Goal: Task Accomplishment & Management: Manage account settings

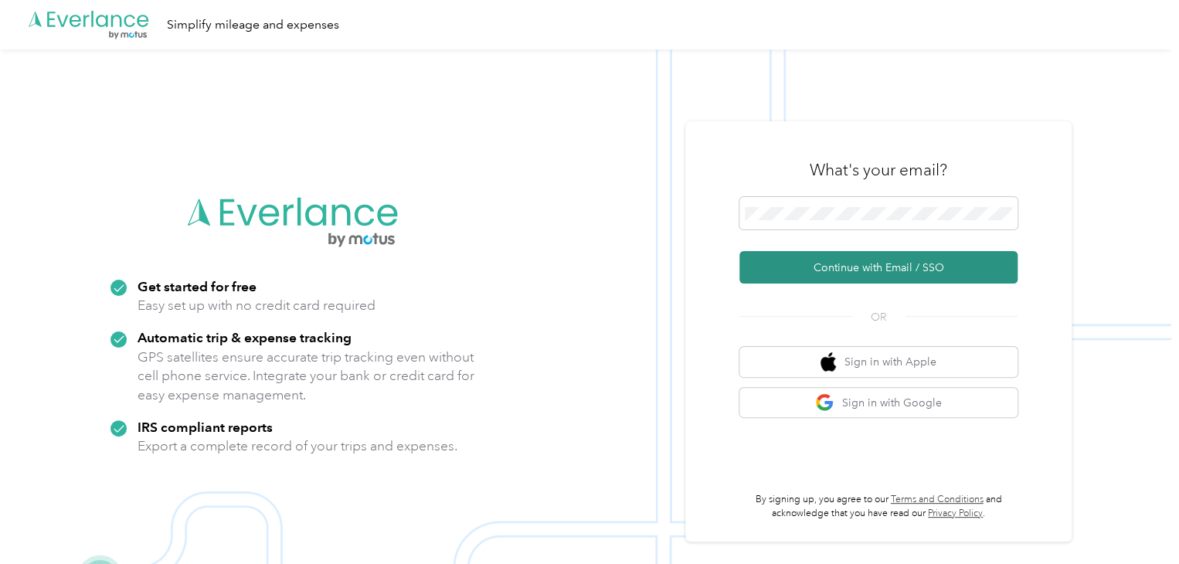
click at [940, 271] on button "Continue with Email / SSO" at bounding box center [878, 267] width 278 height 32
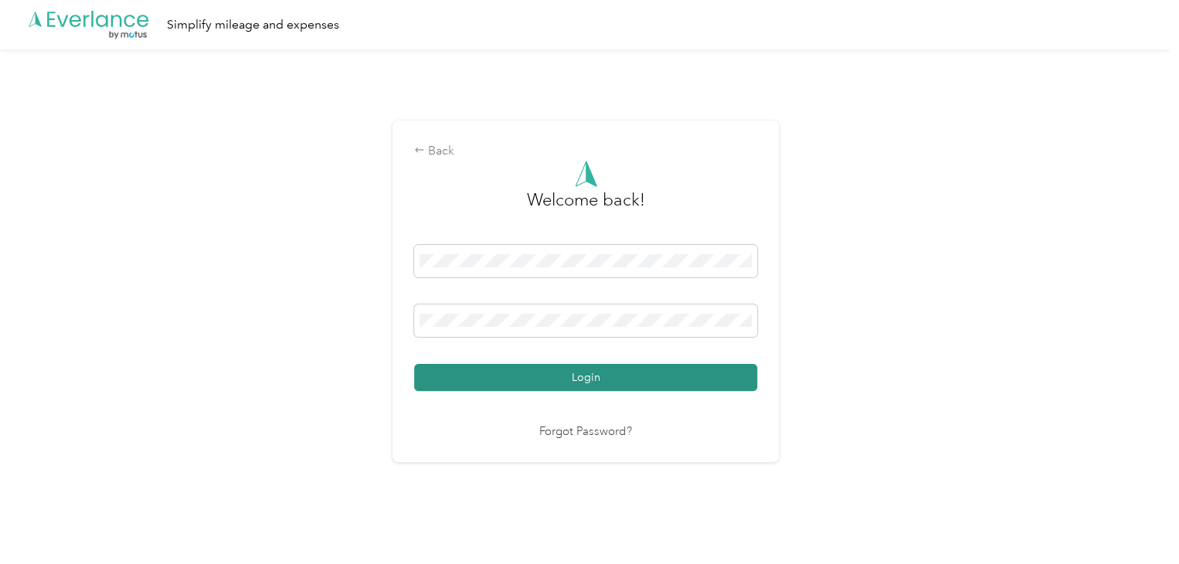
click at [736, 365] on button "Login" at bounding box center [585, 377] width 343 height 27
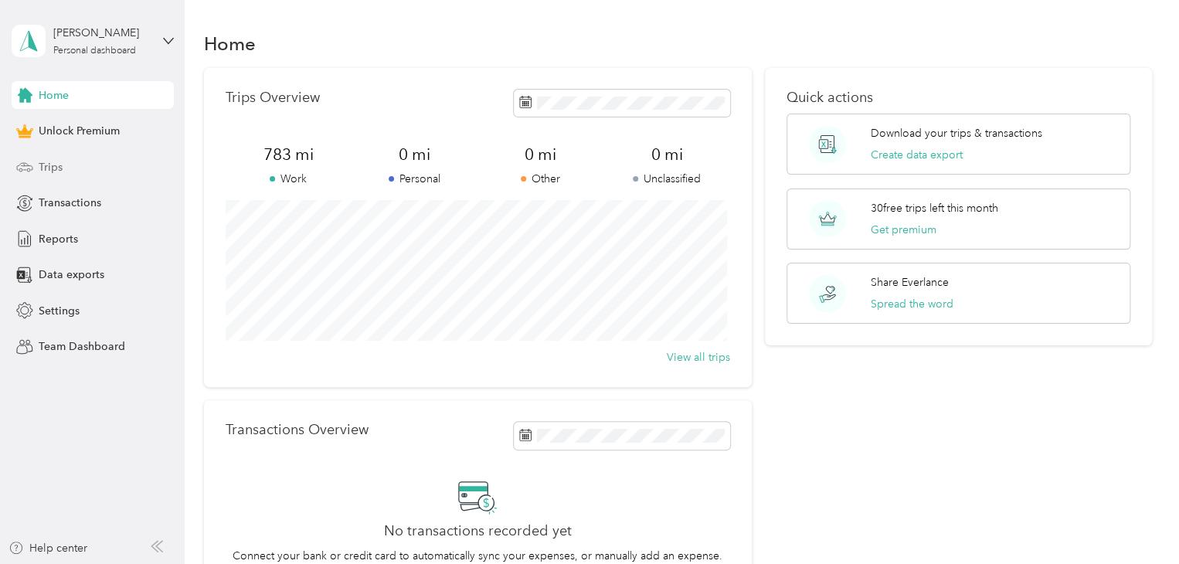
click at [53, 159] on span "Trips" at bounding box center [51, 167] width 24 height 16
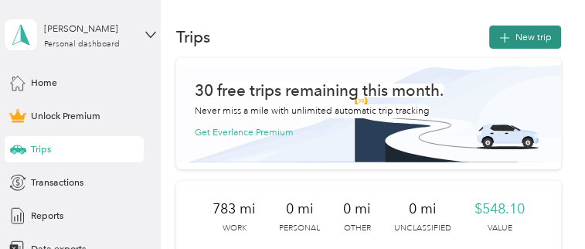
click at [524, 39] on button "New trip" at bounding box center [525, 36] width 72 height 23
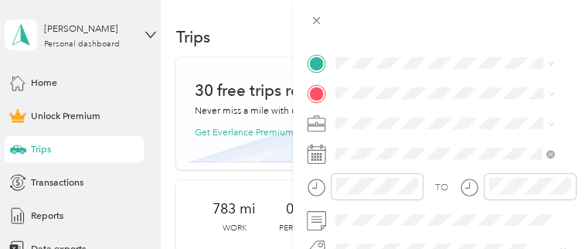
scroll to position [309, 0]
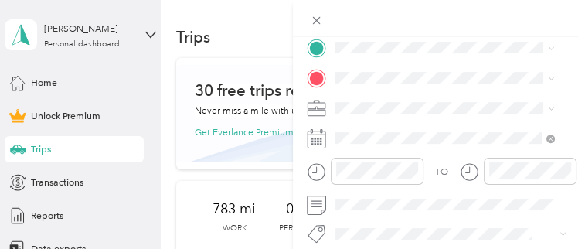
click at [355, 131] on span "Work" at bounding box center [350, 130] width 22 height 12
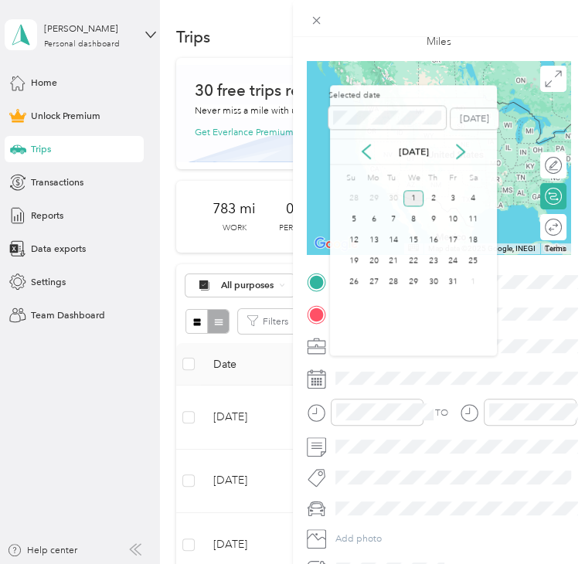
scroll to position [77, 0]
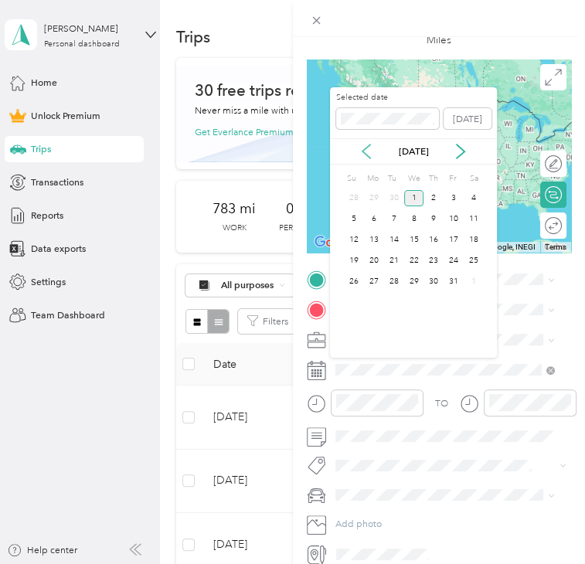
click at [374, 149] on icon at bounding box center [366, 151] width 15 height 15
click at [460, 218] on div "8" at bounding box center [453, 219] width 20 height 16
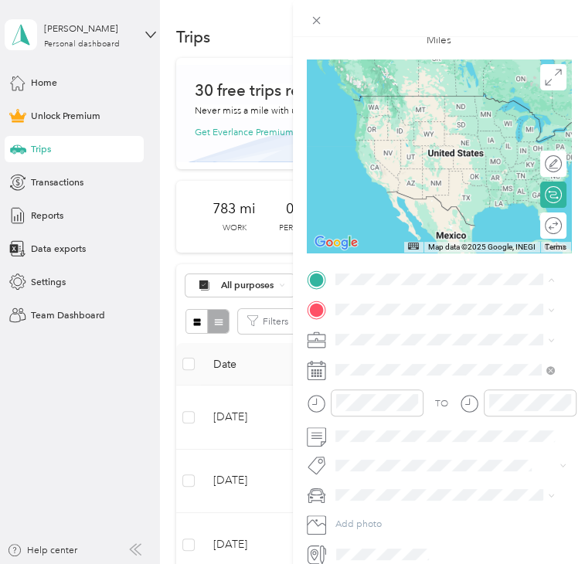
click at [424, 350] on div "YFC Office [STREET_ADDRESS]" at bounding box center [404, 342] width 85 height 28
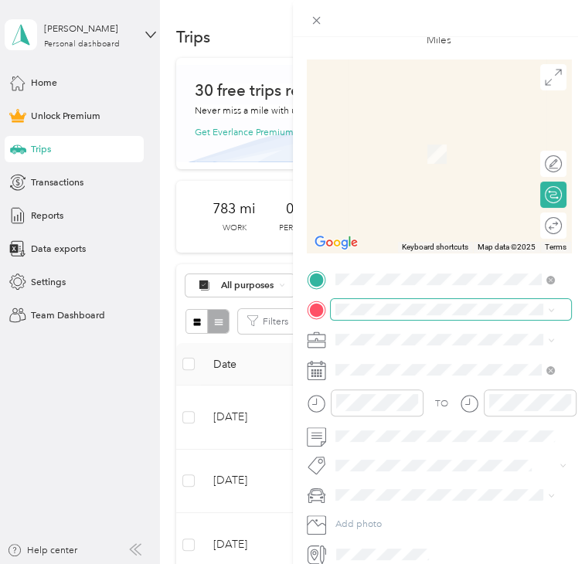
click at [382, 305] on span at bounding box center [451, 309] width 241 height 21
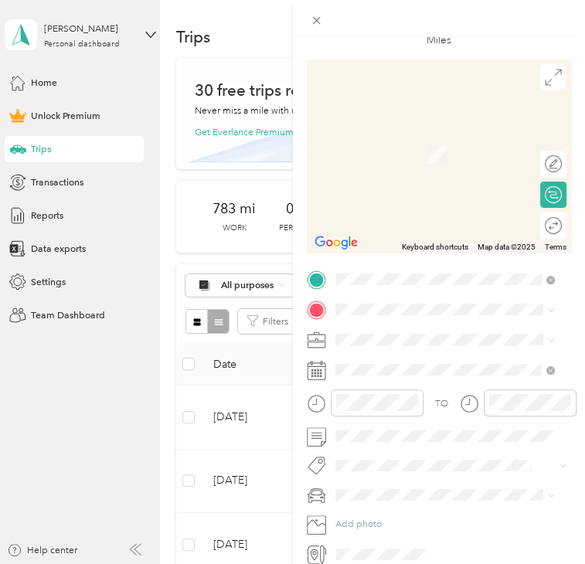
click at [415, 362] on span "4600 East Fremont Street Stockton, California 95215, United States" at bounding box center [429, 356] width 134 height 12
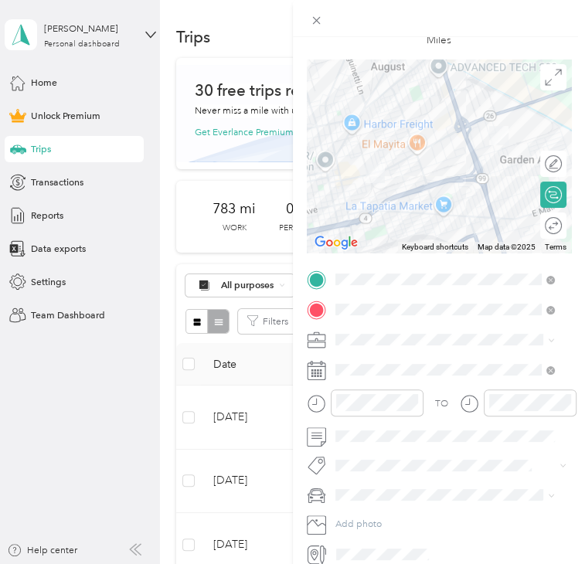
drag, startPoint x: 365, startPoint y: 361, endPoint x: 328, endPoint y: 354, distance: 37.0
click at [328, 354] on div "TO Add photo" at bounding box center [439, 417] width 265 height 296
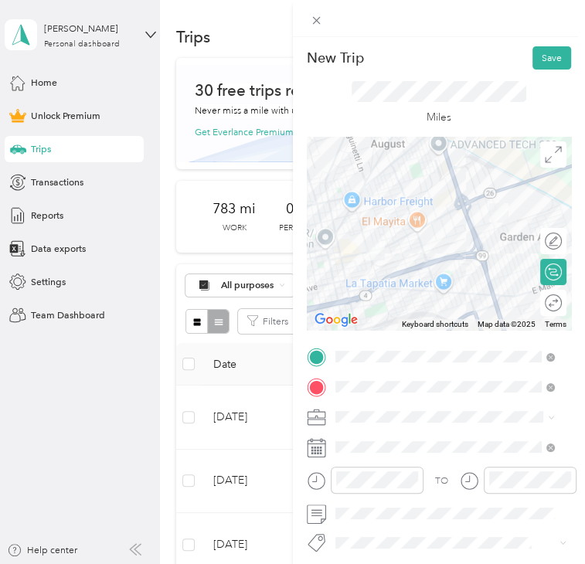
scroll to position [0, 0]
click at [547, 53] on button "Save" at bounding box center [551, 57] width 39 height 23
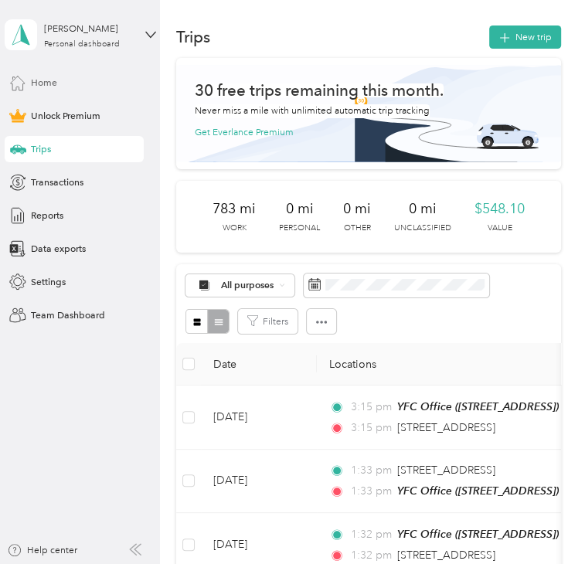
click at [49, 78] on span "Home" at bounding box center [44, 83] width 26 height 14
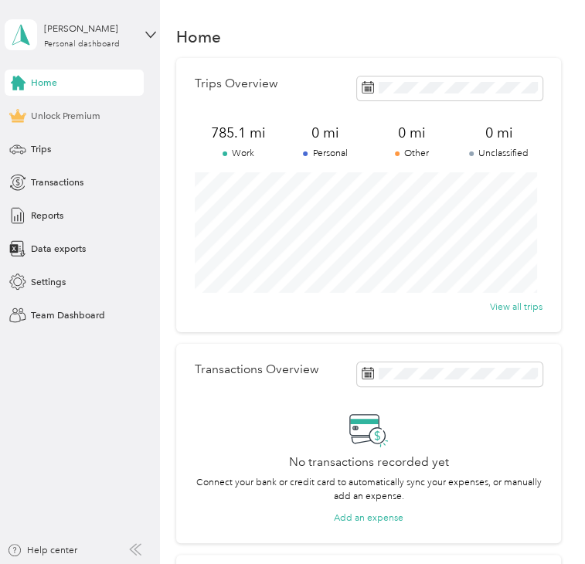
click at [73, 119] on span "Unlock Premium" at bounding box center [66, 116] width 70 height 14
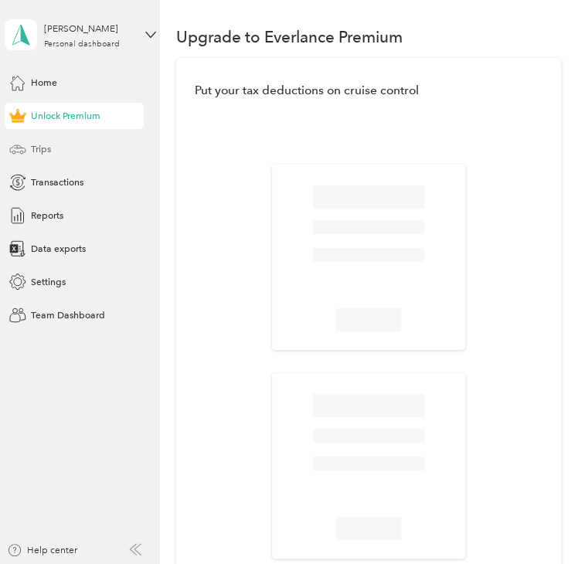
click at [58, 153] on div "Trips" at bounding box center [74, 149] width 139 height 26
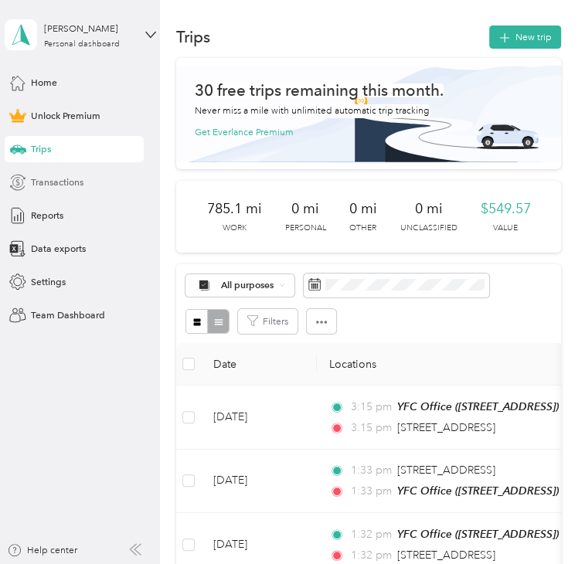
click at [70, 186] on span "Transactions" at bounding box center [57, 182] width 53 height 14
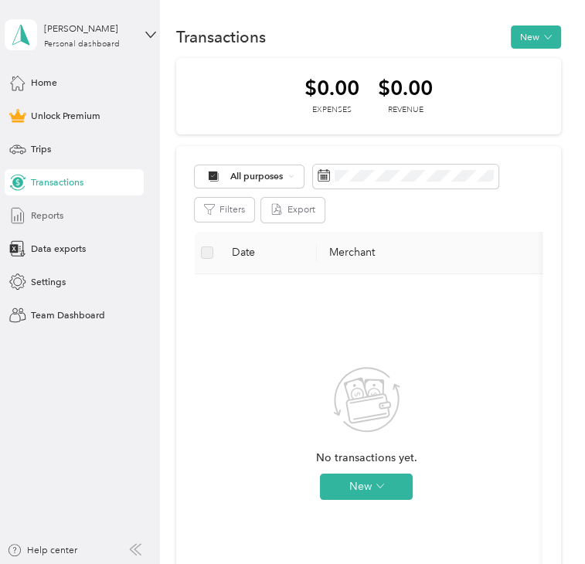
click at [70, 207] on div "Reports" at bounding box center [74, 215] width 139 height 26
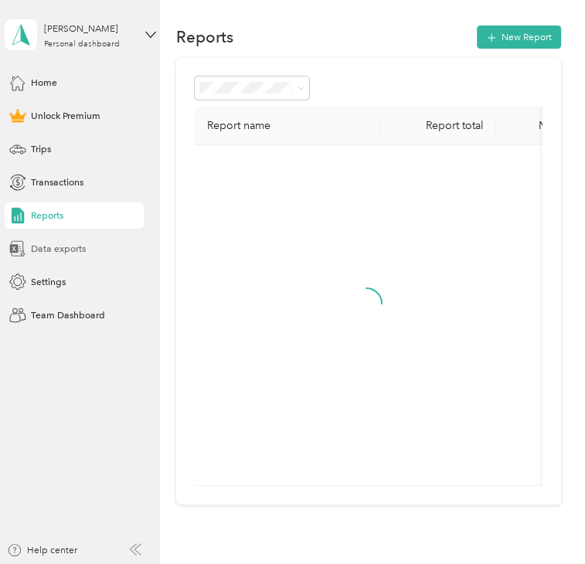
click at [70, 254] on span "Data exports" at bounding box center [58, 249] width 55 height 14
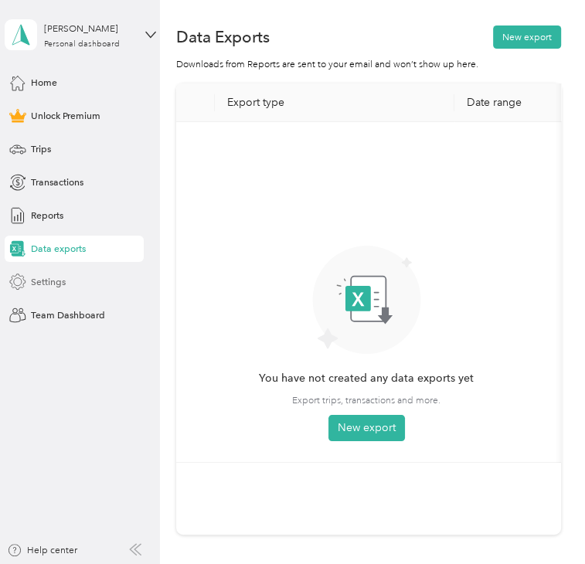
click at [70, 270] on div "Settings" at bounding box center [74, 282] width 139 height 26
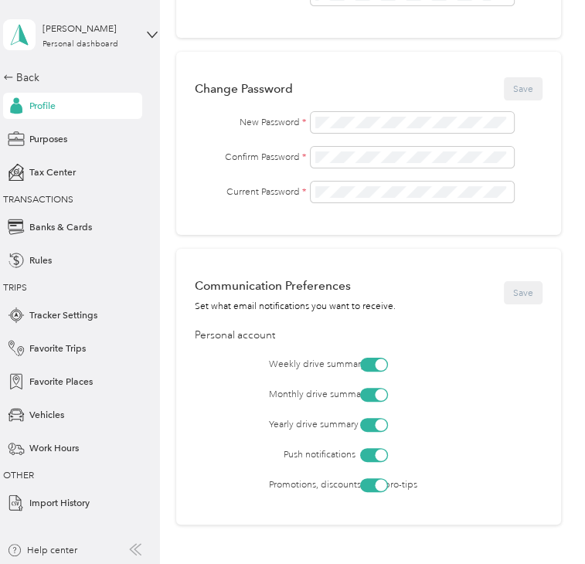
scroll to position [386, 0]
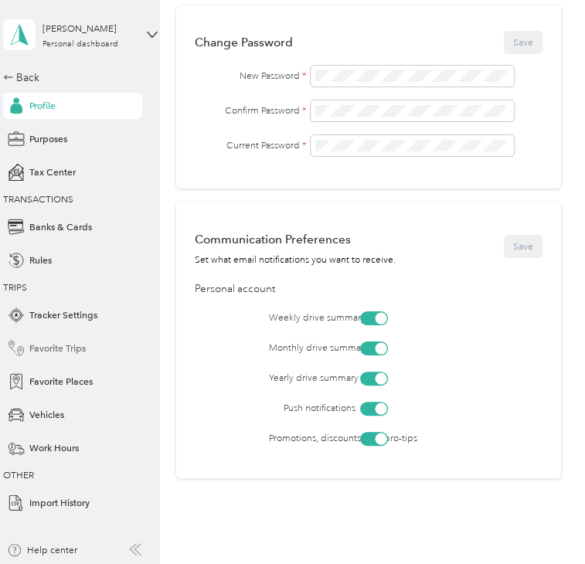
click at [74, 338] on div "Favorite Trips" at bounding box center [72, 348] width 139 height 26
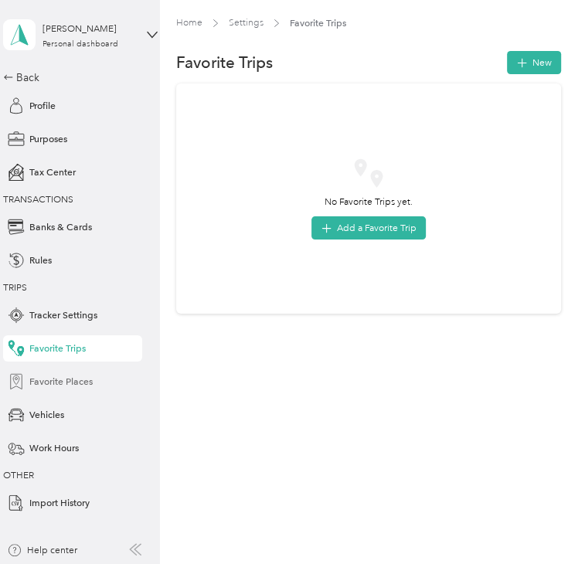
click at [83, 379] on span "Favorite Places" at bounding box center [60, 382] width 63 height 14
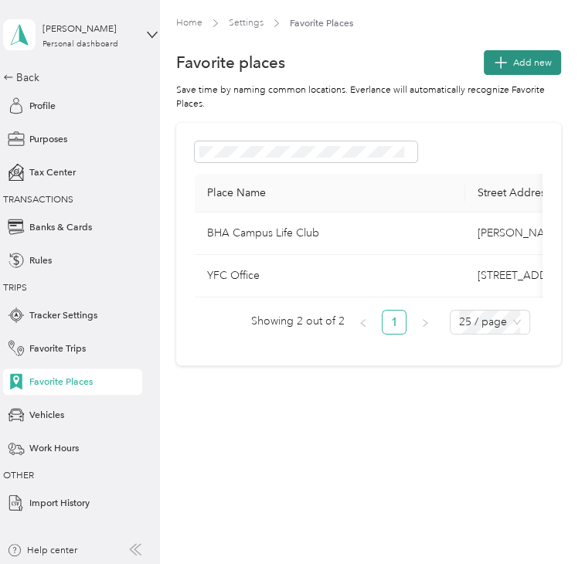
click at [507, 53] on icon "button" at bounding box center [501, 63] width 22 height 22
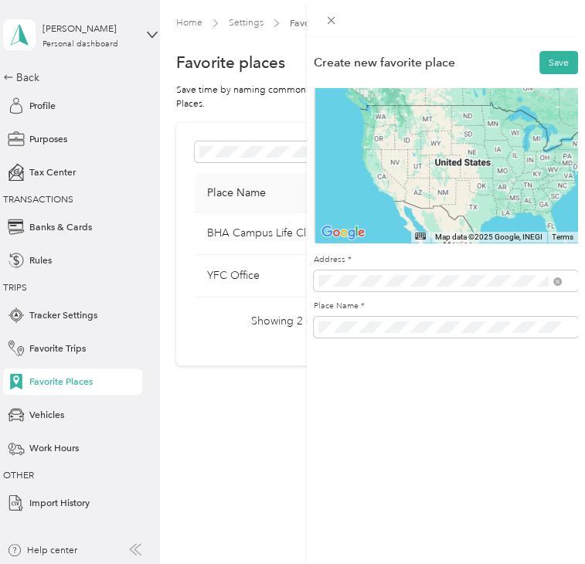
click at [399, 331] on span "4600 East Fremont Street Stockton, California 95215, United States" at bounding box center [412, 329] width 134 height 12
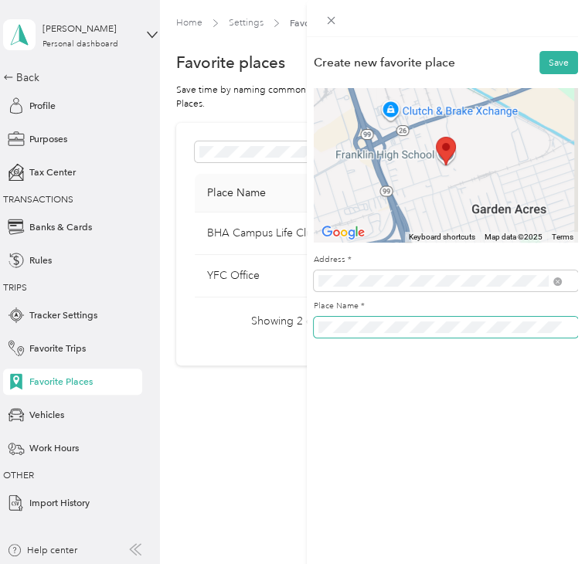
click at [256, 330] on div "Create new favorite place Save To navigate the map with touch gestures double-t…" at bounding box center [292, 282] width 585 height 564
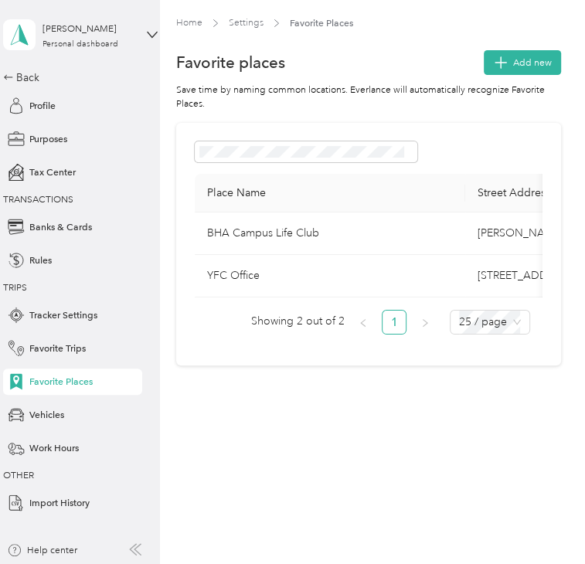
click at [269, 192] on th "Place Name" at bounding box center [330, 193] width 270 height 39
click at [229, 185] on th "Place Name" at bounding box center [330, 193] width 270 height 39
click at [266, 190] on th "Place Name" at bounding box center [330, 193] width 270 height 39
click at [253, 189] on th "Place Name" at bounding box center [330, 193] width 270 height 39
drag, startPoint x: 259, startPoint y: 189, endPoint x: 268, endPoint y: 189, distance: 9.3
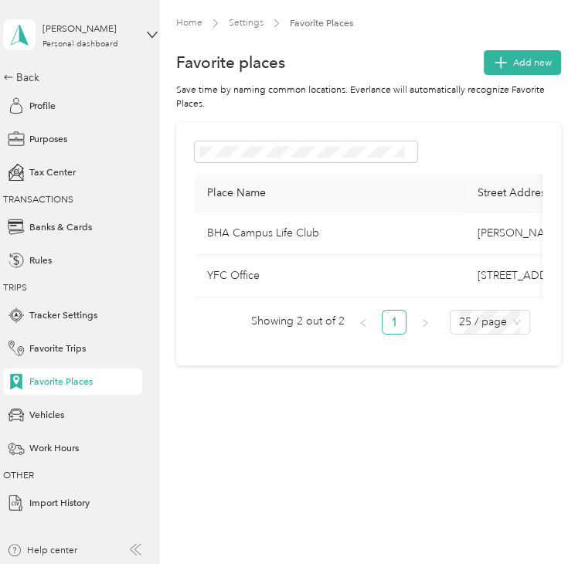
click at [268, 189] on th "Place Name" at bounding box center [330, 193] width 270 height 39
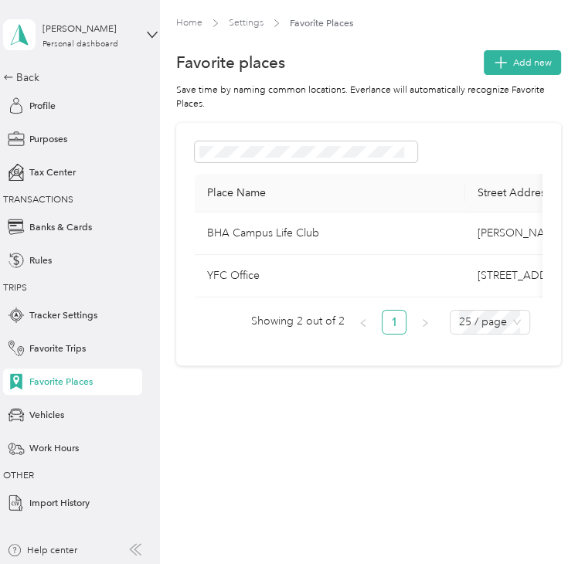
click at [320, 204] on th "Place Name" at bounding box center [330, 193] width 270 height 39
drag, startPoint x: 238, startPoint y: 189, endPoint x: 262, endPoint y: 187, distance: 24.1
click at [238, 192] on th "Place Name" at bounding box center [330, 193] width 270 height 39
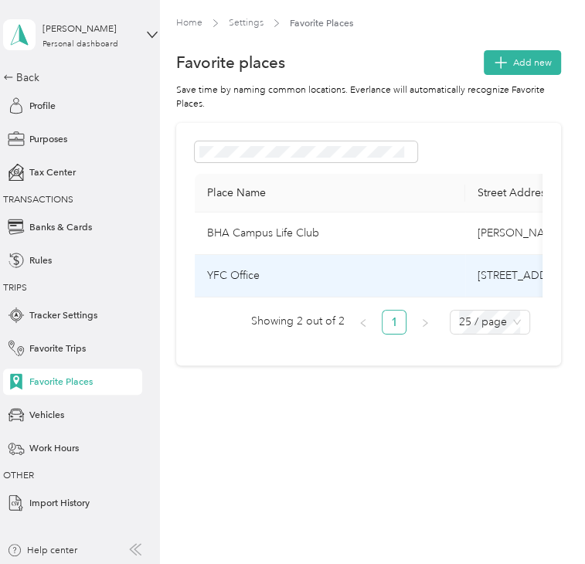
click at [345, 245] on td "BHA Campus Life Club" at bounding box center [330, 233] width 270 height 42
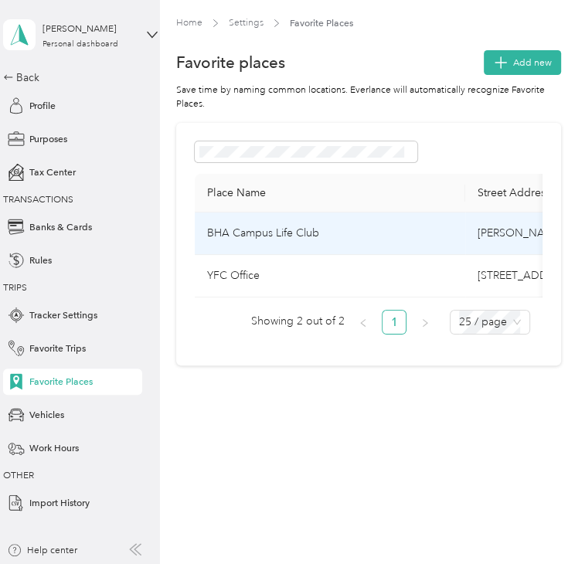
click at [318, 238] on td "BHA Campus Life Club" at bounding box center [330, 233] width 270 height 42
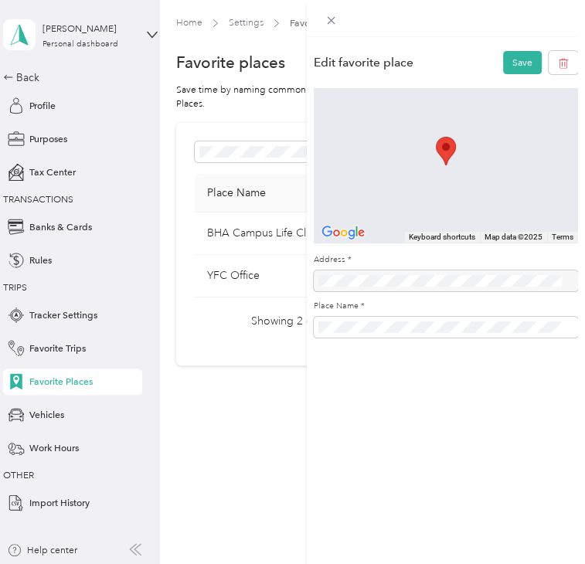
drag, startPoint x: 208, startPoint y: 412, endPoint x: 221, endPoint y: 365, distance: 48.2
click at [211, 408] on div "Edit favorite place Save To navigate the map with touch gestures double-tap and…" at bounding box center [292, 282] width 585 height 564
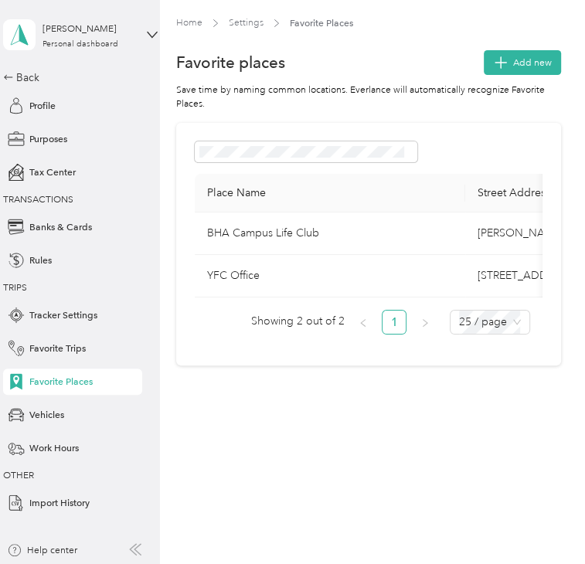
click at [270, 188] on th "Place Name" at bounding box center [330, 193] width 270 height 39
click at [528, 73] on button "Add new" at bounding box center [522, 62] width 77 height 25
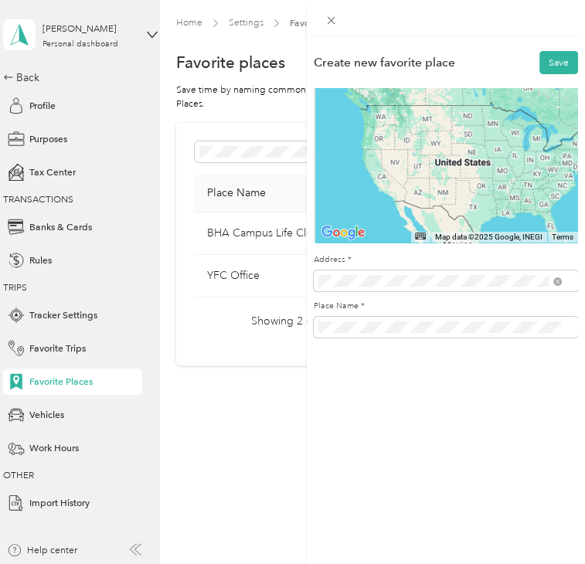
click at [451, 335] on span "4600 East Fremont Street Stockton, California 95215, United States" at bounding box center [412, 329] width 134 height 12
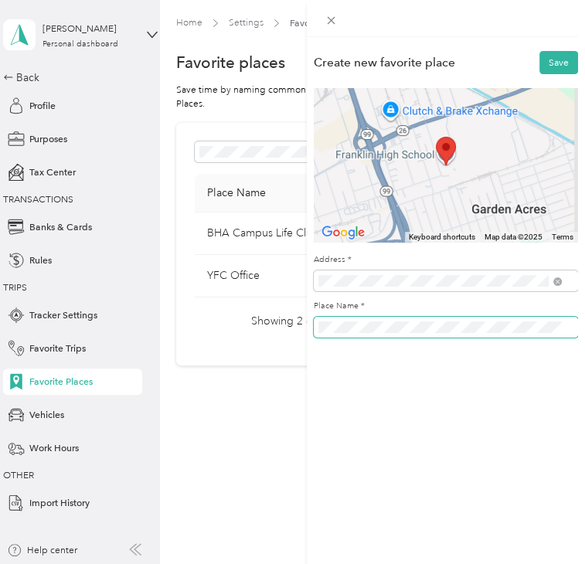
click at [188, 367] on div "Create new favorite place Save To navigate the map with touch gestures double-t…" at bounding box center [292, 282] width 585 height 564
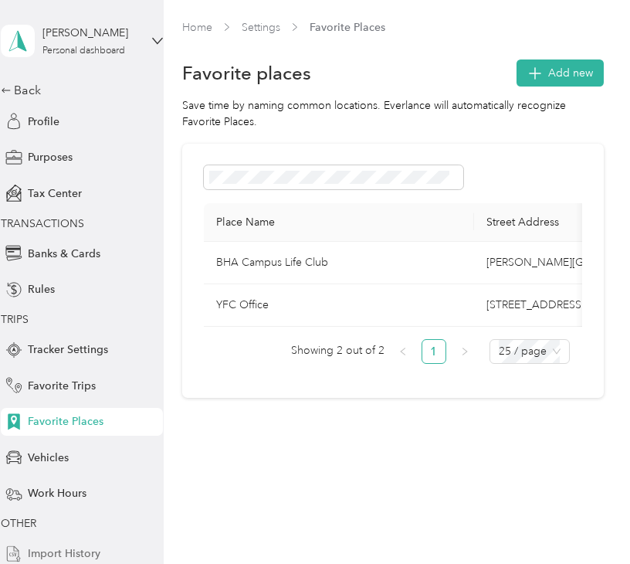
click at [65, 543] on div "Import History" at bounding box center [82, 554] width 162 height 28
click at [573, 72] on span "Add new" at bounding box center [571, 73] width 45 height 16
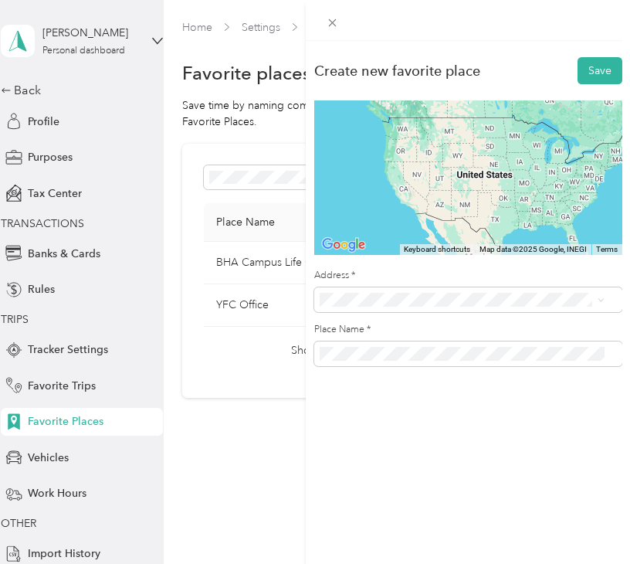
click at [382, 358] on span "4600 East Fremont Street Stockton, California 95215, United States" at bounding box center [425, 351] width 155 height 14
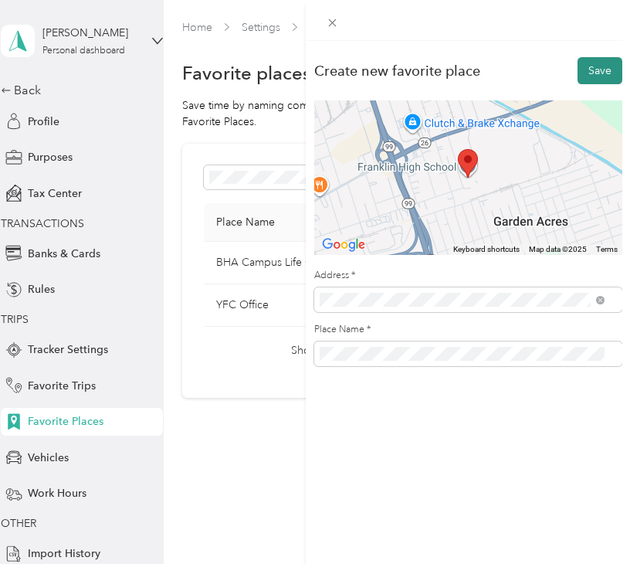
click at [590, 72] on button "Save" at bounding box center [600, 70] width 45 height 27
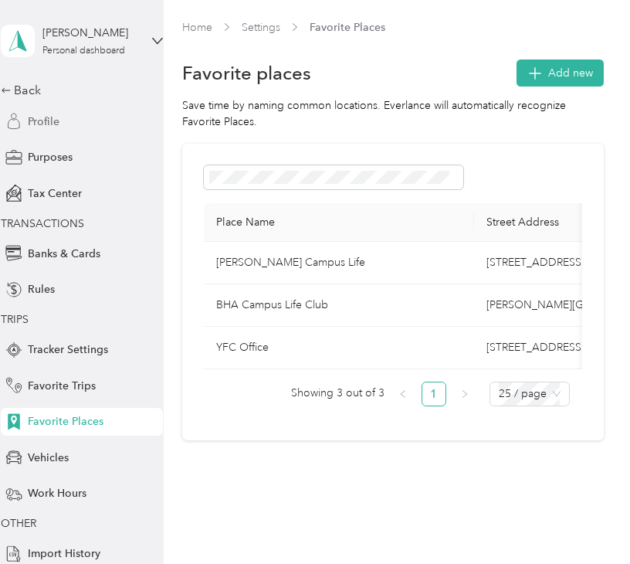
click at [39, 124] on span "Profile" at bounding box center [44, 122] width 32 height 16
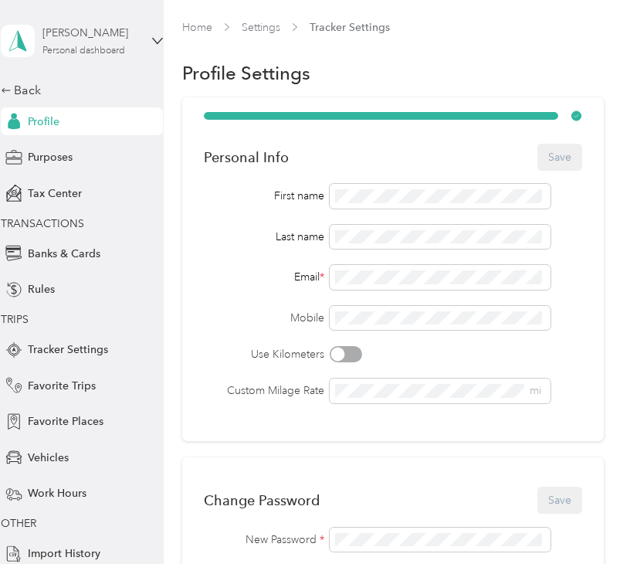
click at [71, 32] on div "[PERSON_NAME]" at bounding box center [90, 33] width 97 height 16
click at [117, 82] on span "mcastillo@sjvyfc.org" at bounding box center [195, 82] width 185 height 13
click at [22, 86] on div "Back" at bounding box center [78, 90] width 155 height 19
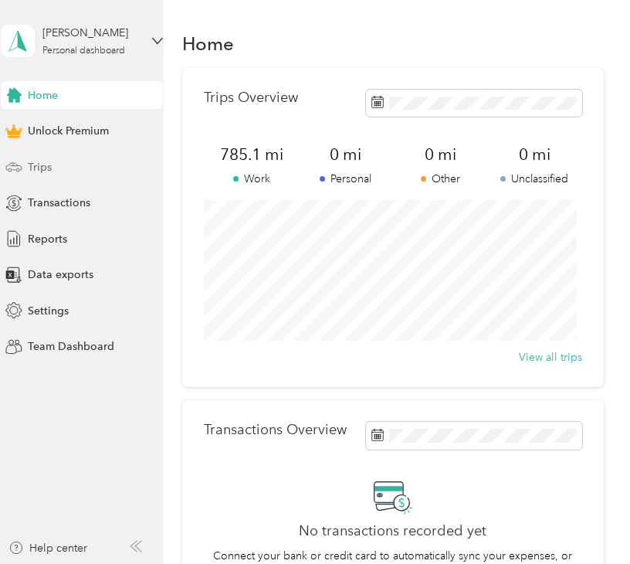
click at [47, 175] on div "Trips" at bounding box center [82, 167] width 162 height 28
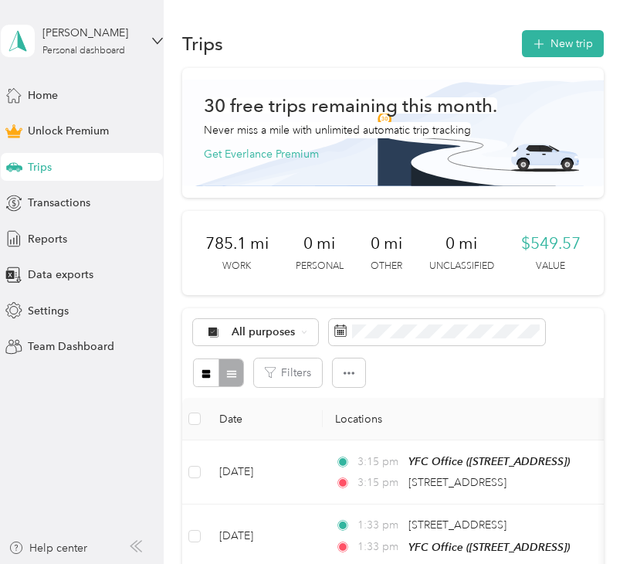
click at [566, 34] on button "New trip" at bounding box center [563, 43] width 82 height 27
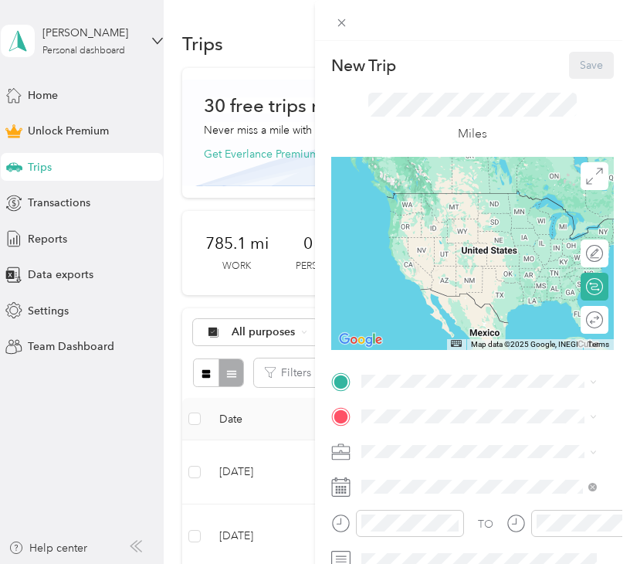
click at [471, 224] on div "YFC Office [STREET_ADDRESS]" at bounding box center [440, 208] width 98 height 32
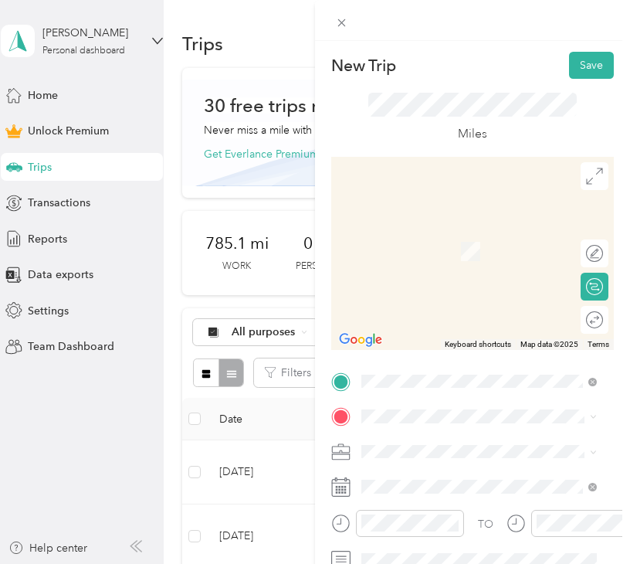
click at [421, 383] on div "BHA Campus Life Club BENJAMIN HOLT COLLEGE PREPARATORY ACADEMY, 3293 E Morada L…" at bounding box center [491, 371] width 201 height 97
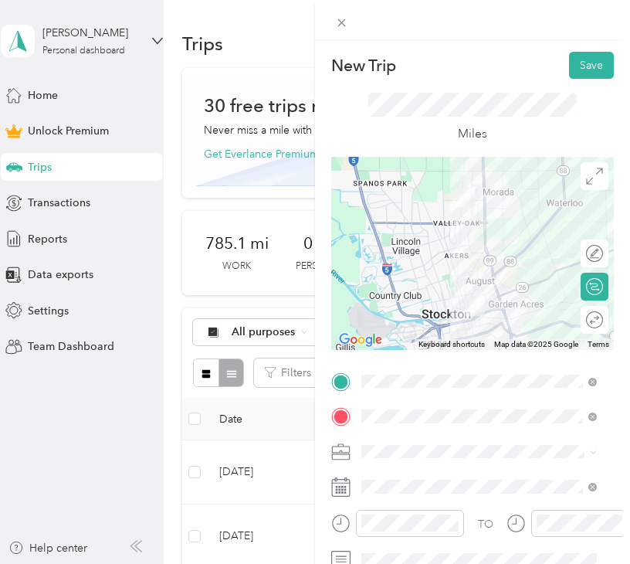
click at [407, 236] on div "Work" at bounding box center [479, 231] width 225 height 16
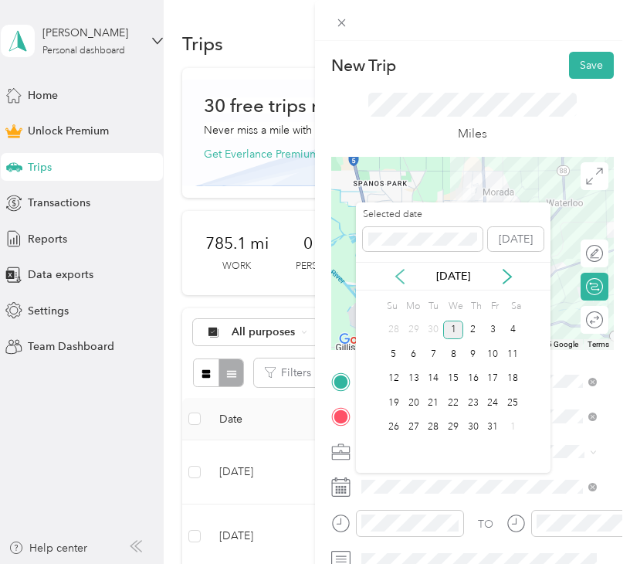
click at [404, 270] on icon at bounding box center [400, 276] width 15 height 15
click at [436, 372] on div "12" at bounding box center [433, 378] width 20 height 19
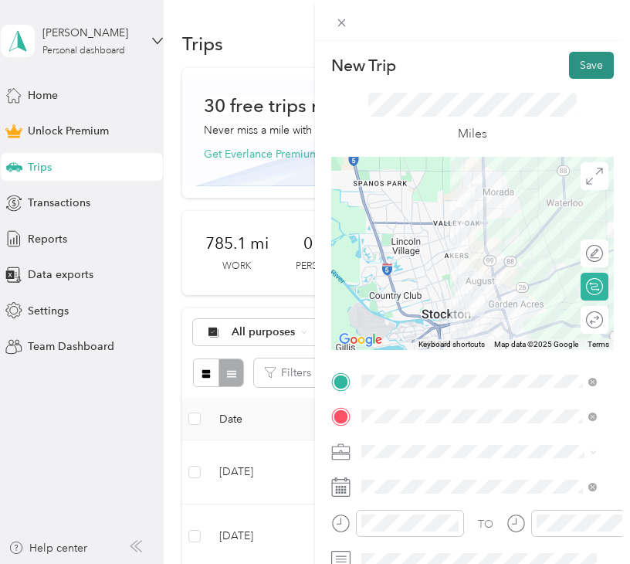
click at [587, 63] on button "Save" at bounding box center [591, 65] width 45 height 27
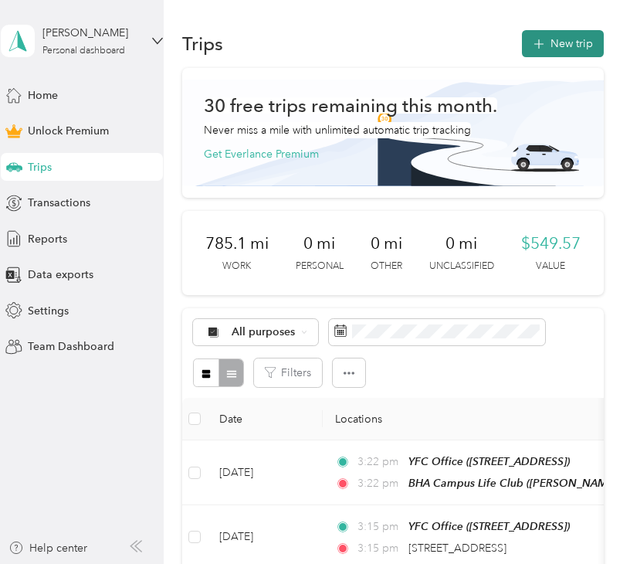
click at [567, 39] on button "New trip" at bounding box center [563, 43] width 82 height 27
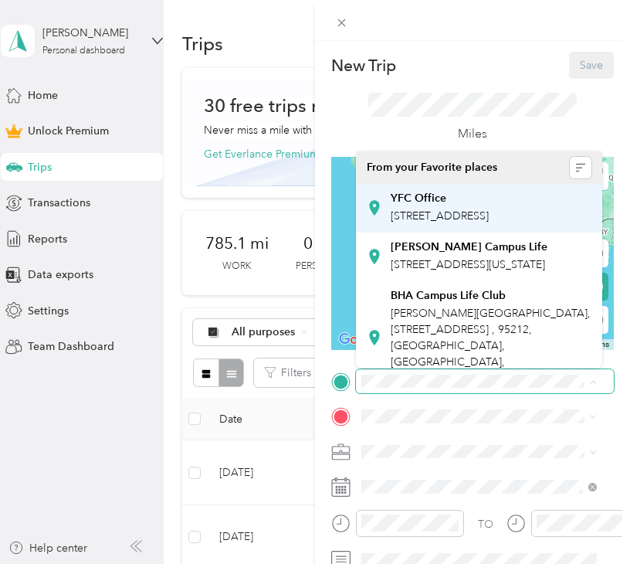
scroll to position [75, 0]
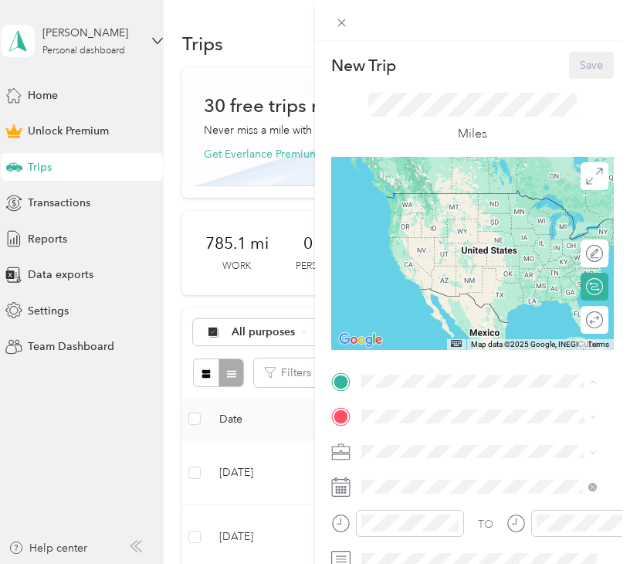
click at [441, 282] on span "[PERSON_NAME][GEOGRAPHIC_DATA], [STREET_ADDRESS] , 95212, [GEOGRAPHIC_DATA], [G…" at bounding box center [491, 319] width 200 height 78
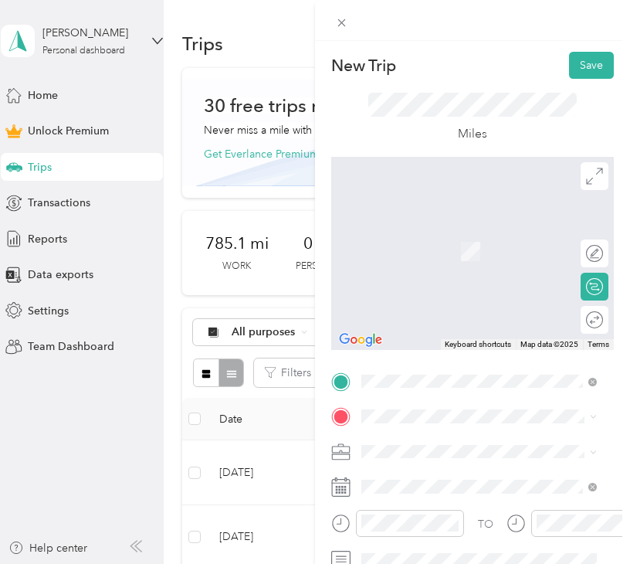
click at [442, 253] on span "[STREET_ADDRESS]" at bounding box center [440, 250] width 98 height 13
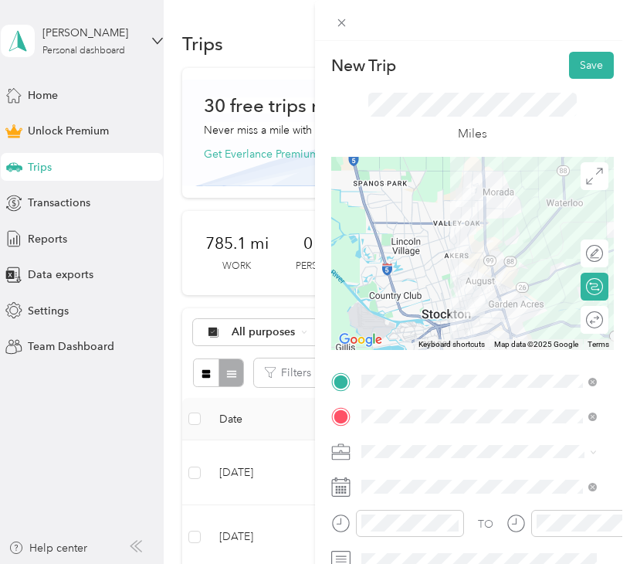
click at [421, 241] on li "Work" at bounding box center [479, 235] width 246 height 27
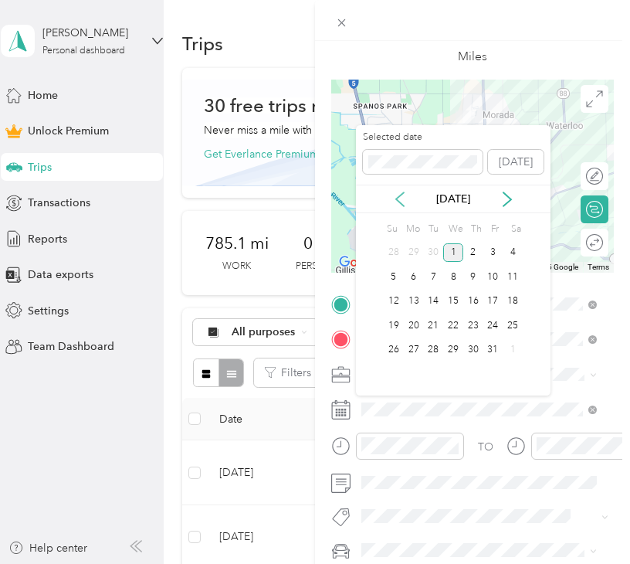
click at [404, 195] on icon at bounding box center [400, 199] width 15 height 15
click at [430, 301] on div "12" at bounding box center [433, 301] width 20 height 19
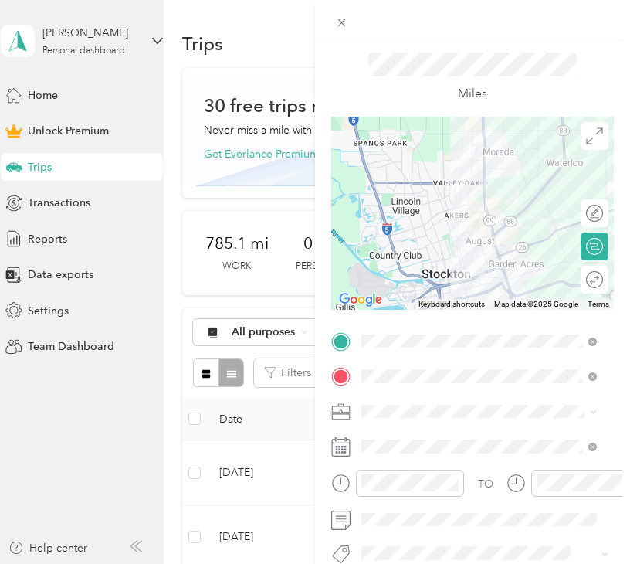
scroll to position [0, 0]
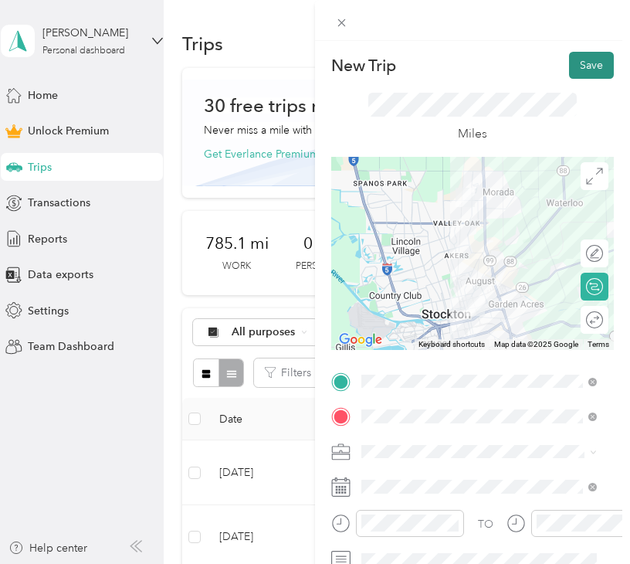
click at [586, 59] on button "Save" at bounding box center [591, 65] width 45 height 27
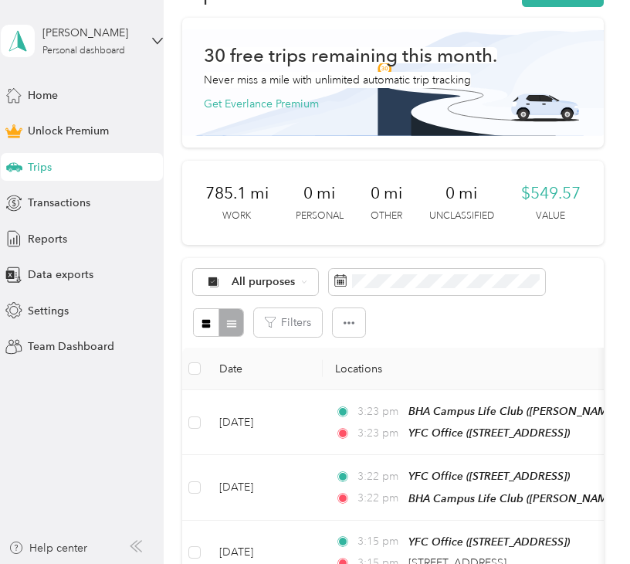
scroll to position [77, 0]
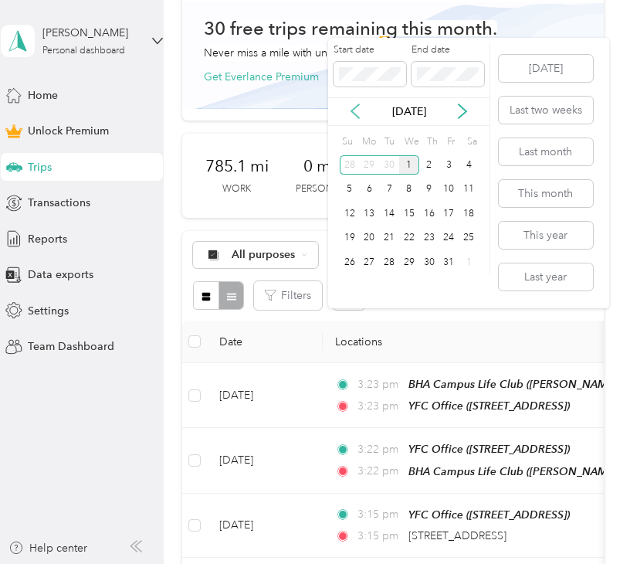
click at [352, 110] on icon at bounding box center [356, 111] width 8 height 14
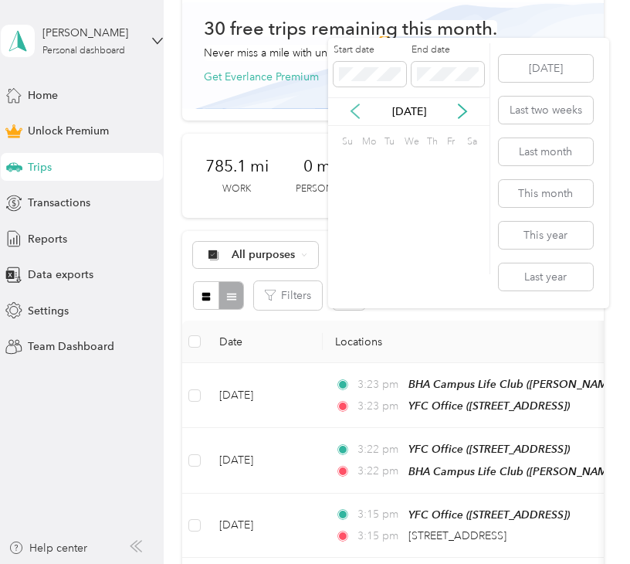
click at [352, 110] on icon at bounding box center [356, 111] width 8 height 14
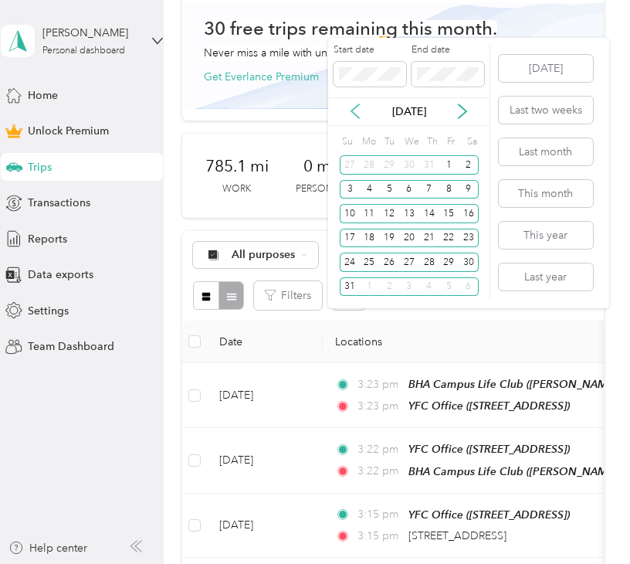
click at [352, 110] on icon at bounding box center [356, 111] width 8 height 14
click at [465, 115] on icon at bounding box center [462, 111] width 15 height 15
click at [454, 163] on div "1" at bounding box center [450, 164] width 20 height 19
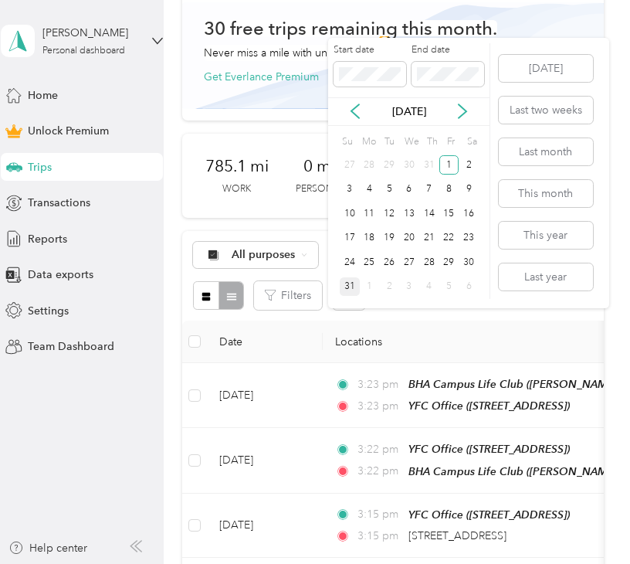
click at [355, 284] on div "31" at bounding box center [350, 286] width 20 height 19
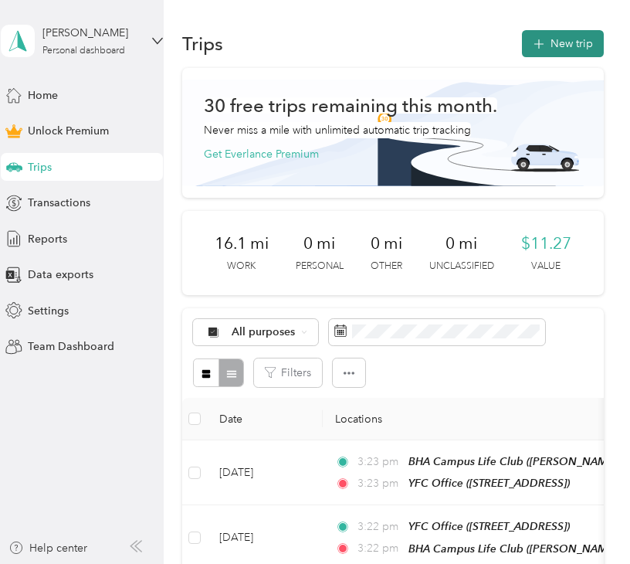
click at [541, 44] on icon "button" at bounding box center [539, 45] width 18 height 18
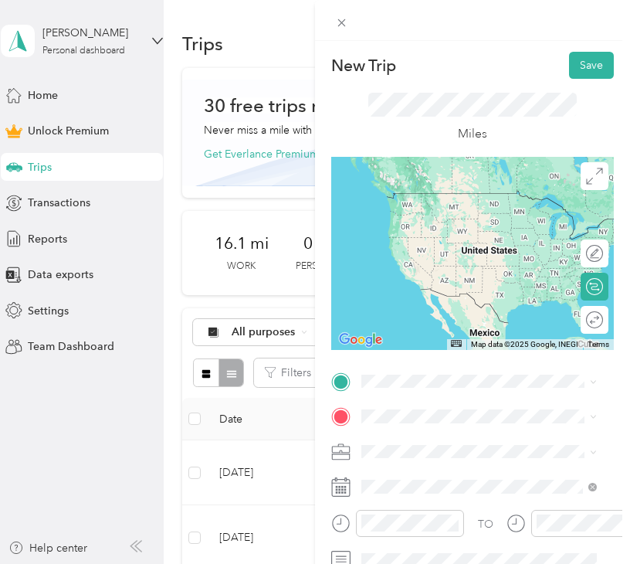
click at [477, 207] on li "1027 North Emerald Avenue Modesto, California 95351, United States" at bounding box center [479, 191] width 246 height 32
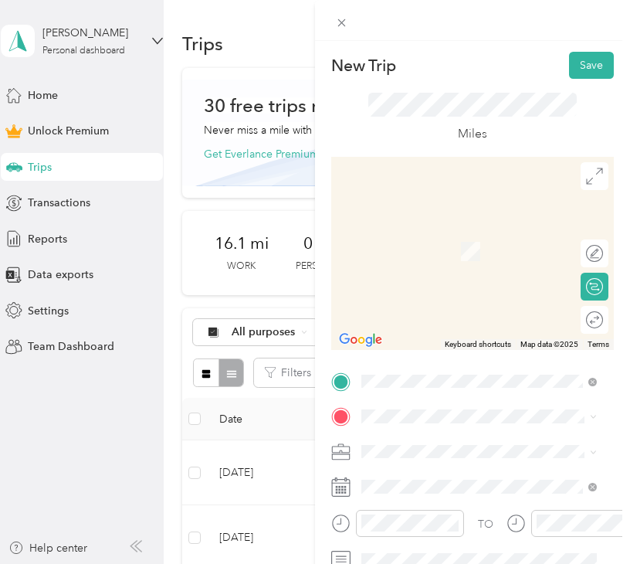
click at [446, 249] on span "[STREET_ADDRESS]" at bounding box center [440, 250] width 98 height 13
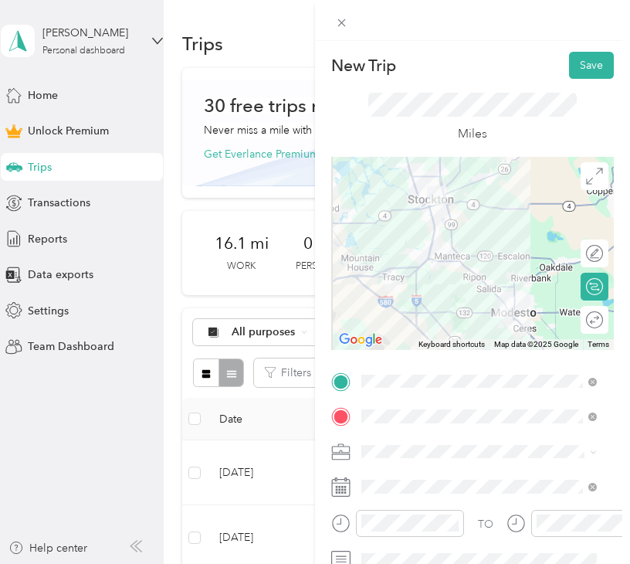
click at [468, 229] on div "Work" at bounding box center [479, 234] width 225 height 16
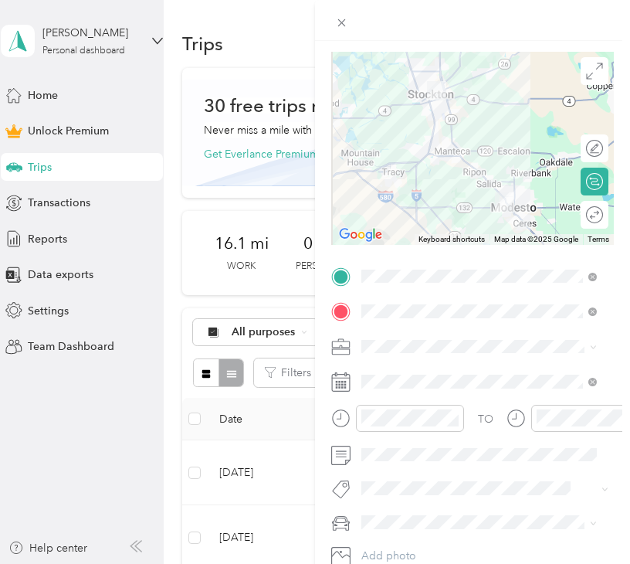
scroll to position [155, 0]
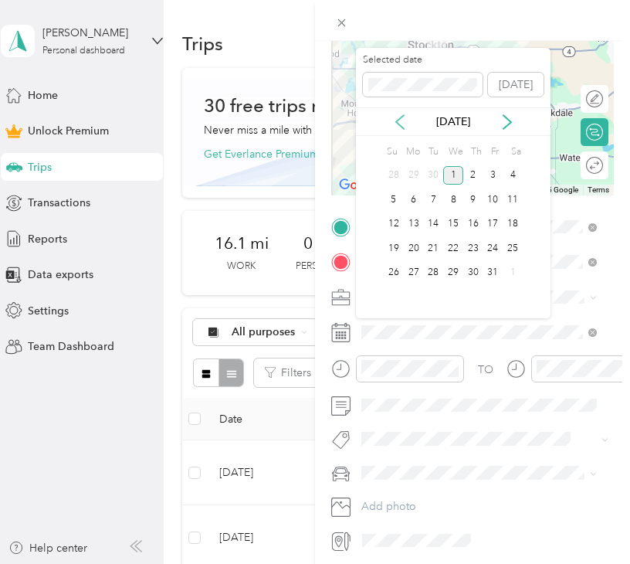
click at [402, 128] on icon at bounding box center [400, 121] width 15 height 15
click at [427, 226] on div "12" at bounding box center [433, 224] width 20 height 19
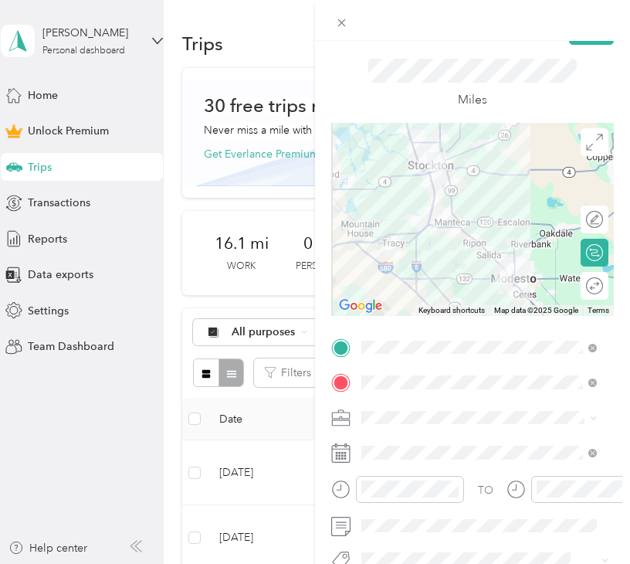
scroll to position [0, 0]
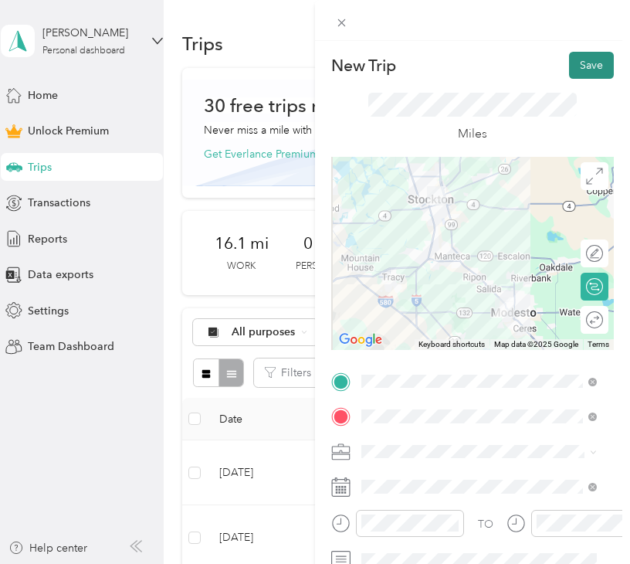
click at [569, 63] on button "Save" at bounding box center [591, 65] width 45 height 27
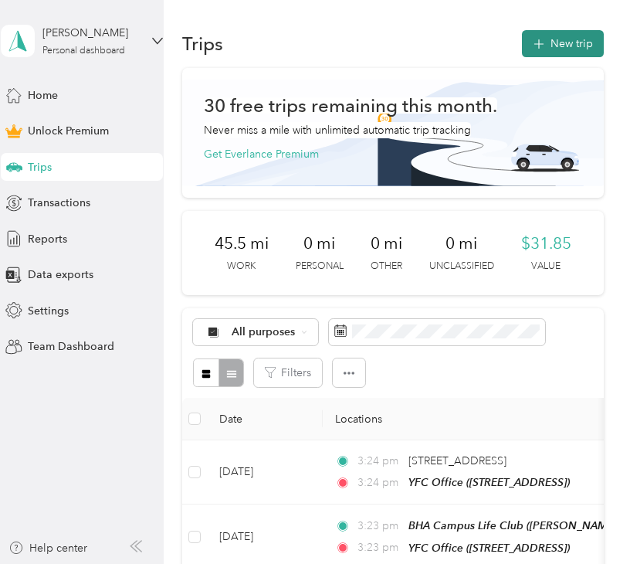
click at [530, 41] on icon "button" at bounding box center [539, 45] width 18 height 18
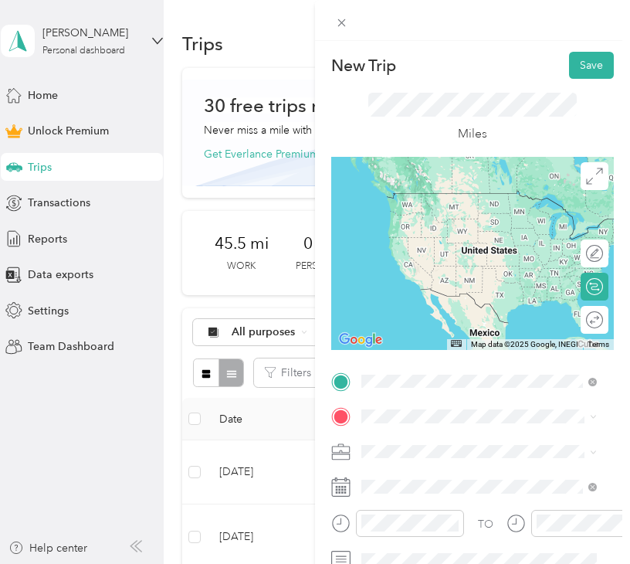
click at [439, 189] on span "165 South Powers Avenue Manteca, California 95336, United States" at bounding box center [468, 193] width 155 height 14
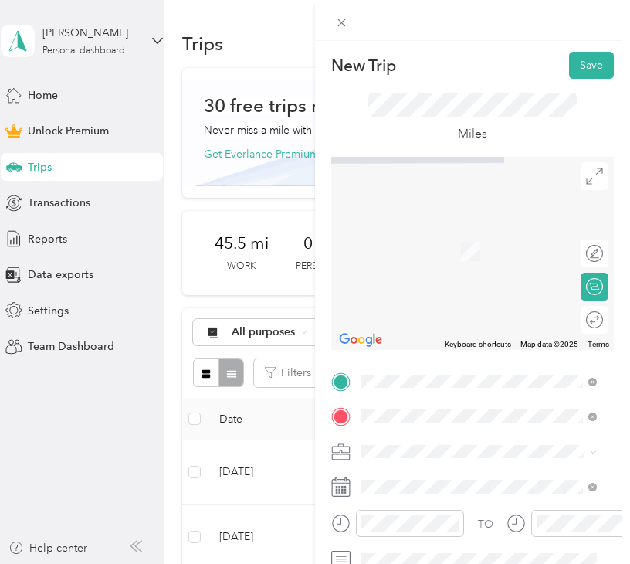
click at [402, 226] on span "455 Brookhurst Boulevard Lathrop, California 95330, United States" at bounding box center [468, 229] width 155 height 14
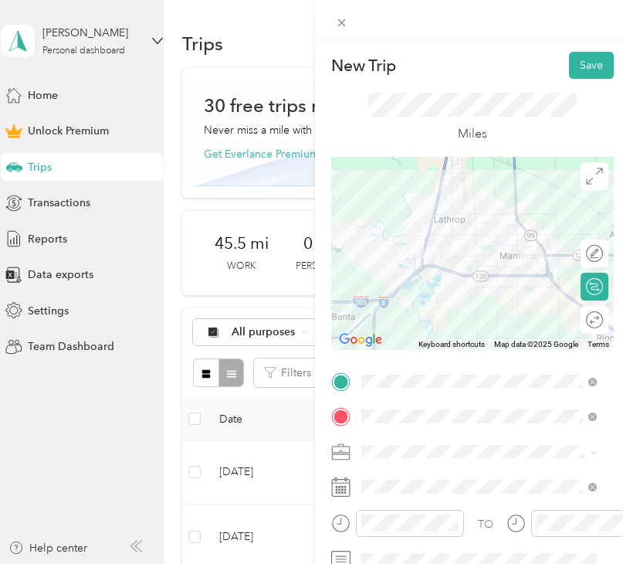
click at [430, 235] on div "Work" at bounding box center [479, 235] width 225 height 16
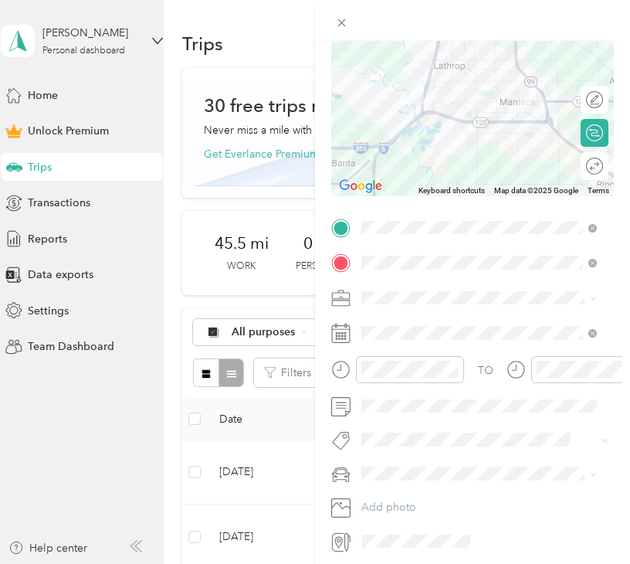
scroll to position [155, 0]
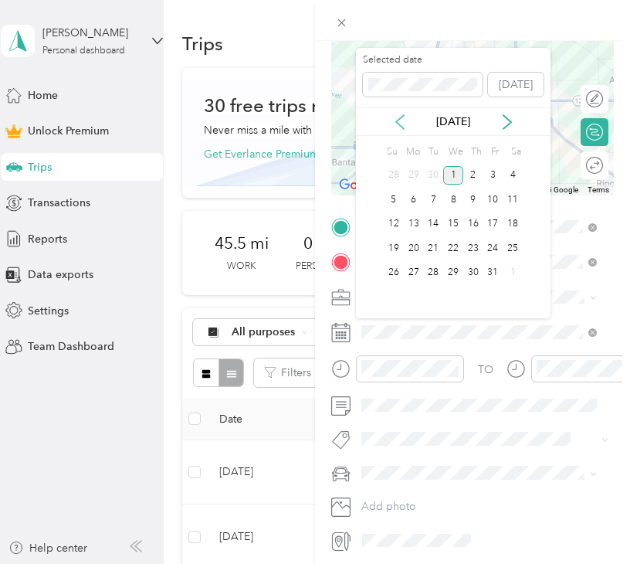
click at [399, 121] on icon at bounding box center [400, 121] width 15 height 15
click at [455, 225] on div "13" at bounding box center [453, 224] width 20 height 19
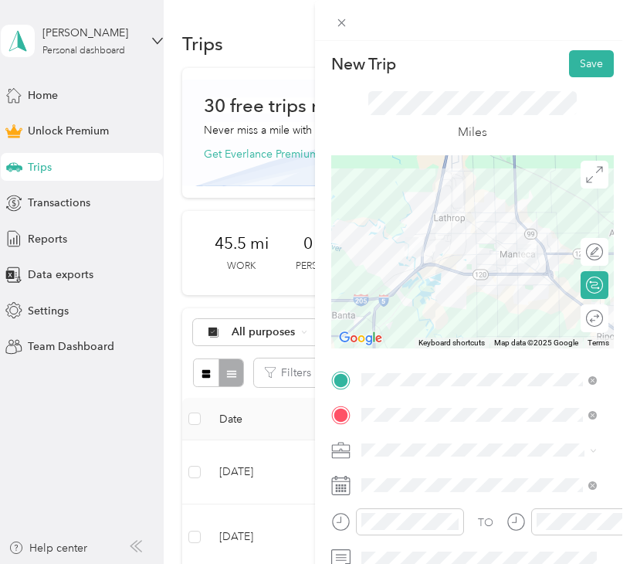
scroll to position [0, 0]
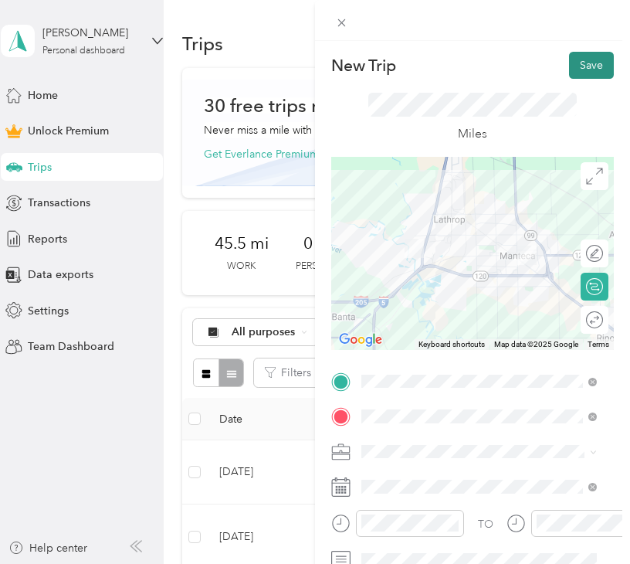
click at [586, 59] on button "Save" at bounding box center [591, 65] width 45 height 27
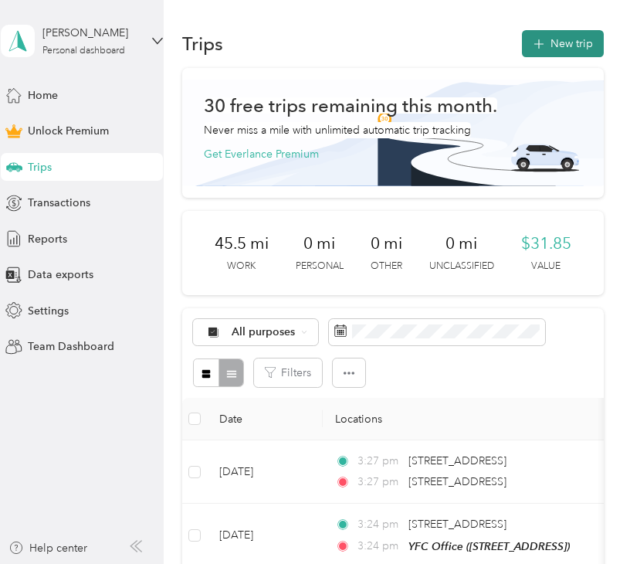
click at [558, 32] on button "New trip" at bounding box center [563, 43] width 82 height 27
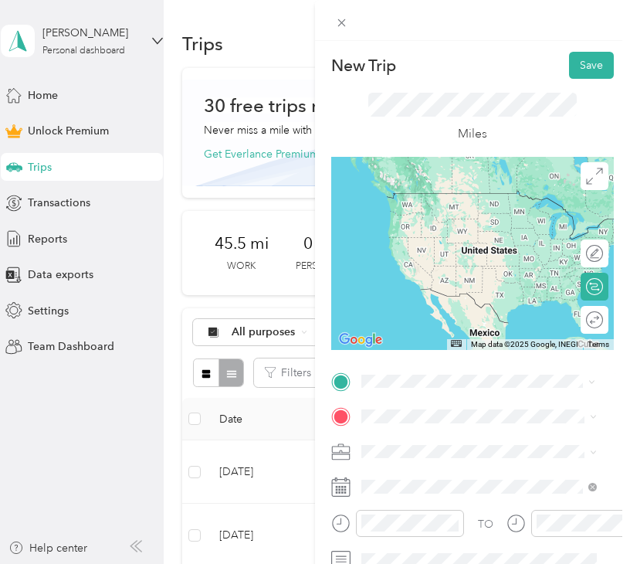
click at [484, 232] on span "455 Brookhurst Boulevard Lathrop, California 95330, United States" at bounding box center [468, 225] width 155 height 14
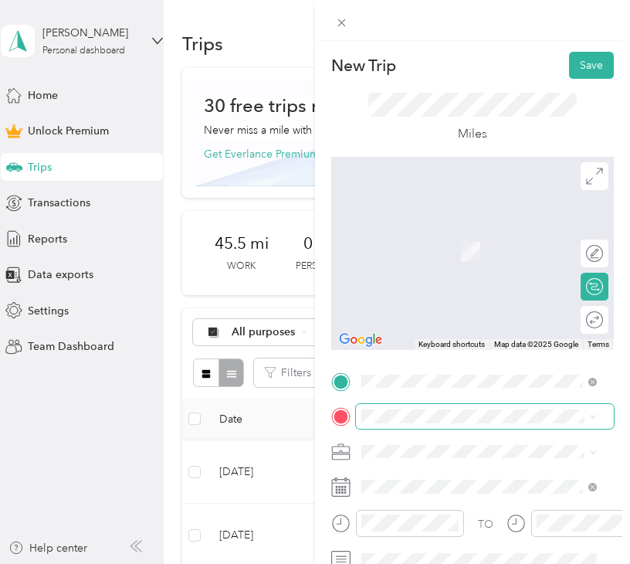
click at [406, 424] on span at bounding box center [485, 416] width 258 height 25
click at [423, 236] on span "4550 Star Way Stockton, California 95206, United States" at bounding box center [468, 229] width 155 height 14
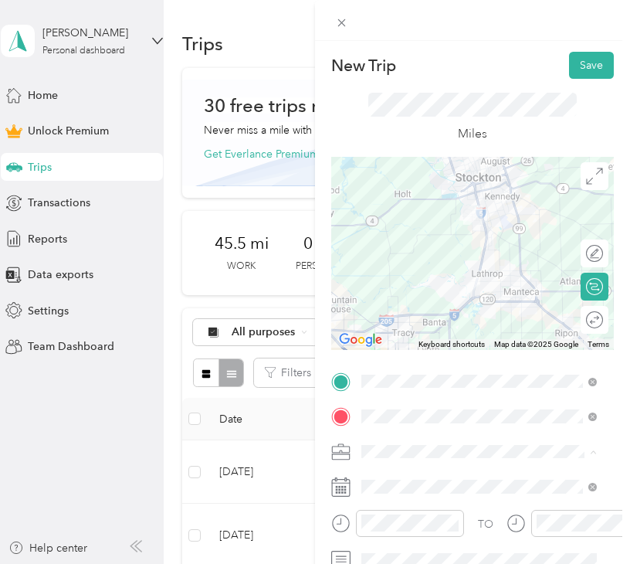
click at [392, 234] on span "Work" at bounding box center [380, 235] width 26 height 13
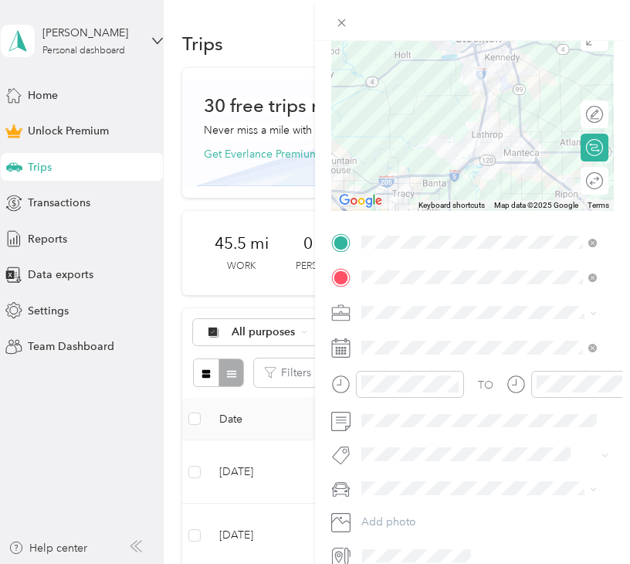
scroll to position [155, 0]
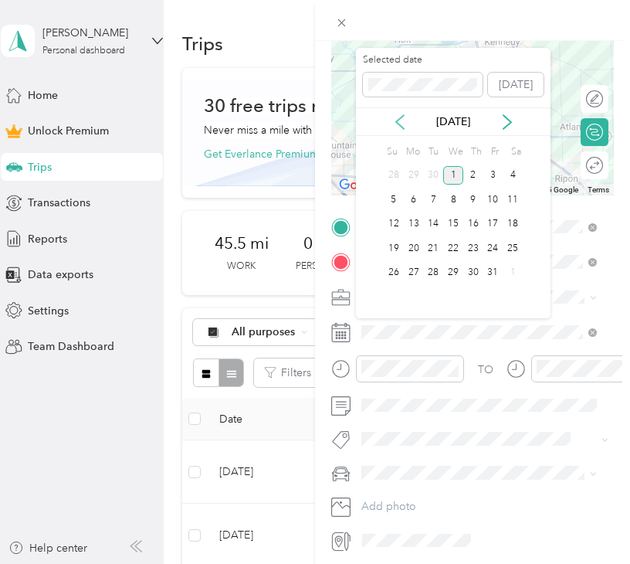
click at [401, 127] on icon at bounding box center [400, 122] width 8 height 14
click at [453, 223] on div "13" at bounding box center [453, 224] width 20 height 19
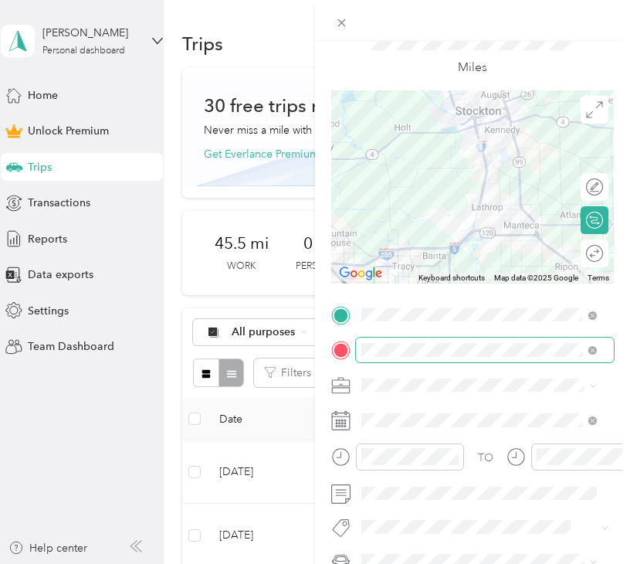
scroll to position [0, 0]
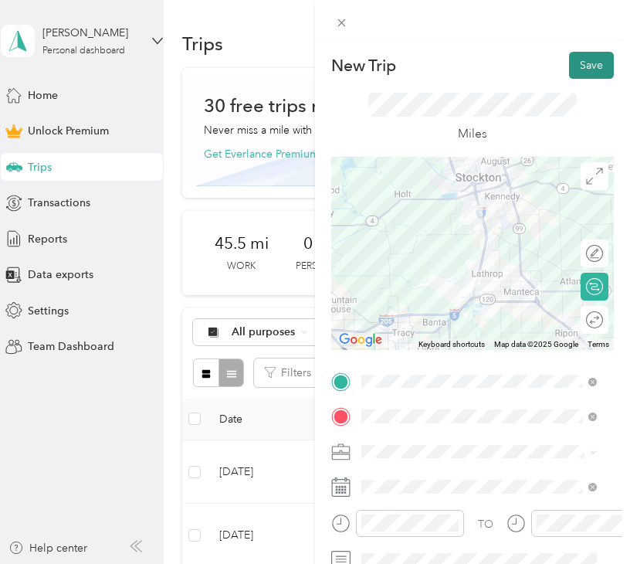
click at [578, 67] on button "Save" at bounding box center [591, 65] width 45 height 27
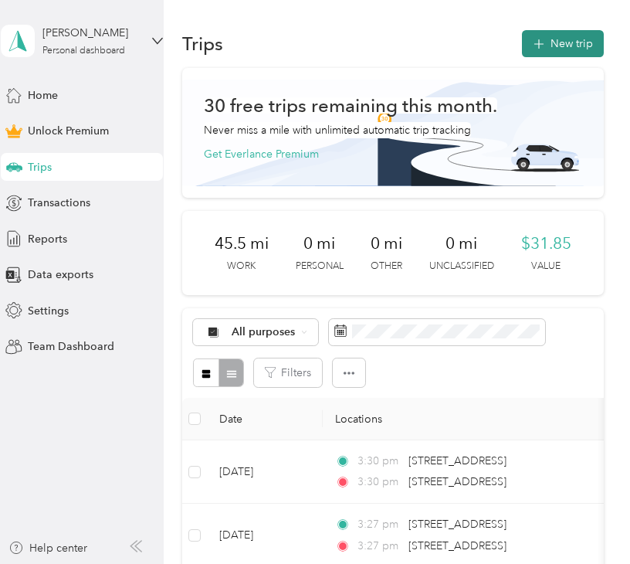
click at [575, 52] on button "New trip" at bounding box center [563, 43] width 82 height 27
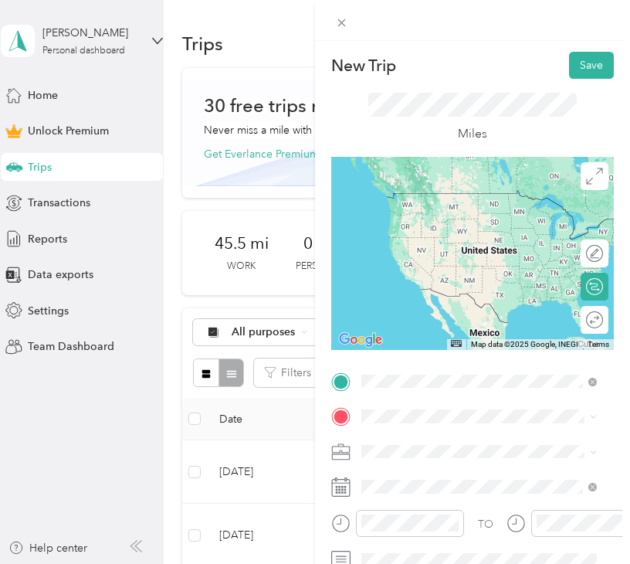
click at [491, 200] on span "4550 Star Way Stockton, California 95206, United States" at bounding box center [468, 193] width 155 height 14
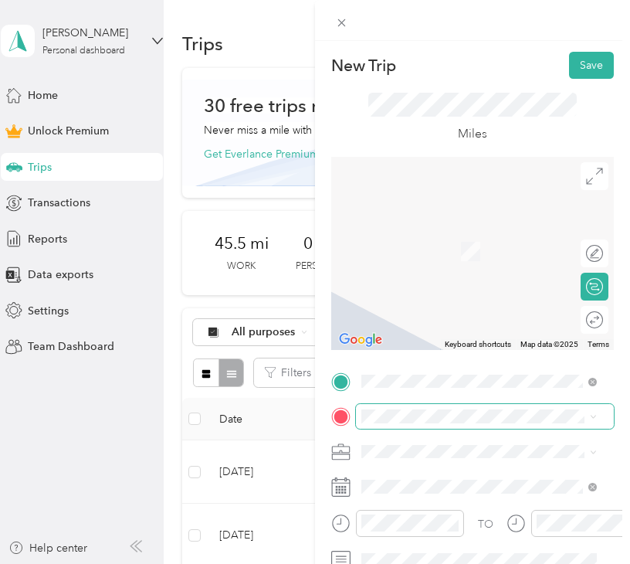
click at [427, 406] on span at bounding box center [485, 416] width 258 height 25
click at [501, 120] on div "Miles" at bounding box center [473, 118] width 209 height 51
click at [399, 243] on span "Sequoia National Park California, United States" at bounding box center [478, 235] width 174 height 27
click at [430, 228] on span "745 Wawona Street Manteca, California 95337, United States" at bounding box center [468, 229] width 155 height 14
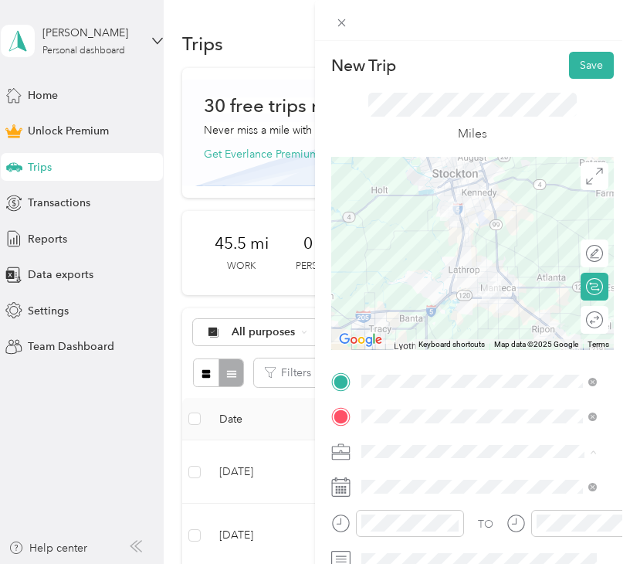
click at [386, 229] on span "Work" at bounding box center [380, 235] width 26 height 13
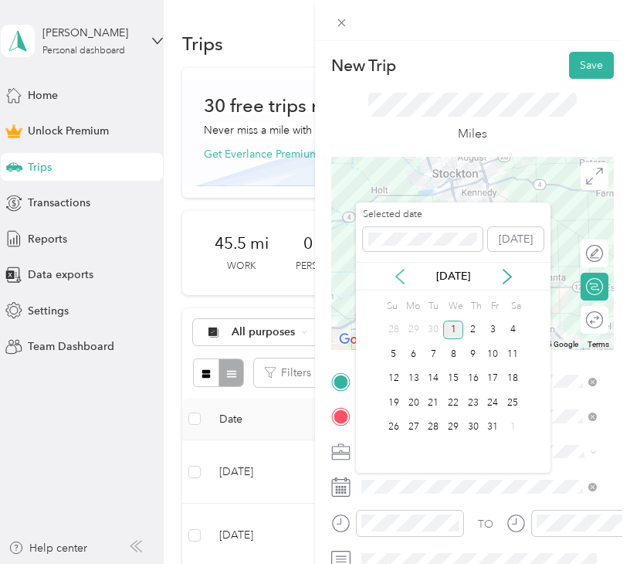
click at [399, 276] on icon at bounding box center [400, 276] width 15 height 15
click at [504, 279] on icon at bounding box center [507, 276] width 15 height 15
click at [454, 381] on div "13" at bounding box center [453, 378] width 20 height 19
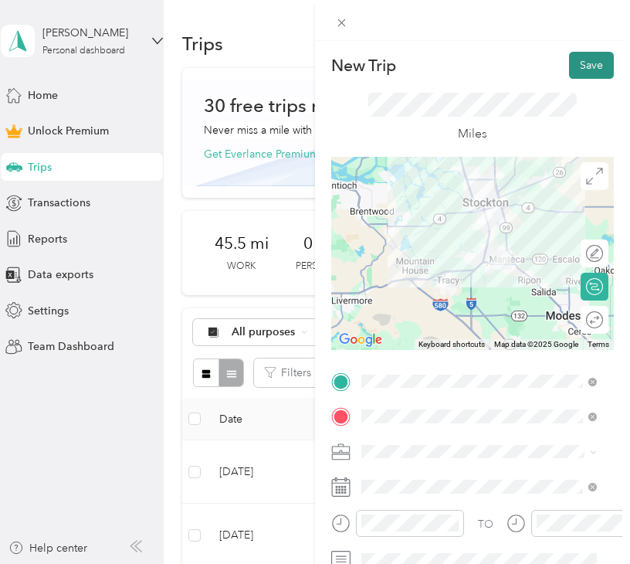
click at [576, 62] on button "Save" at bounding box center [591, 65] width 45 height 27
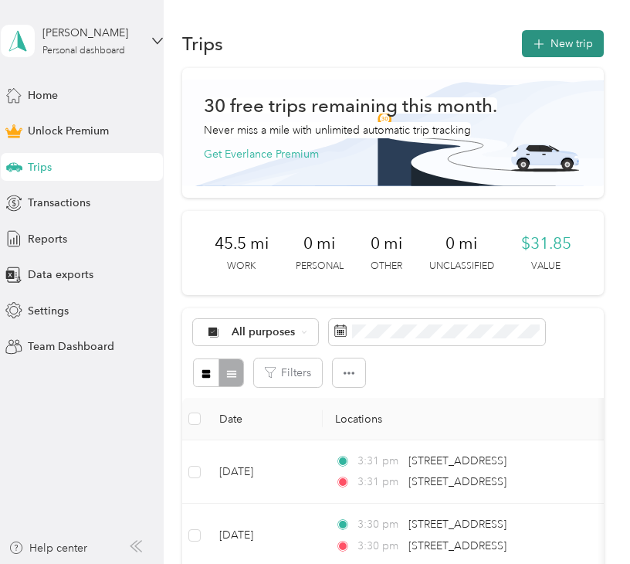
click at [532, 42] on icon "button" at bounding box center [539, 45] width 18 height 18
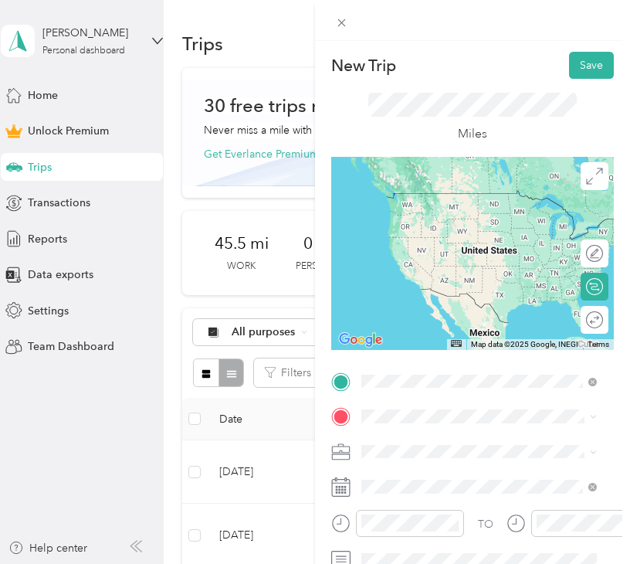
click at [498, 192] on span "745 Wawona Street Manteca, California 95337, United States" at bounding box center [468, 193] width 155 height 14
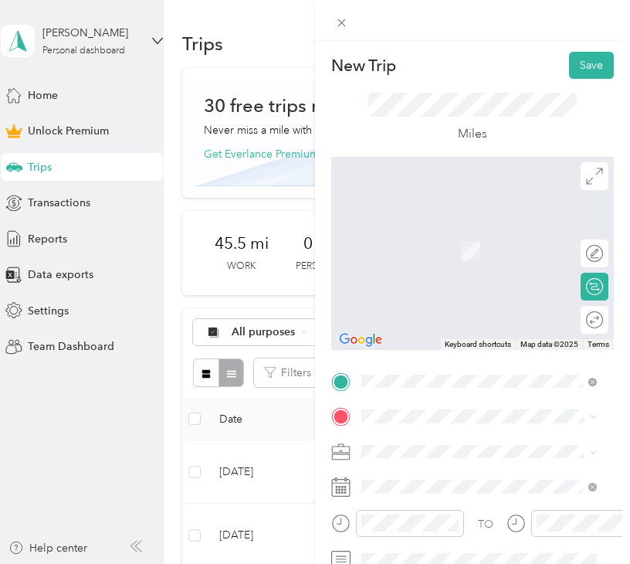
click at [488, 235] on span "740 Pestana Avenue Manteca, California 95336, United States" at bounding box center [491, 230] width 201 height 27
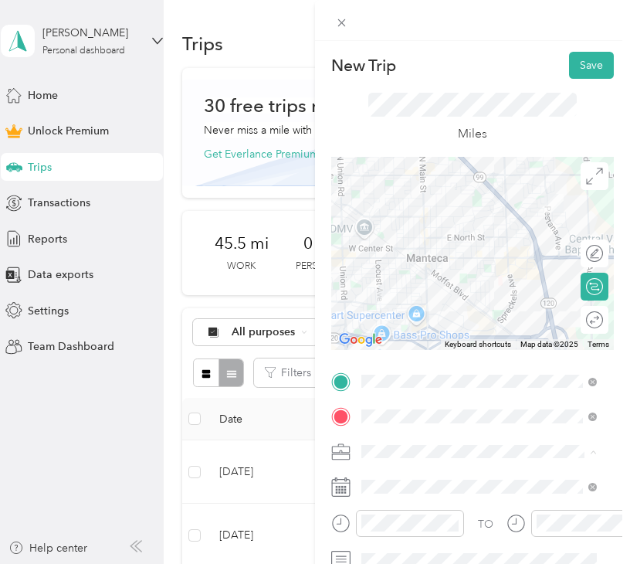
click at [400, 245] on ol "Work Personal Youth for Christ Religious Services Other Charity Medical Moving …" at bounding box center [479, 330] width 246 height 216
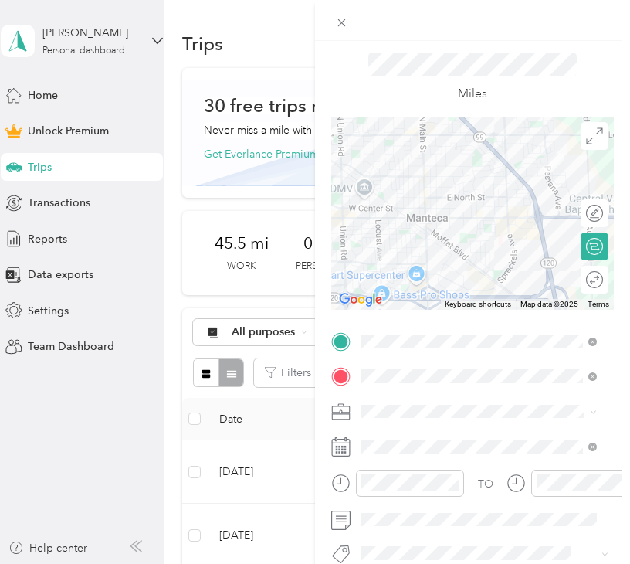
scroll to position [77, 0]
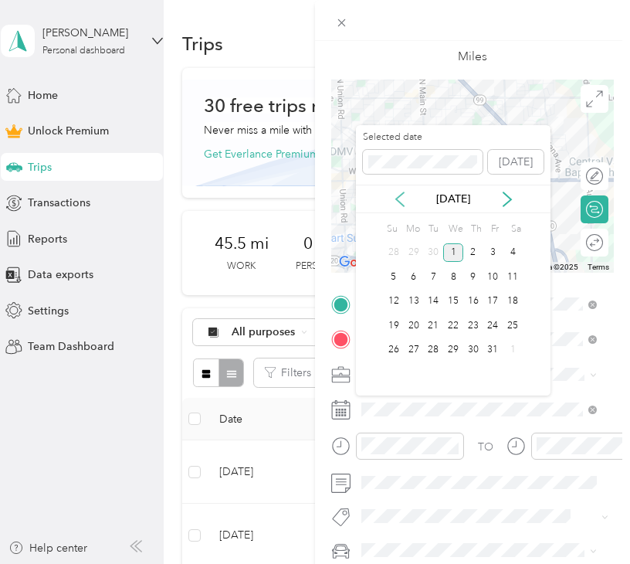
click at [402, 192] on icon at bounding box center [400, 199] width 8 height 14
click at [402, 191] on div "[DATE]" at bounding box center [453, 199] width 195 height 16
click at [401, 192] on icon at bounding box center [400, 199] width 15 height 15
click at [456, 298] on div "13" at bounding box center [453, 301] width 20 height 19
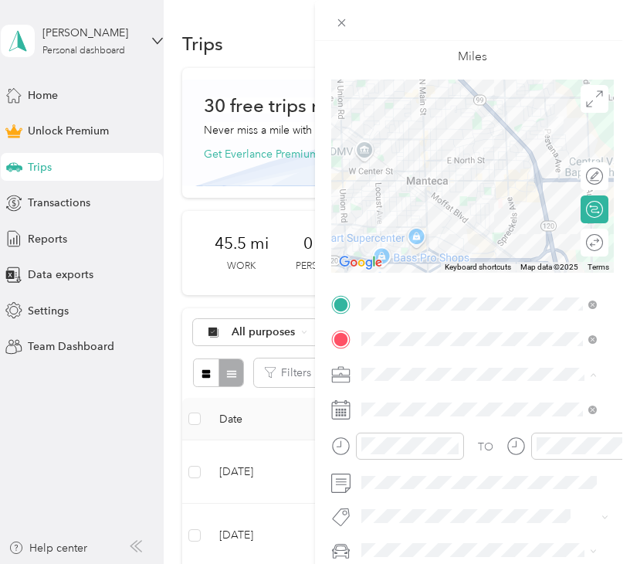
click at [396, 150] on div "Work" at bounding box center [479, 158] width 225 height 16
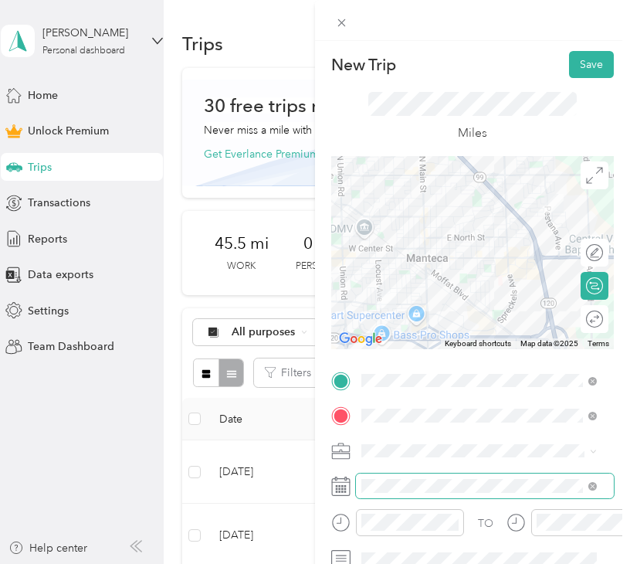
scroll to position [0, 0]
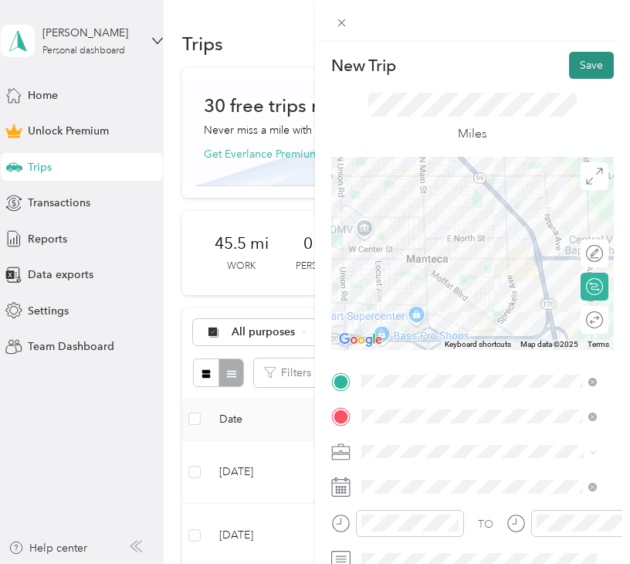
click at [579, 66] on button "Save" at bounding box center [591, 65] width 45 height 27
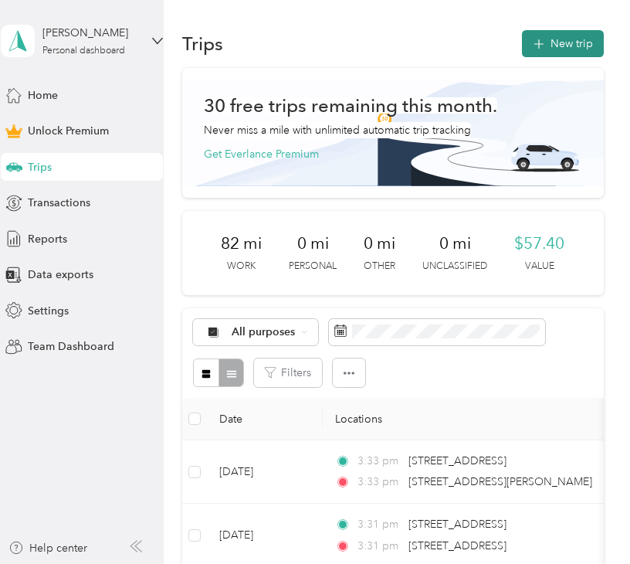
click at [553, 41] on button "New trip" at bounding box center [563, 43] width 82 height 27
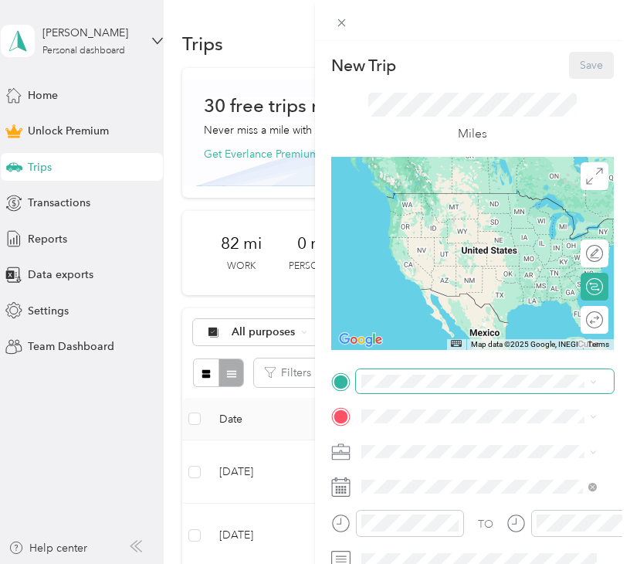
click at [394, 369] on span at bounding box center [485, 381] width 258 height 25
click at [394, 389] on span at bounding box center [485, 381] width 258 height 25
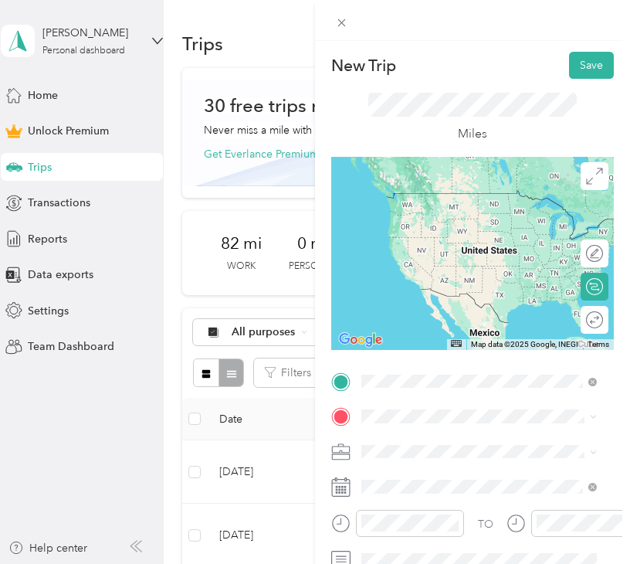
click at [501, 213] on span "[STREET_ADDRESS][PERSON_NAME][US_STATE]" at bounding box center [491, 199] width 201 height 27
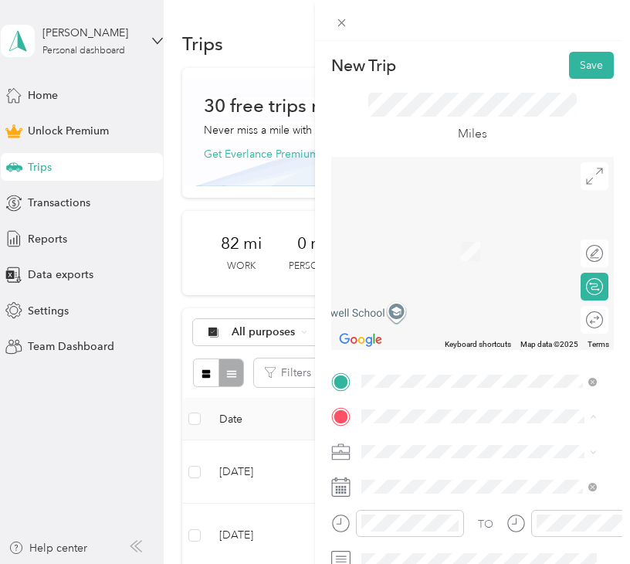
click at [432, 260] on div "YFC Office [STREET_ADDRESS]" at bounding box center [440, 243] width 98 height 32
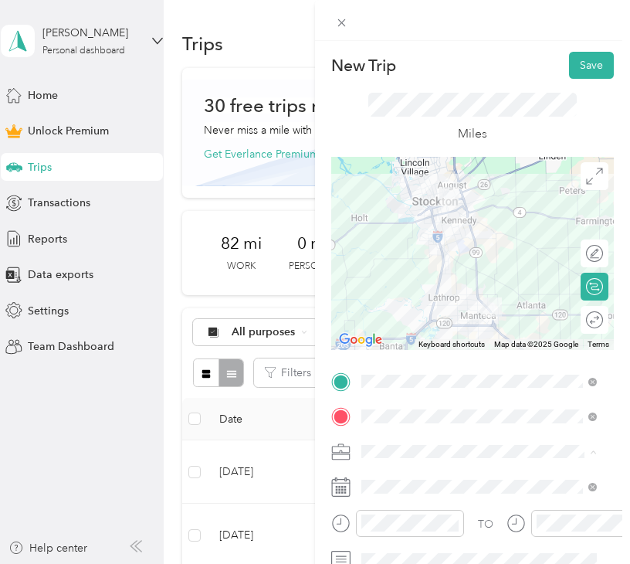
click at [427, 234] on div "Work" at bounding box center [479, 235] width 225 height 16
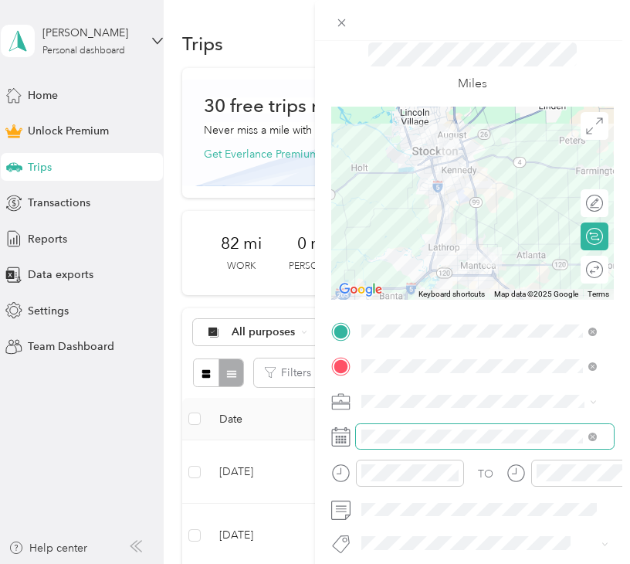
scroll to position [77, 0]
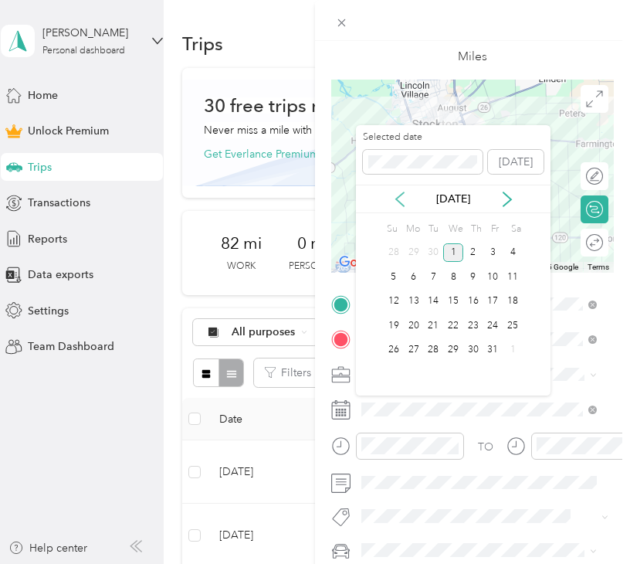
click at [406, 202] on icon at bounding box center [400, 199] width 15 height 15
click at [450, 304] on div "13" at bounding box center [453, 301] width 20 height 19
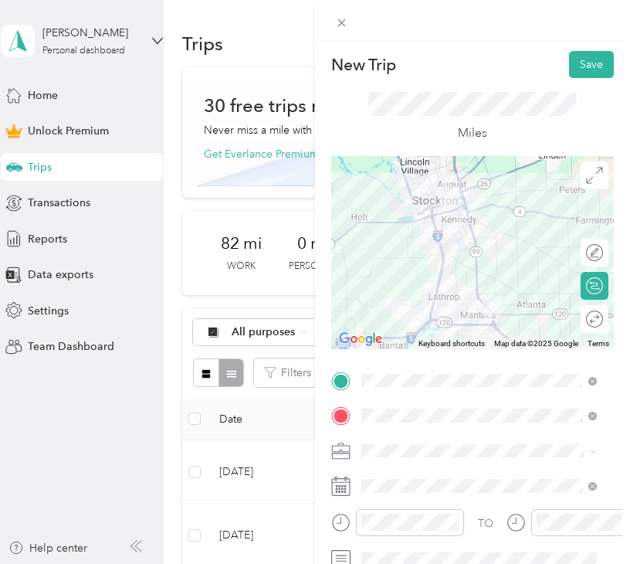
scroll to position [0, 0]
click at [572, 66] on button "Save" at bounding box center [591, 65] width 45 height 27
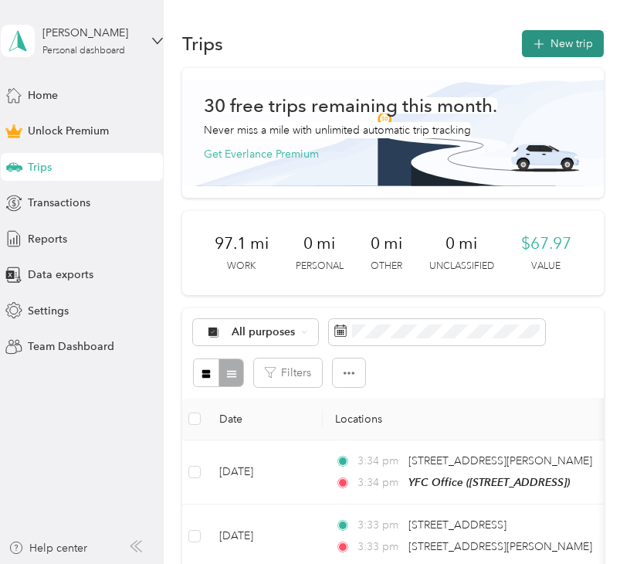
click at [528, 53] on button "New trip" at bounding box center [563, 43] width 82 height 27
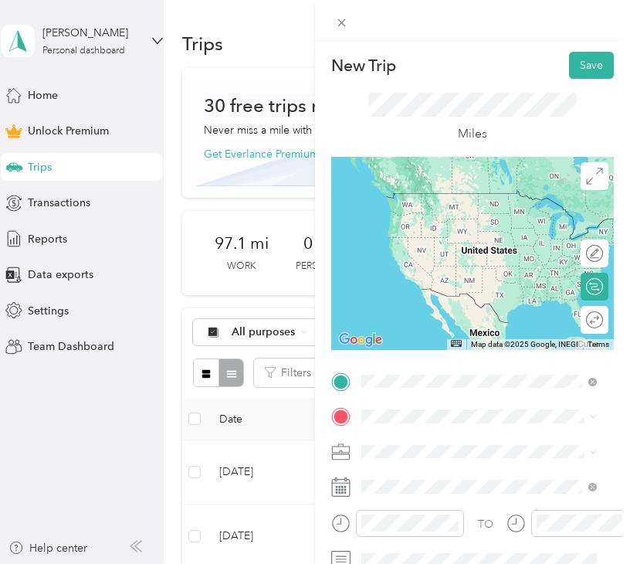
click at [399, 243] on span "1110 Stonum Lane Manteca, California 95337, United States" at bounding box center [491, 246] width 201 height 27
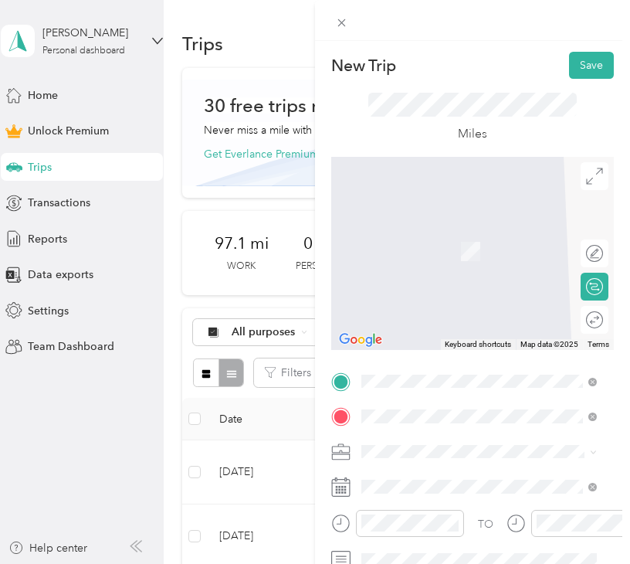
click at [416, 289] on span "4606 Mccuen Avenue Stockton, California 95206, United States" at bounding box center [491, 294] width 201 height 27
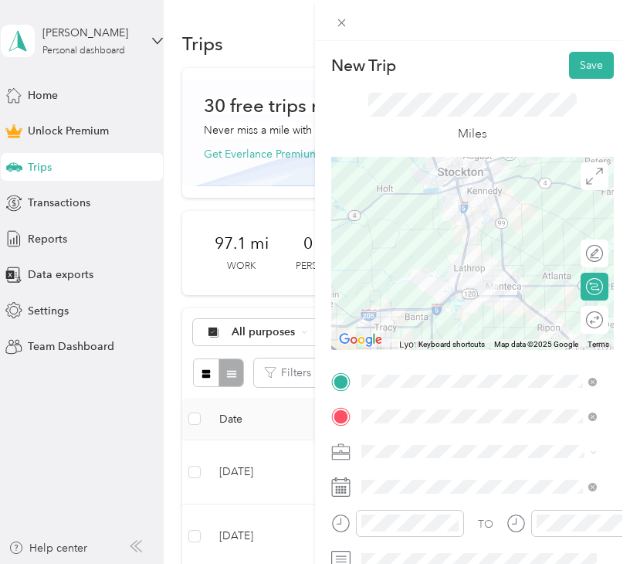
click at [399, 227] on div "Work" at bounding box center [479, 235] width 225 height 16
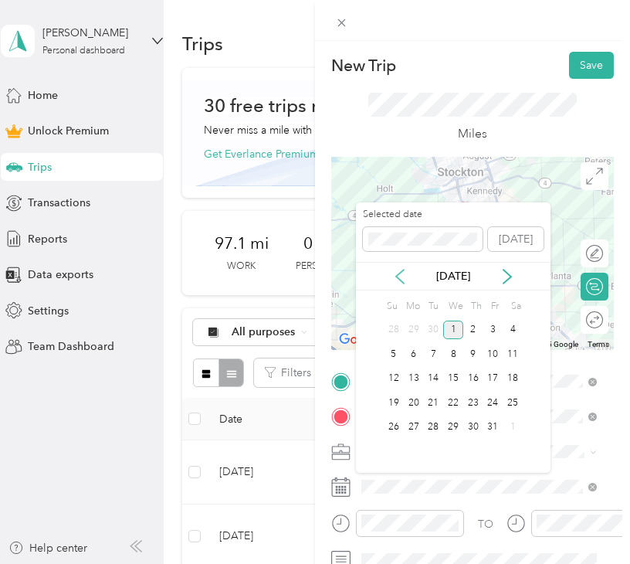
click at [399, 282] on icon at bounding box center [400, 276] width 15 height 15
click at [479, 379] on div "14" at bounding box center [474, 378] width 20 height 19
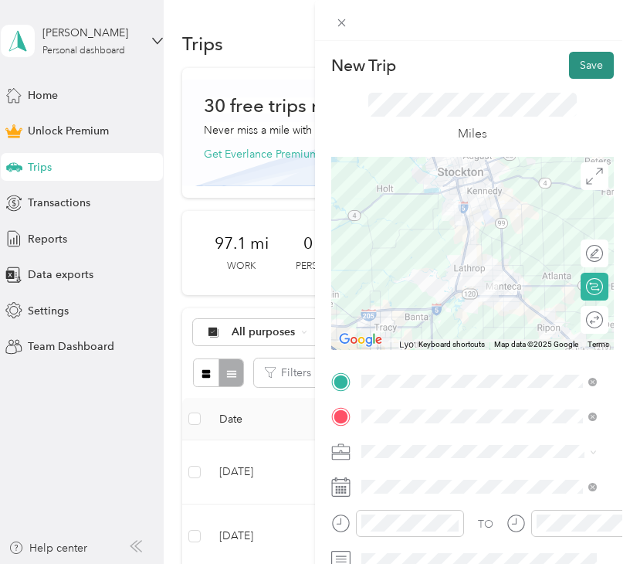
click at [579, 69] on button "Save" at bounding box center [591, 65] width 45 height 27
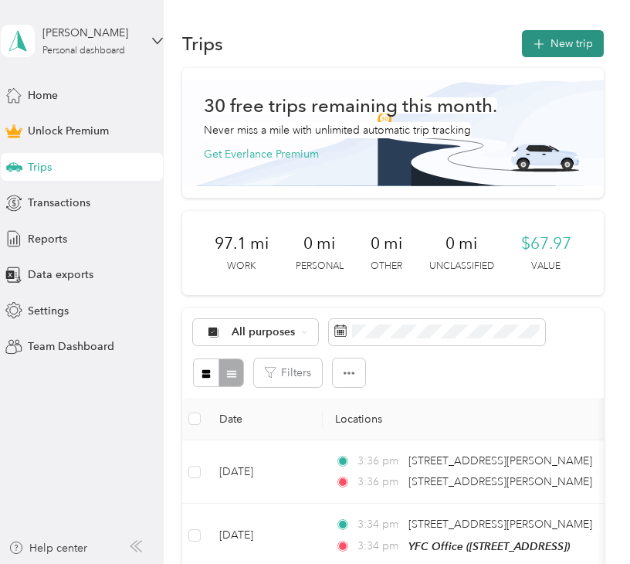
click at [569, 35] on button "New trip" at bounding box center [563, 43] width 82 height 27
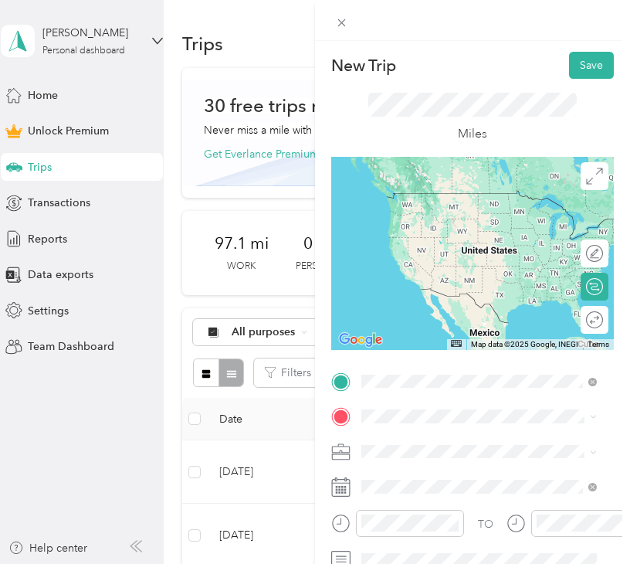
click at [459, 435] on span "4606 Mccuen Avenue Stockton, California 95206, United States" at bounding box center [491, 443] width 201 height 27
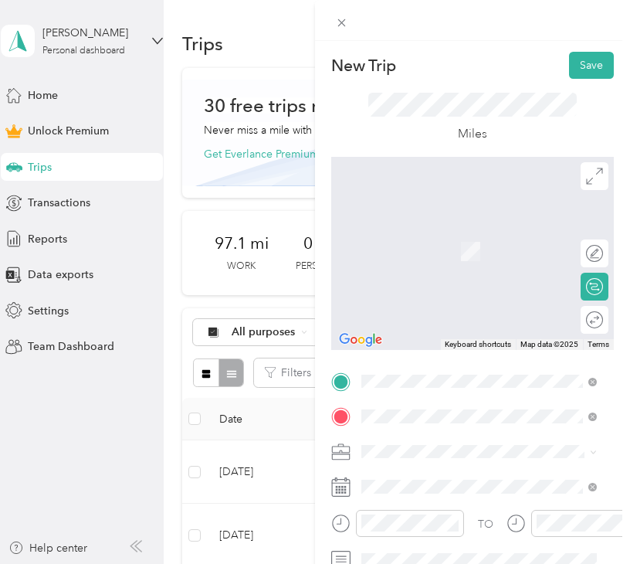
click at [501, 236] on span "14600 Austin Road Manteca, California 95336, United States" at bounding box center [468, 229] width 155 height 14
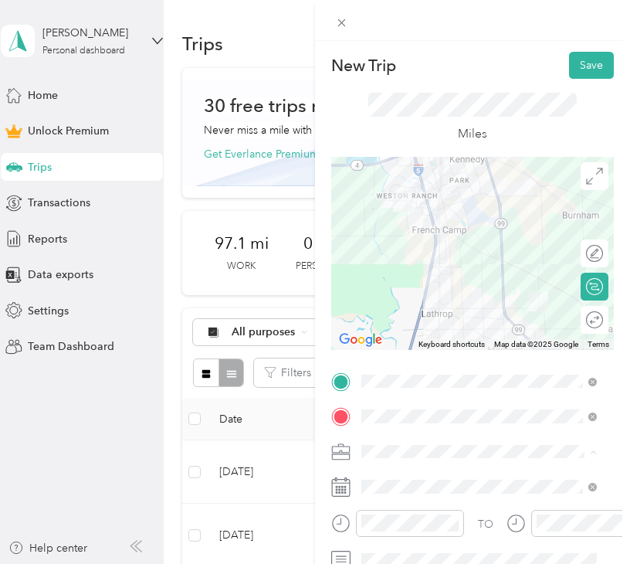
click at [384, 240] on li "Work" at bounding box center [479, 235] width 246 height 27
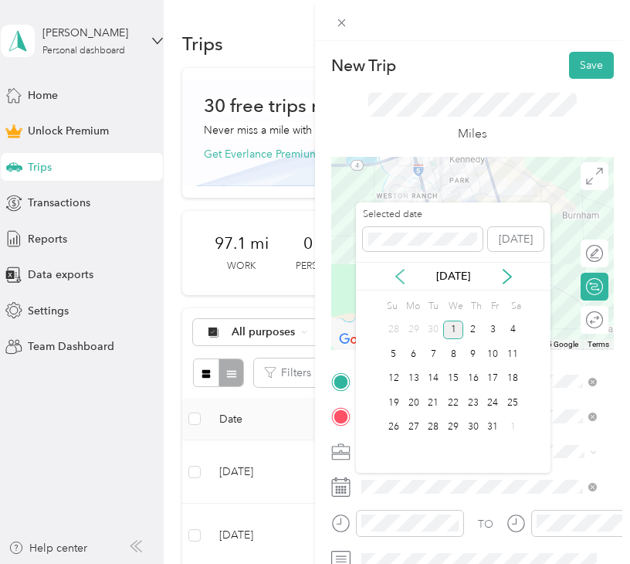
click at [398, 277] on icon at bounding box center [400, 277] width 8 height 14
click at [471, 372] on div "14" at bounding box center [474, 378] width 20 height 19
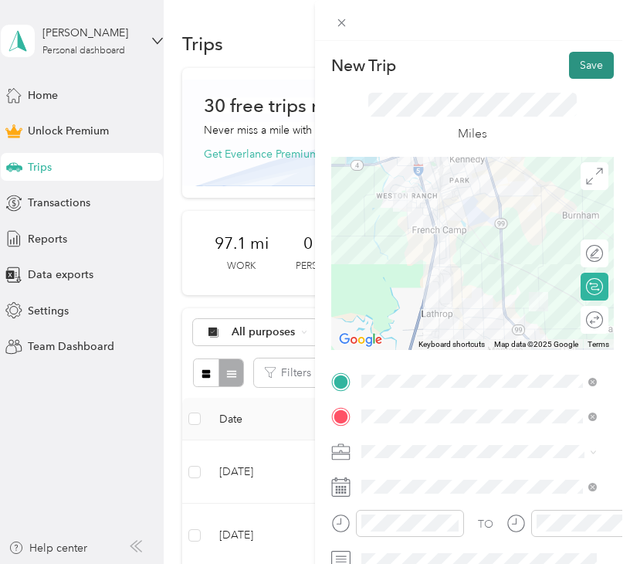
click at [569, 63] on button "Save" at bounding box center [591, 65] width 45 height 27
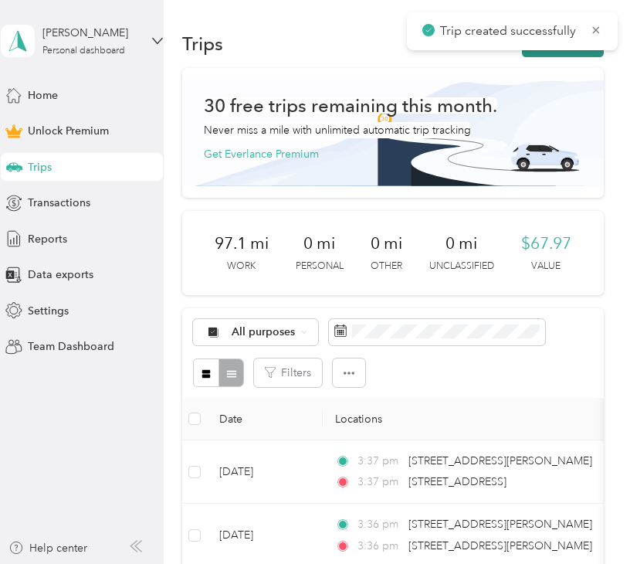
click at [541, 52] on button "New trip" at bounding box center [563, 43] width 82 height 27
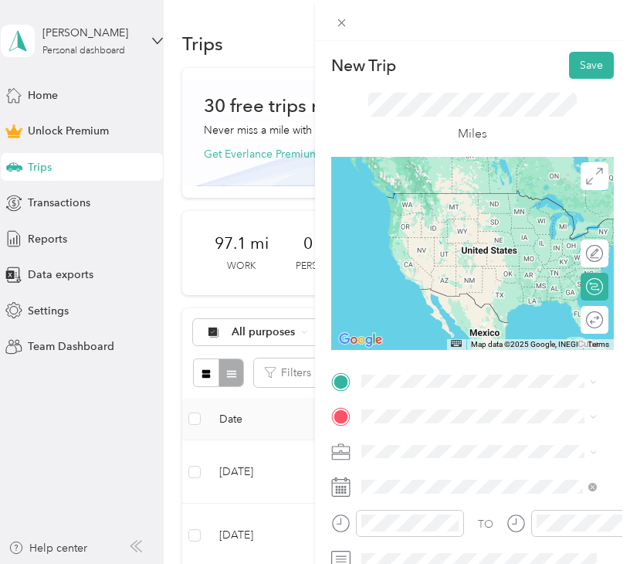
click at [480, 204] on div "14600 Austin Road Manteca, California 95336, United States" at bounding box center [479, 193] width 225 height 21
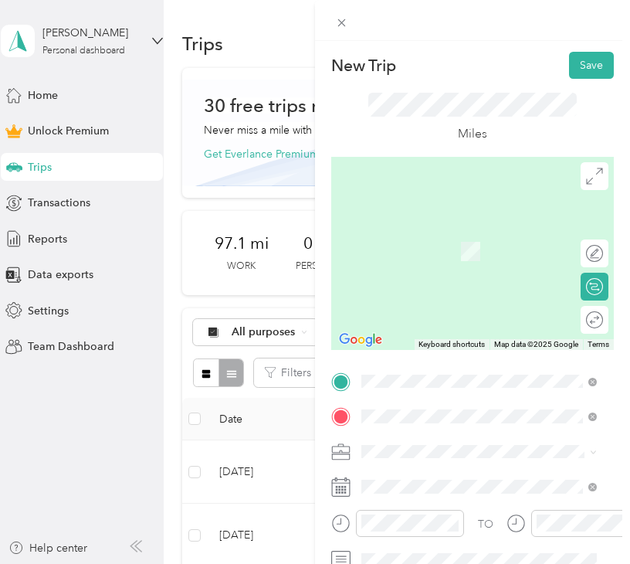
click at [445, 236] on span "1031 North Main Street Manteca, California 95336, United States" at bounding box center [468, 229] width 155 height 14
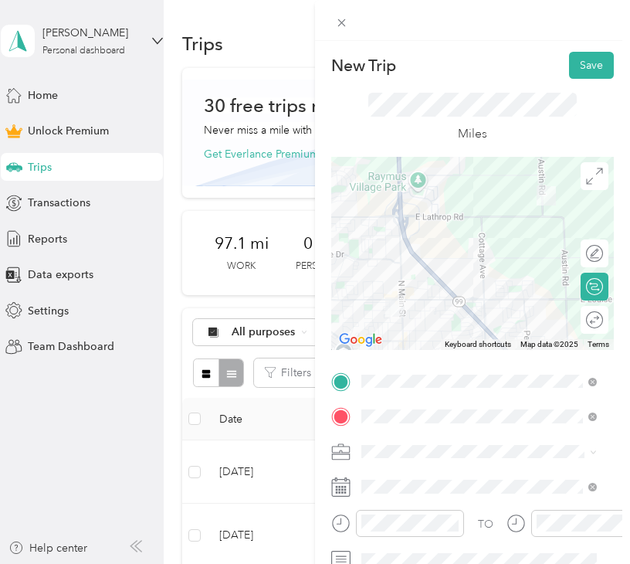
click at [421, 242] on li "Work" at bounding box center [479, 232] width 246 height 27
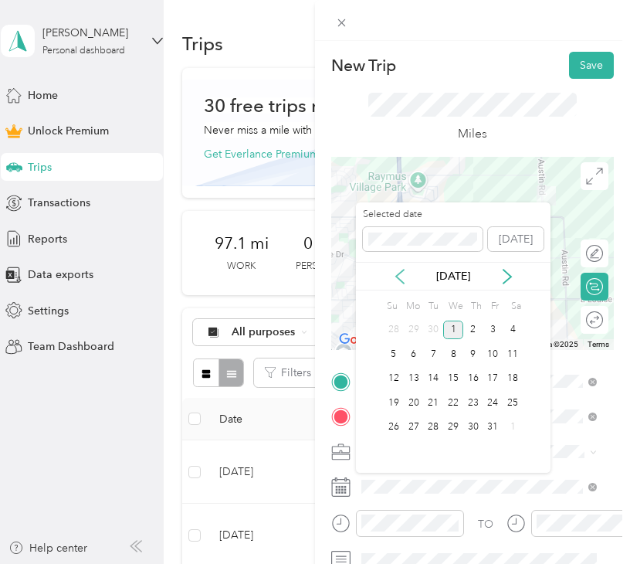
click at [396, 277] on icon at bounding box center [400, 276] width 15 height 15
click at [479, 382] on div "14" at bounding box center [474, 378] width 20 height 19
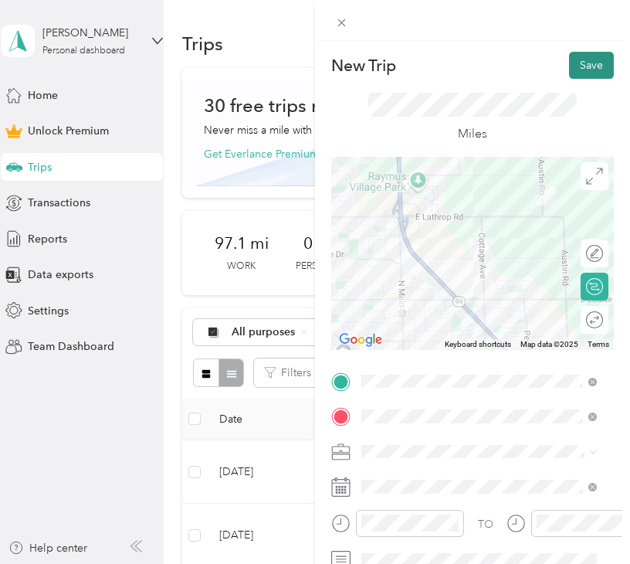
click at [572, 69] on button "Save" at bounding box center [591, 65] width 45 height 27
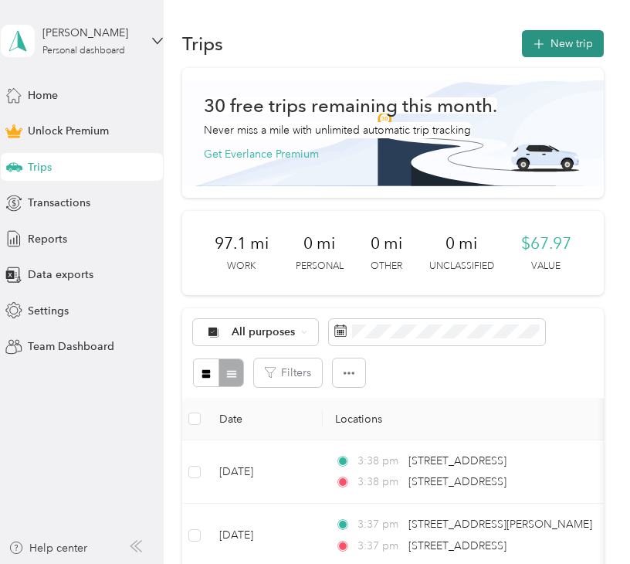
click at [561, 36] on button "New trip" at bounding box center [563, 43] width 82 height 27
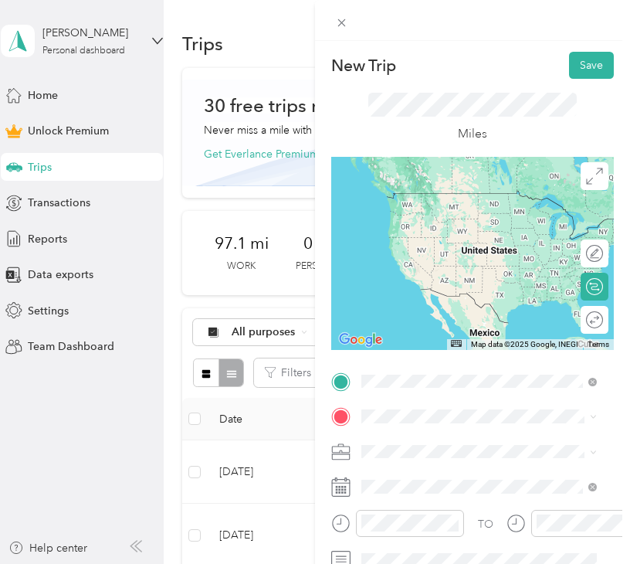
click at [458, 200] on span "1031 North Main Street Manteca, California 95336, United States" at bounding box center [468, 193] width 155 height 14
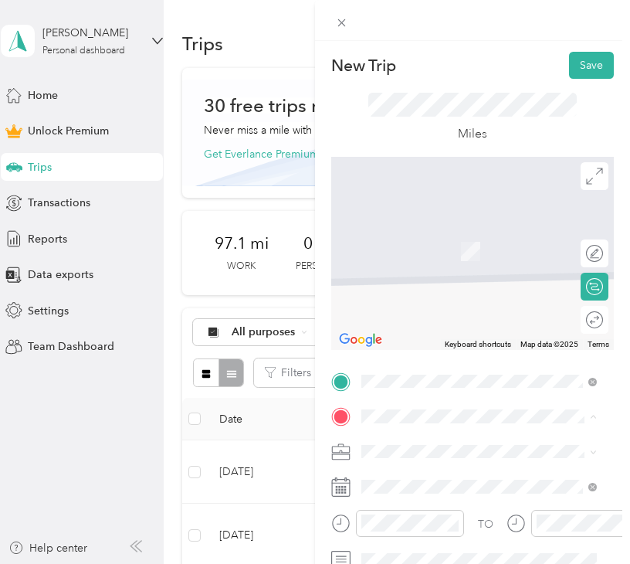
click at [442, 253] on span "[STREET_ADDRESS]" at bounding box center [440, 251] width 98 height 13
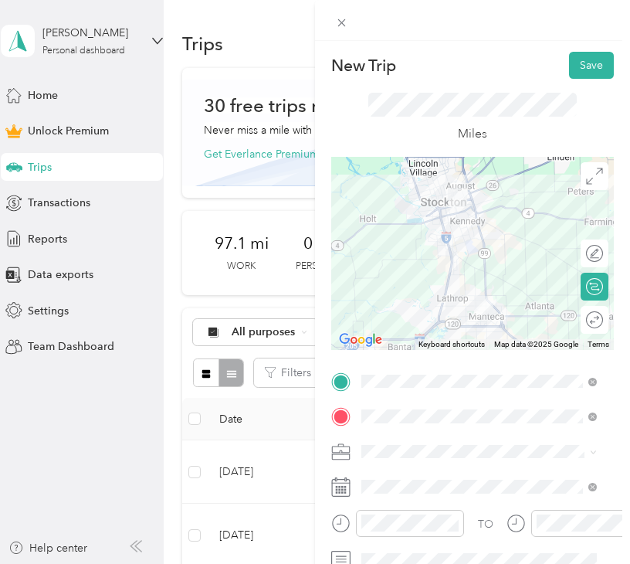
click at [406, 236] on div "Work" at bounding box center [479, 230] width 225 height 16
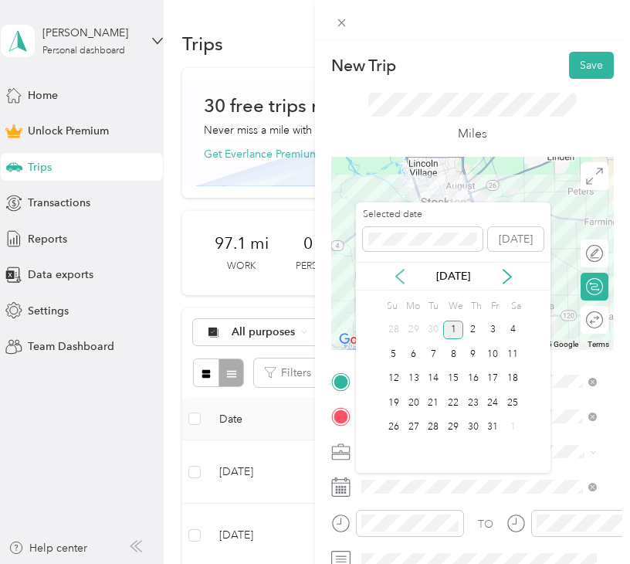
click at [396, 279] on icon at bounding box center [400, 276] width 15 height 15
click at [467, 372] on div "14" at bounding box center [474, 378] width 20 height 19
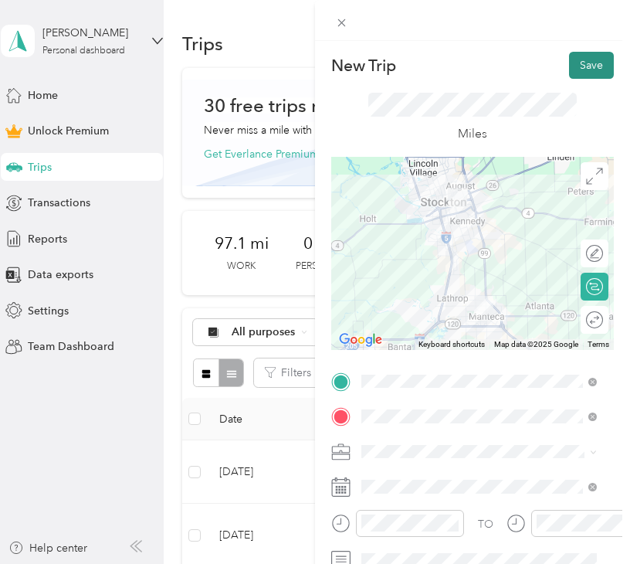
click at [578, 69] on button "Save" at bounding box center [591, 65] width 45 height 27
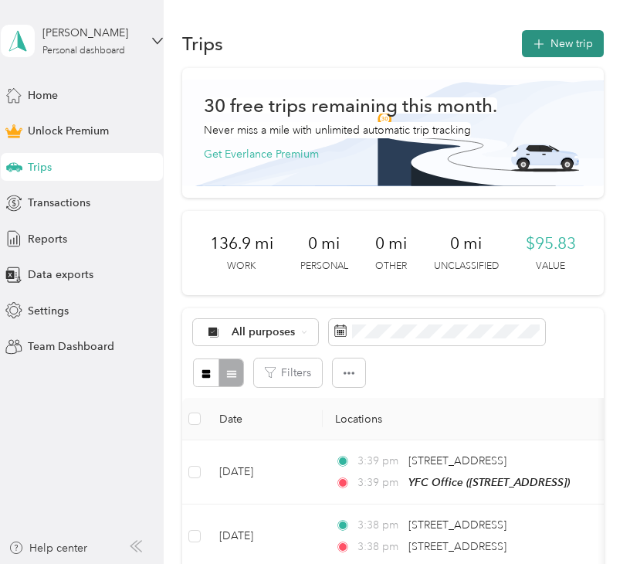
click at [545, 53] on button "New trip" at bounding box center [563, 43] width 82 height 27
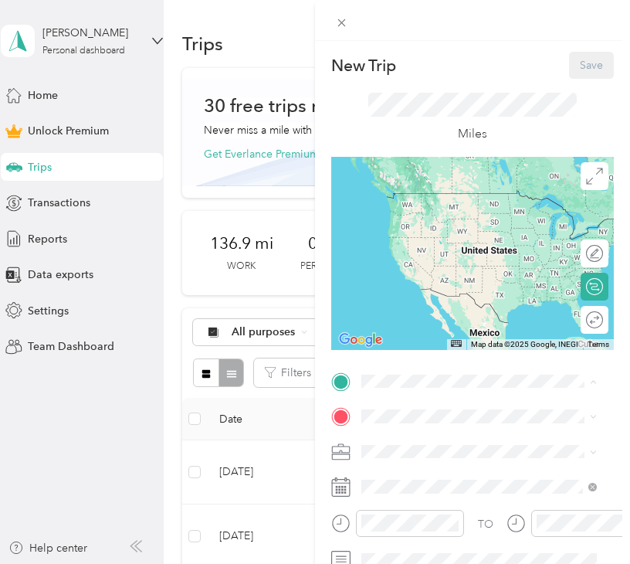
click at [447, 223] on span "[STREET_ADDRESS]" at bounding box center [440, 215] width 98 height 13
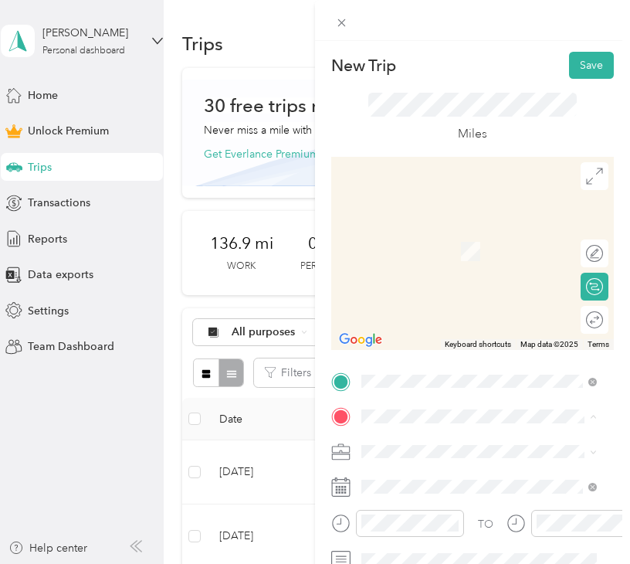
click at [432, 338] on strong "BHA Campus Life Club" at bounding box center [448, 332] width 115 height 14
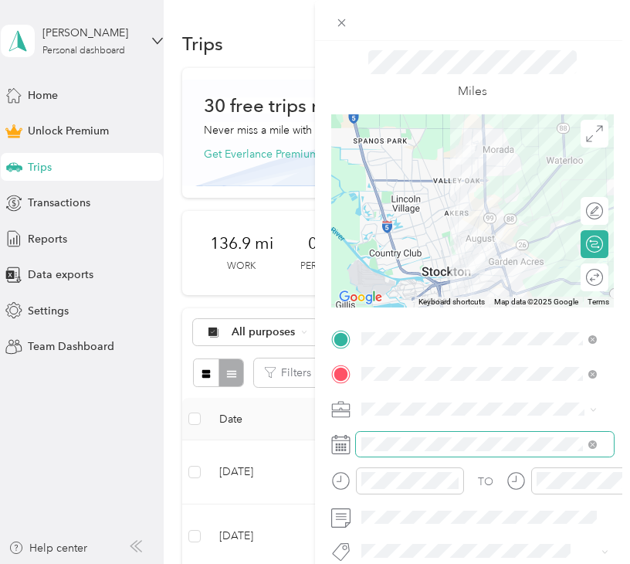
scroll to position [77, 0]
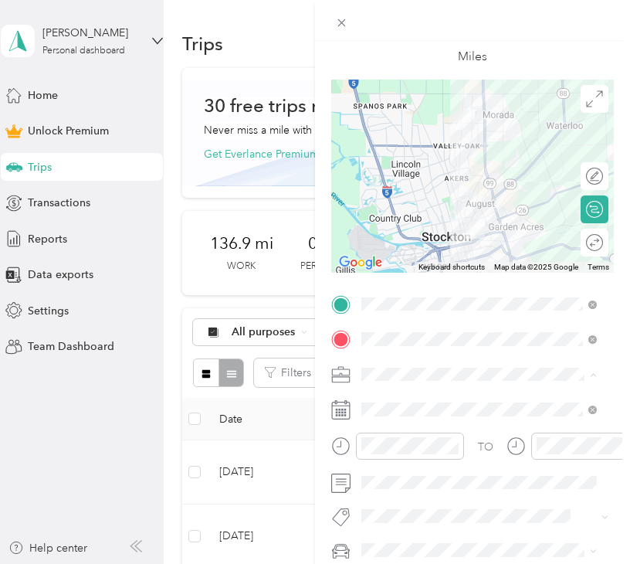
click at [406, 166] on li "Work" at bounding box center [479, 157] width 246 height 27
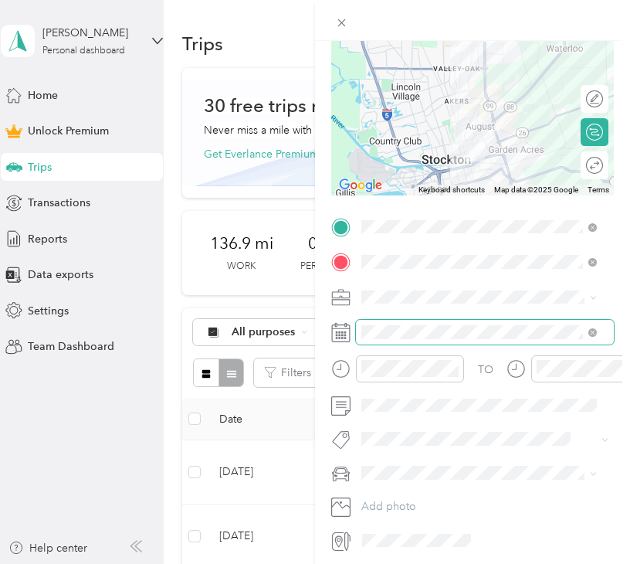
click at [393, 339] on span at bounding box center [485, 332] width 258 height 25
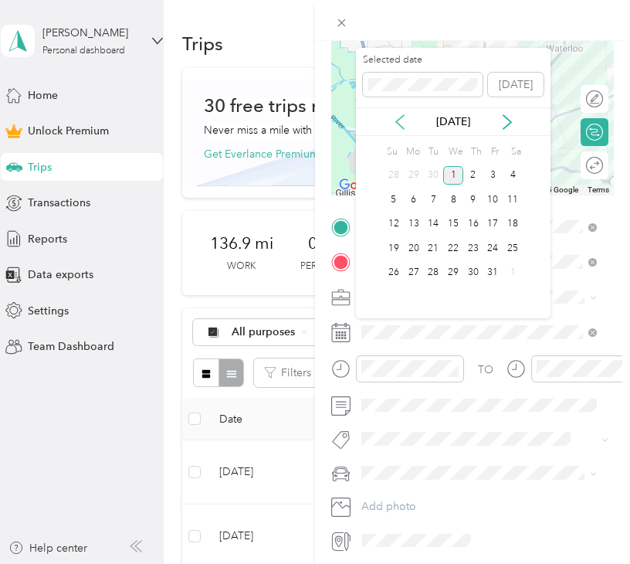
click at [393, 124] on icon at bounding box center [400, 121] width 15 height 15
click at [478, 221] on div "14" at bounding box center [474, 224] width 20 height 19
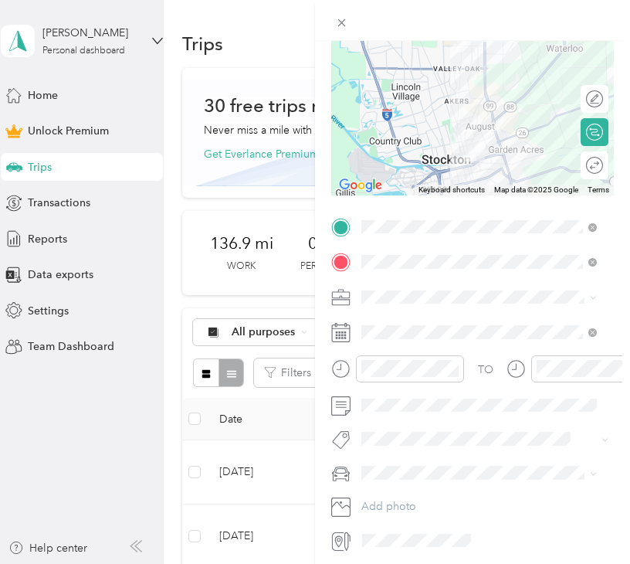
scroll to position [0, 0]
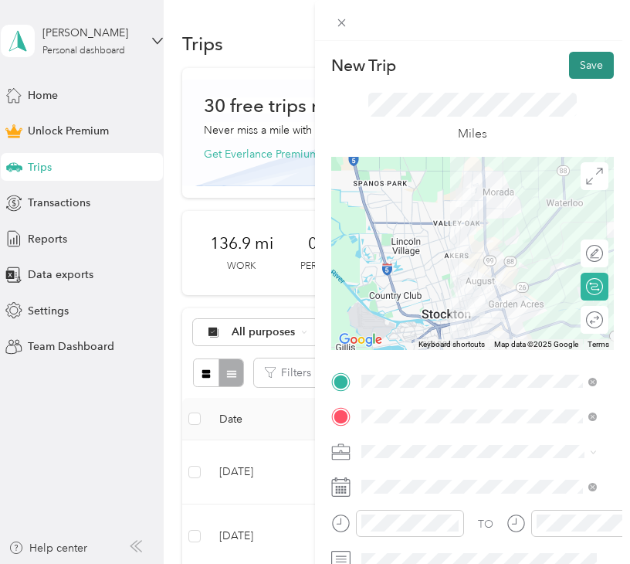
click at [573, 65] on button "Save" at bounding box center [591, 65] width 45 height 27
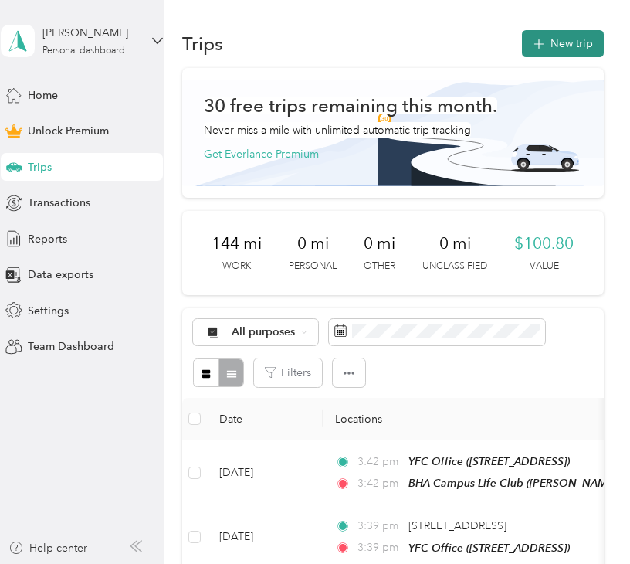
click at [556, 38] on button "New trip" at bounding box center [563, 43] width 82 height 27
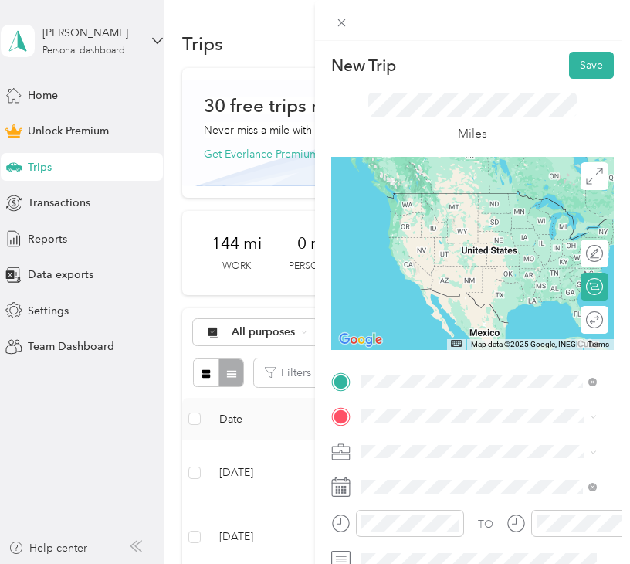
click at [440, 200] on span "[STREET_ADDRESS][US_STATE]" at bounding box center [468, 193] width 155 height 14
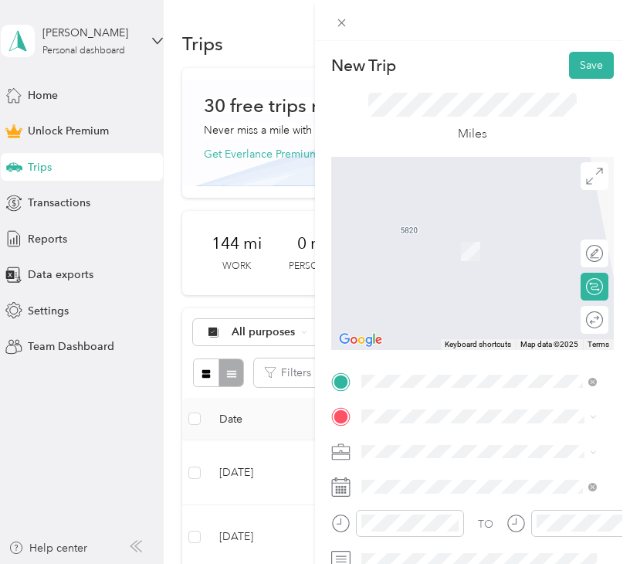
click at [485, 260] on div "YFC Office [STREET_ADDRESS]" at bounding box center [440, 243] width 98 height 32
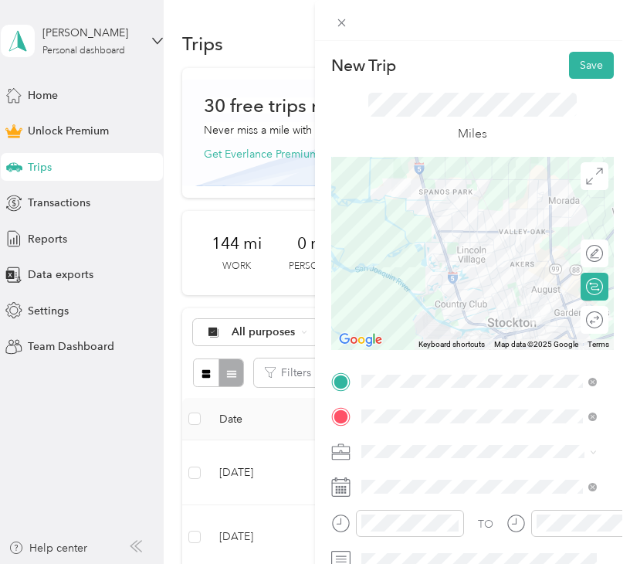
click at [418, 235] on div "Work" at bounding box center [479, 234] width 225 height 16
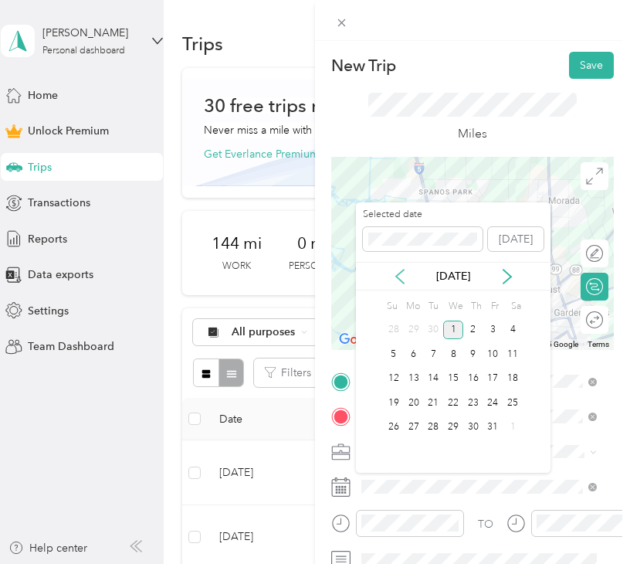
click at [401, 274] on icon at bounding box center [400, 276] width 15 height 15
click at [492, 381] on div "15" at bounding box center [494, 378] width 20 height 19
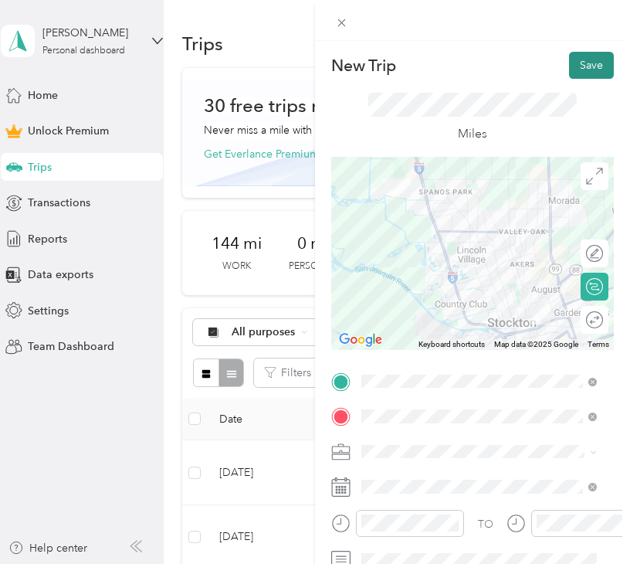
click at [588, 69] on button "Save" at bounding box center [591, 65] width 45 height 27
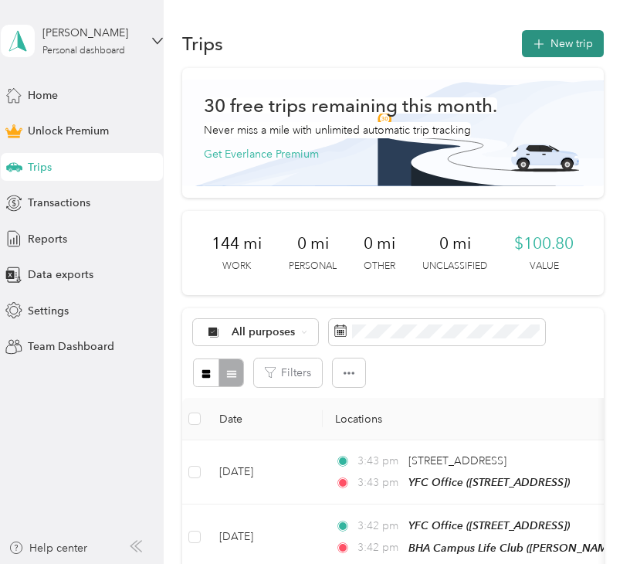
click at [539, 37] on span "button" at bounding box center [539, 43] width 12 height 13
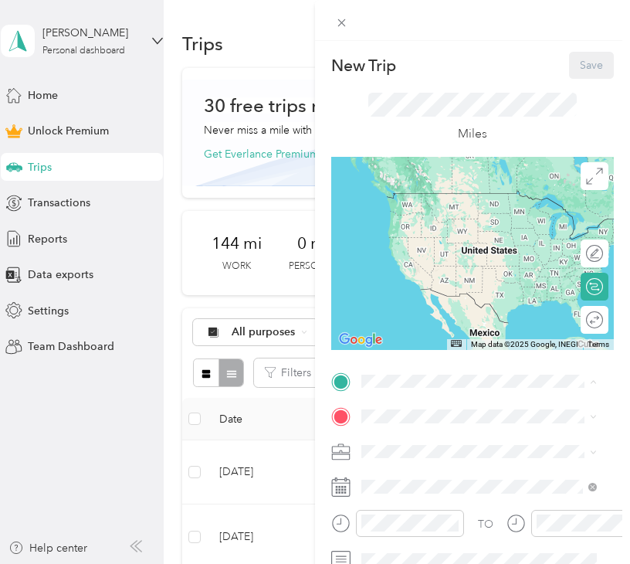
click at [465, 224] on div "YFC Office [STREET_ADDRESS]" at bounding box center [440, 208] width 98 height 32
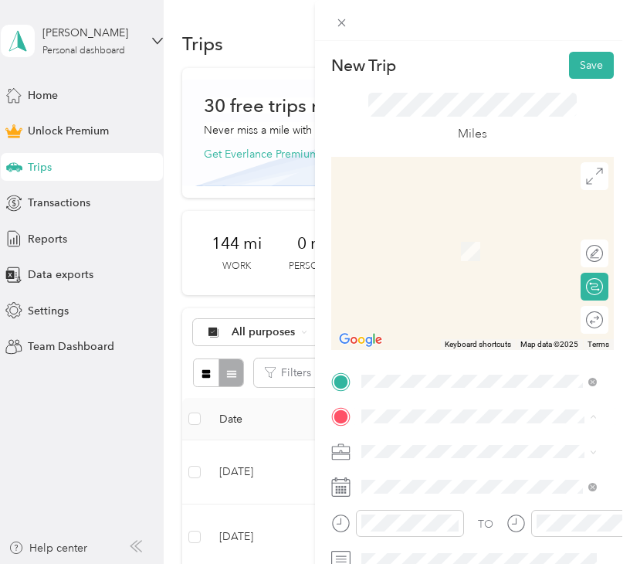
click at [454, 307] on span "[STREET_ADDRESS][US_STATE]" at bounding box center [468, 300] width 155 height 13
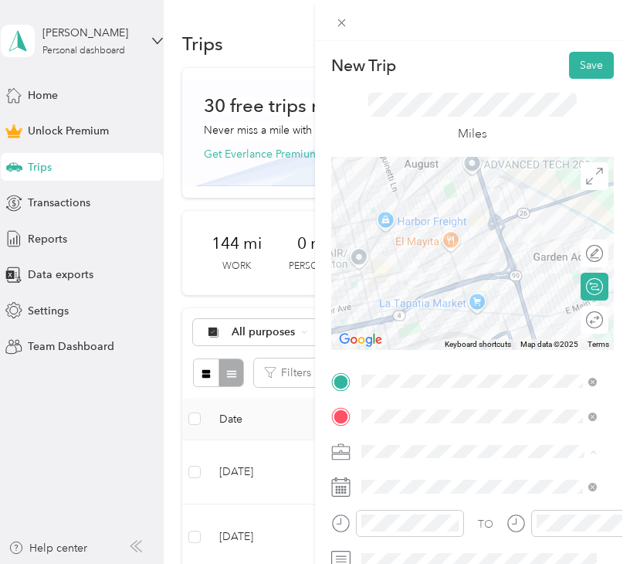
click at [427, 236] on div "Work" at bounding box center [479, 235] width 225 height 16
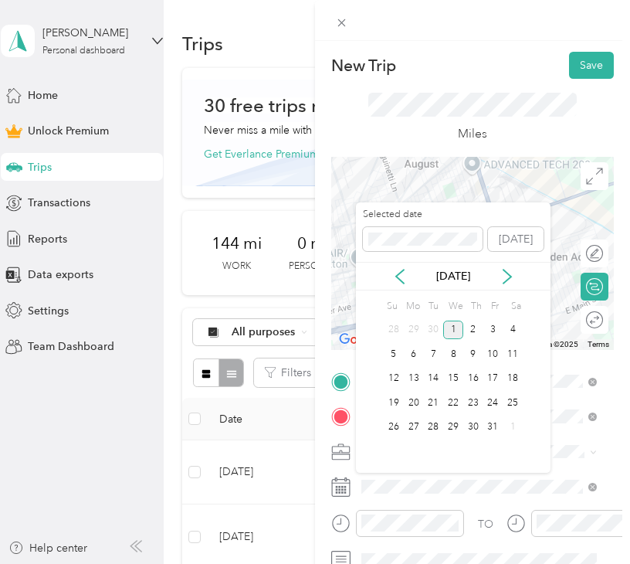
click at [408, 274] on div "[DATE]" at bounding box center [453, 276] width 195 height 16
click at [398, 274] on icon at bounding box center [400, 277] width 8 height 14
click at [494, 375] on div "15" at bounding box center [494, 378] width 20 height 19
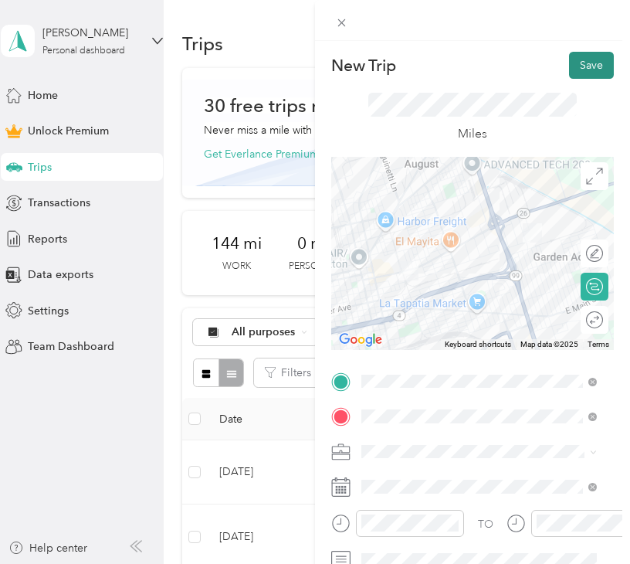
click at [580, 73] on button "Save" at bounding box center [591, 65] width 45 height 27
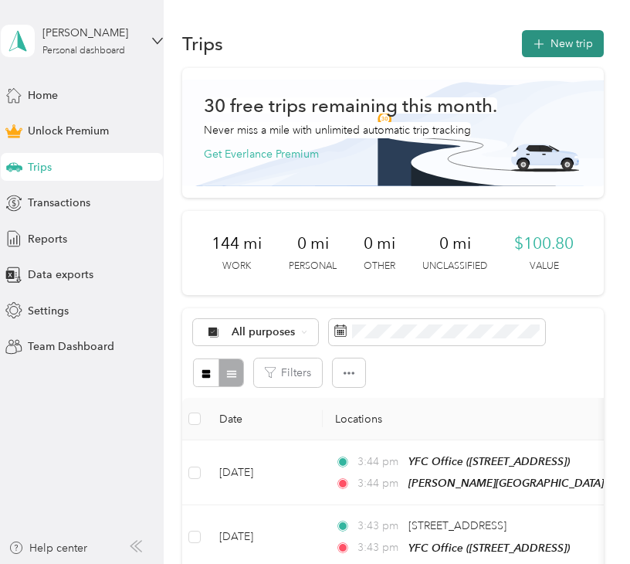
click at [575, 51] on button "New trip" at bounding box center [563, 43] width 82 height 27
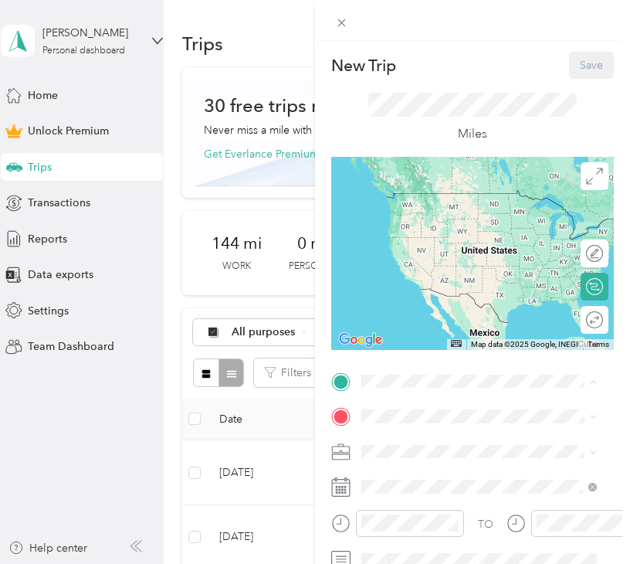
click at [454, 273] on div "[PERSON_NAME][GEOGRAPHIC_DATA] Life [STREET_ADDRESS][US_STATE]" at bounding box center [469, 256] width 157 height 32
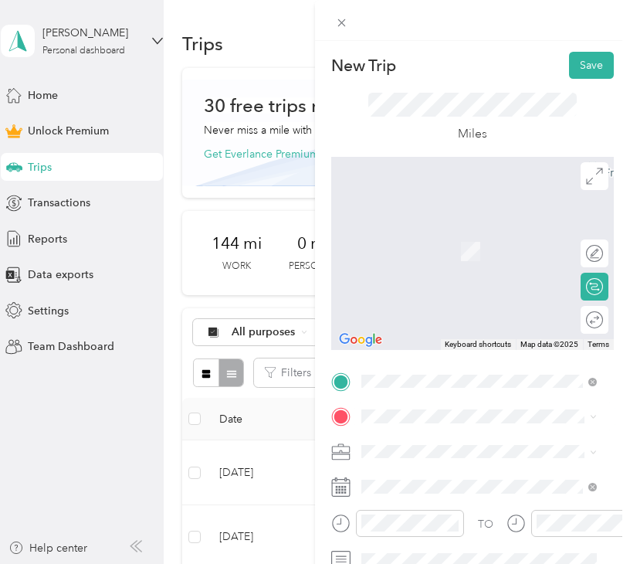
click at [439, 254] on span "[STREET_ADDRESS]" at bounding box center [440, 251] width 98 height 13
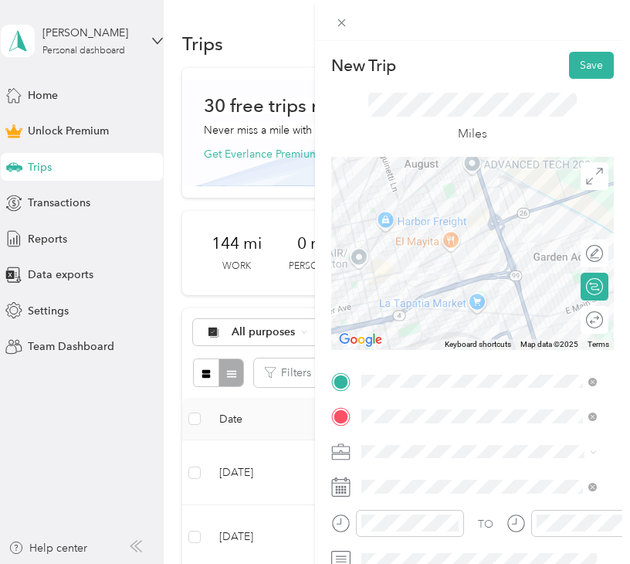
click at [397, 240] on li "Work" at bounding box center [479, 230] width 246 height 27
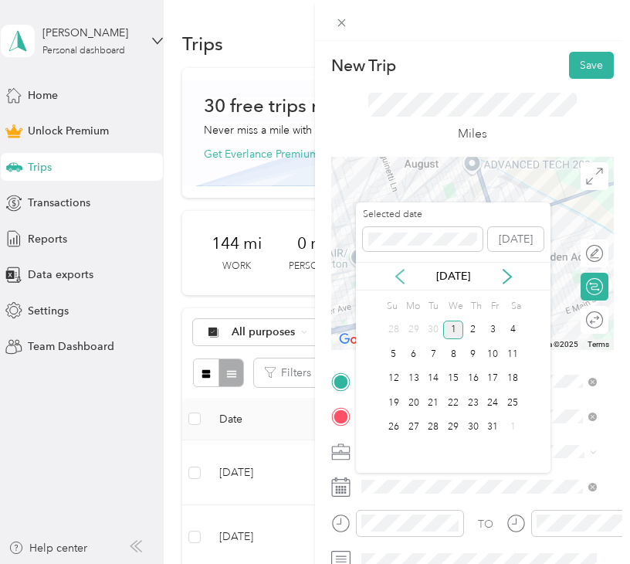
click at [397, 269] on icon at bounding box center [400, 276] width 15 height 15
click at [493, 376] on div "15" at bounding box center [494, 378] width 20 height 19
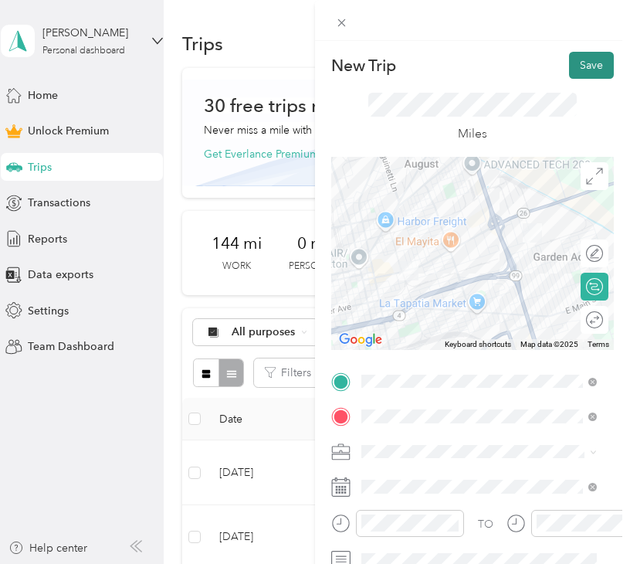
click at [569, 56] on button "Save" at bounding box center [591, 65] width 45 height 27
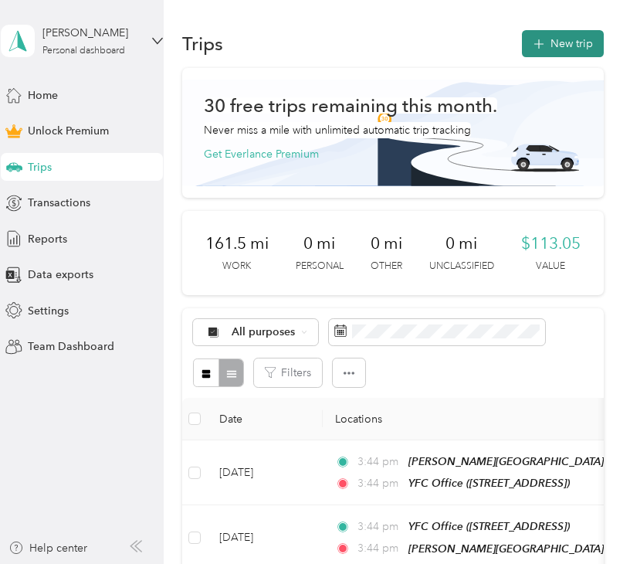
click at [549, 30] on button "New trip" at bounding box center [563, 43] width 82 height 27
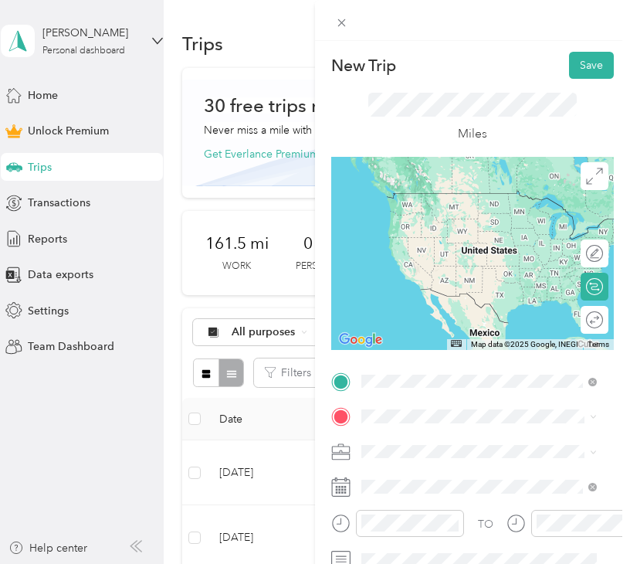
click at [457, 189] on span "[STREET_ADDRESS][PERSON_NAME][US_STATE]" at bounding box center [491, 199] width 201 height 27
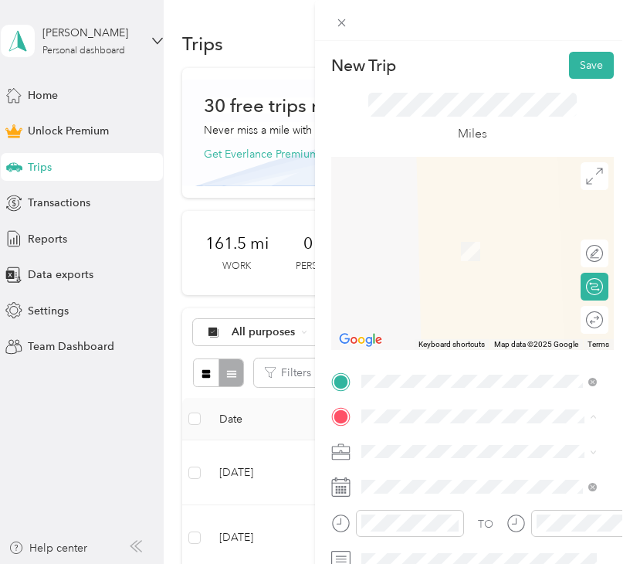
click at [436, 250] on span "[STREET_ADDRESS]" at bounding box center [440, 251] width 98 height 13
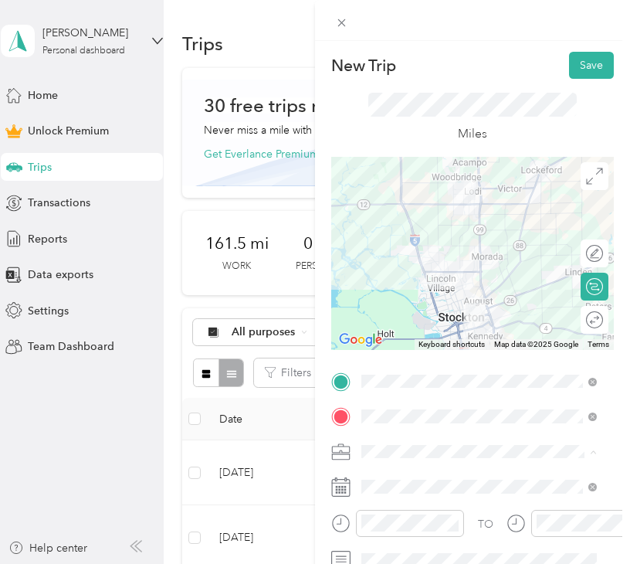
click at [386, 233] on span "Work" at bounding box center [380, 235] width 26 height 13
click at [389, 478] on span at bounding box center [485, 486] width 258 height 25
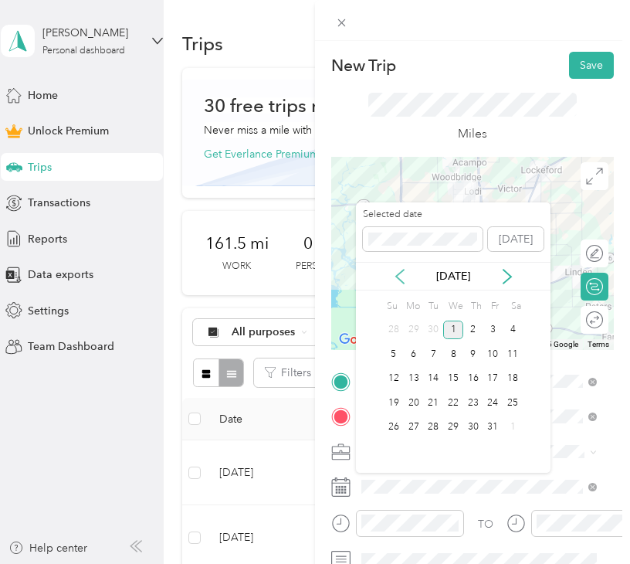
click at [395, 280] on icon at bounding box center [400, 276] width 15 height 15
click at [414, 397] on div "18" at bounding box center [414, 402] width 20 height 19
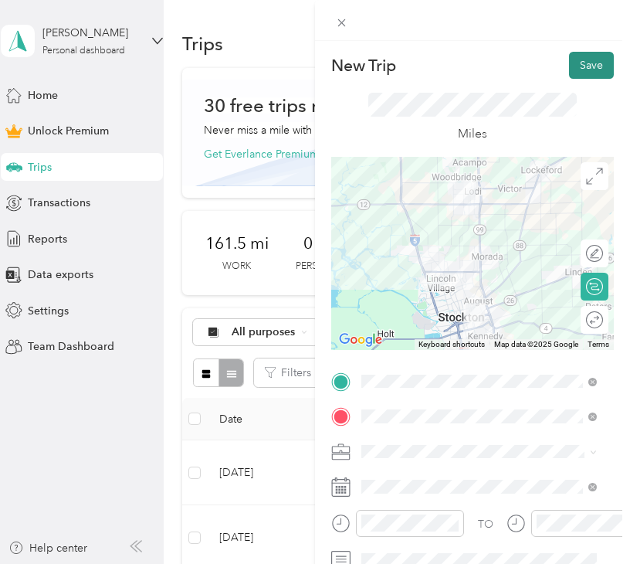
click at [587, 70] on button "Save" at bounding box center [591, 65] width 45 height 27
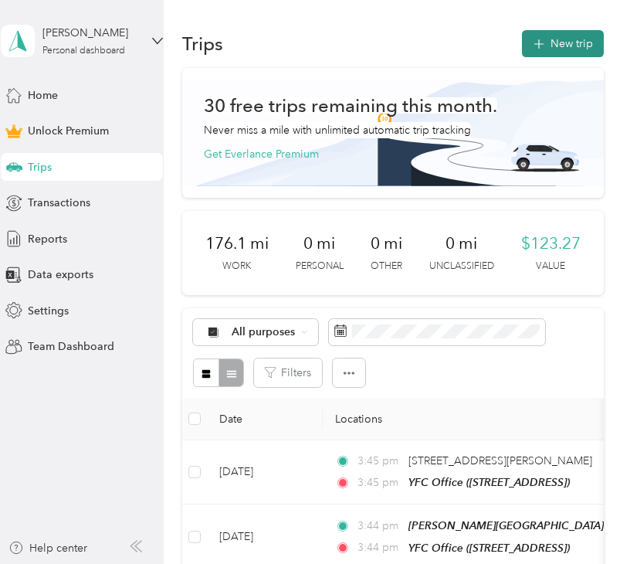
click at [562, 42] on button "New trip" at bounding box center [563, 43] width 82 height 27
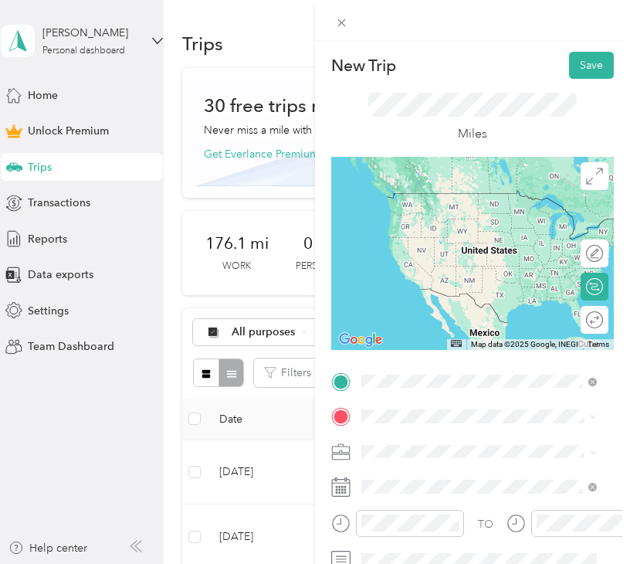
click at [405, 442] on span "8 West Pine Street Lodi, California 95240, United States" at bounding box center [468, 437] width 155 height 14
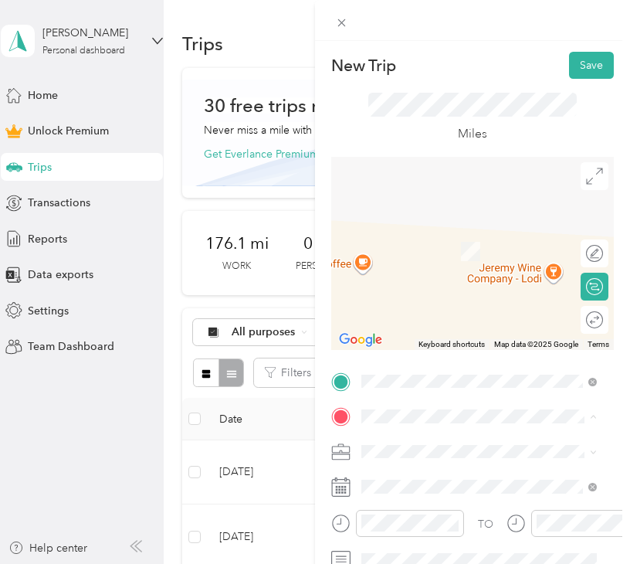
click at [461, 220] on li "YFC Office [STREET_ADDRESS]" at bounding box center [479, 243] width 246 height 49
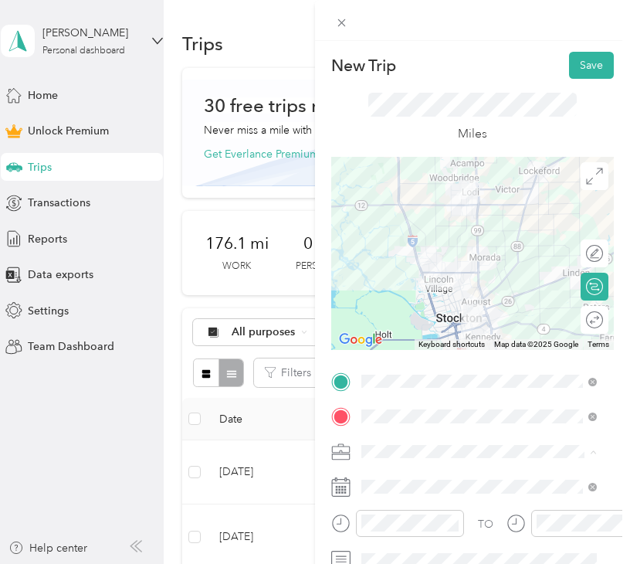
click at [413, 240] on li "Work" at bounding box center [479, 235] width 246 height 27
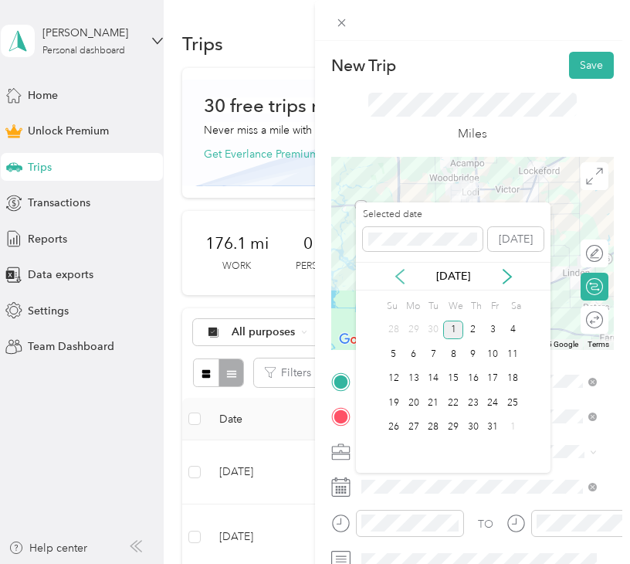
click at [393, 274] on icon at bounding box center [400, 276] width 15 height 15
click at [478, 399] on div "21" at bounding box center [474, 402] width 20 height 19
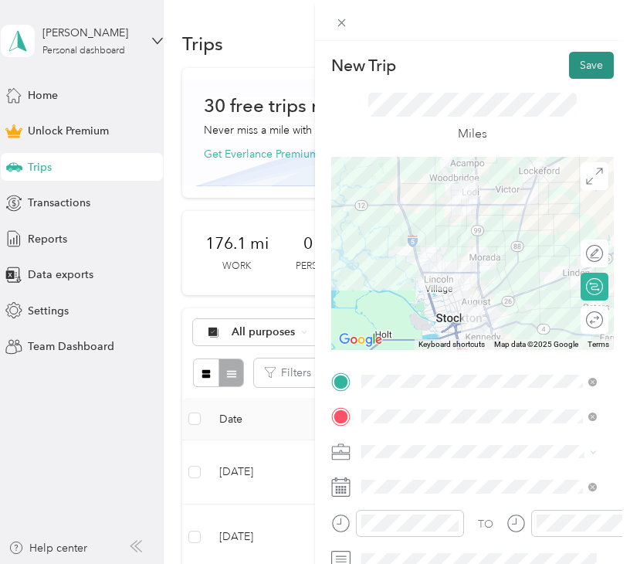
click at [576, 66] on button "Save" at bounding box center [591, 65] width 45 height 27
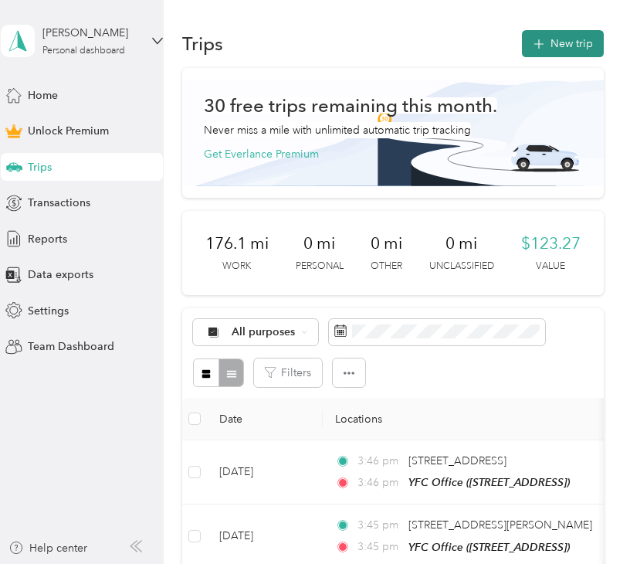
click at [533, 38] on span "button" at bounding box center [539, 43] width 12 height 13
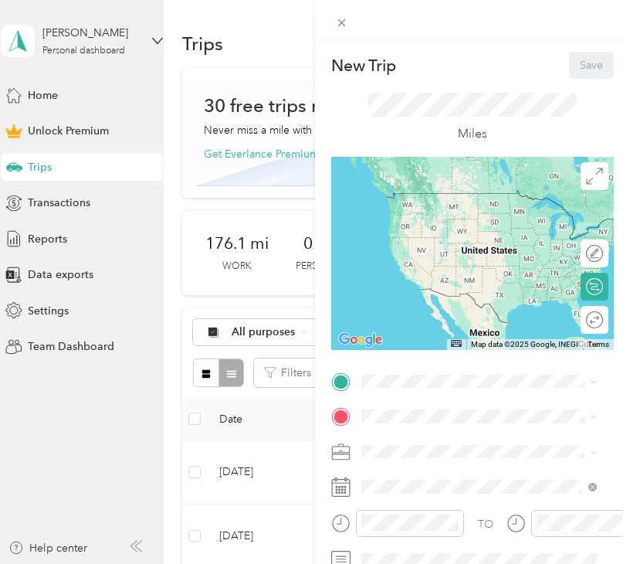
click at [432, 223] on div "YFC Office [STREET_ADDRESS]" at bounding box center [440, 208] width 98 height 32
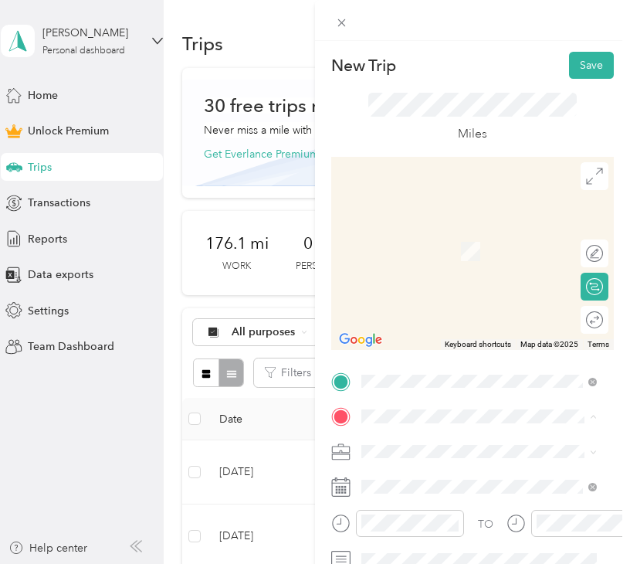
click at [430, 258] on span "[STREET_ADDRESS]" at bounding box center [440, 251] width 98 height 13
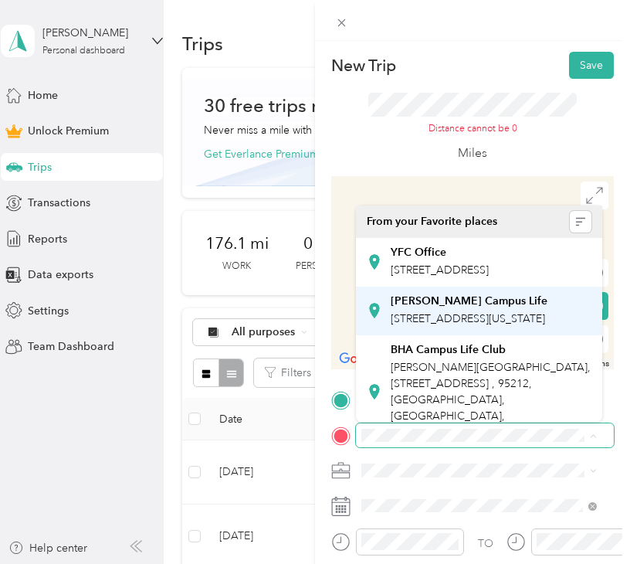
click at [437, 325] on span "[STREET_ADDRESS][US_STATE]" at bounding box center [468, 318] width 155 height 13
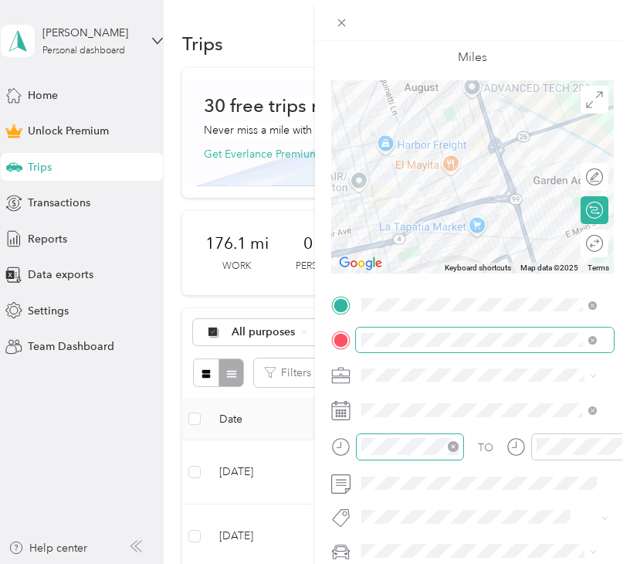
scroll to position [77, 0]
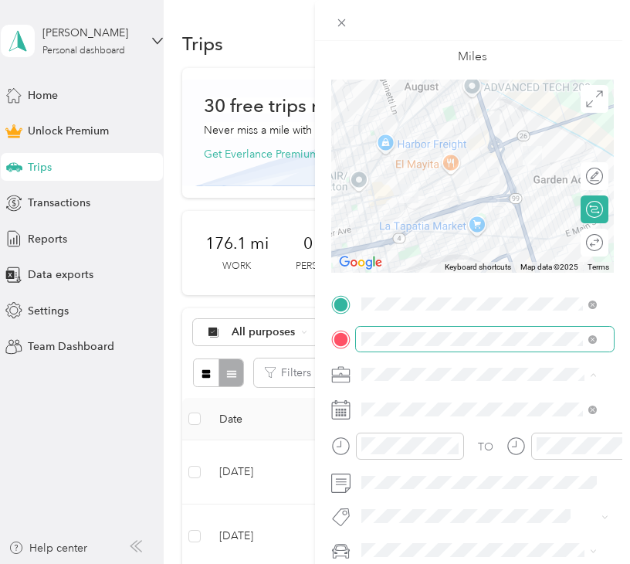
click at [375, 164] on ol "Work Personal Youth for Christ Religious Services Other Charity Medical Moving …" at bounding box center [479, 252] width 246 height 216
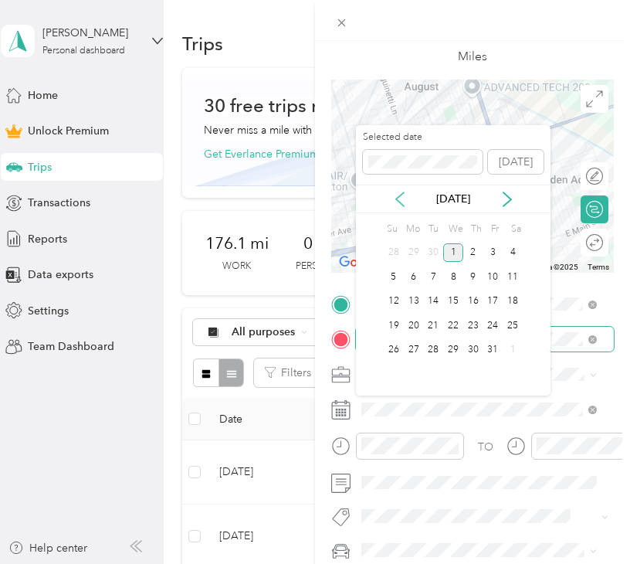
click at [402, 199] on icon at bounding box center [400, 199] width 15 height 15
click at [471, 326] on div "21" at bounding box center [474, 325] width 20 height 19
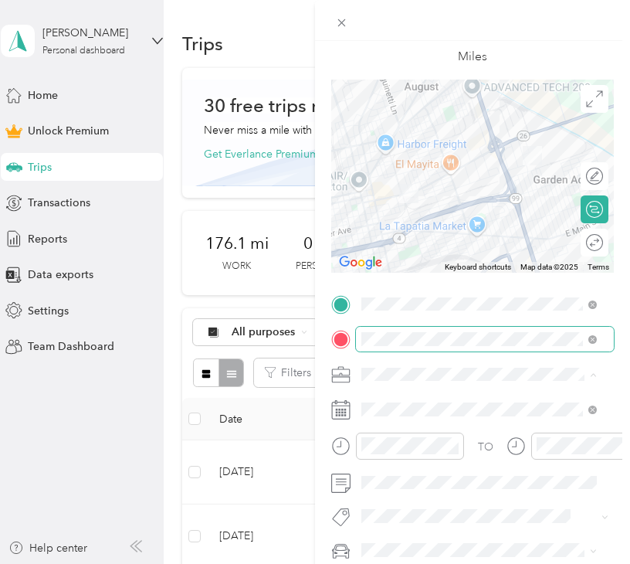
click at [390, 157] on span "Work" at bounding box center [380, 157] width 26 height 13
click at [472, 458] on div "TO" at bounding box center [472, 452] width 283 height 38
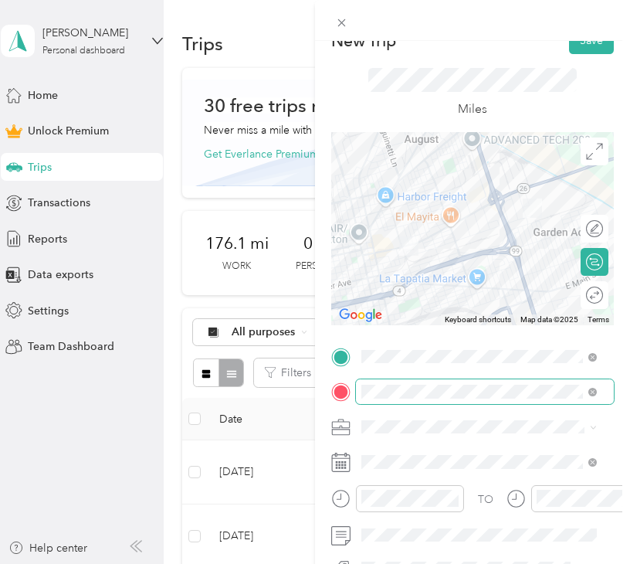
scroll to position [0, 0]
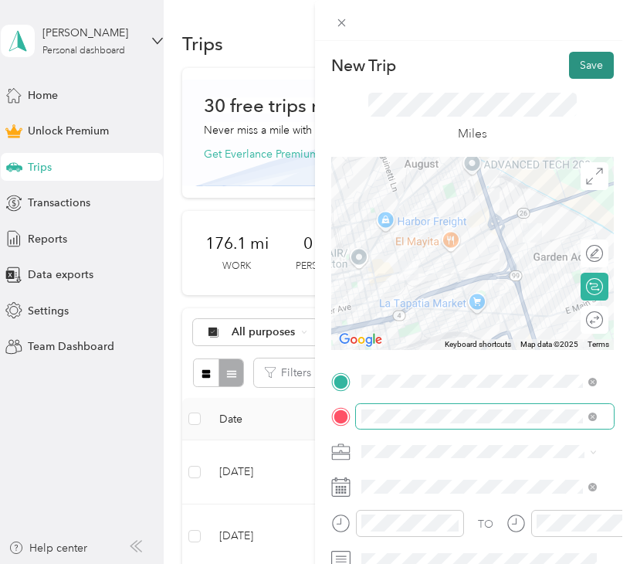
click at [583, 59] on button "Save" at bounding box center [591, 65] width 45 height 27
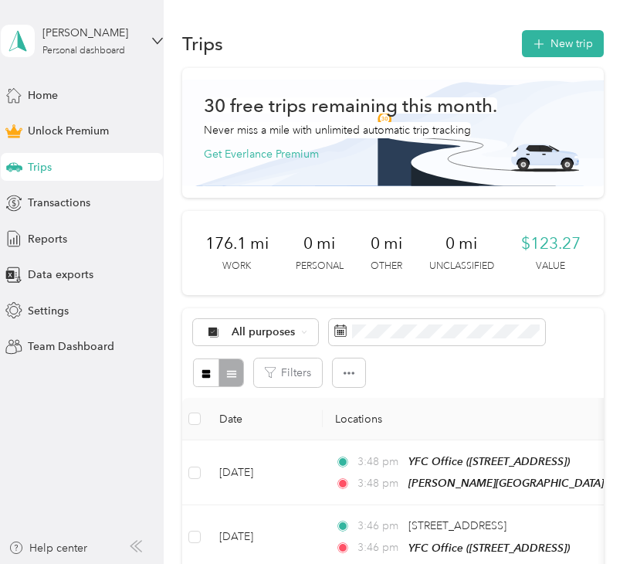
click at [55, 170] on div "Trips" at bounding box center [82, 167] width 162 height 28
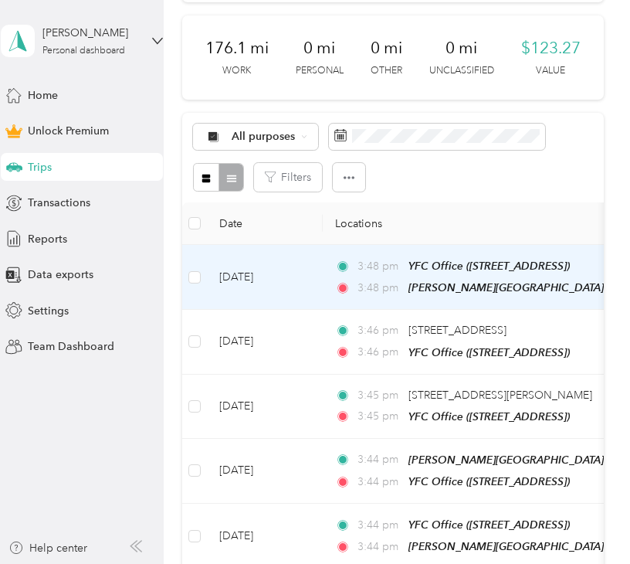
scroll to position [232, 0]
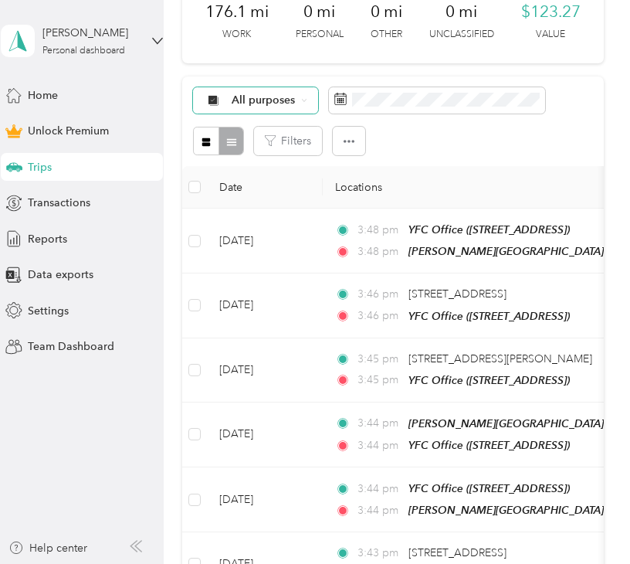
click at [297, 114] on div "All purposes" at bounding box center [255, 100] width 125 height 26
click at [244, 284] on ol "All purposes Unclassified Work Personal Youth for Christ Religious Services Oth…" at bounding box center [306, 290] width 225 height 216
click at [304, 104] on icon at bounding box center [304, 100] width 6 height 6
click at [253, 273] on span "Personal" at bounding box center [320, 277] width 175 height 16
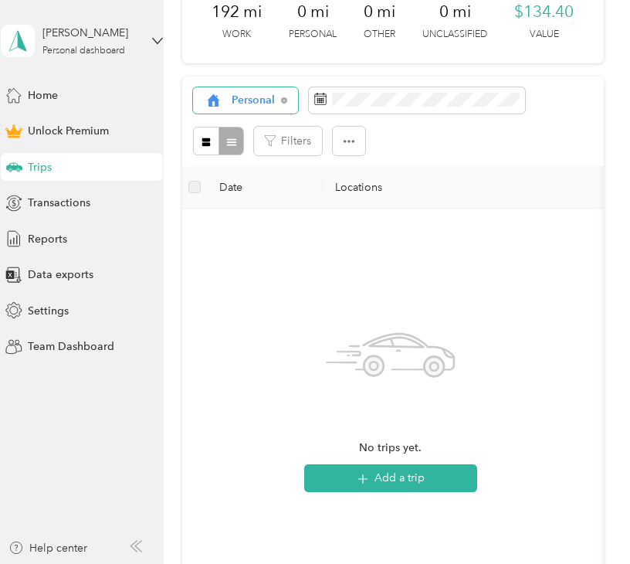
click at [272, 104] on span "Personal" at bounding box center [254, 100] width 44 height 11
click at [273, 137] on ol "All purposes Unclassified Work Personal Youth for Christ Religious Services Oth…" at bounding box center [306, 223] width 225 height 216
click at [285, 100] on icon at bounding box center [284, 100] width 6 height 6
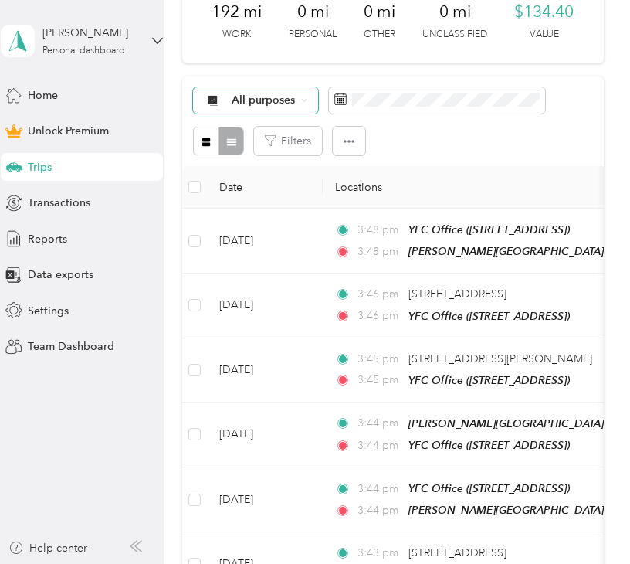
click at [287, 95] on span "All purposes" at bounding box center [264, 100] width 64 height 11
click at [270, 179] on span "Work" at bounding box center [320, 183] width 175 height 16
click at [248, 101] on span "Work" at bounding box center [246, 100] width 28 height 11
click at [270, 131] on span "All purposes" at bounding box center [320, 128] width 175 height 16
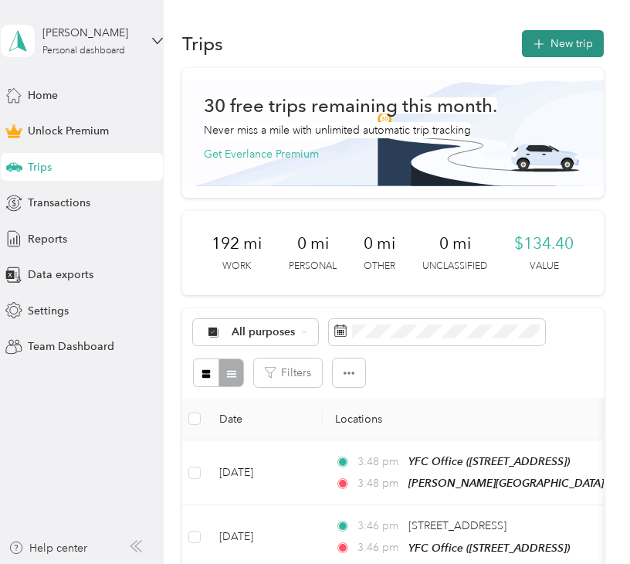
click at [563, 53] on button "New trip" at bounding box center [563, 43] width 82 height 27
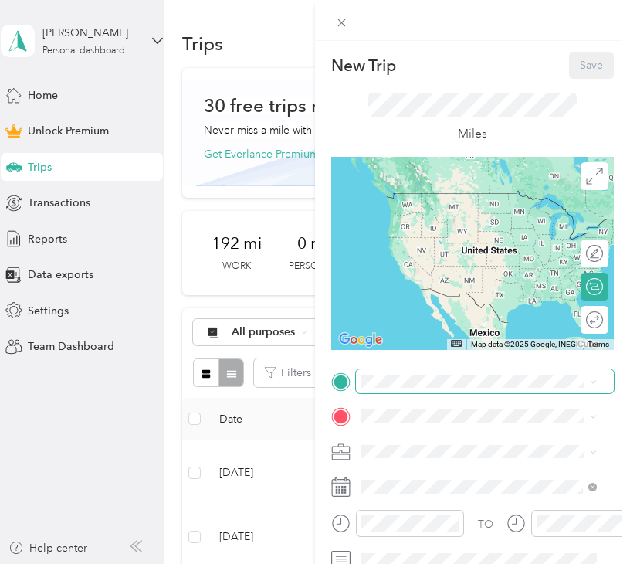
click at [437, 372] on span at bounding box center [485, 381] width 258 height 25
click at [454, 273] on div "Franklin HS Campus Life 4600 East Fremont Street, 95215, Stockton, California, …" at bounding box center [469, 256] width 157 height 32
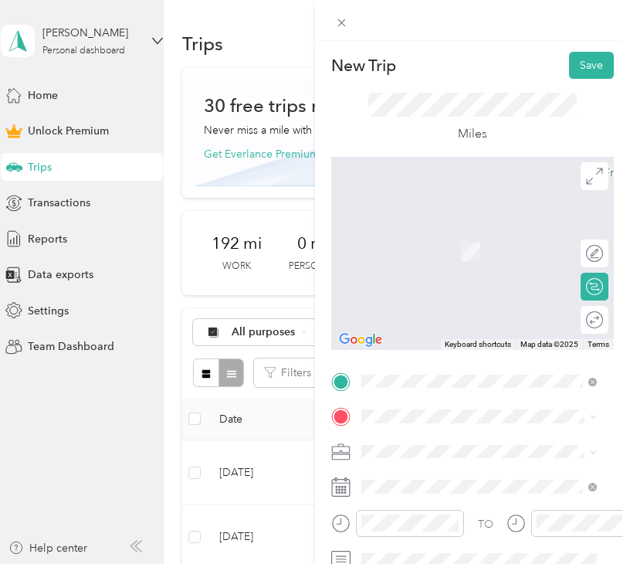
click at [439, 338] on strong "BHA Campus Life Club" at bounding box center [448, 331] width 115 height 14
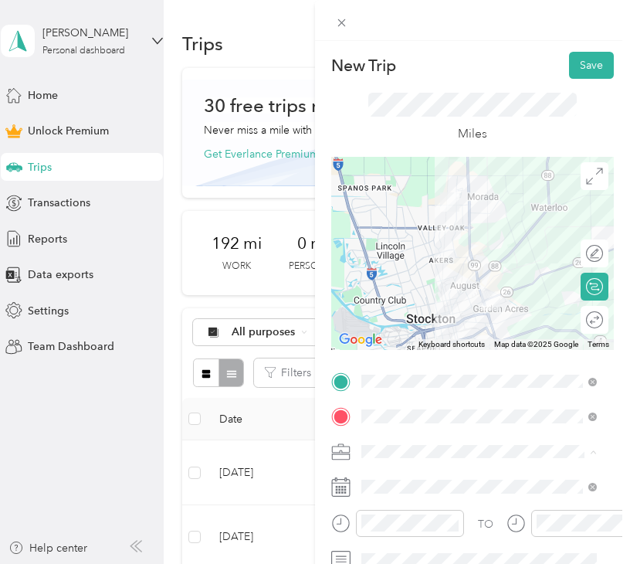
drag, startPoint x: 407, startPoint y: 237, endPoint x: 413, endPoint y: 266, distance: 29.2
click at [408, 236] on div "Work" at bounding box center [479, 235] width 225 height 16
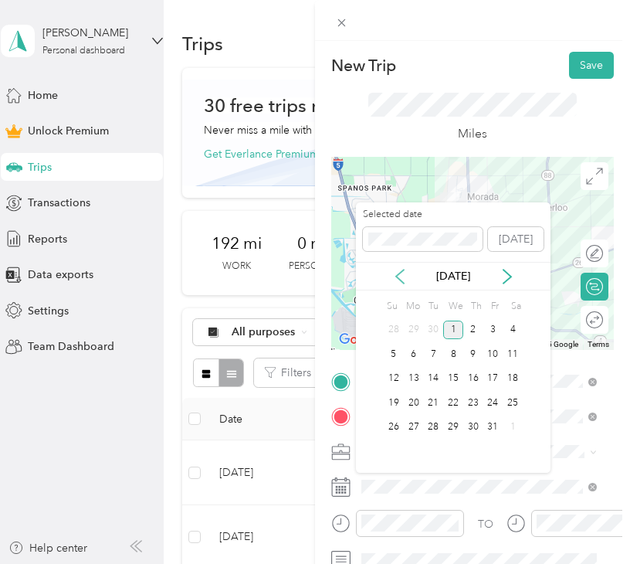
click at [396, 278] on icon at bounding box center [400, 276] width 15 height 15
click at [506, 274] on icon at bounding box center [507, 276] width 15 height 15
click at [474, 405] on div "21" at bounding box center [474, 402] width 20 height 19
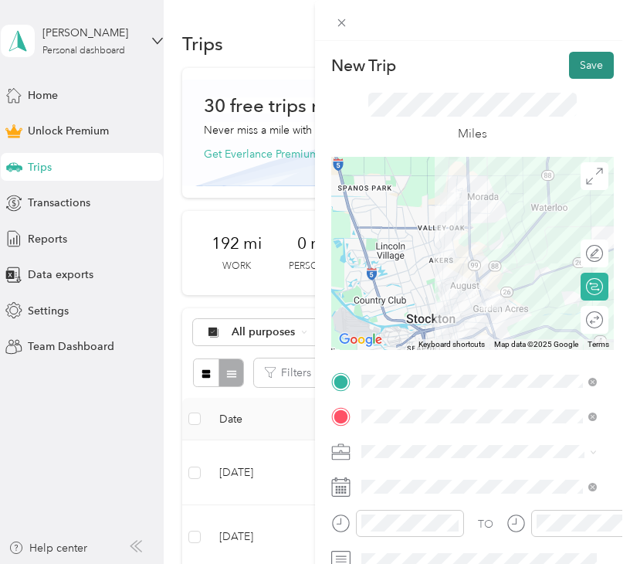
click at [576, 73] on button "Save" at bounding box center [591, 65] width 45 height 27
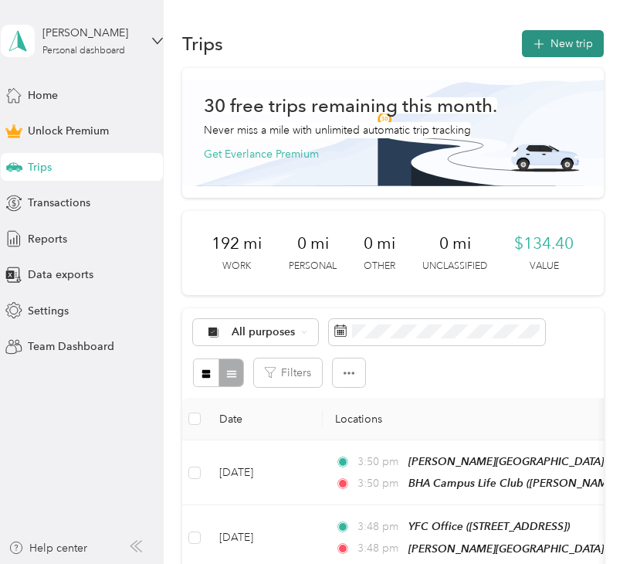
click at [541, 42] on icon "button" at bounding box center [539, 45] width 18 height 18
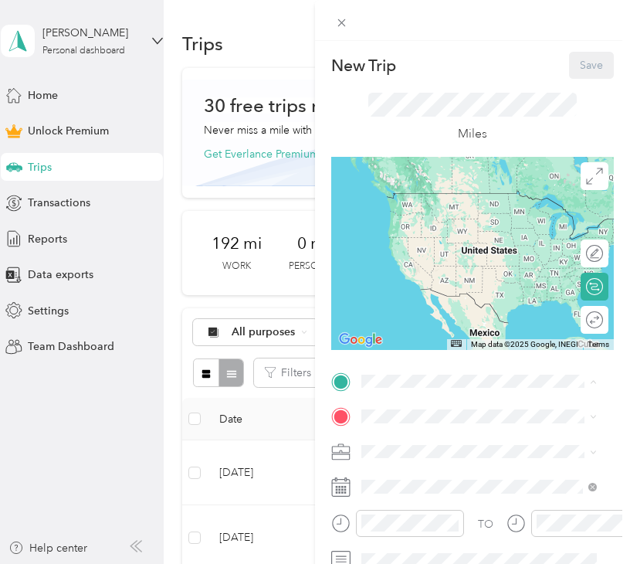
click at [423, 223] on span "[STREET_ADDRESS]" at bounding box center [440, 215] width 98 height 13
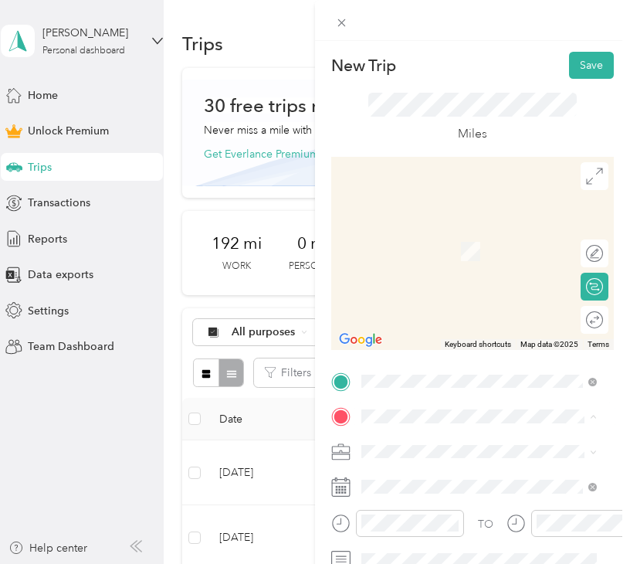
click at [420, 307] on span "[STREET_ADDRESS][US_STATE]" at bounding box center [468, 300] width 155 height 13
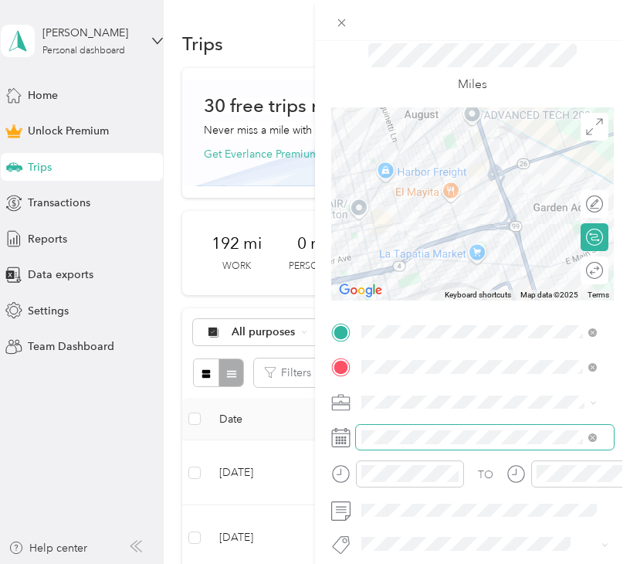
scroll to position [77, 0]
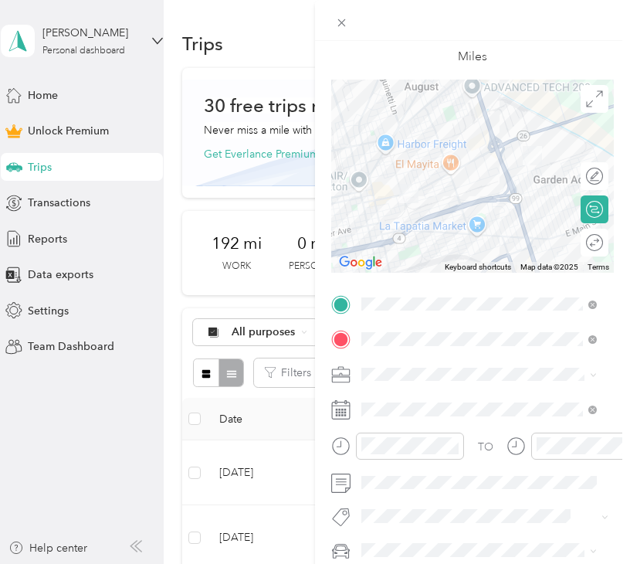
click at [395, 364] on span at bounding box center [485, 374] width 258 height 25
click at [396, 151] on div "Work" at bounding box center [479, 158] width 225 height 16
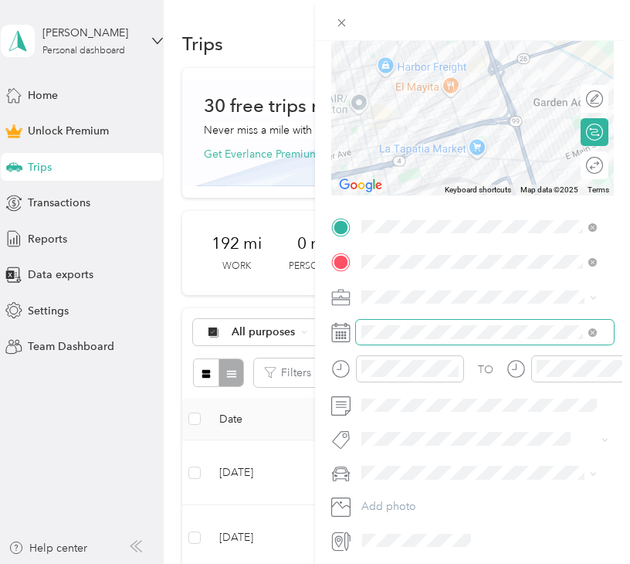
click at [377, 324] on span at bounding box center [485, 332] width 258 height 25
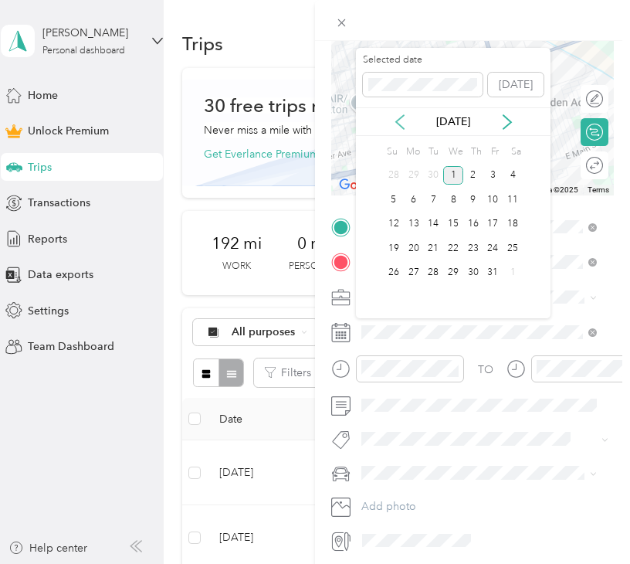
click at [398, 121] on icon at bounding box center [400, 121] width 15 height 15
click at [489, 255] on div "22" at bounding box center [494, 248] width 20 height 19
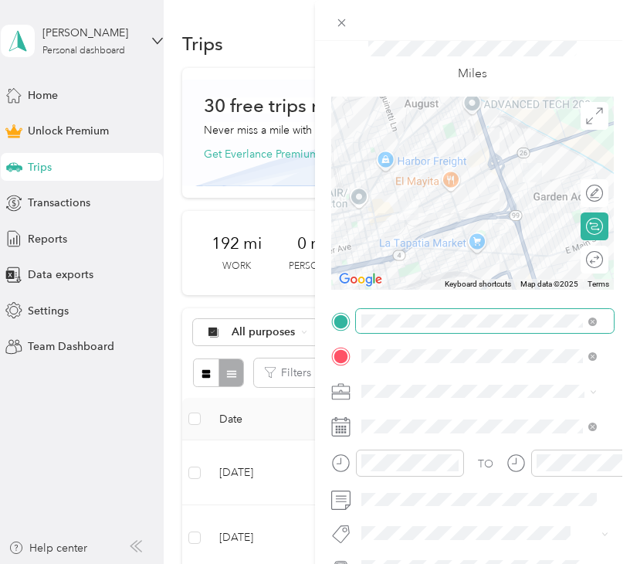
scroll to position [0, 0]
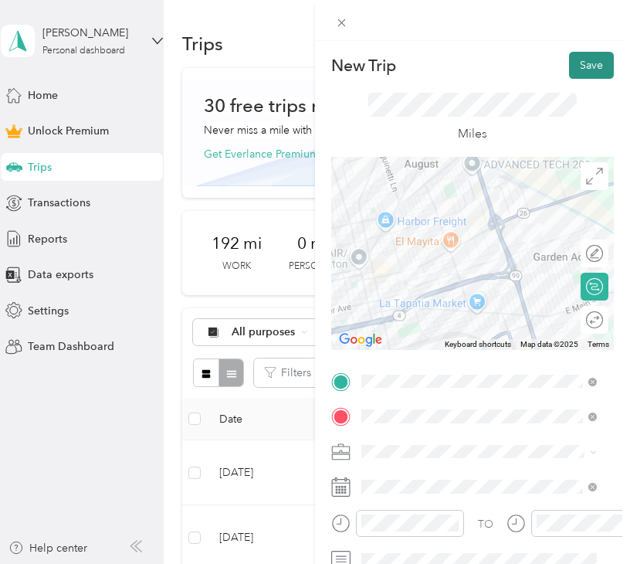
click at [569, 75] on button "Save" at bounding box center [591, 65] width 45 height 27
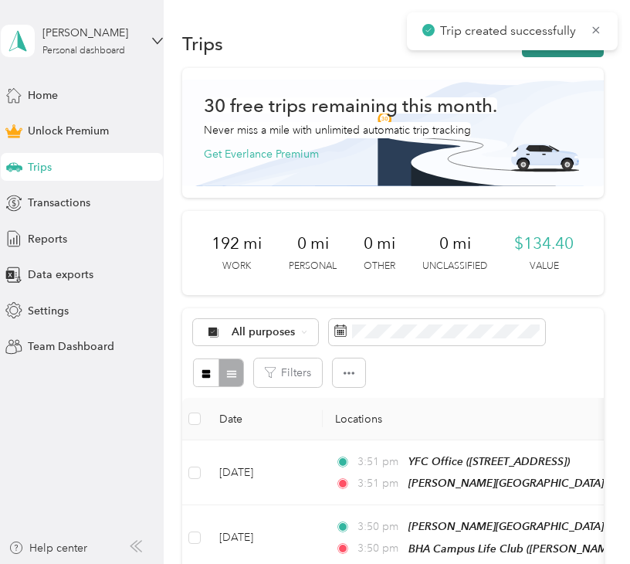
click at [566, 52] on button "New trip" at bounding box center [563, 43] width 82 height 27
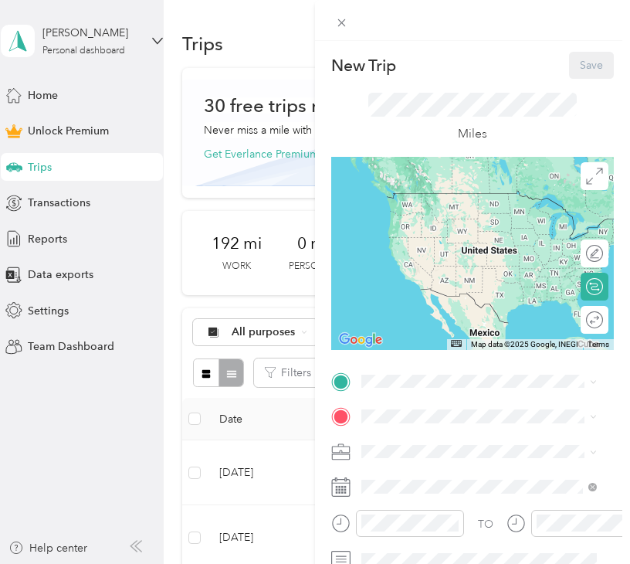
click at [453, 268] on span "[STREET_ADDRESS][US_STATE]" at bounding box center [468, 261] width 155 height 13
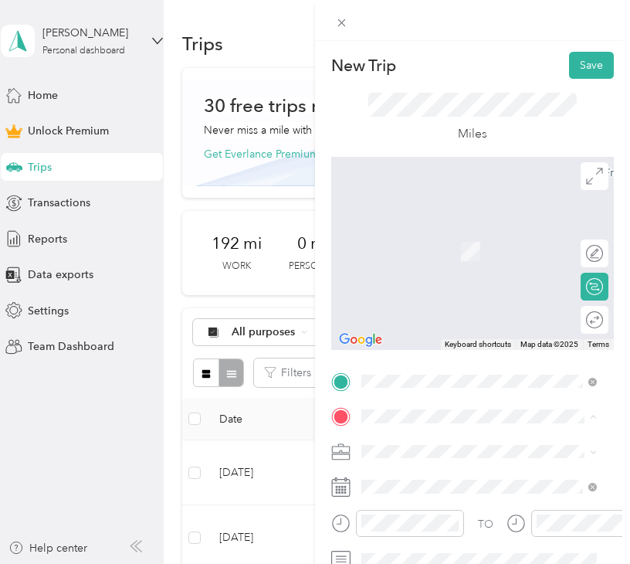
click at [437, 255] on div "YFC Office [STREET_ADDRESS]" at bounding box center [440, 243] width 98 height 32
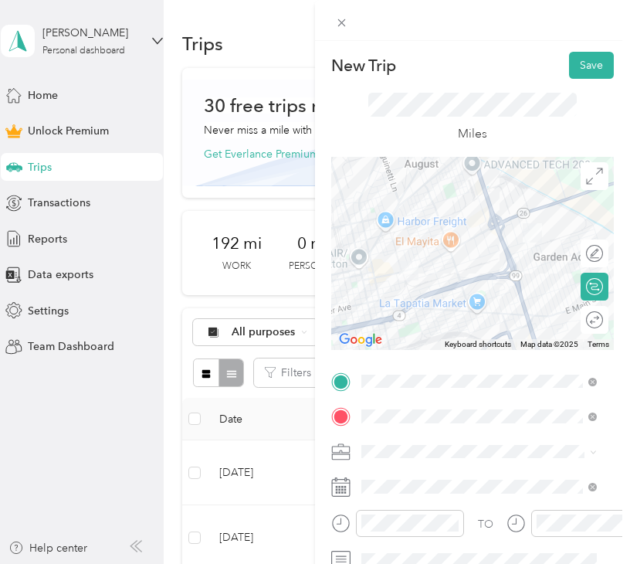
click at [402, 239] on li "Work" at bounding box center [479, 234] width 246 height 27
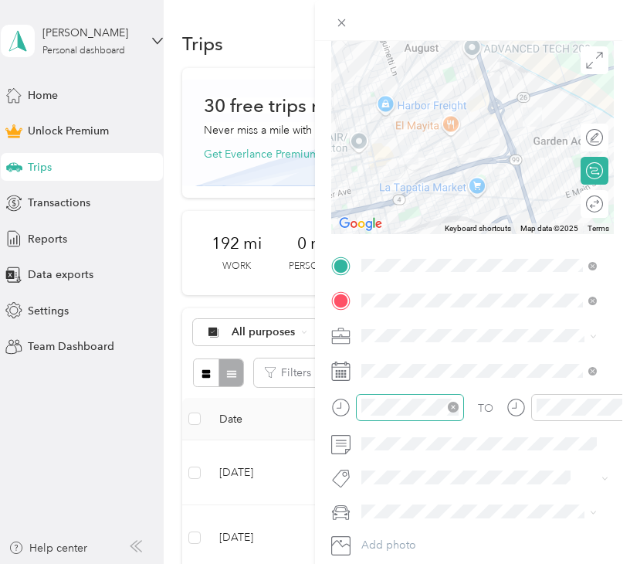
scroll to position [155, 0]
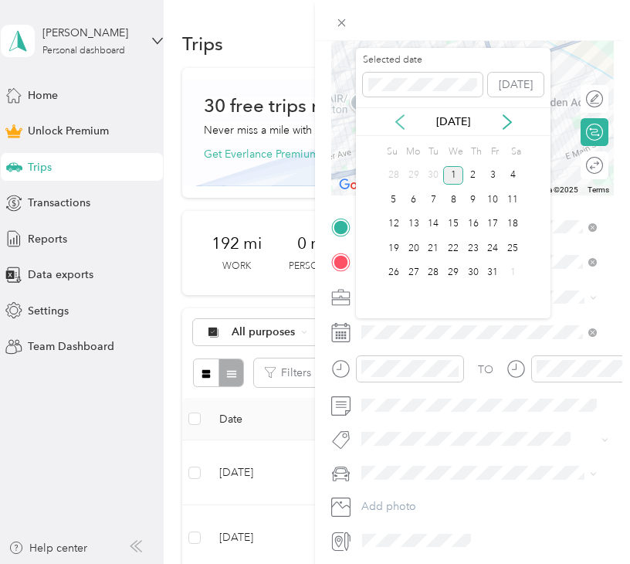
click at [405, 122] on icon at bounding box center [400, 121] width 15 height 15
click at [494, 248] on div "22" at bounding box center [494, 248] width 20 height 19
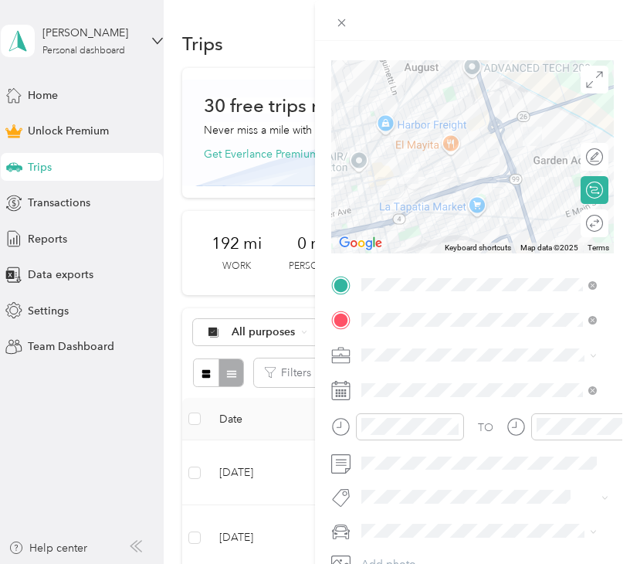
scroll to position [0, 0]
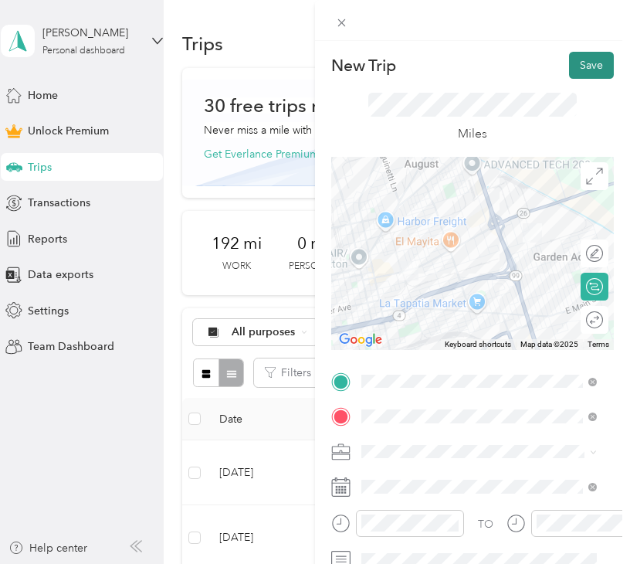
click at [569, 72] on button "Save" at bounding box center [591, 65] width 45 height 27
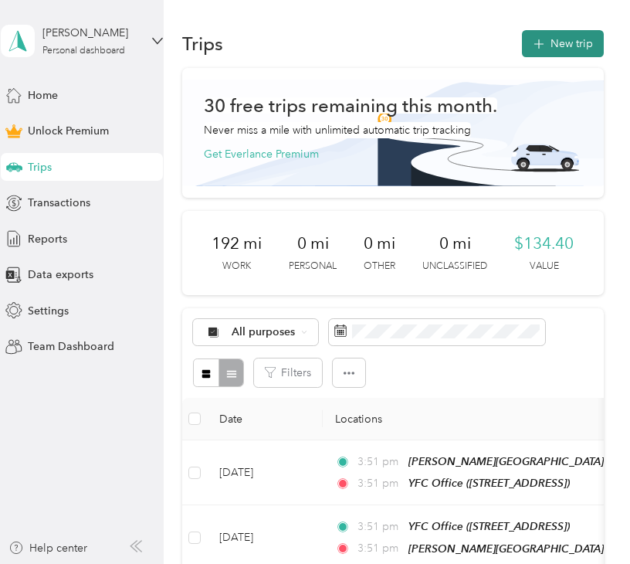
click at [547, 40] on button "New trip" at bounding box center [563, 43] width 82 height 27
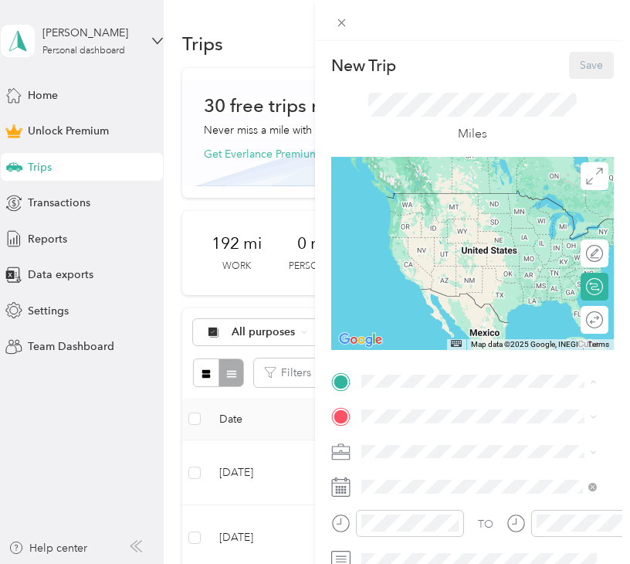
drag, startPoint x: 467, startPoint y: 211, endPoint x: 470, endPoint y: 270, distance: 58.8
click at [467, 211] on span "[STREET_ADDRESS]" at bounding box center [440, 215] width 98 height 13
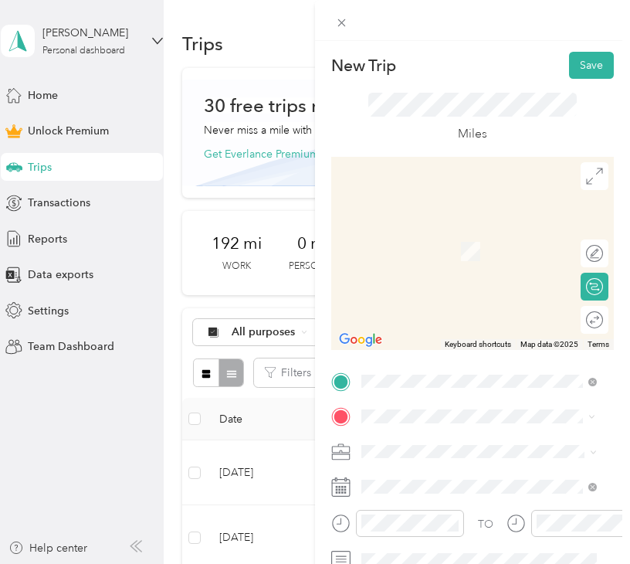
click at [530, 480] on span "125 South Hutchins Street Lodi, California 95240, United States" at bounding box center [491, 478] width 201 height 27
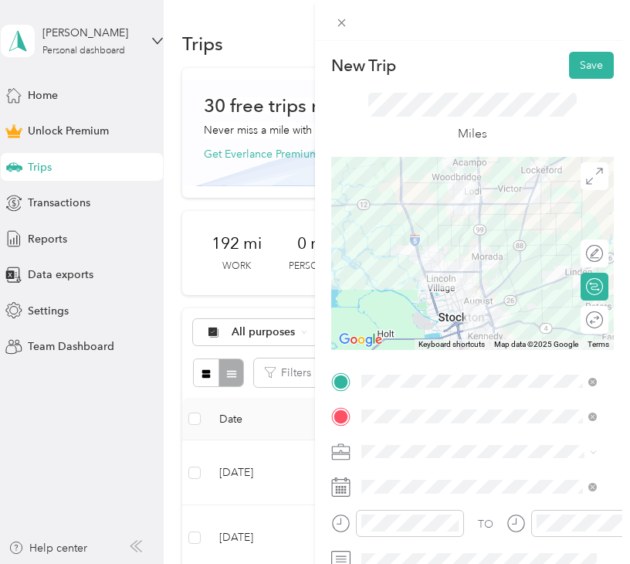
click at [443, 233] on div "Work" at bounding box center [479, 234] width 225 height 16
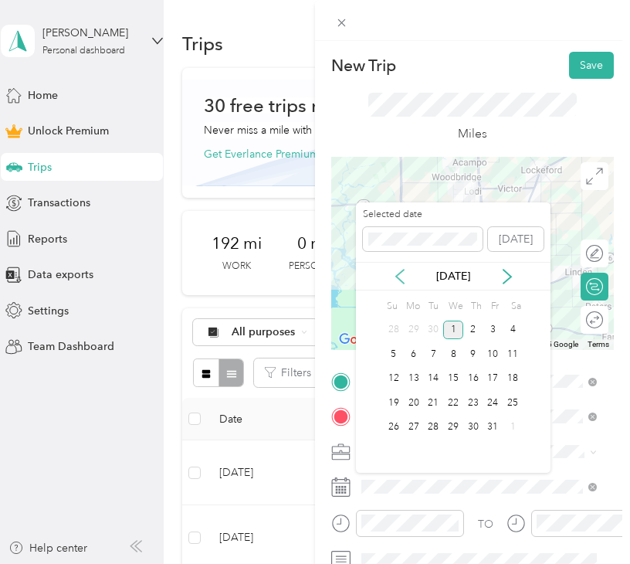
click at [396, 271] on icon at bounding box center [400, 276] width 15 height 15
click at [510, 406] on div "23" at bounding box center [513, 402] width 20 height 19
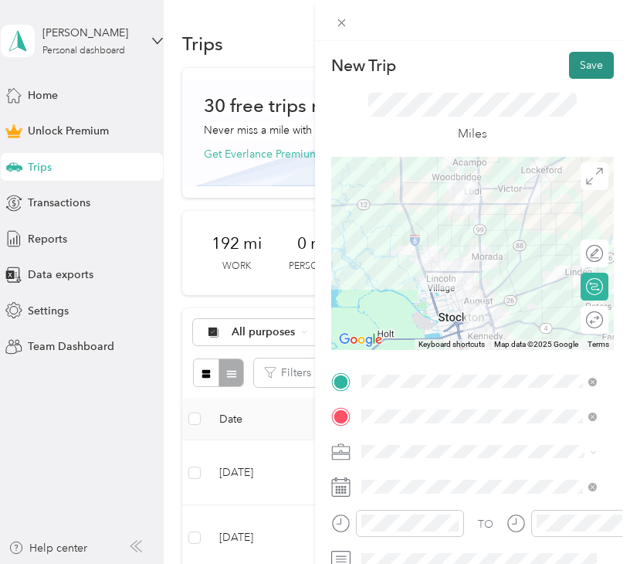
click at [573, 58] on button "Save" at bounding box center [591, 65] width 45 height 27
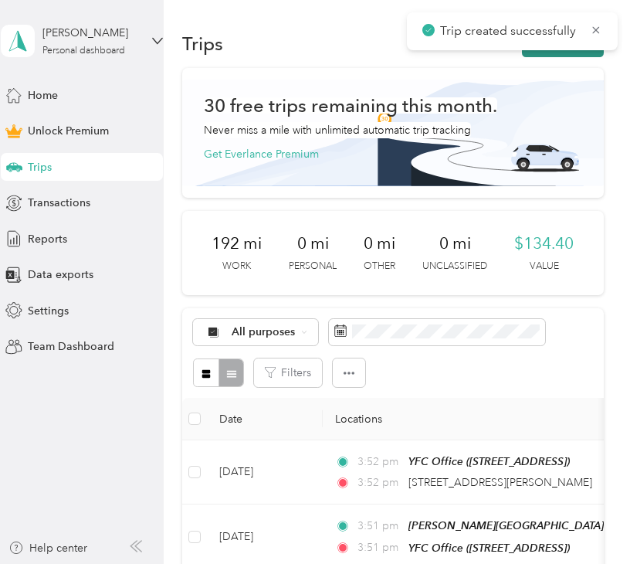
click at [558, 53] on button "New trip" at bounding box center [563, 43] width 82 height 27
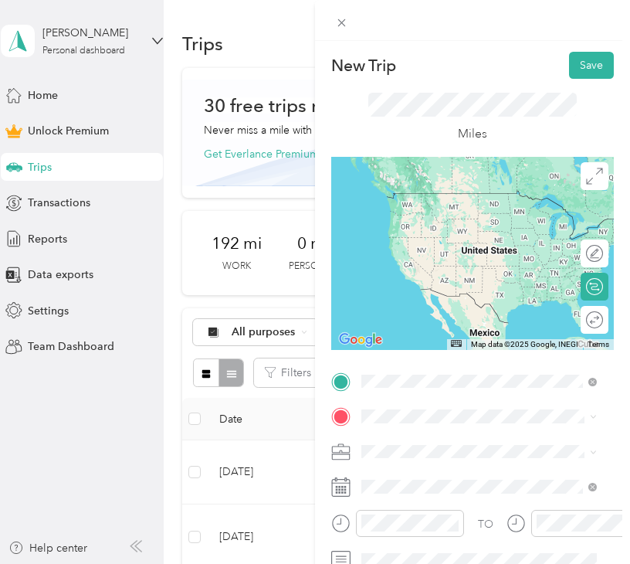
click at [460, 195] on span "125 South Hutchins Street Lodi, California 95240, United States" at bounding box center [491, 199] width 201 height 27
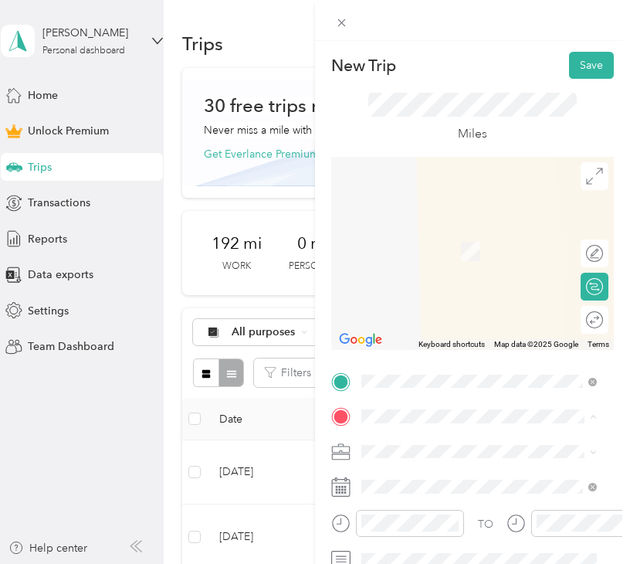
click at [474, 258] on span "[STREET_ADDRESS]" at bounding box center [440, 251] width 98 height 13
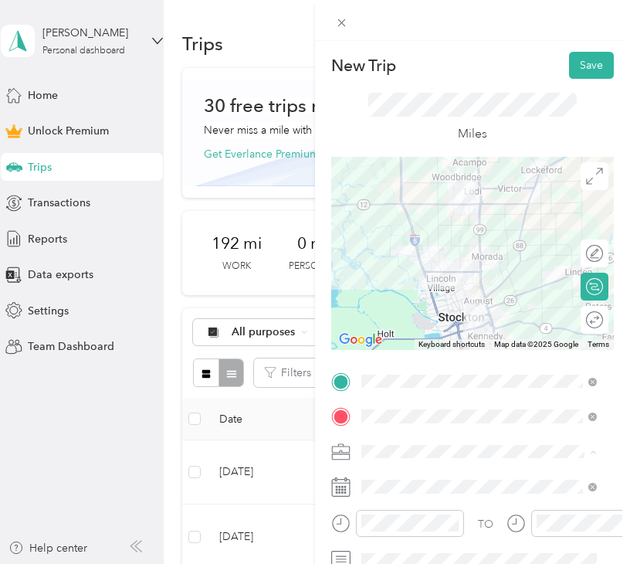
click at [407, 237] on div "Work" at bounding box center [479, 235] width 225 height 16
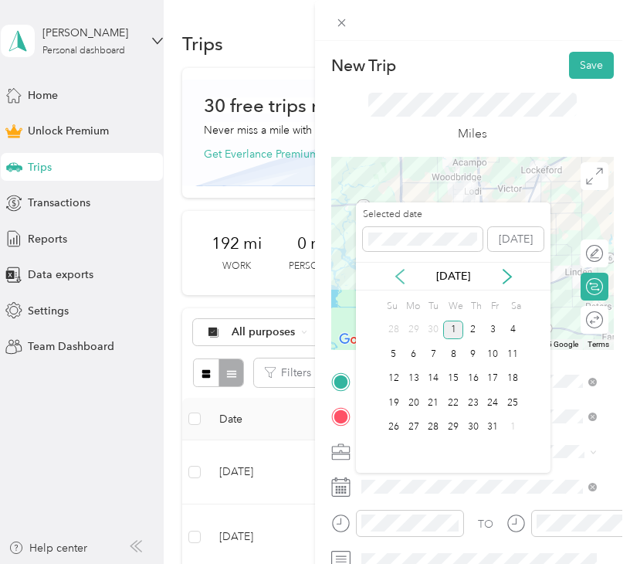
click at [393, 277] on icon at bounding box center [400, 276] width 15 height 15
click at [516, 409] on div "23" at bounding box center [513, 402] width 20 height 19
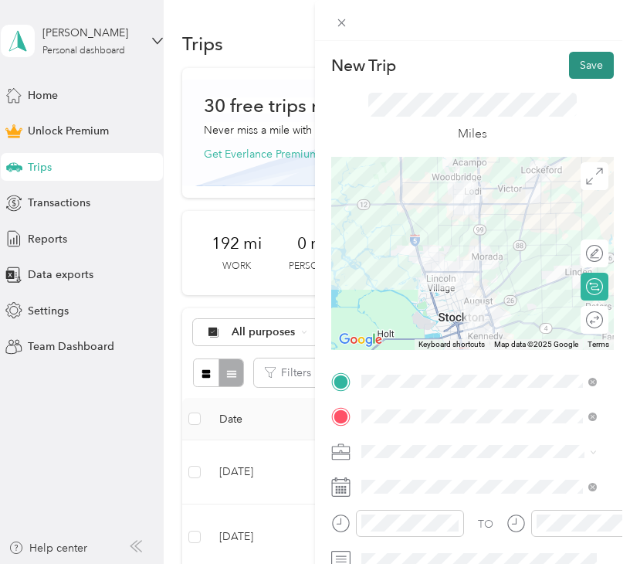
click at [586, 59] on button "Save" at bounding box center [591, 65] width 45 height 27
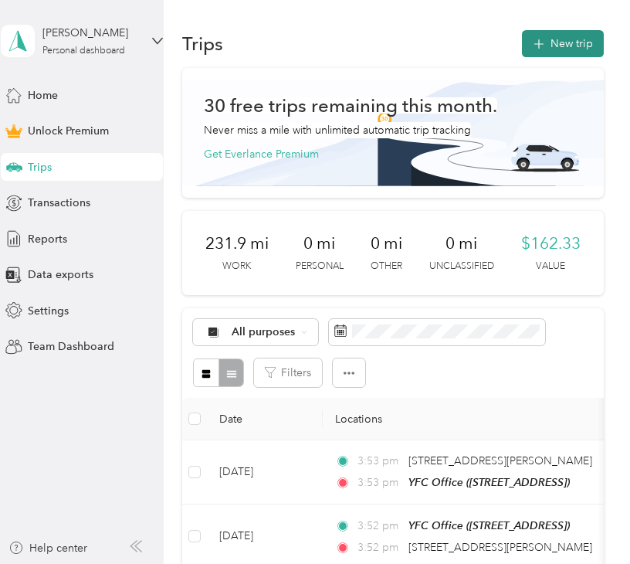
click at [548, 39] on button "New trip" at bounding box center [563, 43] width 82 height 27
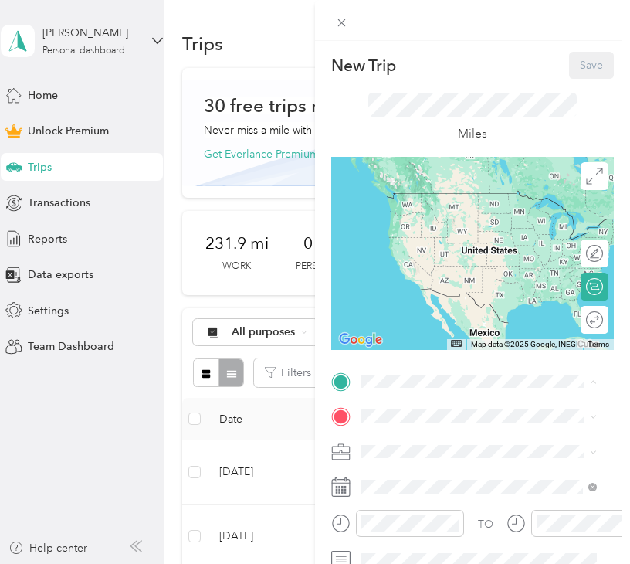
click at [445, 223] on span "[STREET_ADDRESS]" at bounding box center [440, 215] width 98 height 13
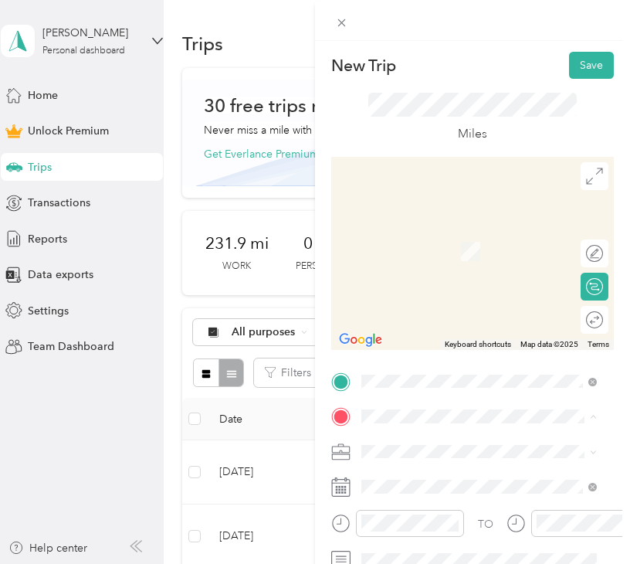
click at [405, 307] on span "[STREET_ADDRESS][US_STATE]" at bounding box center [468, 300] width 155 height 13
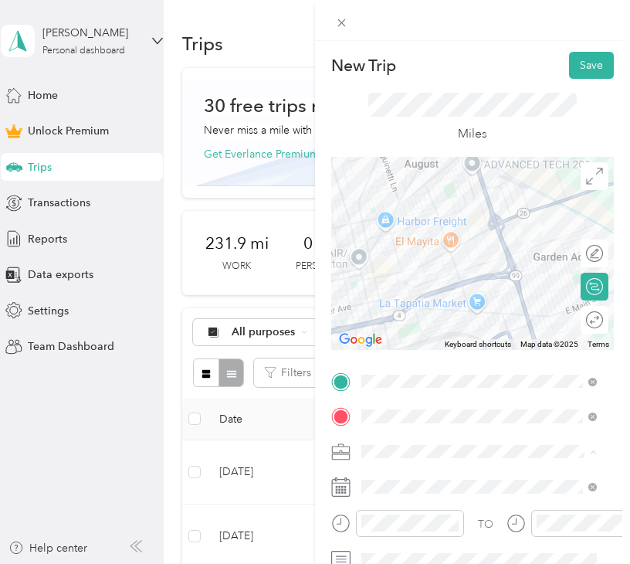
click at [392, 233] on span "Work" at bounding box center [380, 235] width 26 height 13
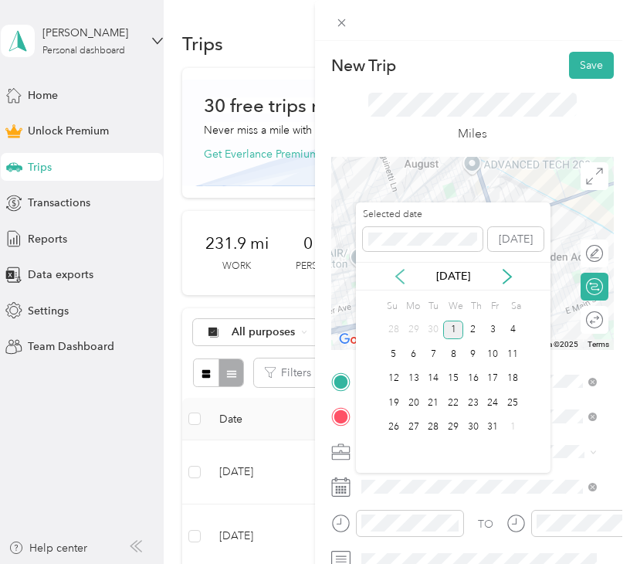
click at [393, 275] on icon at bounding box center [400, 276] width 15 height 15
click at [450, 424] on div "27" at bounding box center [453, 427] width 20 height 19
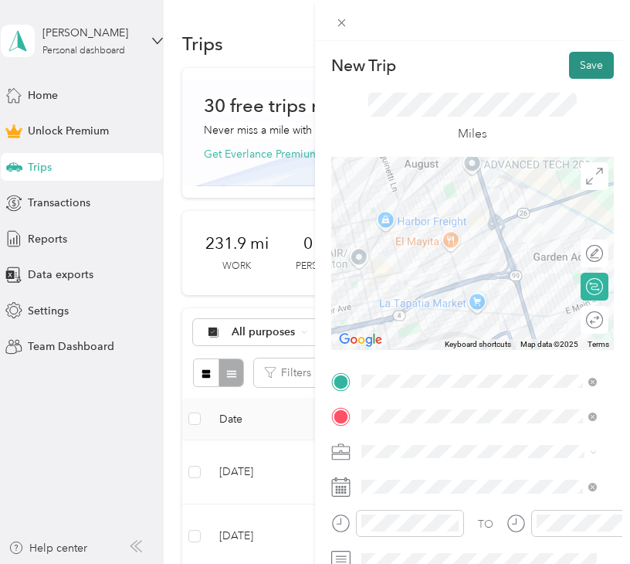
click at [587, 61] on button "Save" at bounding box center [591, 65] width 45 height 27
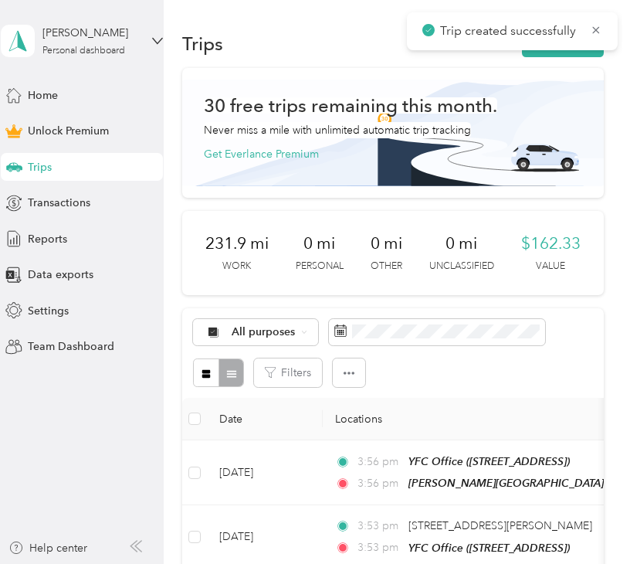
click at [570, 48] on div "Trip created successfully" at bounding box center [512, 31] width 211 height 38
click at [569, 54] on button "New trip" at bounding box center [563, 43] width 82 height 27
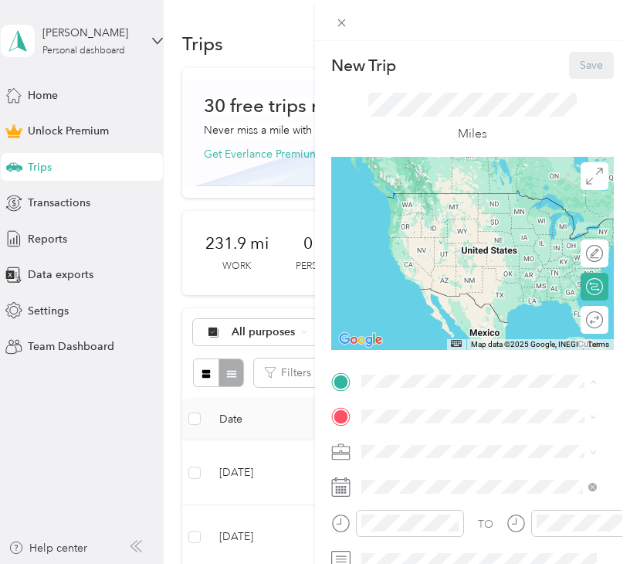
click at [480, 273] on div "[PERSON_NAME][GEOGRAPHIC_DATA] Life [STREET_ADDRESS][US_STATE]" at bounding box center [469, 256] width 157 height 32
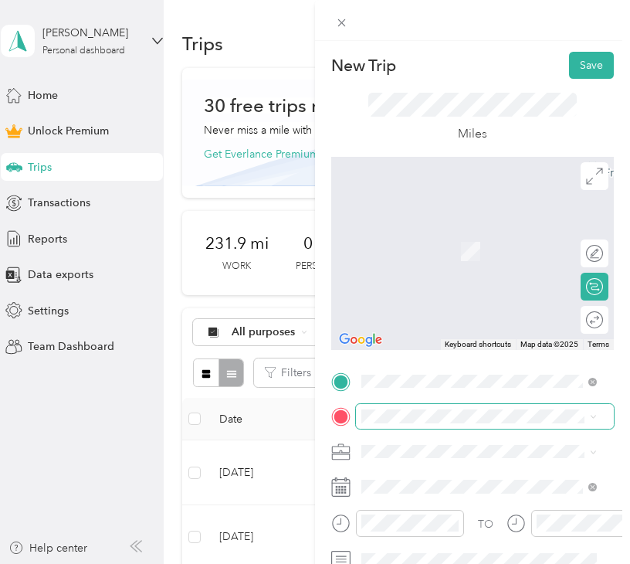
click at [440, 406] on span at bounding box center [485, 416] width 258 height 25
click at [481, 217] on ol "From your Favorite places YFC Office [STREET_ADDRESS], [GEOGRAPHIC_DATA], [GEOG…" at bounding box center [479, 294] width 246 height 216
click at [451, 258] on span "[STREET_ADDRESS]" at bounding box center [440, 251] width 98 height 13
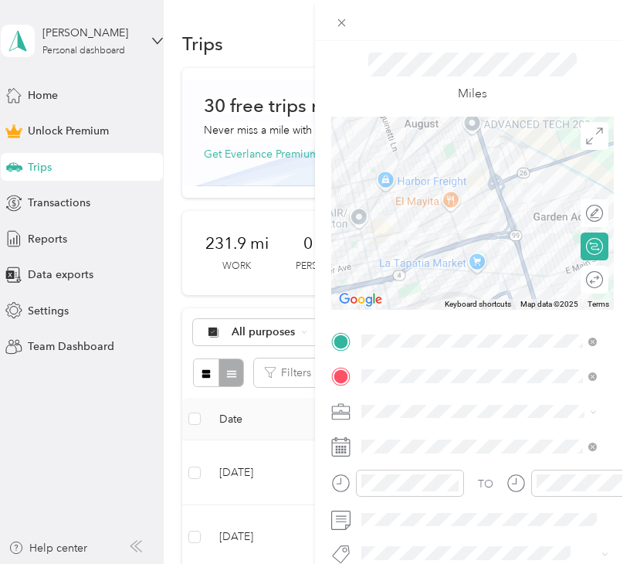
scroll to position [77, 0]
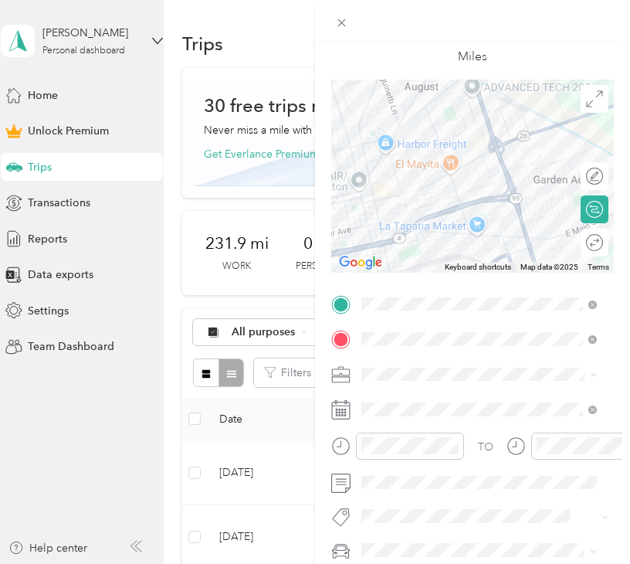
click at [398, 162] on li "Work" at bounding box center [479, 157] width 246 height 27
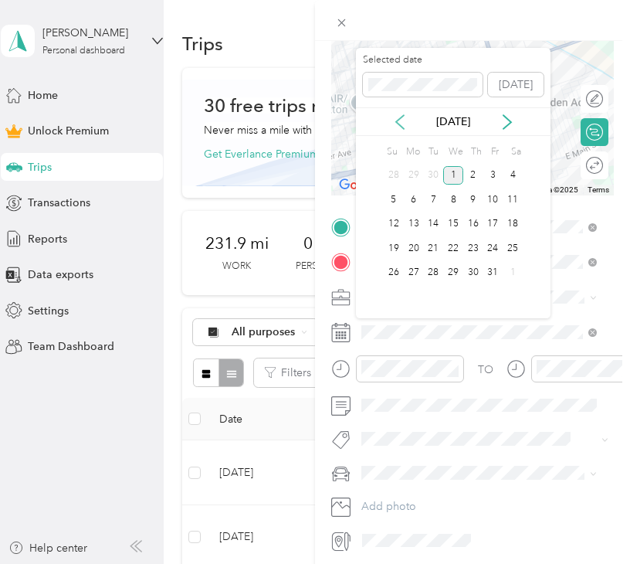
click at [401, 120] on icon at bounding box center [400, 121] width 15 height 15
click at [474, 273] on div "28" at bounding box center [474, 272] width 20 height 19
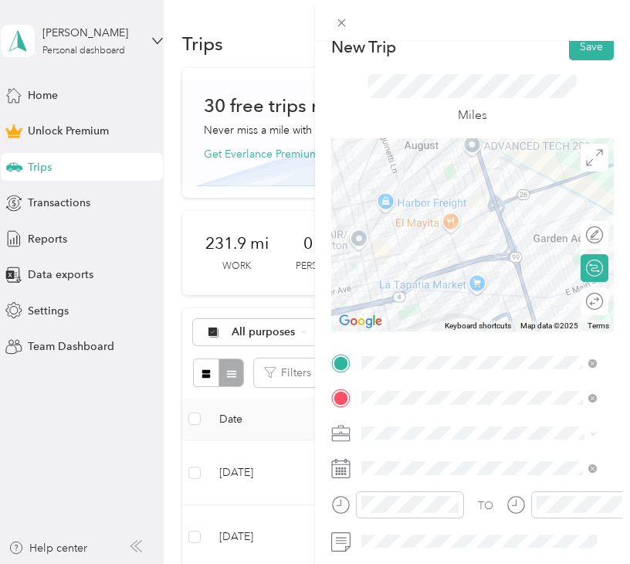
scroll to position [0, 0]
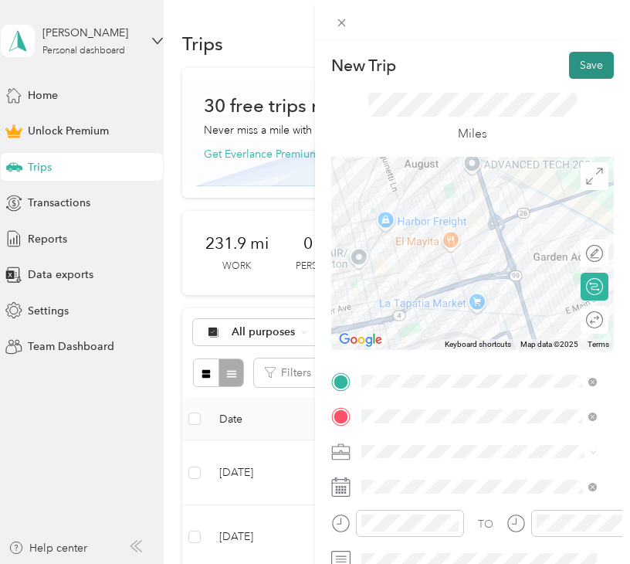
click at [569, 73] on button "Save" at bounding box center [591, 65] width 45 height 27
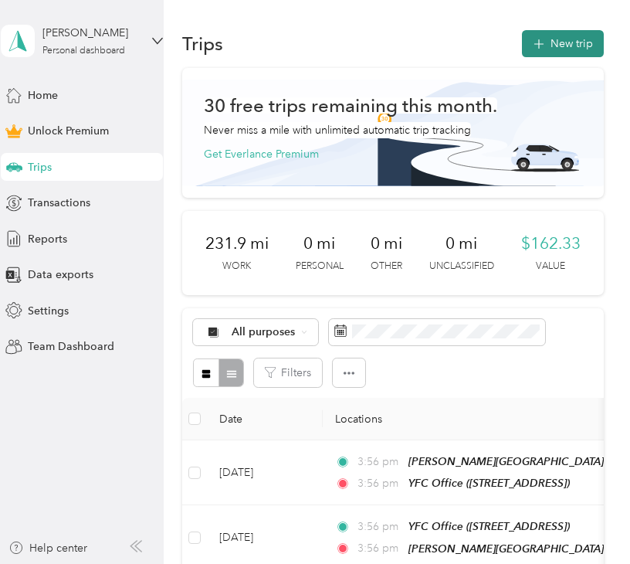
click at [538, 43] on icon "button" at bounding box center [539, 45] width 18 height 18
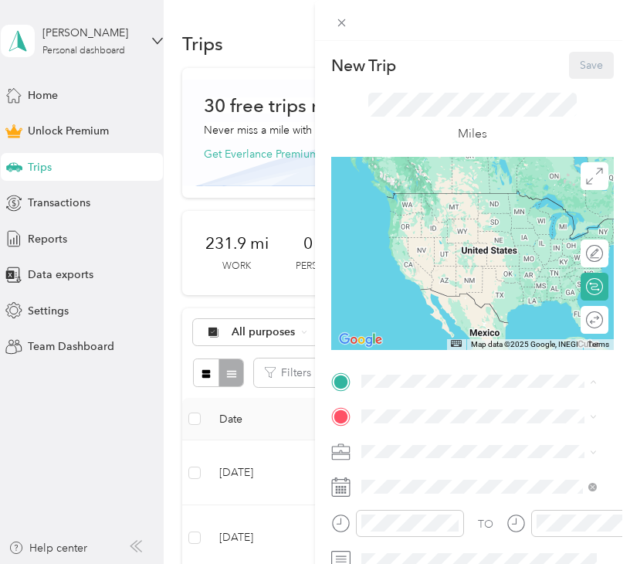
click at [446, 223] on span "2050 E Fremont St, Stockton, CA, United States , 95205, Stockton, CA, United St…" at bounding box center [440, 215] width 98 height 13
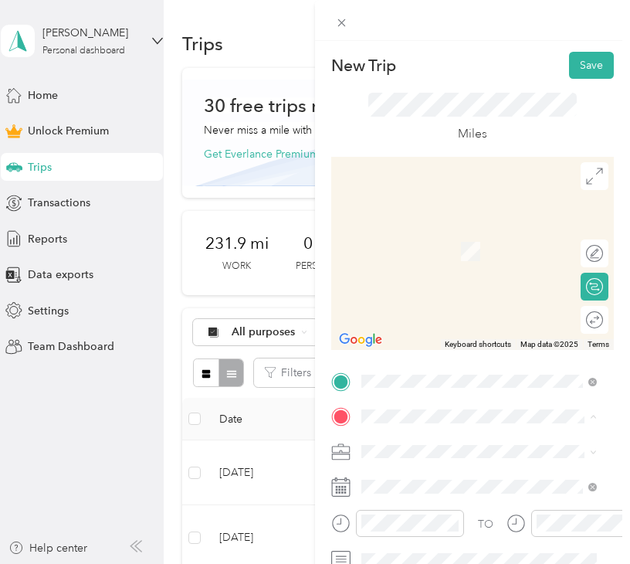
click at [420, 338] on strong "BHA Campus Life Club" at bounding box center [448, 332] width 115 height 14
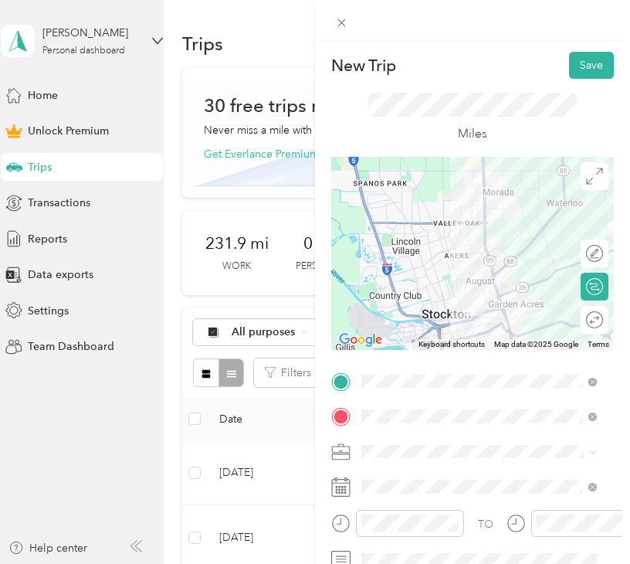
click at [406, 240] on li "Work" at bounding box center [479, 230] width 246 height 27
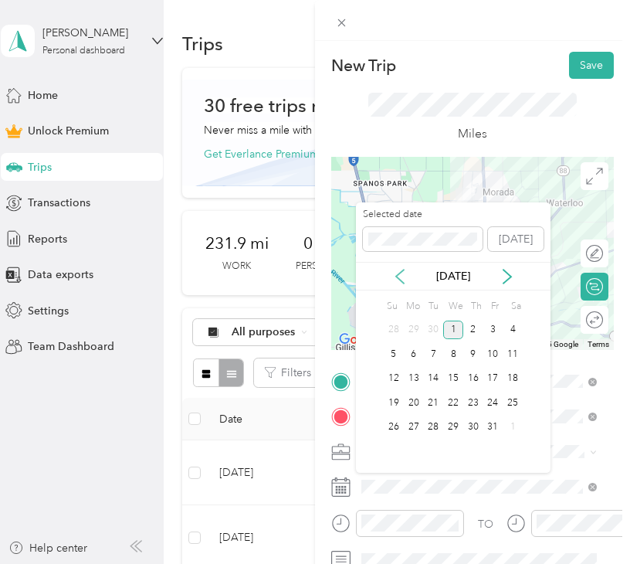
click at [399, 272] on icon at bounding box center [400, 277] width 8 height 14
click at [470, 430] on div "28" at bounding box center [474, 427] width 20 height 19
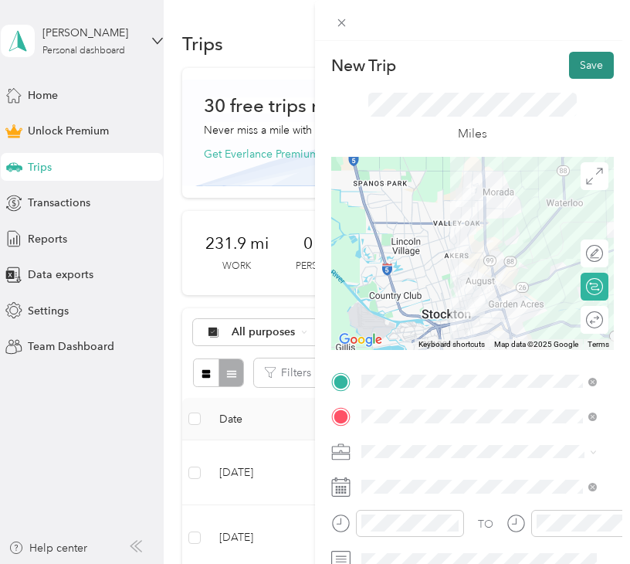
click at [577, 72] on button "Save" at bounding box center [591, 65] width 45 height 27
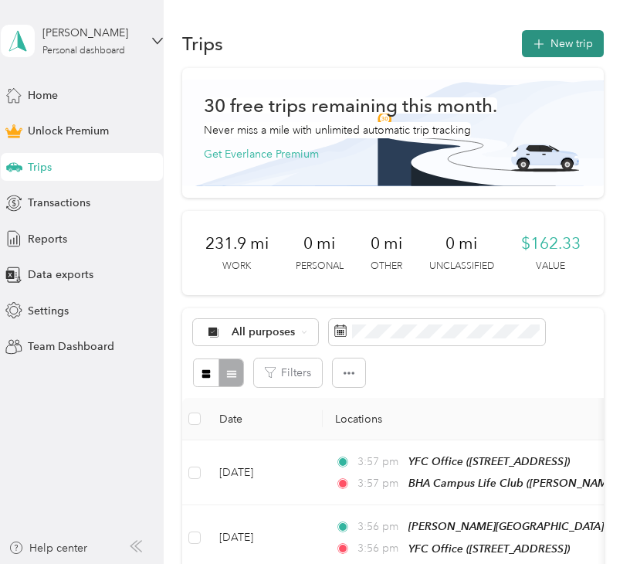
click at [556, 39] on button "New trip" at bounding box center [563, 43] width 82 height 27
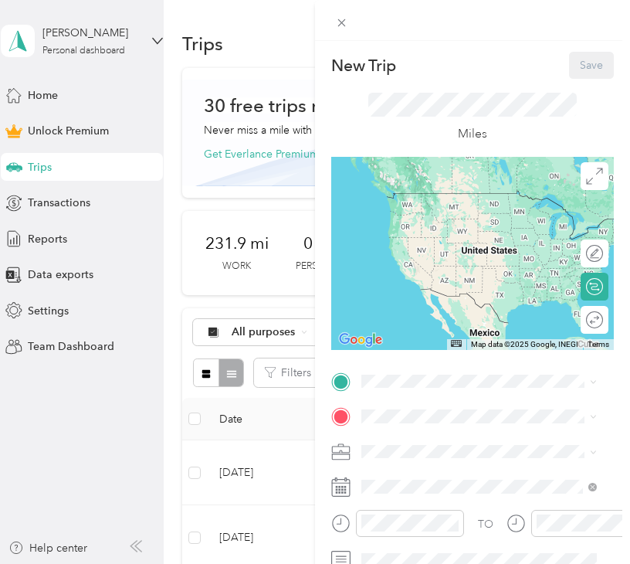
click at [482, 221] on div "YFC Office 2050 E Fremont St, Stockton, CA, United States , 95205, Stockton, CA…" at bounding box center [440, 205] width 98 height 32
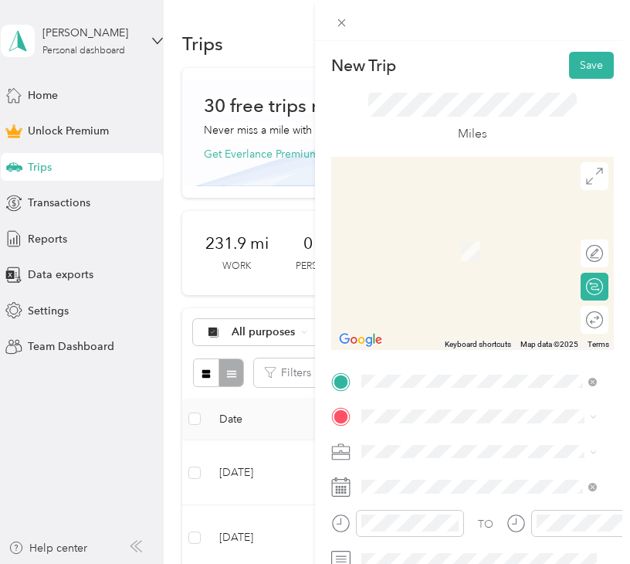
click at [456, 308] on div "Franklin HS Campus Life 4600 East Fremont Street, 95215, Stockton, California, …" at bounding box center [469, 291] width 157 height 32
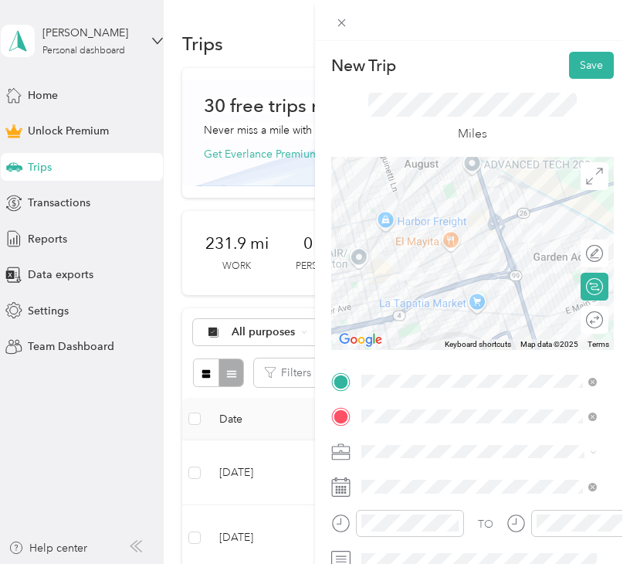
click at [416, 242] on ol "Work Personal Youth for Christ Religious Services Other Charity Medical Moving …" at bounding box center [479, 330] width 246 height 216
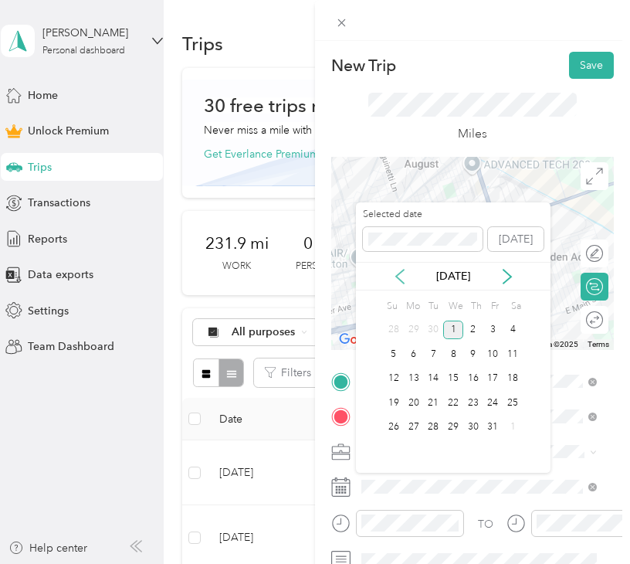
click at [407, 274] on icon at bounding box center [400, 276] width 15 height 15
click at [494, 424] on div "29" at bounding box center [494, 427] width 20 height 19
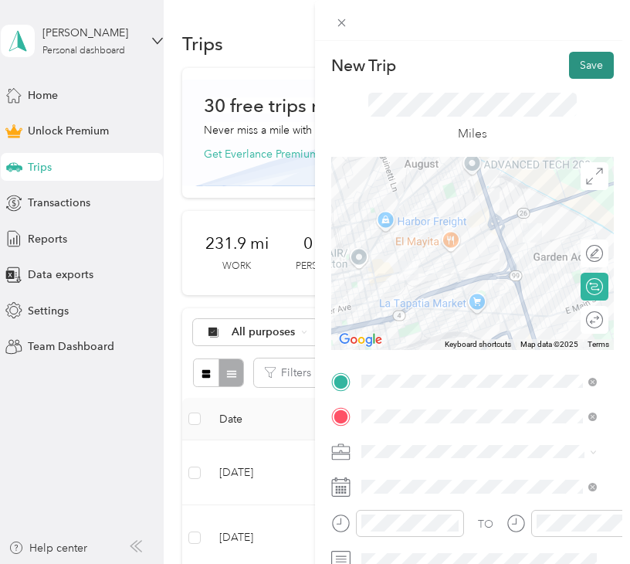
click at [572, 60] on button "Save" at bounding box center [591, 65] width 45 height 27
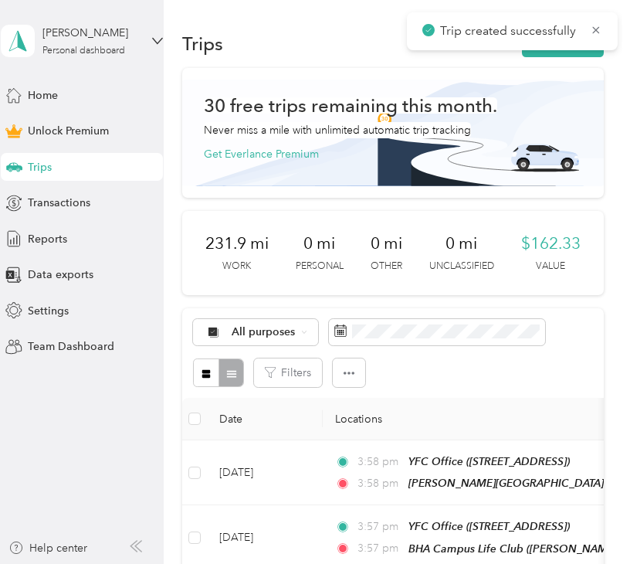
click at [542, 53] on button "New trip" at bounding box center [563, 43] width 82 height 27
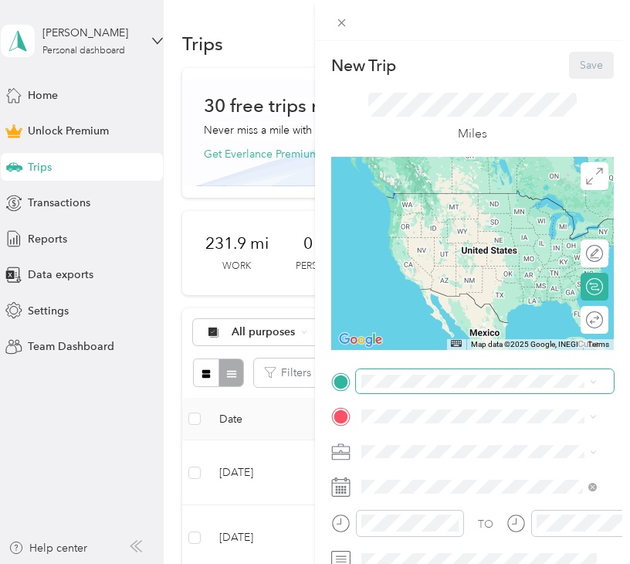
click at [396, 372] on span at bounding box center [485, 381] width 258 height 25
click at [408, 271] on span "4600 East Fremont Street, 95215, Stockton, California, United States" at bounding box center [468, 264] width 155 height 13
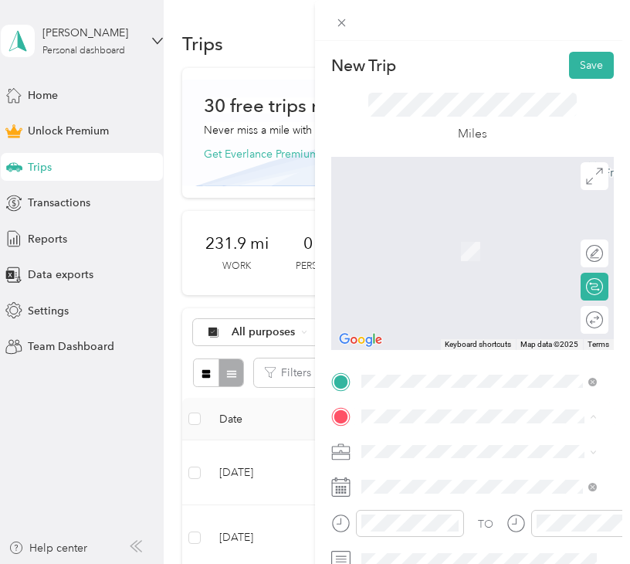
click at [411, 260] on div "YFC Office 2050 E Fremont St, Stockton, CA, United States , 95205, Stockton, CA…" at bounding box center [440, 243] width 98 height 32
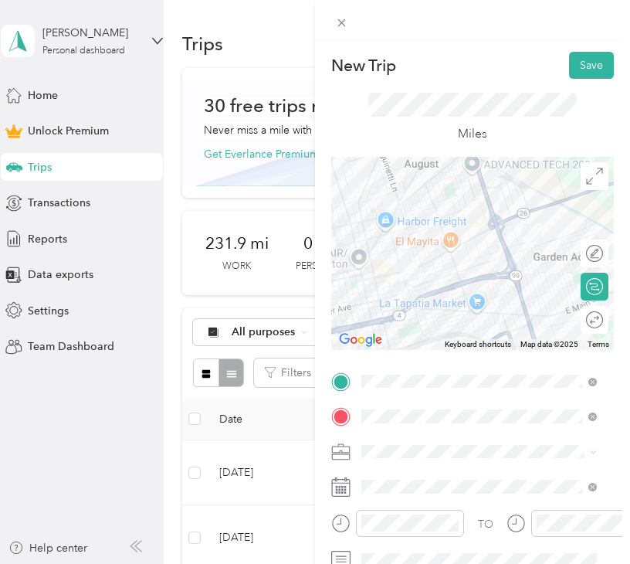
click at [384, 239] on div "Work" at bounding box center [479, 234] width 225 height 16
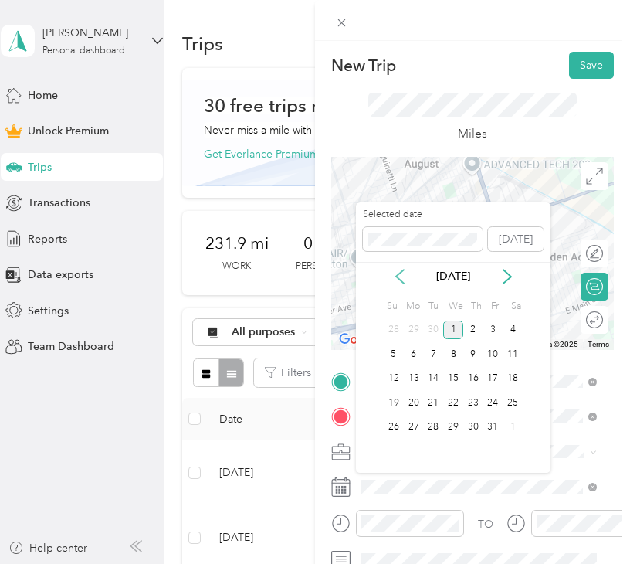
click at [397, 279] on icon at bounding box center [400, 276] width 15 height 15
click at [495, 427] on div "29" at bounding box center [494, 427] width 20 height 19
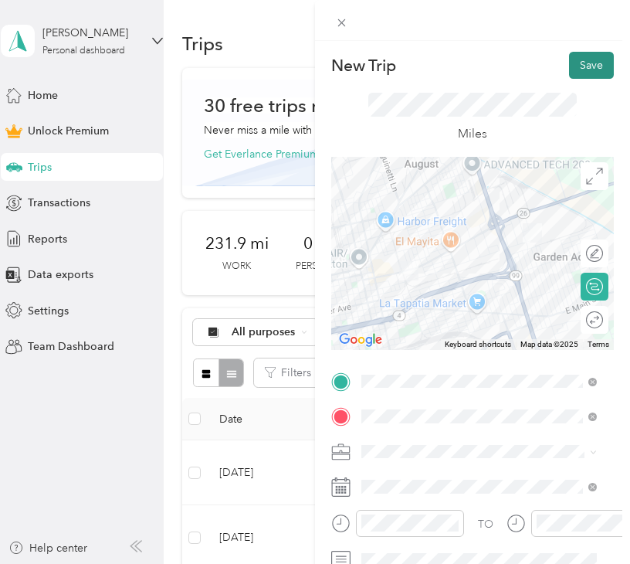
click at [576, 68] on button "Save" at bounding box center [591, 65] width 45 height 27
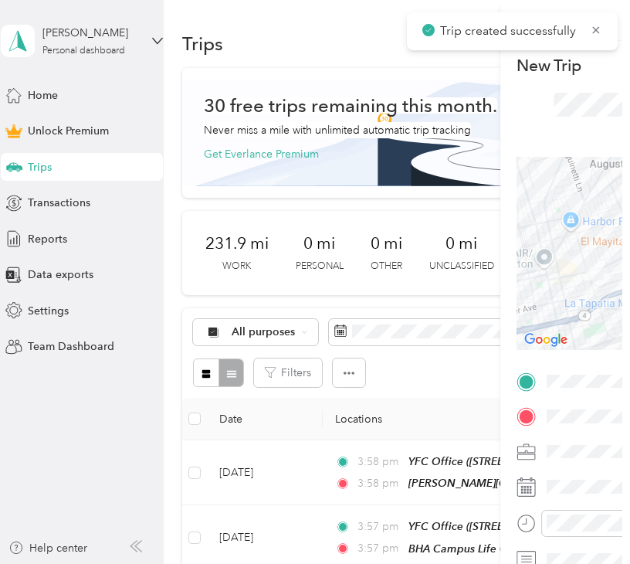
click at [575, 70] on div at bounding box center [315, 282] width 630 height 564
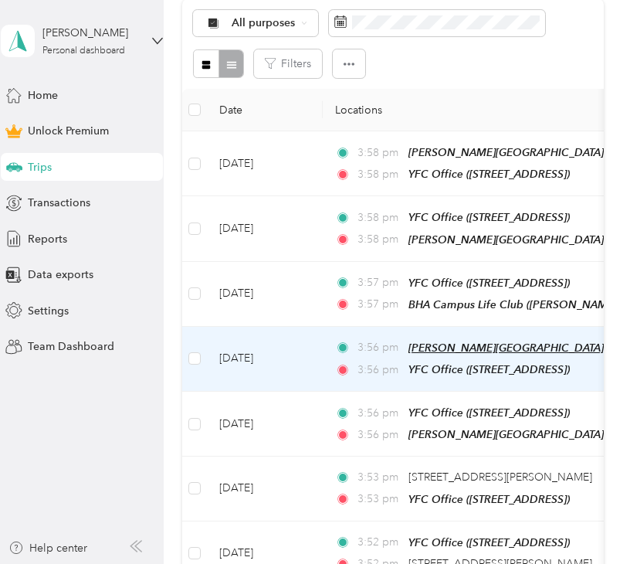
scroll to position [232, 0]
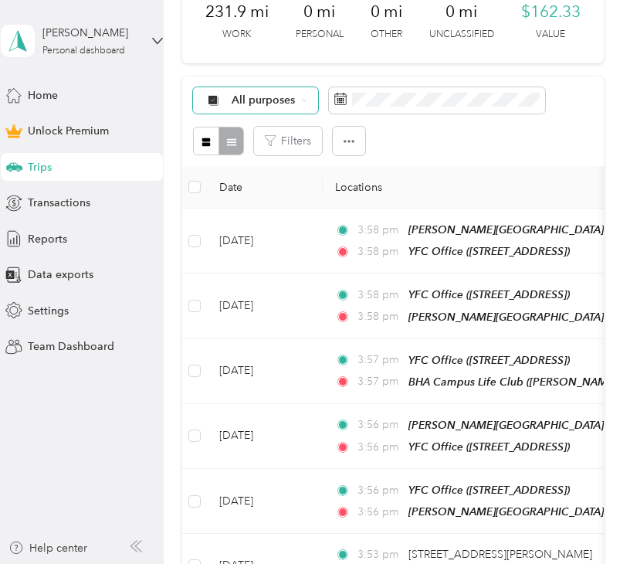
click at [297, 114] on div "All purposes" at bounding box center [255, 100] width 125 height 26
click at [262, 279] on li "Personal" at bounding box center [306, 276] width 225 height 27
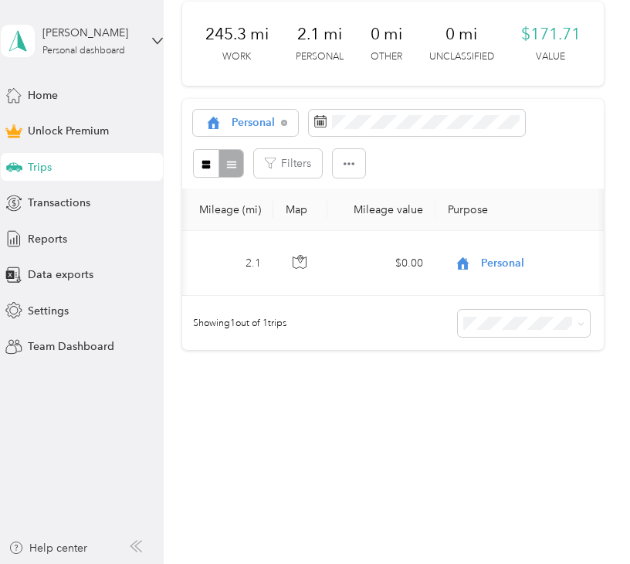
scroll to position [0, 513]
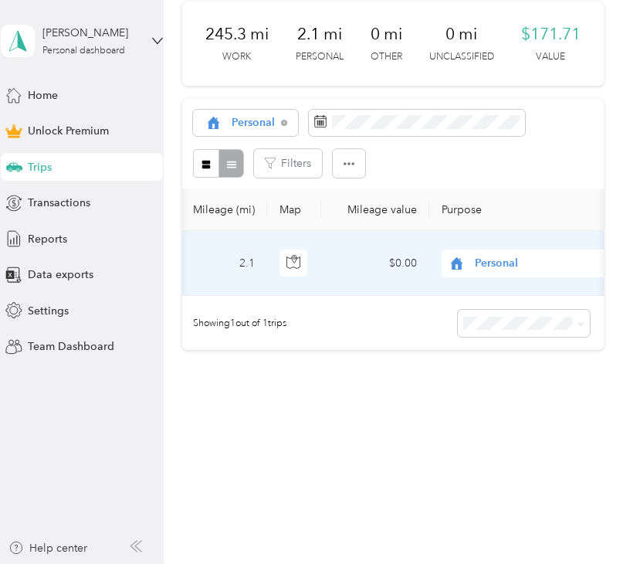
click at [470, 272] on span "Personal" at bounding box center [531, 263] width 168 height 17
click at [485, 334] on span "Work" at bounding box center [564, 333] width 175 height 16
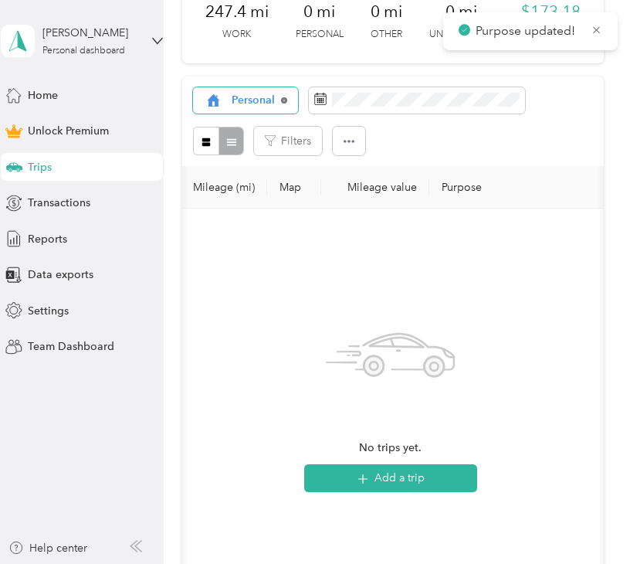
click at [284, 104] on icon at bounding box center [284, 100] width 6 height 6
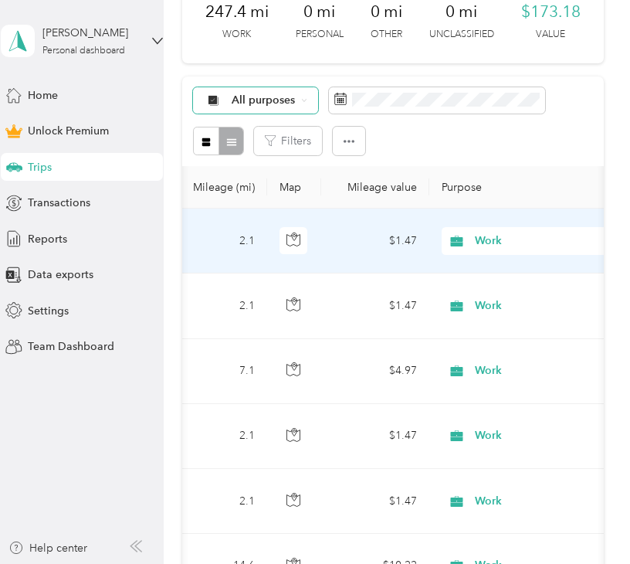
click at [305, 104] on icon at bounding box center [304, 100] width 6 height 6
click at [253, 259] on ol "All purposes Unclassified Work Personal Youth for Christ Religious Services Oth…" at bounding box center [306, 290] width 225 height 216
click at [289, 114] on div "All purposes" at bounding box center [255, 100] width 125 height 26
click at [257, 255] on li "Work" at bounding box center [306, 249] width 225 height 27
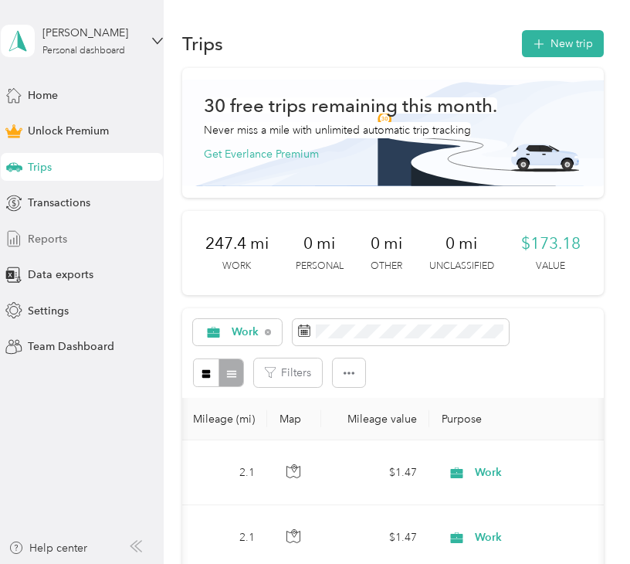
click at [63, 242] on span "Reports" at bounding box center [47, 239] width 39 height 16
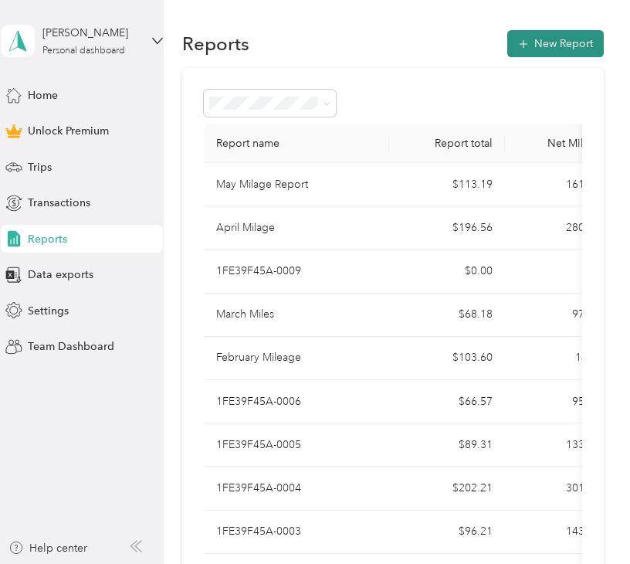
click at [545, 50] on button "New Report" at bounding box center [556, 43] width 97 height 27
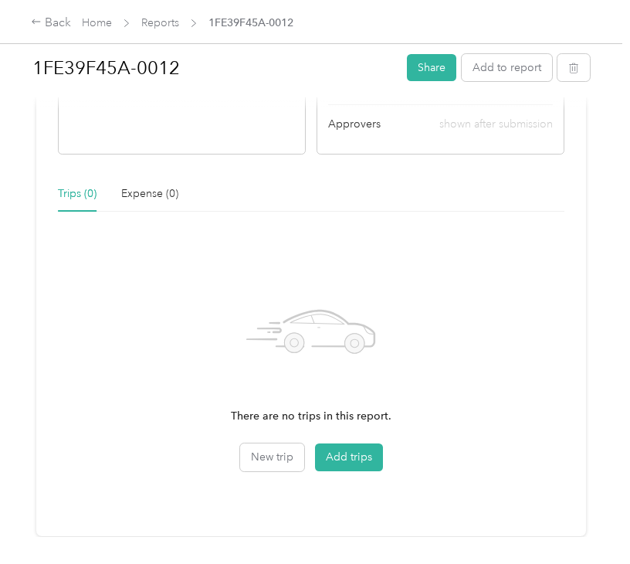
scroll to position [386, 0]
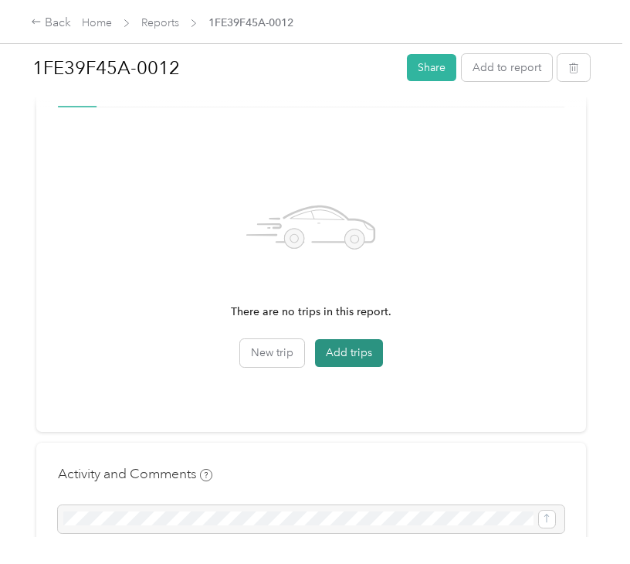
click at [337, 362] on button "Add trips" at bounding box center [349, 353] width 68 height 28
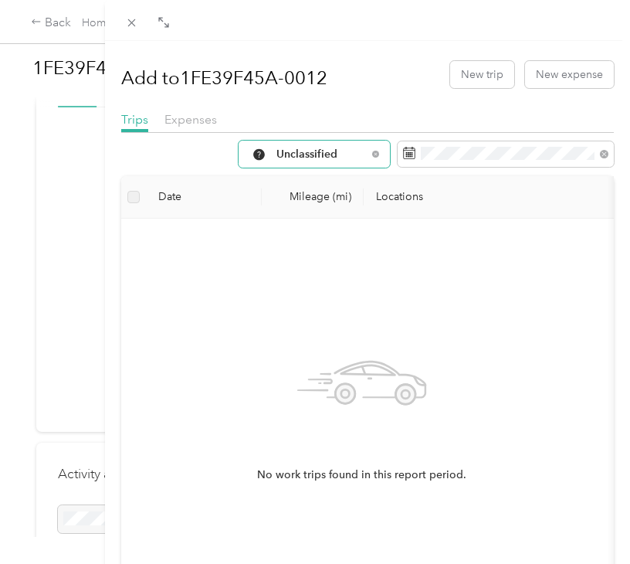
click at [307, 155] on span "Unclassified" at bounding box center [322, 154] width 90 height 11
click at [294, 236] on span "Work" at bounding box center [352, 232] width 175 height 16
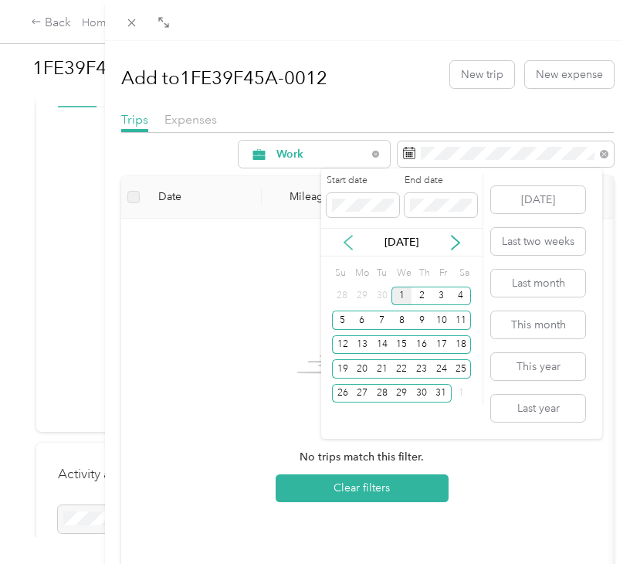
click at [344, 236] on icon at bounding box center [348, 242] width 15 height 15
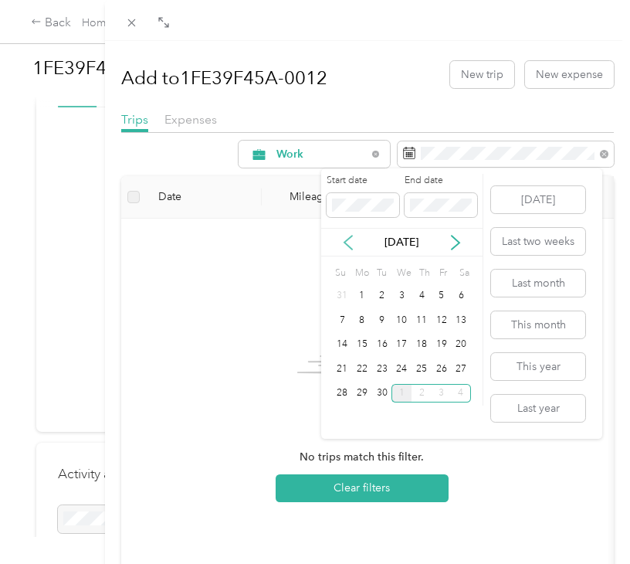
click at [344, 236] on icon at bounding box center [348, 242] width 15 height 15
click at [443, 294] on div "1" at bounding box center [442, 296] width 20 height 19
click at [340, 418] on div "31" at bounding box center [342, 417] width 20 height 19
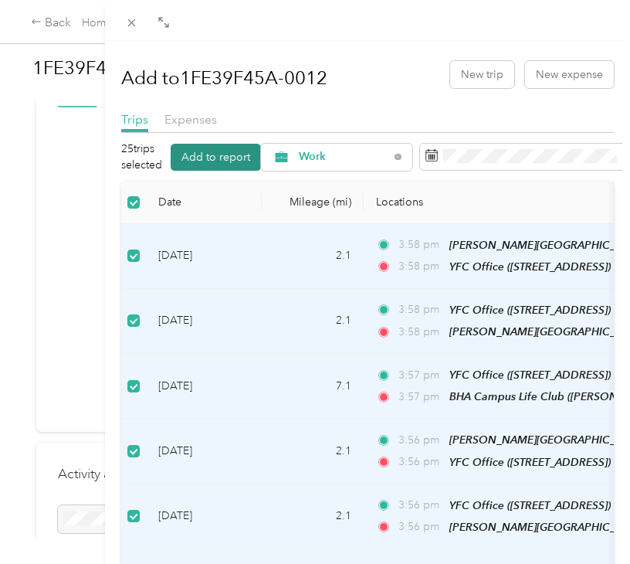
click at [230, 161] on button "Add to report" at bounding box center [216, 157] width 90 height 27
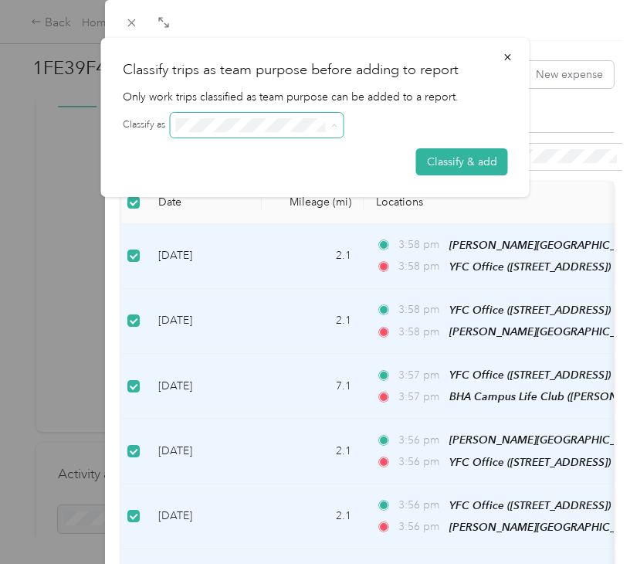
click at [337, 123] on icon at bounding box center [334, 125] width 7 height 7
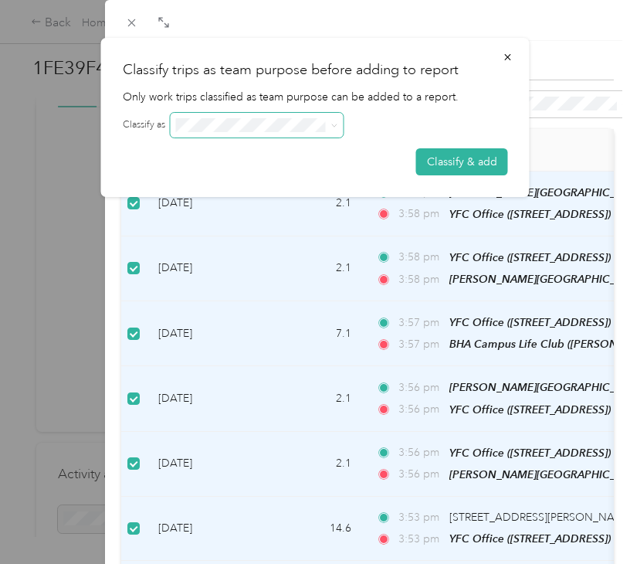
scroll to position [155, 0]
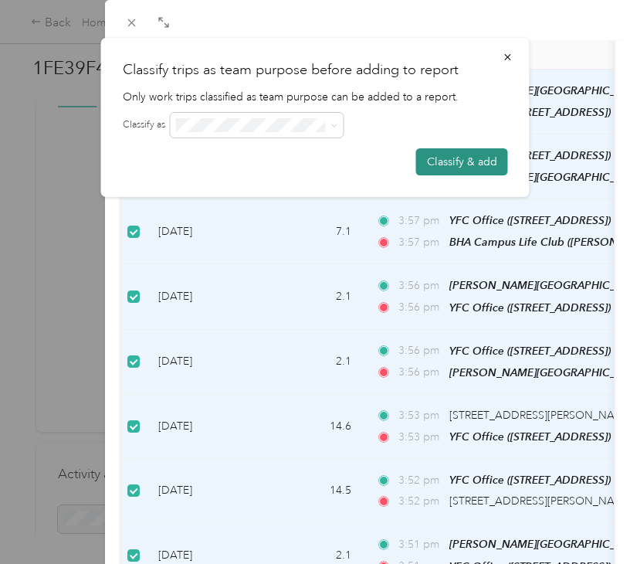
click at [488, 153] on button "Classify & add" at bounding box center [462, 161] width 92 height 27
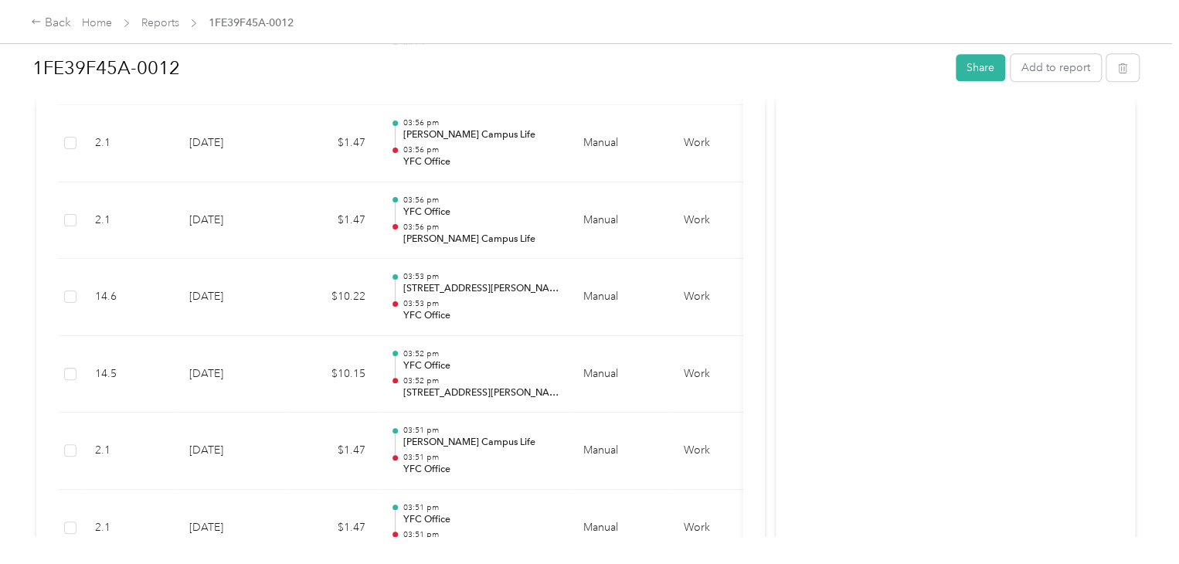
scroll to position [695, 0]
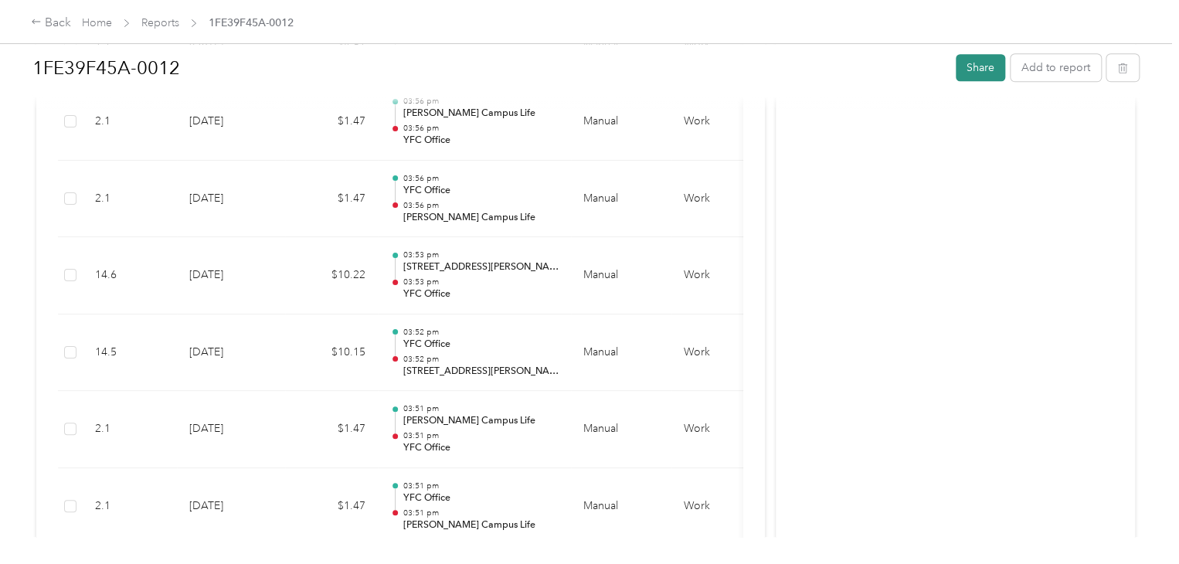
click at [630, 76] on button "Share" at bounding box center [980, 67] width 49 height 27
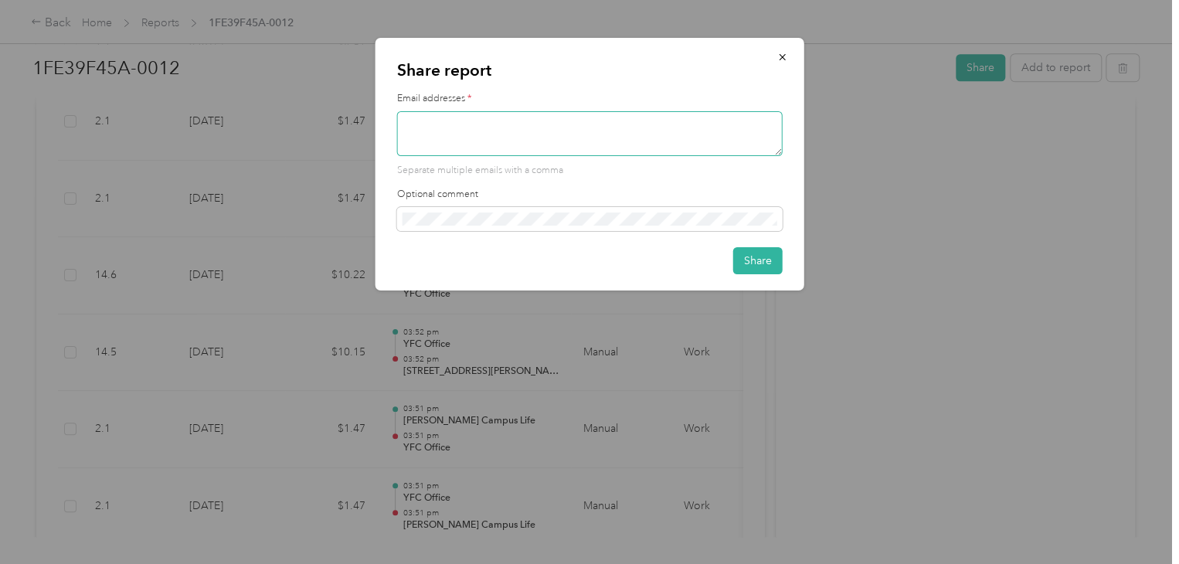
click at [423, 115] on textarea at bounding box center [590, 133] width 386 height 45
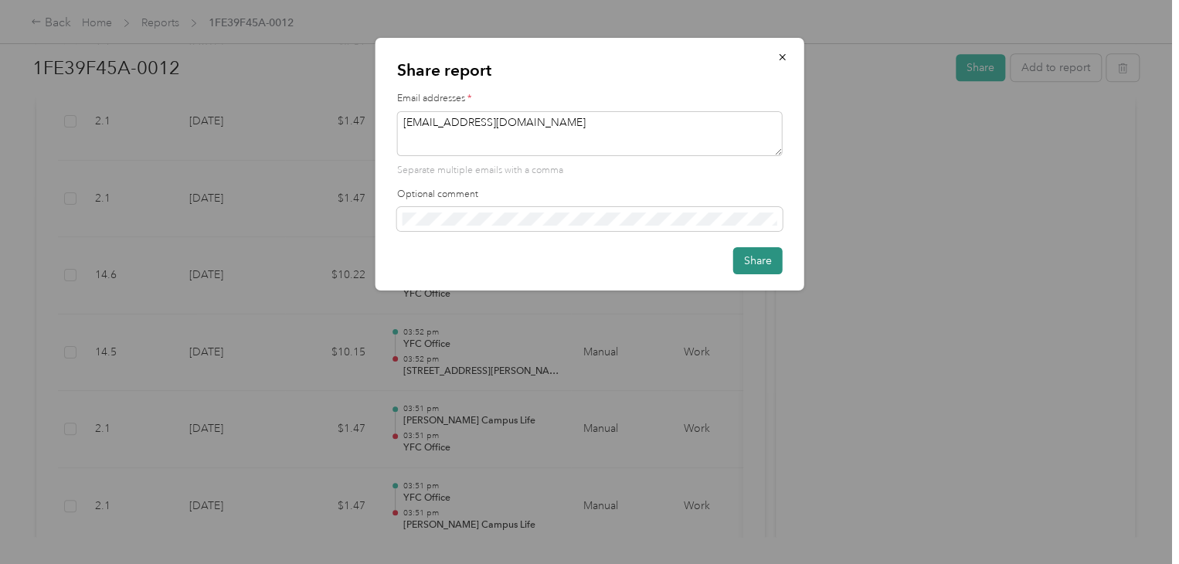
type textarea "mcastillo@sjvyfc.org"
click at [630, 257] on button "Share" at bounding box center [757, 260] width 49 height 27
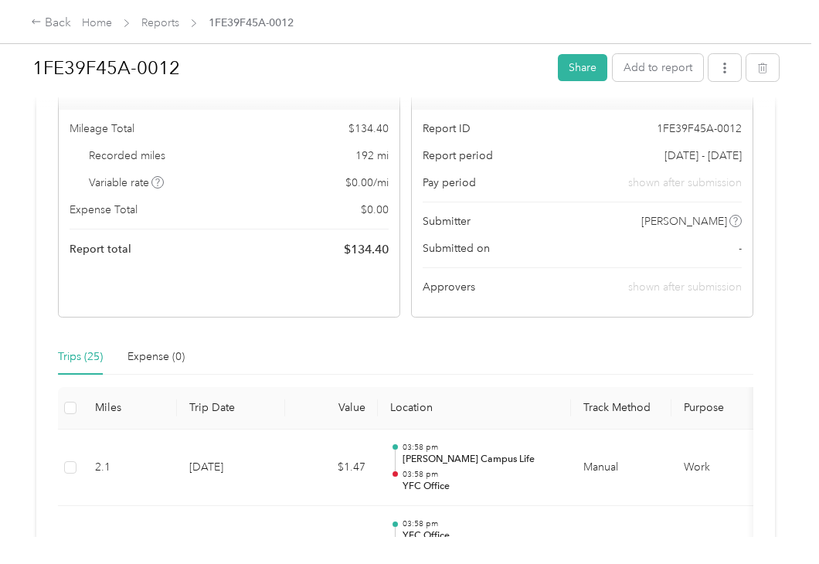
scroll to position [0, 0]
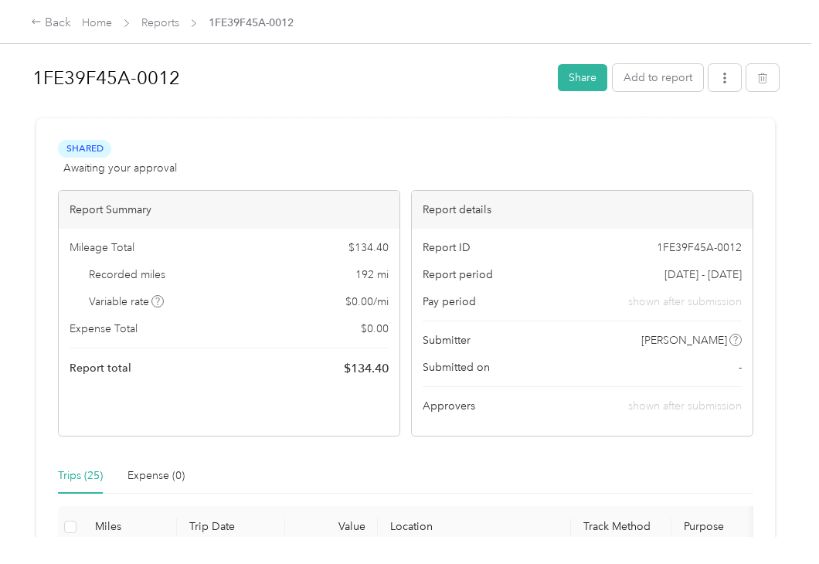
drag, startPoint x: 358, startPoint y: 132, endPoint x: 482, endPoint y: 161, distance: 127.8
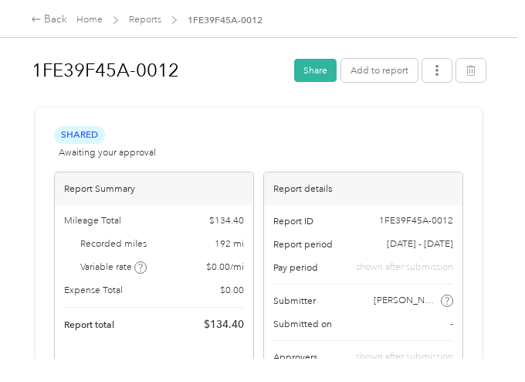
drag, startPoint x: 84, startPoint y: 4, endPoint x: 93, endPoint y: 54, distance: 51.1
click at [93, 54] on h1 "1FE39F45A-0012" at bounding box center [158, 70] width 253 height 37
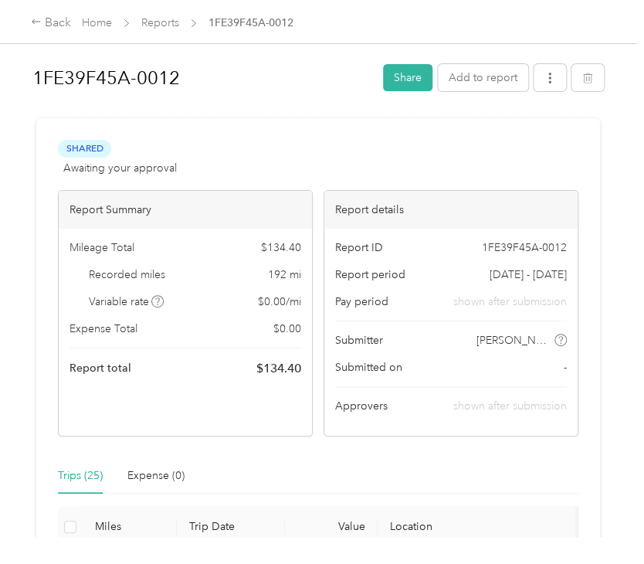
click at [513, 161] on div "Shared Awaiting your approval View activity & comments" at bounding box center [318, 158] width 521 height 37
drag, startPoint x: 318, startPoint y: 379, endPoint x: 354, endPoint y: 464, distance: 92.1
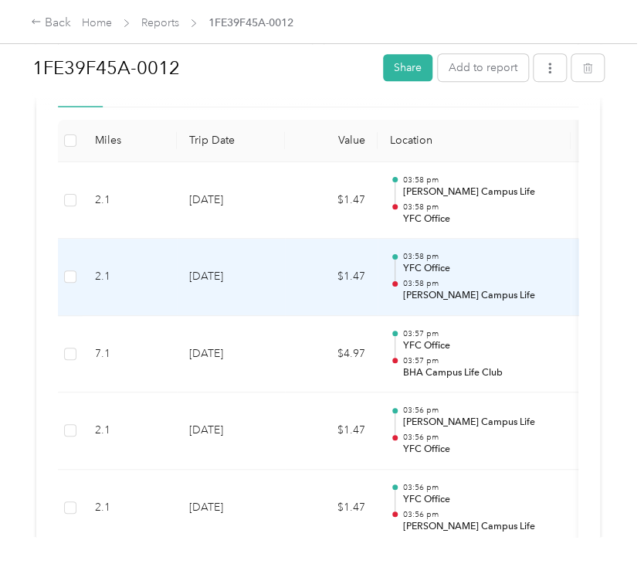
scroll to position [386, 0]
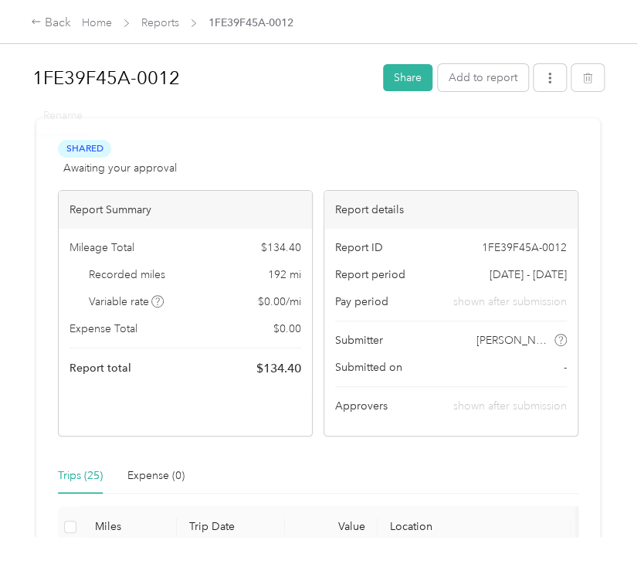
click at [91, 29] on link "Home" at bounding box center [97, 22] width 30 height 13
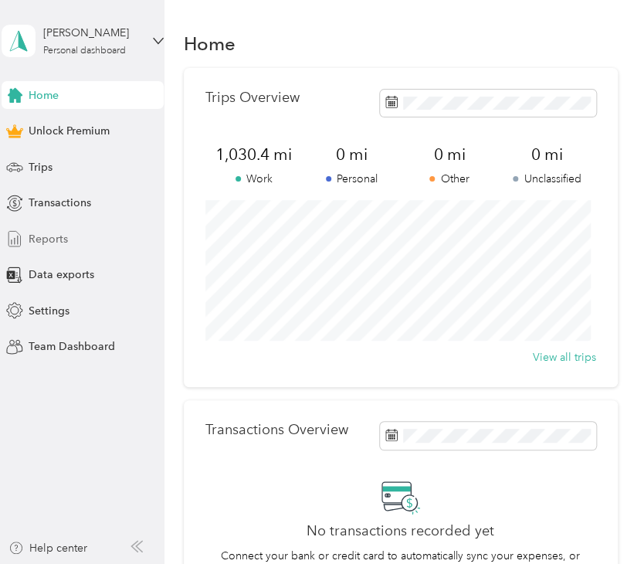
click at [41, 228] on div "Reports" at bounding box center [83, 239] width 162 height 28
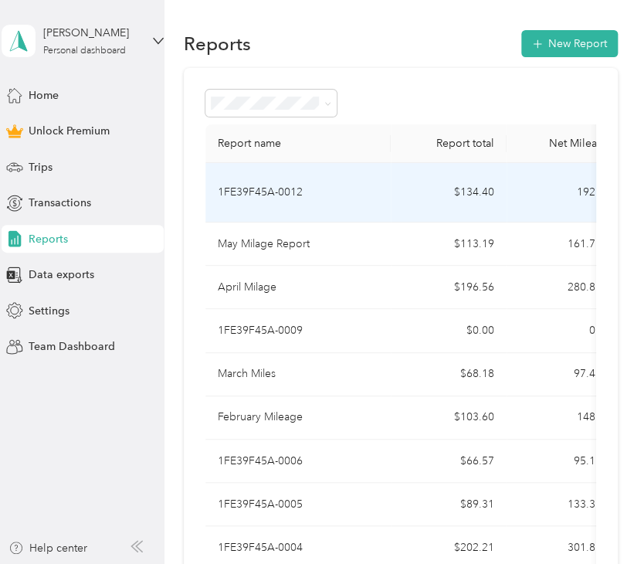
click at [249, 199] on p "1FE39F45A-0012" at bounding box center [260, 192] width 85 height 17
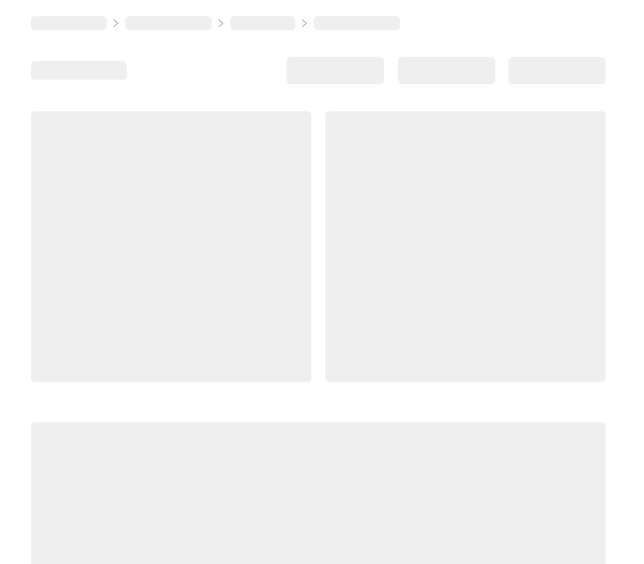
click at [249, 199] on div at bounding box center [171, 246] width 280 height 270
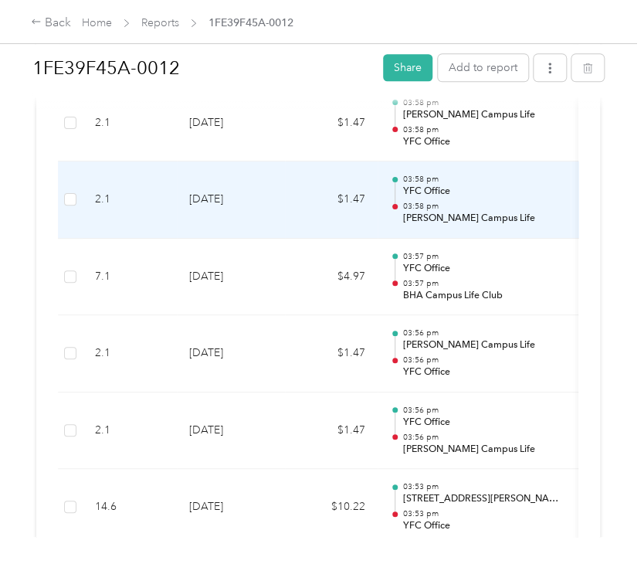
scroll to position [464, 0]
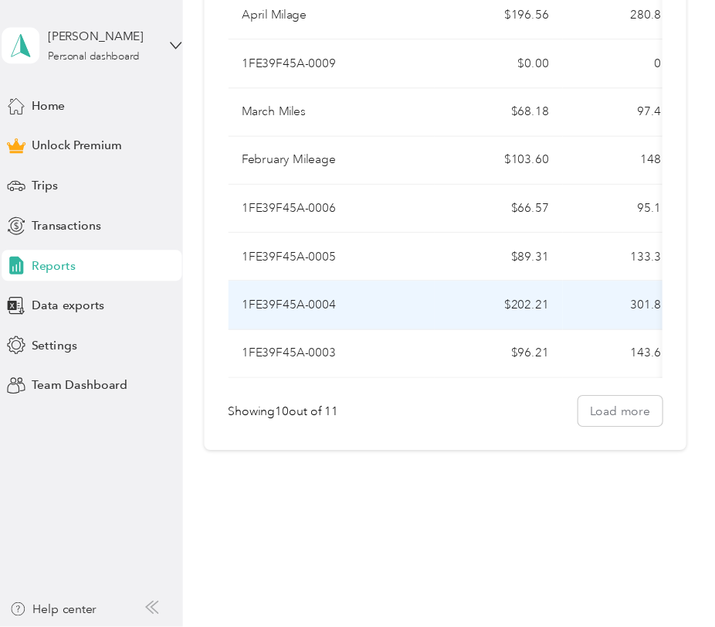
scroll to position [412, 0]
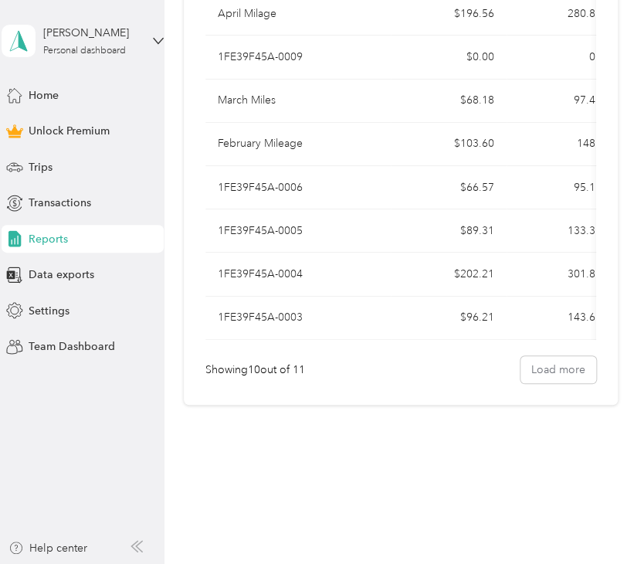
click at [349, 471] on div "Reports New Report Report name Report total Net Mileage Report status Descripti…" at bounding box center [401, 107] width 472 height 762
click at [348, 471] on div "Reports New Report Report name Report total Net Mileage Report status Descripti…" at bounding box center [401, 107] width 472 height 762
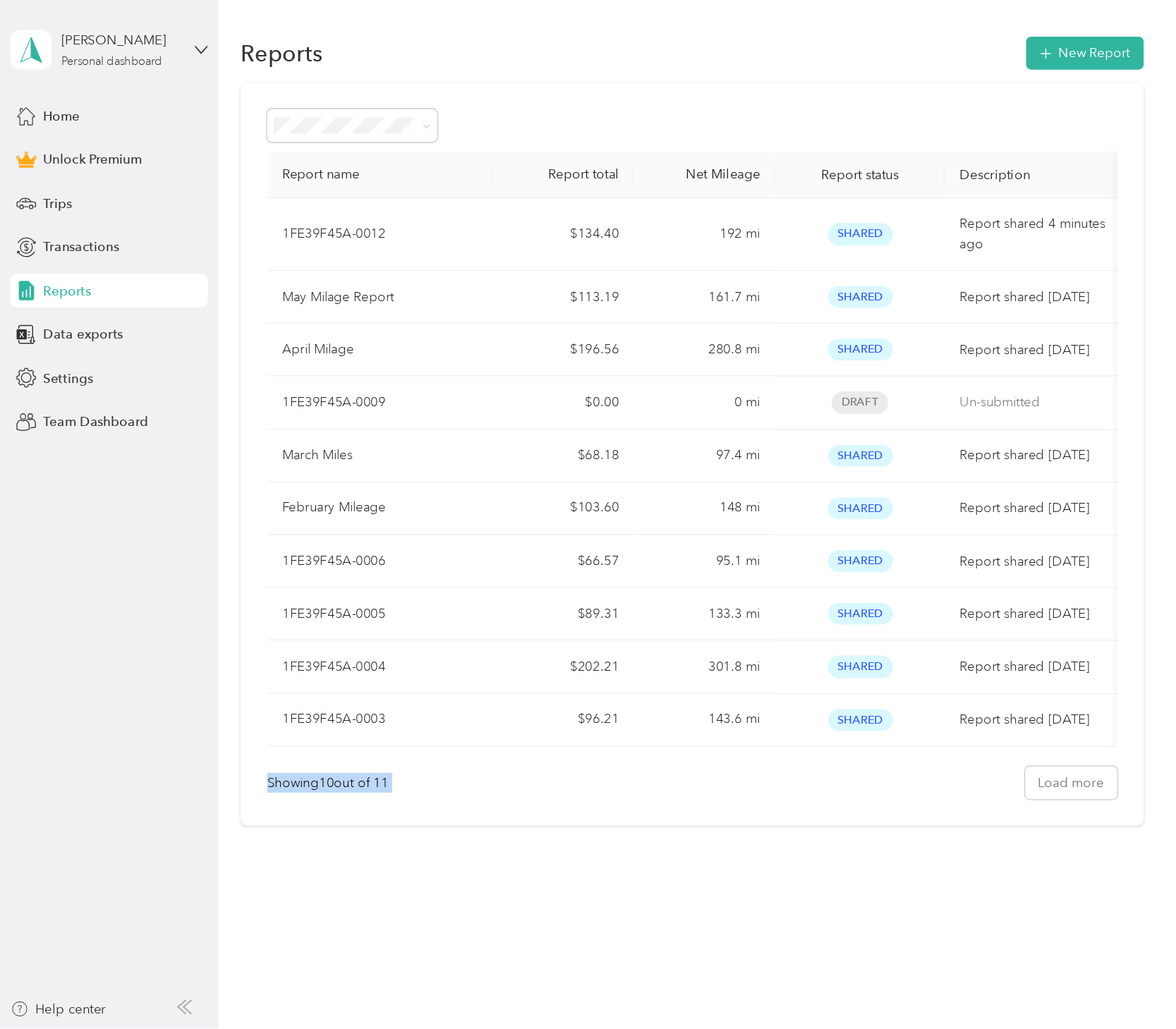
scroll to position [0, 0]
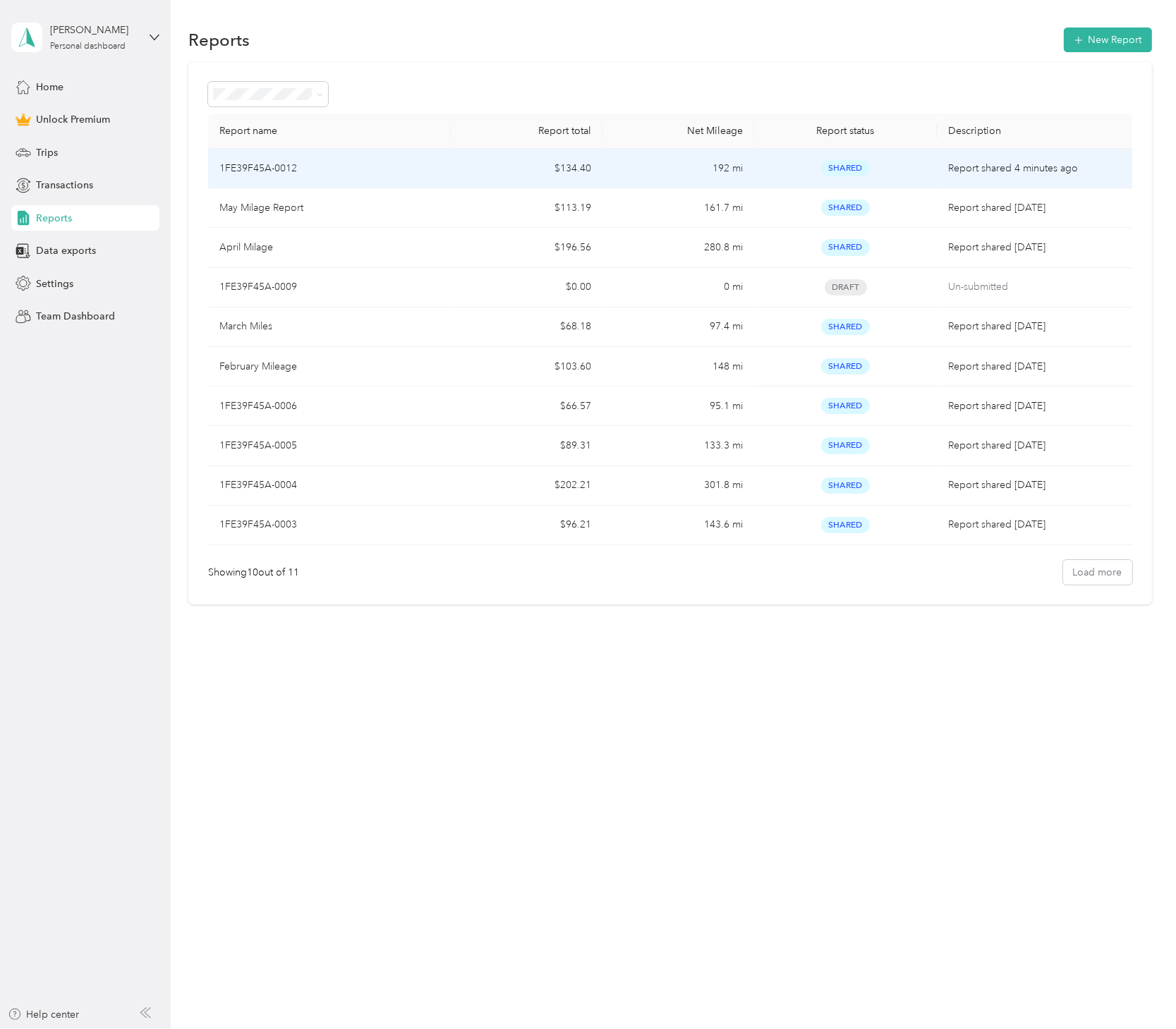
click at [309, 169] on div "1FE39F45A-0012" at bounding box center [329, 168] width 220 height 16
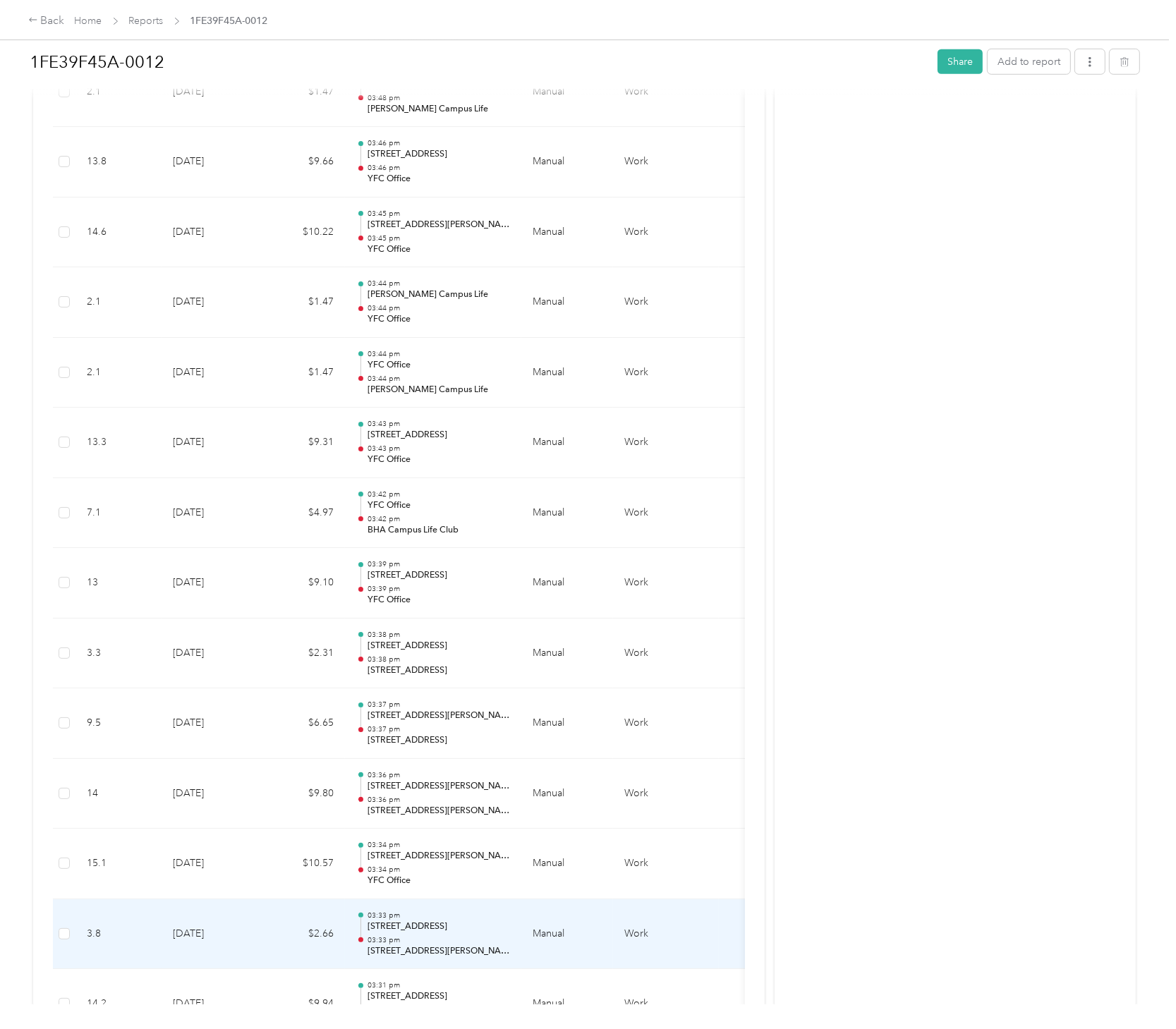
scroll to position [1118, 0]
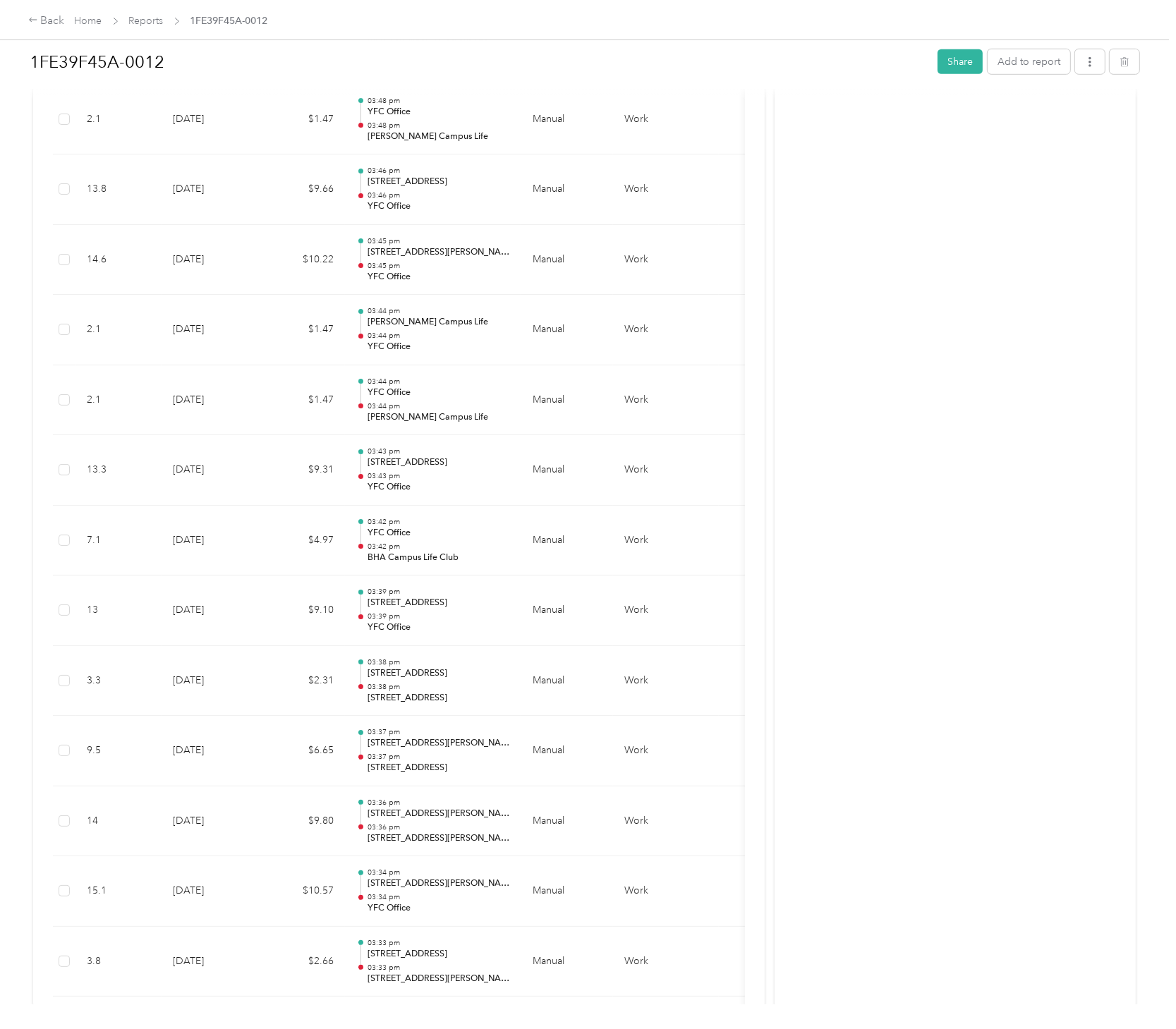
drag, startPoint x: 359, startPoint y: 619, endPoint x: 1056, endPoint y: 404, distance: 729.4
click at [588, 406] on div "Activity and Comments Report shared Check out the easiest way to reimburse mile…" at bounding box center [955, 87] width 362 height 2193
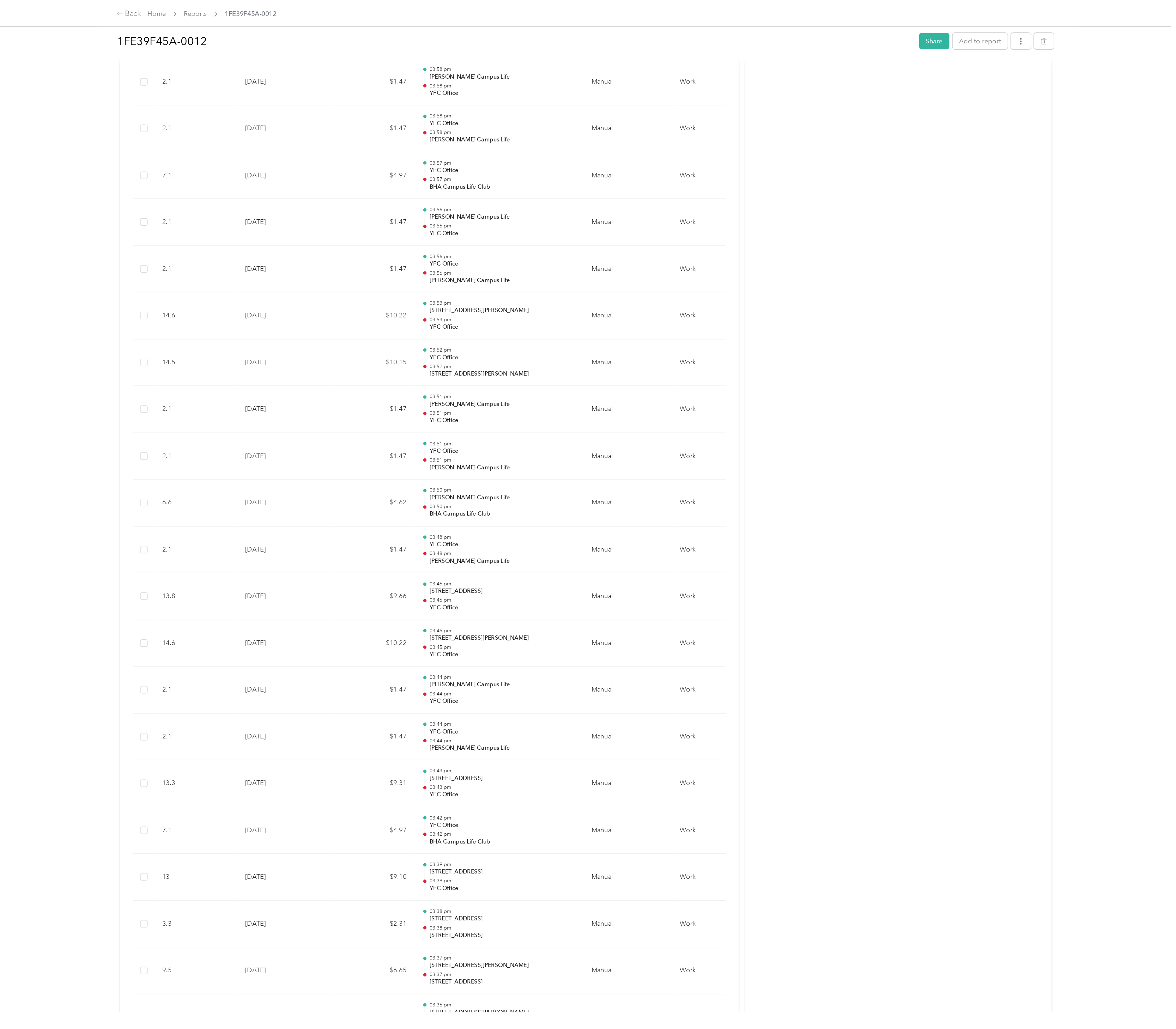
scroll to position [203, 0]
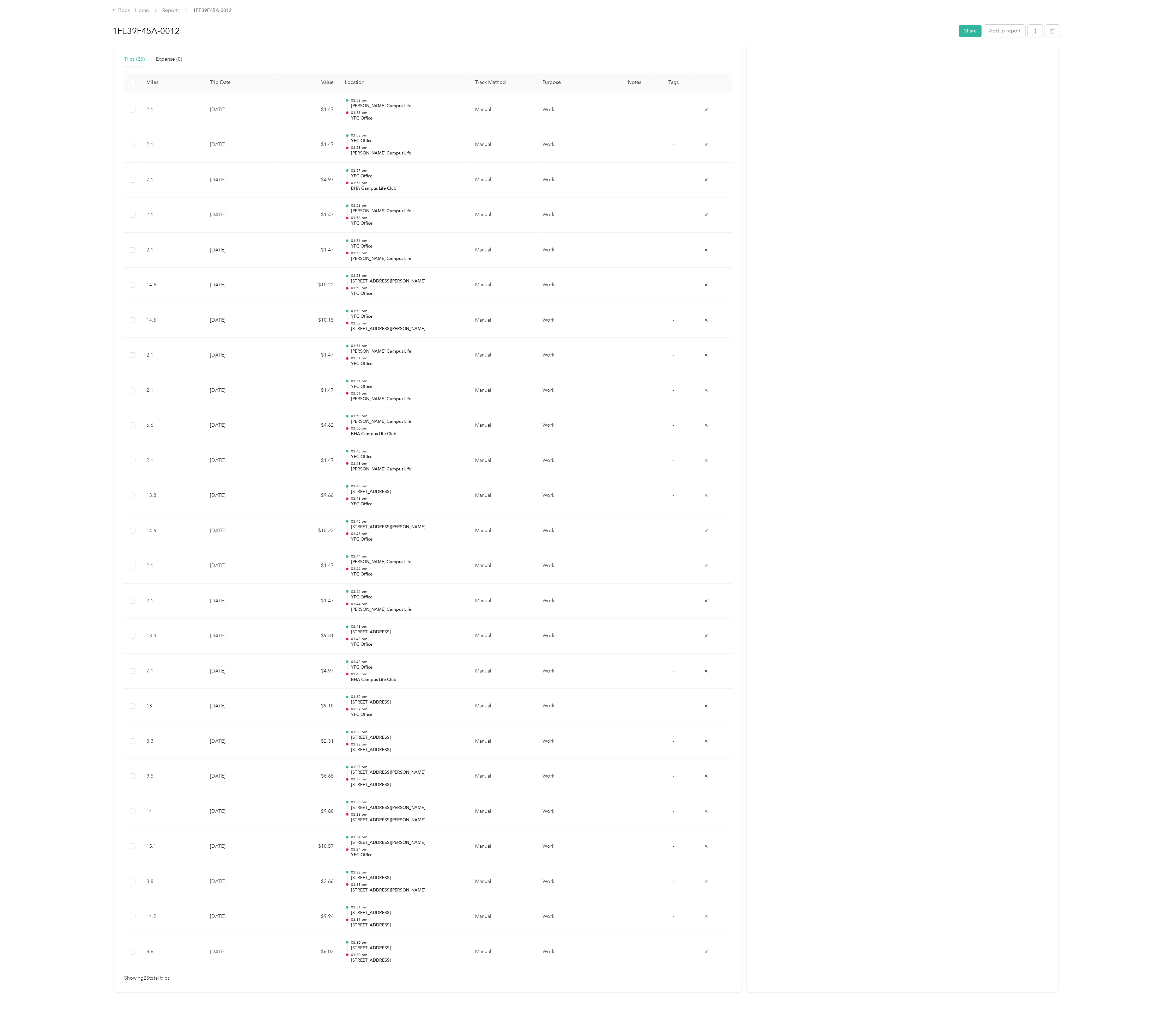
drag, startPoint x: 553, startPoint y: 1, endPoint x: 489, endPoint y: 365, distance: 369.6
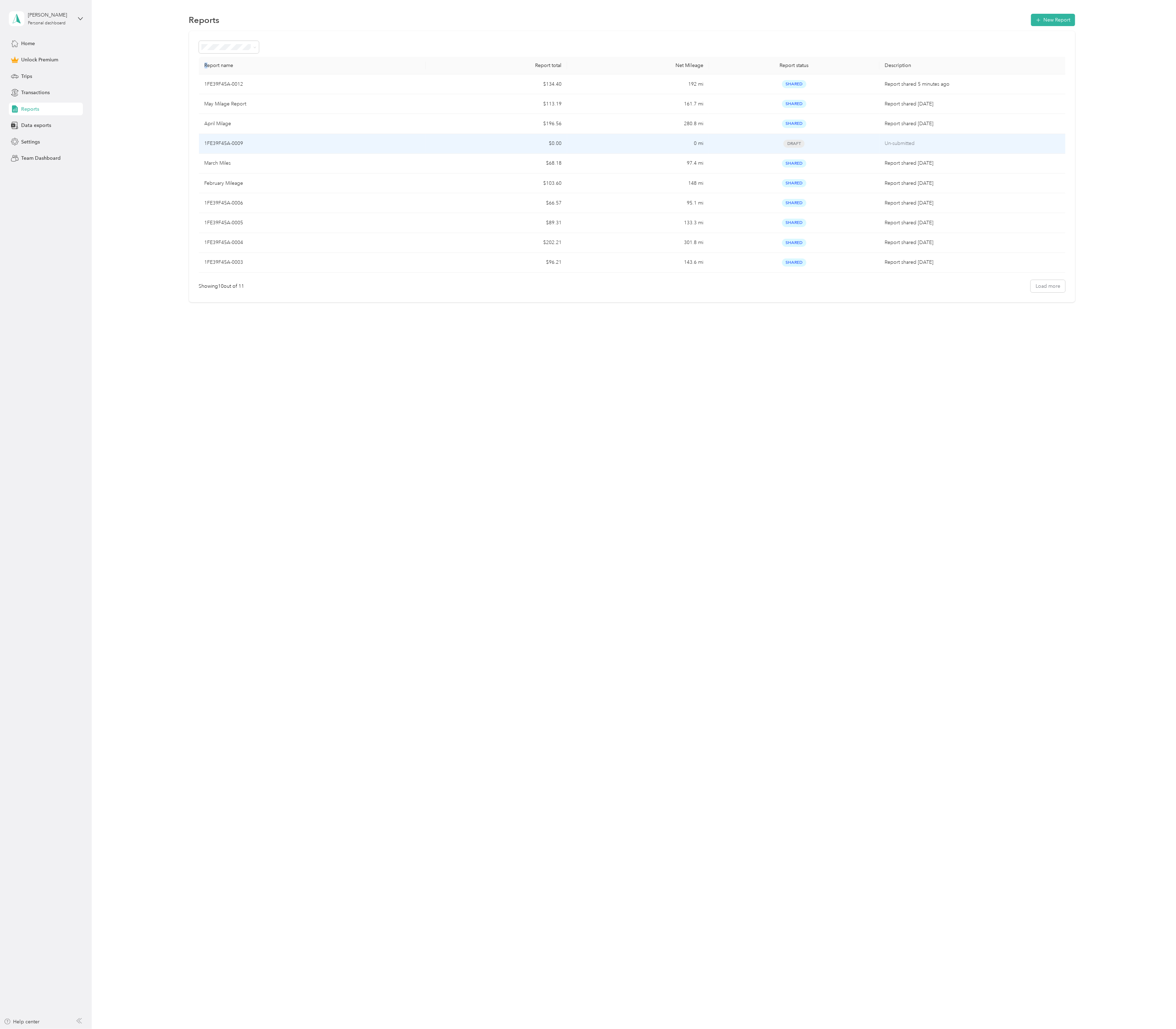
drag, startPoint x: 402, startPoint y: 156, endPoint x: 207, endPoint y: 62, distance: 216.5
click at [207, 62] on th "Report name" at bounding box center [312, 65] width 227 height 18
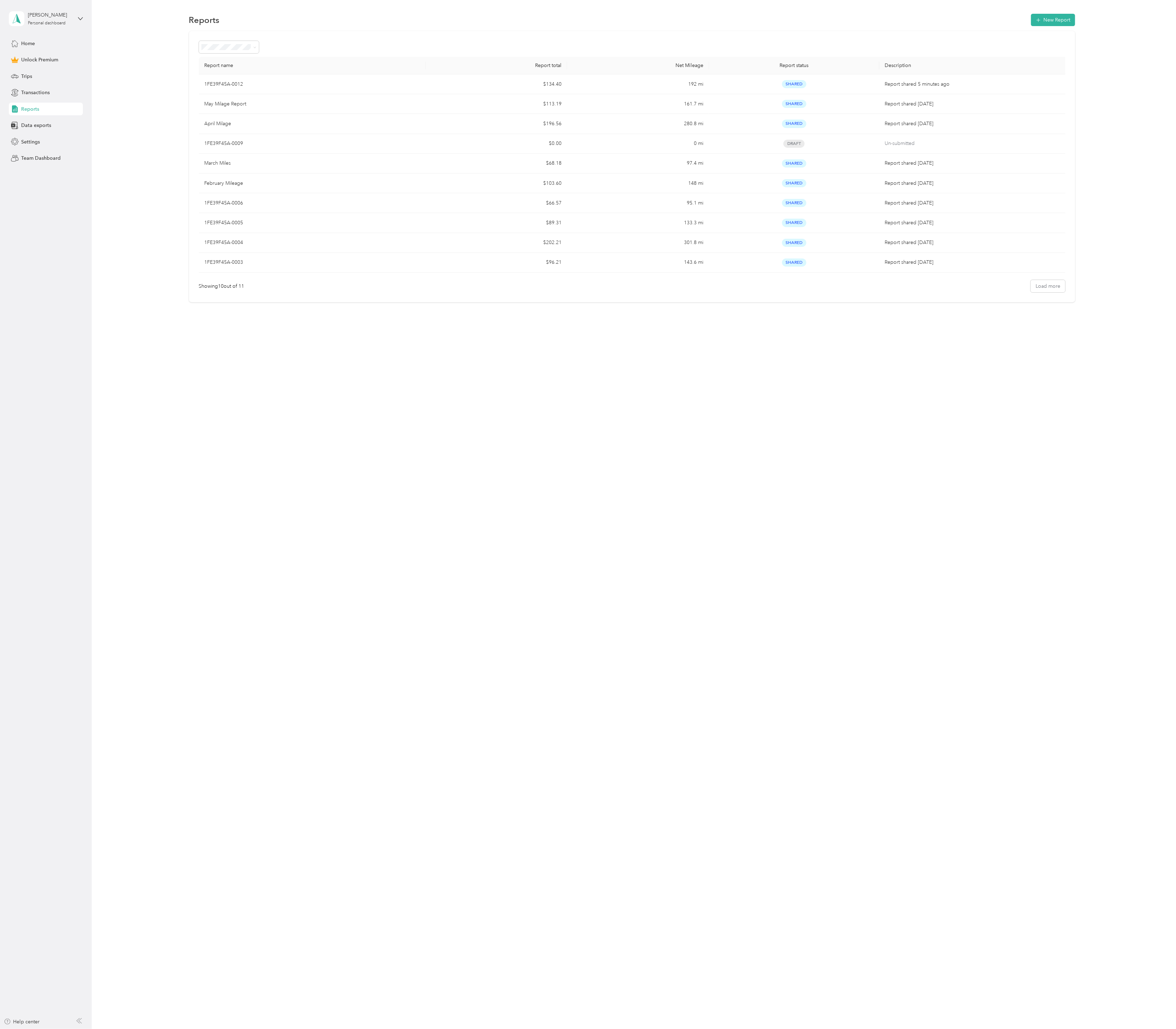
click at [230, 63] on th "Report name" at bounding box center [312, 65] width 227 height 18
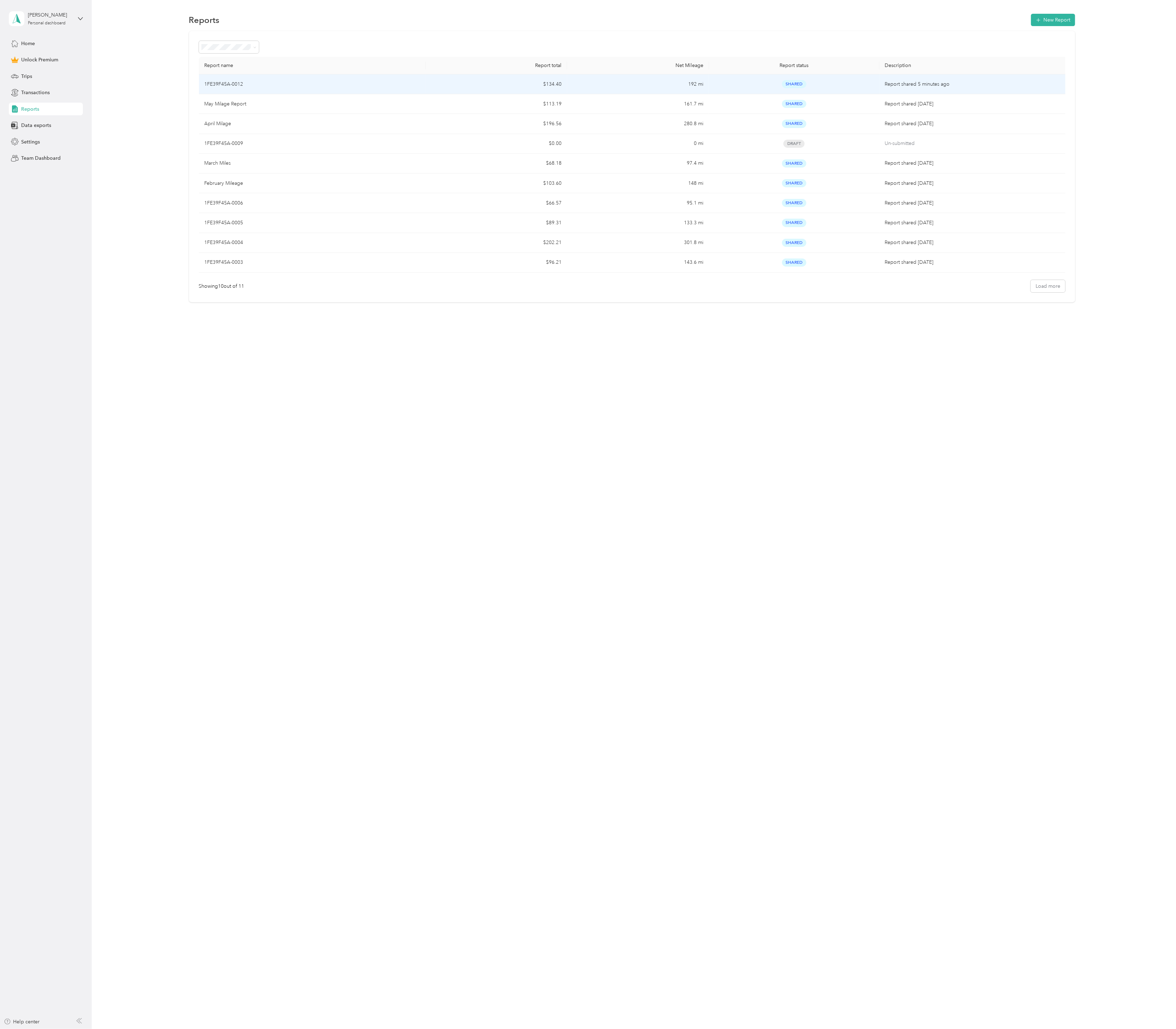
click at [218, 81] on p "1FE39F45A-0012" at bounding box center [224, 84] width 39 height 8
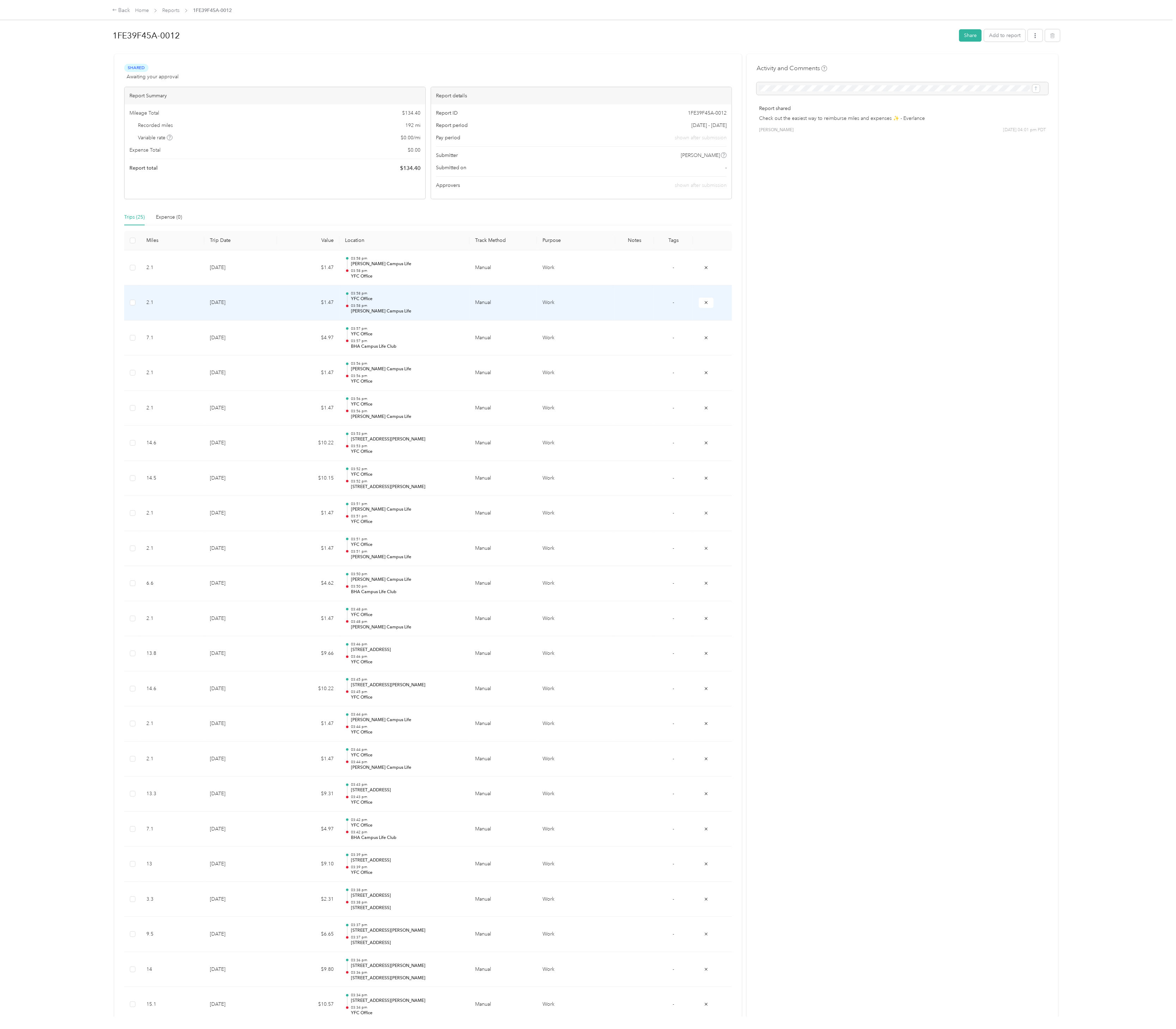
drag, startPoint x: 281, startPoint y: 313, endPoint x: 784, endPoint y: 313, distance: 503.0
click at [294, 257] on div "Activity and Comments Report shared Check out the easiest way to reimburse mile…" at bounding box center [903, 602] width 311 height 1096
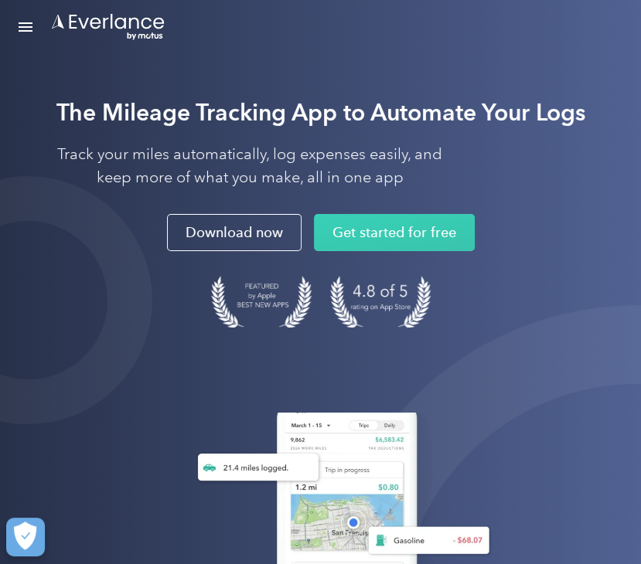
click at [9, 35] on div "Solutions For companies Easy vehicle reimbursements For self-employed Maximize …" at bounding box center [320, 27] width 641 height 54
click at [15, 32] on link "Open Menu" at bounding box center [25, 26] width 26 height 29
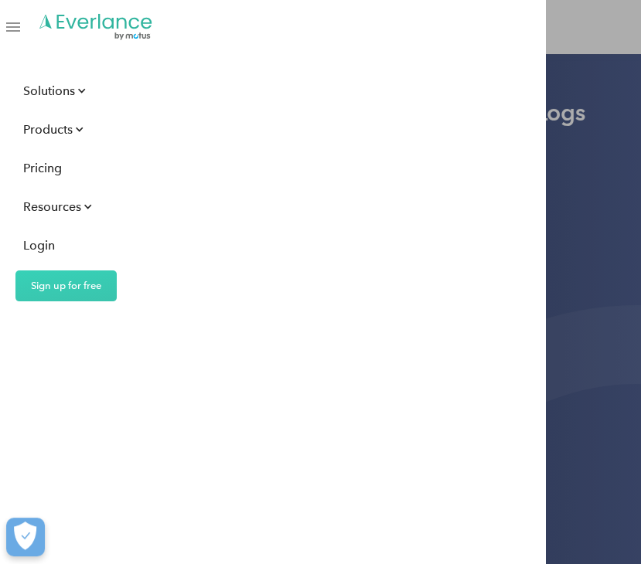
click at [8, 26] on div "Open Menu" at bounding box center [13, 27] width 14 height 2
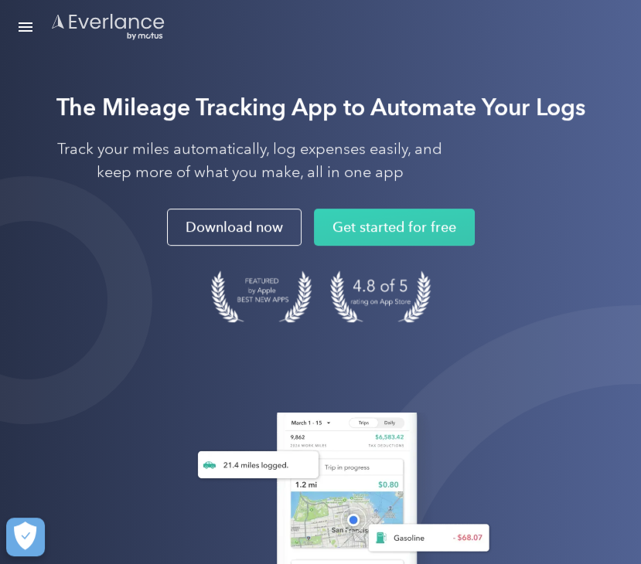
click at [68, 25] on img "Go to homepage" at bounding box center [108, 26] width 116 height 29
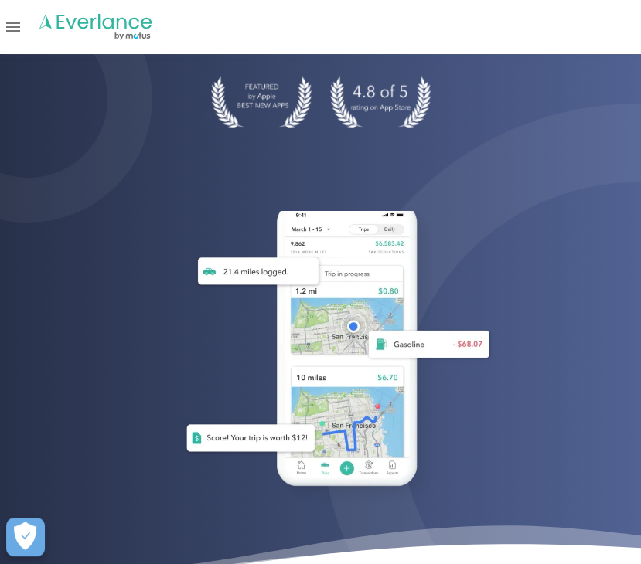
scroll to position [77, 0]
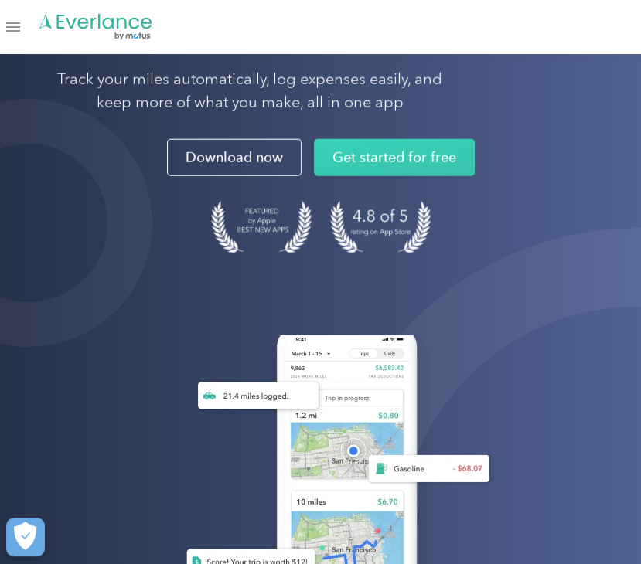
click at [3, 24] on link "Open Menu" at bounding box center [13, 26] width 26 height 29
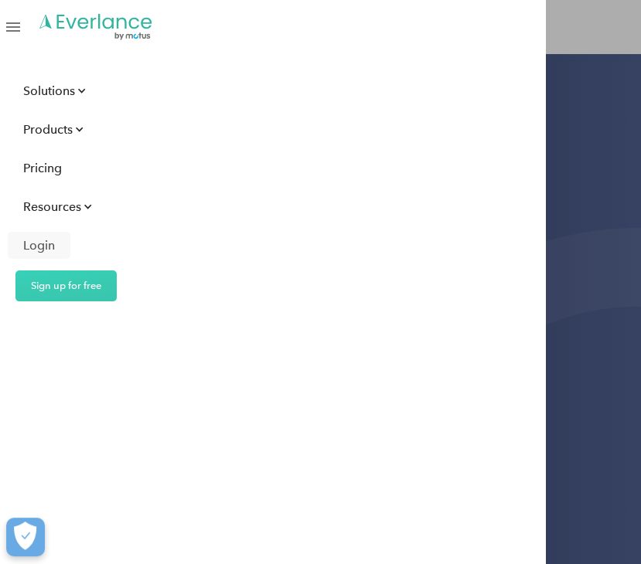
click at [45, 243] on div "Login" at bounding box center [39, 245] width 32 height 19
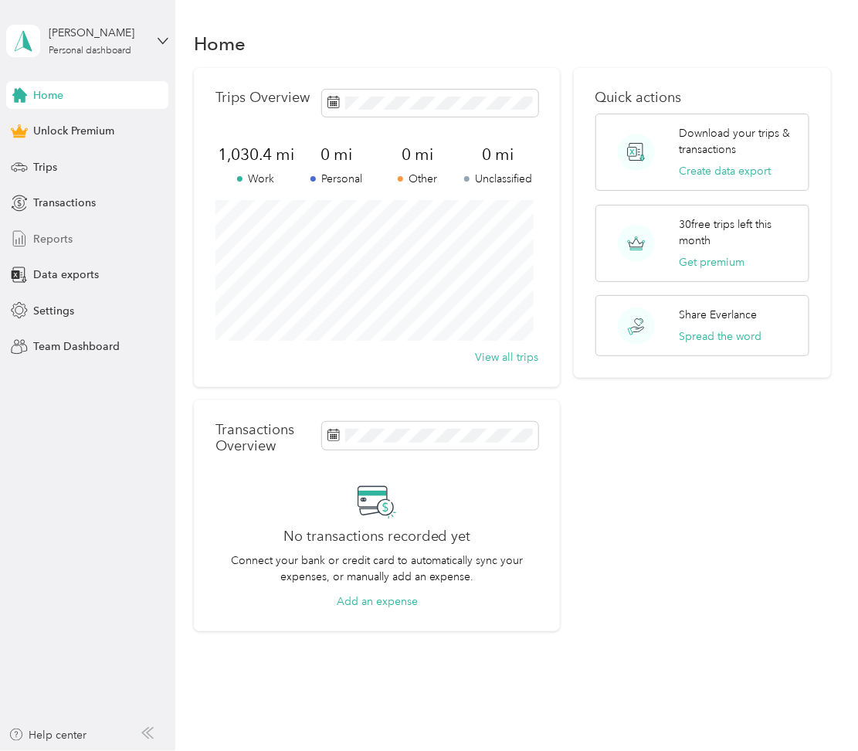
drag, startPoint x: 1221, startPoint y: 399, endPoint x: 59, endPoint y: 238, distance: 1173.1
click at [59, 238] on span "Reports" at bounding box center [52, 239] width 39 height 16
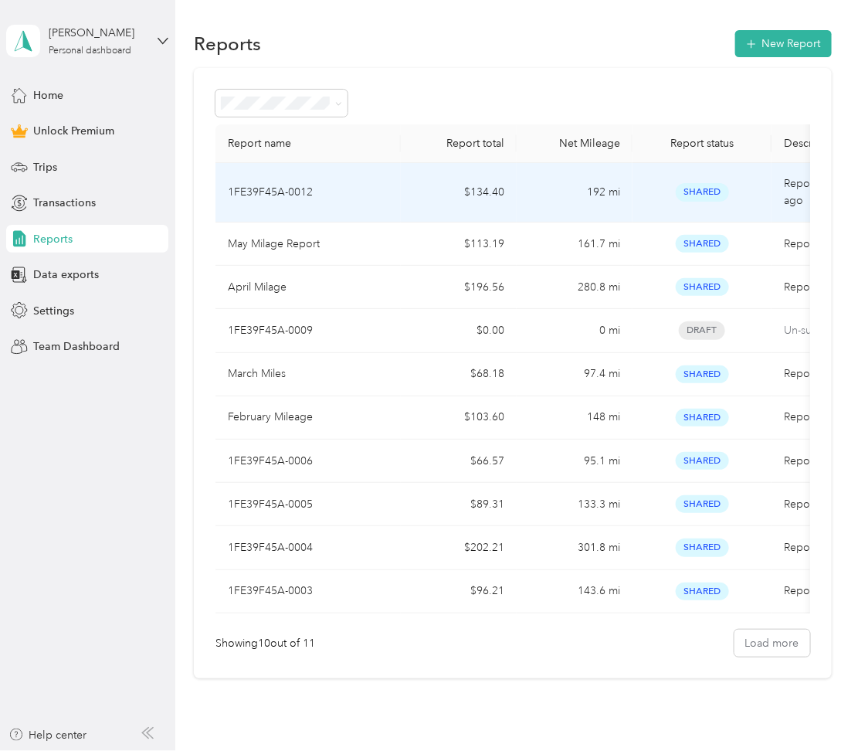
click at [285, 197] on p "1FE39F45A-0012" at bounding box center [270, 192] width 85 height 17
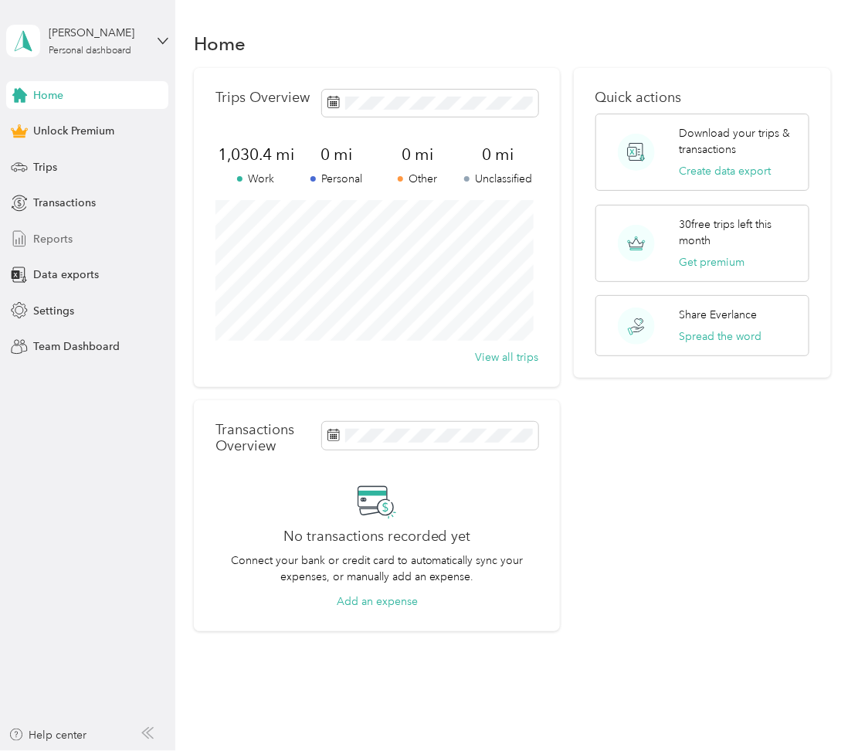
click at [42, 244] on span "Reports" at bounding box center [52, 239] width 39 height 16
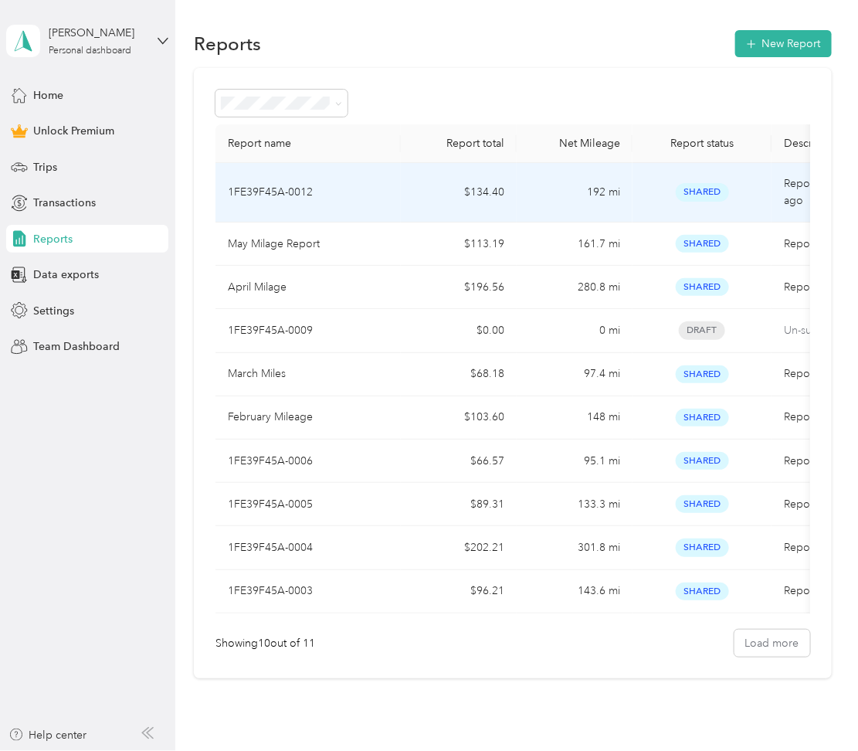
click at [355, 200] on td "1FE39F45A-0012" at bounding box center [308, 192] width 185 height 59
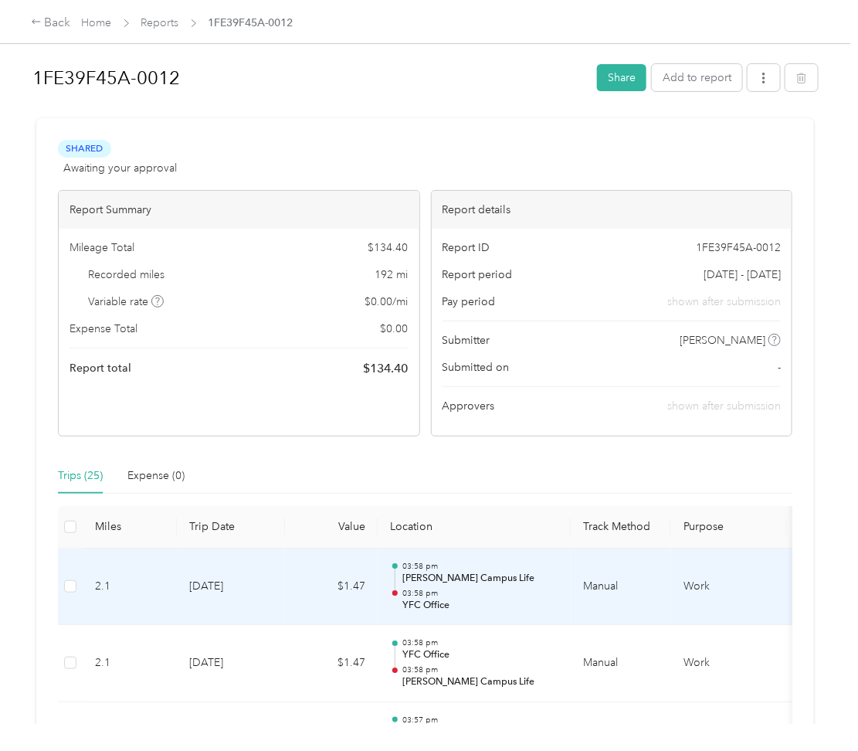
drag, startPoint x: 376, startPoint y: 586, endPoint x: 817, endPoint y: 281, distance: 535.8
click at [819, 301] on div "1FE39F45A-0012 Share Add to report Shared Awaiting your approval View activity …" at bounding box center [425, 362] width 851 height 724
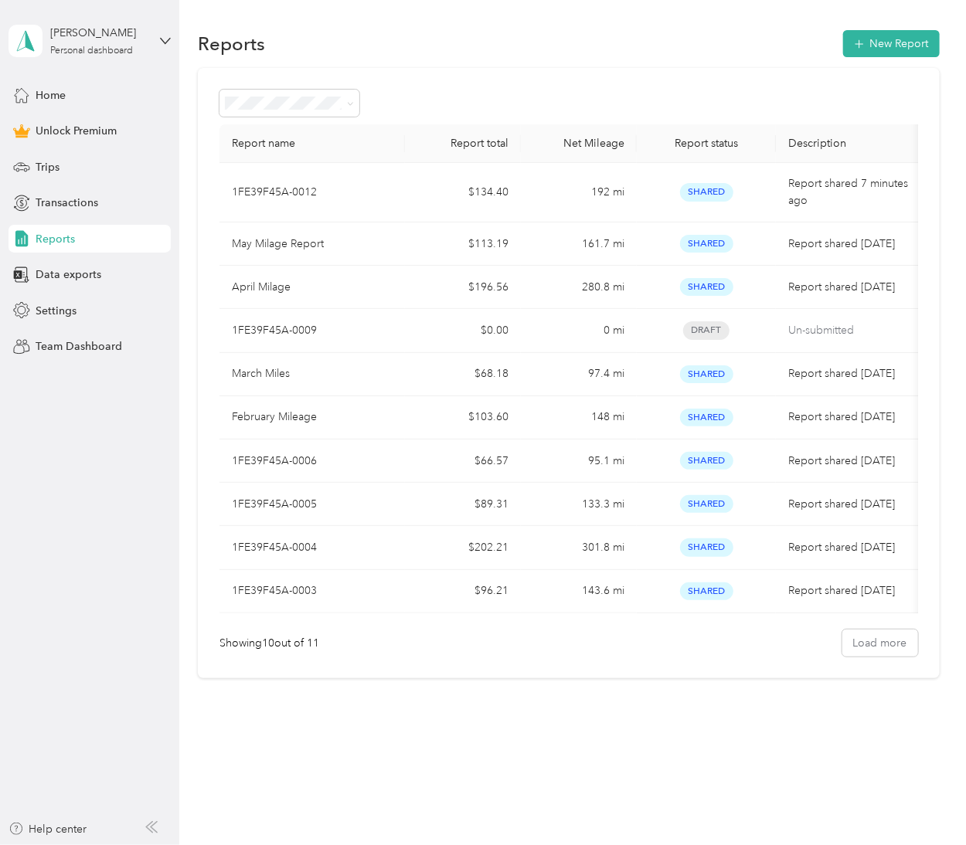
drag, startPoint x: 868, startPoint y: 3, endPoint x: 537, endPoint y: 121, distance: 351.9
click at [537, 121] on div "Report name Report total Net Mileage Report status Description 1FE39F45A-0012 $…" at bounding box center [568, 373] width 741 height 610
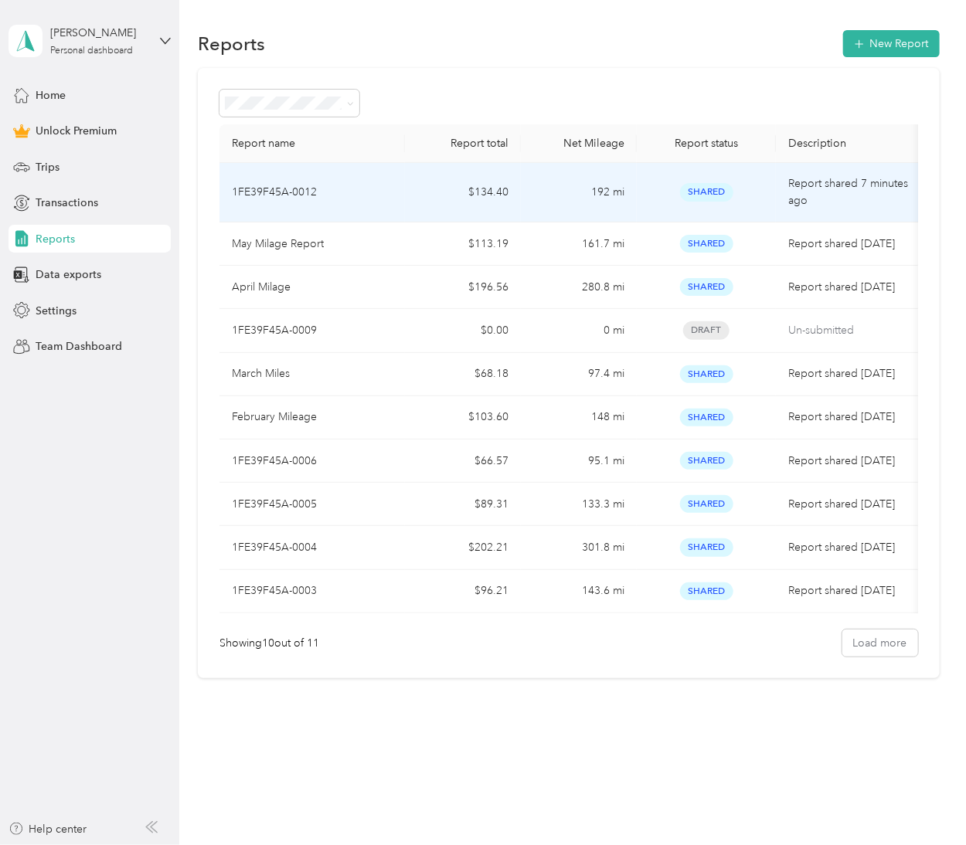
click at [299, 194] on p "1FE39F45A-0012" at bounding box center [274, 192] width 85 height 17
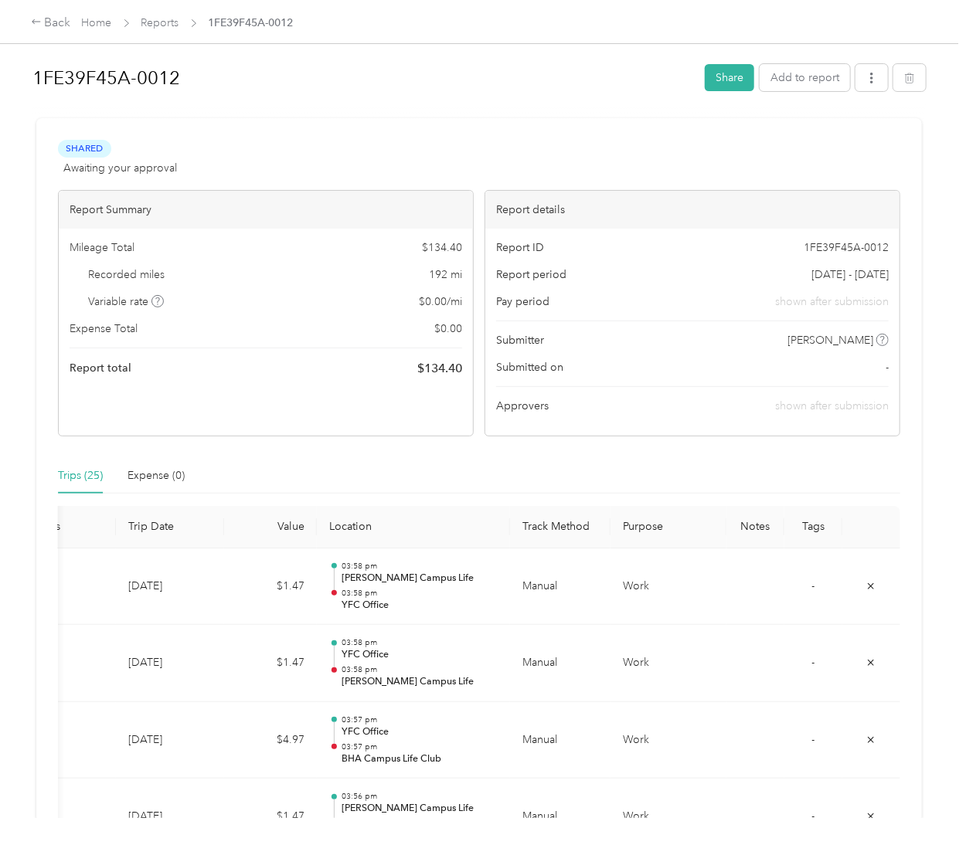
scroll to position [0, 70]
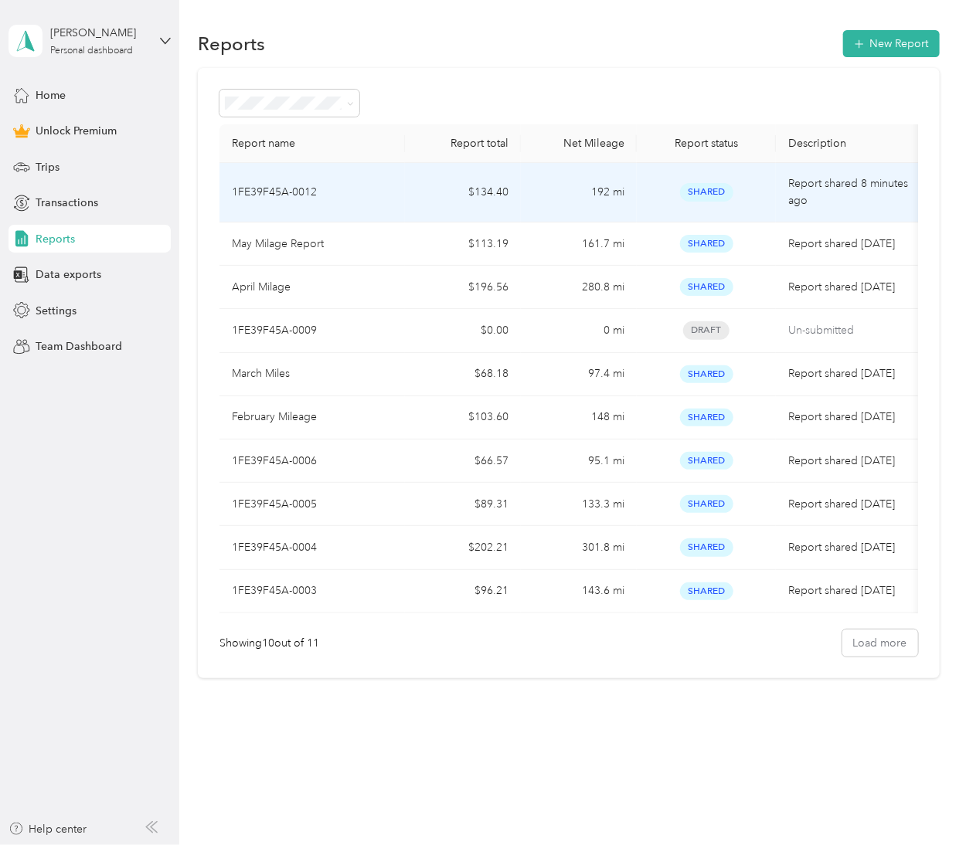
drag, startPoint x: 573, startPoint y: 330, endPoint x: 331, endPoint y: 185, distance: 282.1
click at [331, 185] on td "1FE39F45A-0012" at bounding box center [311, 192] width 185 height 59
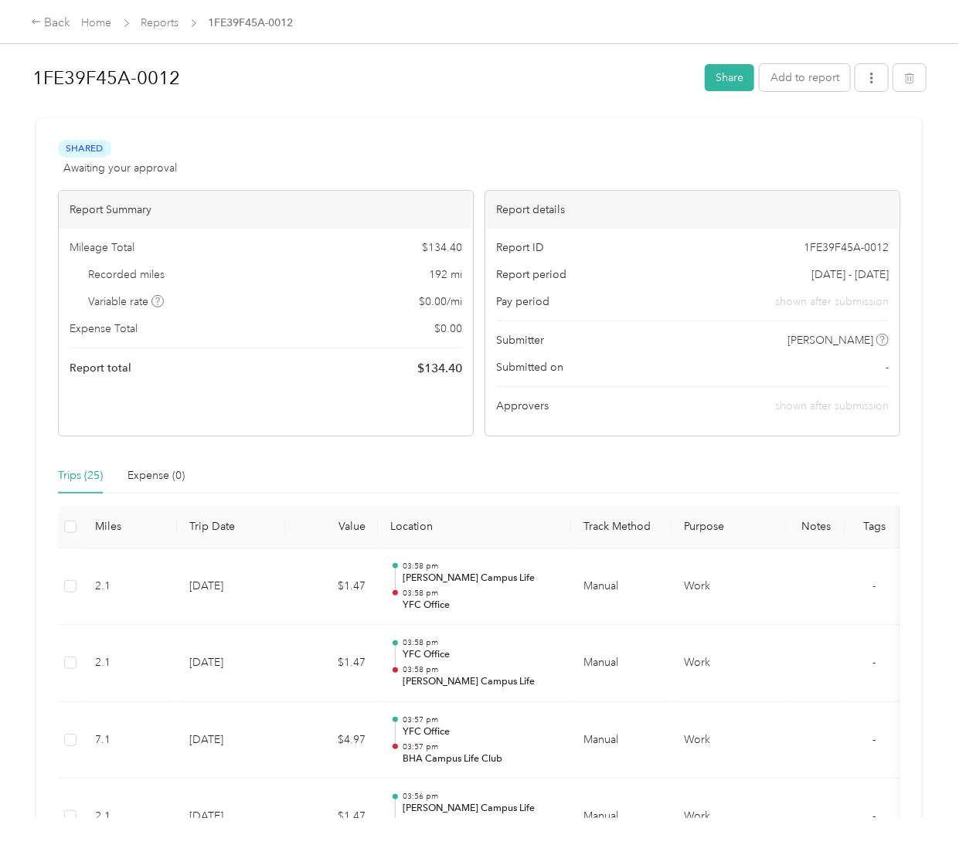
click at [75, 517] on th at bounding box center [70, 527] width 25 height 42
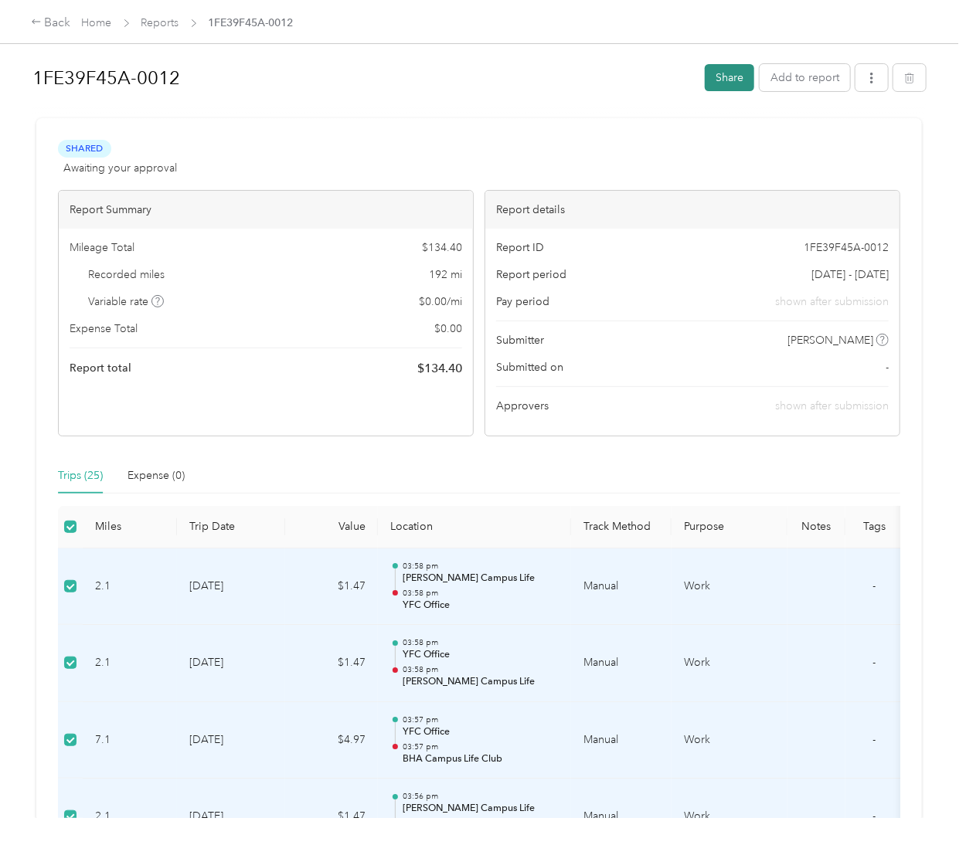
click at [705, 80] on button "Share" at bounding box center [729, 77] width 49 height 27
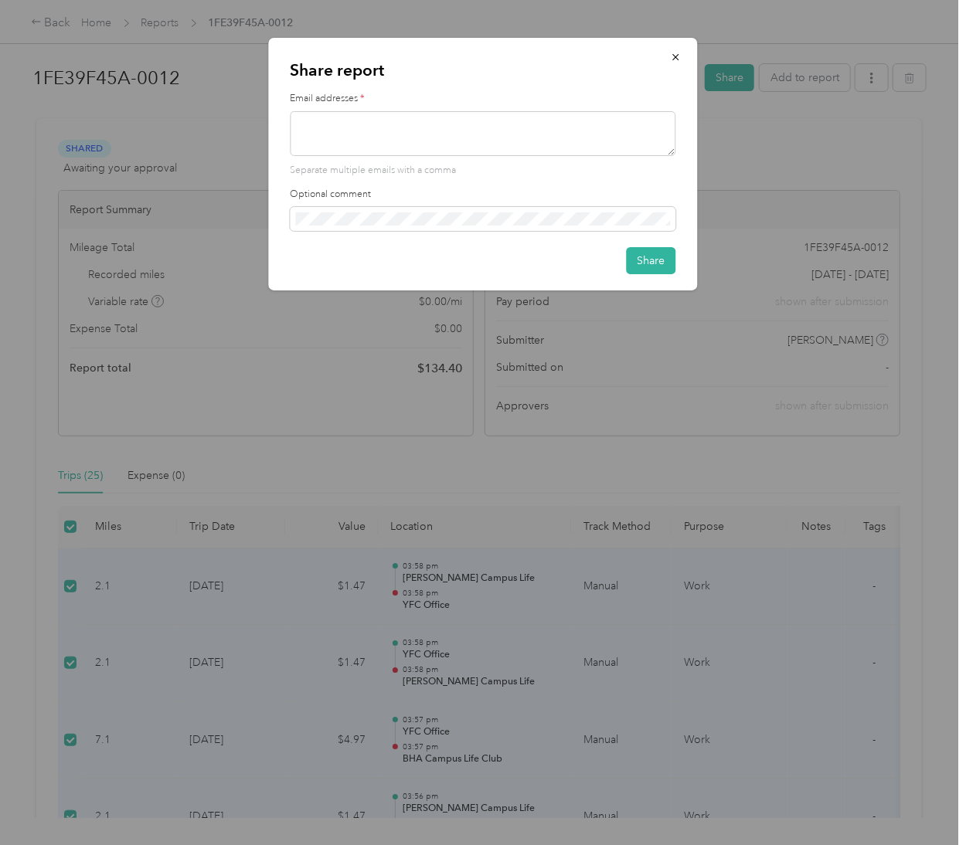
click at [760, 143] on div "Share report Email addresses * Separate multiple emails with a comma Optional c…" at bounding box center [697, 166] width 429 height 257
click at [671, 66] on button "button" at bounding box center [676, 56] width 32 height 27
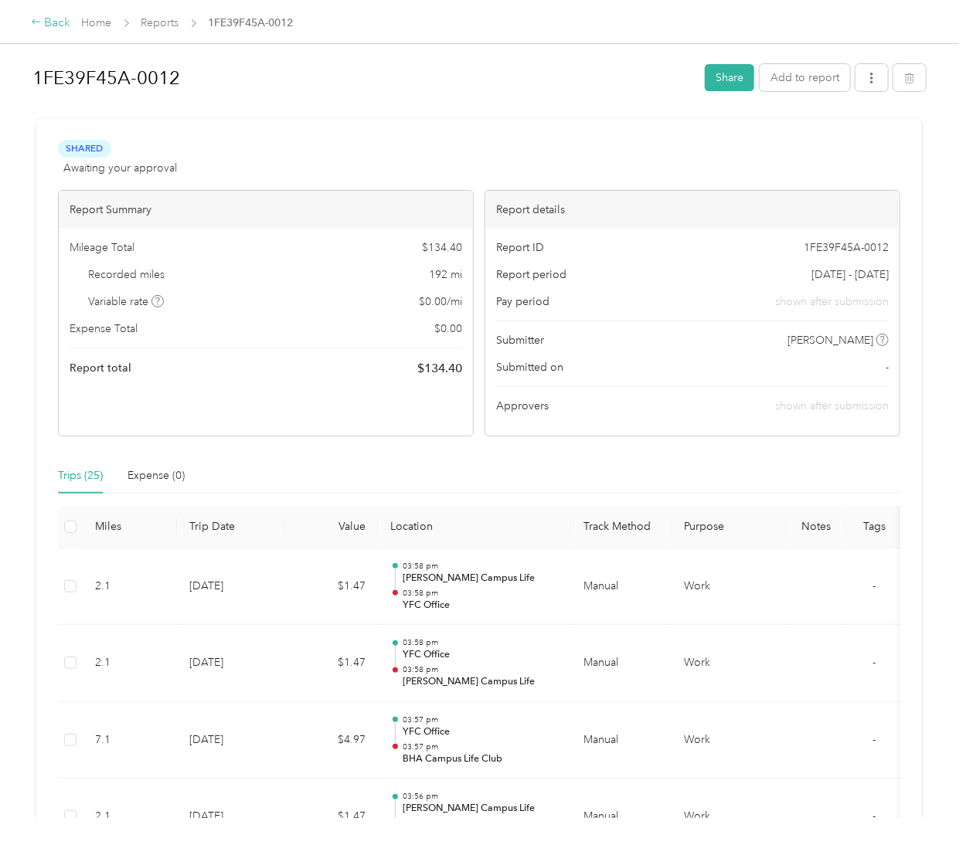
click at [53, 21] on div "Back" at bounding box center [51, 23] width 40 height 19
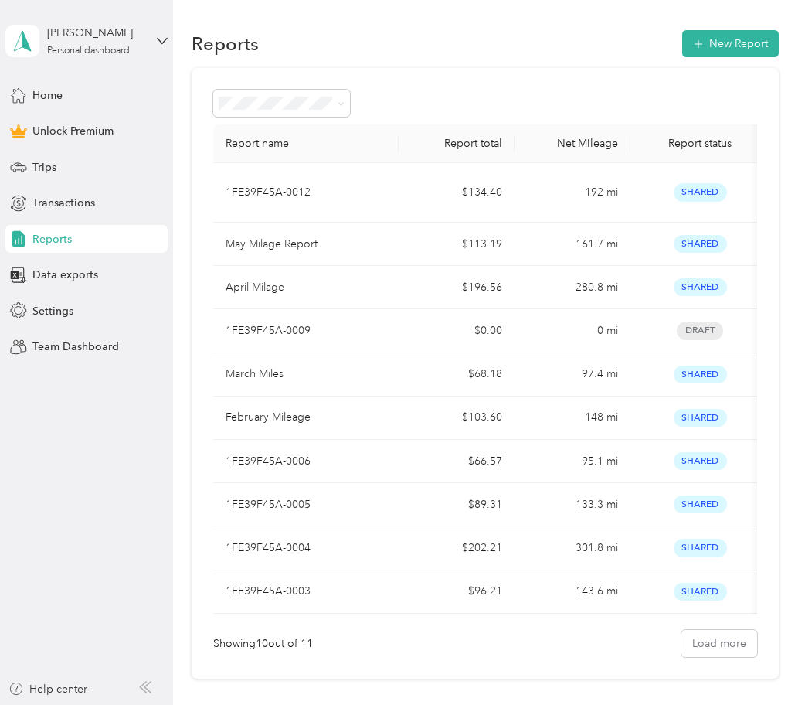
drag, startPoint x: 910, startPoint y: 1, endPoint x: 416, endPoint y: 100, distance: 503.7
click at [416, 100] on div at bounding box center [484, 103] width 543 height 27
click at [60, 271] on span "Data exports" at bounding box center [65, 275] width 66 height 16
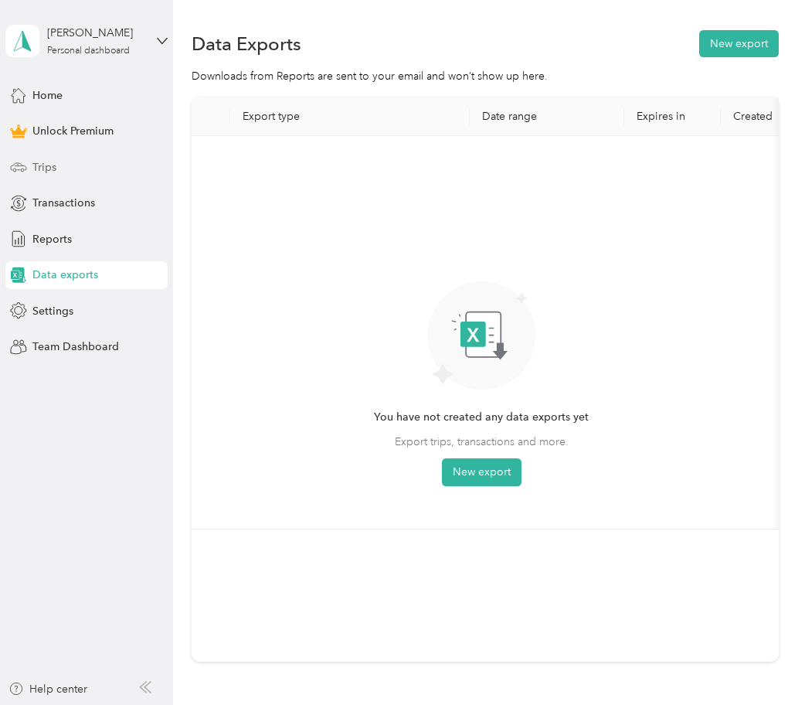
click at [44, 172] on span "Trips" at bounding box center [44, 167] width 24 height 16
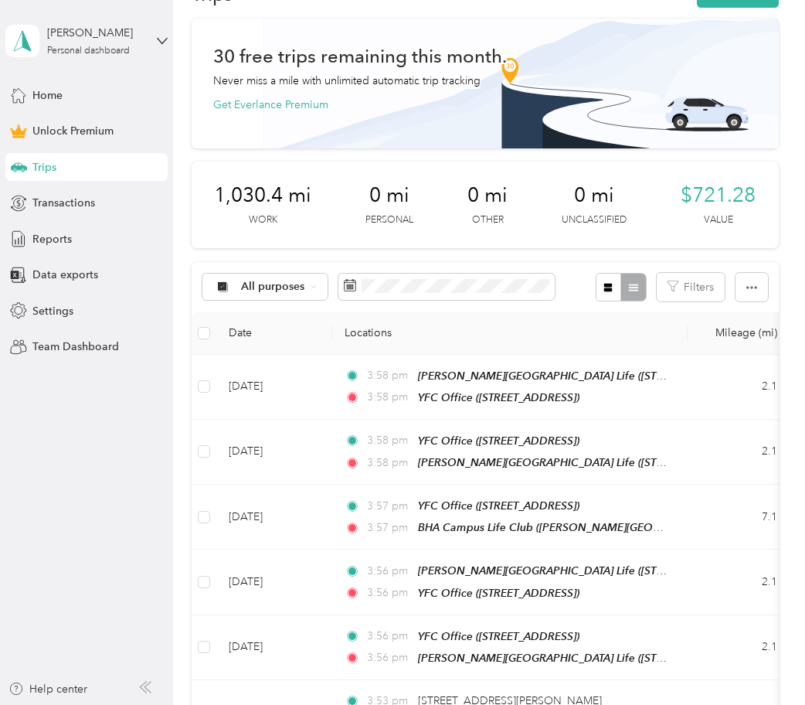
scroll to position [25, 0]
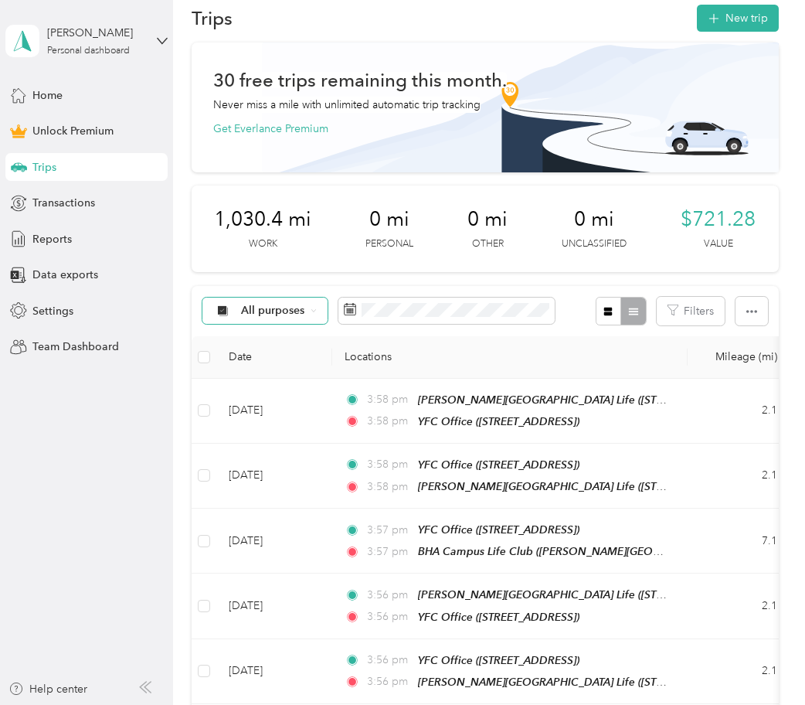
click at [307, 324] on div "All purposes" at bounding box center [264, 310] width 125 height 26
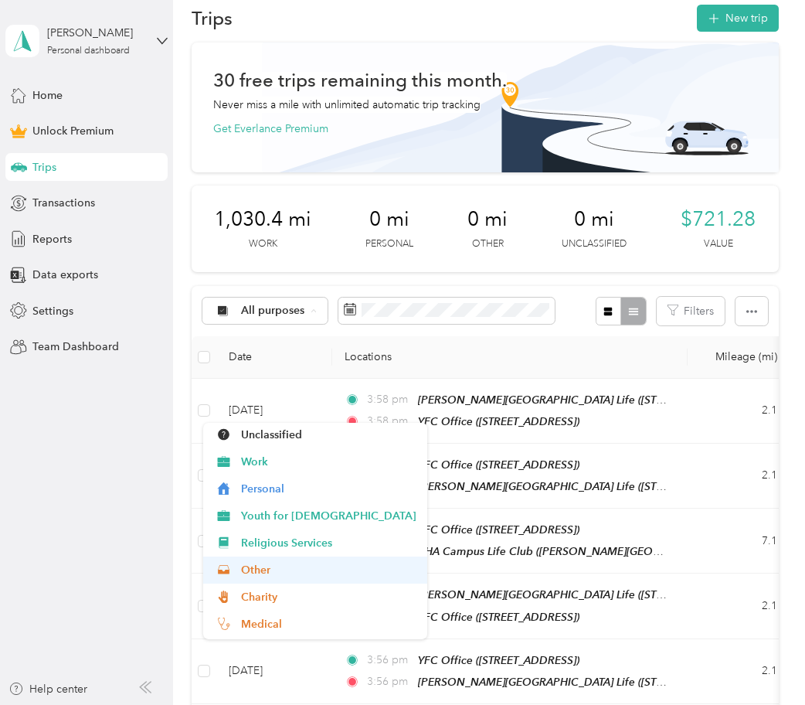
scroll to position [0, 0]
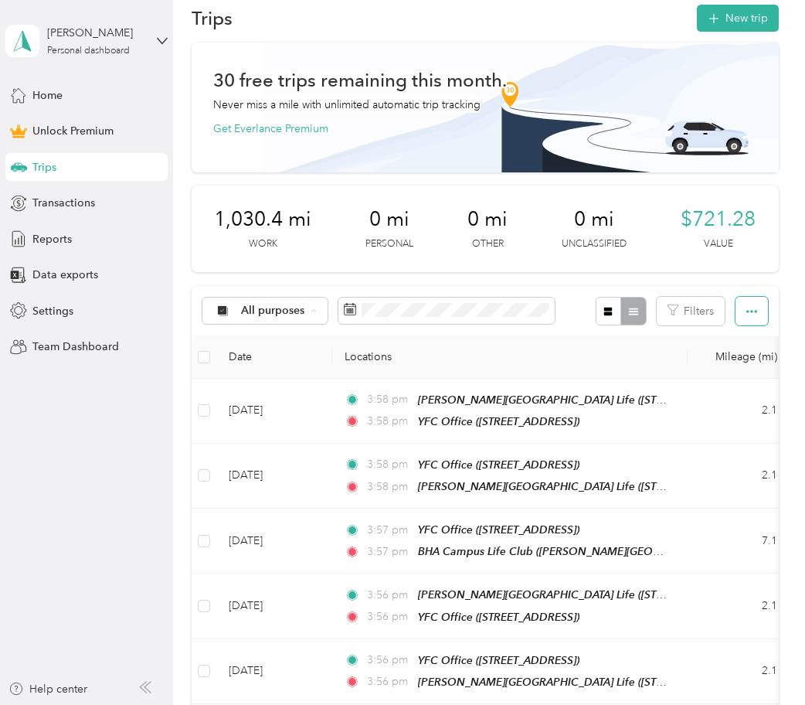
click at [746, 317] on icon "button" at bounding box center [751, 311] width 11 height 11
click at [730, 272] on div "1,030.4 mi Work 0 mi Personal 0 mi Other 0 mi Unclassified $721.28 Value" at bounding box center [485, 228] width 586 height 87
click at [603, 317] on icon "button" at bounding box center [608, 311] width 11 height 11
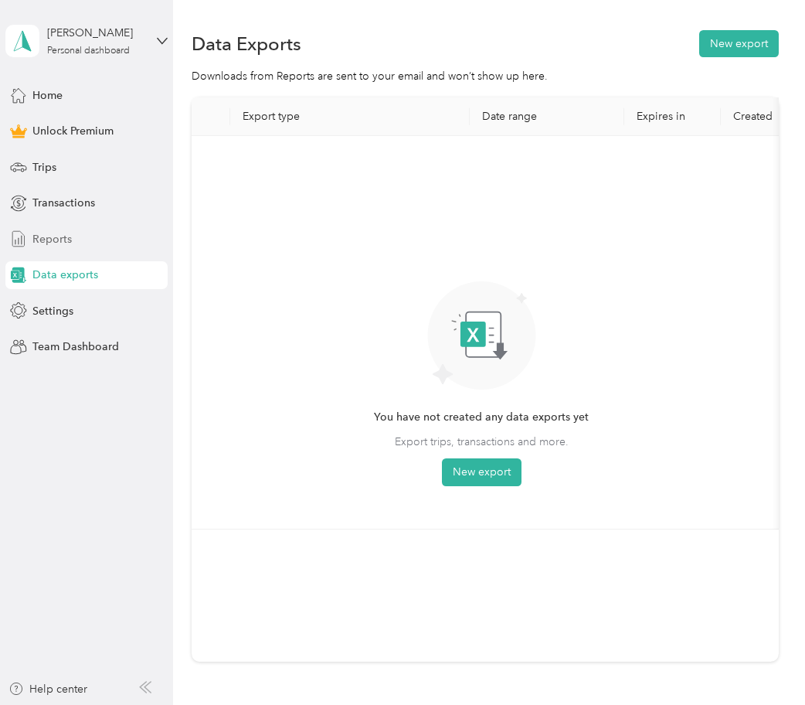
click at [52, 246] on span "Reports" at bounding box center [51, 239] width 39 height 16
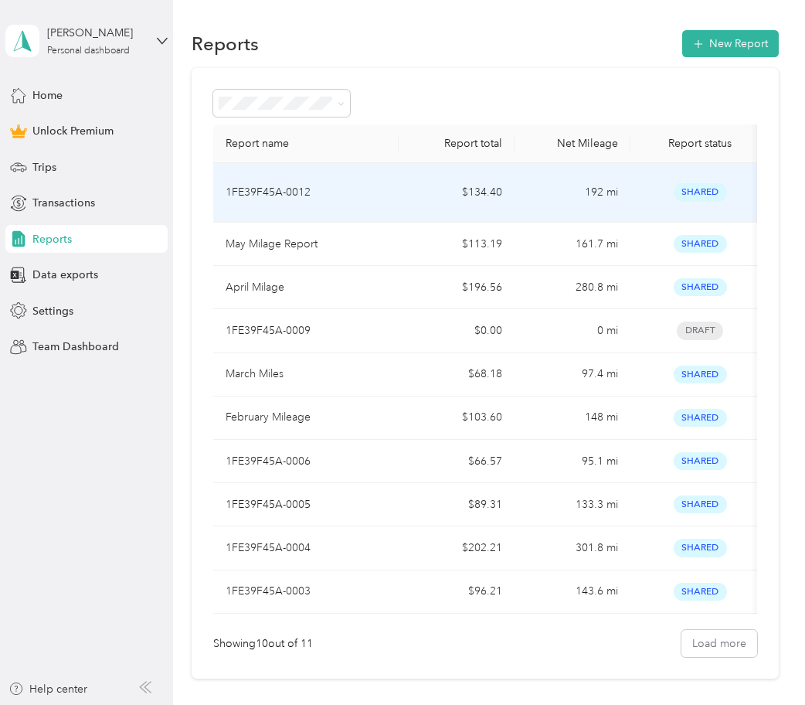
click at [311, 189] on p "1FE39F45A-0012" at bounding box center [268, 192] width 85 height 17
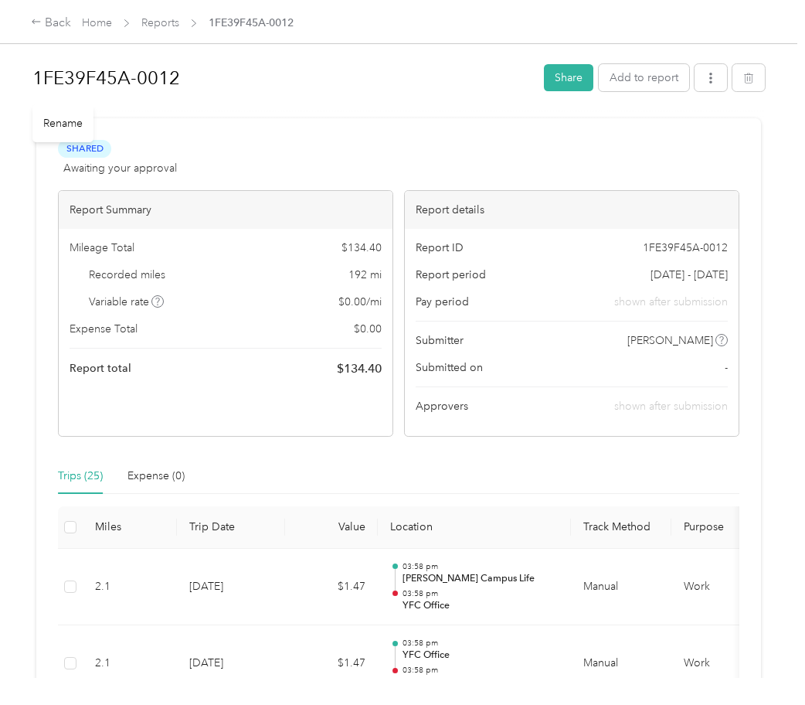
click at [169, 76] on h1 "1FE39F45A-0012" at bounding box center [282, 77] width 501 height 37
click at [644, 80] on button "Add to report" at bounding box center [644, 77] width 90 height 27
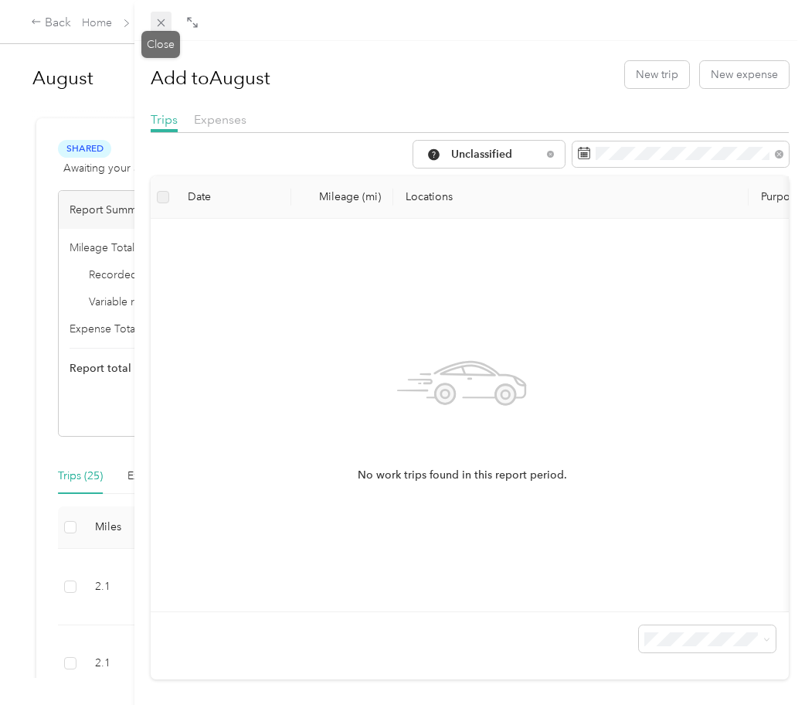
click at [165, 25] on icon at bounding box center [161, 23] width 8 height 8
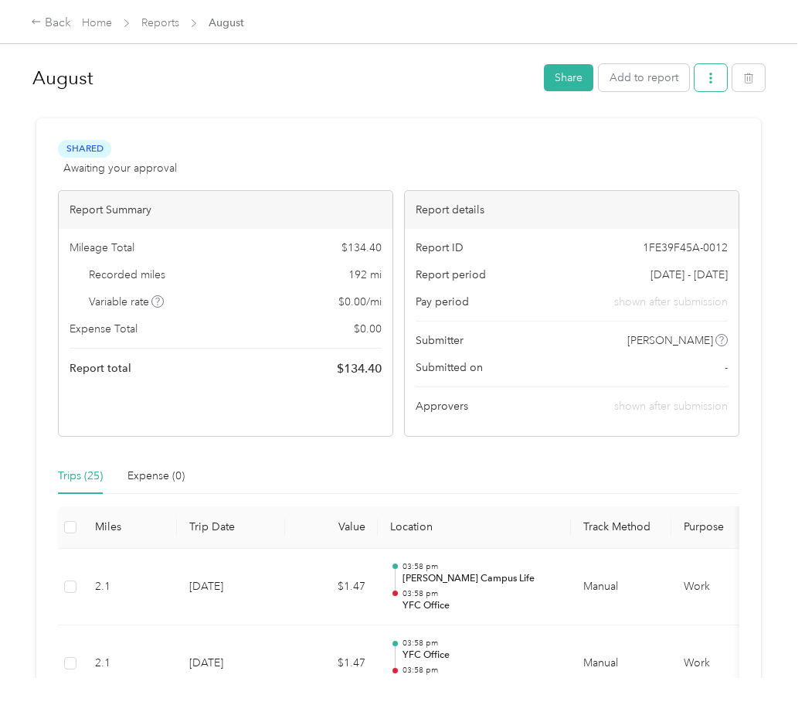
click at [712, 87] on button "button" at bounding box center [711, 77] width 32 height 27
click at [678, 140] on span "Download" at bounding box center [659, 135] width 51 height 16
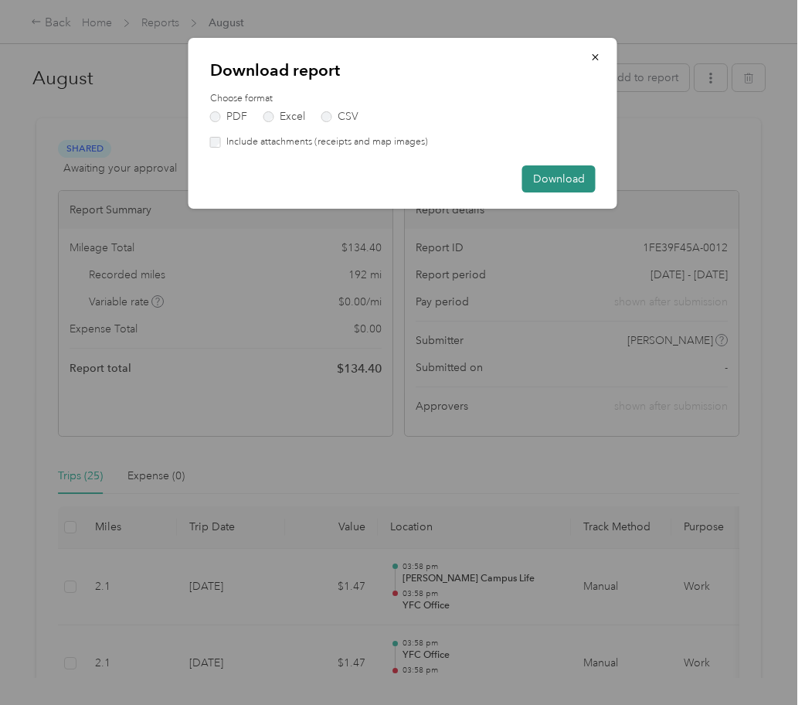
click at [564, 174] on button "Download" at bounding box center [558, 178] width 73 height 27
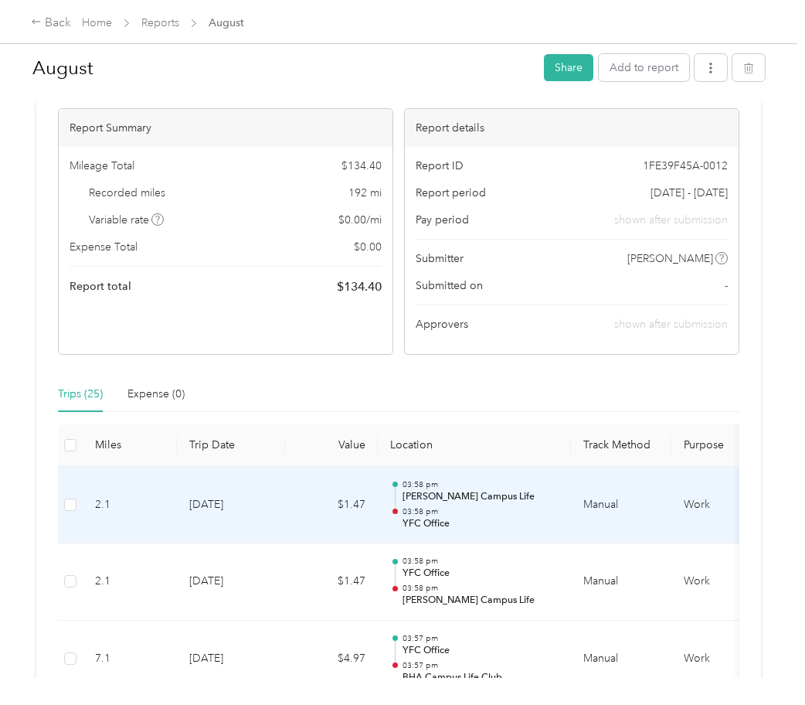
scroll to position [290, 0]
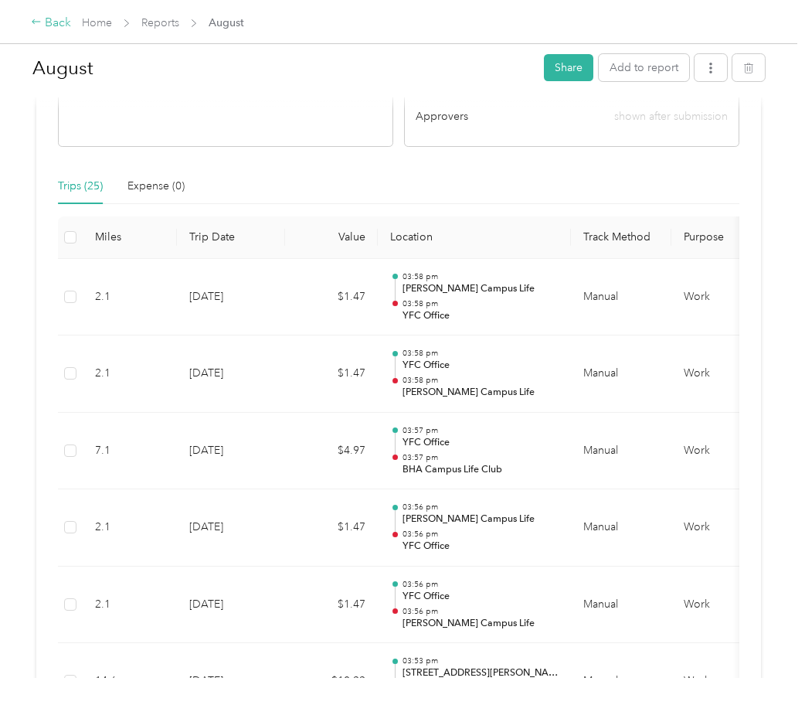
click at [59, 25] on div "Back" at bounding box center [51, 23] width 40 height 19
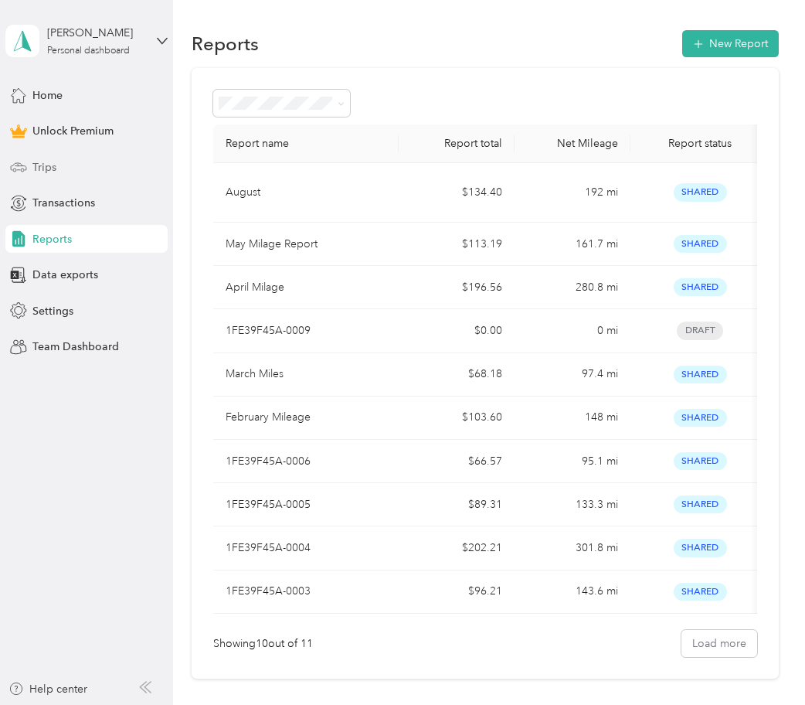
click at [68, 164] on div "Trips" at bounding box center [86, 167] width 162 height 28
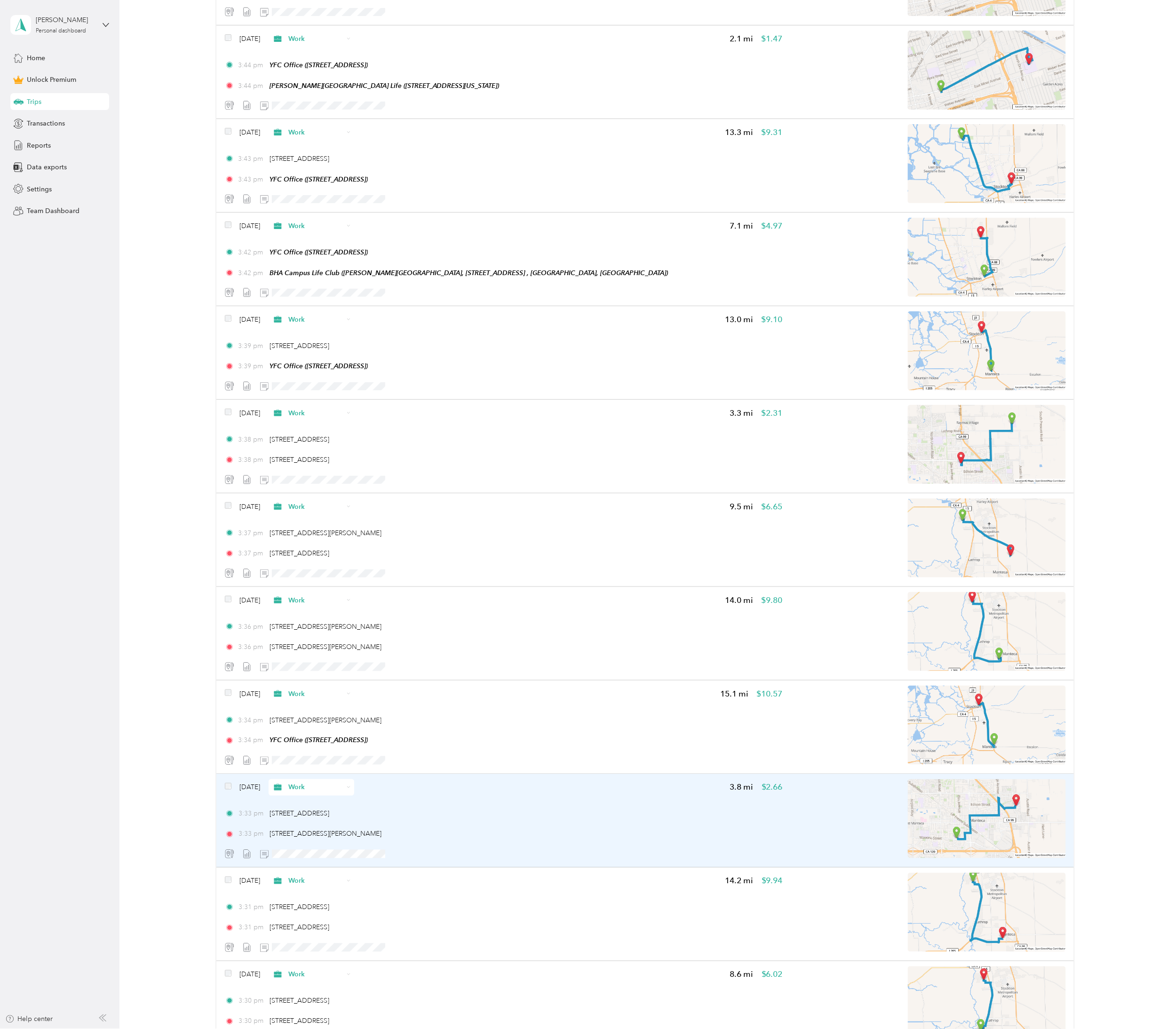
scroll to position [1706, 0]
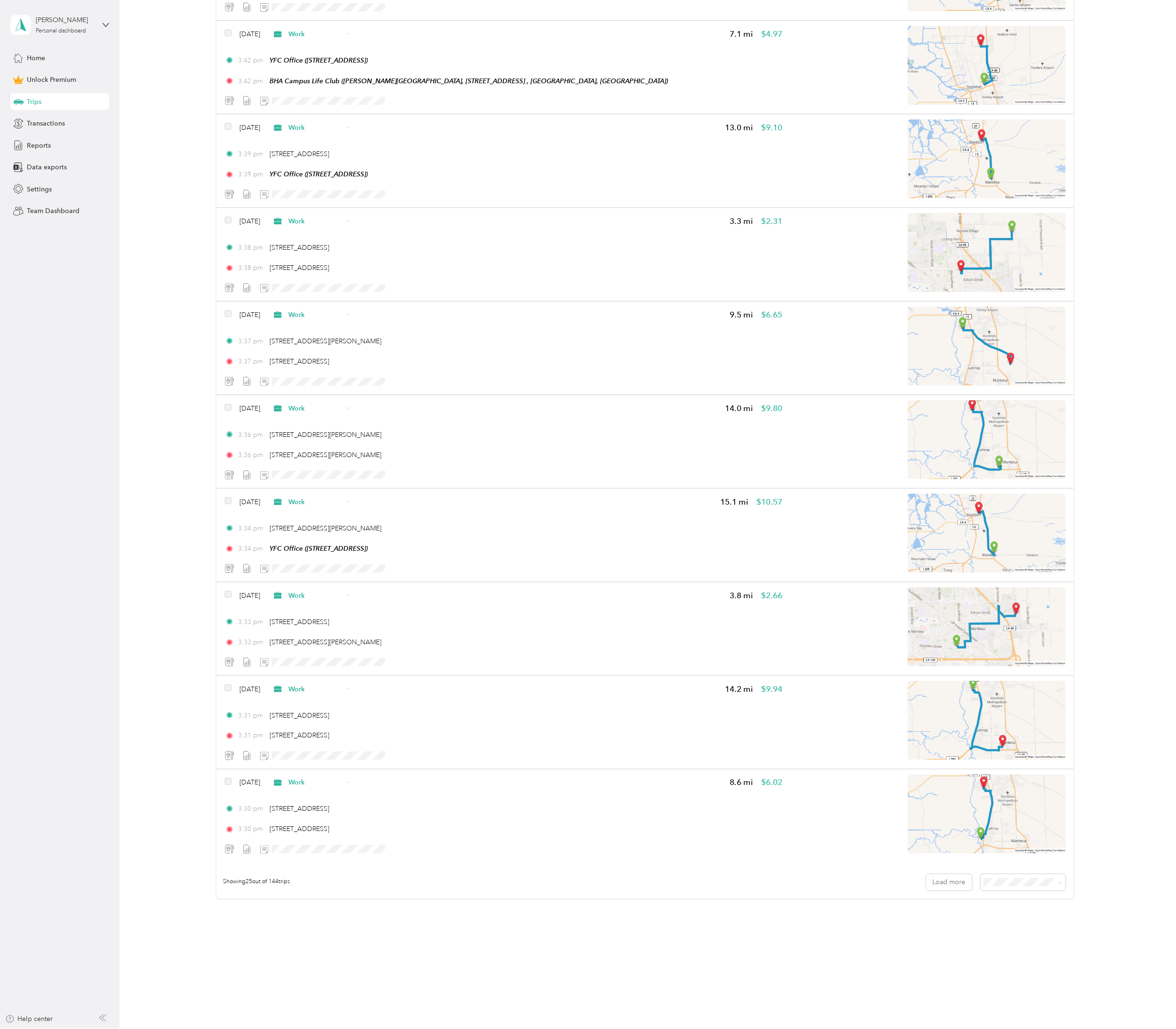
drag, startPoint x: 654, startPoint y: 804, endPoint x: 660, endPoint y: 941, distance: 137.1
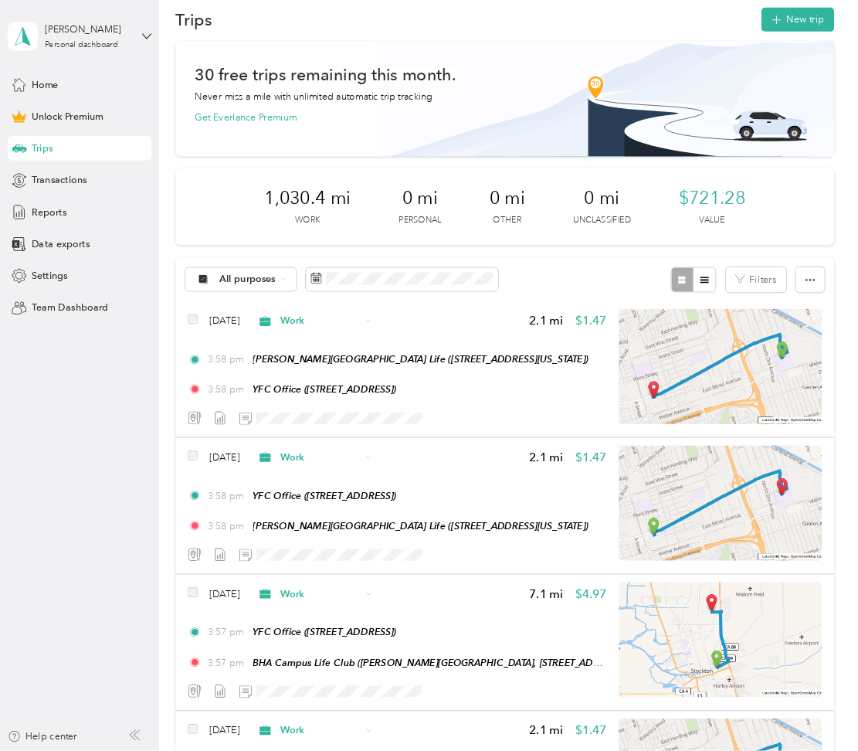
scroll to position [22, 0]
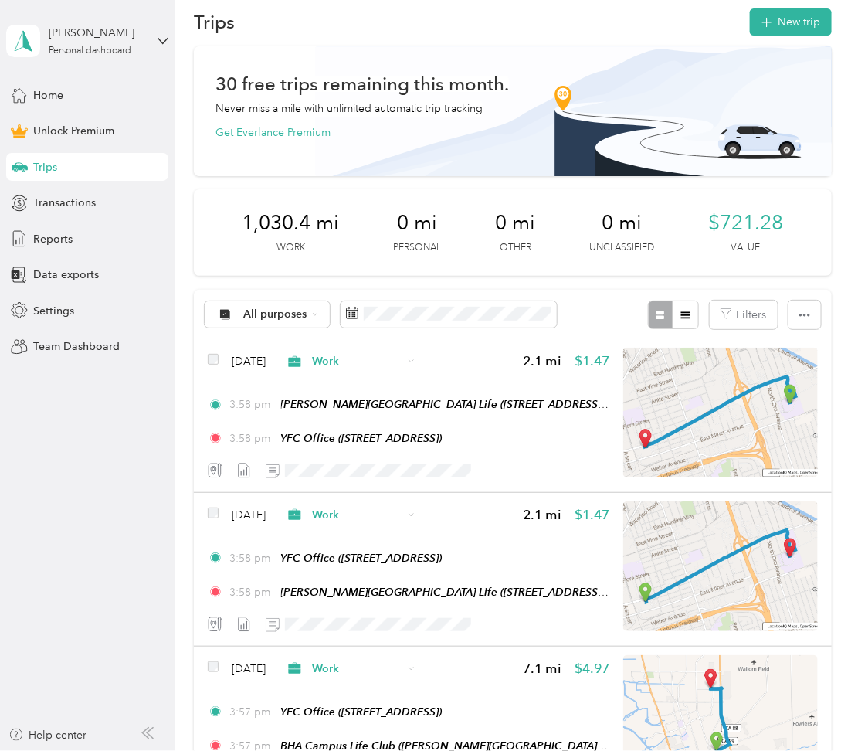
drag, startPoint x: 1852, startPoint y: 11, endPoint x: 186, endPoint y: 195, distance: 1675.9
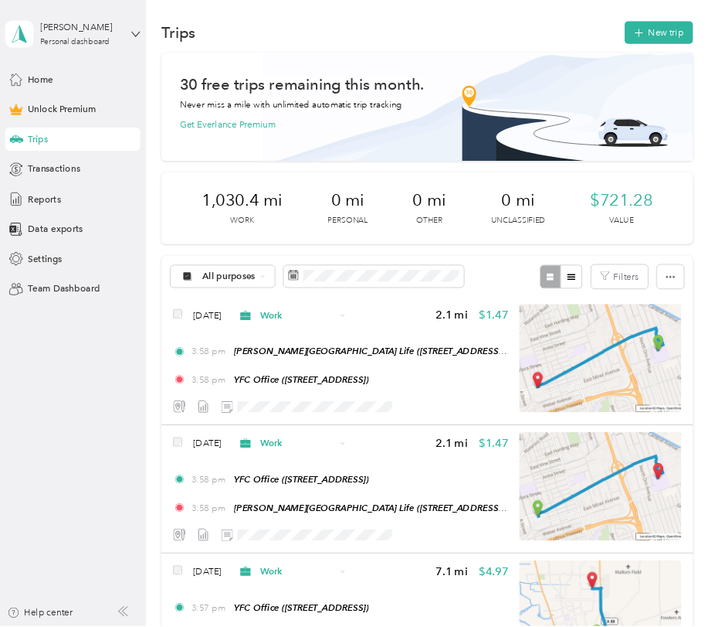
scroll to position [0, 0]
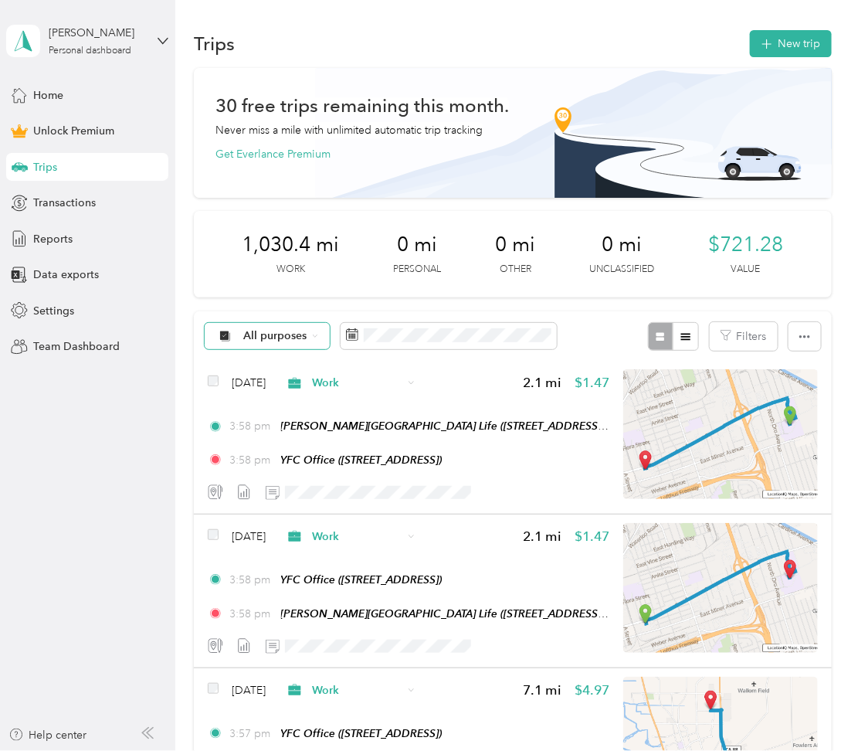
click at [294, 338] on span "All purposes" at bounding box center [275, 336] width 64 height 11
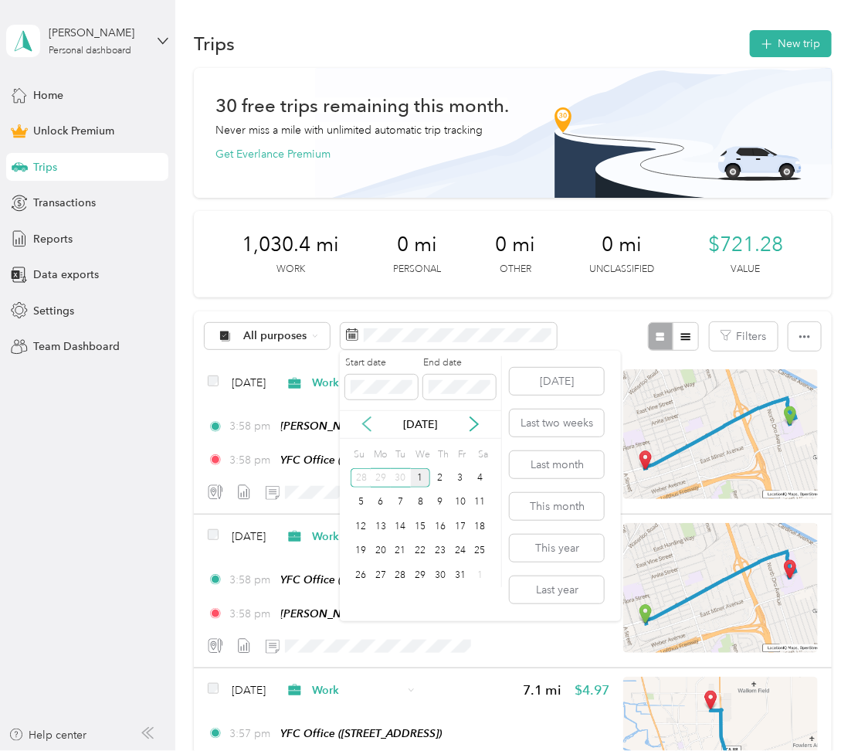
click at [365, 424] on icon at bounding box center [366, 423] width 15 height 15
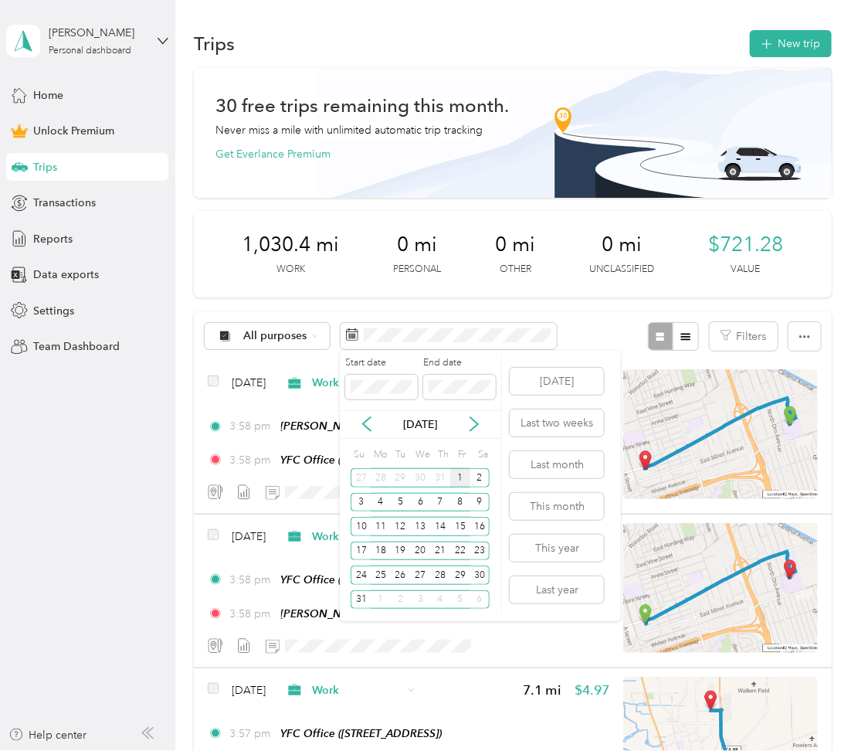
click at [460, 481] on div "1" at bounding box center [460, 477] width 20 height 19
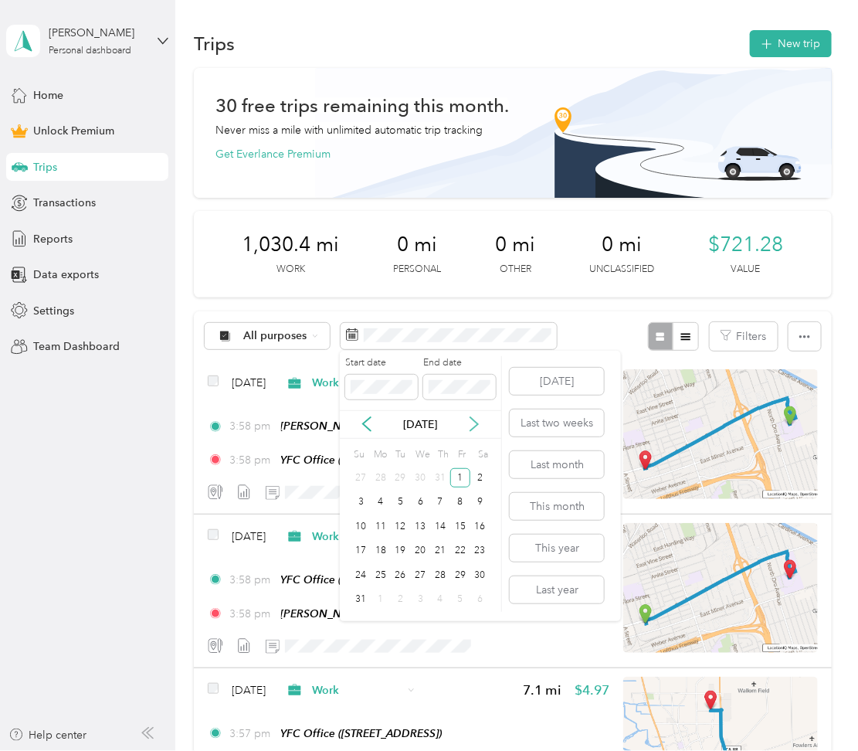
click at [468, 427] on icon at bounding box center [474, 423] width 15 height 15
click at [386, 482] on div "1" at bounding box center [381, 477] width 20 height 19
click at [377, 475] on div "1" at bounding box center [381, 477] width 20 height 19
click at [402, 576] on div "30" at bounding box center [401, 575] width 20 height 19
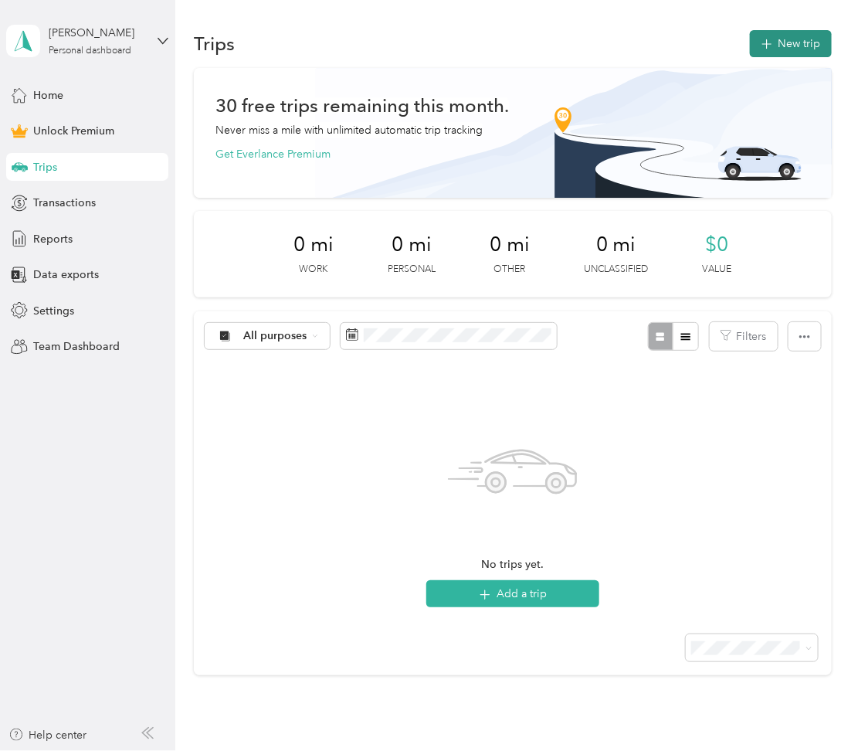
click at [797, 42] on button "New trip" at bounding box center [791, 43] width 82 height 27
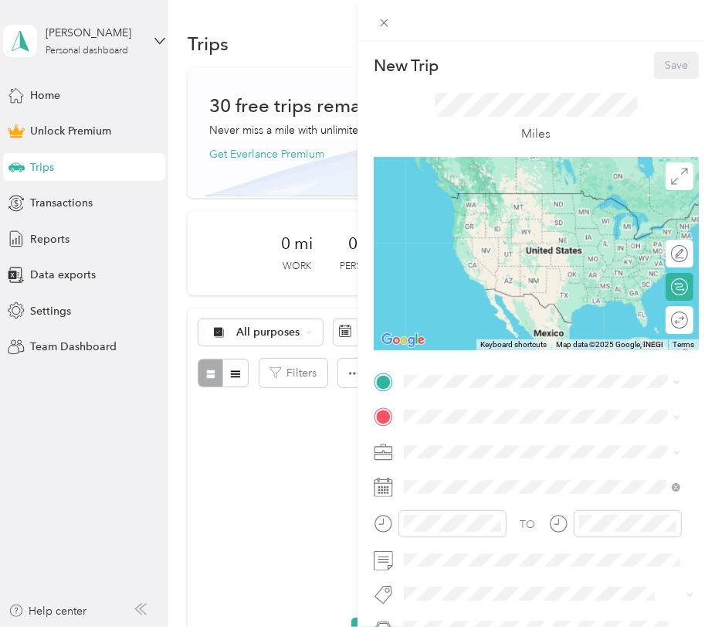
drag, startPoint x: 829, startPoint y: 2, endPoint x: 307, endPoint y: 29, distance: 523.0
click at [307, 29] on div "New Trip Save This trip cannot be edited because it is either under review, app…" at bounding box center [357, 313] width 715 height 627
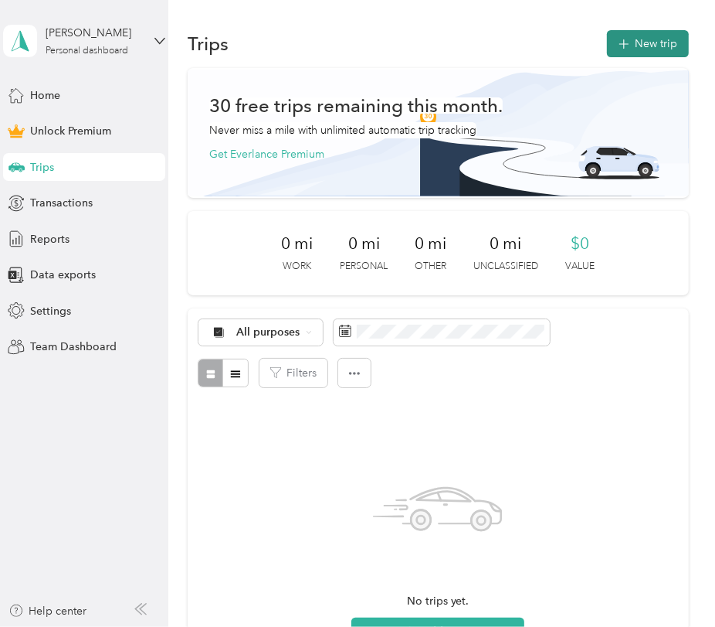
click at [655, 54] on button "New trip" at bounding box center [648, 43] width 82 height 27
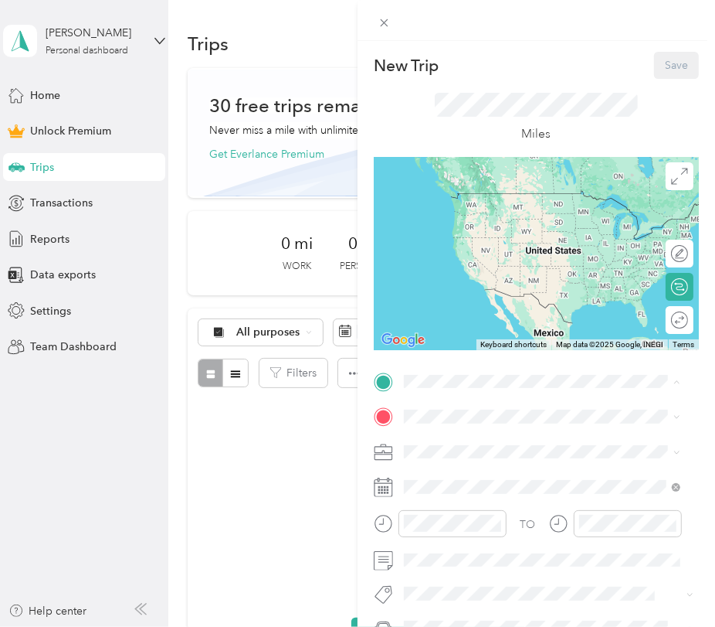
click at [467, 454] on span "[STREET_ADDRESS]" at bounding box center [482, 460] width 98 height 13
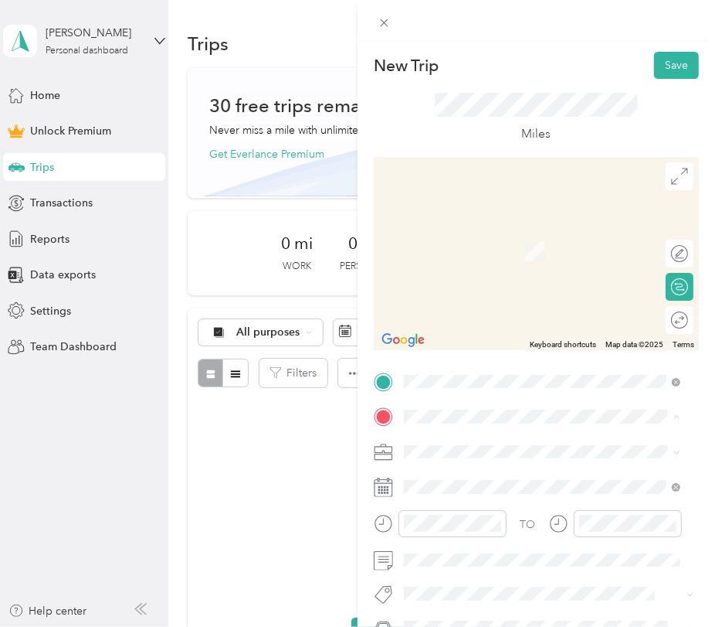
click at [474, 380] on span "[PERSON_NAME][GEOGRAPHIC_DATA], [STREET_ADDRESS] , 95212, [GEOGRAPHIC_DATA], [G…" at bounding box center [549, 373] width 232 height 62
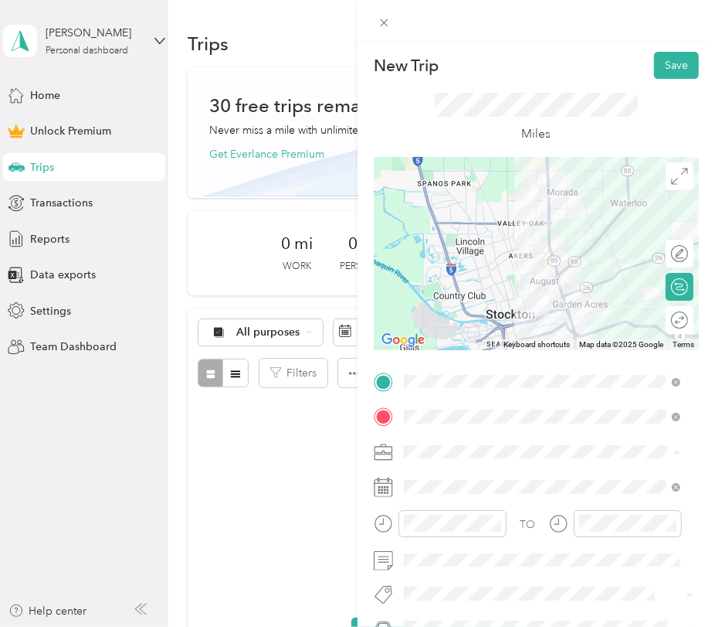
click at [479, 242] on li "Work" at bounding box center [542, 235] width 287 height 27
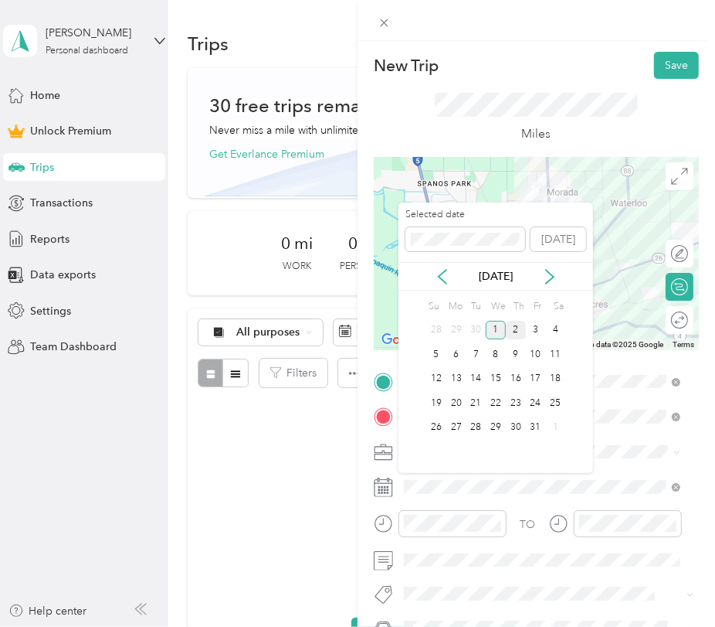
click at [517, 329] on div "2" at bounding box center [516, 330] width 20 height 19
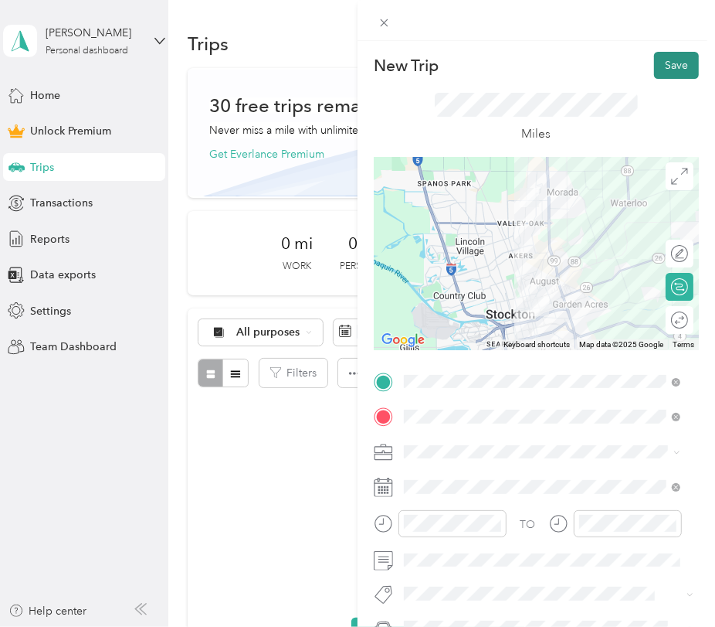
click at [664, 63] on button "Save" at bounding box center [676, 65] width 45 height 27
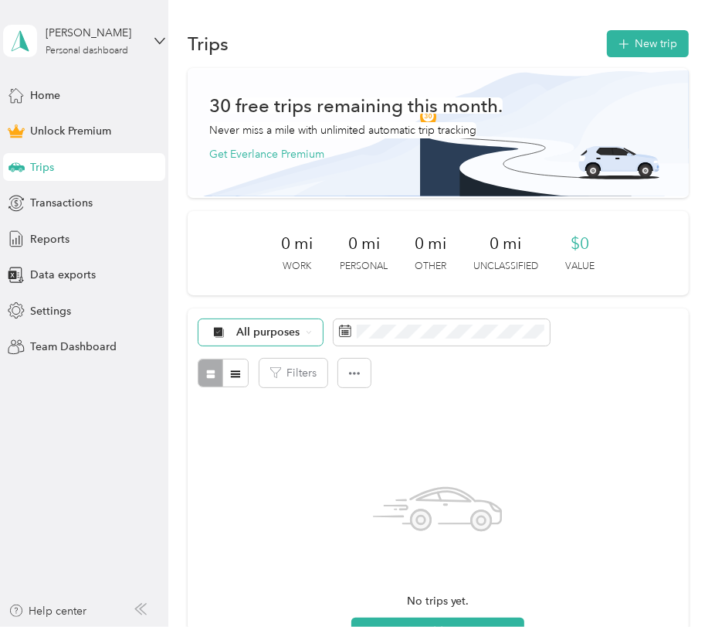
click at [288, 327] on span "All purposes" at bounding box center [268, 332] width 64 height 11
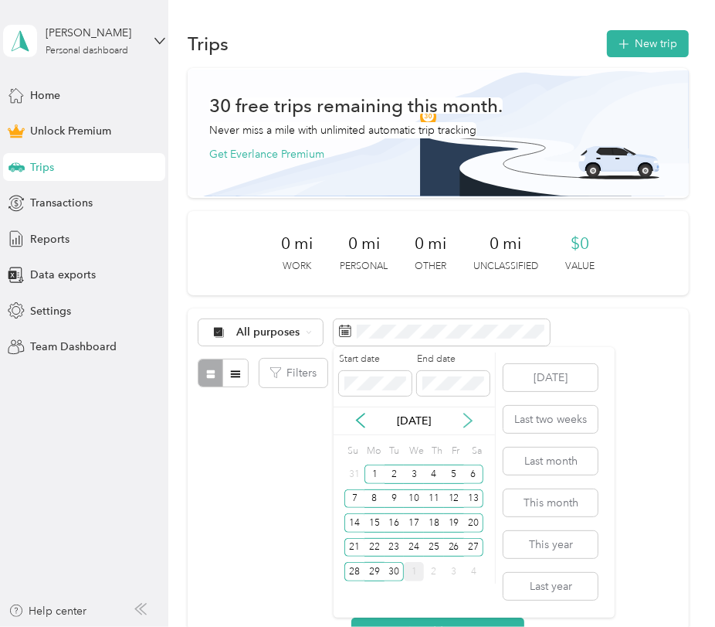
click at [469, 425] on icon at bounding box center [467, 420] width 15 height 15
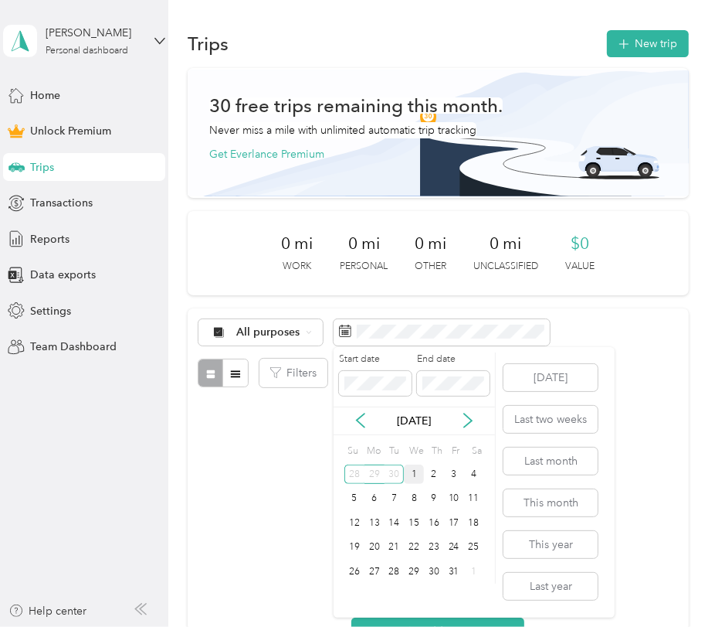
click at [413, 472] on div "1" at bounding box center [414, 473] width 20 height 19
click at [359, 420] on icon at bounding box center [360, 420] width 15 height 15
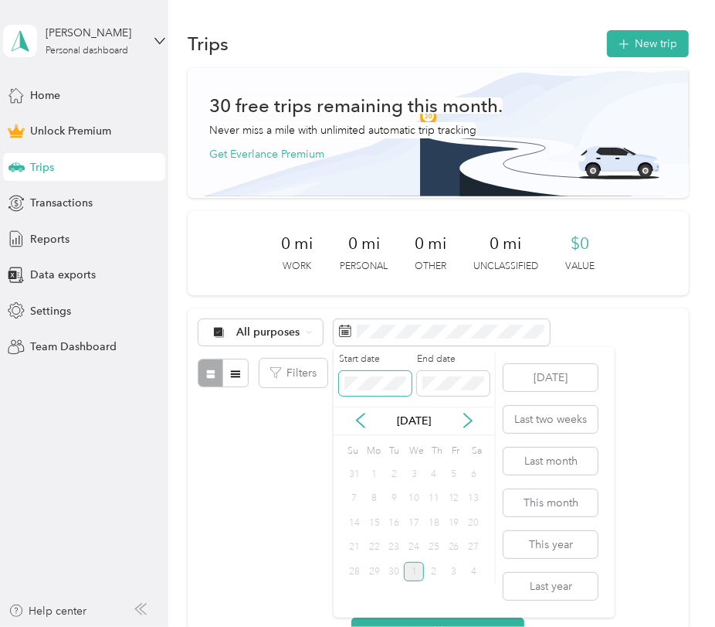
click at [382, 390] on span at bounding box center [375, 383] width 73 height 25
click at [353, 422] on icon at bounding box center [360, 420] width 15 height 15
click at [383, 373] on span at bounding box center [375, 383] width 73 height 25
click at [284, 396] on body "Morgan Castillo Personal dashboard Home Unlock Premium Trips Transactions Repor…" at bounding box center [354, 313] width 708 height 627
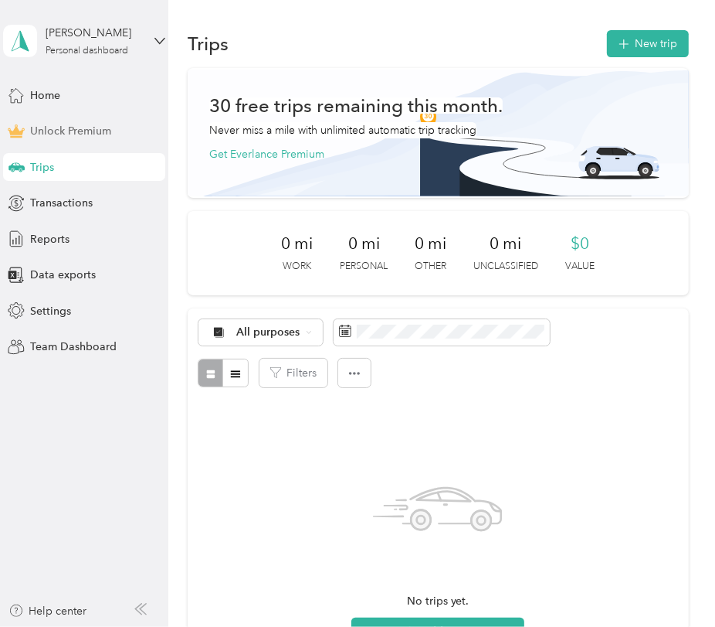
click at [102, 130] on span "Unlock Premium" at bounding box center [70, 131] width 81 height 16
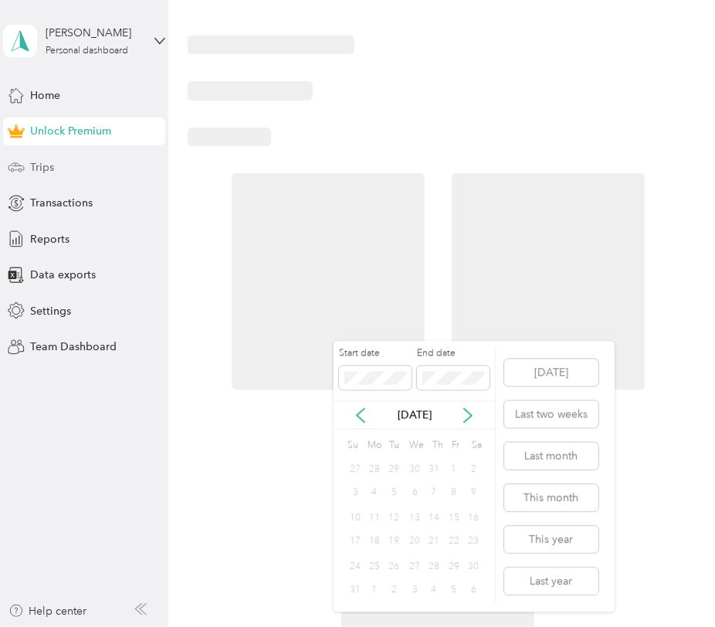
click at [50, 164] on span "Trips" at bounding box center [42, 167] width 24 height 16
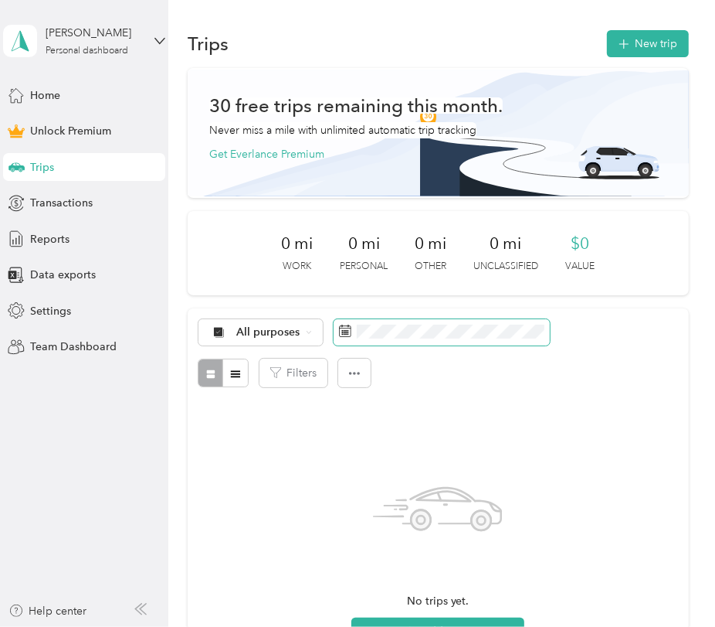
click at [397, 338] on span at bounding box center [442, 332] width 216 height 26
click at [475, 345] on div "All purposes Filters" at bounding box center [438, 353] width 501 height 90
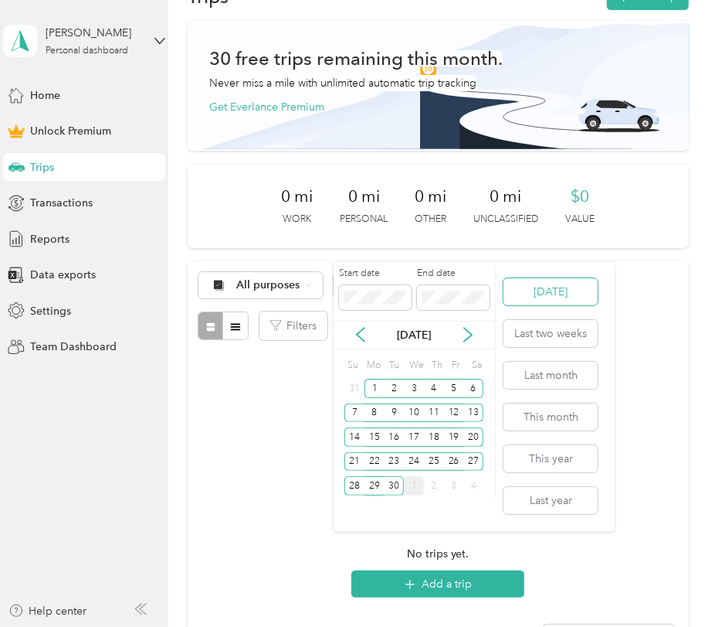
scroll to position [86, 0]
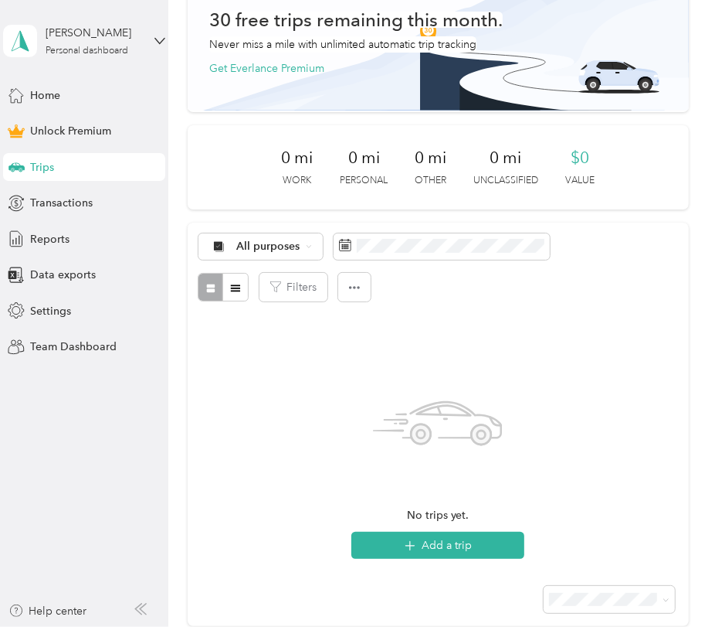
click at [286, 343] on div "No trips yet. Add a trip" at bounding box center [438, 439] width 501 height 254
click at [280, 249] on span "All purposes" at bounding box center [268, 246] width 64 height 11
click at [277, 328] on span "Work" at bounding box center [324, 329] width 175 height 16
click at [271, 243] on div "Work" at bounding box center [243, 246] width 89 height 26
click at [255, 282] on li "All purposes" at bounding box center [311, 273] width 225 height 27
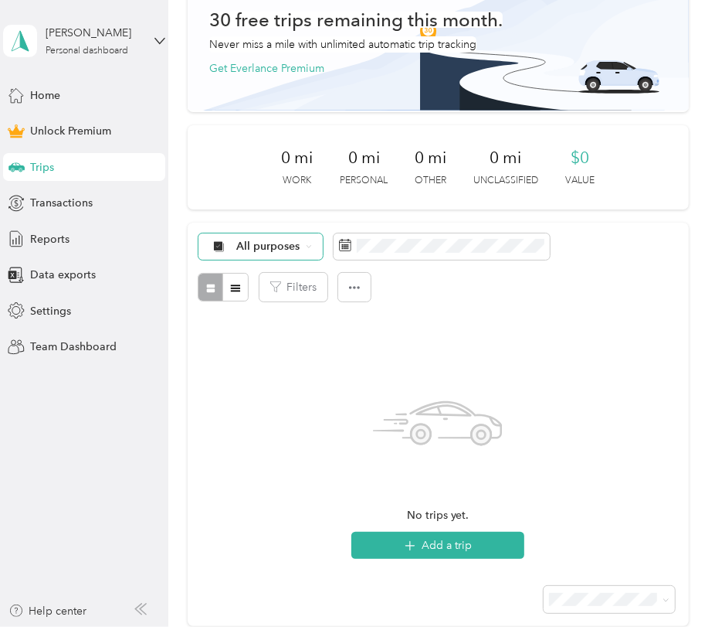
click at [291, 246] on span "All purposes" at bounding box center [268, 246] width 64 height 11
click at [294, 295] on span "Unclassified" at bounding box center [324, 297] width 175 height 16
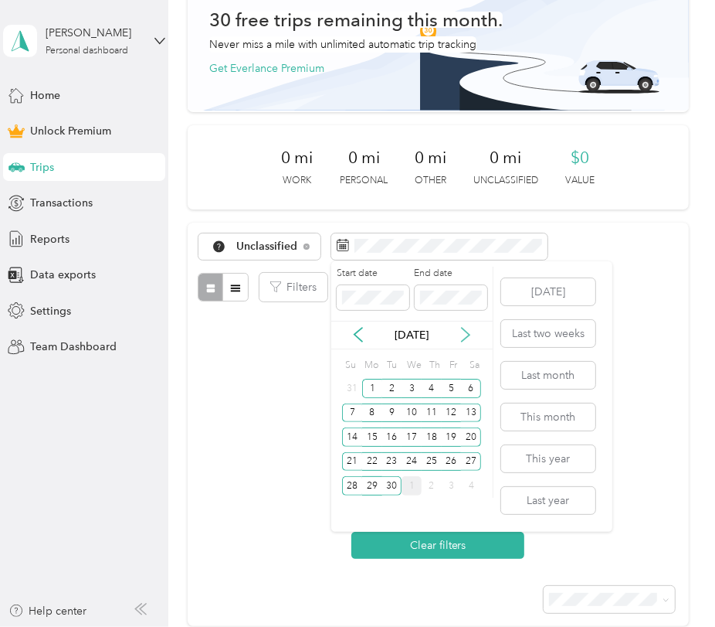
click at [467, 333] on icon at bounding box center [466, 335] width 8 height 14
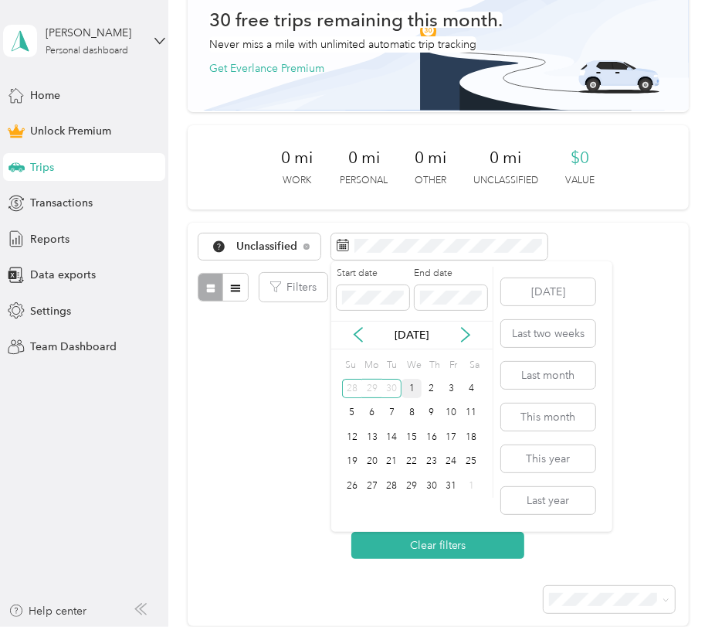
click at [410, 389] on div "1" at bounding box center [412, 388] width 20 height 19
click at [364, 335] on icon at bounding box center [358, 334] width 15 height 15
click at [397, 481] on div "30" at bounding box center [392, 485] width 20 height 19
click at [464, 336] on icon at bounding box center [465, 334] width 15 height 15
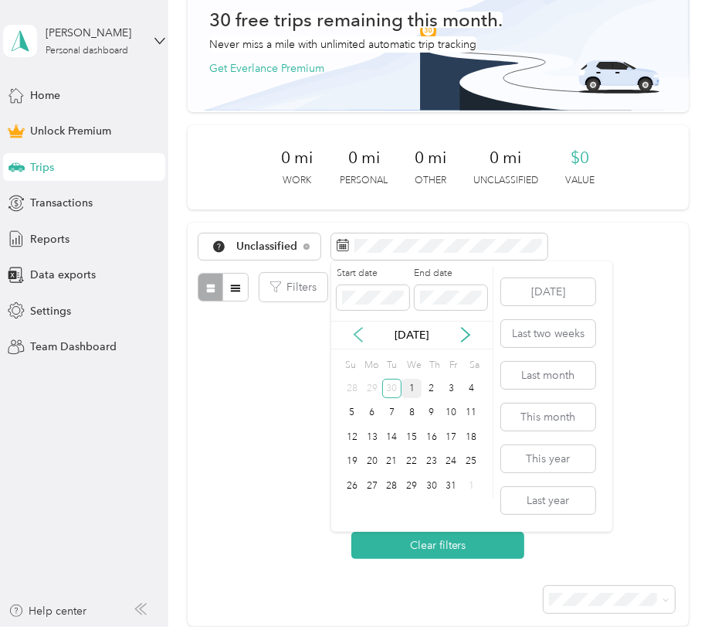
click at [361, 337] on icon at bounding box center [358, 334] width 15 height 15
click at [395, 488] on div "30" at bounding box center [392, 485] width 20 height 19
click at [377, 391] on div "1" at bounding box center [372, 388] width 20 height 19
click at [392, 481] on div "30" at bounding box center [392, 485] width 20 height 19
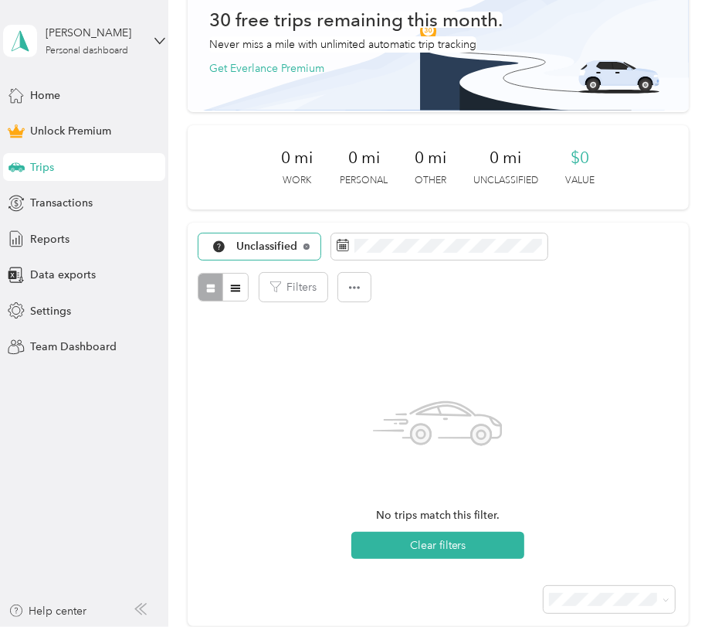
click at [306, 248] on icon at bounding box center [307, 246] width 6 height 6
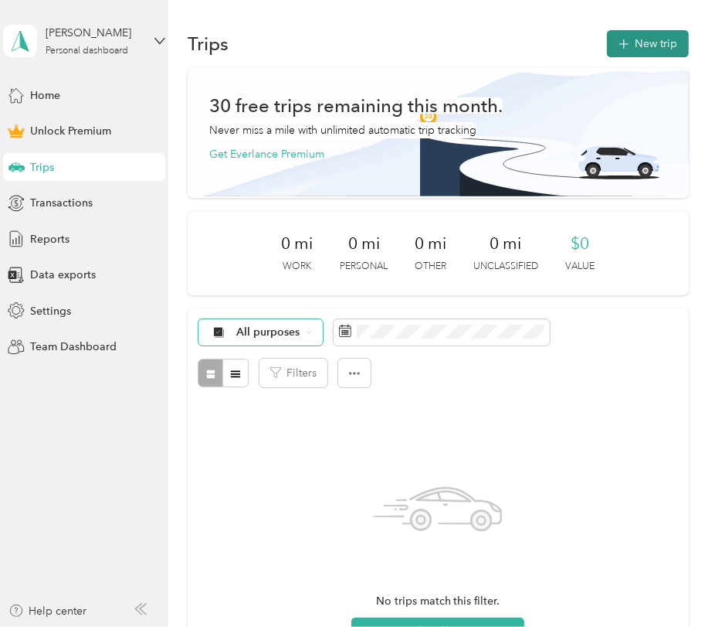
click at [620, 42] on icon "button" at bounding box center [624, 45] width 18 height 18
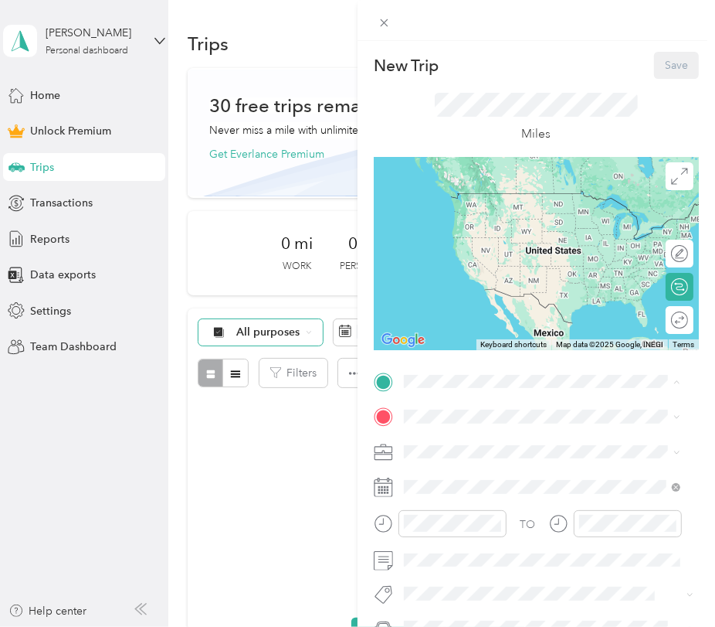
click at [448, 449] on div "YFC Office [STREET_ADDRESS]" at bounding box center [482, 452] width 98 height 32
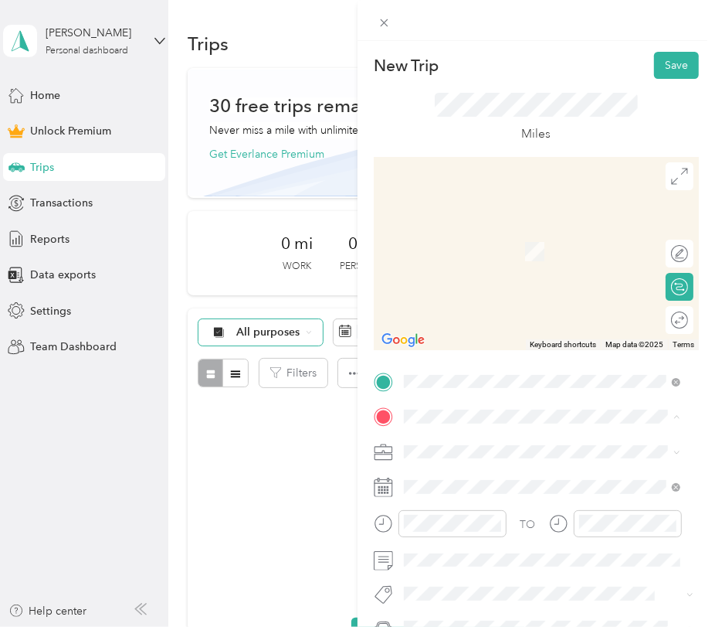
click at [451, 379] on span "[PERSON_NAME][GEOGRAPHIC_DATA], [STREET_ADDRESS] , 95212, [GEOGRAPHIC_DATA], [G…" at bounding box center [549, 373] width 232 height 62
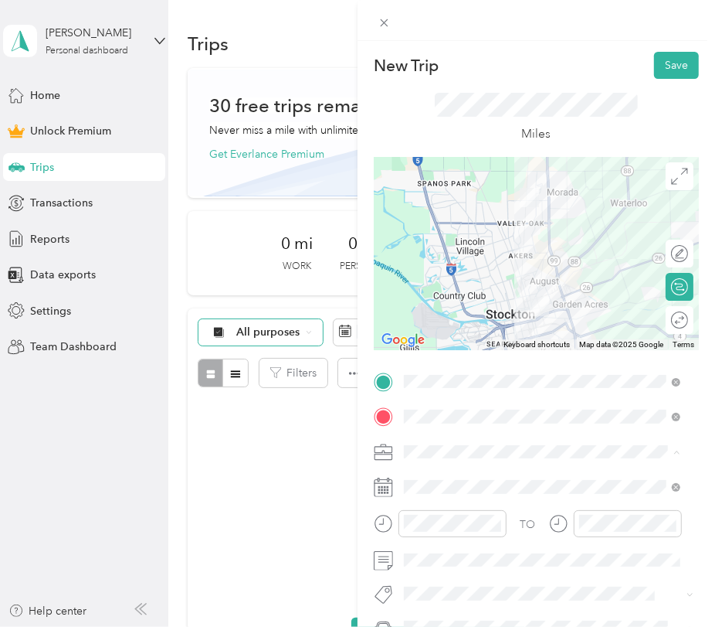
click at [461, 242] on li "Work" at bounding box center [542, 235] width 287 height 27
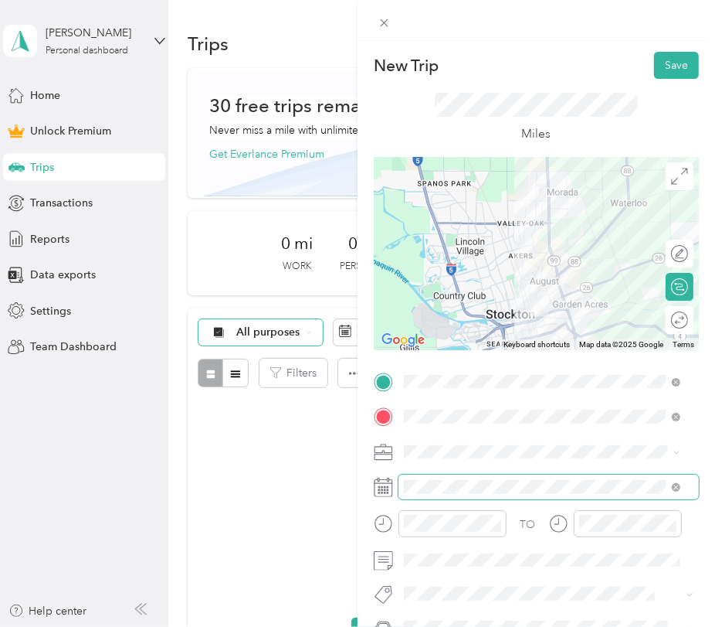
click at [413, 497] on span at bounding box center [549, 486] width 301 height 25
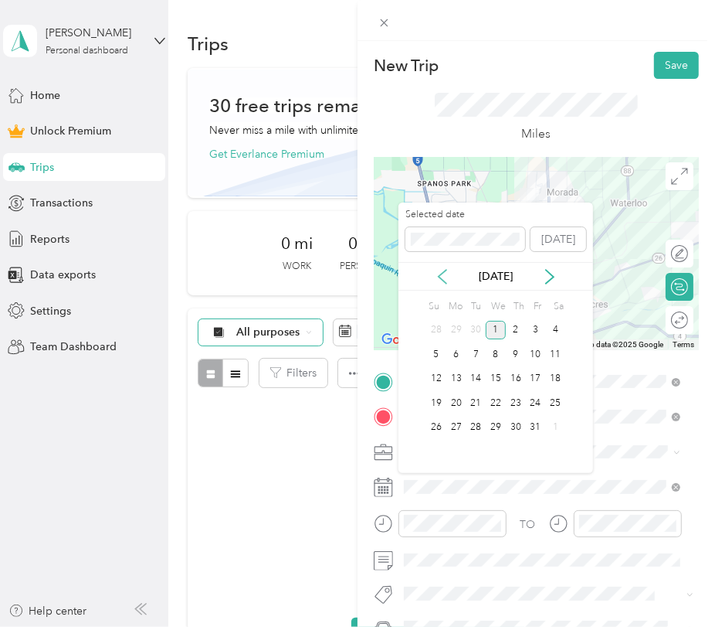
click at [440, 274] on icon at bounding box center [443, 277] width 8 height 14
click at [461, 329] on div "1" at bounding box center [457, 330] width 20 height 19
click at [491, 331] on div "3" at bounding box center [496, 330] width 20 height 19
click at [515, 325] on div "4" at bounding box center [516, 330] width 20 height 19
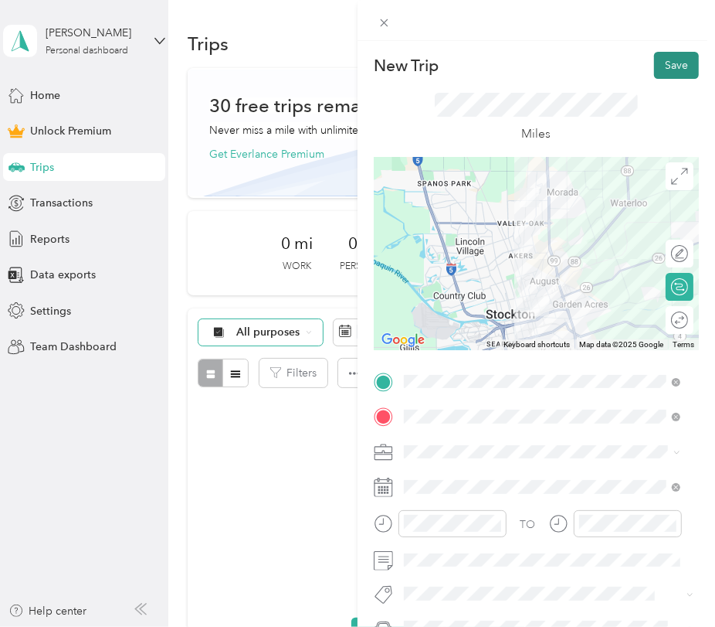
click at [670, 59] on button "Save" at bounding box center [676, 65] width 45 height 27
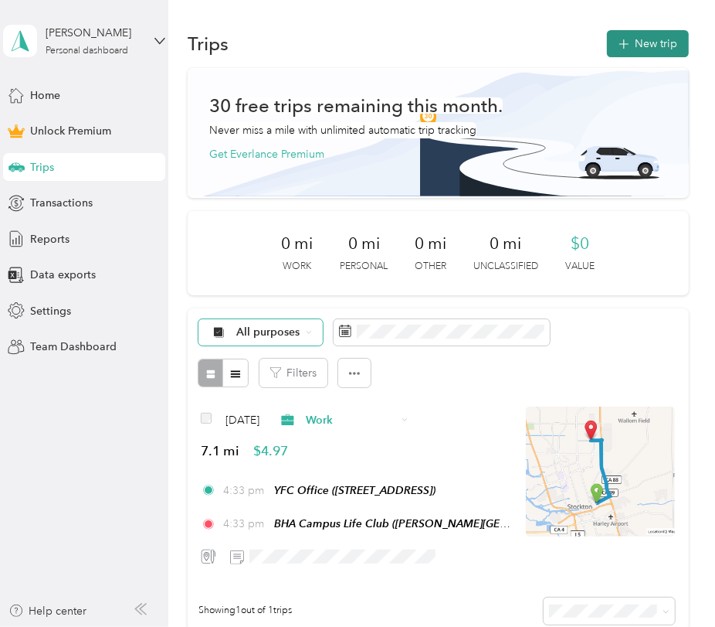
click at [638, 47] on button "New trip" at bounding box center [648, 43] width 82 height 27
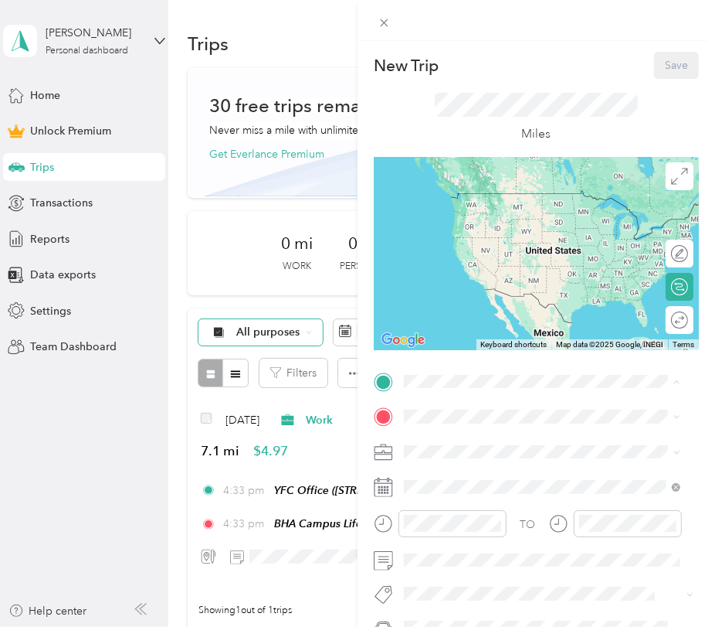
click at [312, 505] on div "New Trip Save This trip cannot be edited because it is either under review, app…" at bounding box center [357, 313] width 715 height 627
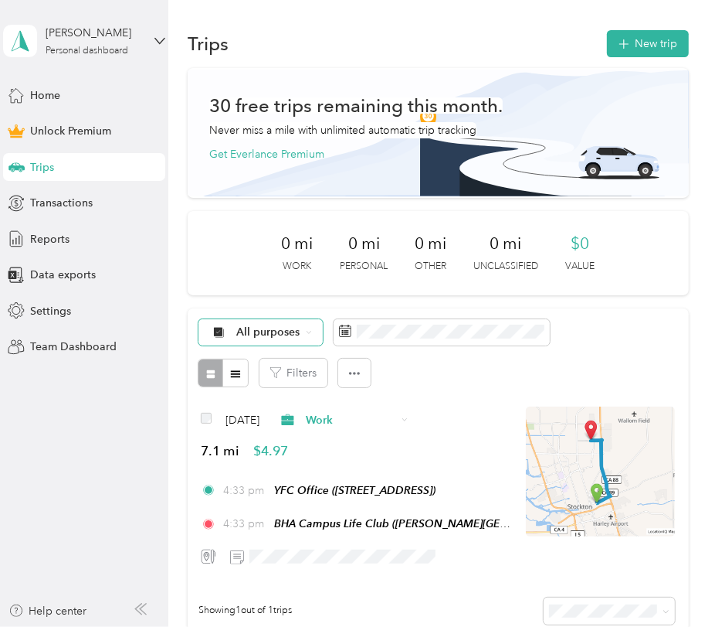
click at [321, 484] on span "YFC Office ([STREET_ADDRESS])" at bounding box center [354, 490] width 161 height 12
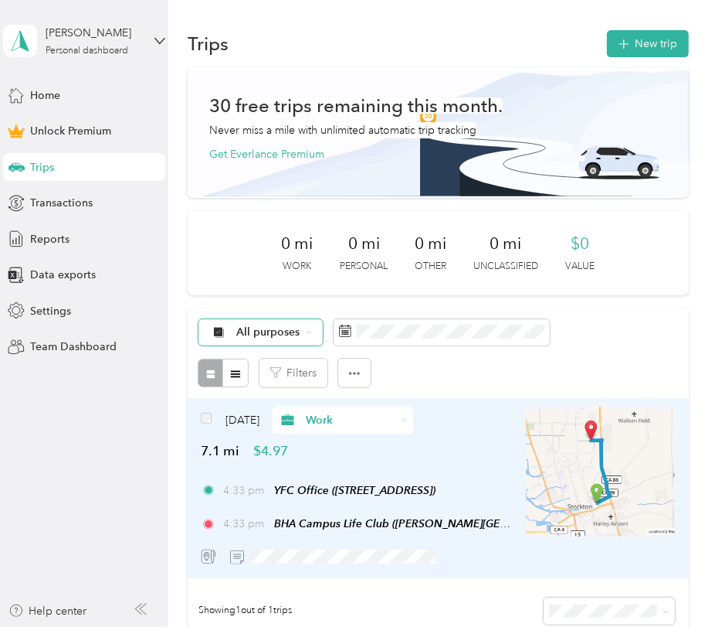
click at [469, 567] on div at bounding box center [356, 555] width 311 height 27
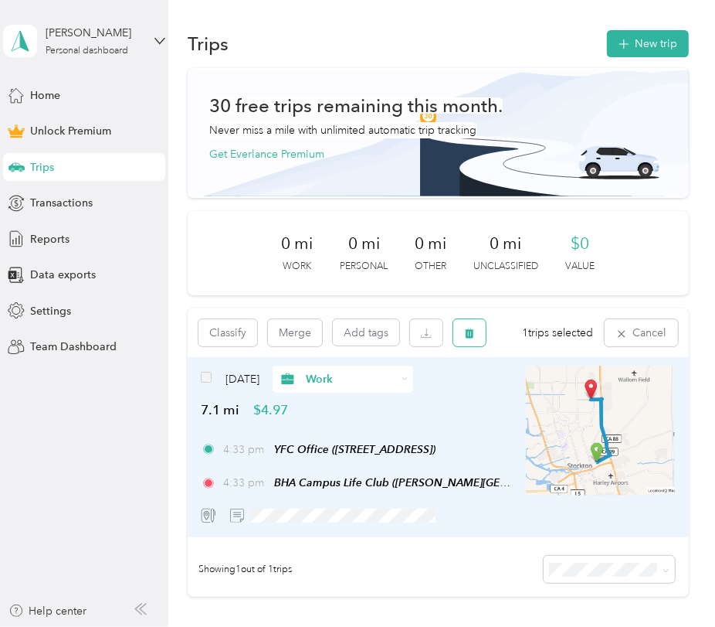
click at [471, 342] on button "button" at bounding box center [470, 332] width 32 height 27
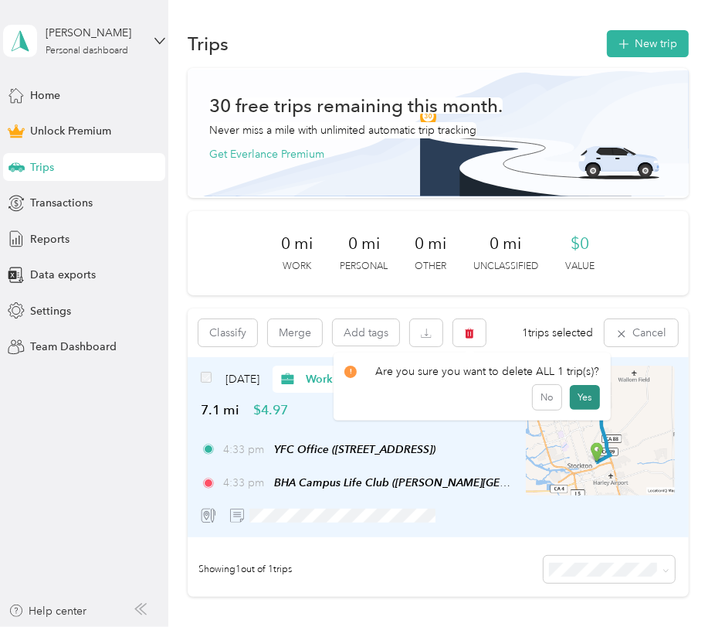
click at [576, 399] on button "Yes" at bounding box center [585, 397] width 30 height 25
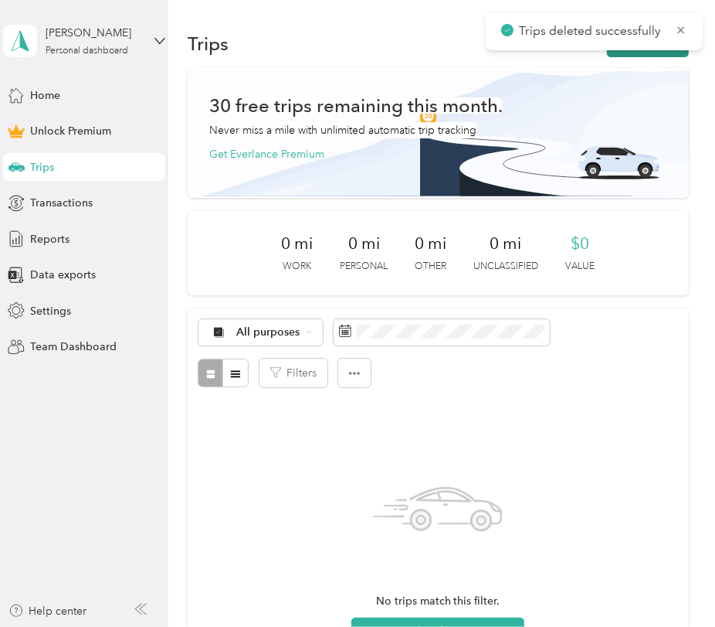
click at [620, 55] on button "New trip" at bounding box center [648, 43] width 82 height 27
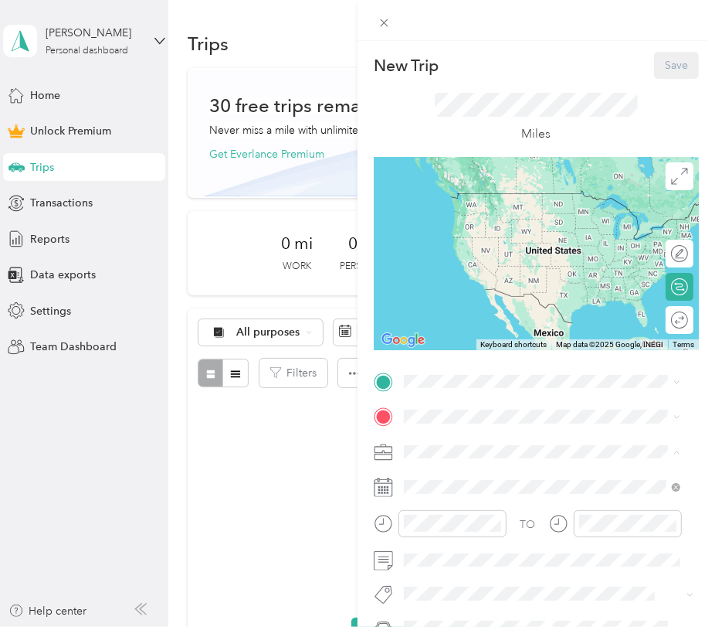
click at [450, 236] on div "Work" at bounding box center [543, 235] width 266 height 16
click at [476, 450] on div "YFC Office [STREET_ADDRESS]" at bounding box center [482, 452] width 98 height 32
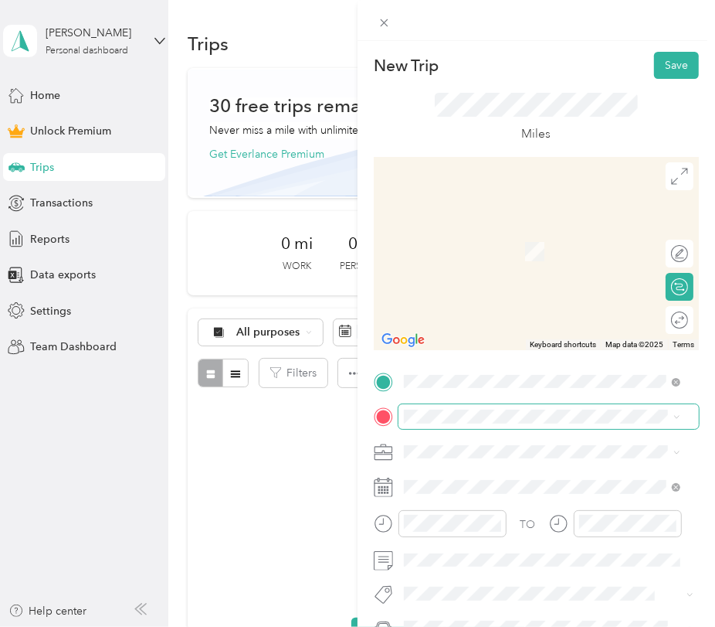
click at [476, 424] on span at bounding box center [549, 416] width 301 height 25
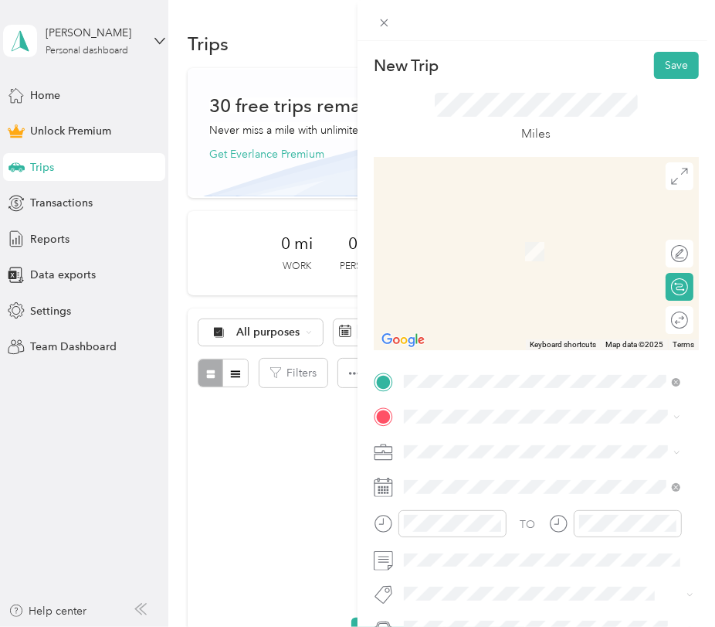
click at [506, 304] on span "[STREET_ADDRESS][US_STATE]" at bounding box center [510, 297] width 155 height 13
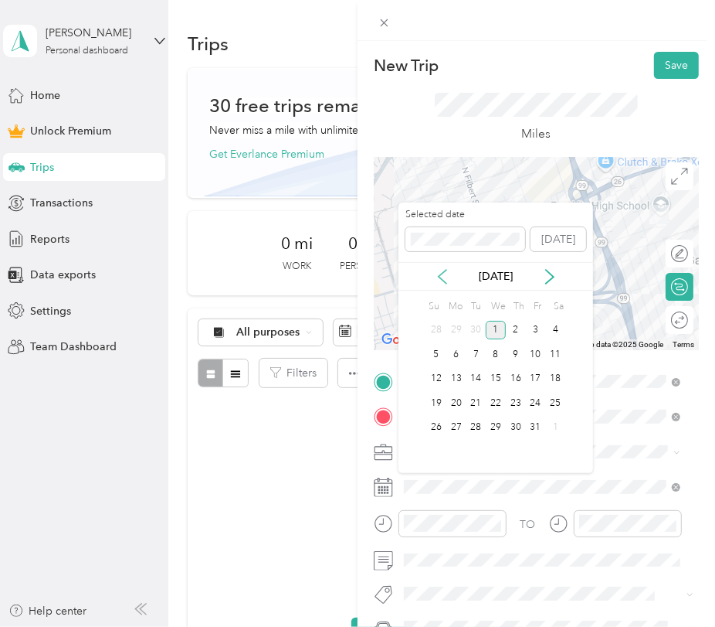
click at [445, 280] on icon at bounding box center [443, 277] width 8 height 14
click at [511, 328] on div "4" at bounding box center [516, 330] width 20 height 19
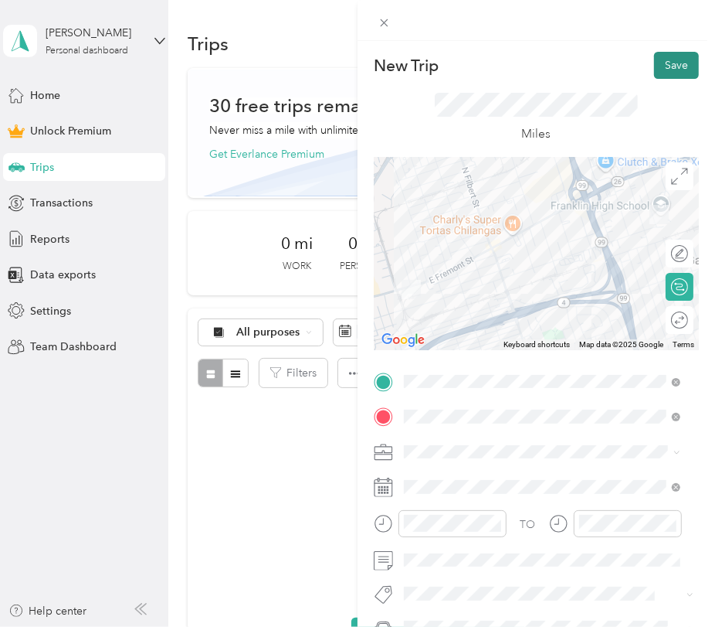
click at [654, 67] on button "Save" at bounding box center [676, 65] width 45 height 27
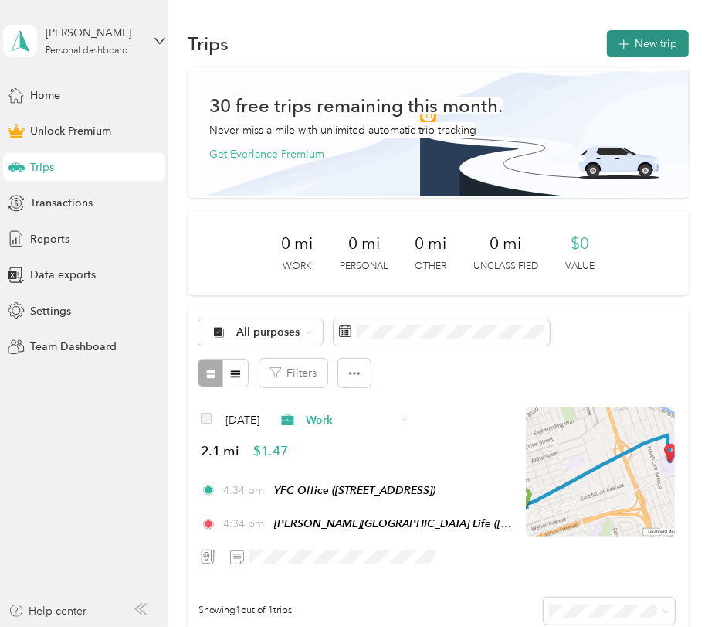
click at [651, 55] on button "New trip" at bounding box center [648, 43] width 82 height 27
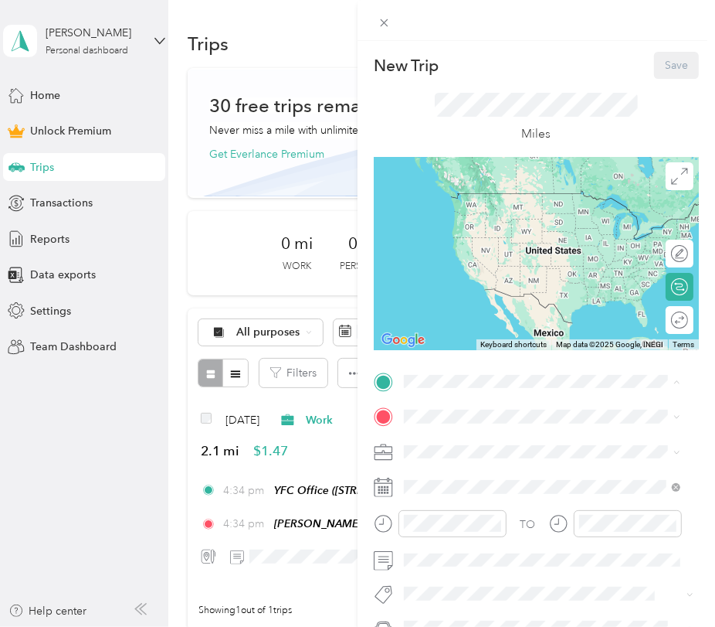
drag, startPoint x: 473, startPoint y: 524, endPoint x: 470, endPoint y: 516, distance: 8.3
click at [474, 515] on span "[STREET_ADDRESS][US_STATE]" at bounding box center [510, 508] width 155 height 13
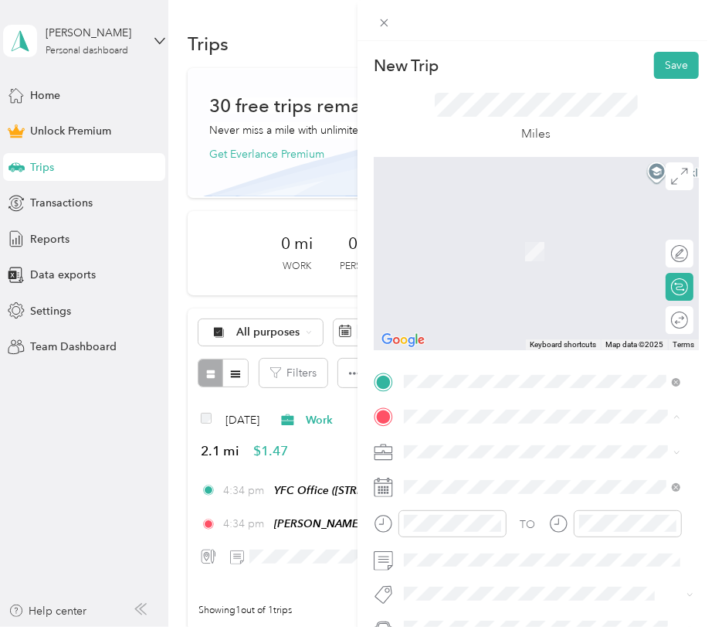
click at [471, 338] on strong "BHA Campus Life Club" at bounding box center [490, 332] width 115 height 14
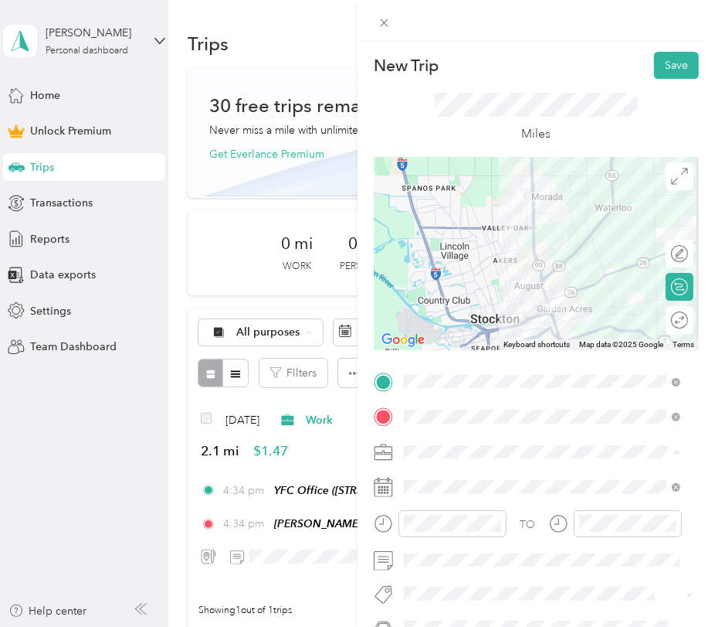
click at [442, 232] on div "Work" at bounding box center [543, 235] width 266 height 16
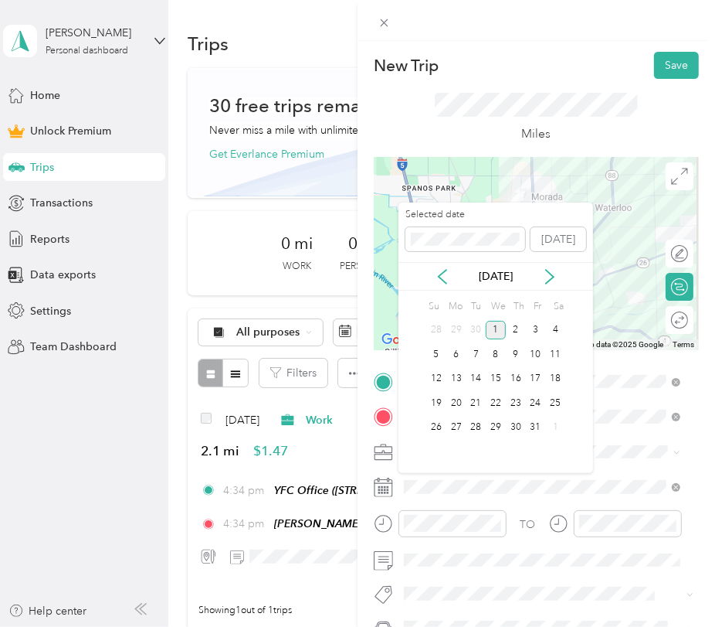
click at [433, 274] on div "[DATE]" at bounding box center [496, 276] width 195 height 16
click at [447, 278] on icon at bounding box center [442, 276] width 15 height 15
click at [510, 335] on div "4" at bounding box center [516, 330] width 20 height 19
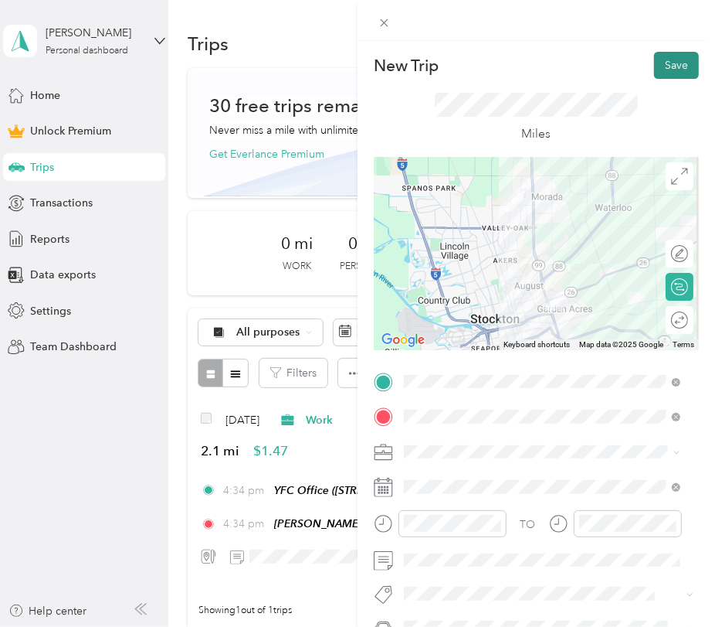
click at [679, 68] on button "Save" at bounding box center [676, 65] width 45 height 27
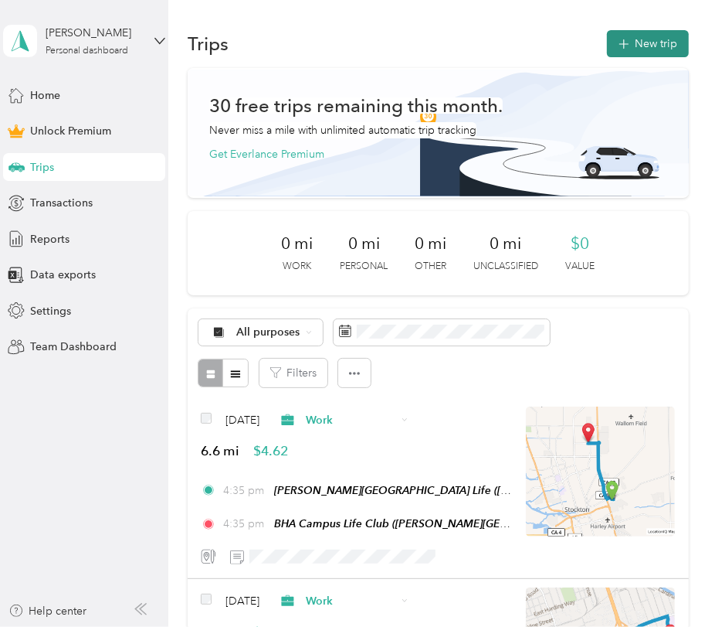
click at [624, 33] on button "New trip" at bounding box center [648, 43] width 82 height 27
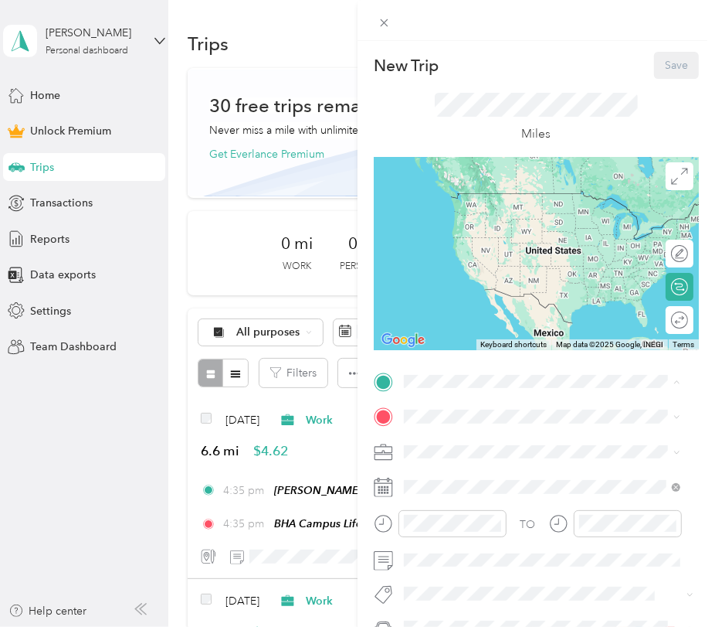
click at [468, 446] on div "YFC Office [STREET_ADDRESS]" at bounding box center [482, 452] width 98 height 32
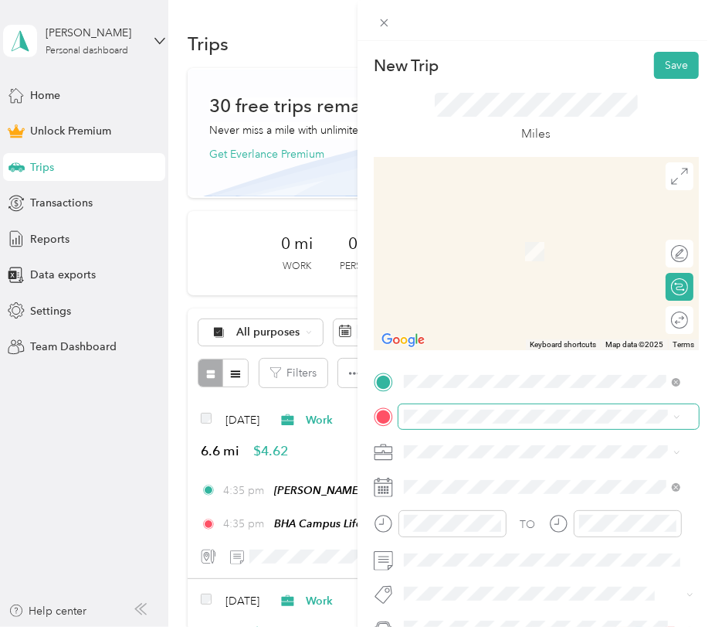
click at [479, 406] on span at bounding box center [549, 416] width 301 height 25
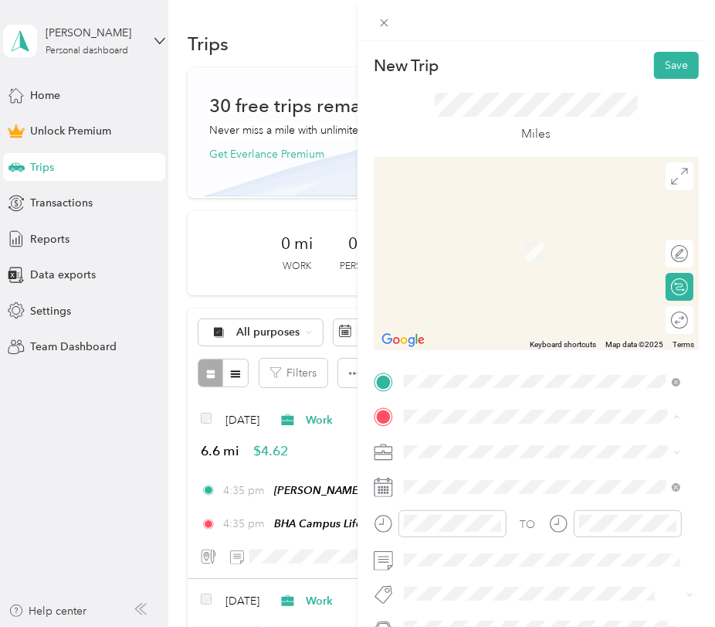
click at [483, 307] on span "[STREET_ADDRESS][US_STATE]" at bounding box center [510, 300] width 155 height 13
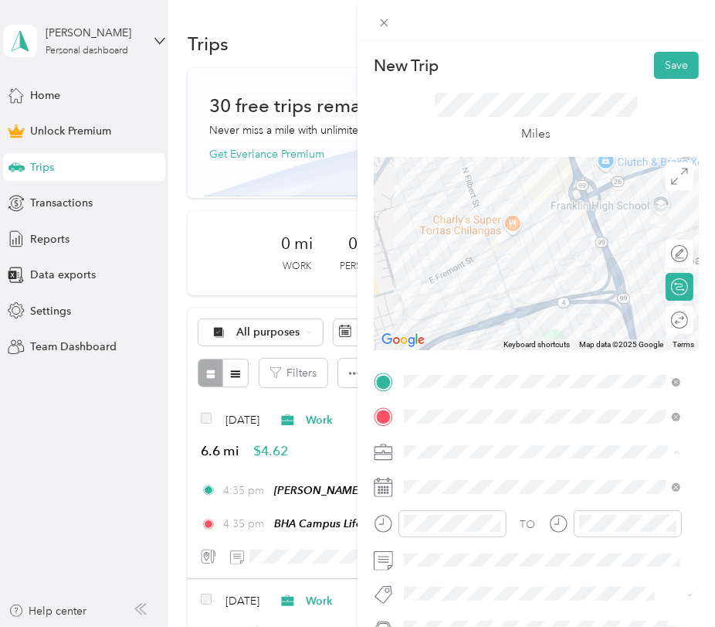
click at [454, 236] on li "Work" at bounding box center [542, 235] width 287 height 27
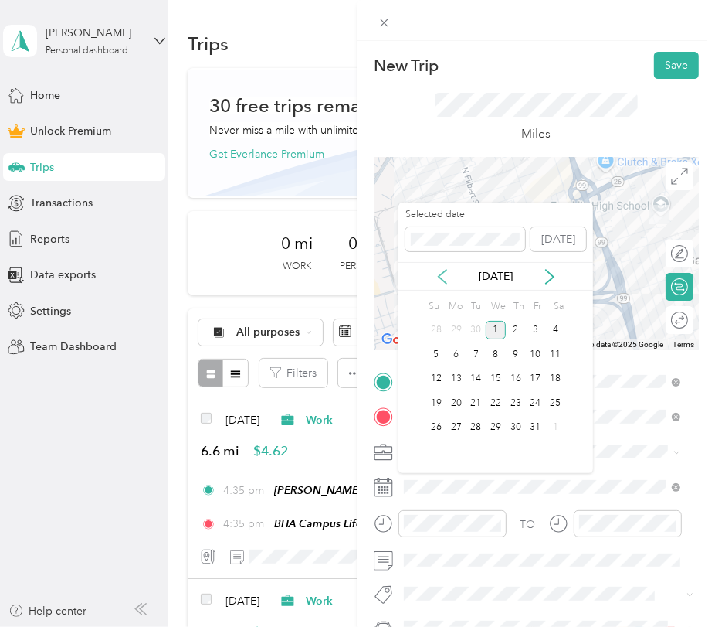
click at [445, 270] on icon at bounding box center [443, 277] width 8 height 14
click at [539, 335] on div "5" at bounding box center [536, 330] width 20 height 19
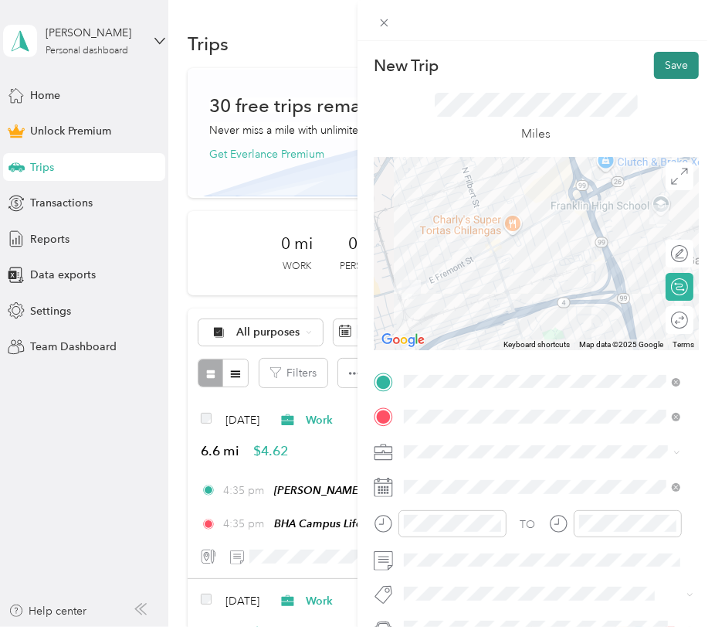
click at [654, 68] on button "Save" at bounding box center [676, 65] width 45 height 27
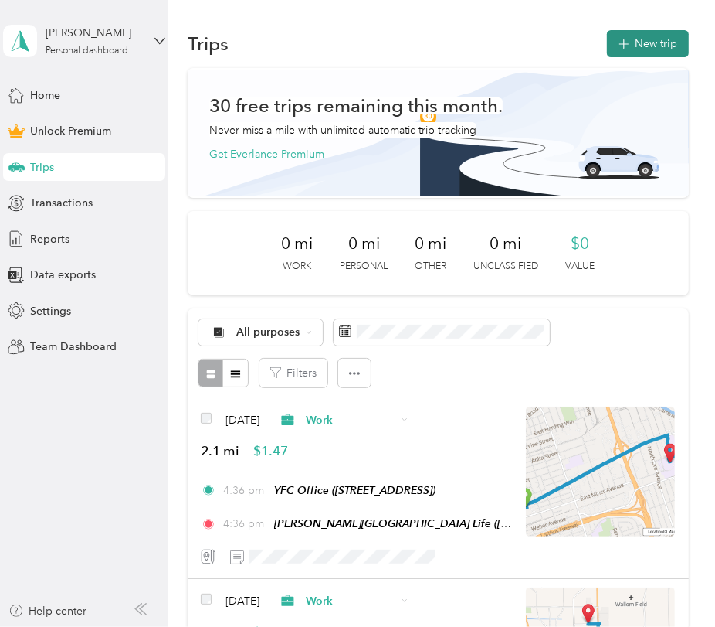
click at [619, 46] on icon "button" at bounding box center [624, 45] width 18 height 18
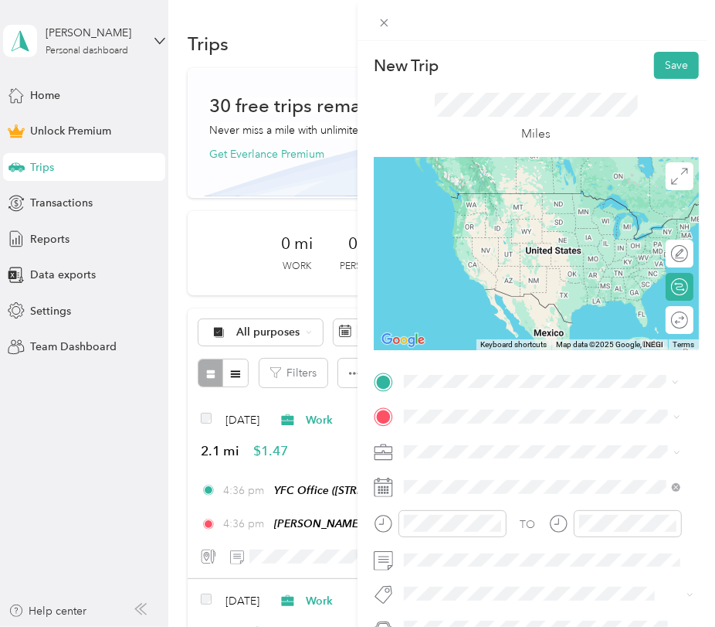
click at [467, 444] on span "14600 Austin Road Manteca, California 95336, United States" at bounding box center [510, 437] width 155 height 14
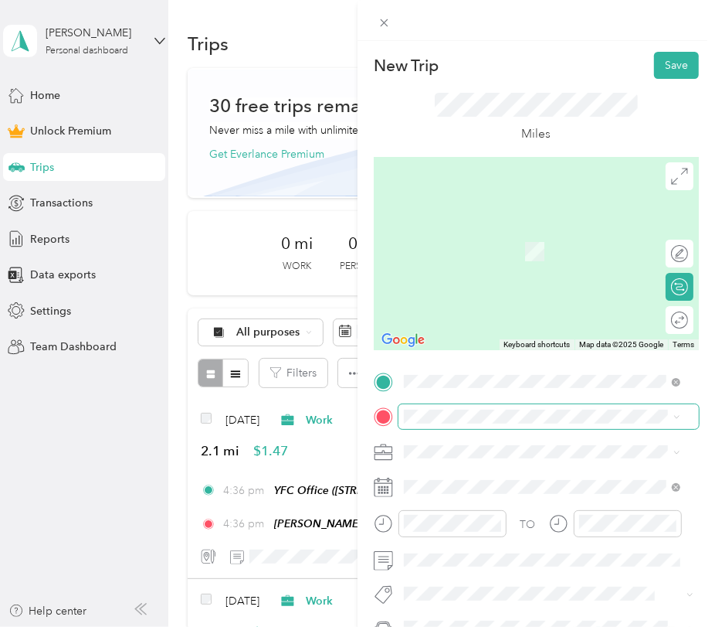
click at [436, 408] on span at bounding box center [549, 416] width 301 height 25
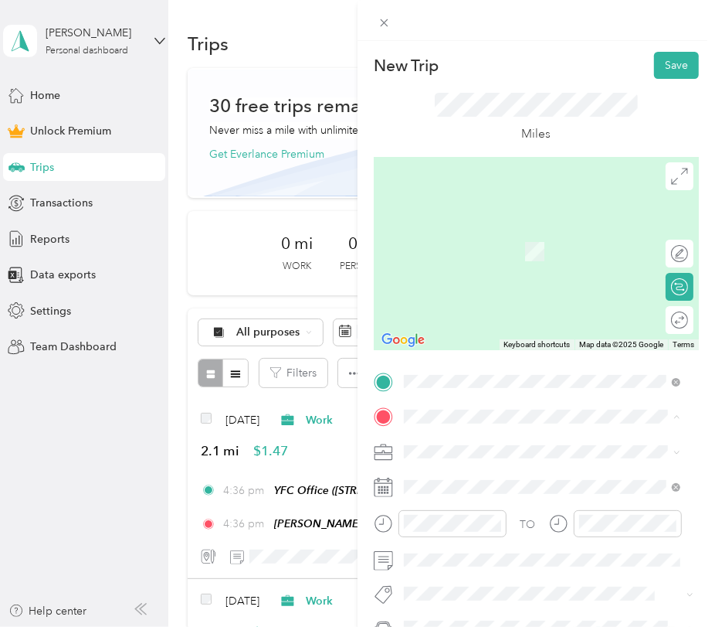
click at [474, 241] on div "YFC Office [STREET_ADDRESS]" at bounding box center [482, 243] width 98 height 32
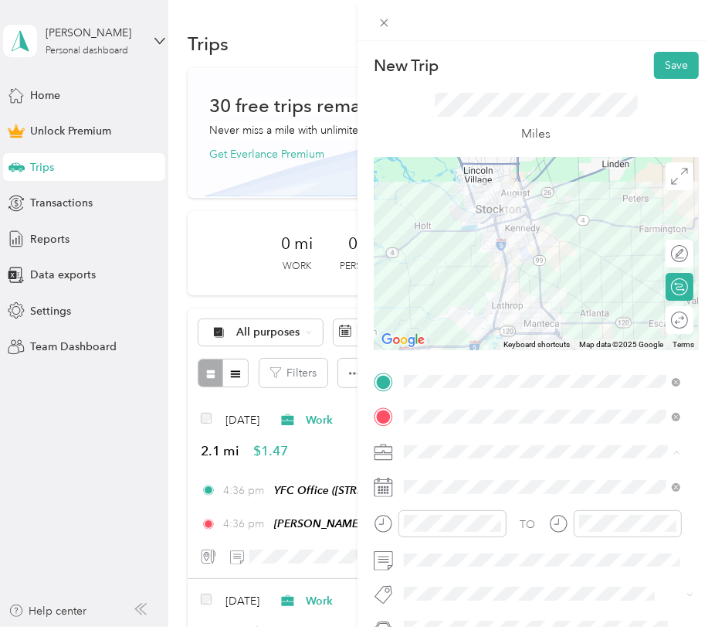
click at [437, 240] on li "Work" at bounding box center [542, 235] width 287 height 27
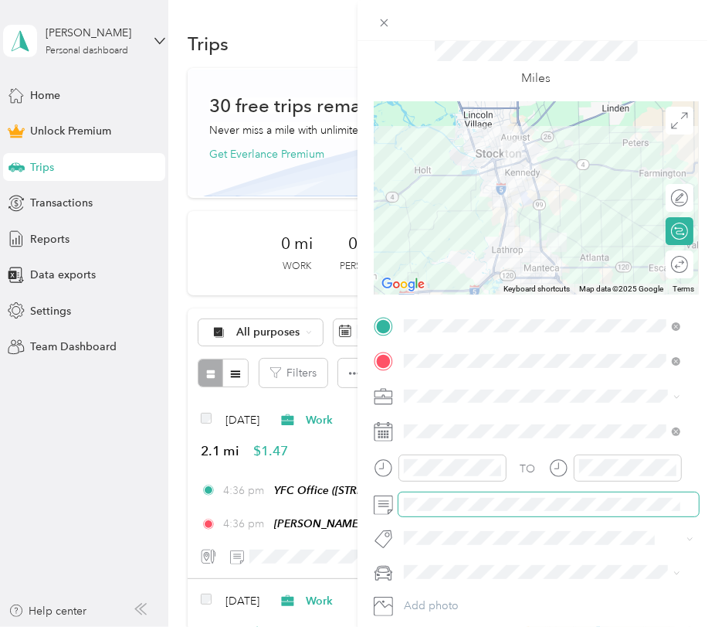
scroll to position [86, 0]
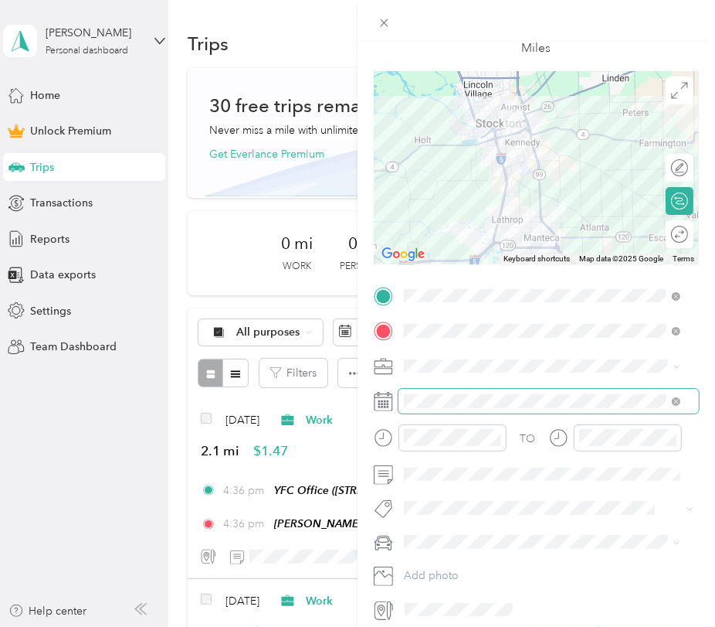
click at [438, 408] on span at bounding box center [549, 401] width 301 height 25
click at [437, 408] on span at bounding box center [549, 401] width 301 height 25
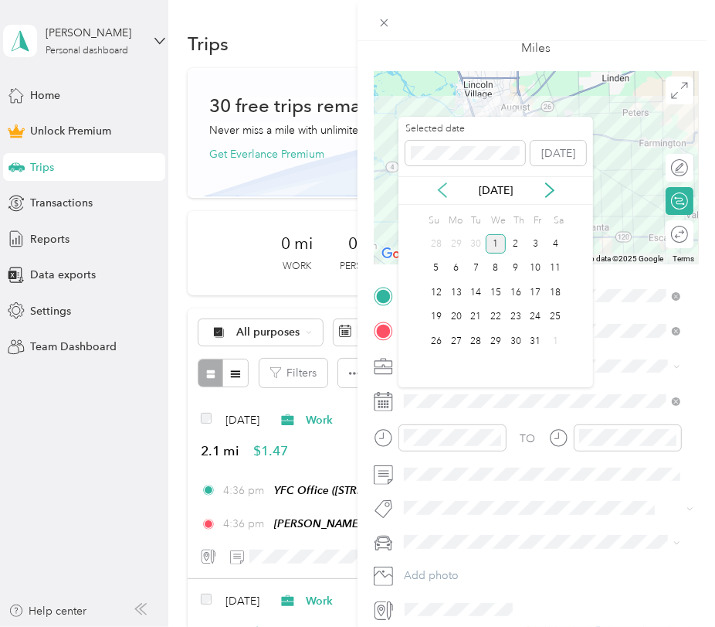
click at [446, 188] on icon at bounding box center [442, 189] width 15 height 15
click at [477, 267] on div "9" at bounding box center [477, 268] width 20 height 19
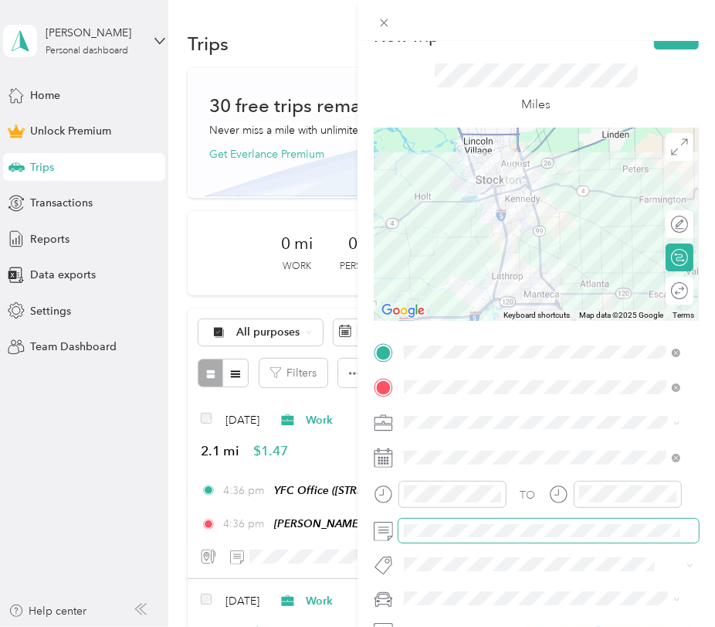
scroll to position [0, 0]
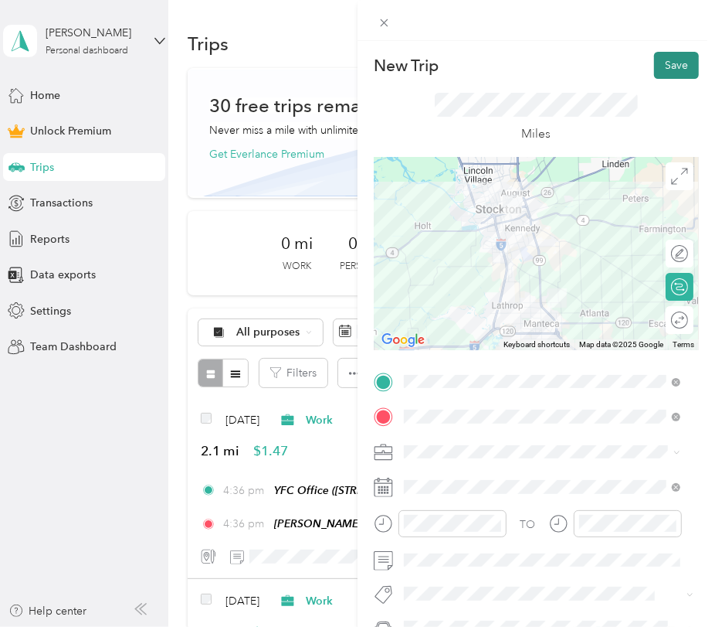
click at [665, 70] on button "Save" at bounding box center [676, 65] width 45 height 27
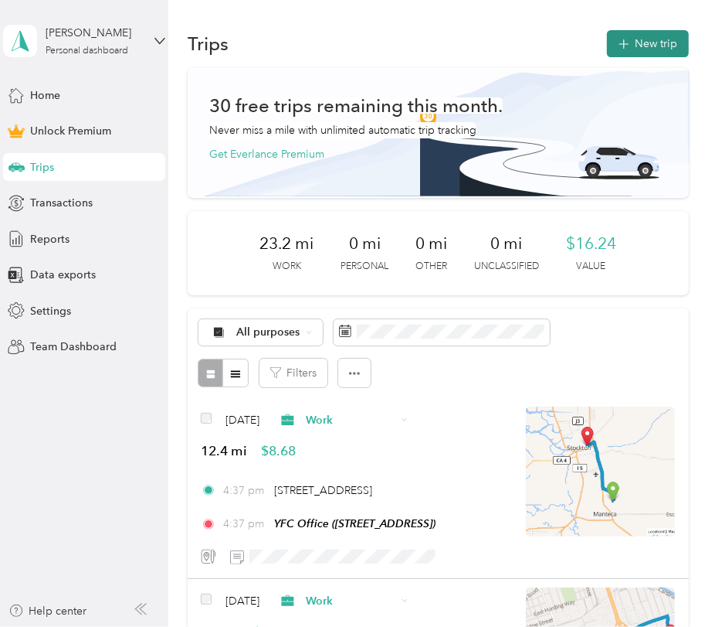
click at [630, 51] on button "New trip" at bounding box center [648, 43] width 82 height 27
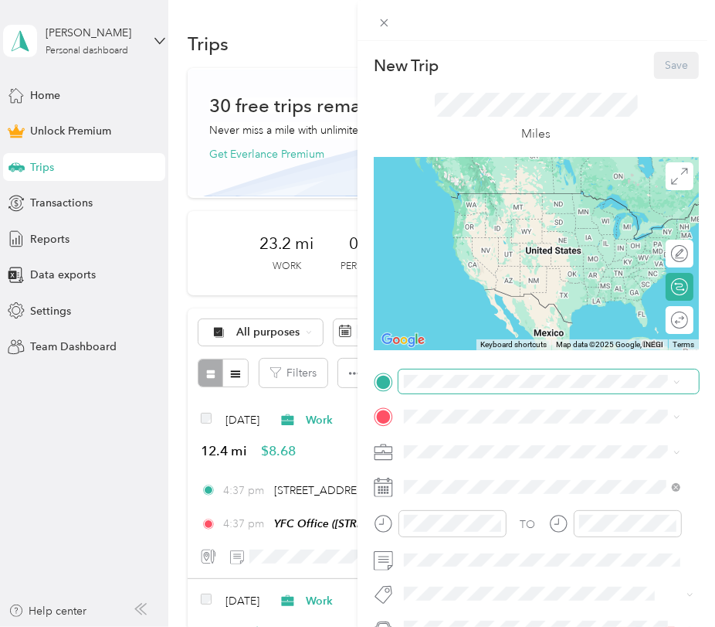
click at [538, 389] on span at bounding box center [549, 381] width 301 height 25
click at [493, 467] on span "[STREET_ADDRESS]" at bounding box center [482, 460] width 98 height 13
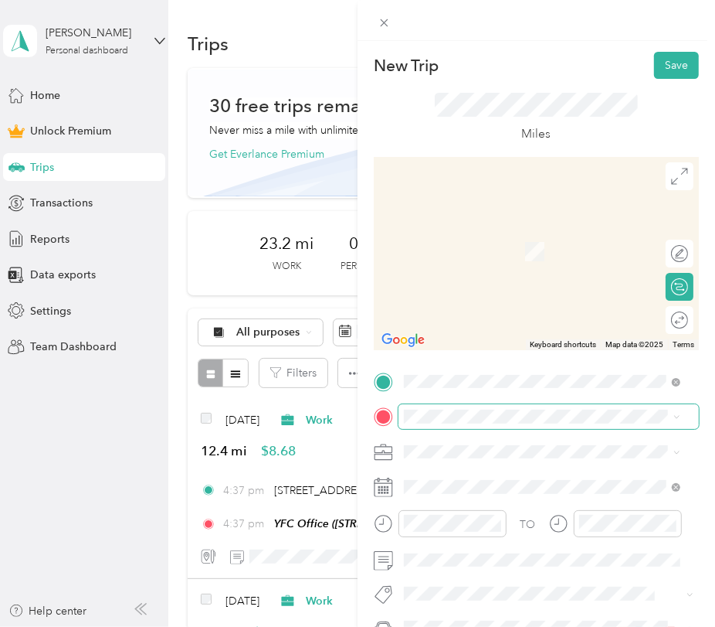
click at [474, 423] on span at bounding box center [549, 416] width 301 height 25
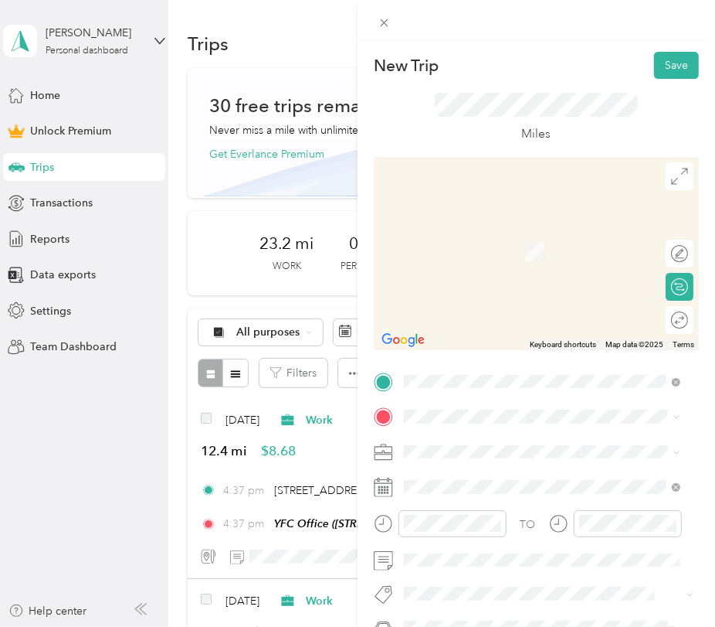
click at [498, 338] on strong "BHA Campus Life Club" at bounding box center [490, 331] width 115 height 14
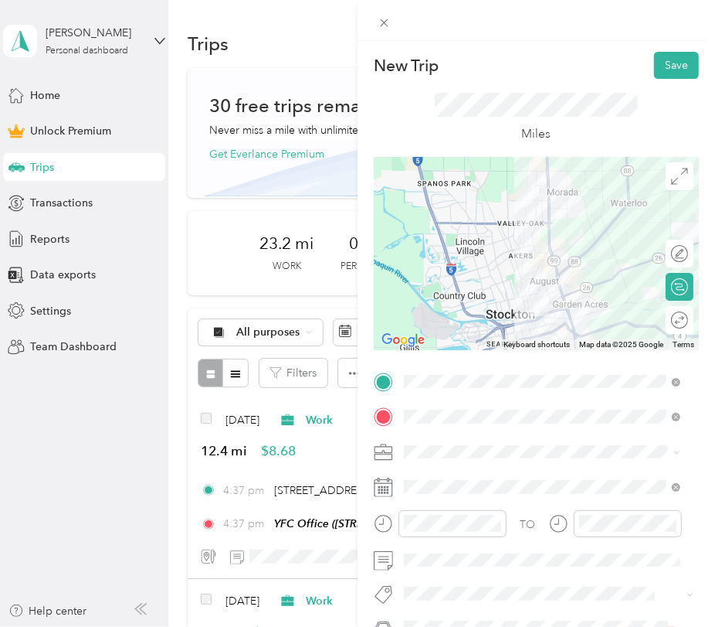
click at [447, 233] on div "Work" at bounding box center [543, 235] width 266 height 16
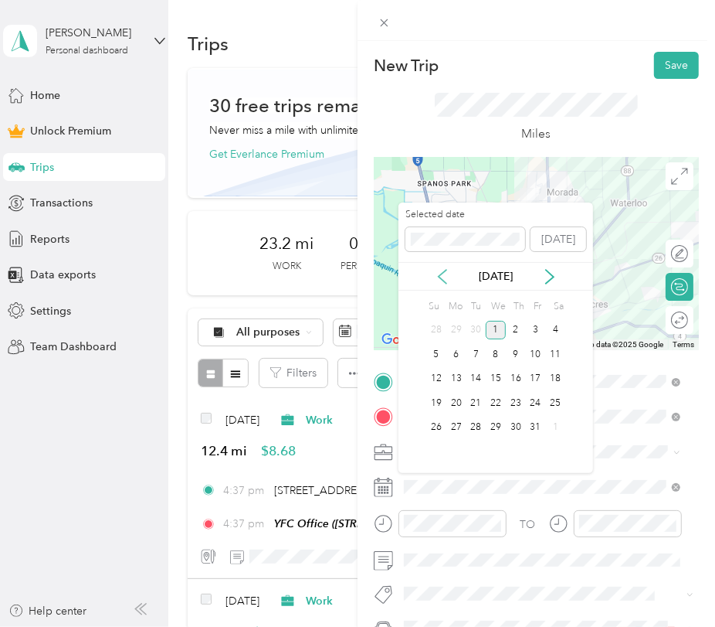
click at [440, 271] on icon at bounding box center [442, 276] width 15 height 15
click at [482, 354] on div "9" at bounding box center [477, 354] width 20 height 19
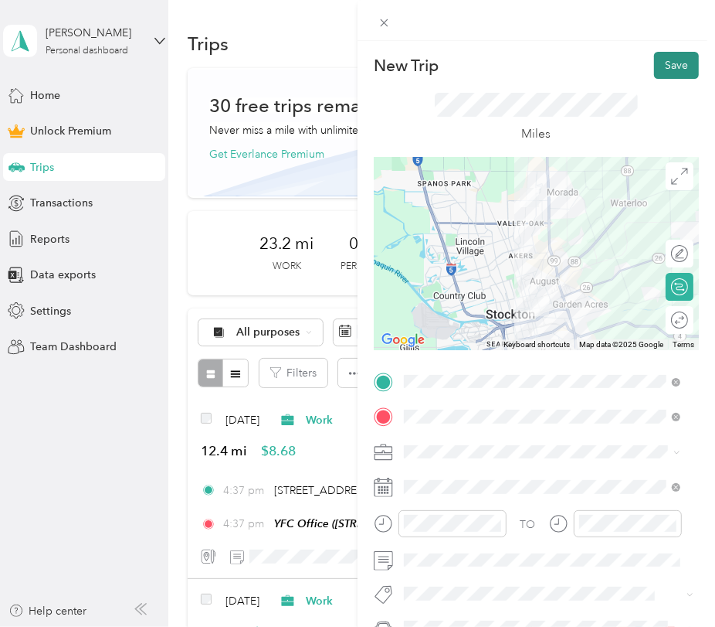
click at [670, 66] on button "Save" at bounding box center [676, 65] width 45 height 27
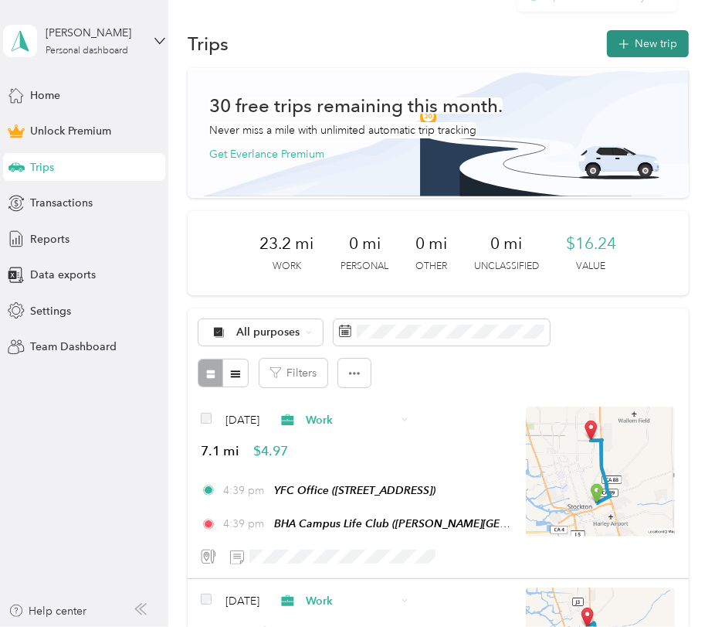
click at [649, 53] on button "New trip" at bounding box center [648, 43] width 82 height 27
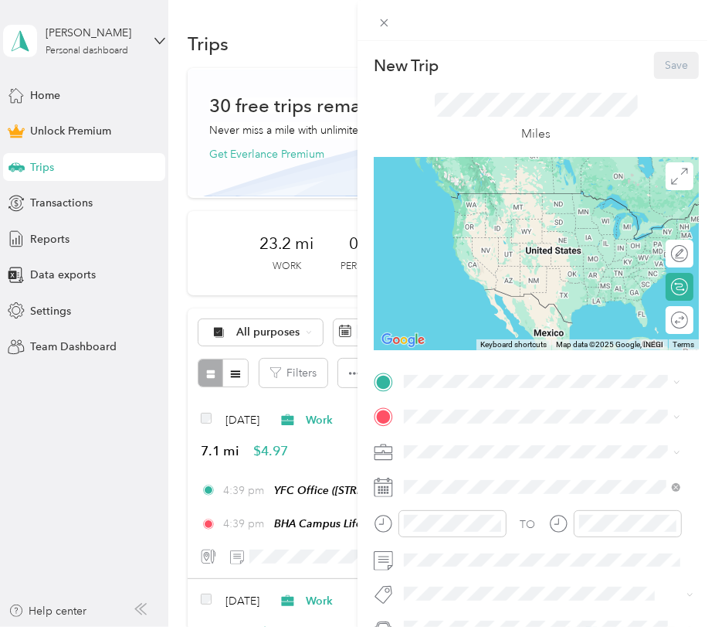
click at [450, 544] on strong "BHA Campus Life Club" at bounding box center [490, 537] width 115 height 14
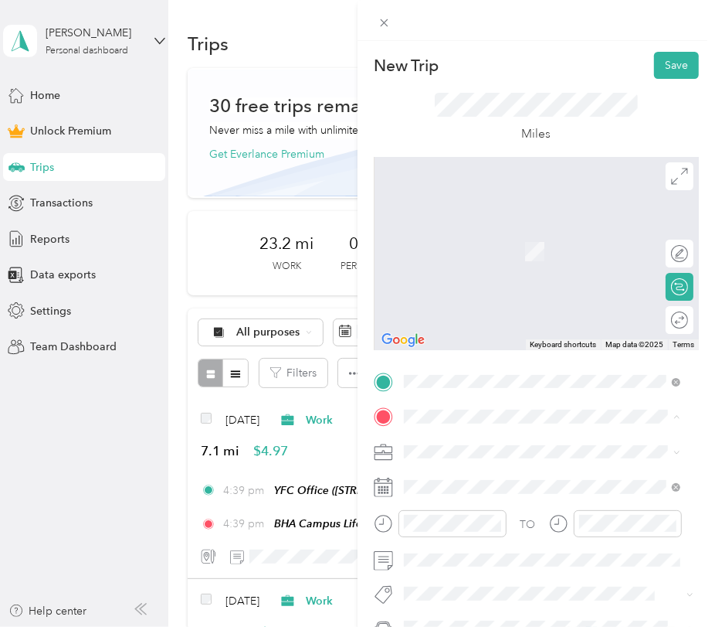
click at [474, 301] on div "[PERSON_NAME][GEOGRAPHIC_DATA] Life [STREET_ADDRESS][US_STATE]" at bounding box center [511, 292] width 157 height 32
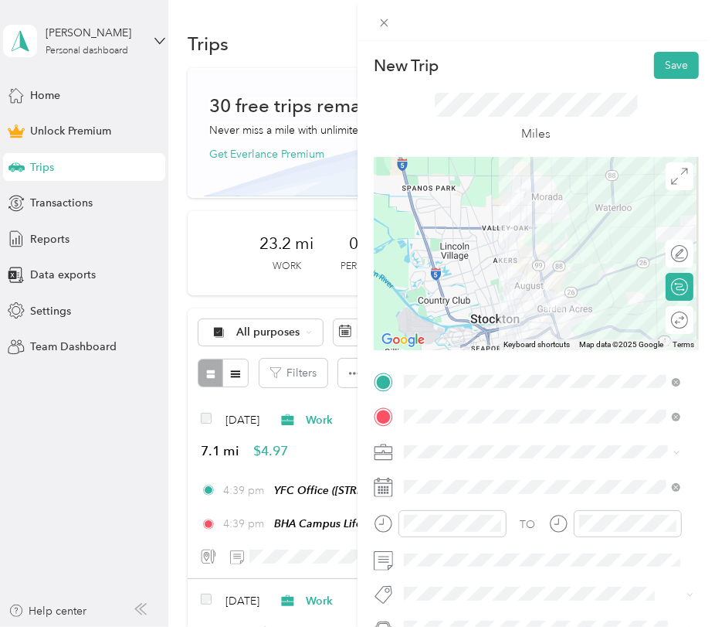
click at [693, 454] on form "New Trip Save This trip cannot be edited because it is either under review, app…" at bounding box center [537, 379] width 358 height 655
click at [501, 245] on span "[STREET_ADDRESS]" at bounding box center [482, 251] width 98 height 13
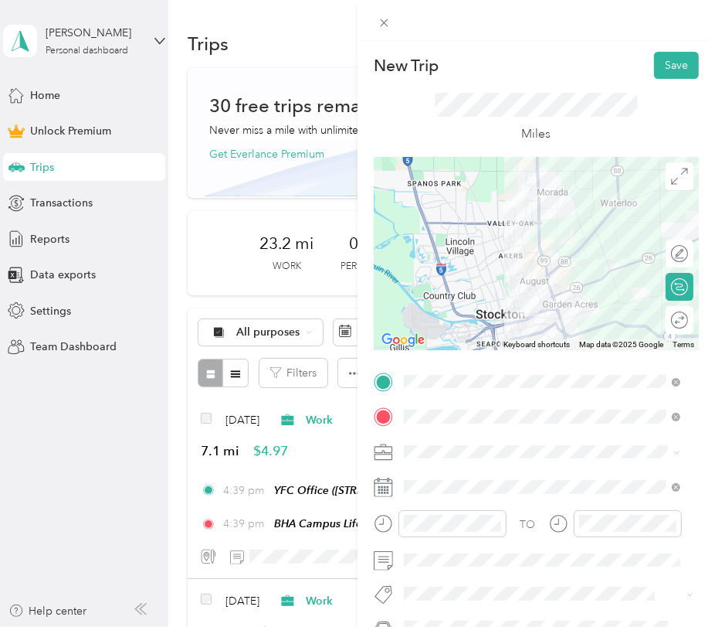
click at [497, 246] on ol "Work Personal Youth for Christ Religious Services Other Charity Medical Moving …" at bounding box center [542, 327] width 287 height 216
click at [464, 243] on ol "Work Personal Youth for Christ Religious Services Other Charity Medical Moving …" at bounding box center [542, 327] width 287 height 216
click at [427, 443] on span at bounding box center [549, 452] width 301 height 25
click at [450, 241] on li "Work" at bounding box center [542, 235] width 287 height 27
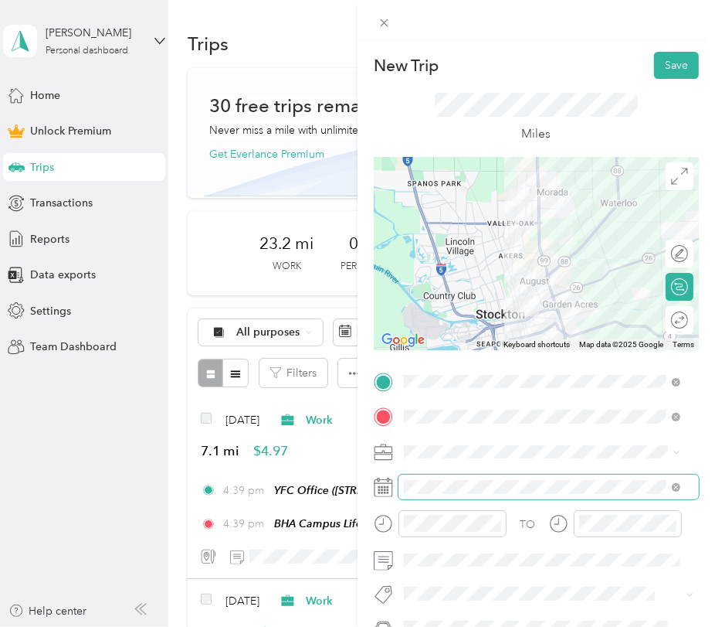
click at [439, 474] on span at bounding box center [549, 486] width 301 height 25
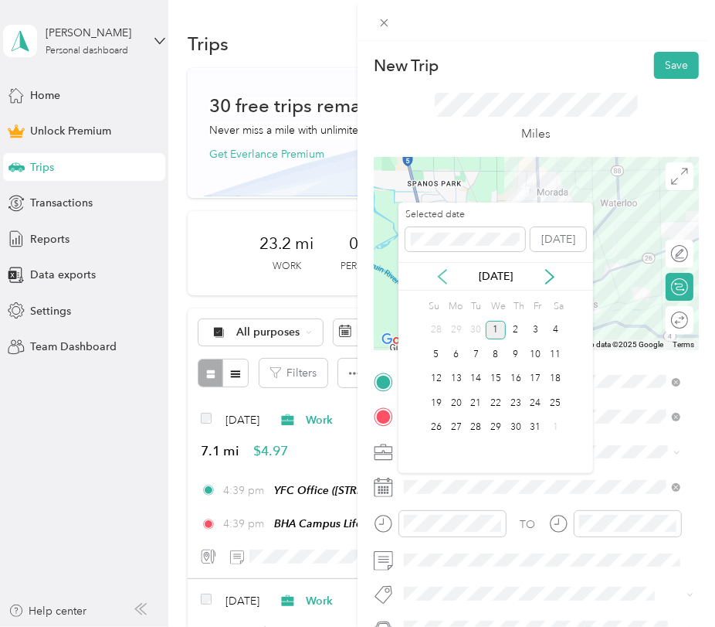
click at [447, 274] on icon at bounding box center [442, 276] width 15 height 15
click at [482, 345] on div "9" at bounding box center [477, 354] width 20 height 19
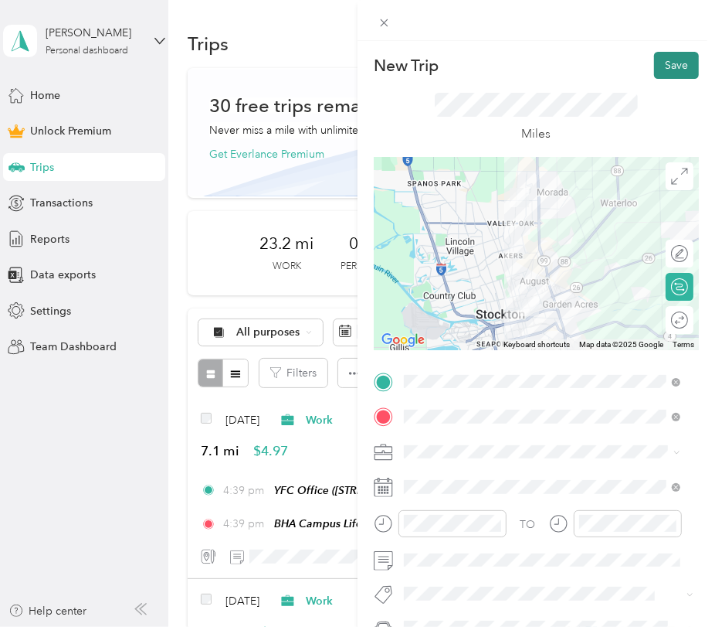
click at [669, 68] on button "Save" at bounding box center [676, 65] width 45 height 27
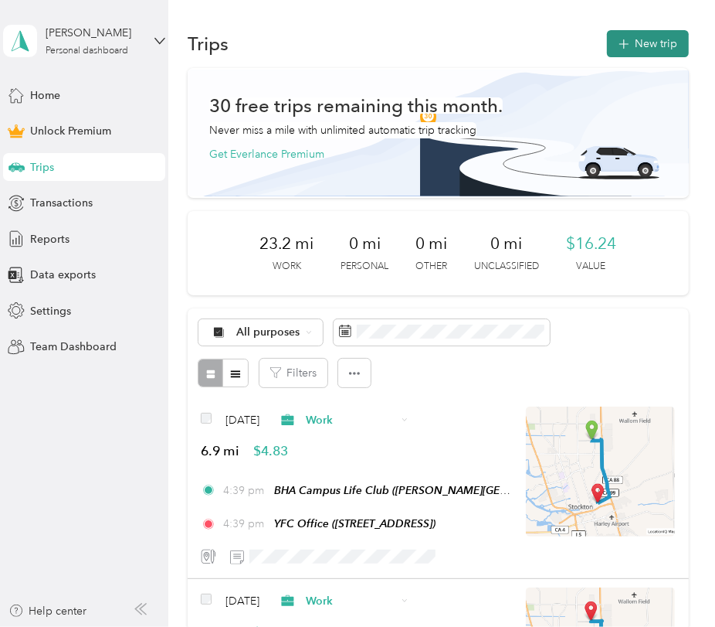
click at [630, 36] on button "New trip" at bounding box center [648, 43] width 82 height 27
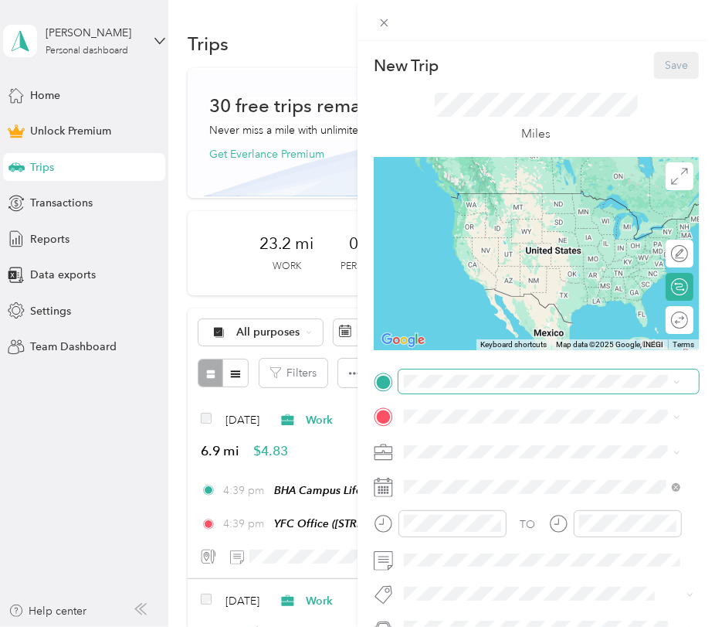
click at [445, 372] on span at bounding box center [549, 381] width 301 height 25
click at [408, 357] on div "New Trip Save This trip cannot be edited because it is either under review, app…" at bounding box center [536, 379] width 325 height 655
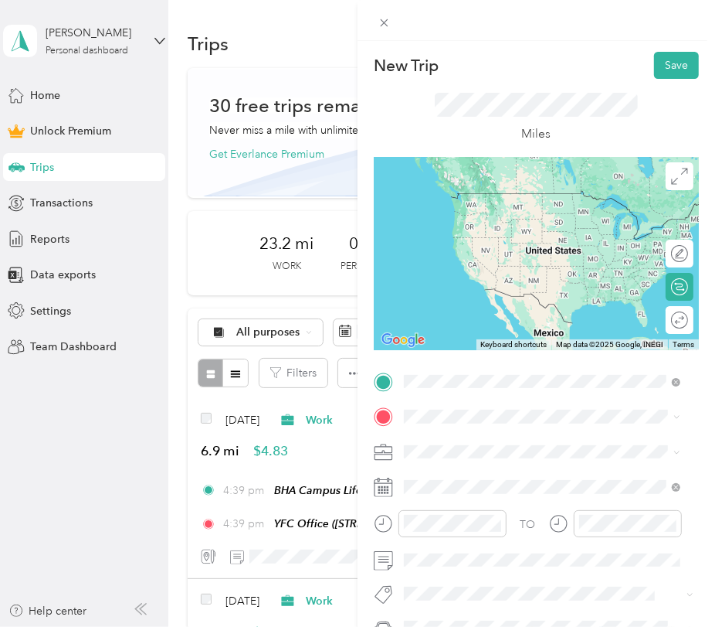
click at [531, 444] on span "14600 Austin Road Manteca, California 95336, United States" at bounding box center [510, 437] width 155 height 14
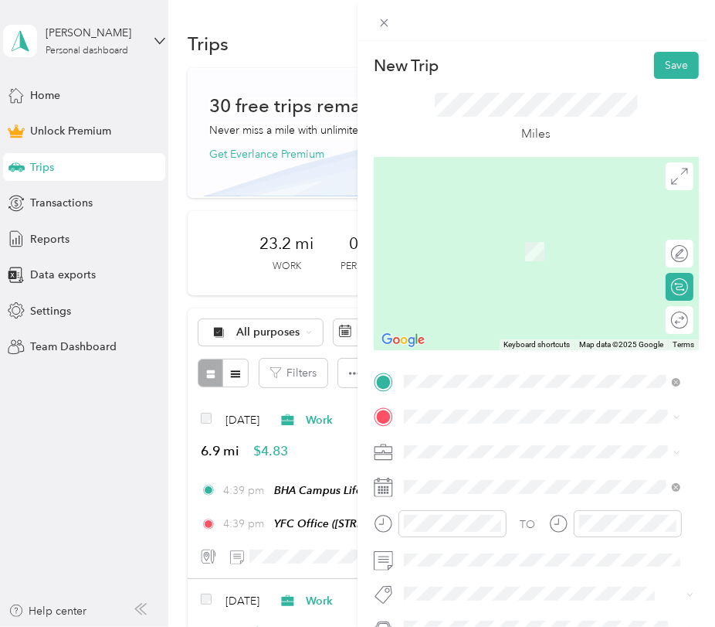
click at [497, 251] on span "[STREET_ADDRESS]" at bounding box center [482, 251] width 98 height 13
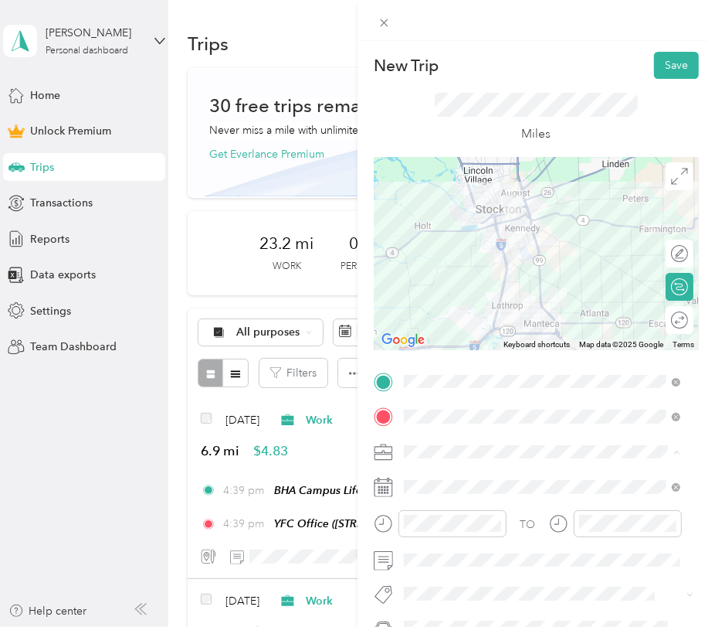
click at [447, 232] on div "Work" at bounding box center [543, 235] width 266 height 16
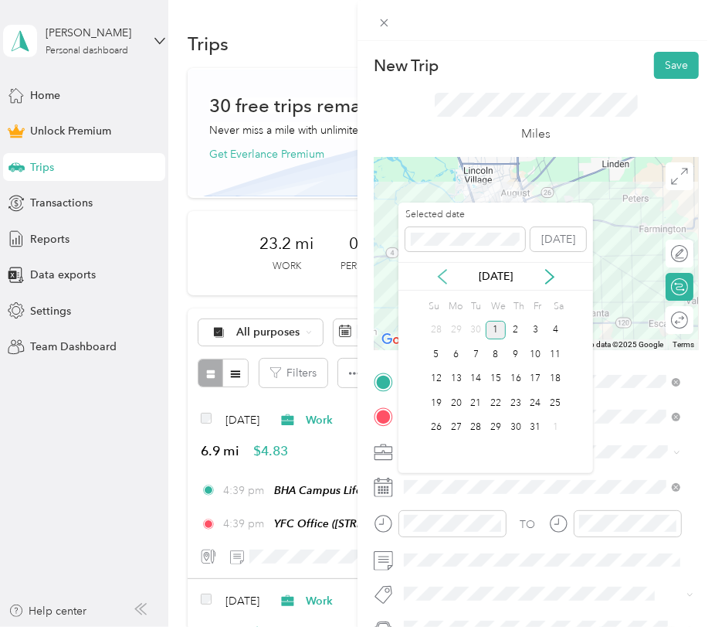
click at [448, 269] on icon at bounding box center [442, 276] width 15 height 15
click at [499, 355] on div "10" at bounding box center [496, 354] width 20 height 19
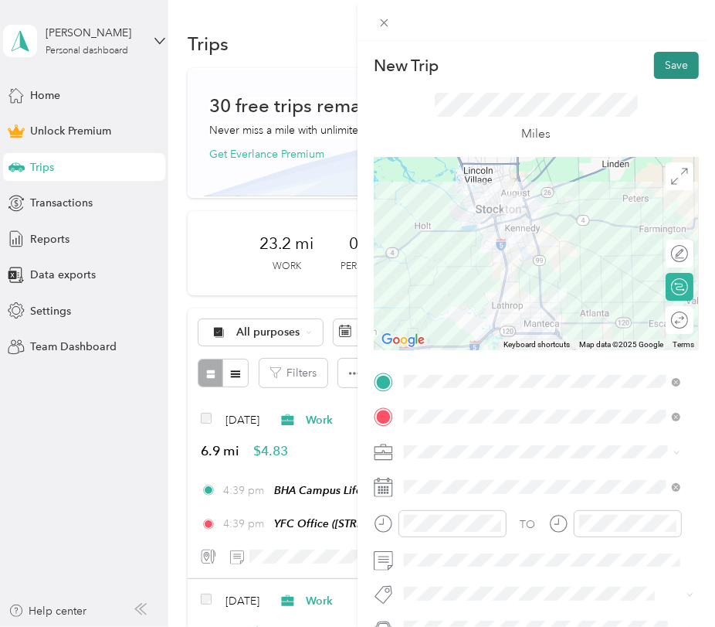
click at [671, 71] on button "Save" at bounding box center [676, 65] width 45 height 27
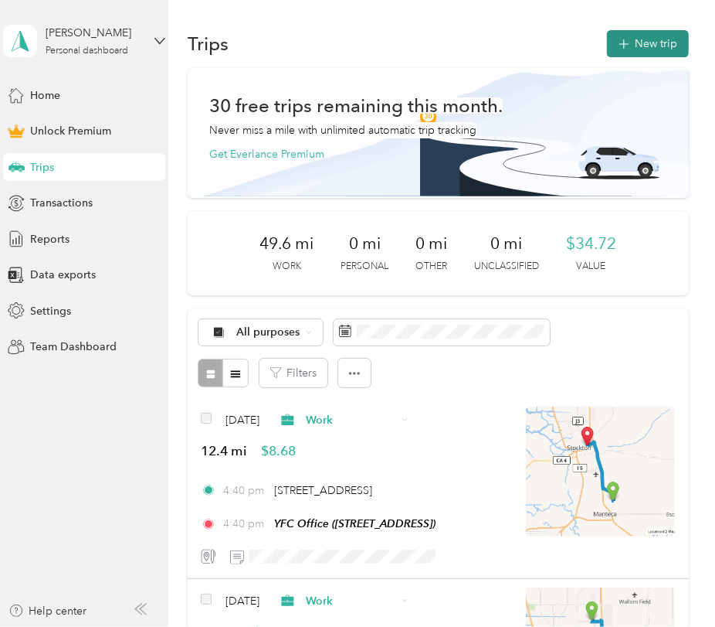
click at [641, 40] on button "New trip" at bounding box center [648, 43] width 82 height 27
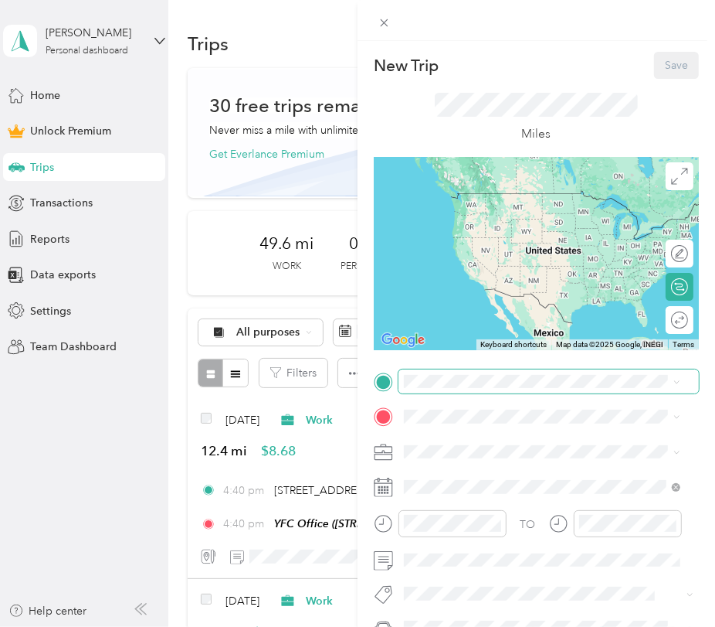
click at [457, 389] on span at bounding box center [549, 381] width 301 height 25
click at [501, 464] on div "YFC Office [STREET_ADDRESS]" at bounding box center [482, 452] width 98 height 32
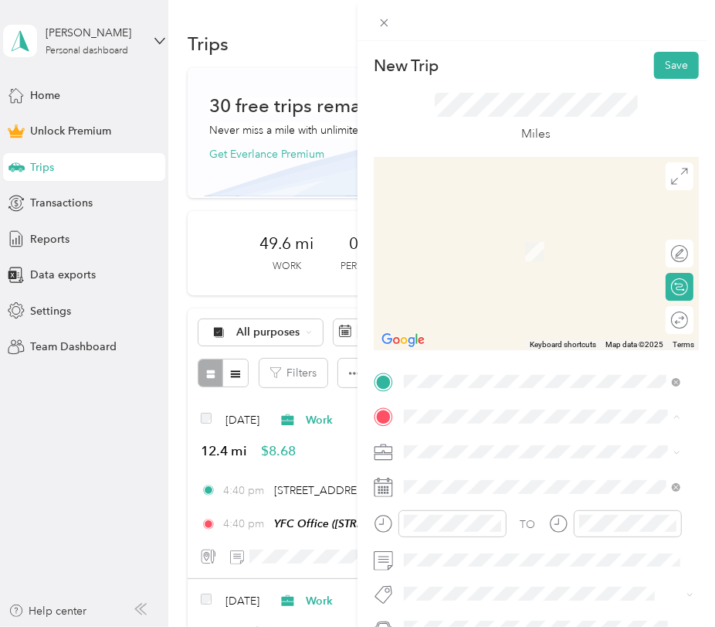
click at [495, 338] on strong "BHA Campus Life Club" at bounding box center [490, 332] width 115 height 14
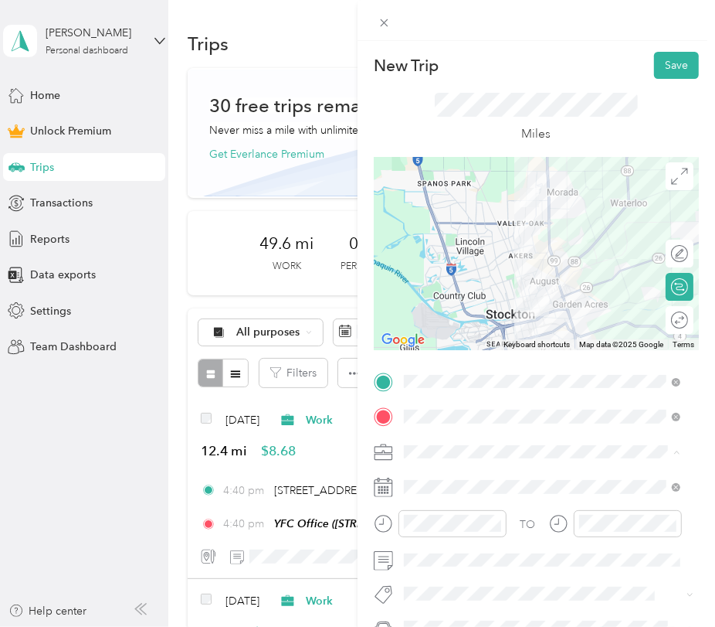
click at [441, 237] on div "Work" at bounding box center [543, 235] width 266 height 16
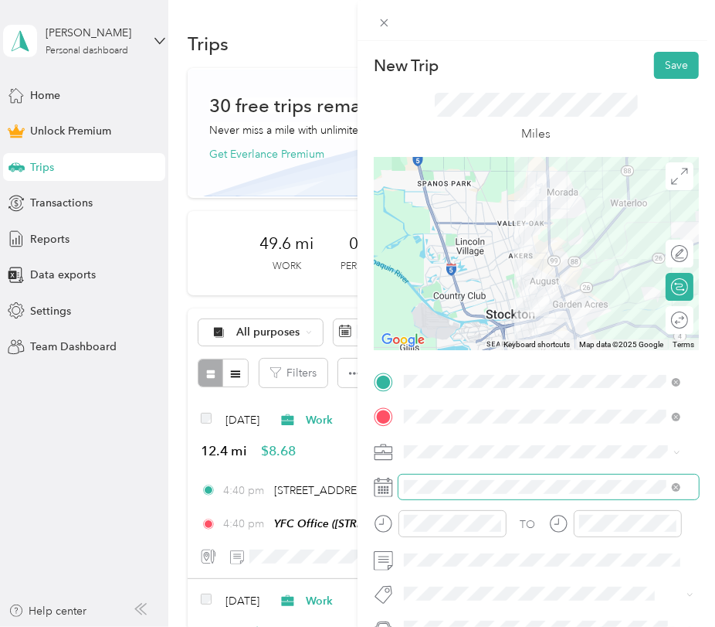
click at [442, 478] on span at bounding box center [549, 486] width 301 height 25
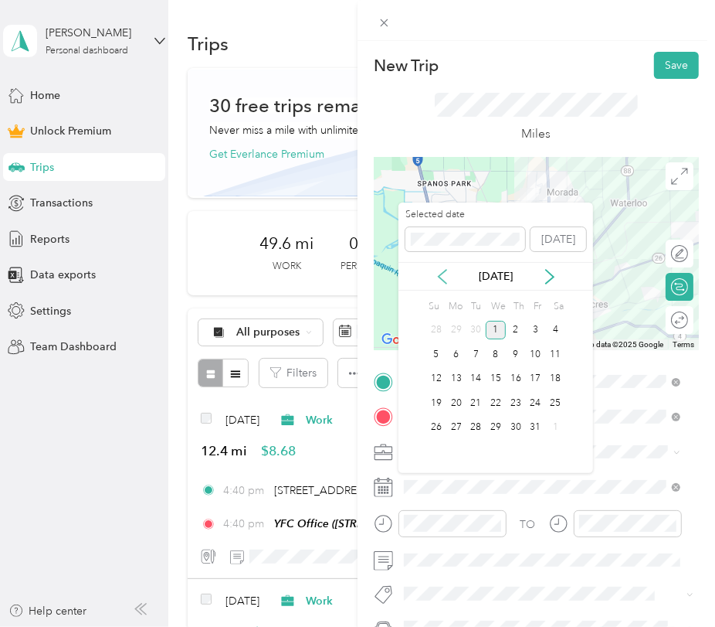
click at [435, 277] on icon at bounding box center [442, 276] width 15 height 15
click at [519, 353] on div "11" at bounding box center [516, 354] width 20 height 19
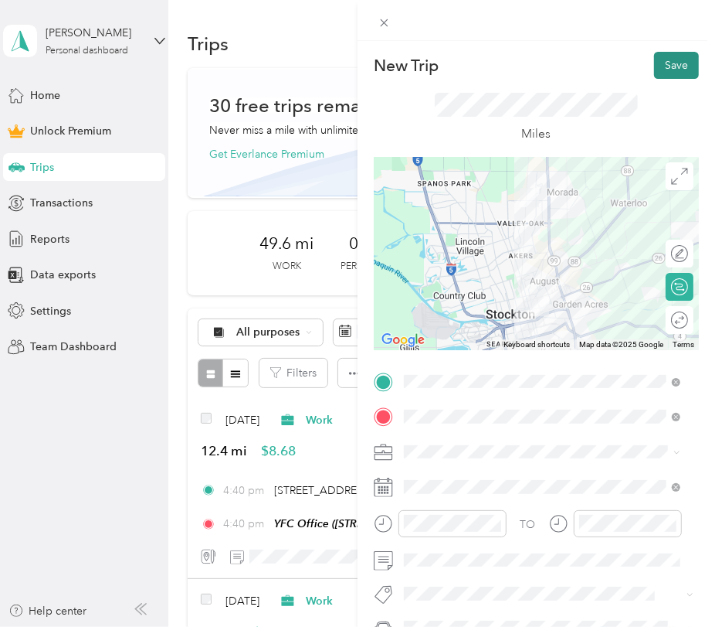
drag, startPoint x: 656, startPoint y: 59, endPoint x: 665, endPoint y: 59, distance: 9.3
click at [664, 59] on button "Save" at bounding box center [676, 65] width 45 height 27
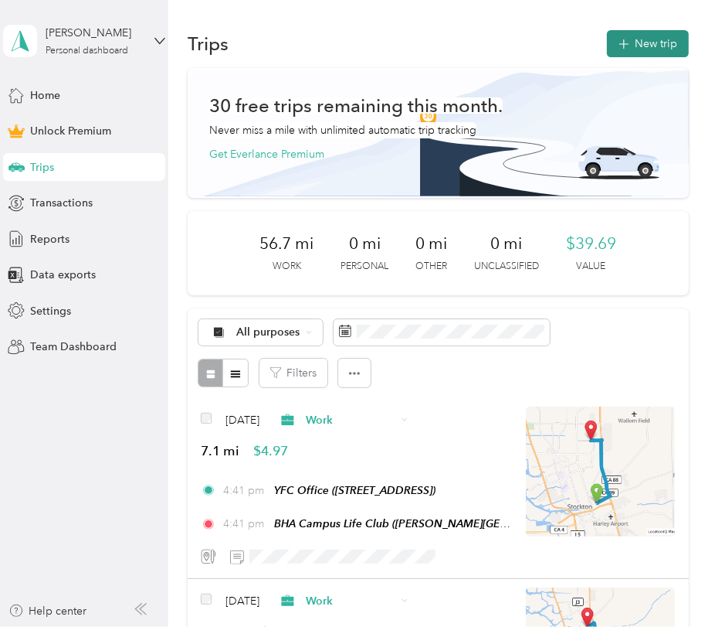
click at [617, 42] on icon "button" at bounding box center [624, 45] width 18 height 18
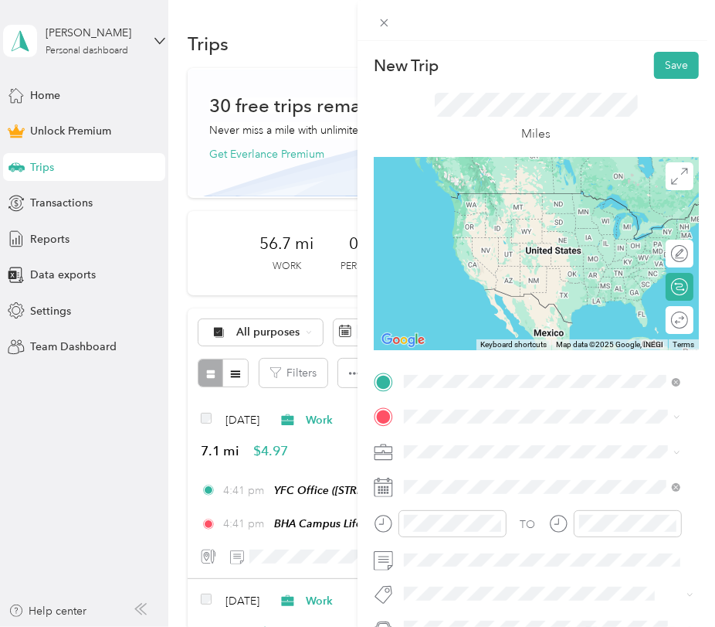
click at [480, 448] on div "[STREET_ADDRESS][US_STATE]" at bounding box center [543, 437] width 266 height 21
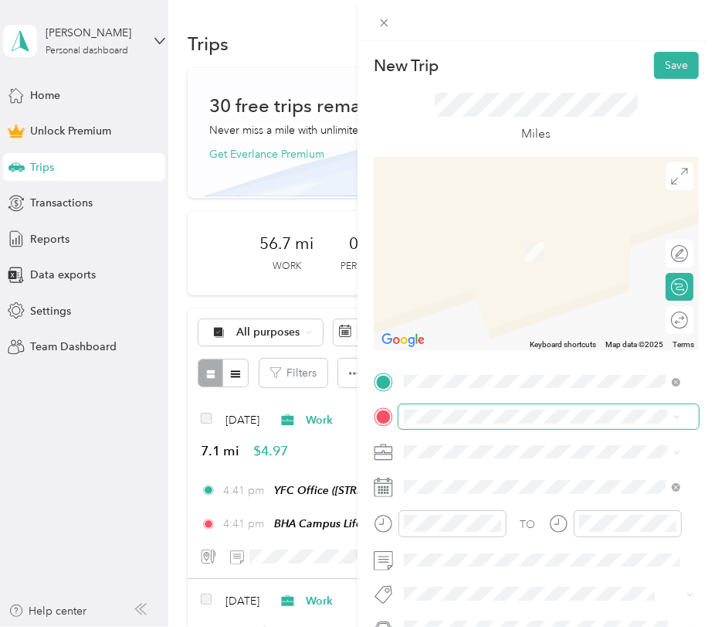
click at [470, 428] on span at bounding box center [549, 416] width 301 height 25
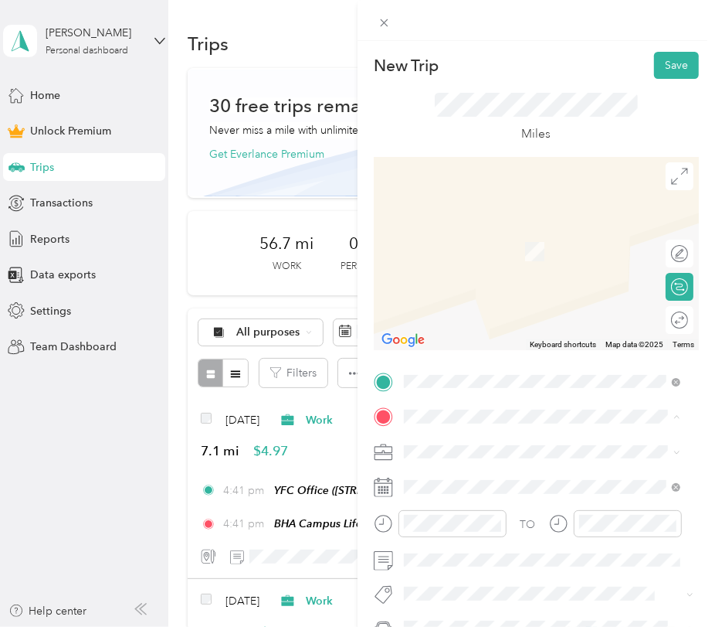
click at [488, 258] on span "[STREET_ADDRESS]" at bounding box center [482, 251] width 98 height 13
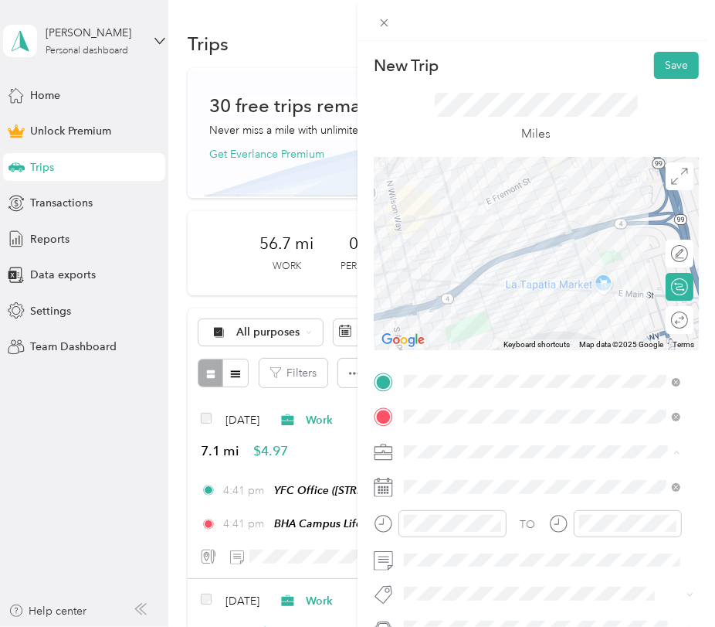
click at [476, 227] on div "Work" at bounding box center [543, 235] width 266 height 16
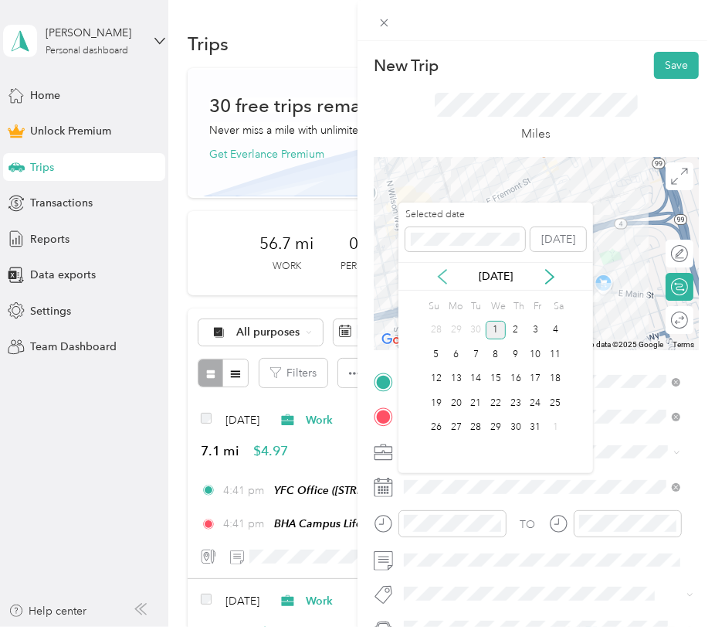
click at [443, 277] on icon at bounding box center [442, 276] width 15 height 15
click at [533, 355] on div "12" at bounding box center [536, 354] width 20 height 19
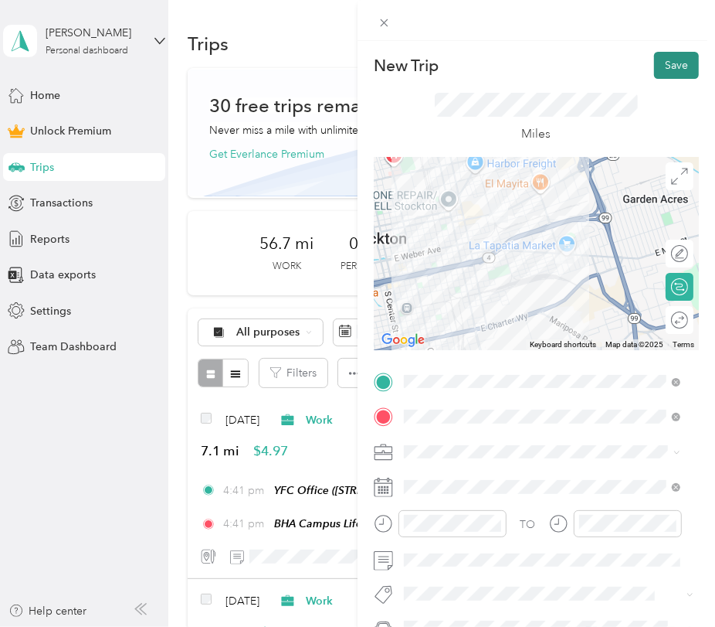
click at [667, 59] on button "Save" at bounding box center [676, 65] width 45 height 27
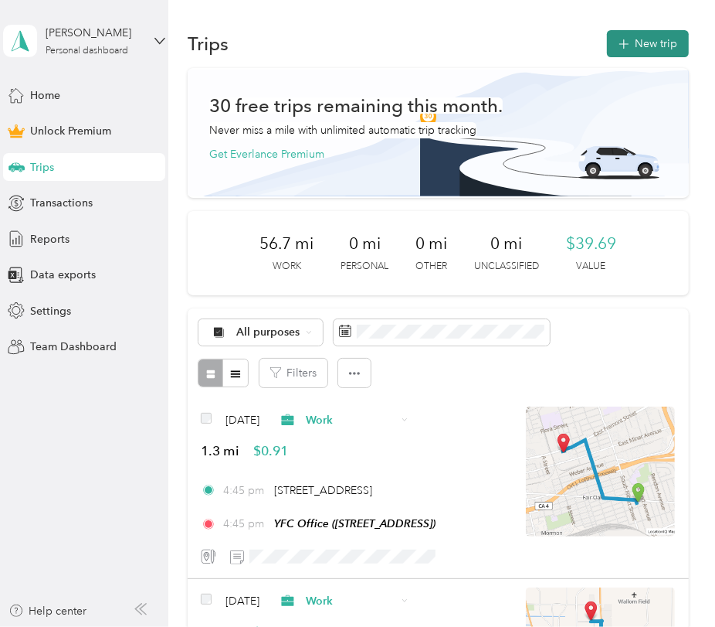
click at [621, 42] on icon "button" at bounding box center [624, 45] width 18 height 18
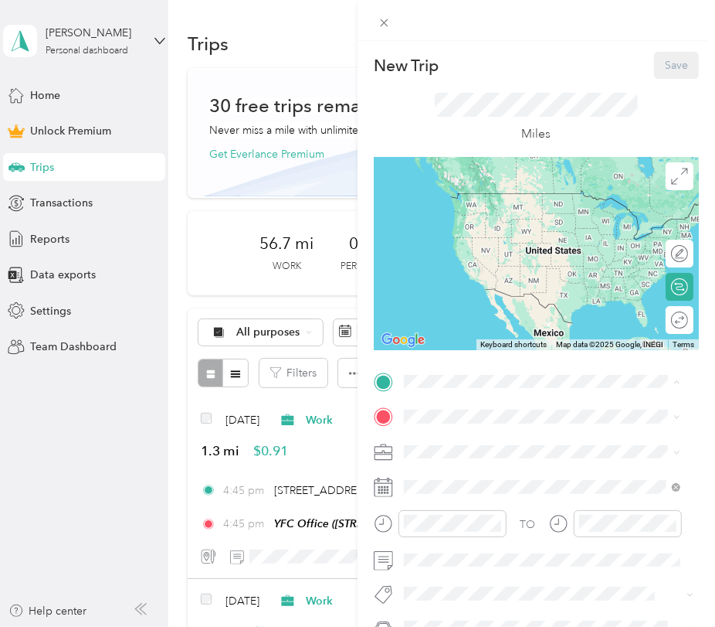
click at [457, 447] on div "YFC Office [STREET_ADDRESS]" at bounding box center [482, 452] width 98 height 32
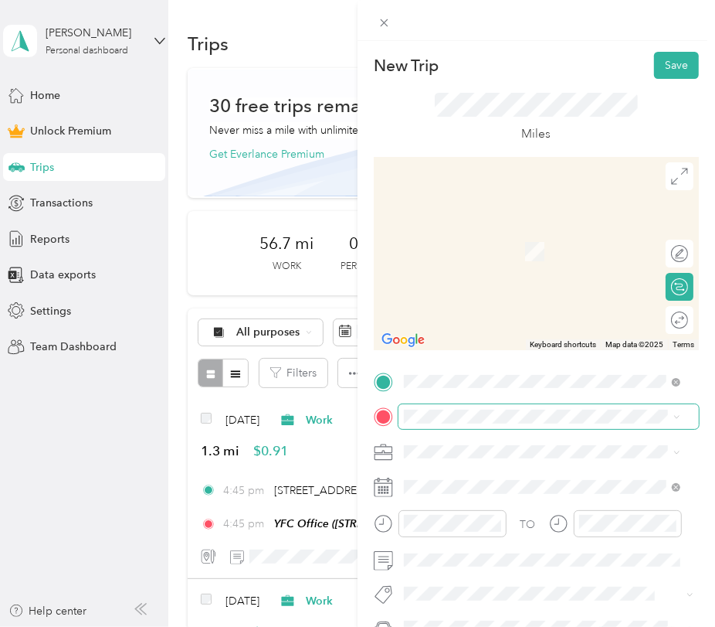
click at [452, 406] on span at bounding box center [549, 416] width 301 height 25
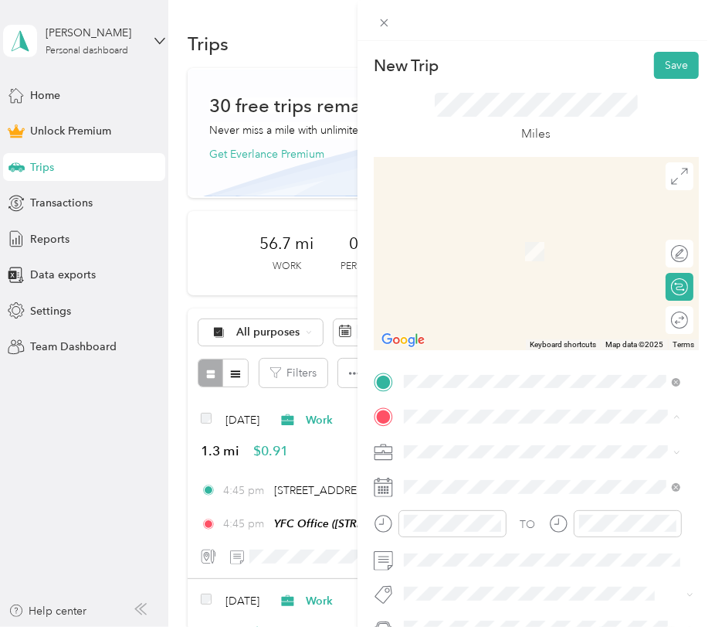
click at [459, 307] on span "[STREET_ADDRESS][US_STATE]" at bounding box center [510, 300] width 155 height 13
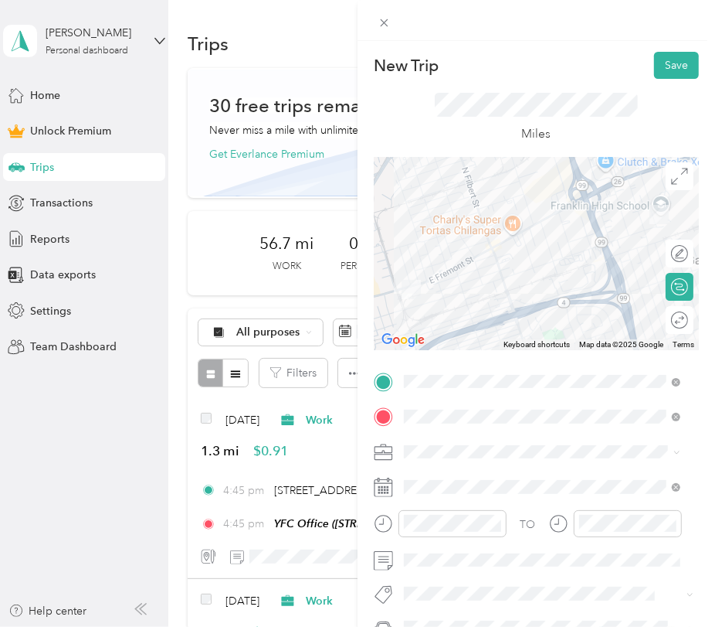
click at [439, 240] on div "Work" at bounding box center [543, 234] width 266 height 16
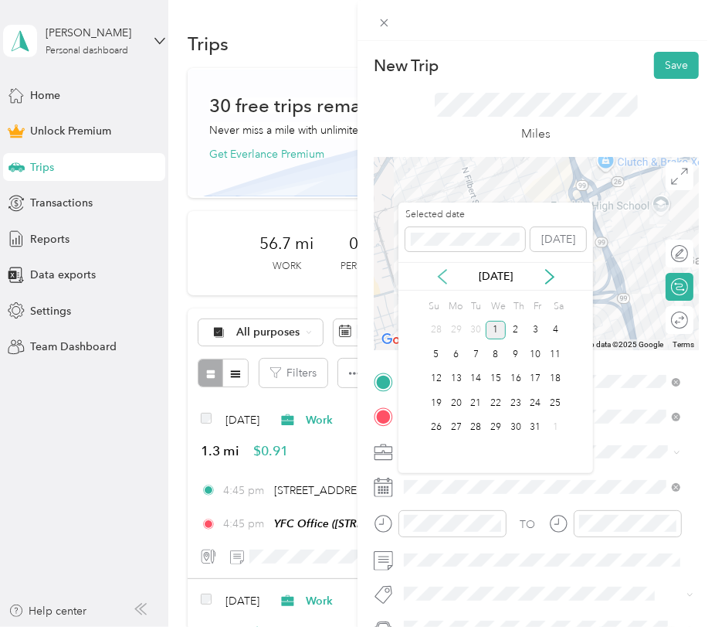
click at [445, 271] on icon at bounding box center [442, 276] width 15 height 15
click at [546, 355] on div "13" at bounding box center [555, 354] width 20 height 19
click at [532, 351] on div "12" at bounding box center [536, 354] width 20 height 19
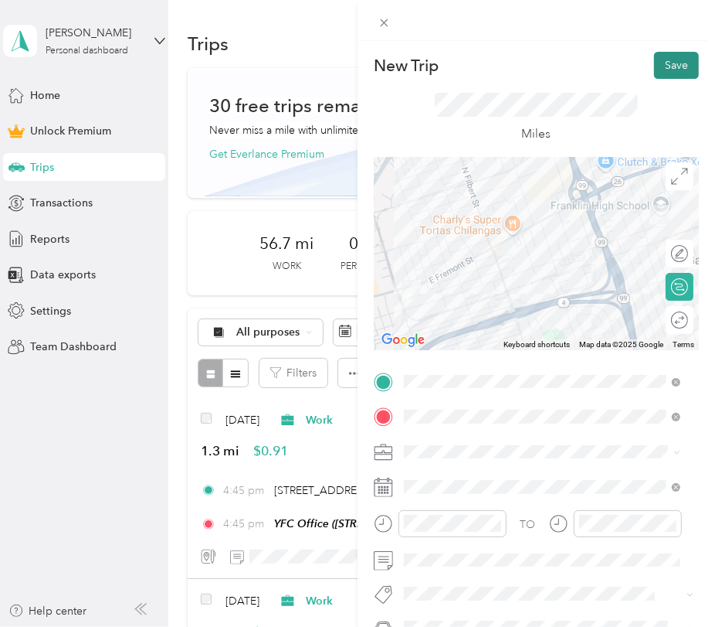
click at [662, 58] on button "Save" at bounding box center [676, 65] width 45 height 27
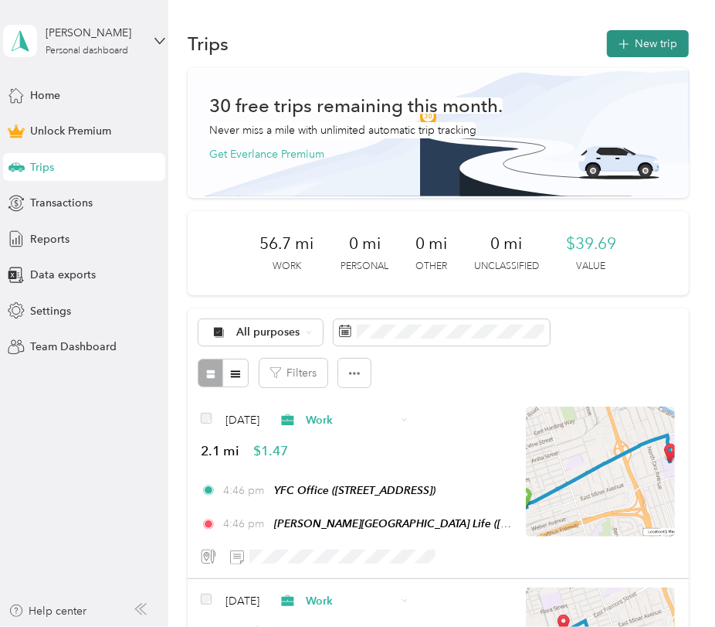
click at [628, 44] on button "New trip" at bounding box center [648, 43] width 82 height 27
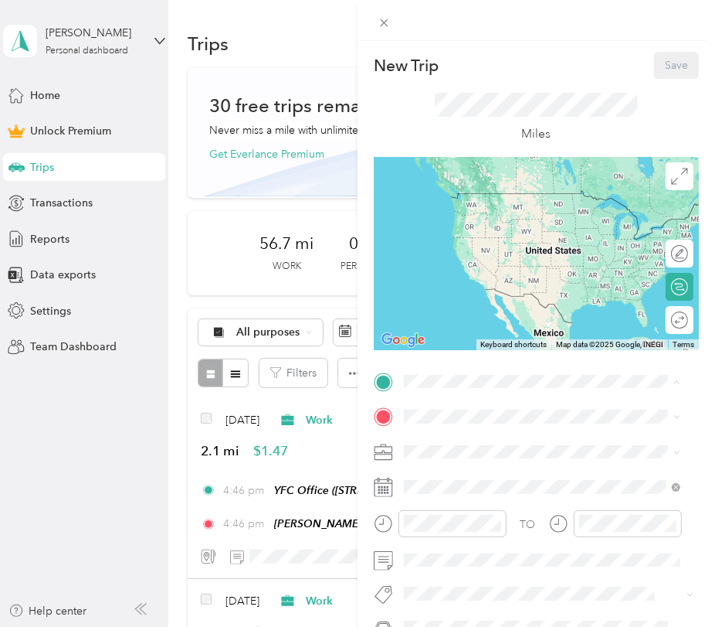
click at [484, 511] on div "Franklin HS Campus Life 4600 East Fremont Street, 95215, Stockton, California, …" at bounding box center [511, 500] width 157 height 32
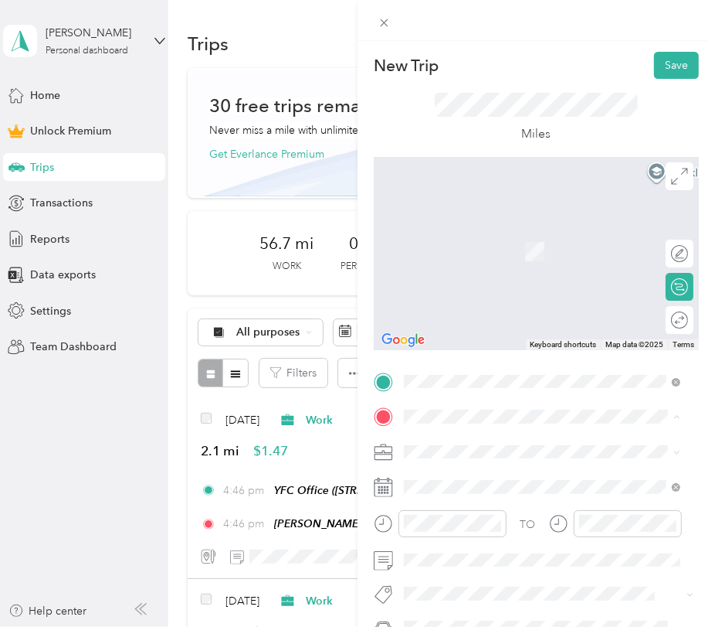
click at [505, 250] on span "[STREET_ADDRESS]" at bounding box center [482, 251] width 98 height 13
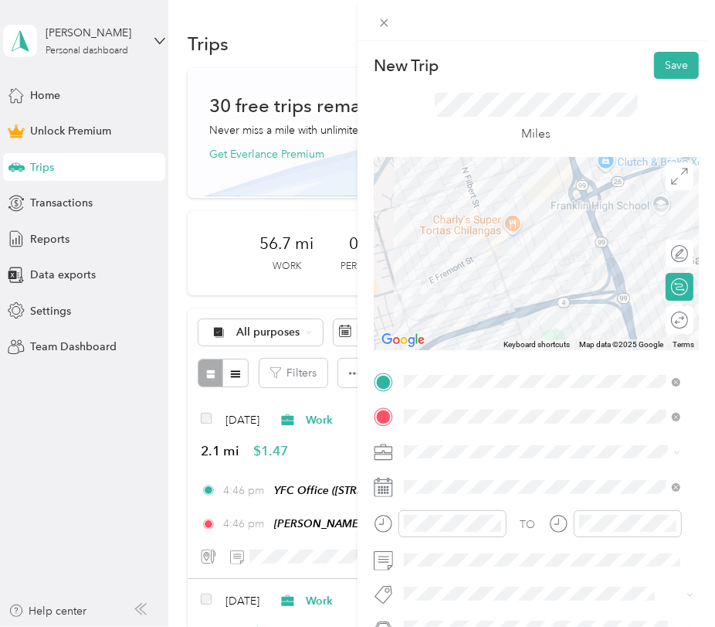
click at [445, 243] on li "Work" at bounding box center [542, 234] width 287 height 27
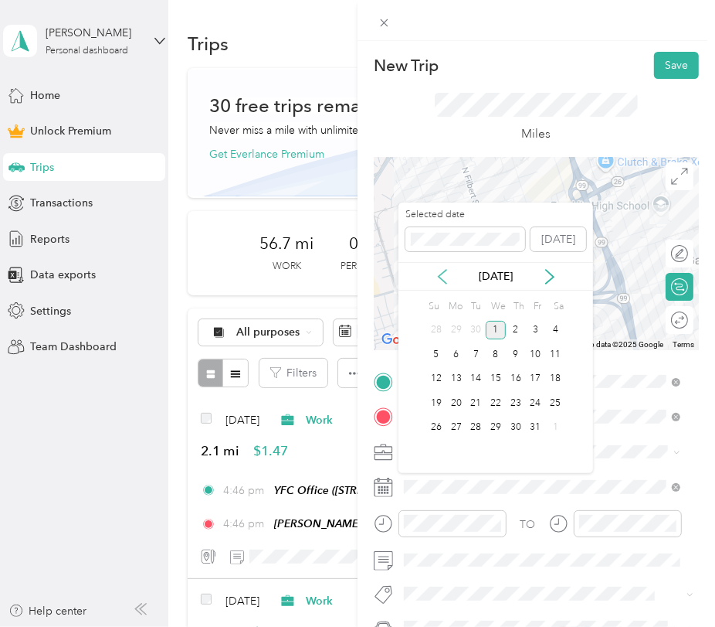
click at [446, 280] on icon at bounding box center [442, 276] width 15 height 15
click at [537, 349] on div "12" at bounding box center [536, 354] width 20 height 19
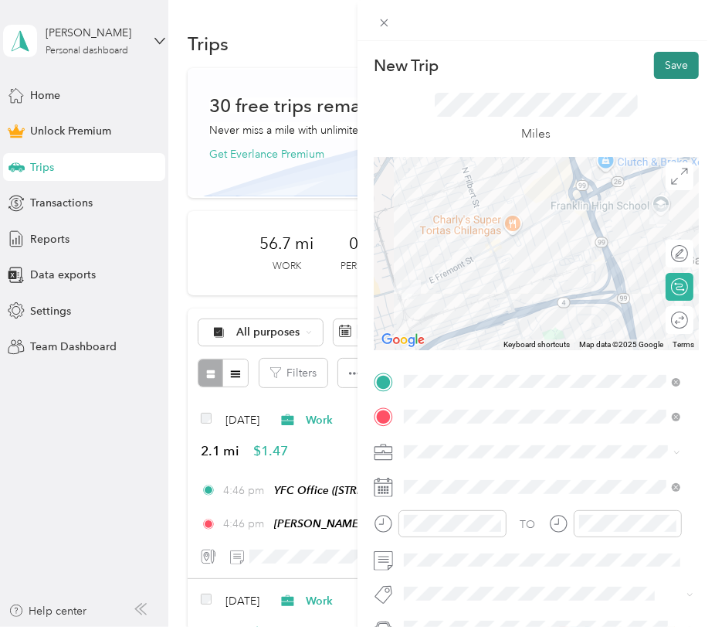
click at [654, 75] on button "Save" at bounding box center [676, 65] width 45 height 27
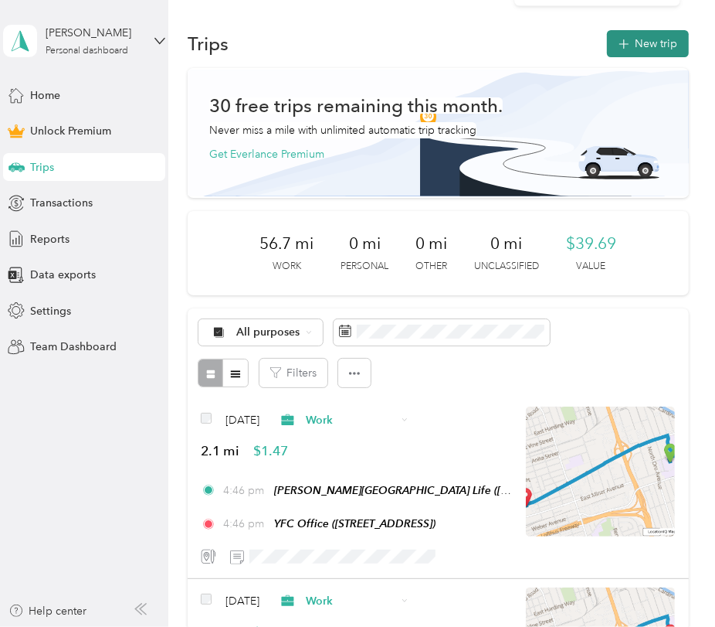
click at [630, 55] on button "New trip" at bounding box center [648, 43] width 82 height 27
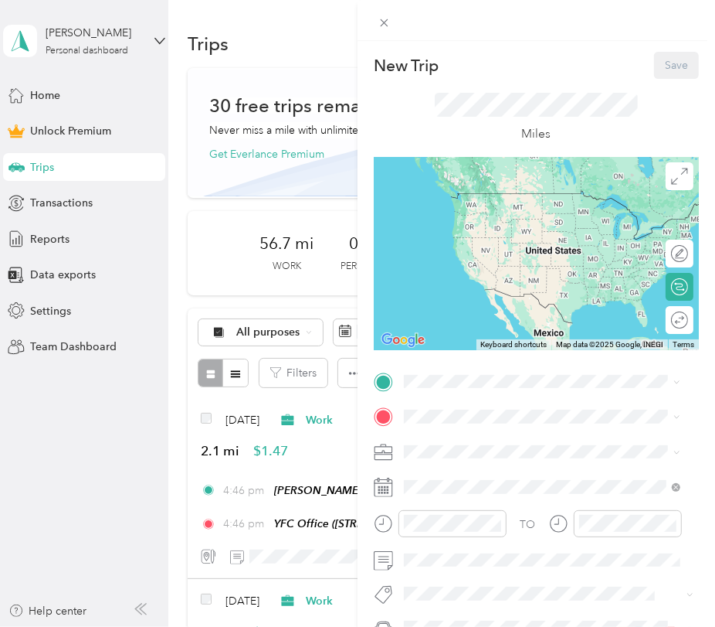
click at [448, 466] on span "[STREET_ADDRESS]" at bounding box center [482, 459] width 98 height 13
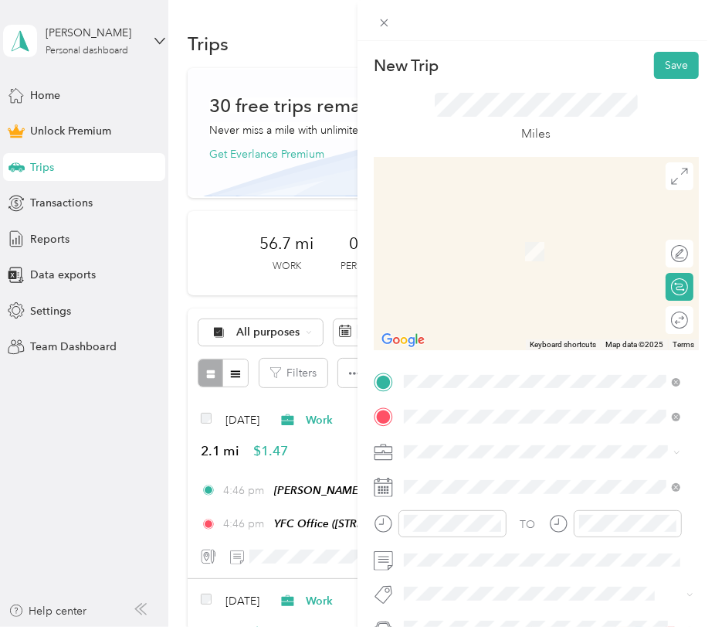
drag, startPoint x: 515, startPoint y: 212, endPoint x: 515, endPoint y: 223, distance: 10.1
click at [515, 217] on li "744 West Hammer Lane Stockton, California 95210, United States" at bounding box center [542, 229] width 287 height 32
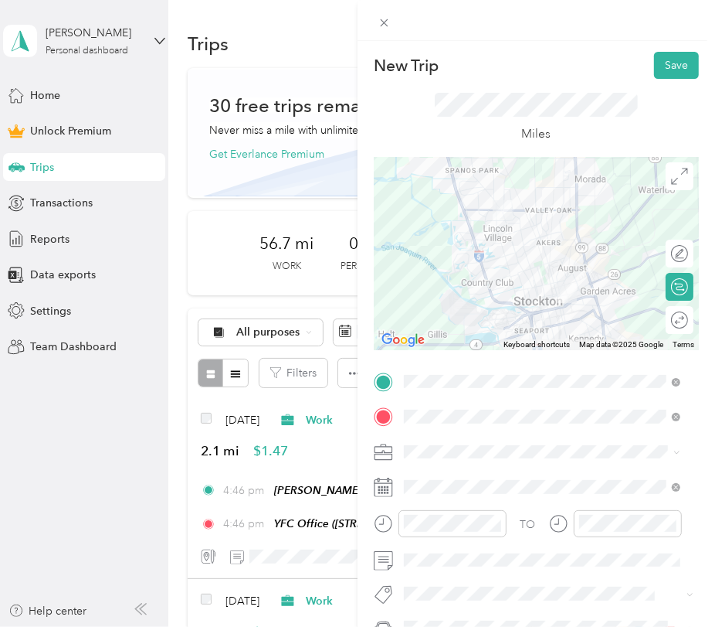
click at [443, 233] on div "Work" at bounding box center [543, 235] width 266 height 16
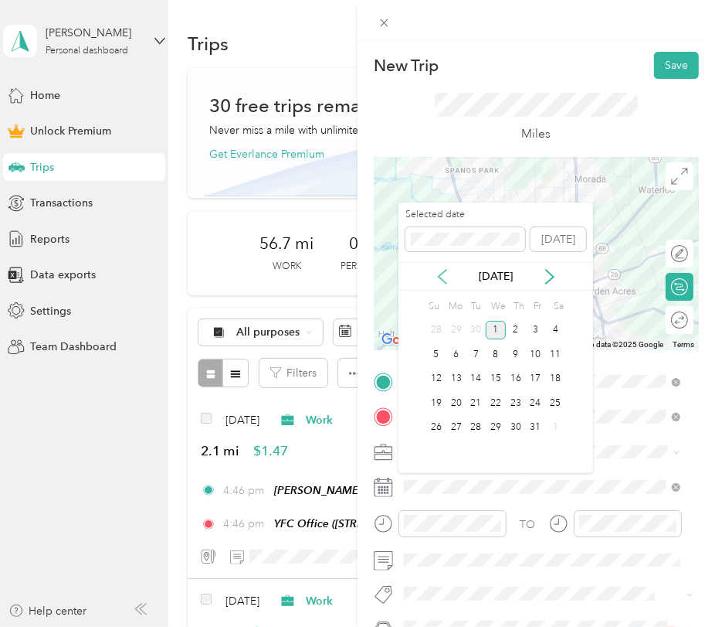
click at [439, 270] on icon at bounding box center [442, 276] width 15 height 15
click at [539, 354] on div "12" at bounding box center [536, 354] width 20 height 19
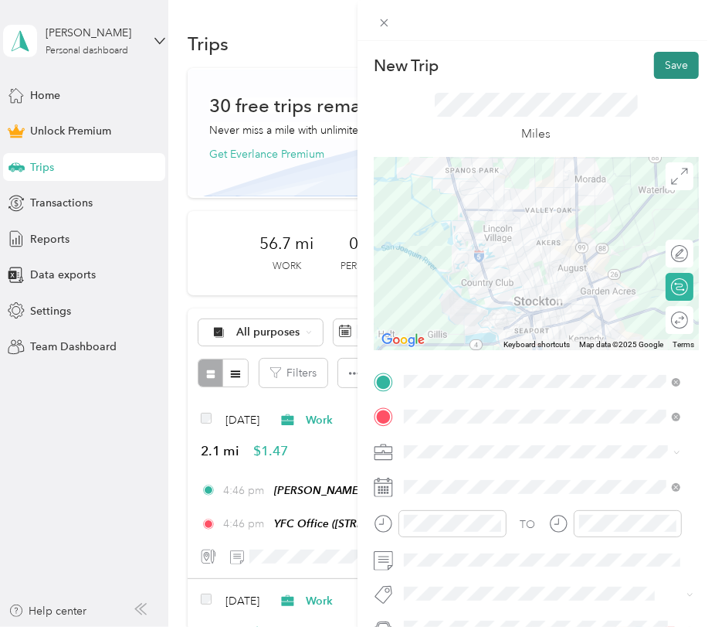
click at [656, 56] on button "Save" at bounding box center [676, 65] width 45 height 27
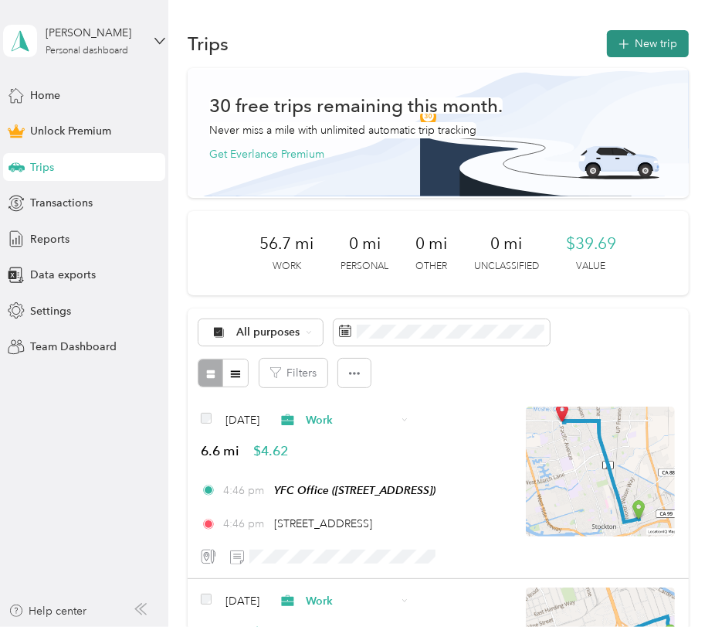
click at [655, 30] on button "New trip" at bounding box center [648, 43] width 82 height 27
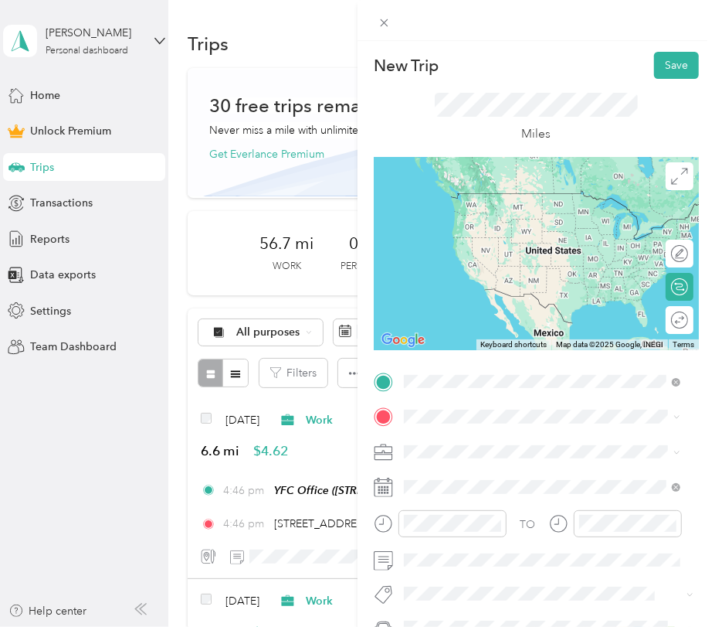
click at [550, 439] on span "1649 Dinesh Place Manteca, California 95336, United States" at bounding box center [510, 437] width 155 height 14
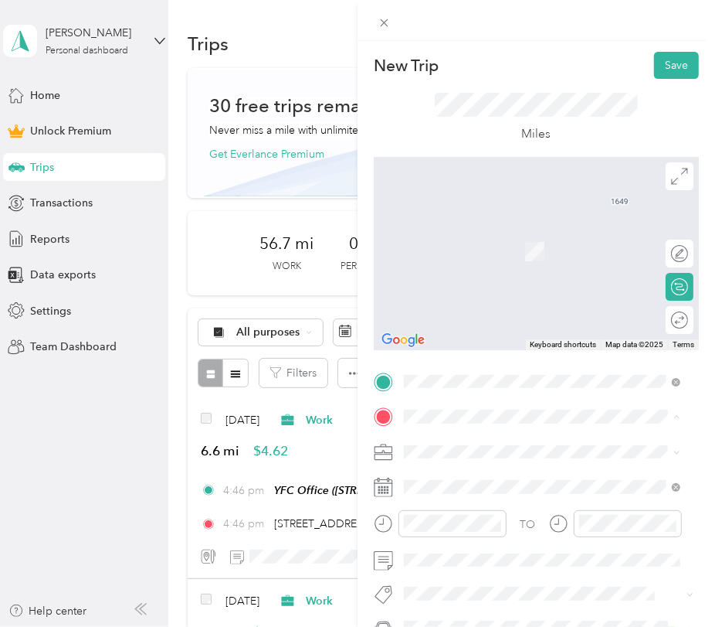
click at [529, 338] on strong "BHA Campus Life Club" at bounding box center [490, 332] width 115 height 14
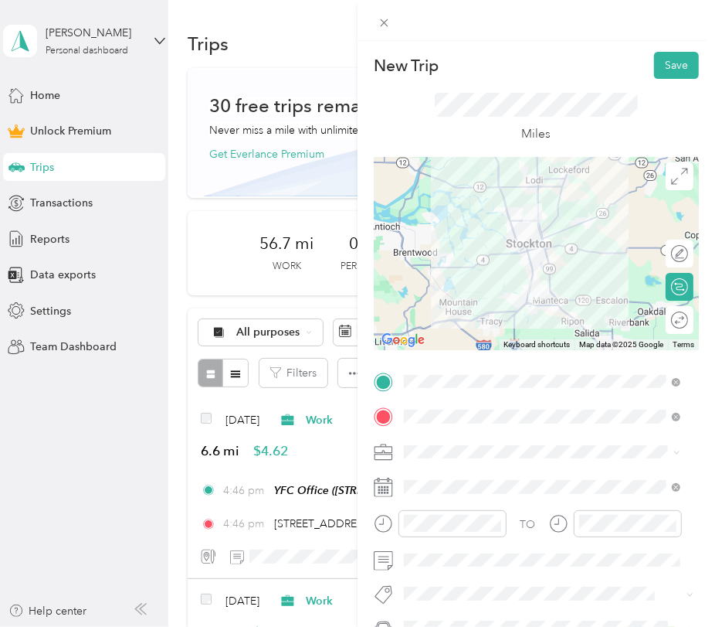
click at [477, 234] on div "Work" at bounding box center [543, 229] width 266 height 16
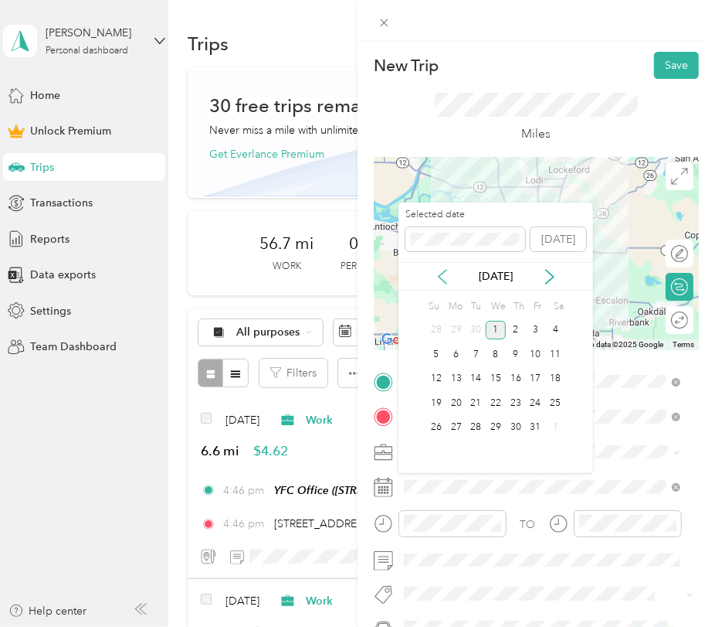
click at [440, 269] on icon at bounding box center [442, 276] width 15 height 15
click at [556, 355] on div "13" at bounding box center [555, 354] width 20 height 19
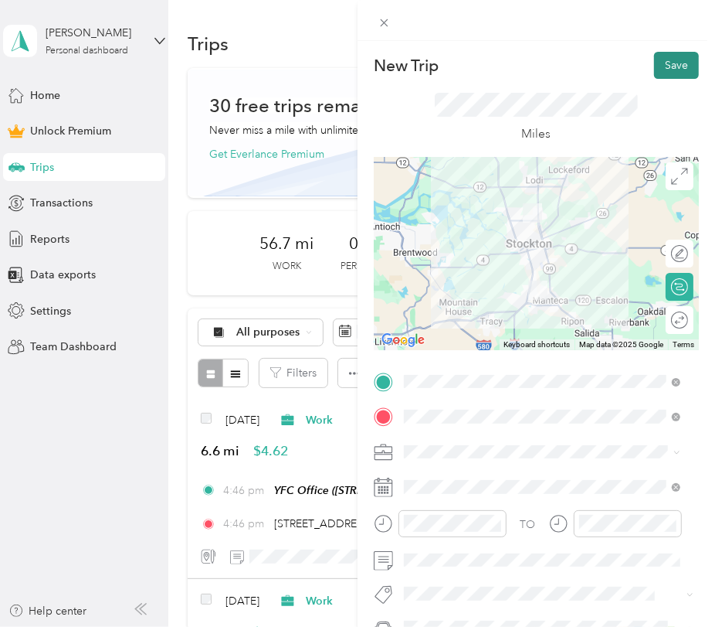
click at [655, 63] on button "Save" at bounding box center [676, 65] width 45 height 27
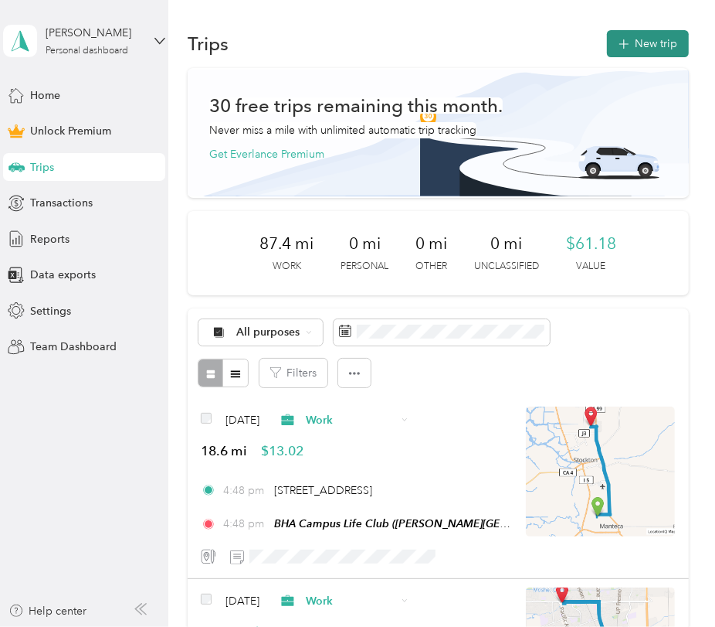
click at [647, 51] on button "New trip" at bounding box center [648, 43] width 82 height 27
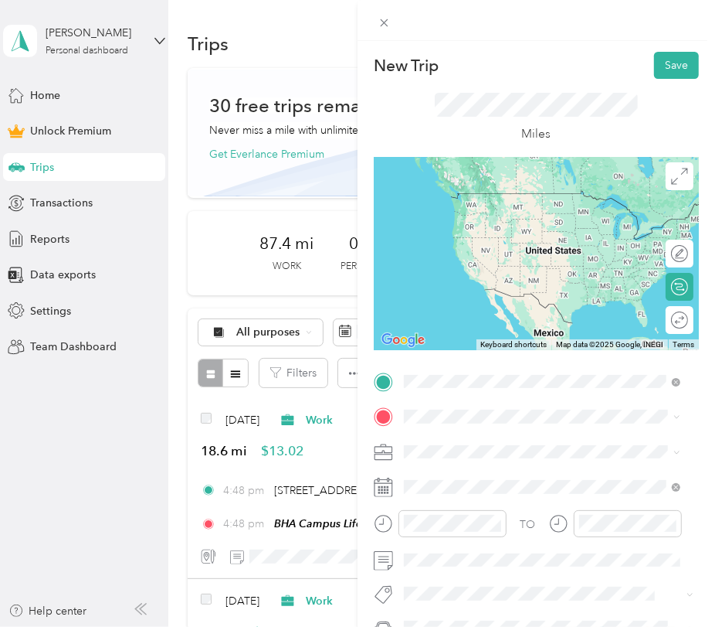
click at [432, 448] on div "[STREET_ADDRESS][US_STATE]" at bounding box center [543, 437] width 266 height 21
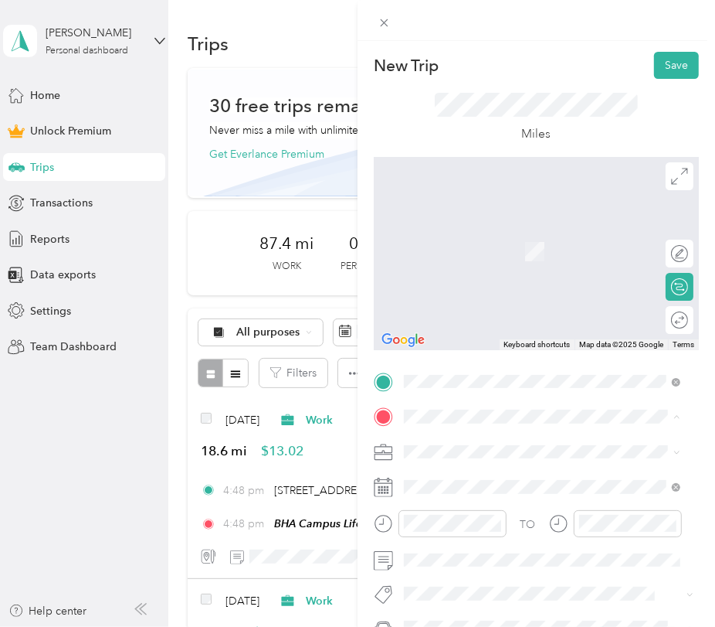
click at [508, 250] on span "[STREET_ADDRESS]" at bounding box center [482, 251] width 98 height 13
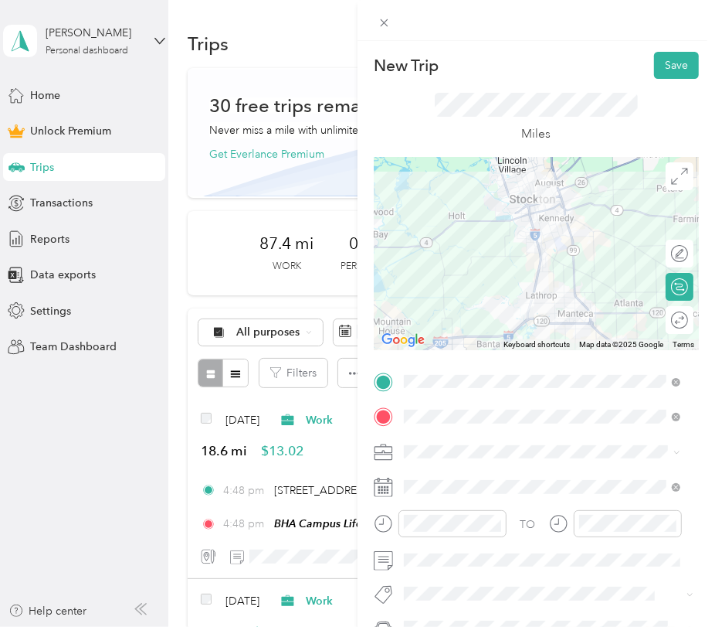
click at [430, 459] on span at bounding box center [549, 452] width 301 height 25
click at [430, 467] on div "TO Add photo" at bounding box center [536, 538] width 325 height 338
click at [449, 247] on ol "Work Personal Youth for [DEMOGRAPHIC_DATA] Religious Services Other Charity Med…" at bounding box center [542, 330] width 287 height 216
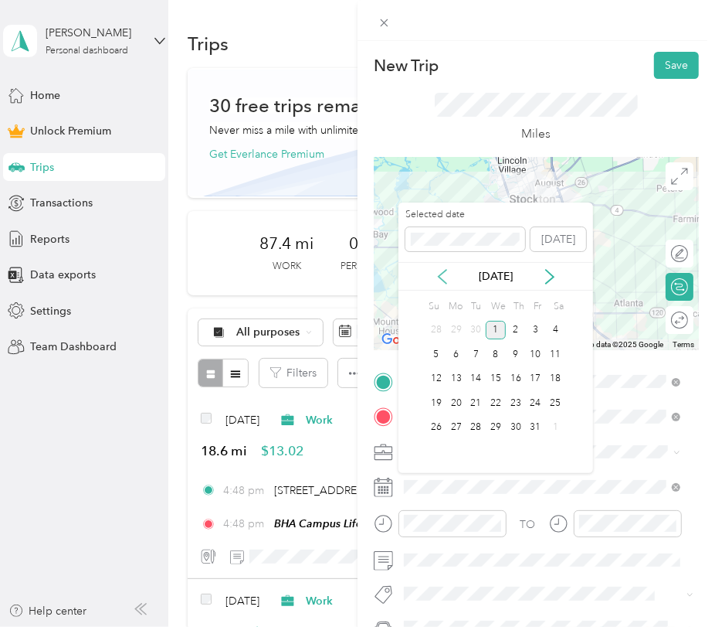
click at [443, 274] on icon at bounding box center [442, 276] width 15 height 15
click at [439, 375] on div "14" at bounding box center [437, 378] width 20 height 19
click at [494, 375] on div "17" at bounding box center [496, 378] width 20 height 19
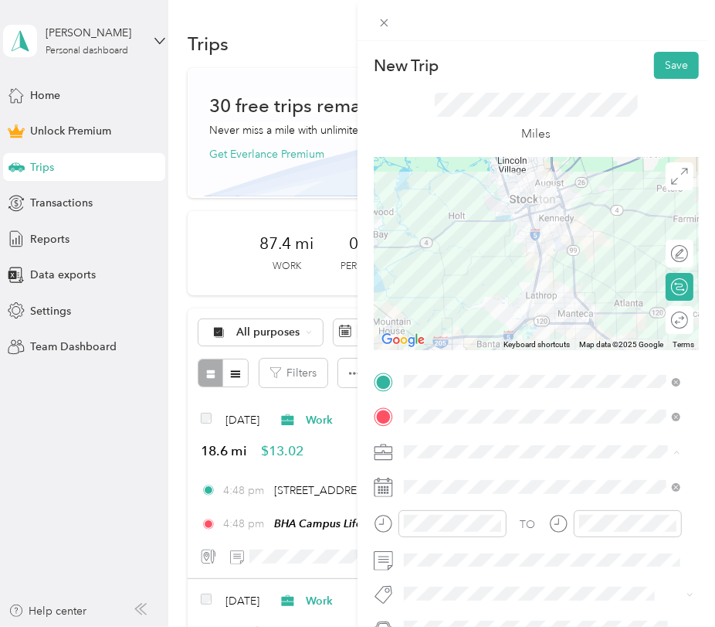
click at [441, 237] on li "Work" at bounding box center [542, 235] width 287 height 27
click at [658, 63] on button "Save" at bounding box center [676, 65] width 45 height 27
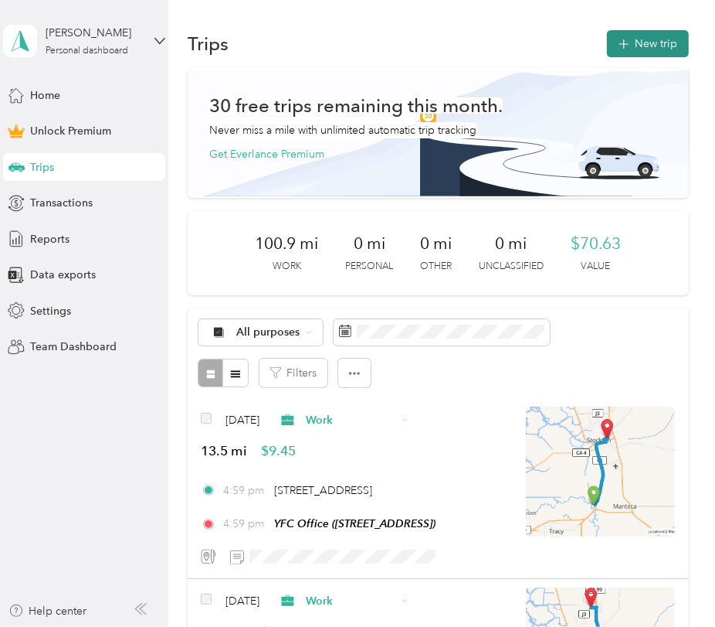
click at [615, 46] on icon "button" at bounding box center [624, 45] width 18 height 18
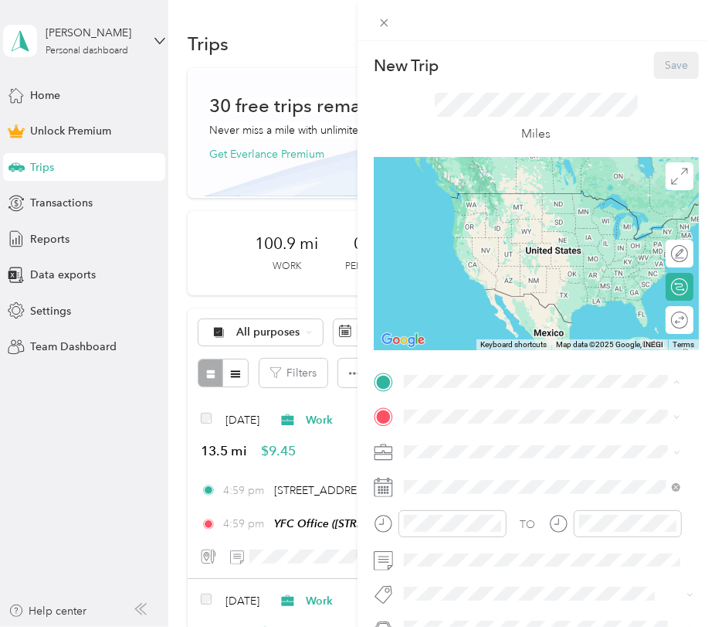
click at [508, 463] on div "YFC Office [STREET_ADDRESS]" at bounding box center [482, 452] width 98 height 32
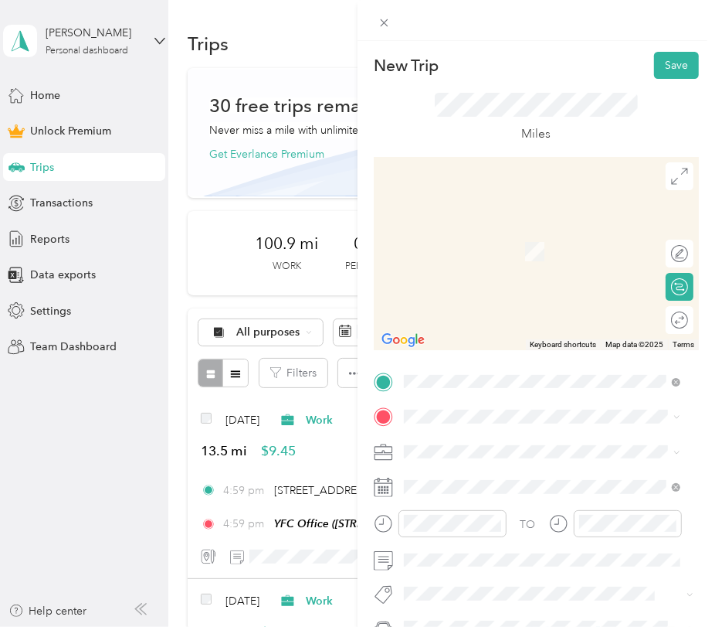
click at [481, 308] on div "[PERSON_NAME][GEOGRAPHIC_DATA] Life [STREET_ADDRESS][US_STATE]" at bounding box center [511, 291] width 157 height 32
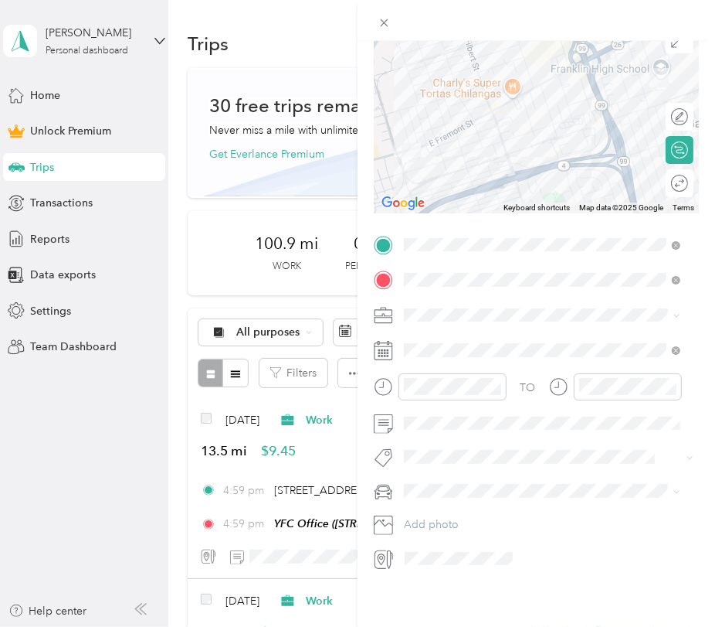
scroll to position [149, 0]
click at [496, 480] on span "[PERSON_NAME][GEOGRAPHIC_DATA], [STREET_ADDRESS] , 95212, [GEOGRAPHIC_DATA], [G…" at bounding box center [549, 467] width 232 height 62
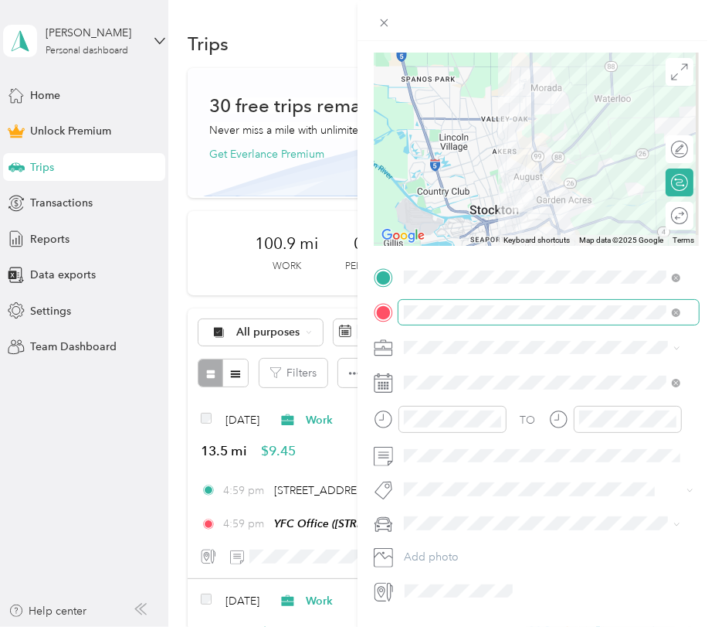
scroll to position [63, 0]
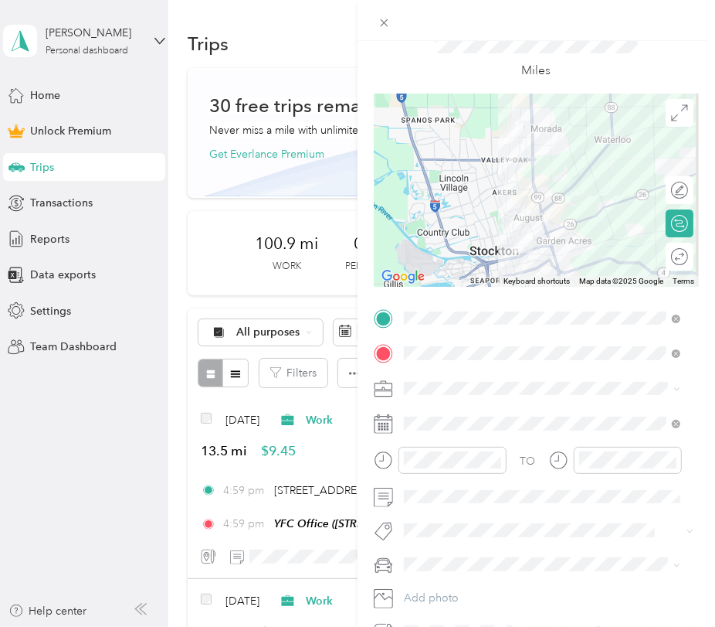
click at [424, 411] on span "Work" at bounding box center [423, 414] width 26 height 13
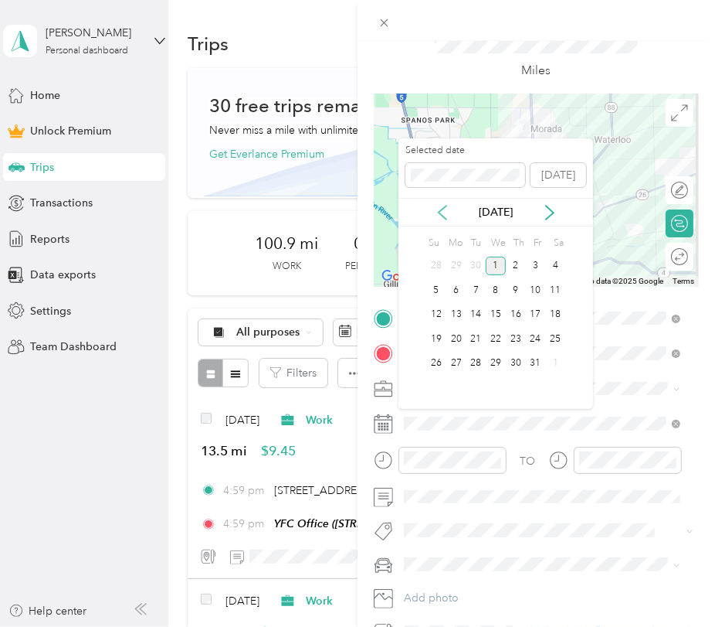
click at [439, 212] on icon at bounding box center [443, 213] width 8 height 14
click at [516, 308] on div "18" at bounding box center [516, 314] width 20 height 19
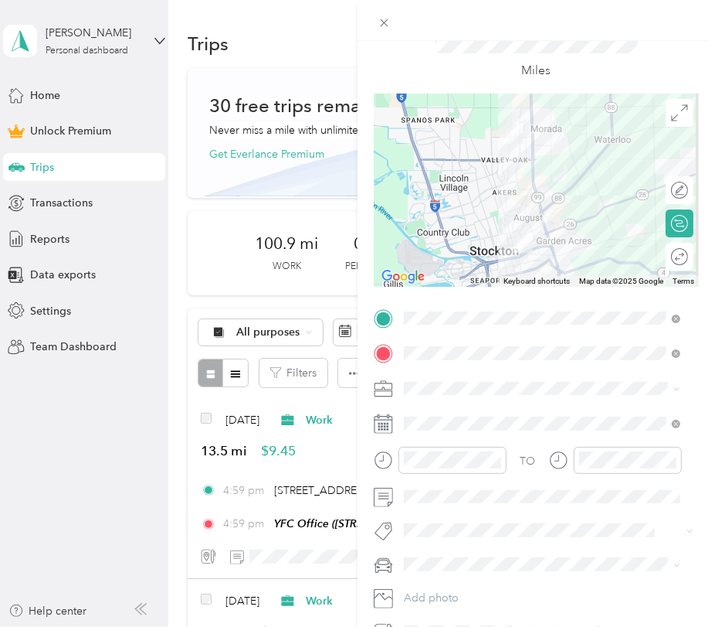
scroll to position [0, 0]
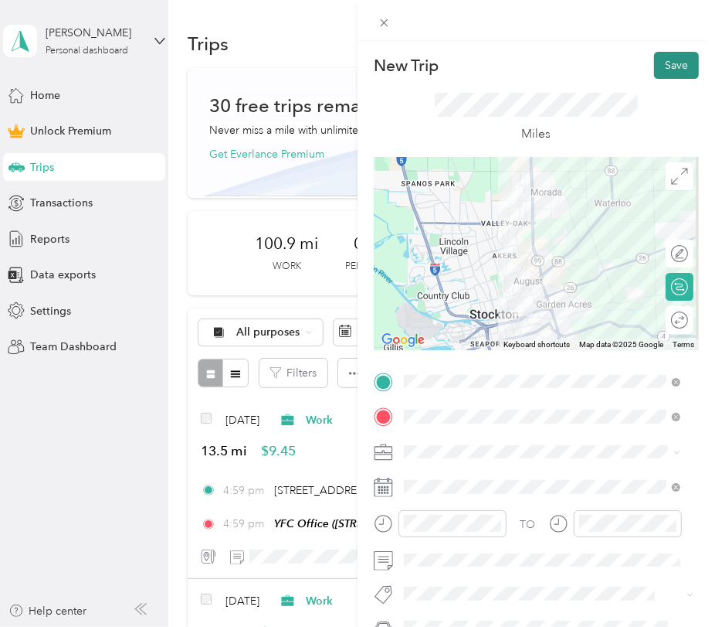
click at [658, 61] on button "Save" at bounding box center [676, 65] width 45 height 27
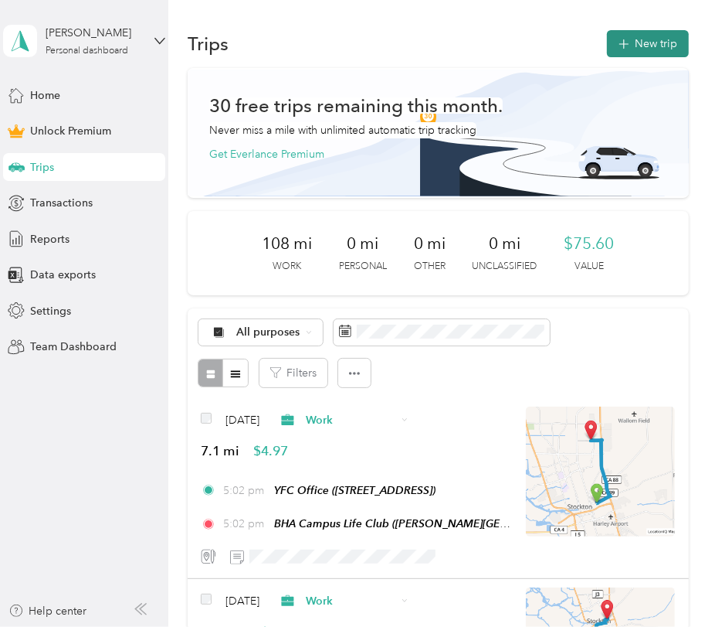
click at [641, 36] on button "New trip" at bounding box center [648, 43] width 82 height 27
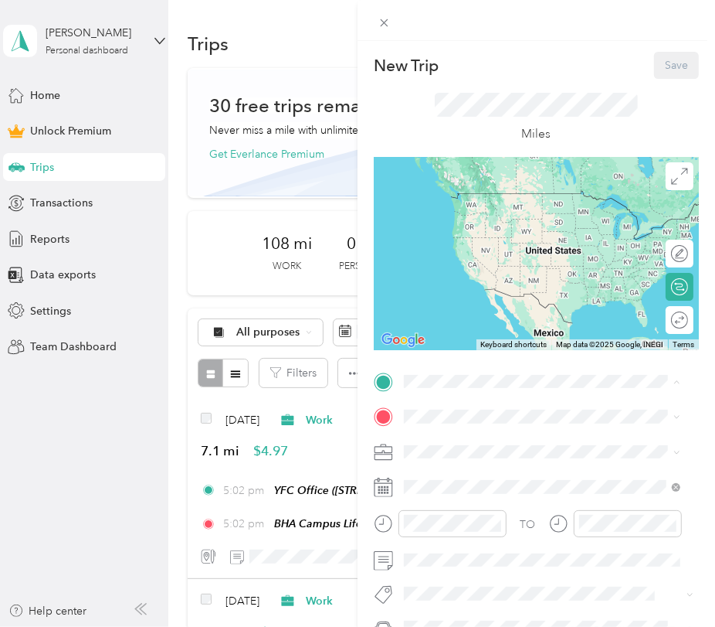
click at [484, 454] on span "[STREET_ADDRESS]" at bounding box center [482, 460] width 98 height 13
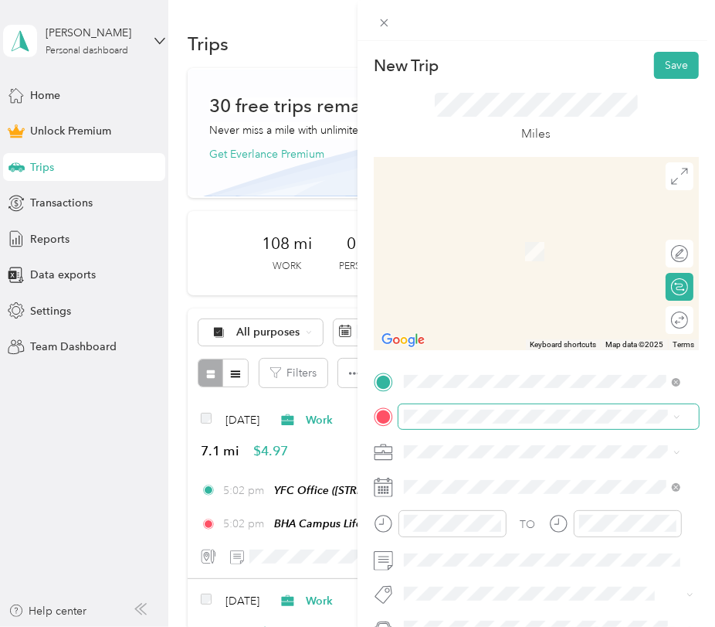
click at [484, 408] on span at bounding box center [549, 416] width 301 height 25
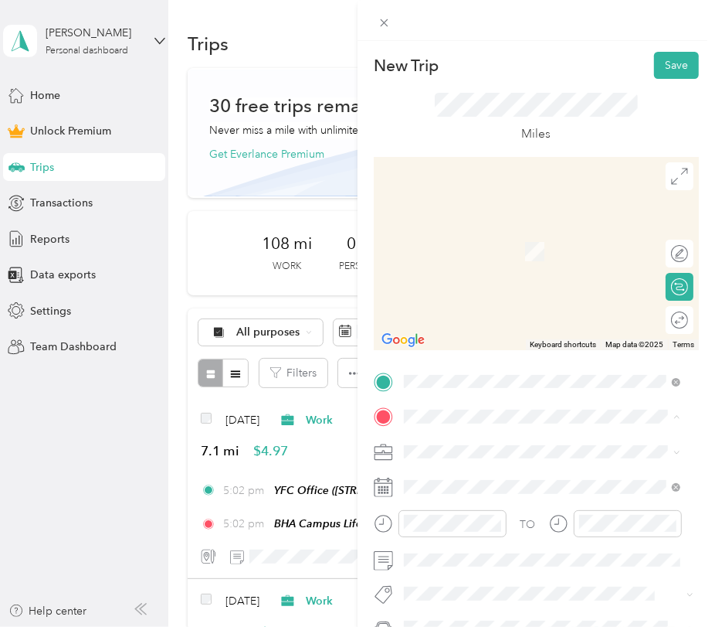
click at [502, 307] on span "[STREET_ADDRESS][US_STATE]" at bounding box center [510, 300] width 155 height 13
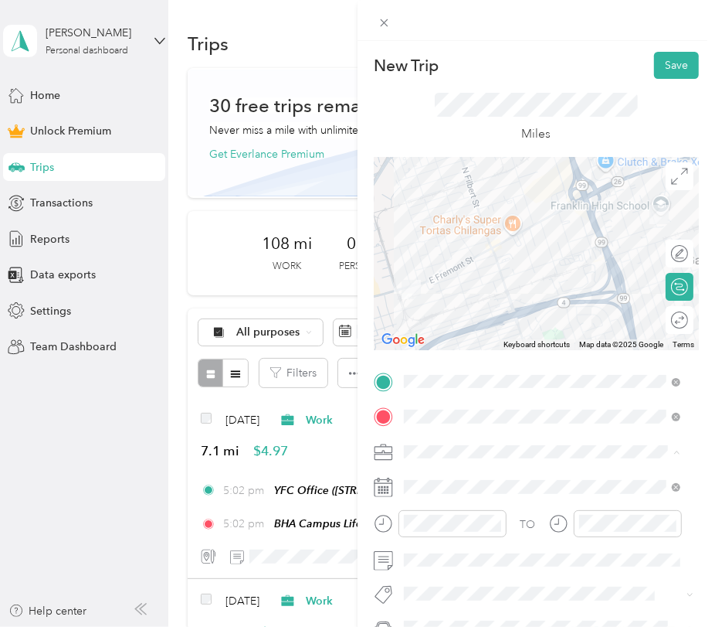
click at [467, 238] on div "Work" at bounding box center [543, 235] width 266 height 16
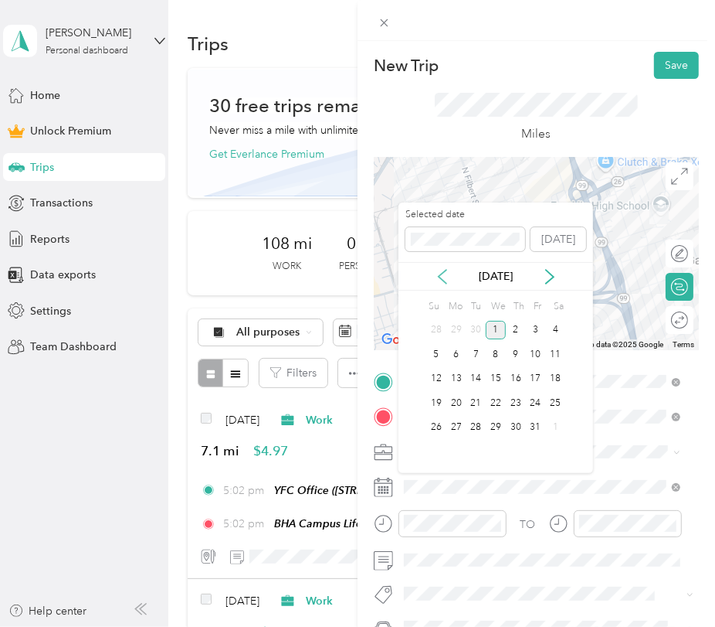
click at [441, 276] on icon at bounding box center [442, 276] width 15 height 15
click at [528, 375] on div "19" at bounding box center [536, 378] width 20 height 19
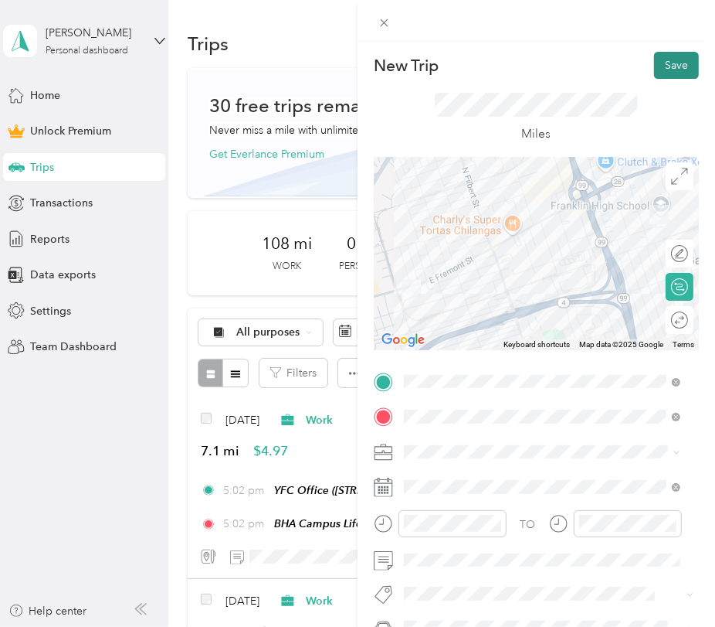
click at [655, 63] on button "Save" at bounding box center [676, 65] width 45 height 27
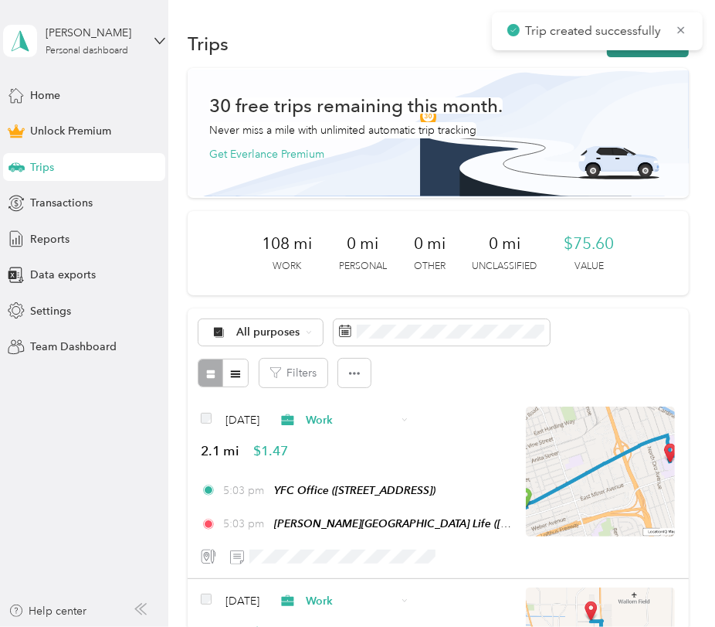
click at [632, 53] on button "New trip" at bounding box center [648, 43] width 82 height 27
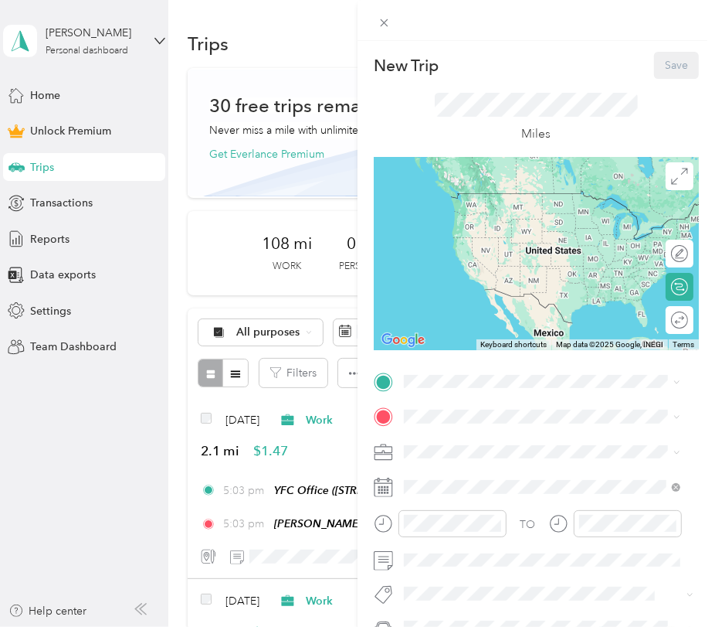
click at [481, 516] on div "[PERSON_NAME][GEOGRAPHIC_DATA] Life [STREET_ADDRESS][US_STATE]" at bounding box center [511, 500] width 157 height 32
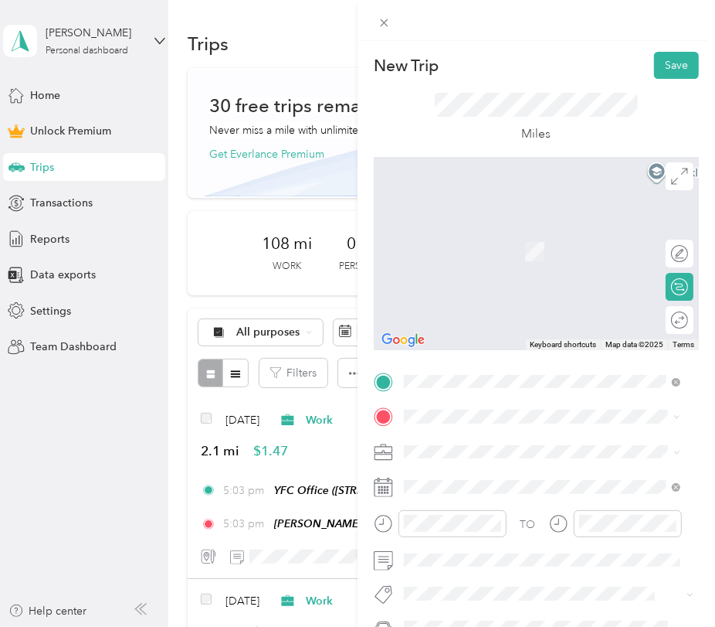
drag, startPoint x: 500, startPoint y: 242, endPoint x: 501, endPoint y: 261, distance: 19.3
click at [501, 247] on div "YFC Office [STREET_ADDRESS]" at bounding box center [482, 242] width 98 height 32
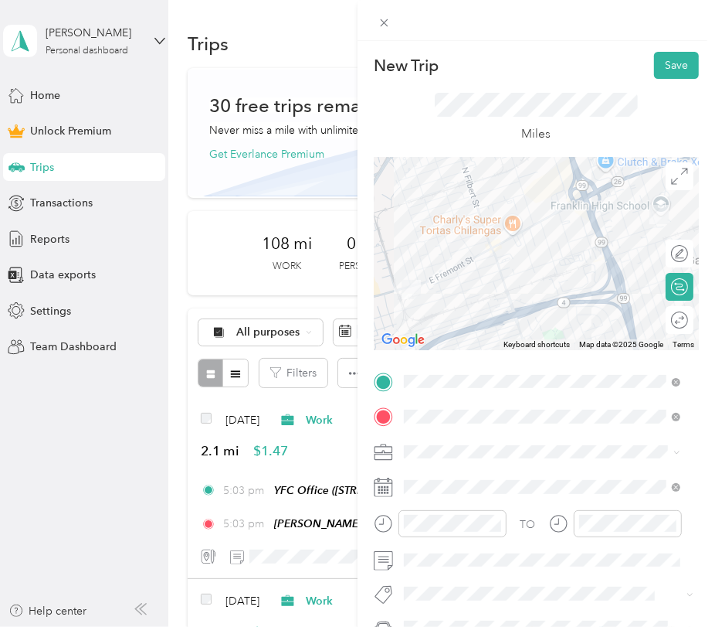
click at [430, 240] on li "Work" at bounding box center [542, 232] width 287 height 27
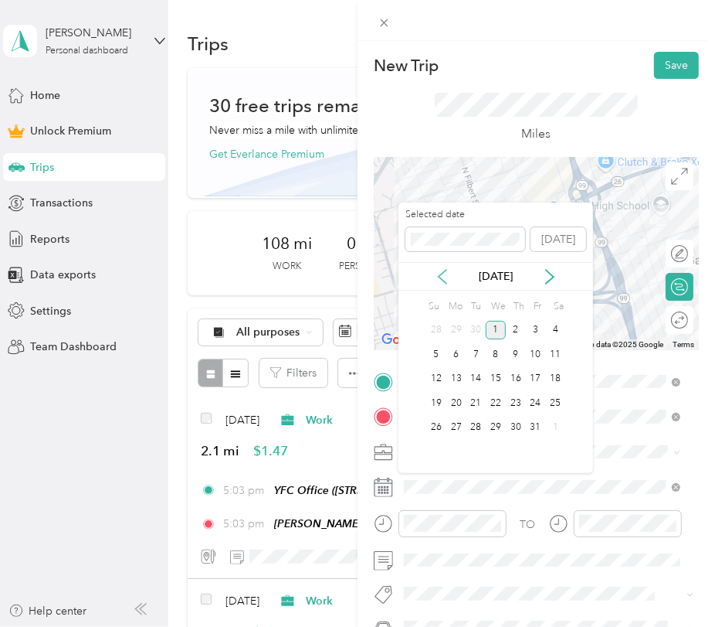
click at [445, 273] on icon at bounding box center [442, 276] width 15 height 15
click at [542, 381] on div "19" at bounding box center [536, 378] width 20 height 19
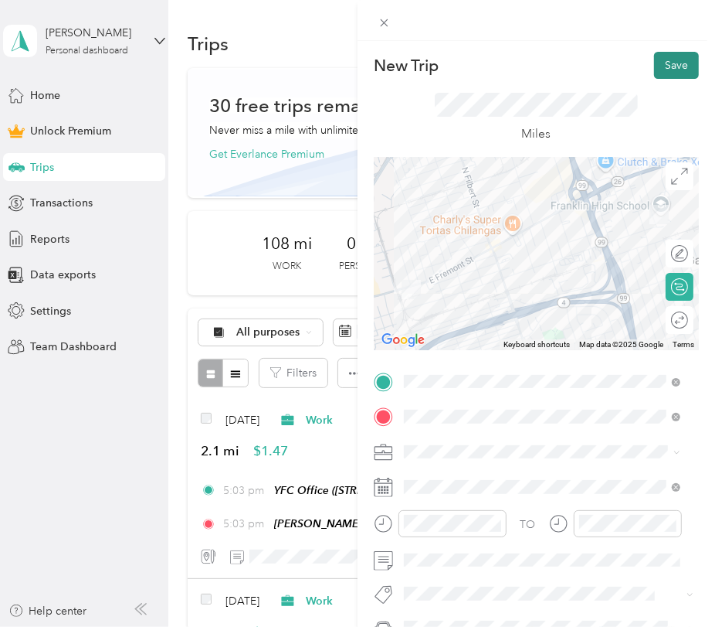
click at [662, 57] on button "Save" at bounding box center [676, 65] width 45 height 27
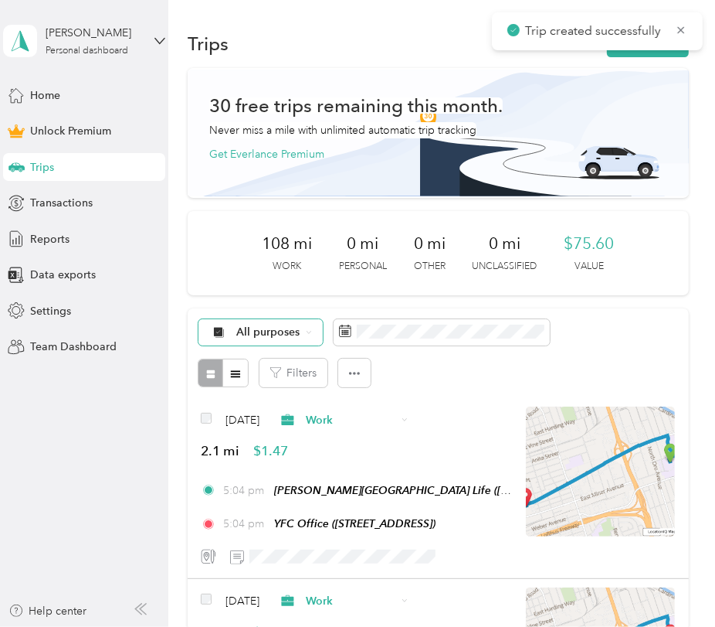
click at [308, 330] on icon at bounding box center [309, 332] width 6 height 6
click at [267, 440] on span "Personal" at bounding box center [324, 441] width 175 height 16
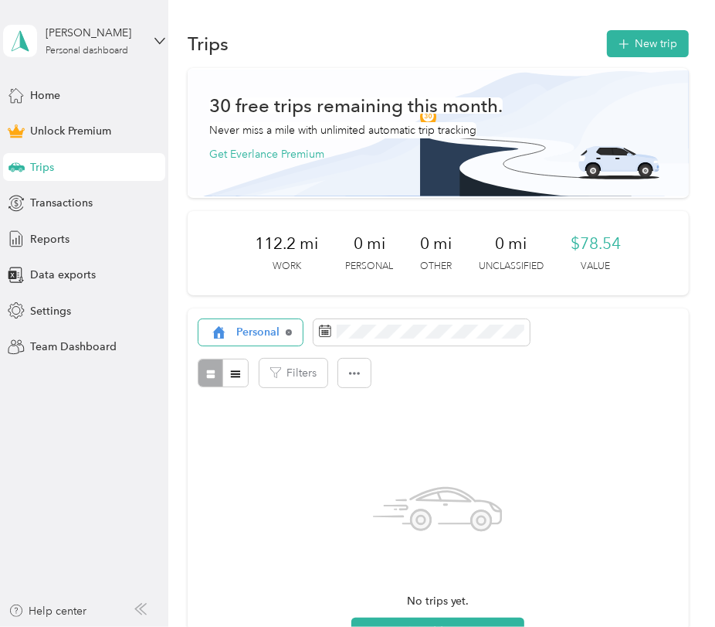
click at [289, 332] on icon at bounding box center [289, 332] width 3 height 3
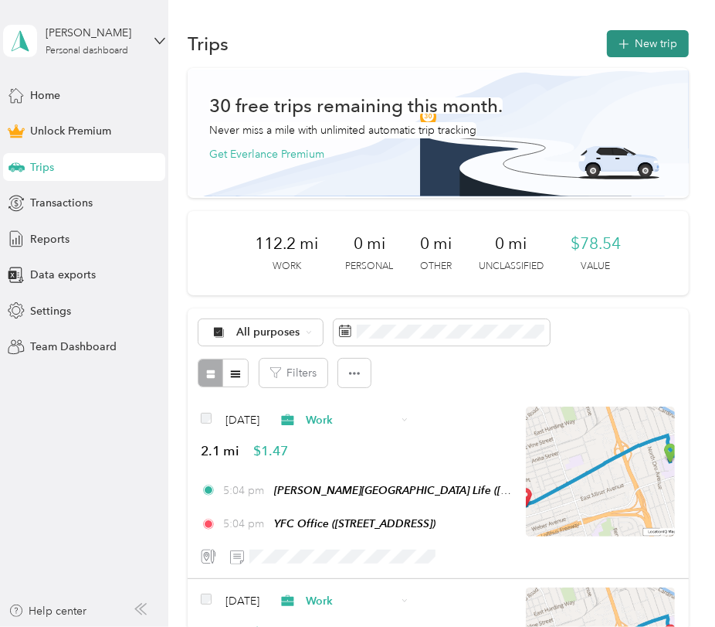
click at [654, 30] on button "New trip" at bounding box center [648, 43] width 82 height 27
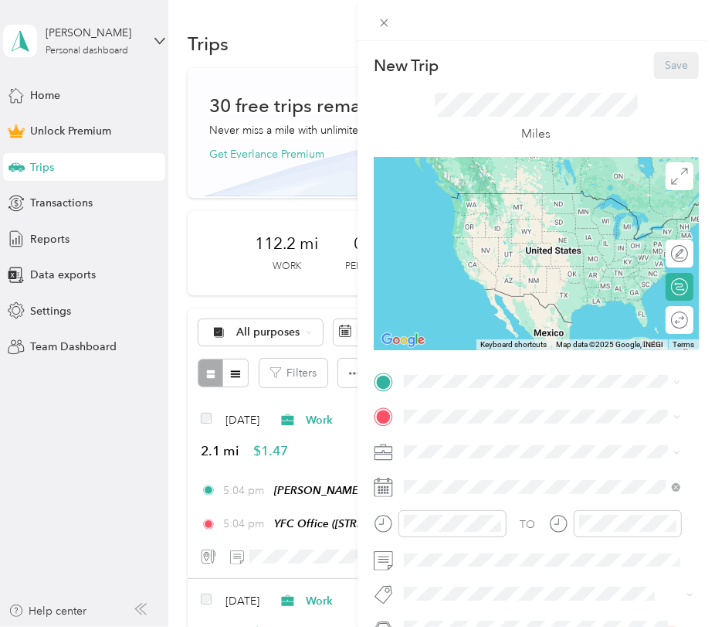
click at [466, 465] on div "YFC Office [STREET_ADDRESS]" at bounding box center [482, 452] width 98 height 32
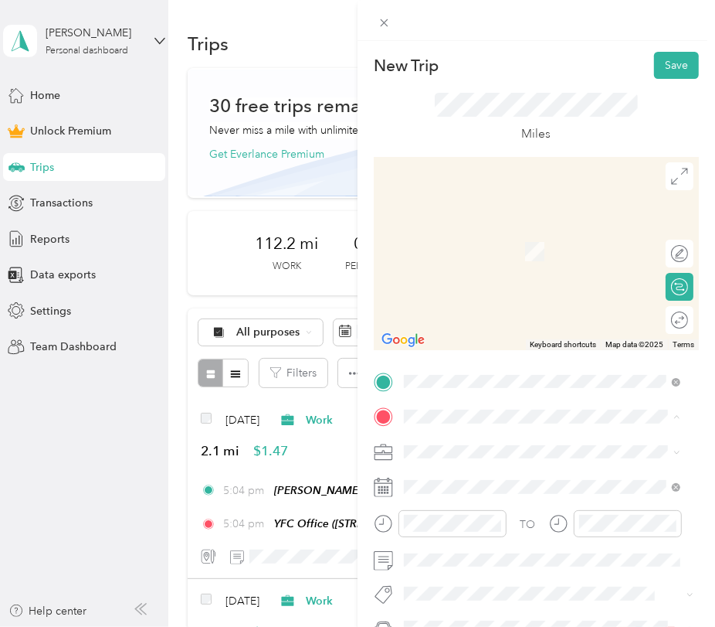
click at [437, 290] on strong "[PERSON_NAME] Campus Life" at bounding box center [511, 283] width 157 height 14
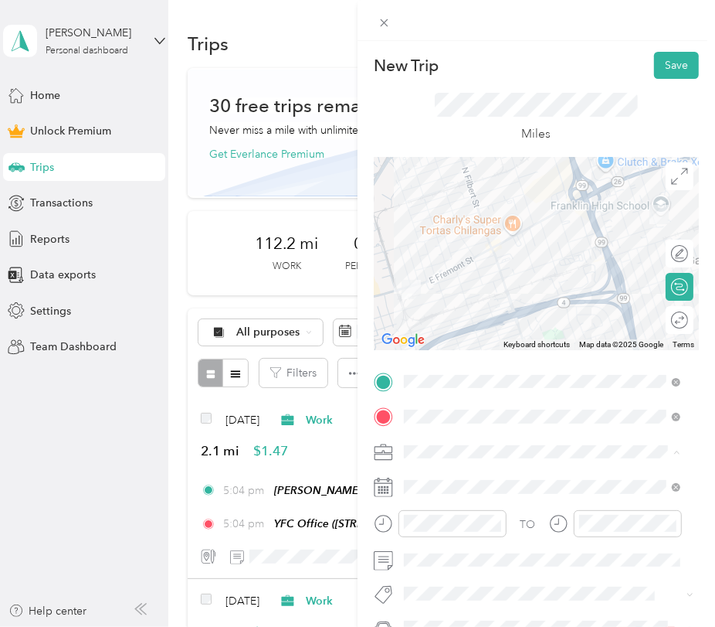
click at [425, 240] on li "Work" at bounding box center [542, 235] width 287 height 27
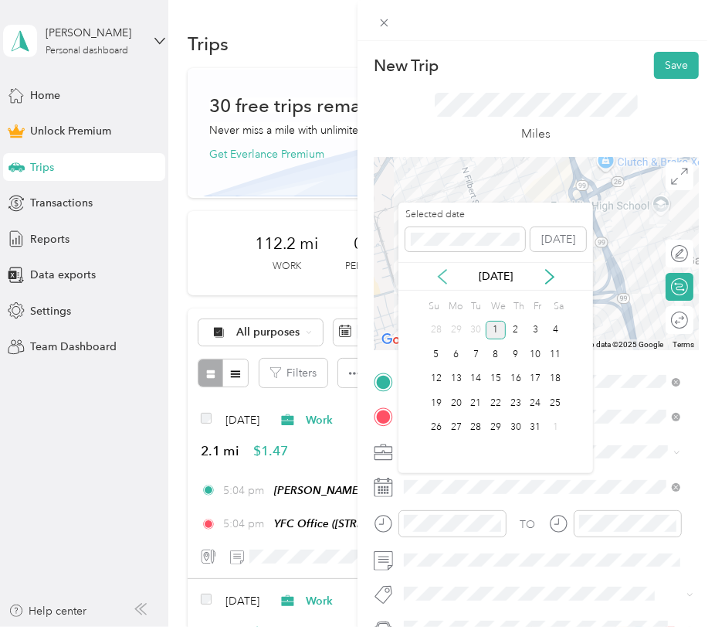
click at [443, 273] on icon at bounding box center [442, 276] width 15 height 15
click at [451, 399] on div "22" at bounding box center [457, 402] width 20 height 19
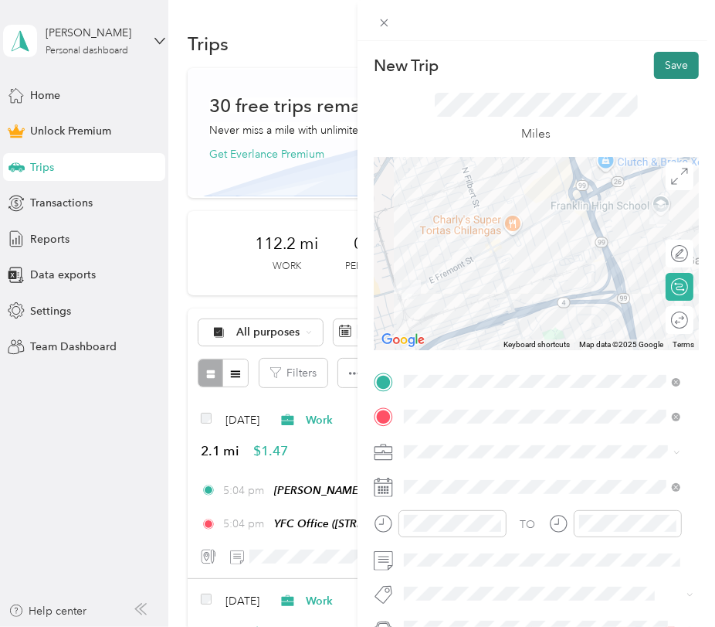
click at [654, 66] on button "Save" at bounding box center [676, 65] width 45 height 27
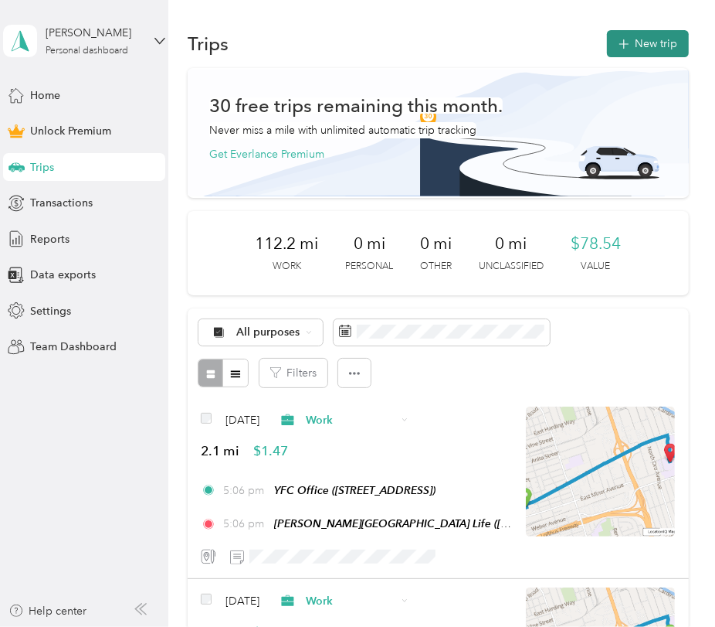
click at [622, 53] on button "New trip" at bounding box center [648, 43] width 82 height 27
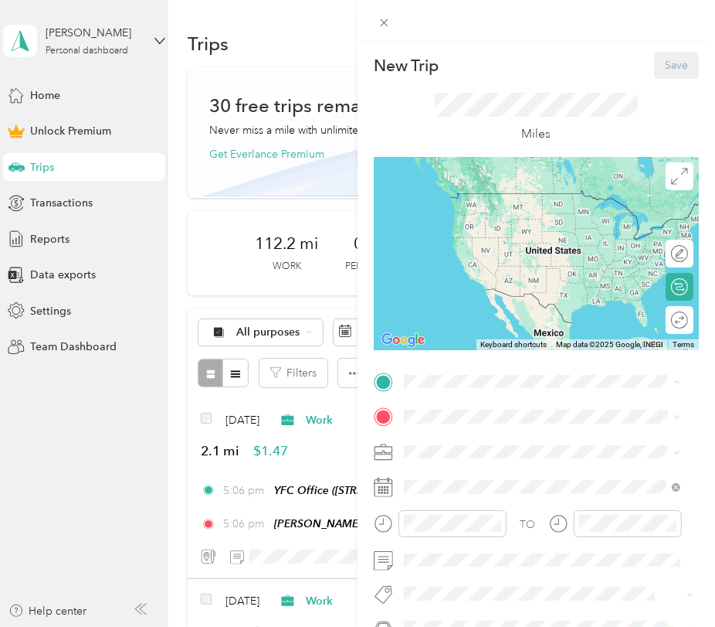
drag, startPoint x: 469, startPoint y: 533, endPoint x: 453, endPoint y: 481, distance: 55.0
click at [469, 515] on span "[STREET_ADDRESS][US_STATE]" at bounding box center [510, 508] width 155 height 13
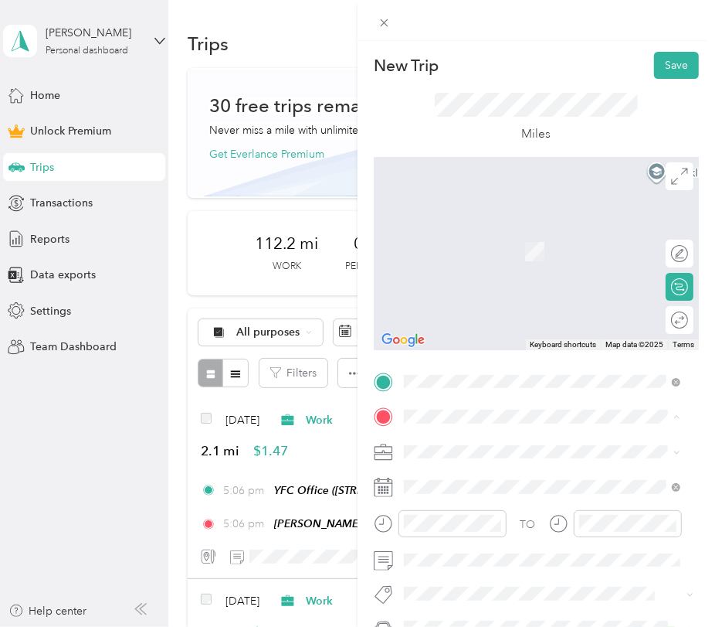
click at [475, 249] on span "[STREET_ADDRESS]" at bounding box center [482, 251] width 98 height 13
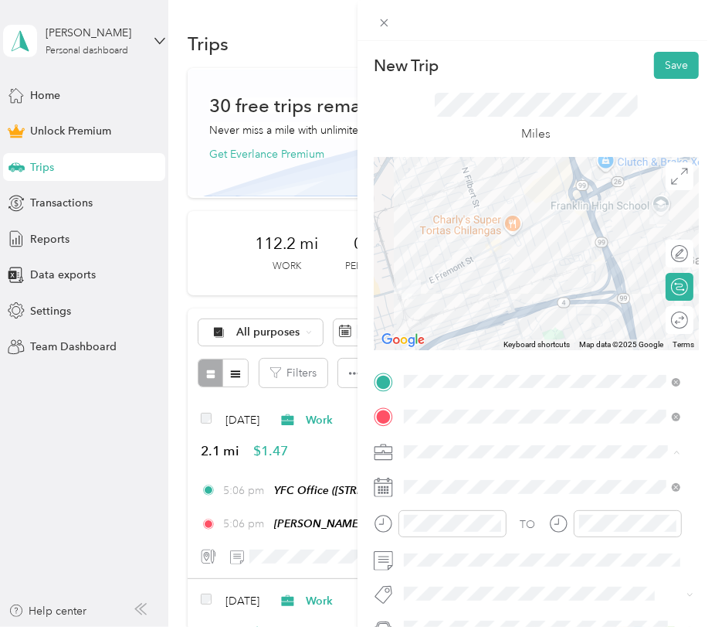
click at [471, 236] on div "Work" at bounding box center [543, 235] width 266 height 16
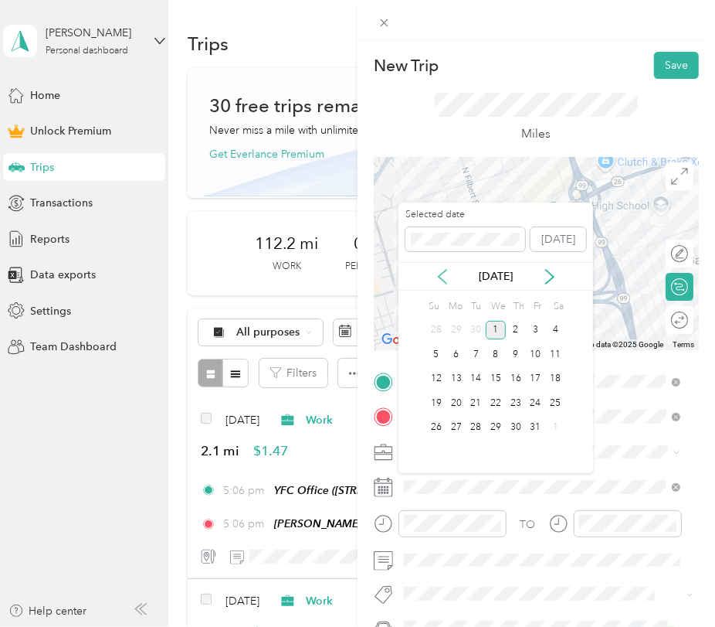
click at [447, 280] on icon at bounding box center [442, 276] width 15 height 15
click at [459, 402] on div "22" at bounding box center [457, 402] width 20 height 19
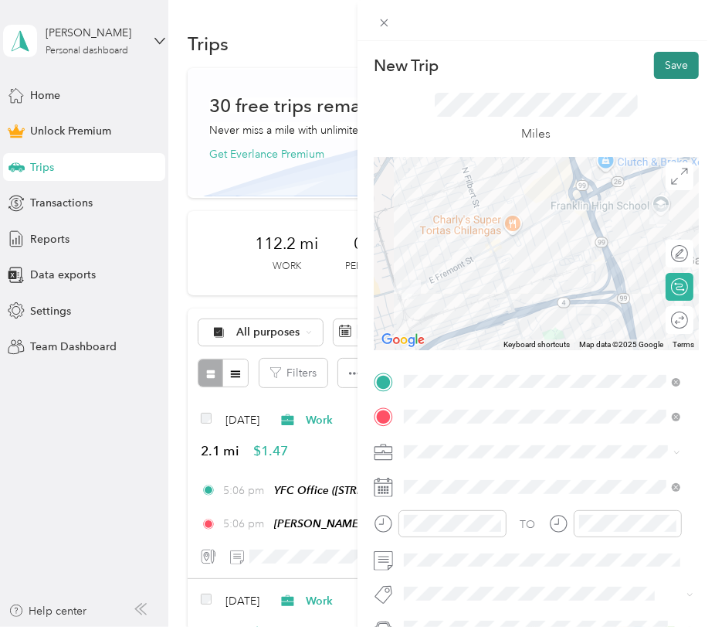
click at [656, 73] on button "Save" at bounding box center [676, 65] width 45 height 27
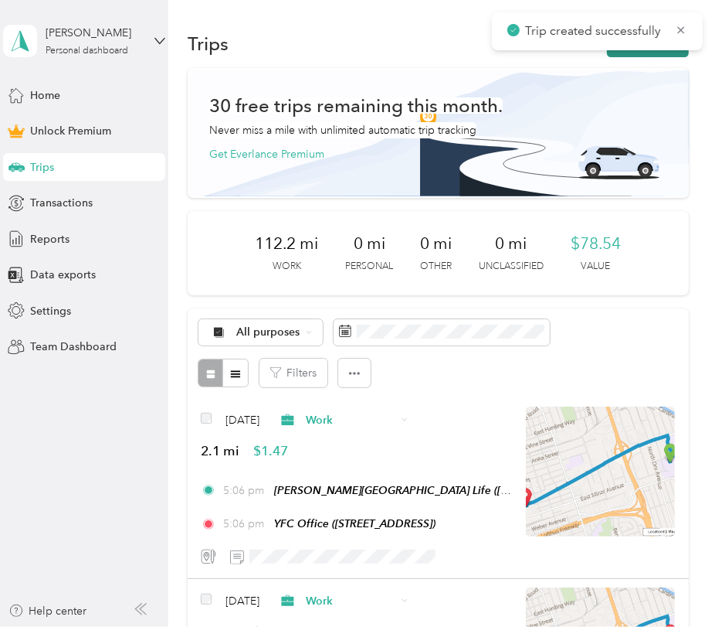
click at [654, 55] on button "New trip" at bounding box center [648, 43] width 82 height 27
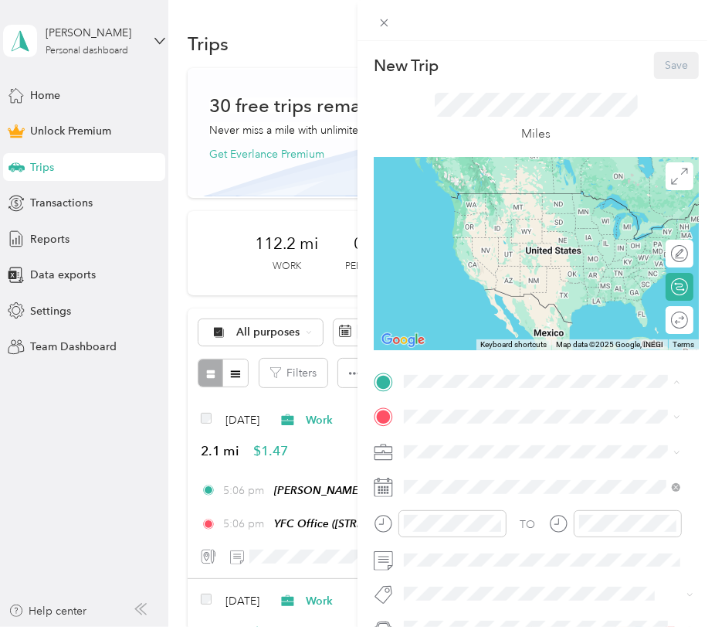
click at [459, 441] on strong "YFC Office" at bounding box center [461, 443] width 56 height 14
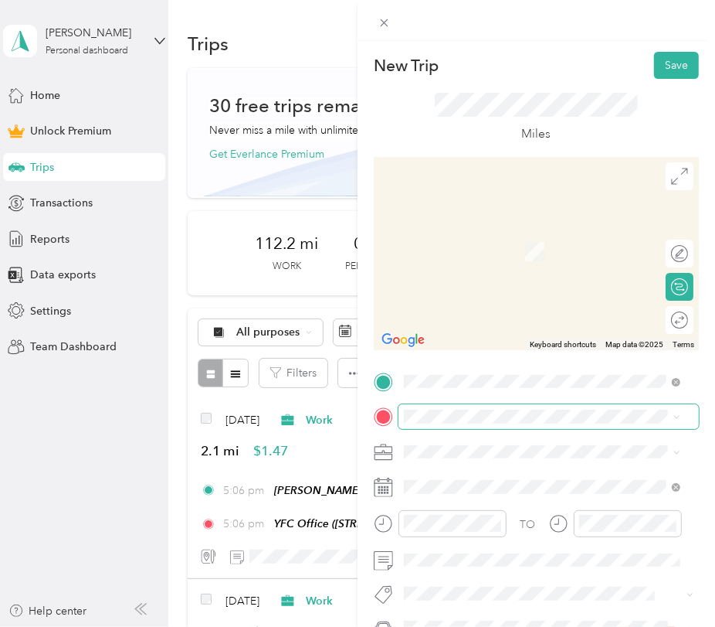
click at [437, 425] on span at bounding box center [549, 416] width 301 height 25
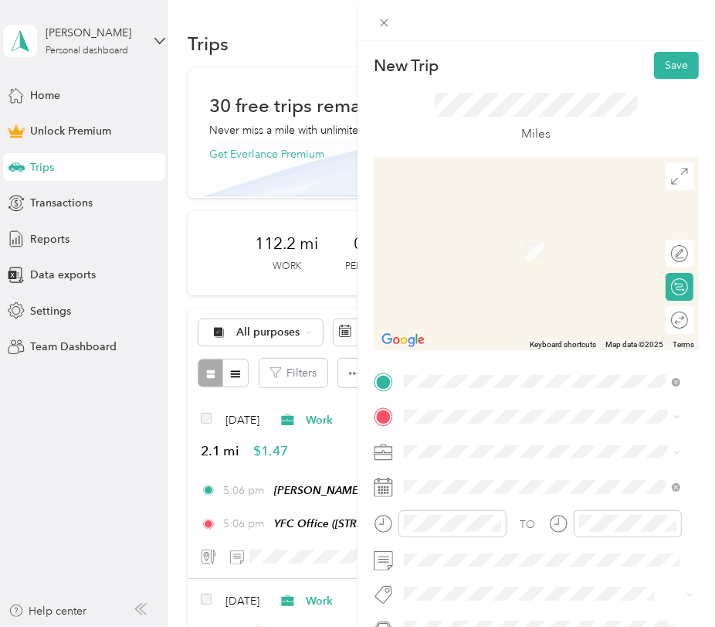
click at [463, 375] on span "[PERSON_NAME][GEOGRAPHIC_DATA], [STREET_ADDRESS] , 95212, [GEOGRAPHIC_DATA], [G…" at bounding box center [549, 373] width 232 height 62
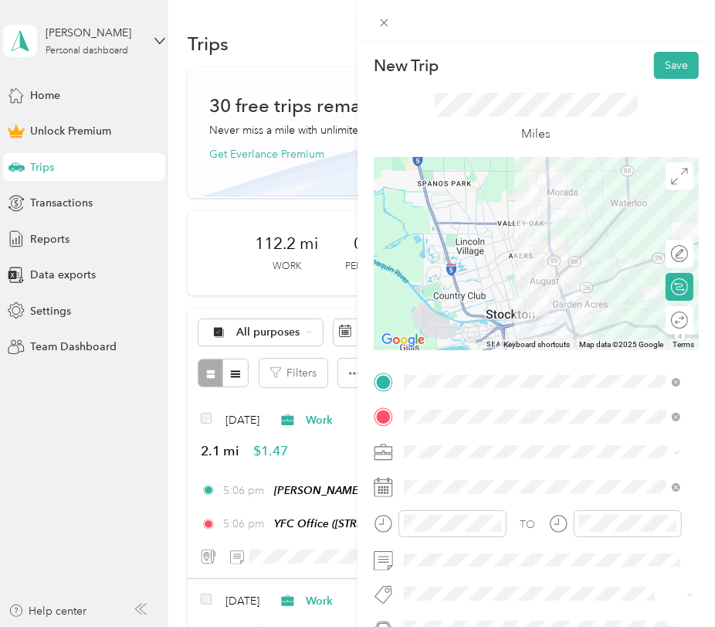
click at [438, 240] on li "Work" at bounding box center [542, 233] width 287 height 27
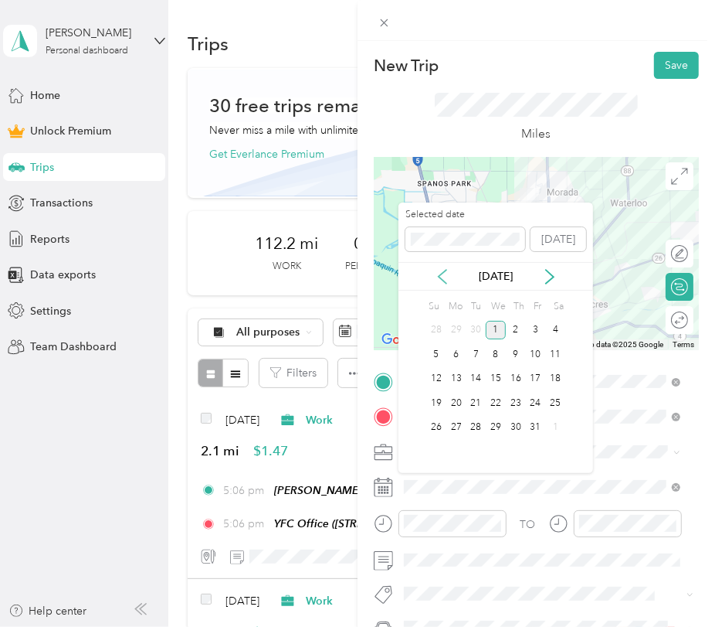
click at [447, 276] on icon at bounding box center [442, 276] width 15 height 15
click at [458, 405] on div "22" at bounding box center [457, 402] width 20 height 19
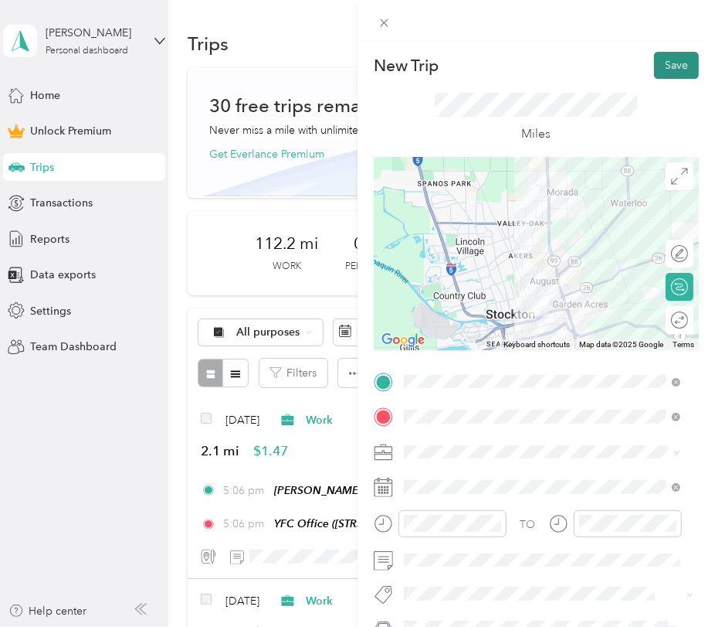
click at [661, 63] on button "Save" at bounding box center [676, 65] width 45 height 27
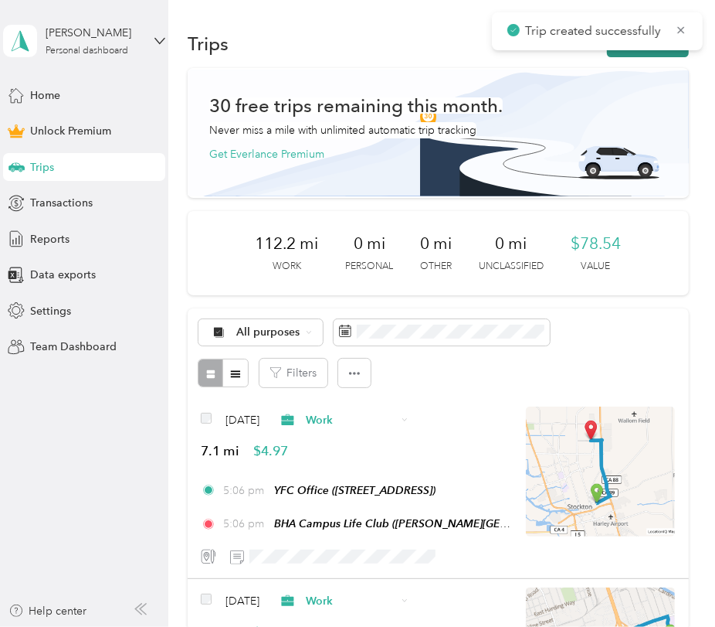
click at [627, 50] on button "New trip" at bounding box center [648, 43] width 82 height 27
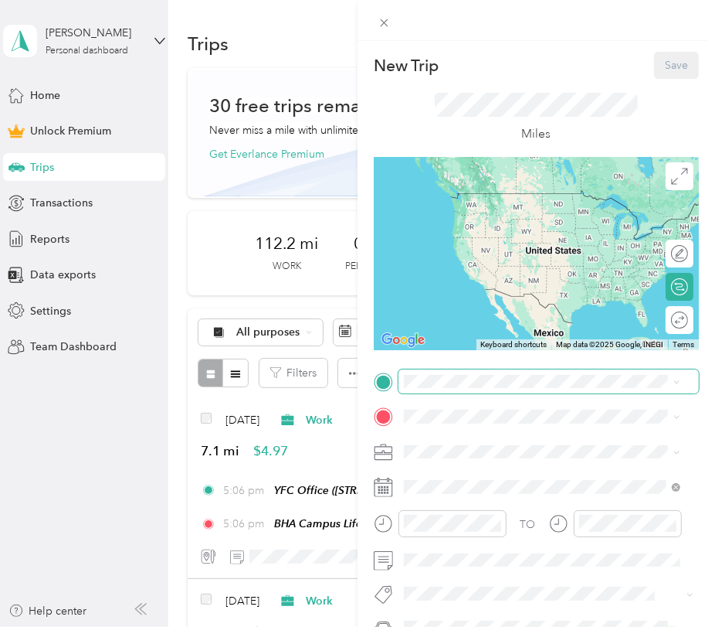
click at [418, 370] on span at bounding box center [549, 381] width 301 height 25
click at [471, 547] on strong "BHA Campus Life Club" at bounding box center [490, 540] width 115 height 14
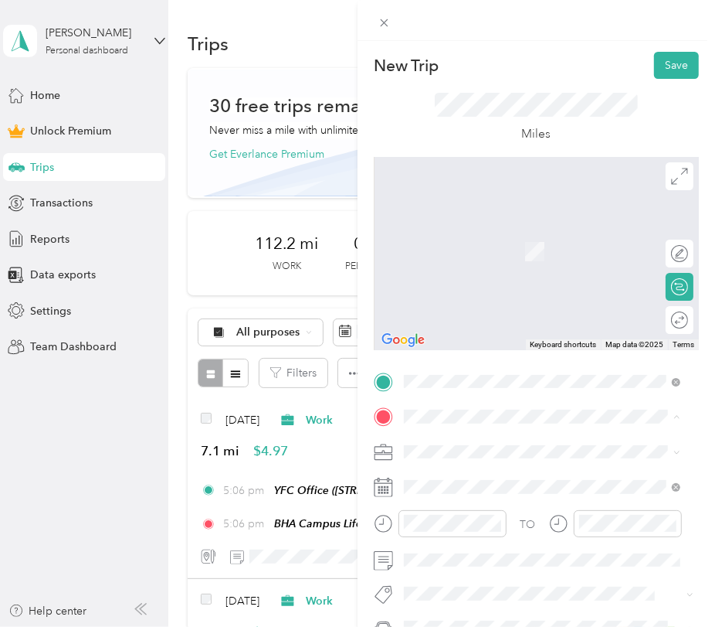
click at [470, 253] on div "YFC Office [STREET_ADDRESS]" at bounding box center [482, 243] width 98 height 32
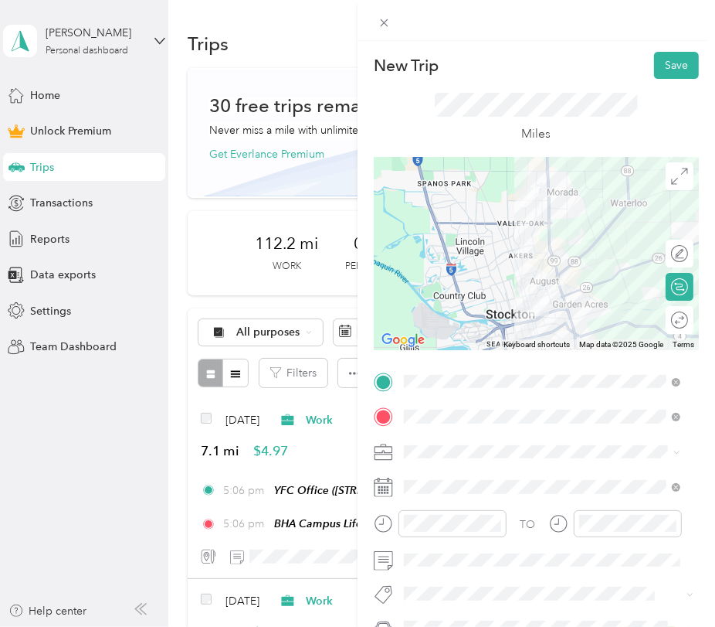
click at [437, 458] on span at bounding box center [549, 452] width 301 height 25
click at [478, 235] on div "Work" at bounding box center [543, 234] width 266 height 16
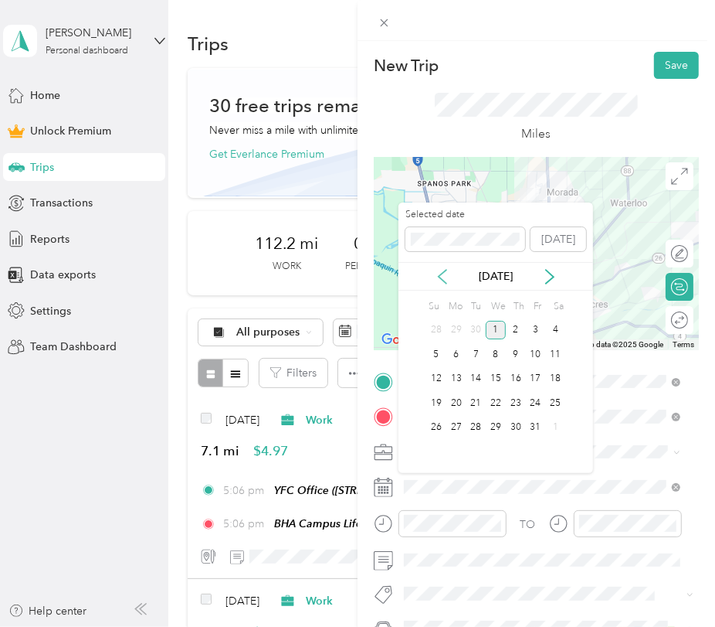
click at [438, 269] on icon at bounding box center [442, 276] width 15 height 15
click at [460, 393] on div "22" at bounding box center [457, 402] width 20 height 19
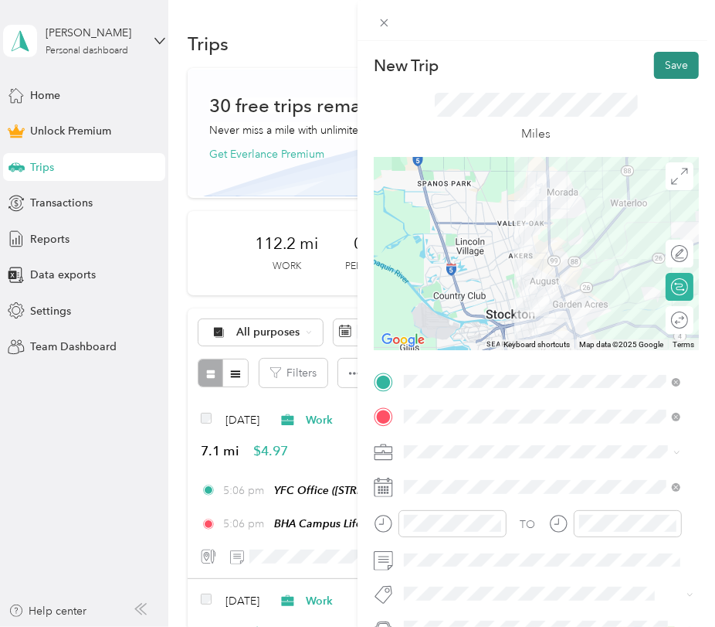
click at [666, 57] on button "Save" at bounding box center [676, 65] width 45 height 27
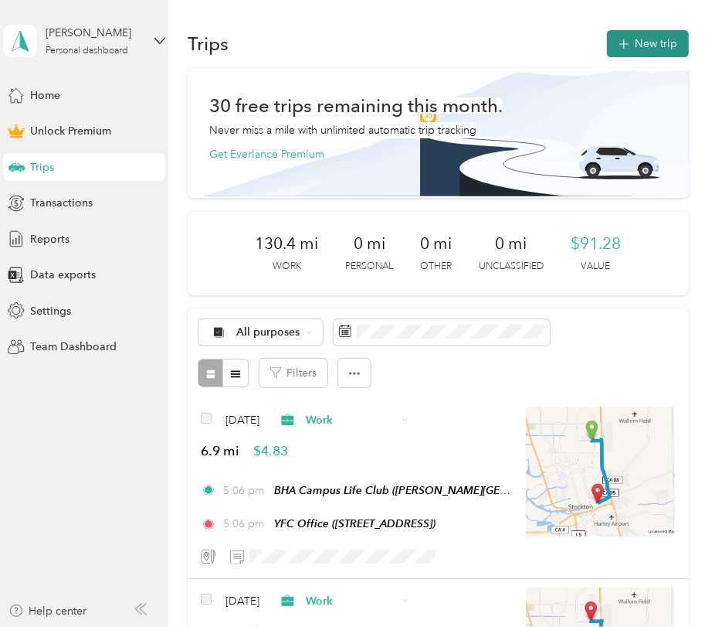
click at [648, 41] on button "New trip" at bounding box center [648, 43] width 82 height 27
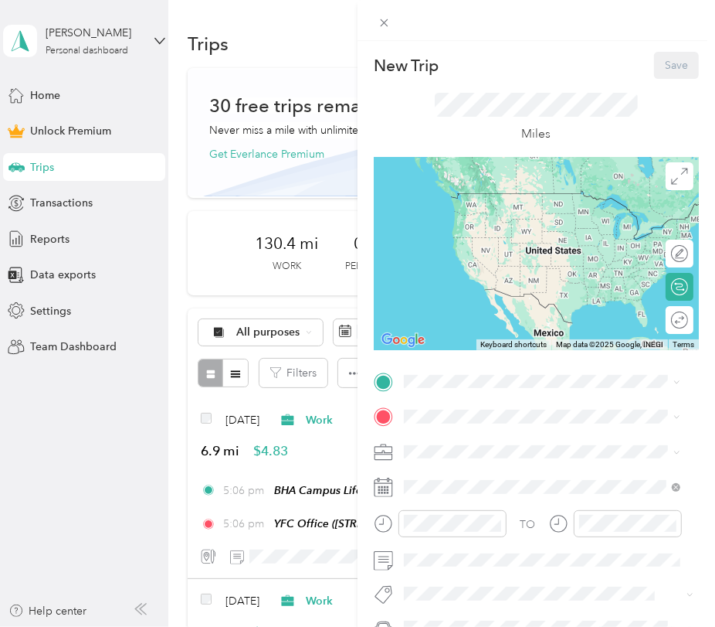
click at [468, 443] on strong "YFC Office" at bounding box center [461, 440] width 56 height 14
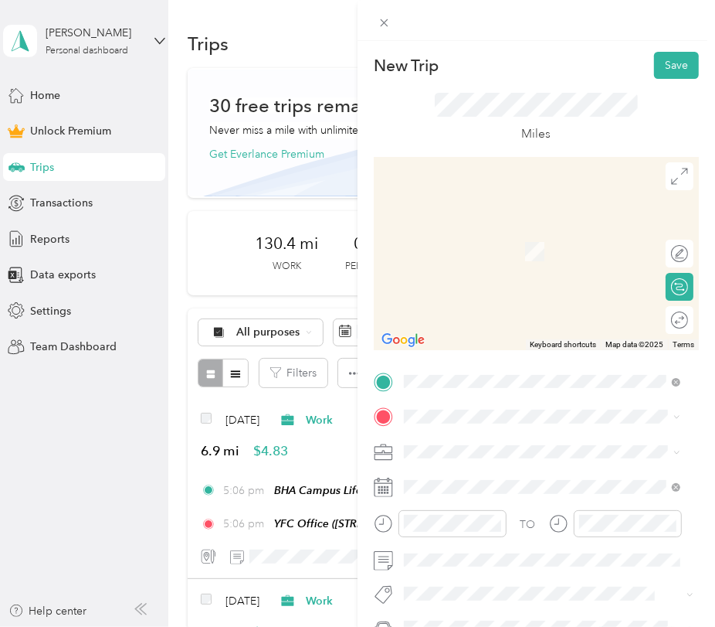
click at [463, 303] on div "[PERSON_NAME][GEOGRAPHIC_DATA] Life [STREET_ADDRESS][US_STATE]" at bounding box center [511, 289] width 157 height 32
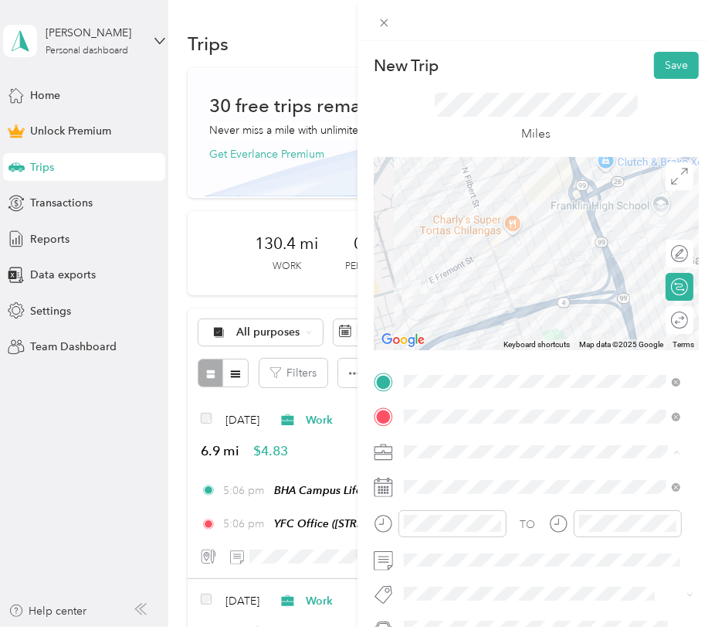
click at [445, 232] on div "Work" at bounding box center [543, 235] width 266 height 16
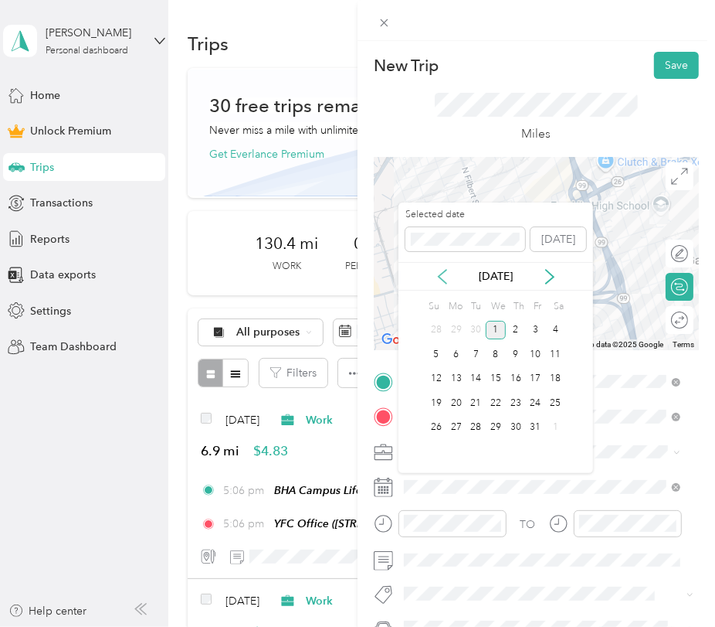
click at [442, 273] on icon at bounding box center [443, 277] width 8 height 14
click at [493, 401] on div "24" at bounding box center [496, 402] width 20 height 19
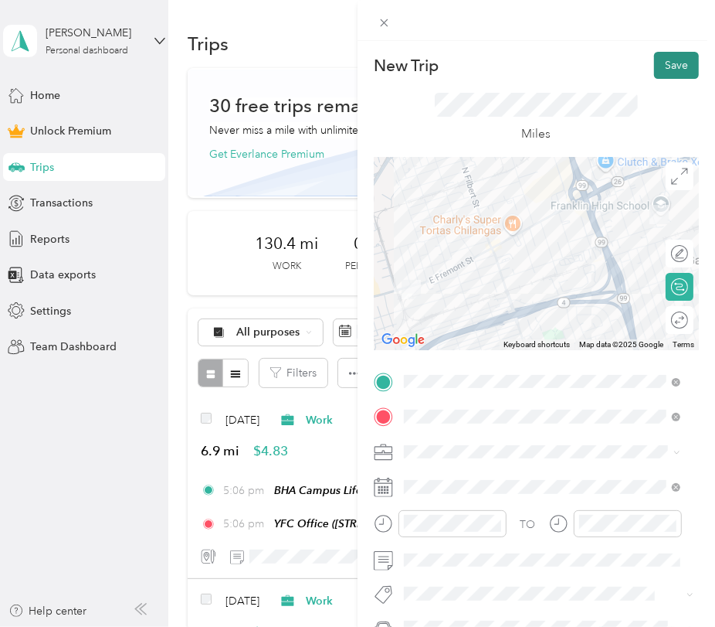
click at [662, 68] on button "Save" at bounding box center [676, 65] width 45 height 27
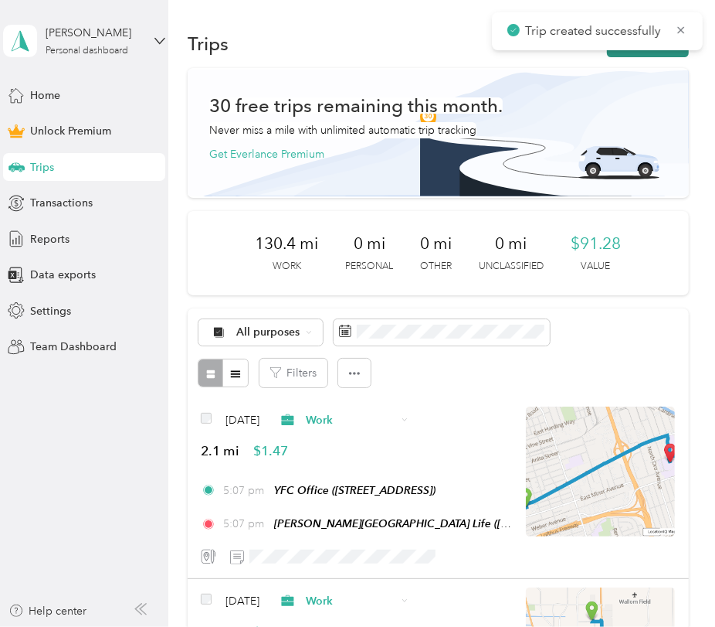
click at [628, 55] on button "New trip" at bounding box center [648, 43] width 82 height 27
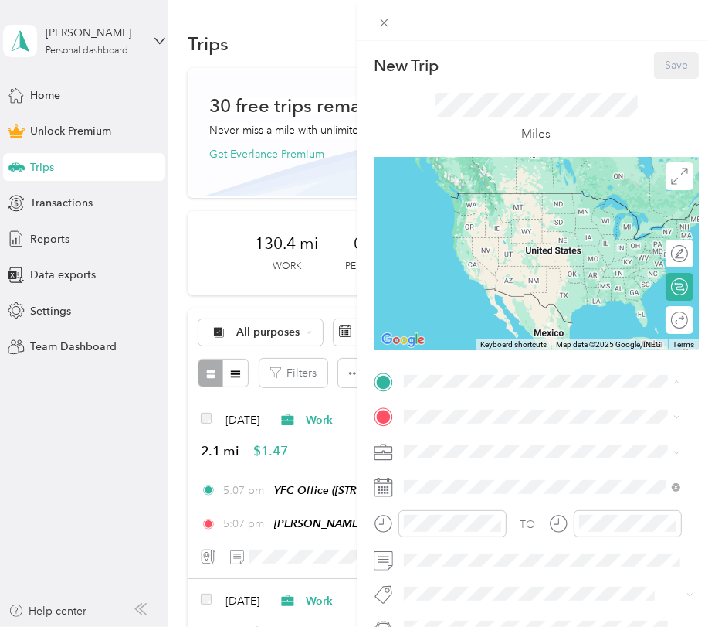
click at [457, 511] on div "[PERSON_NAME][GEOGRAPHIC_DATA] Life [STREET_ADDRESS][US_STATE]" at bounding box center [511, 500] width 157 height 32
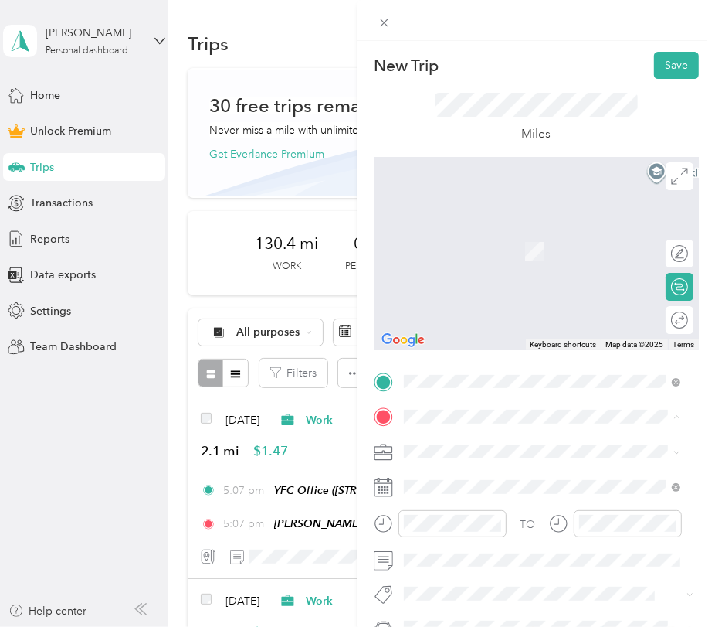
click at [515, 251] on span "[STREET_ADDRESS]" at bounding box center [482, 251] width 98 height 13
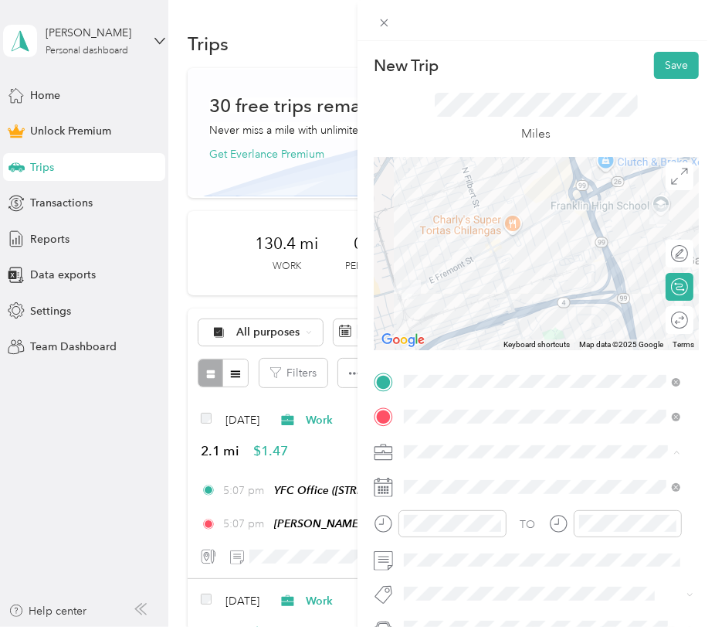
drag, startPoint x: 493, startPoint y: 236, endPoint x: 501, endPoint y: 238, distance: 8.8
click at [501, 238] on div "Work" at bounding box center [543, 235] width 266 height 16
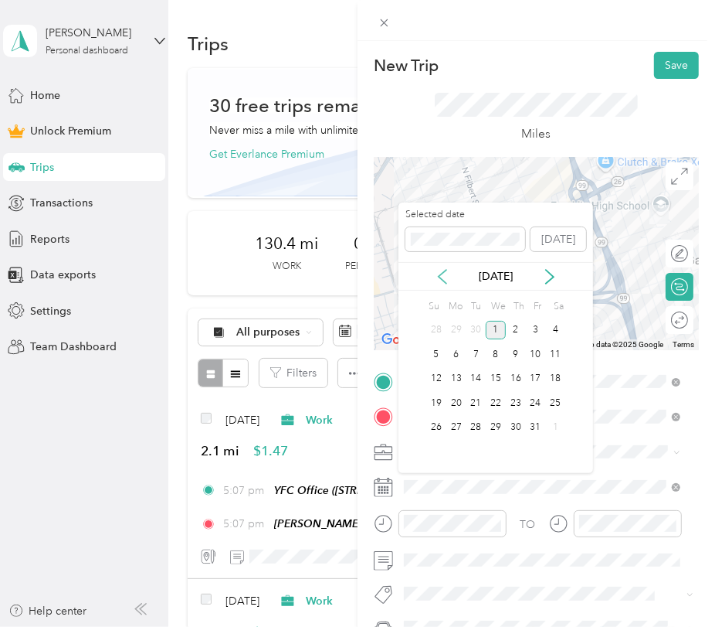
click at [446, 269] on icon at bounding box center [442, 276] width 15 height 15
click at [496, 405] on div "24" at bounding box center [496, 402] width 20 height 19
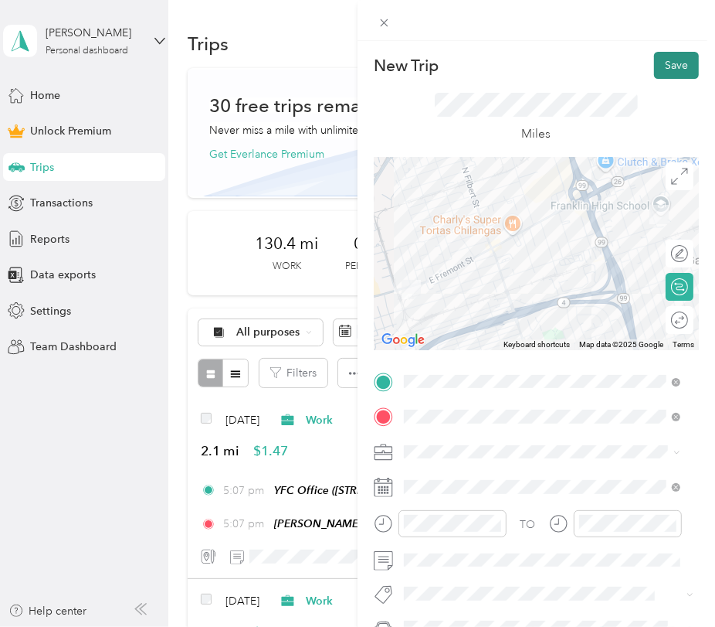
click at [654, 68] on button "Save" at bounding box center [676, 65] width 45 height 27
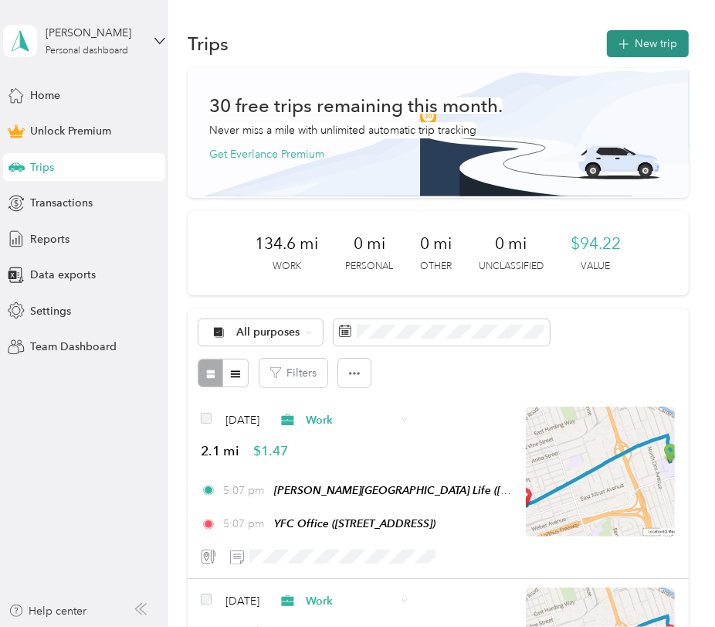
click at [645, 45] on button "New trip" at bounding box center [648, 43] width 82 height 27
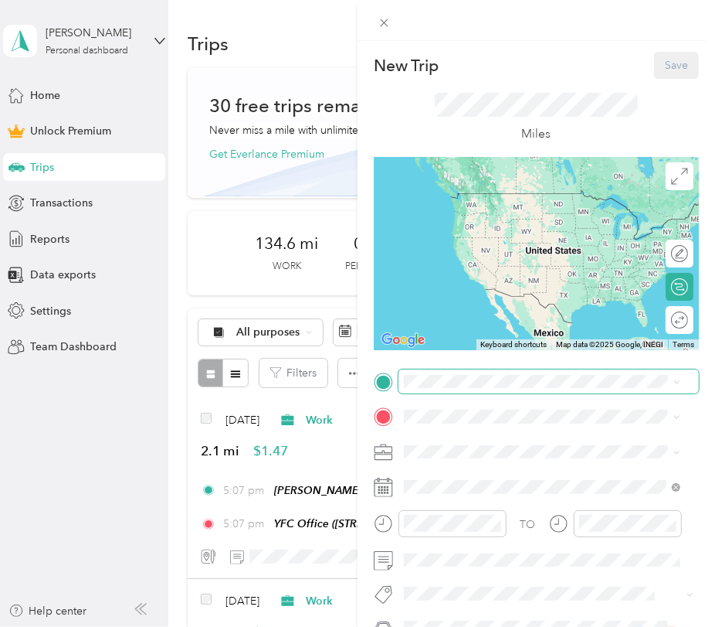
click at [443, 371] on span at bounding box center [549, 381] width 301 height 25
click at [450, 388] on span at bounding box center [549, 381] width 301 height 25
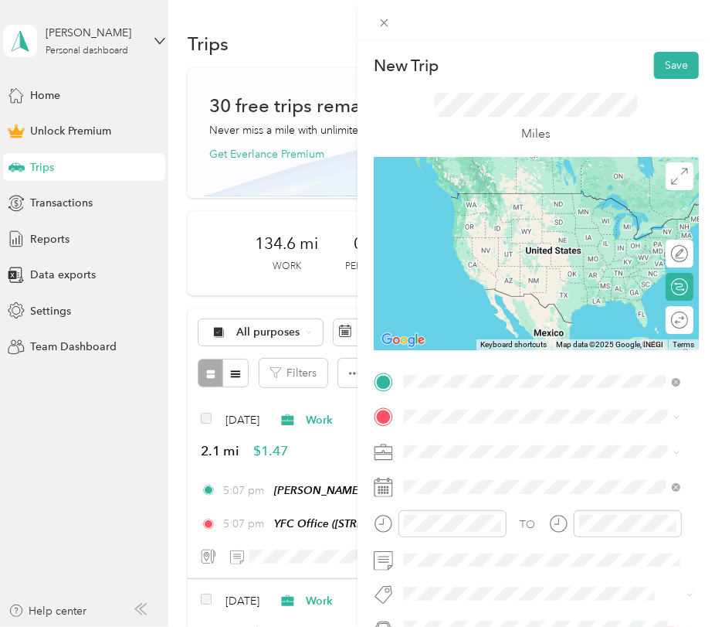
click at [498, 433] on span "751 Stonebridge Lane Lathrop, California 95330, United States" at bounding box center [510, 437] width 155 height 14
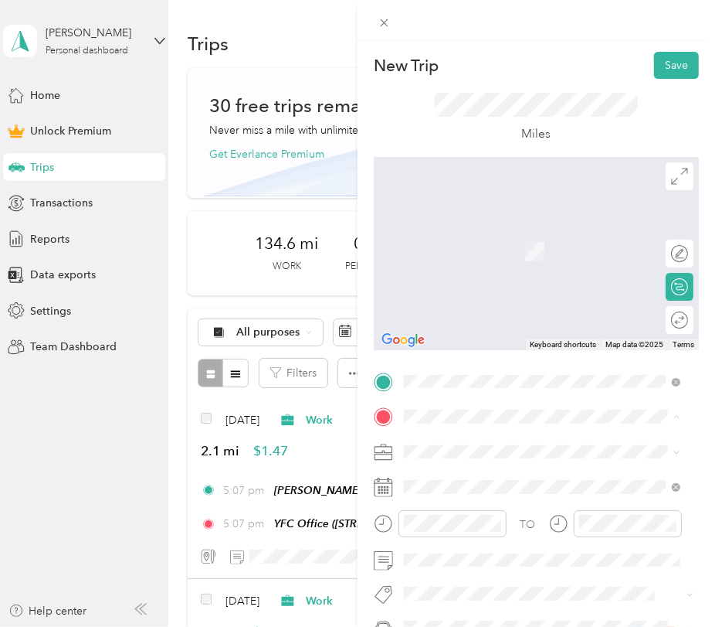
click at [485, 258] on span "[STREET_ADDRESS]" at bounding box center [482, 251] width 98 height 13
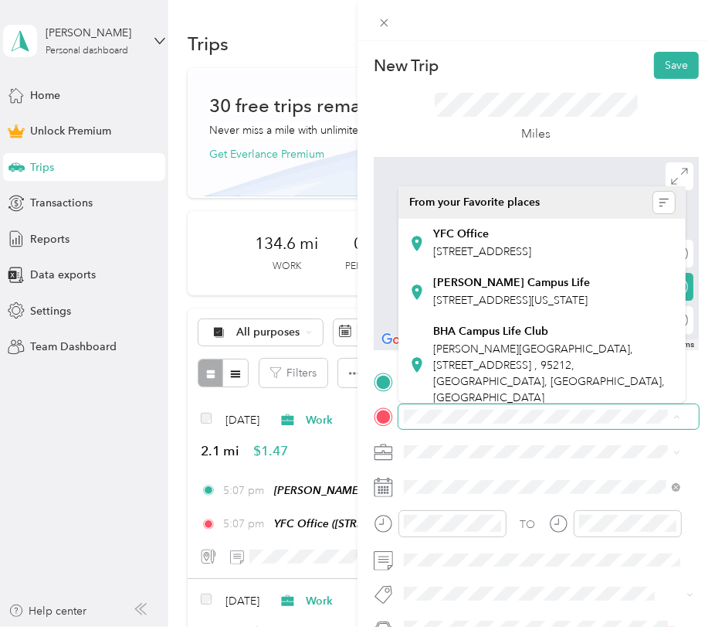
click at [630, 427] on span at bounding box center [549, 416] width 301 height 25
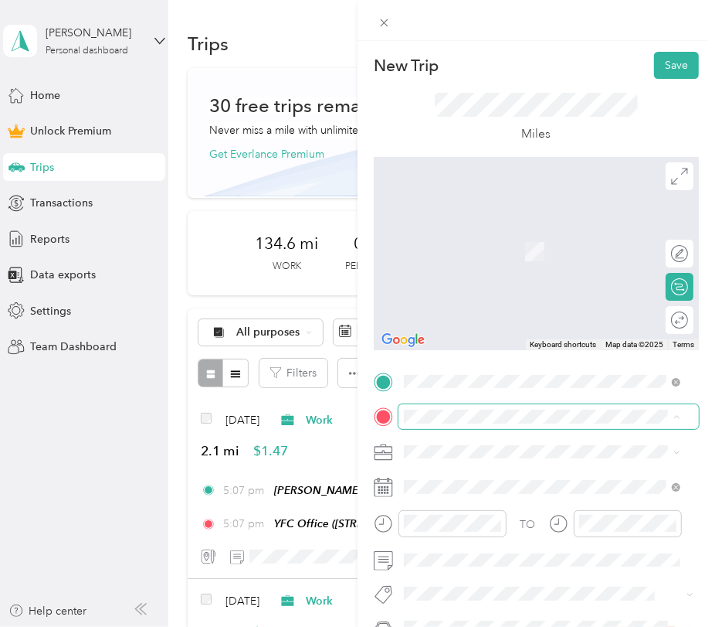
drag, startPoint x: 520, startPoint y: 241, endPoint x: 460, endPoint y: 424, distance: 192.8
click at [460, 424] on span at bounding box center [549, 416] width 301 height 25
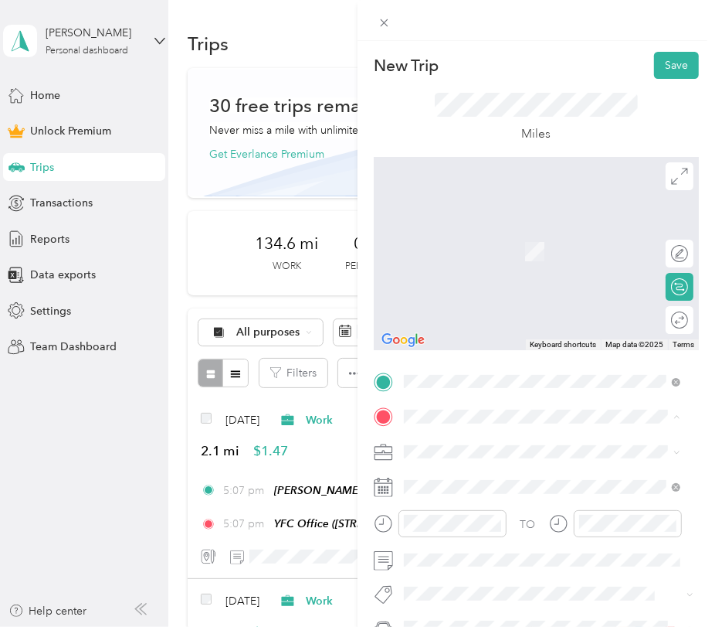
click at [532, 441] on span at bounding box center [549, 452] width 301 height 25
click at [496, 371] on span at bounding box center [549, 381] width 301 height 25
click at [569, 440] on span "751 Stonebridge Lane Lathrop, California 95330, United States" at bounding box center [510, 437] width 155 height 14
click at [530, 231] on span "575 Tannehill Drive Manteca, California 95337, United States" at bounding box center [553, 229] width 240 height 14
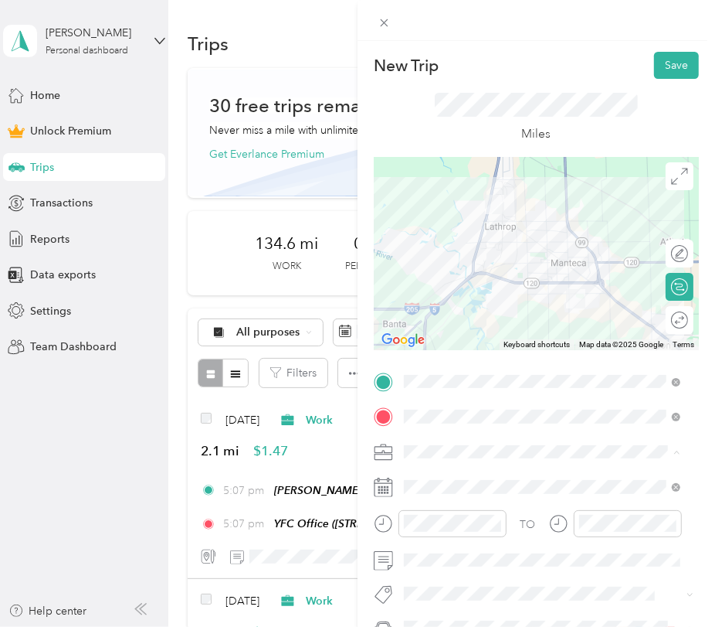
click at [471, 241] on li "Work" at bounding box center [542, 235] width 287 height 27
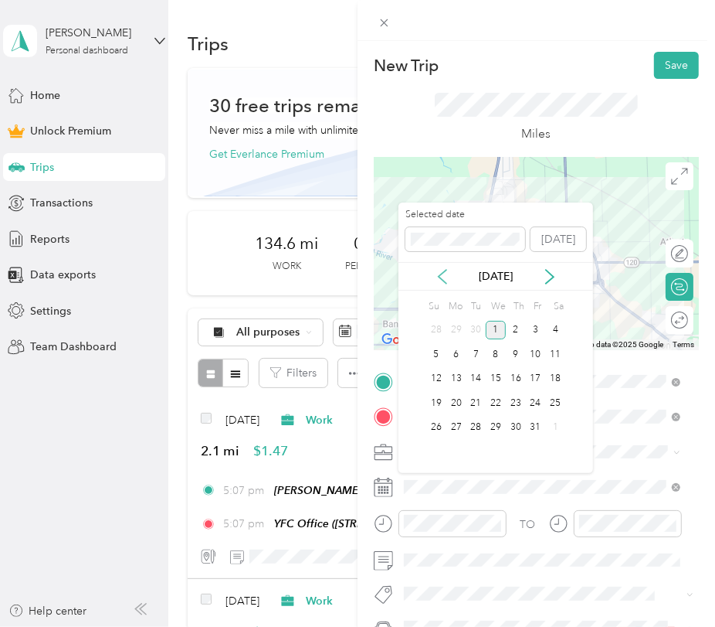
click at [445, 277] on icon at bounding box center [442, 276] width 15 height 15
click at [512, 399] on div "25" at bounding box center [516, 402] width 20 height 19
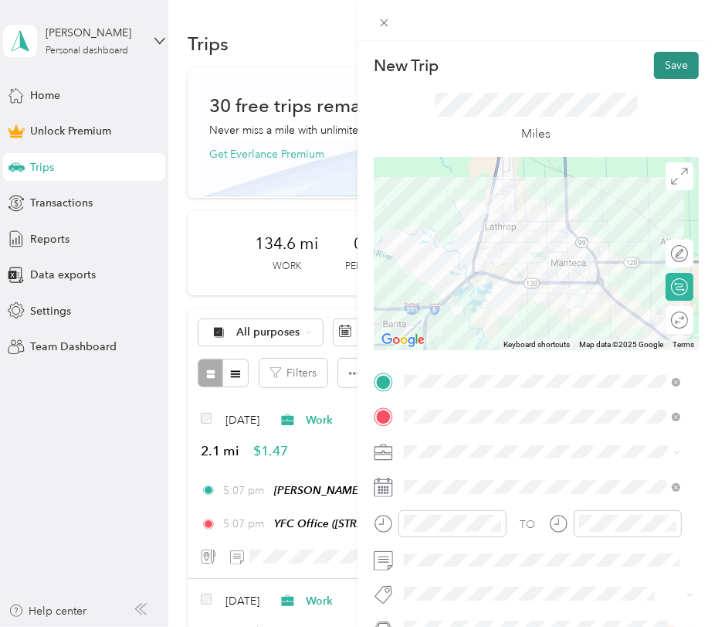
click at [671, 55] on button "Save" at bounding box center [676, 65] width 45 height 27
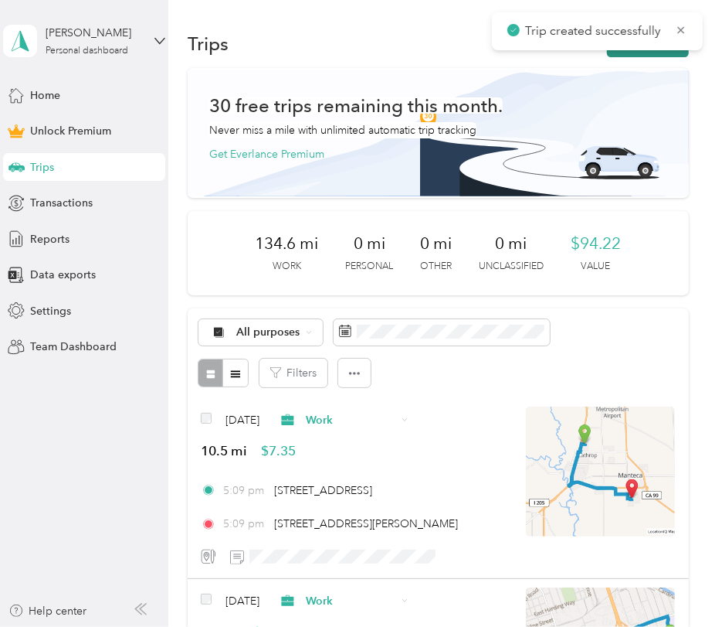
click at [661, 53] on button "New trip" at bounding box center [648, 43] width 82 height 27
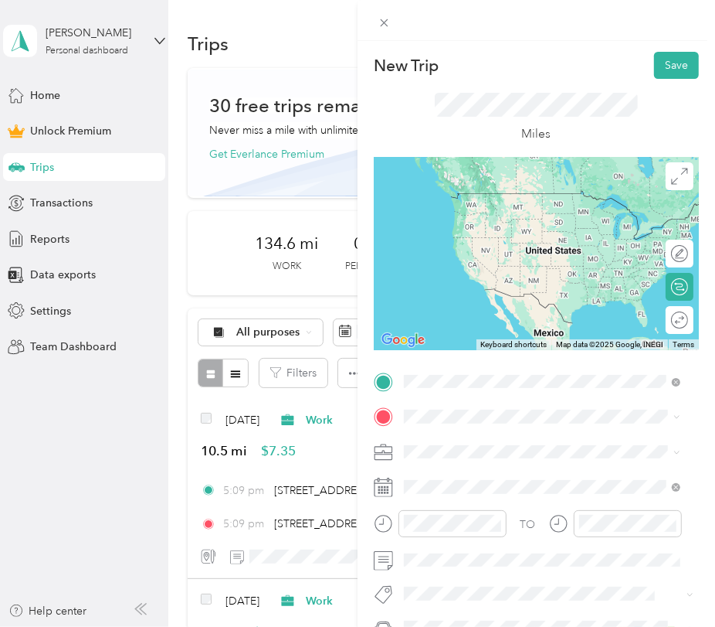
click at [554, 442] on span "575 Tannehill Drive Manteca, California 95337, United States" at bounding box center [553, 437] width 240 height 14
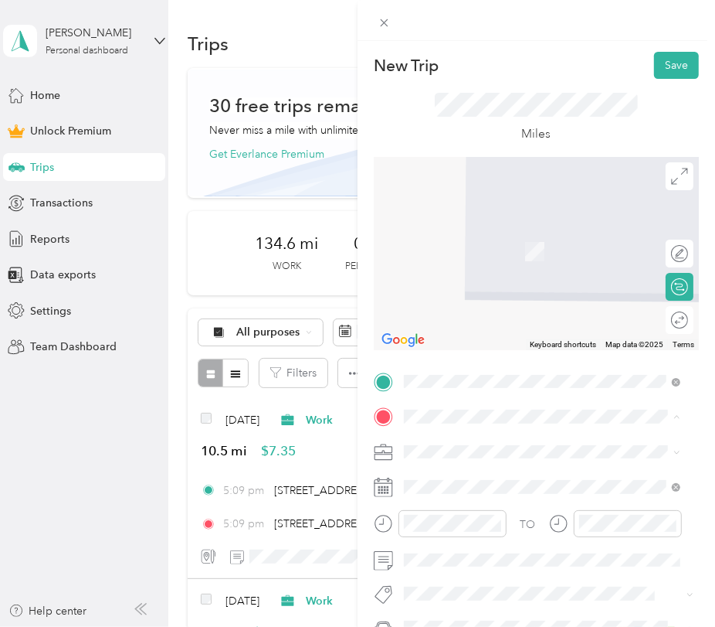
click at [532, 251] on span "2050 E Fremont St, Stockton, CA, United States , 95205, Stockton, CA, United St…" at bounding box center [482, 251] width 98 height 13
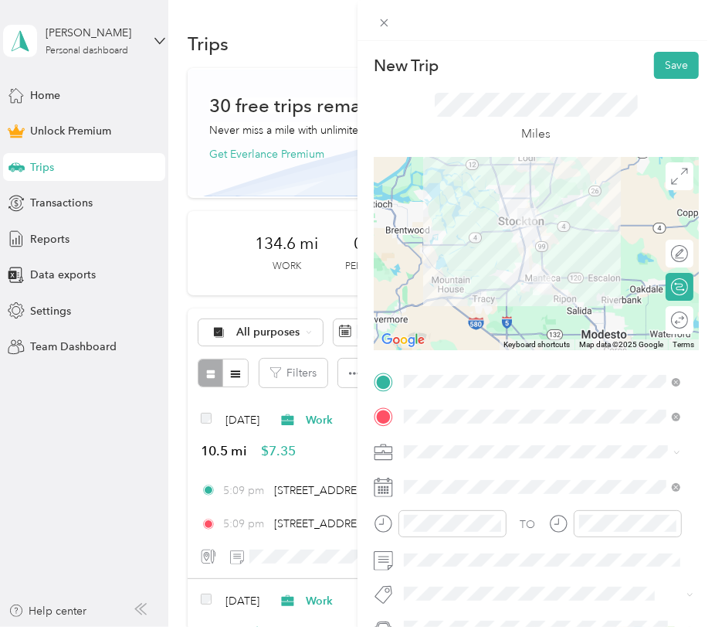
click at [467, 236] on div "Work" at bounding box center [543, 234] width 266 height 16
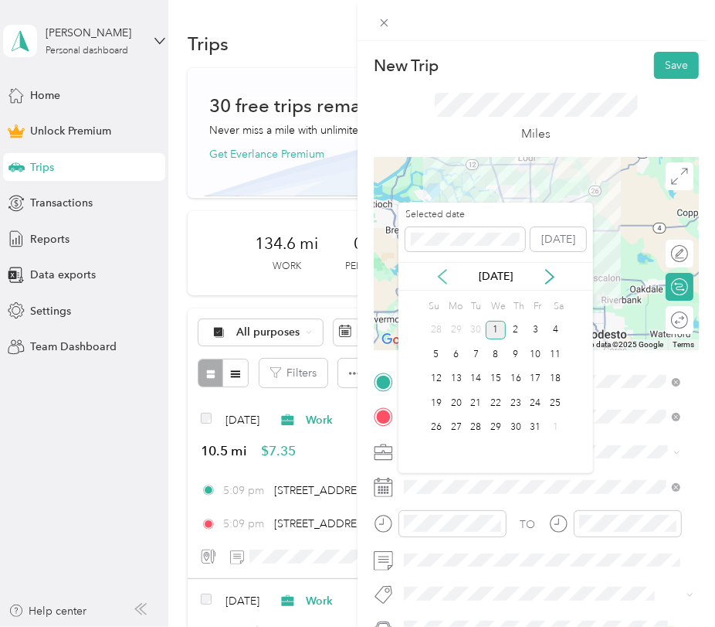
click at [447, 277] on icon at bounding box center [442, 276] width 15 height 15
click at [519, 406] on div "25" at bounding box center [516, 402] width 20 height 19
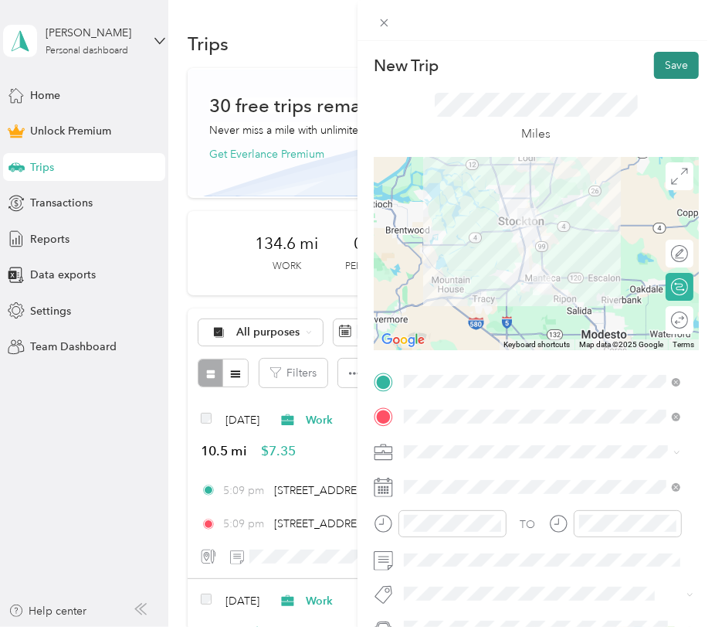
click at [665, 69] on button "Save" at bounding box center [676, 65] width 45 height 27
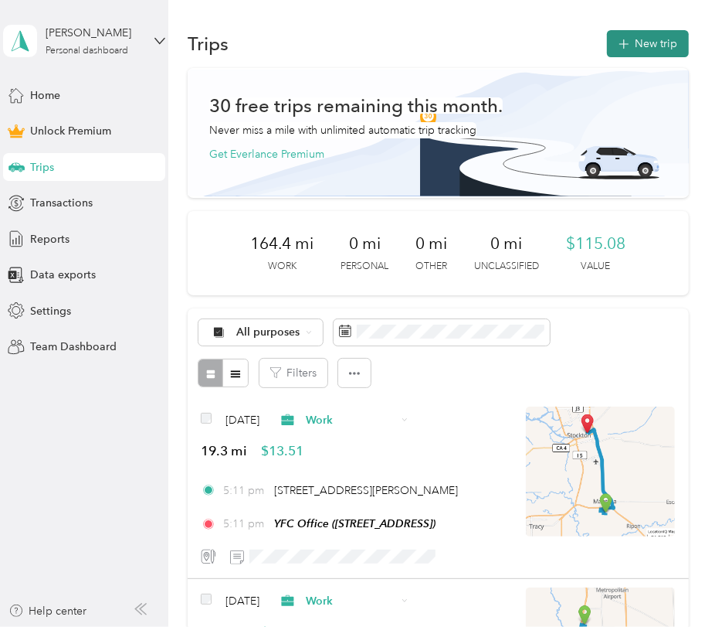
click at [657, 39] on button "New trip" at bounding box center [648, 43] width 82 height 27
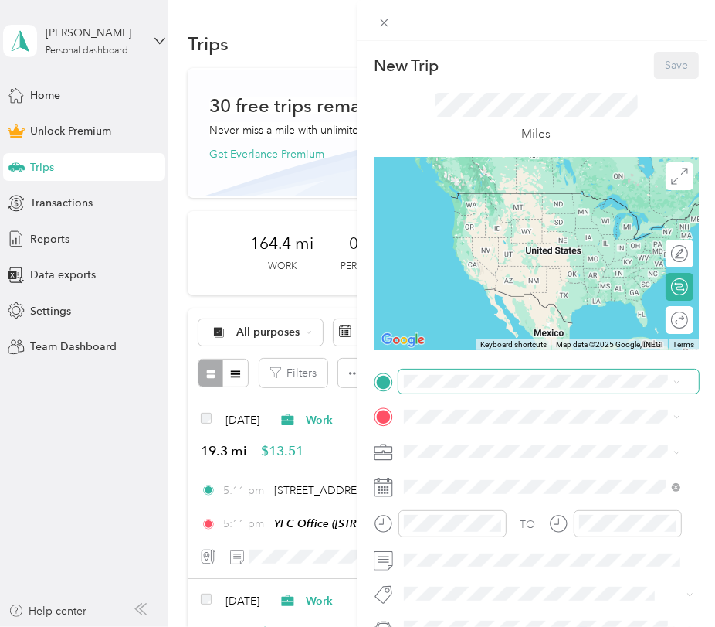
click at [454, 389] on span at bounding box center [549, 381] width 301 height 25
click at [473, 443] on strong "YFC Office" at bounding box center [461, 442] width 56 height 14
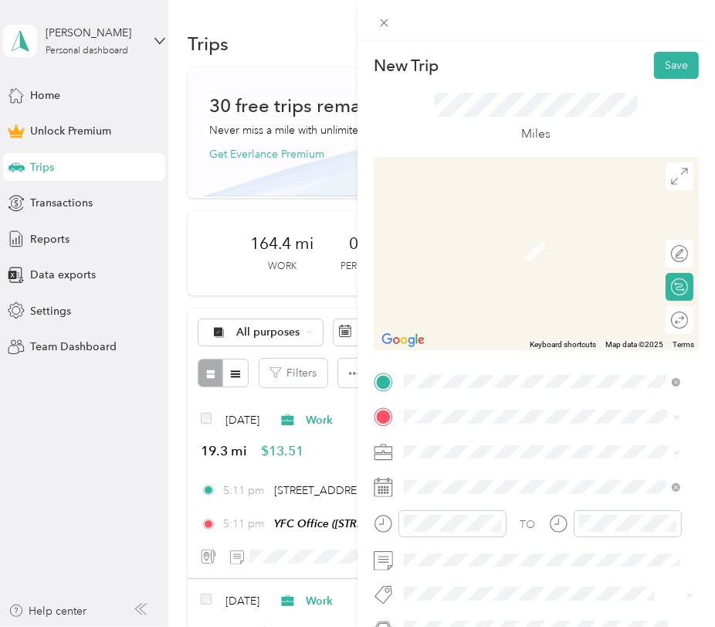
click at [465, 375] on span "[PERSON_NAME][GEOGRAPHIC_DATA], [STREET_ADDRESS] , 95212, [GEOGRAPHIC_DATA], [G…" at bounding box center [549, 373] width 232 height 62
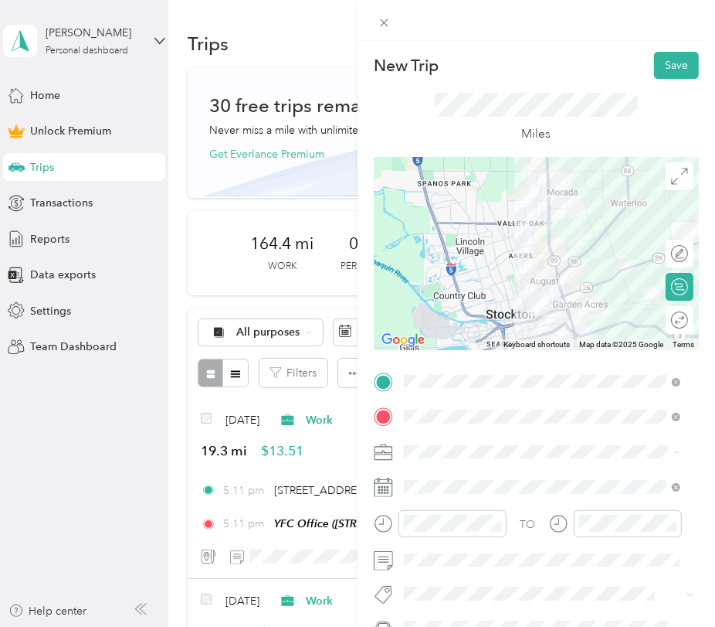
click at [479, 230] on div "Work" at bounding box center [543, 235] width 266 height 16
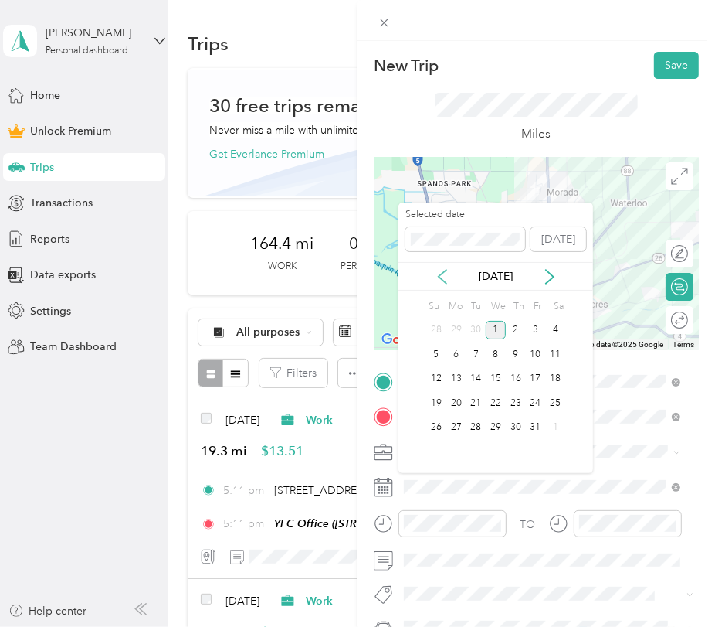
click at [443, 280] on icon at bounding box center [443, 277] width 8 height 14
click at [519, 398] on div "25" at bounding box center [516, 402] width 20 height 19
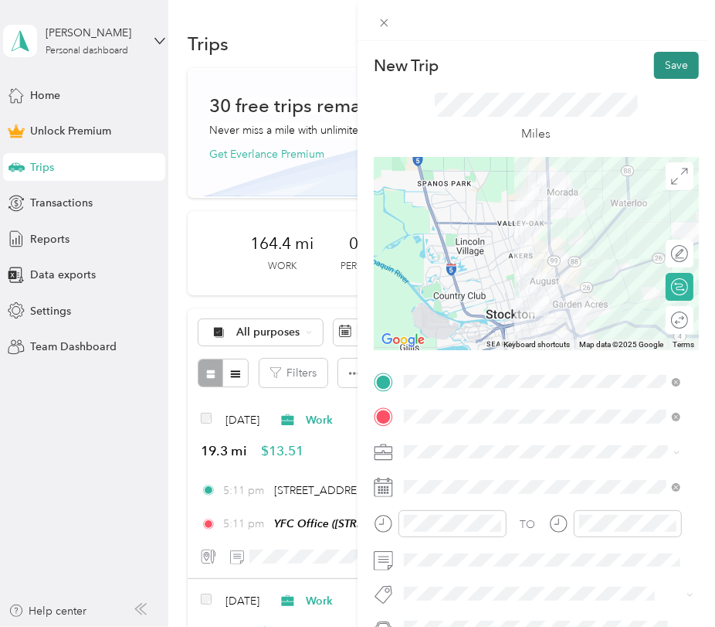
click at [654, 70] on button "Save" at bounding box center [676, 65] width 45 height 27
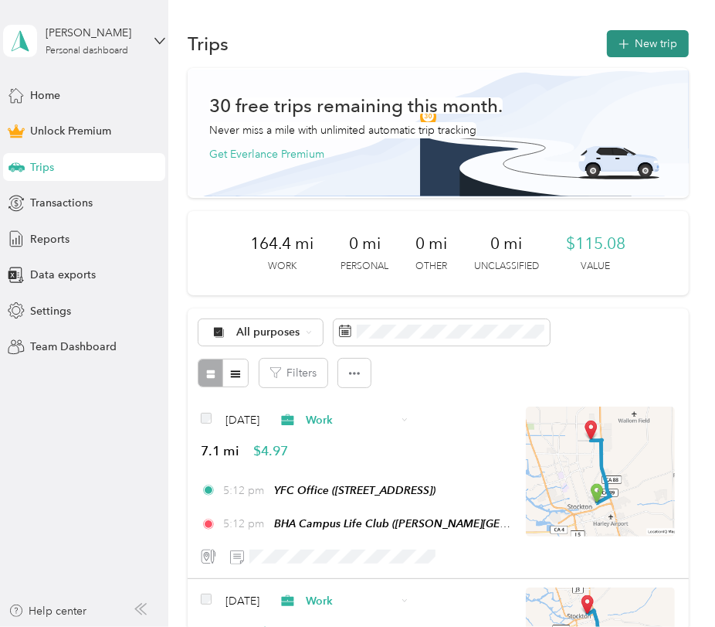
click at [624, 40] on span "button" at bounding box center [624, 43] width 12 height 13
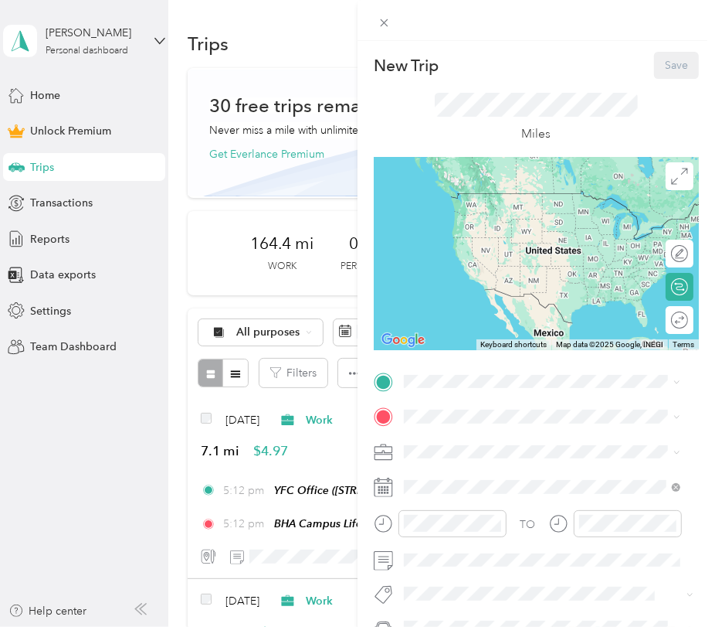
click at [474, 460] on span "2050 E Fremont St, Stockton, CA, United States , 95205, Stockton, CA, United St…" at bounding box center [482, 456] width 98 height 13
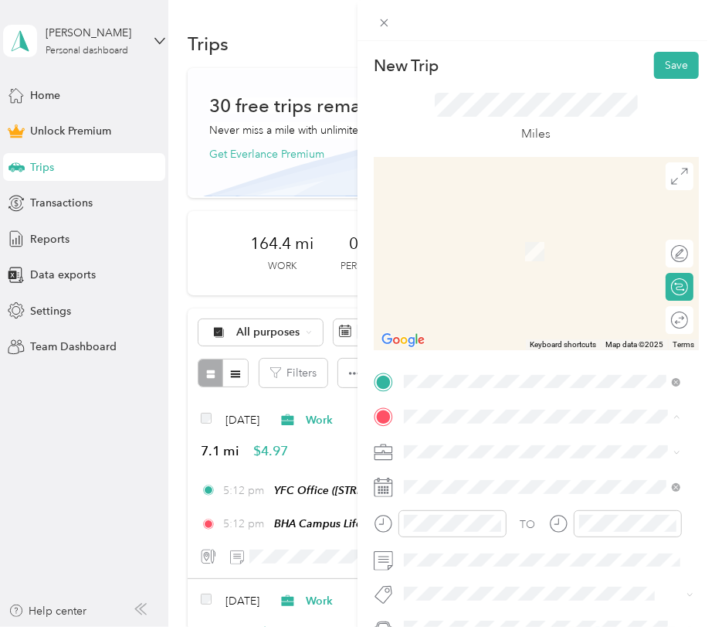
click at [505, 304] on div "Franklin HS Campus Life 4600 East Fremont Street, 95215, Stockton, California, …" at bounding box center [511, 292] width 157 height 32
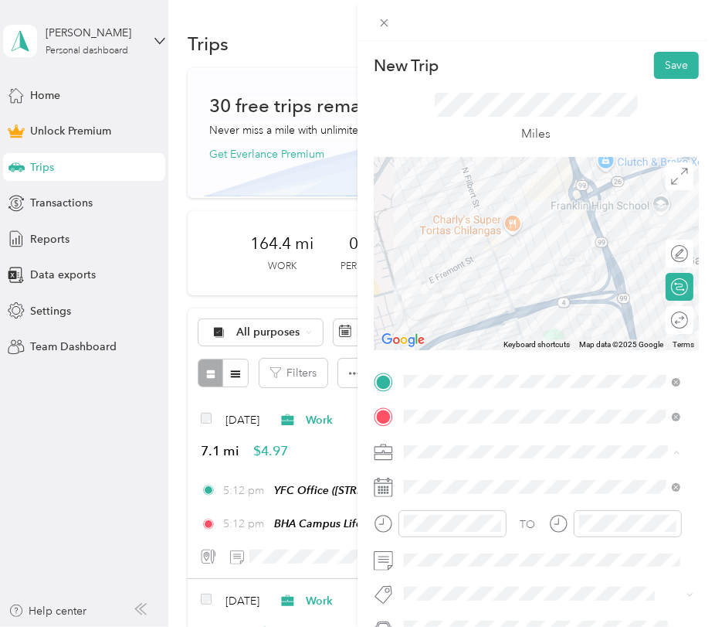
click at [439, 233] on div "Work" at bounding box center [543, 235] width 266 height 16
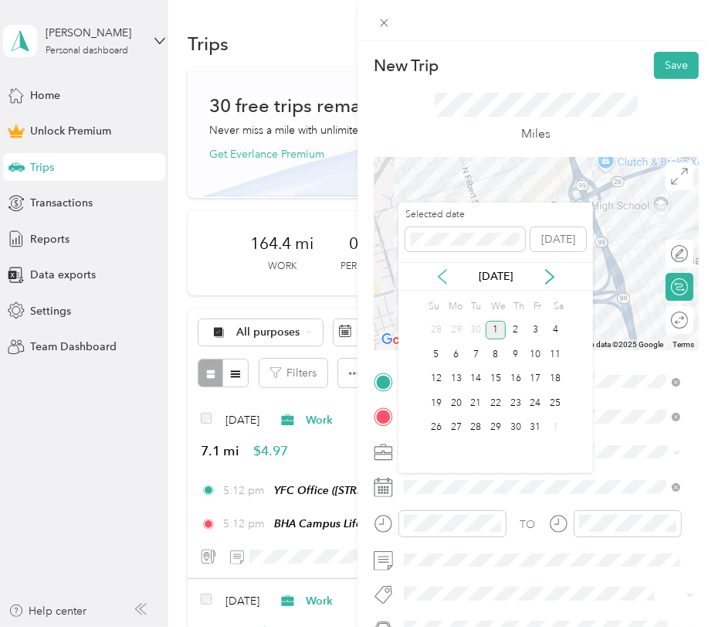
click at [440, 272] on icon at bounding box center [442, 276] width 15 height 15
click at [539, 397] on div "26" at bounding box center [536, 402] width 20 height 19
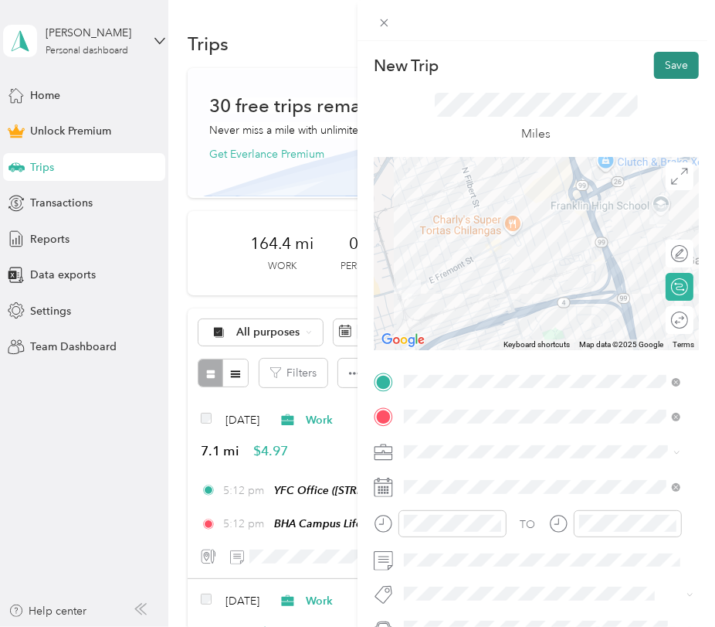
click at [662, 59] on button "Save" at bounding box center [676, 65] width 45 height 27
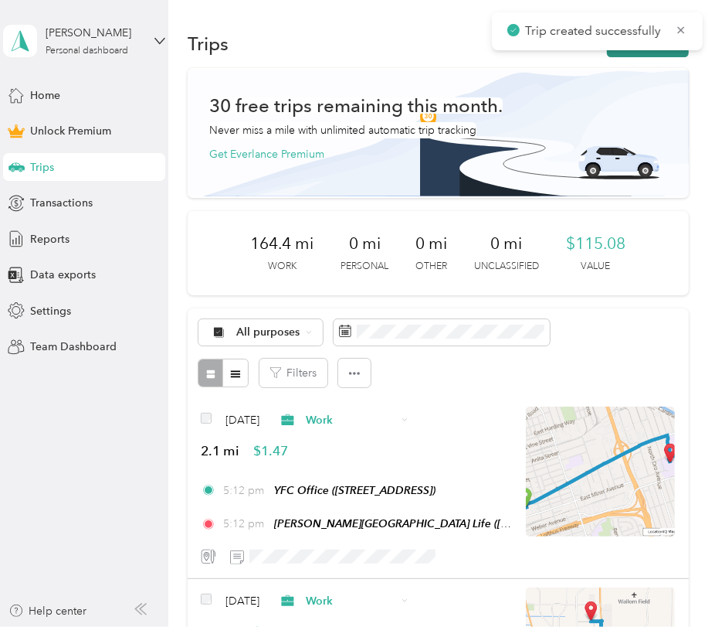
click at [653, 53] on button "New trip" at bounding box center [648, 43] width 82 height 27
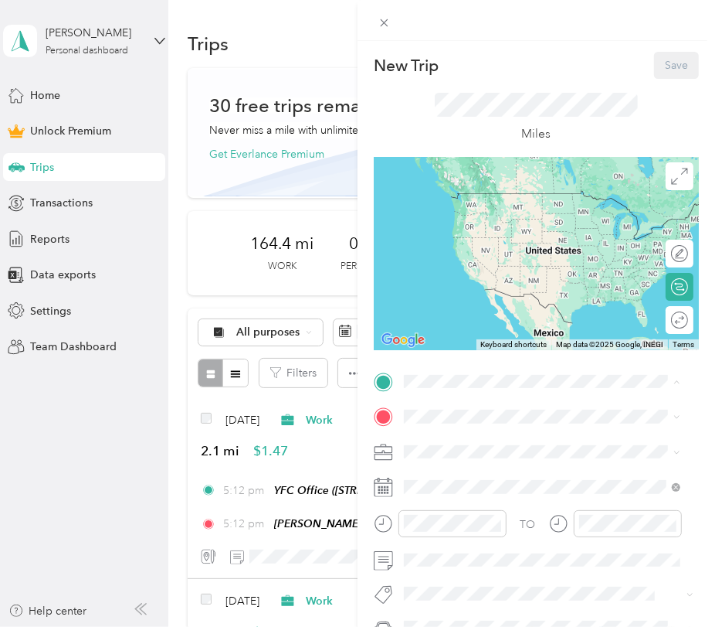
click at [484, 515] on span "4600 East Fremont Street, 95215, Stockton, California, United States" at bounding box center [510, 508] width 155 height 13
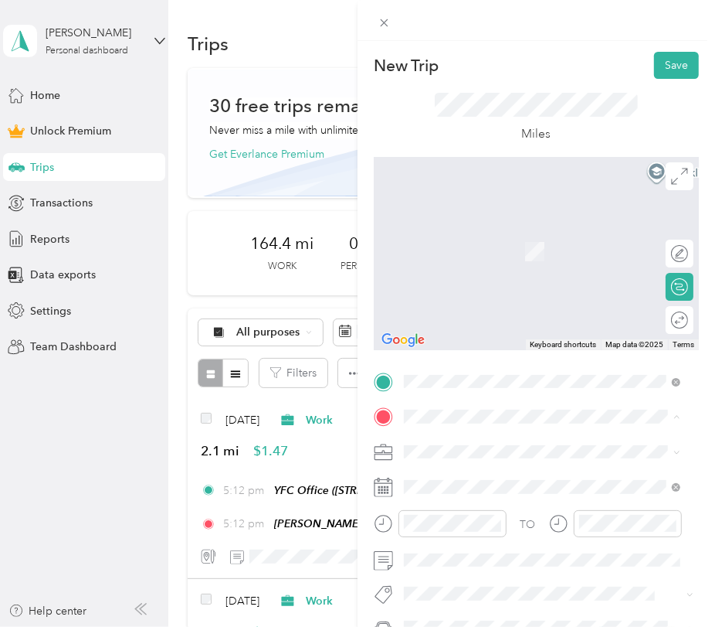
click at [474, 243] on div "YFC Office 2050 E Fremont St, Stockton, CA, United States , 95205, Stockton, CA…" at bounding box center [482, 243] width 98 height 32
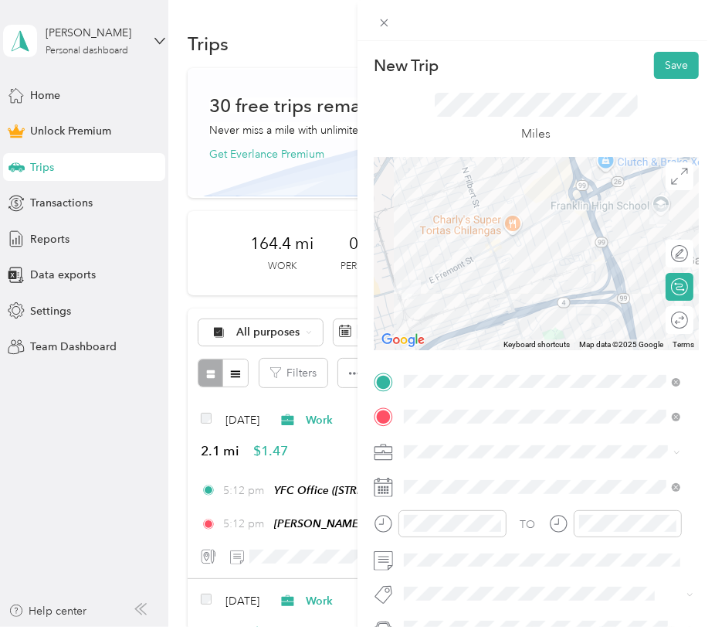
click at [468, 234] on div "Work" at bounding box center [543, 235] width 266 height 16
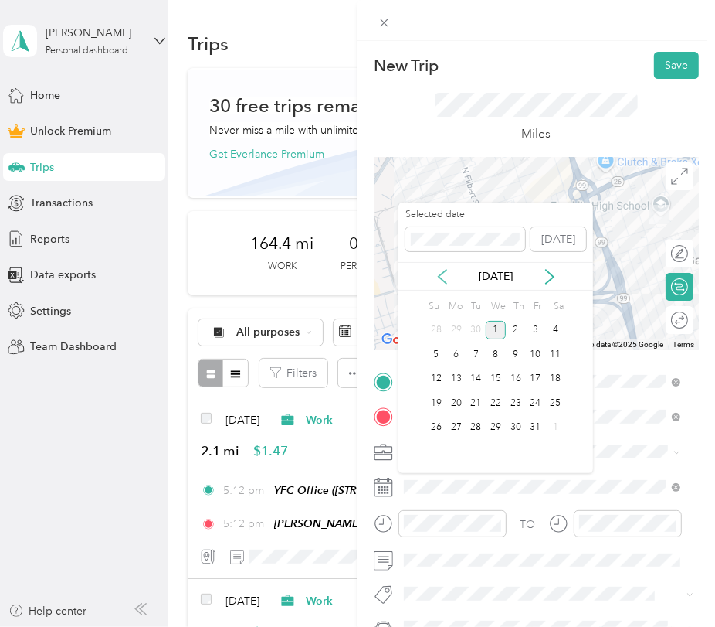
click at [443, 275] on icon at bounding box center [442, 276] width 15 height 15
click at [539, 400] on div "26" at bounding box center [536, 402] width 20 height 19
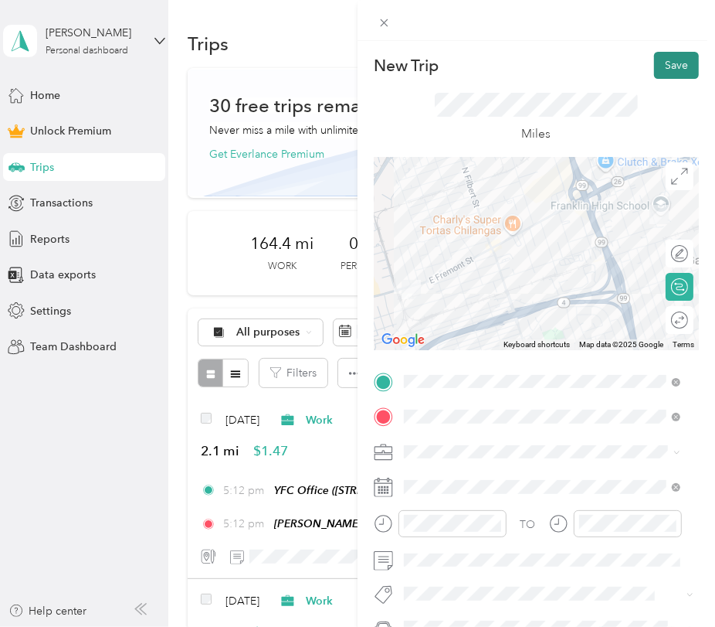
click at [654, 70] on button "Save" at bounding box center [676, 65] width 45 height 27
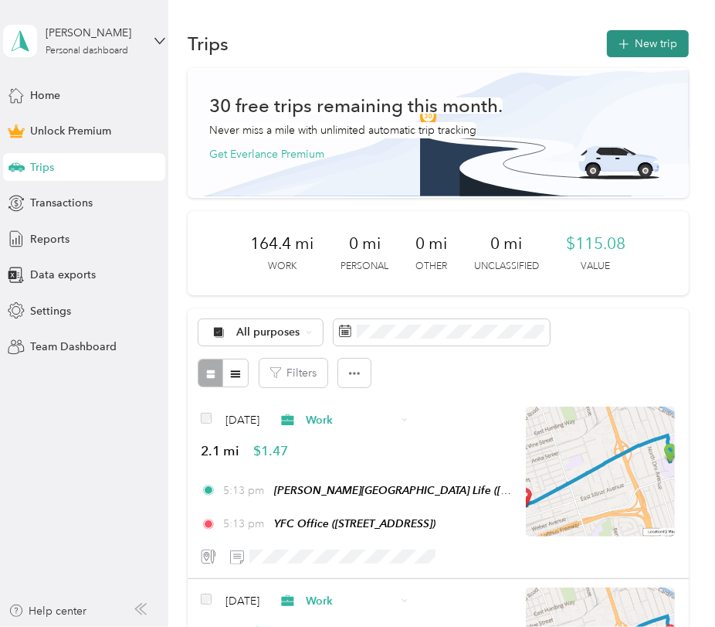
click at [621, 42] on icon "button" at bounding box center [624, 45] width 18 height 18
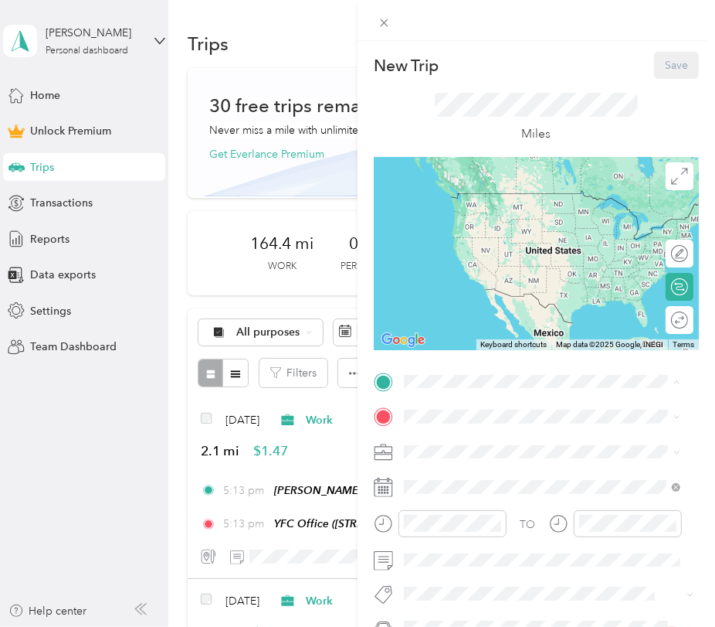
click at [450, 459] on span "2050 E Fremont St, Stockton, CA, United States , 95205, Stockton, CA, United St…" at bounding box center [482, 460] width 98 height 13
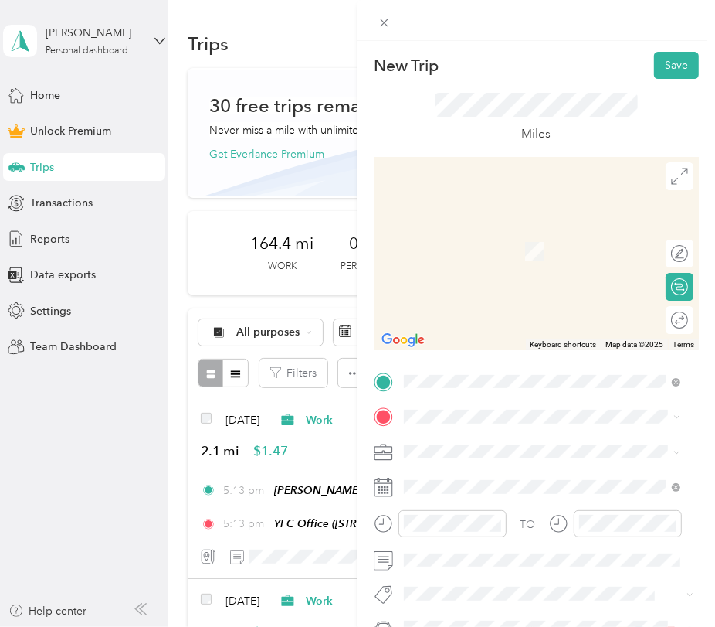
click at [447, 290] on strong "[PERSON_NAME] Campus Life" at bounding box center [511, 283] width 157 height 14
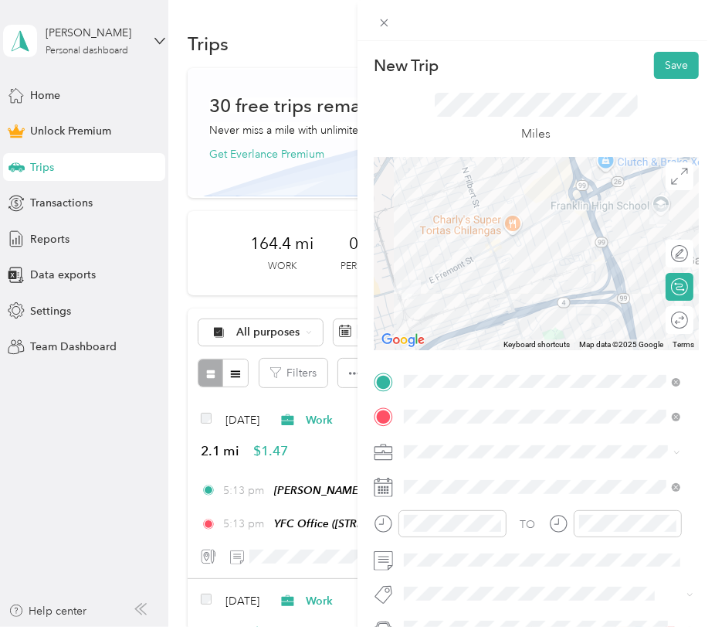
click at [433, 234] on div "Work" at bounding box center [543, 235] width 266 height 16
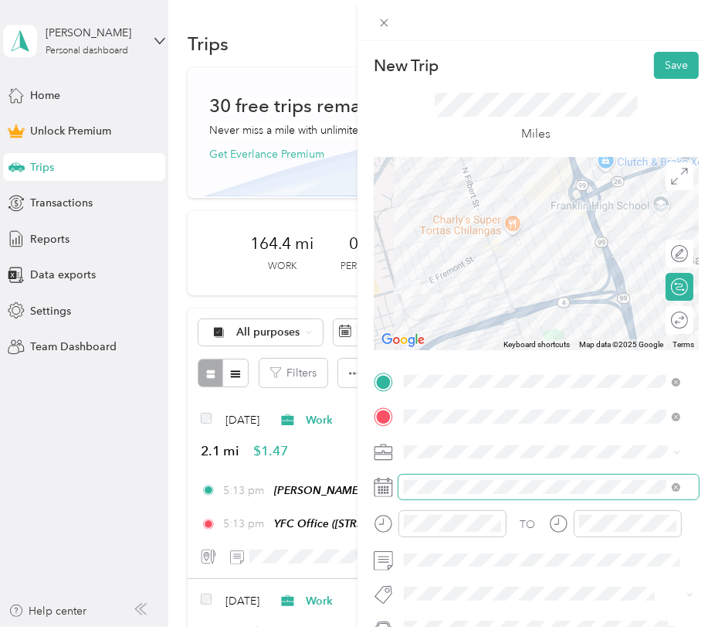
click at [420, 477] on span at bounding box center [549, 486] width 301 height 25
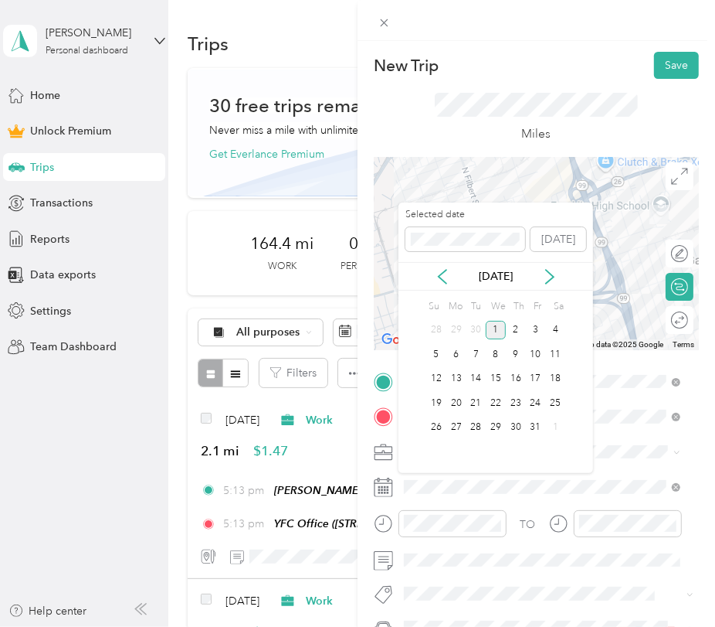
drag, startPoint x: 437, startPoint y: 274, endPoint x: 451, endPoint y: 311, distance: 38.9
click at [439, 274] on icon at bounding box center [442, 276] width 15 height 15
click at [454, 424] on div "29" at bounding box center [457, 427] width 20 height 19
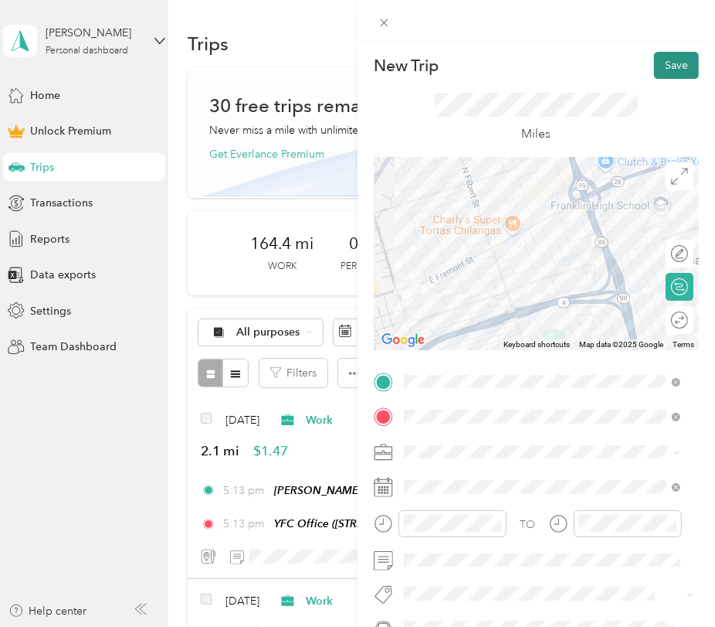
click at [654, 52] on button "Save" at bounding box center [676, 65] width 45 height 27
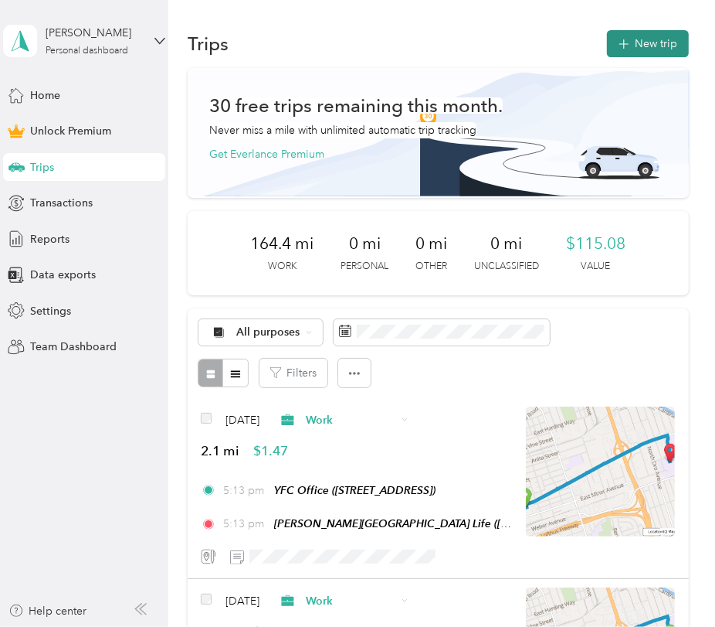
click at [627, 55] on button "New trip" at bounding box center [648, 43] width 82 height 27
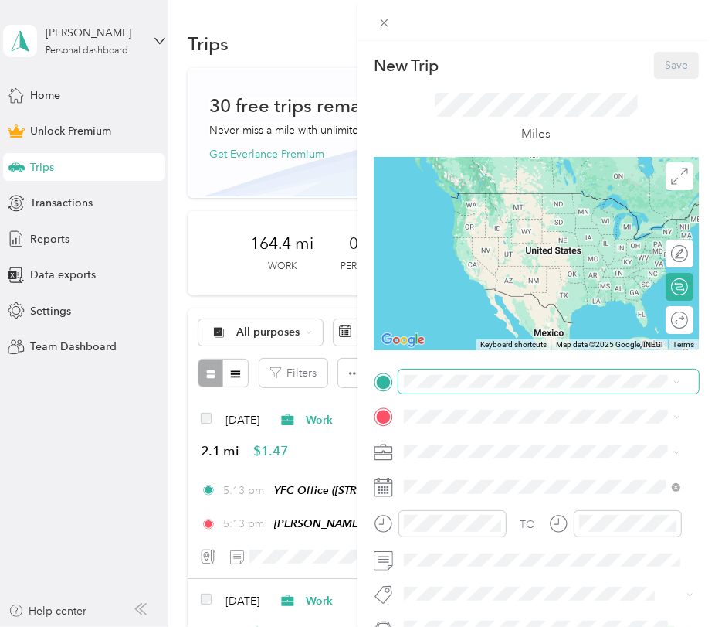
click at [427, 370] on span at bounding box center [549, 381] width 301 height 25
click at [443, 511] on div "Franklin HS Campus Life 4600 East Fremont Street, 95215, Stockton, California, …" at bounding box center [511, 500] width 157 height 32
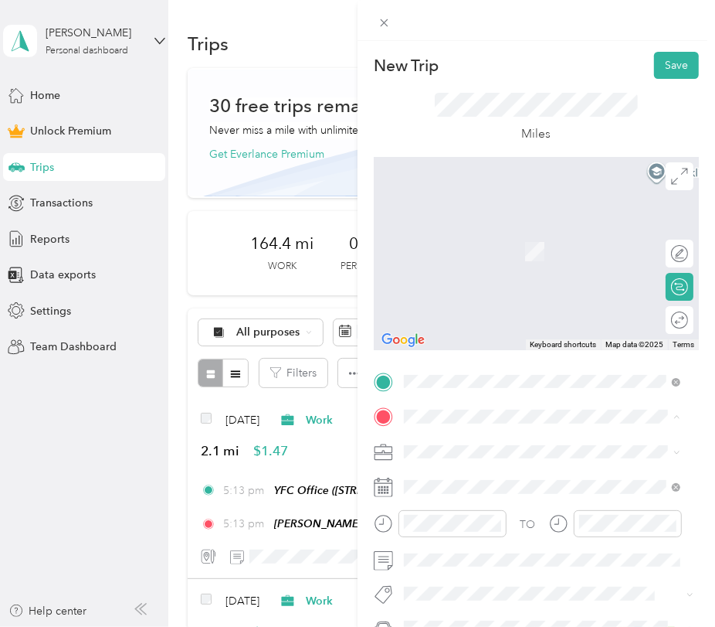
click at [484, 240] on div "YFC Office 2050 E Fremont St, Stockton, CA, United States , 95205, Stockton, CA…" at bounding box center [482, 243] width 98 height 32
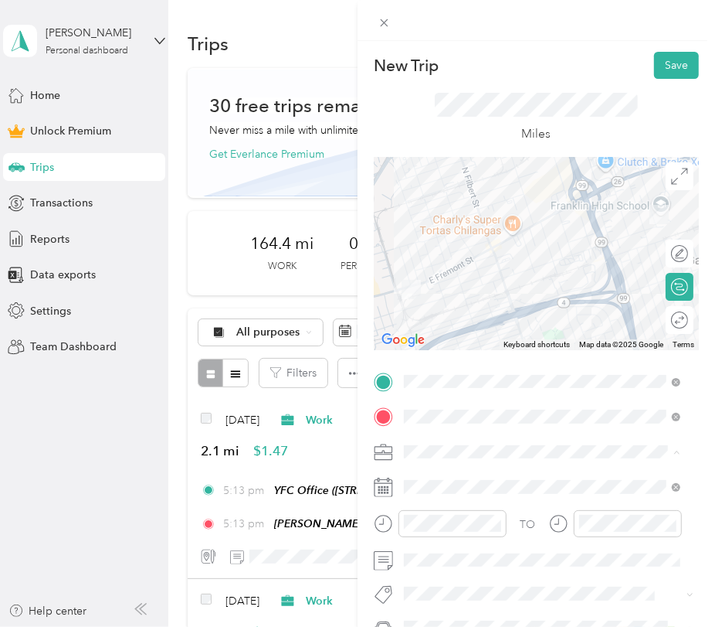
click at [455, 237] on li "Work" at bounding box center [542, 235] width 287 height 27
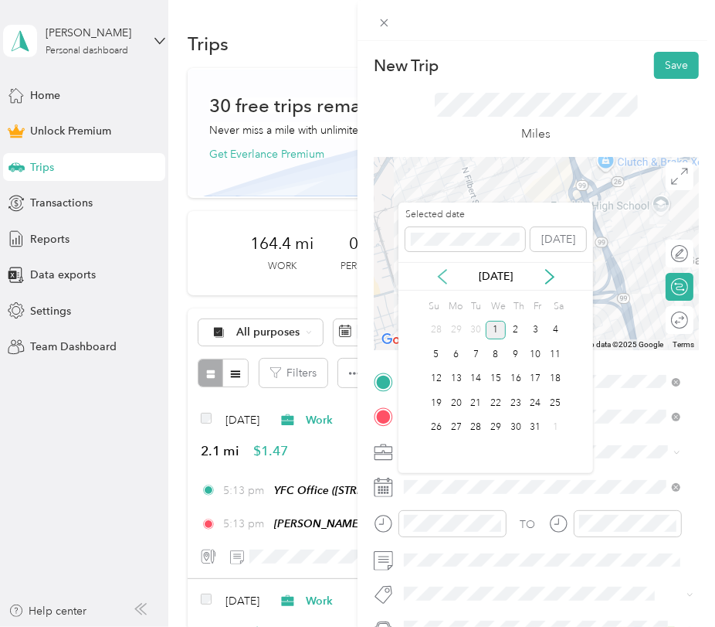
click at [443, 271] on icon at bounding box center [443, 277] width 8 height 14
click at [454, 437] on div "29" at bounding box center [457, 427] width 20 height 25
click at [454, 425] on div "29" at bounding box center [457, 427] width 20 height 19
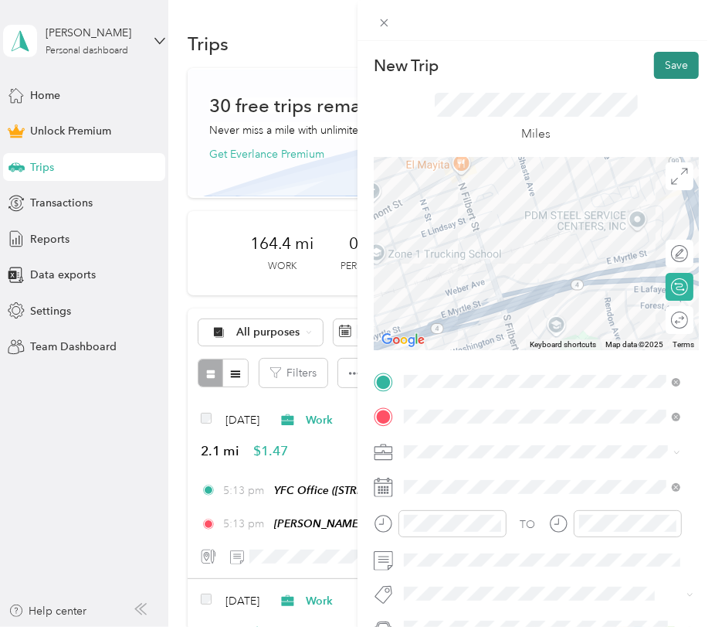
click at [658, 67] on button "Save" at bounding box center [676, 65] width 45 height 27
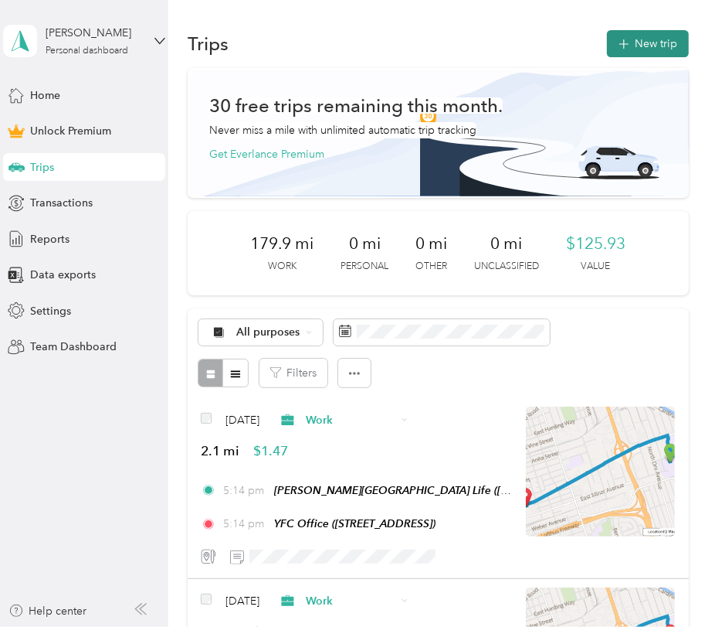
click at [610, 45] on button "New trip" at bounding box center [648, 43] width 82 height 27
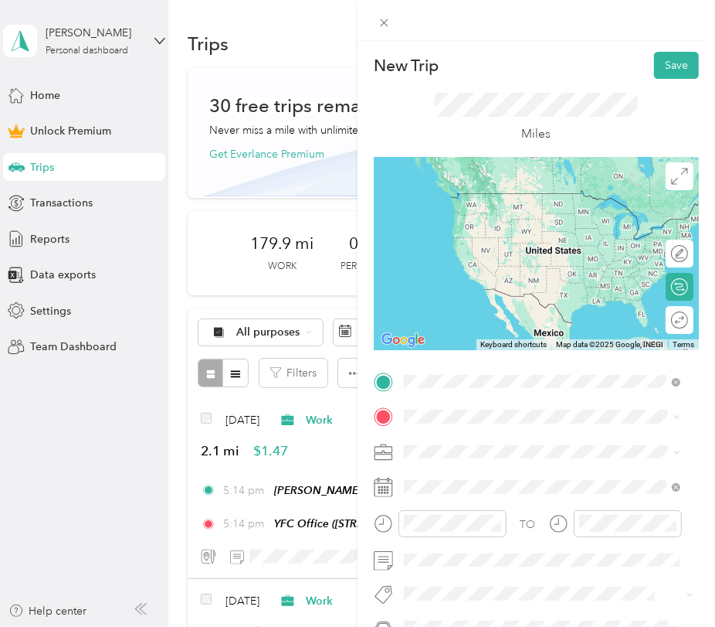
click at [480, 444] on span "[STREET_ADDRESS][US_STATE]" at bounding box center [510, 437] width 155 height 14
click at [545, 444] on span "[STREET_ADDRESS][US_STATE]" at bounding box center [510, 437] width 155 height 14
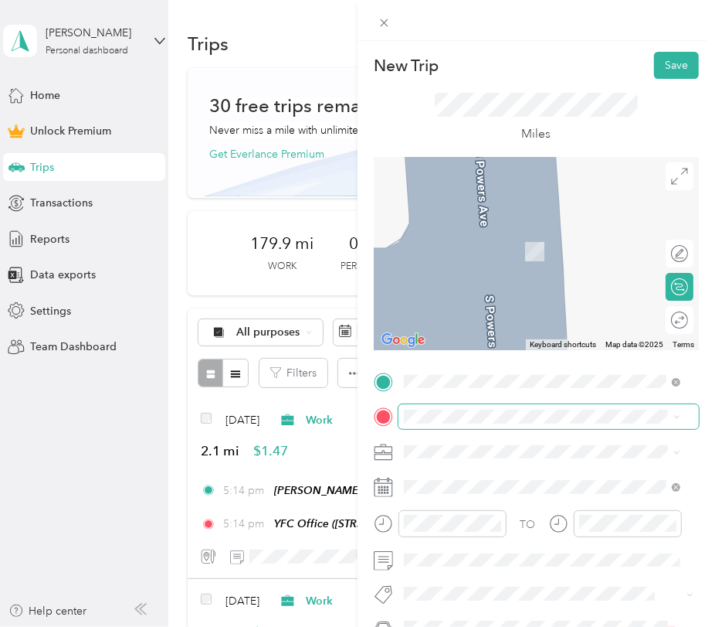
click at [429, 409] on span at bounding box center [549, 416] width 301 height 25
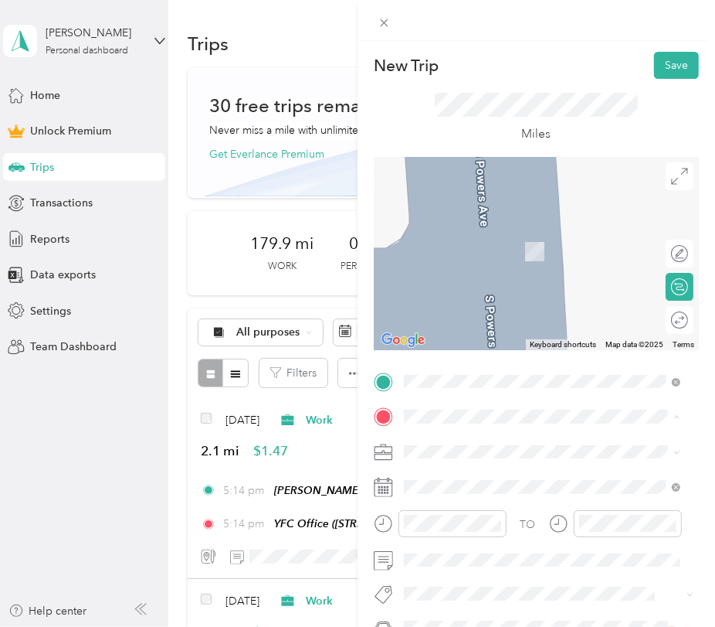
click at [471, 246] on span "[STREET_ADDRESS]" at bounding box center [482, 251] width 98 height 13
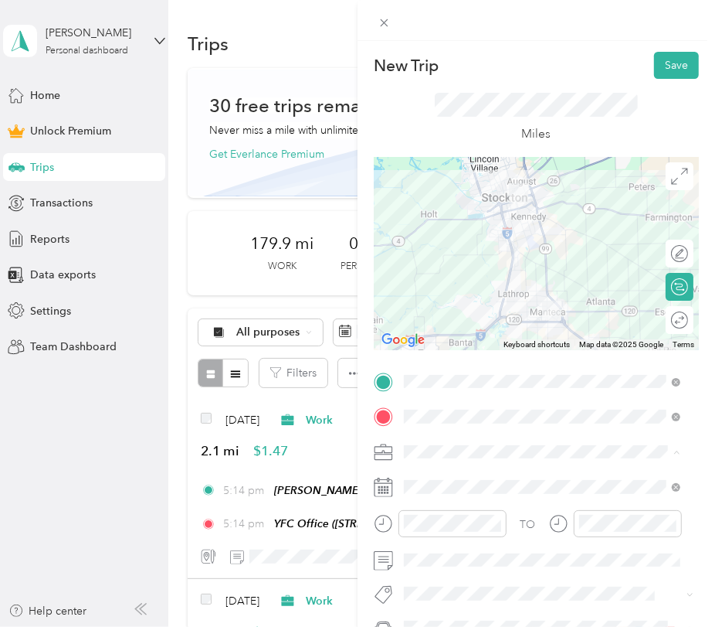
click at [457, 245] on ol "Work Personal Youth for [DEMOGRAPHIC_DATA] Religious Services Other Charity Med…" at bounding box center [542, 330] width 287 height 216
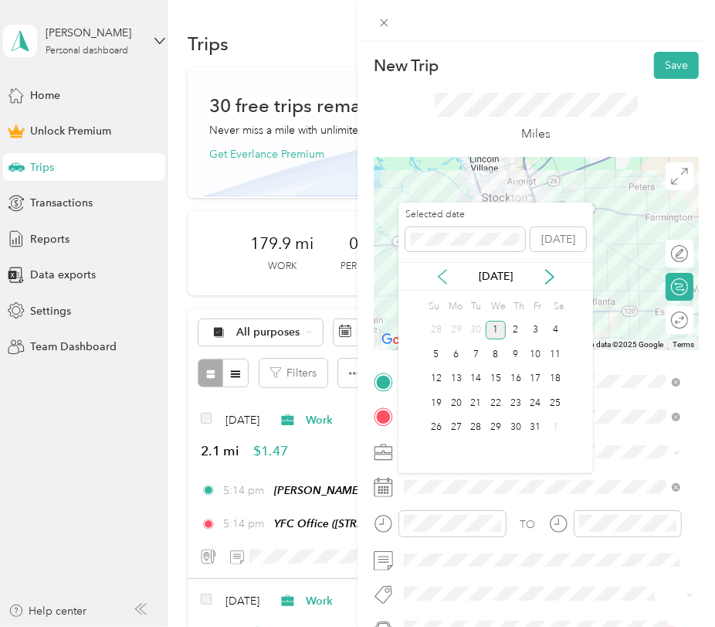
click at [447, 273] on icon at bounding box center [442, 276] width 15 height 15
click at [483, 423] on div "30" at bounding box center [477, 427] width 20 height 19
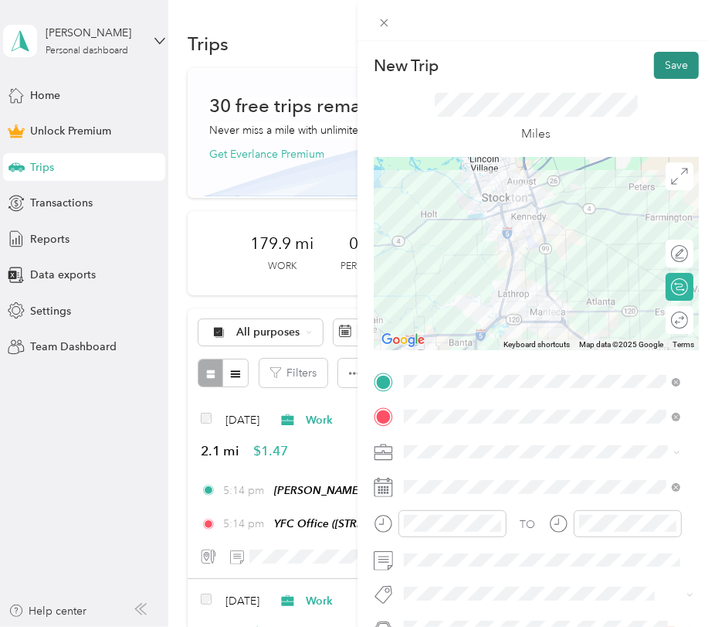
click at [654, 77] on button "Save" at bounding box center [676, 65] width 45 height 27
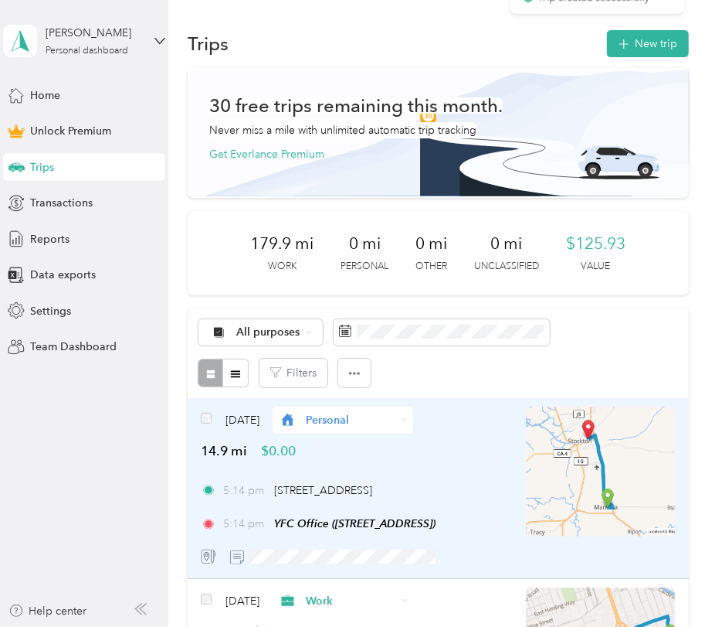
click at [363, 418] on span "Personal" at bounding box center [351, 420] width 90 height 16
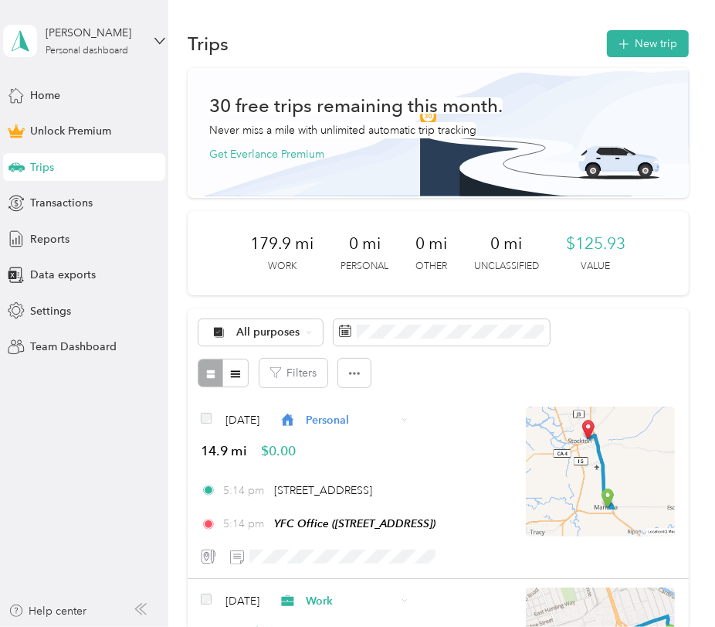
click at [392, 198] on span "Work" at bounding box center [429, 199] width 175 height 16
click at [43, 231] on span "Reports" at bounding box center [49, 239] width 39 height 16
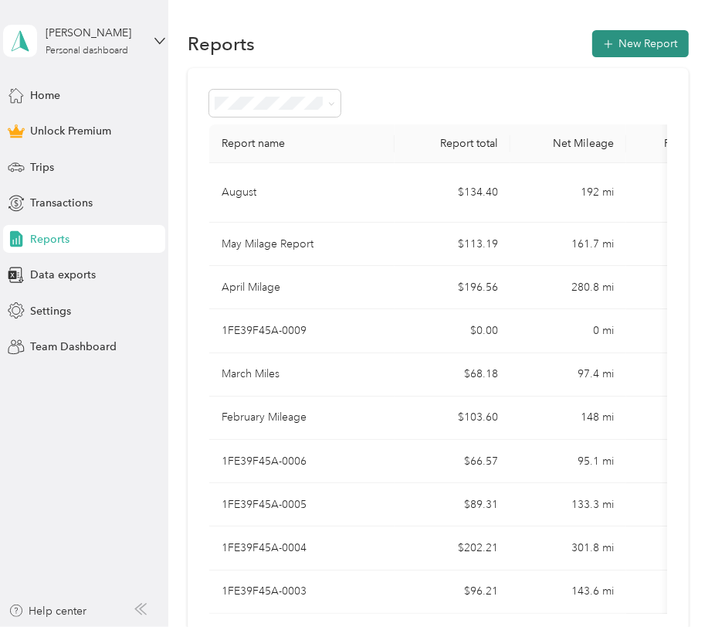
click at [621, 41] on button "New Report" at bounding box center [641, 43] width 97 height 27
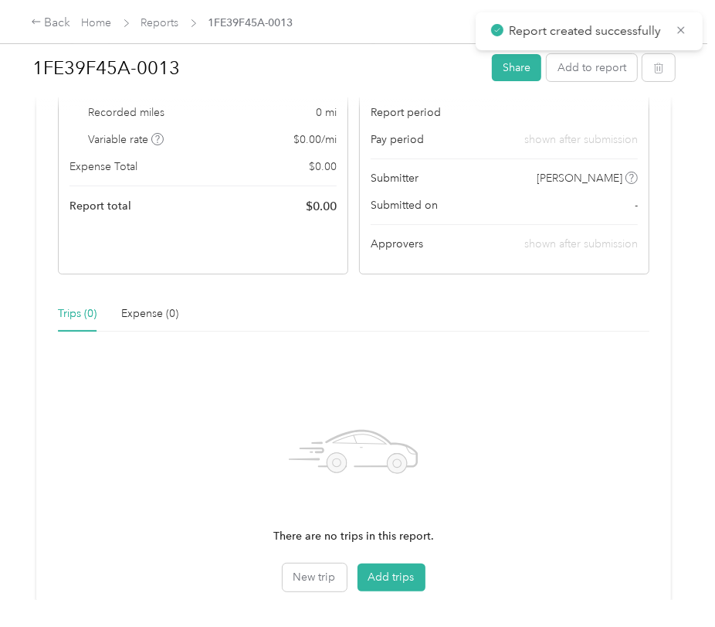
scroll to position [172, 0]
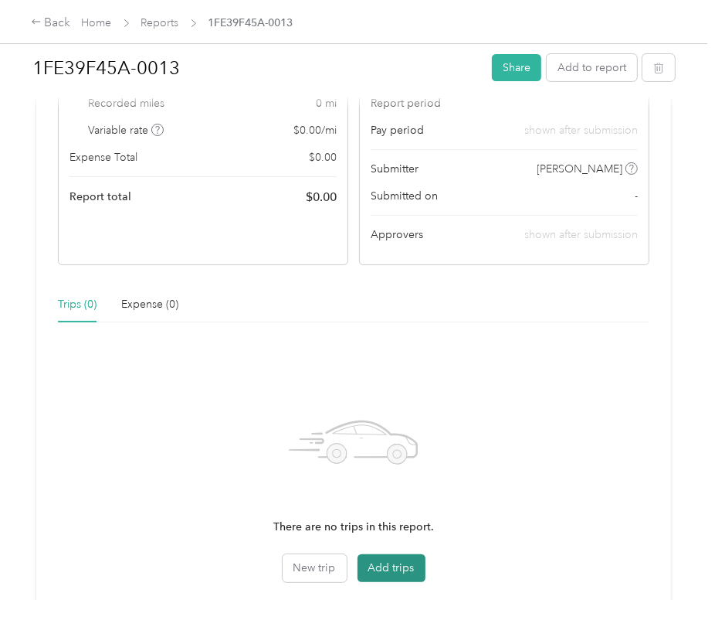
click at [372, 567] on button "Add trips" at bounding box center [392, 568] width 68 height 28
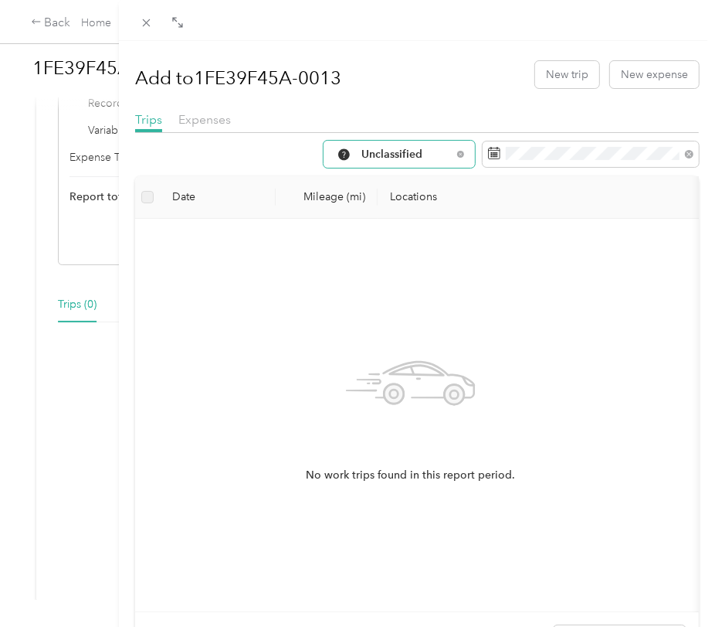
click at [405, 150] on span "Unclassified" at bounding box center [407, 154] width 90 height 11
click at [360, 236] on span "Work" at bounding box center [435, 235] width 175 height 16
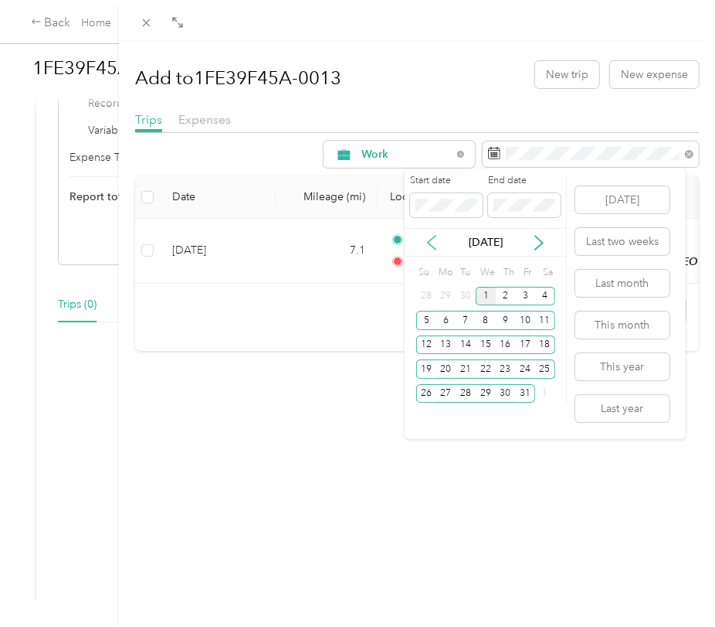
click at [431, 242] on icon at bounding box center [431, 242] width 15 height 15
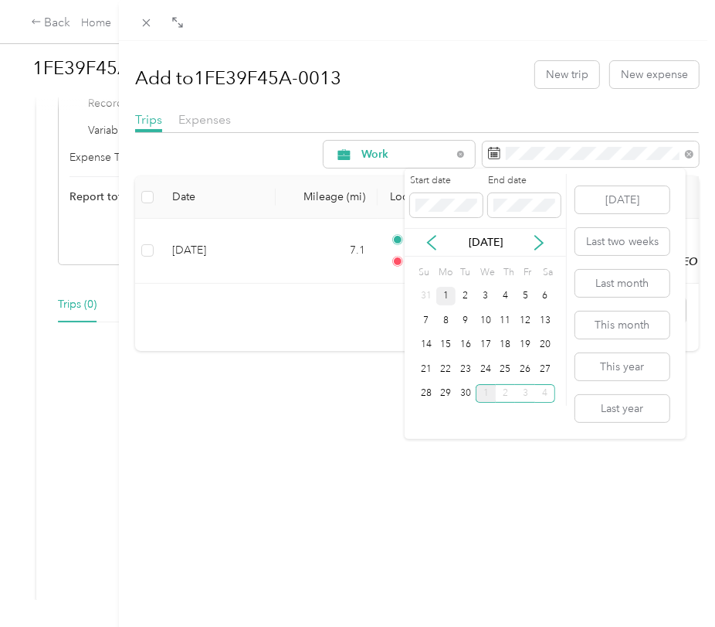
click at [445, 302] on div "1" at bounding box center [447, 296] width 20 height 19
click at [468, 391] on div "30" at bounding box center [466, 393] width 20 height 19
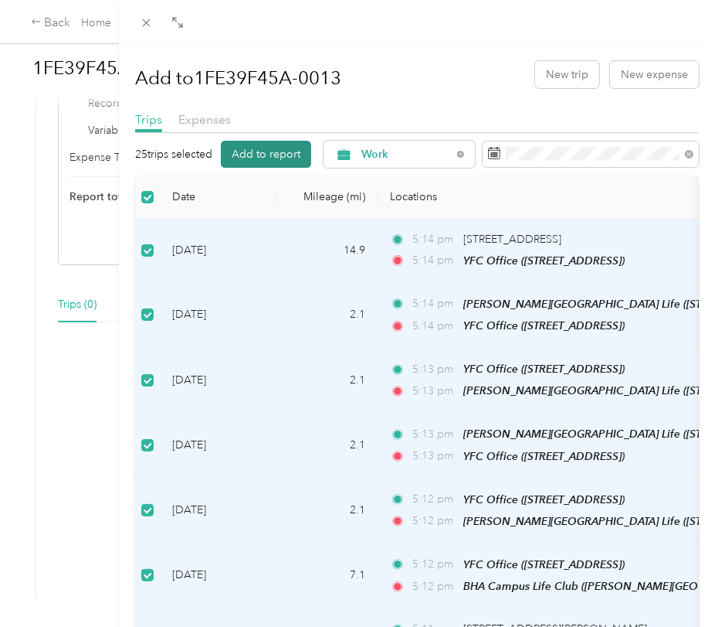
click at [266, 153] on button "Add to report" at bounding box center [266, 154] width 90 height 27
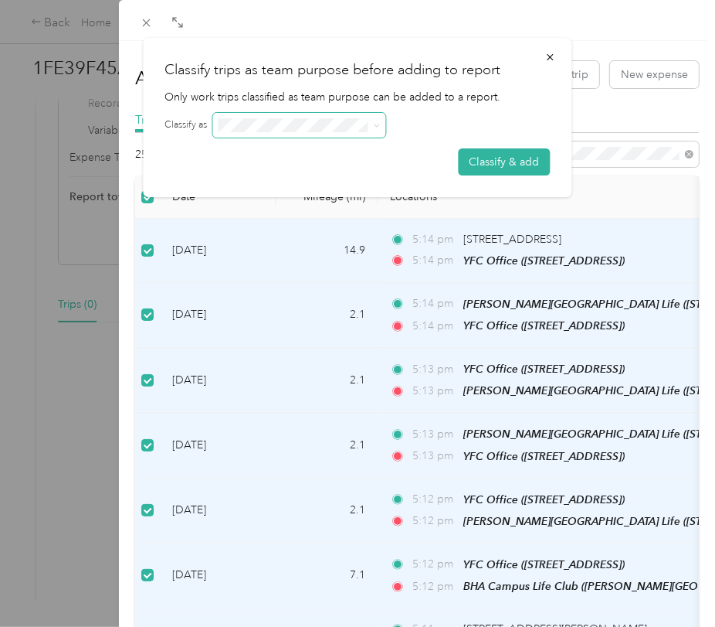
click at [269, 131] on span at bounding box center [299, 125] width 173 height 25
click at [546, 55] on icon "button" at bounding box center [550, 57] width 11 height 11
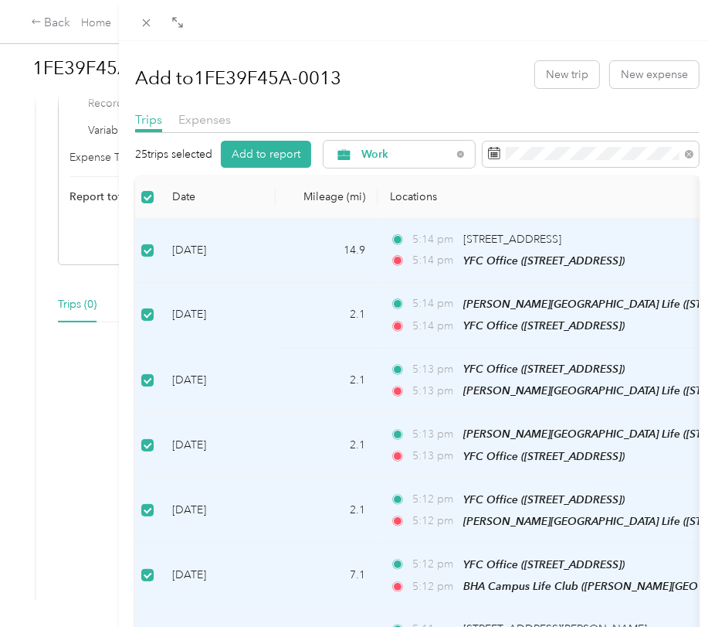
click at [328, 75] on h1 "Add to 1FE39F45A-0013" at bounding box center [238, 77] width 206 height 37
click at [333, 80] on h1 "Add to 1FE39F45A-0013" at bounding box center [238, 77] width 206 height 37
click at [287, 78] on h1 "Add to 1FE39F45A-0013" at bounding box center [238, 77] width 206 height 37
click at [278, 155] on button "Add to report" at bounding box center [266, 154] width 90 height 27
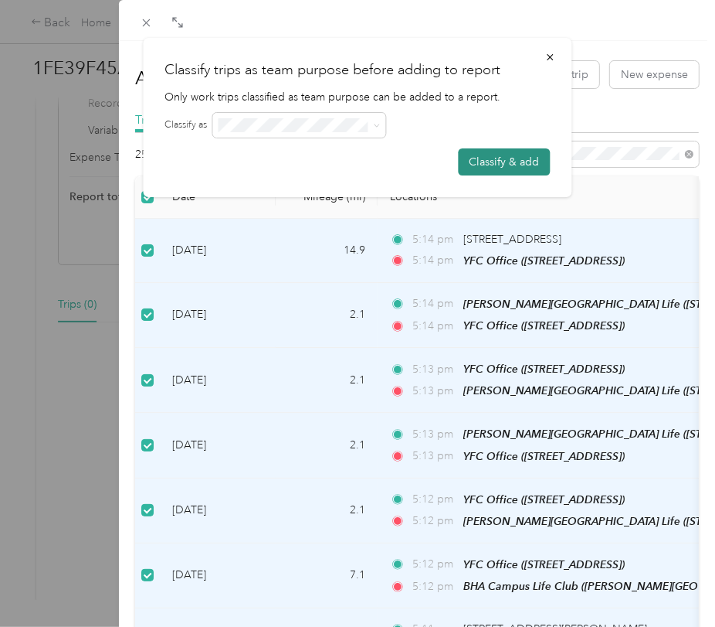
click at [494, 160] on button "Classify & add" at bounding box center [505, 161] width 92 height 27
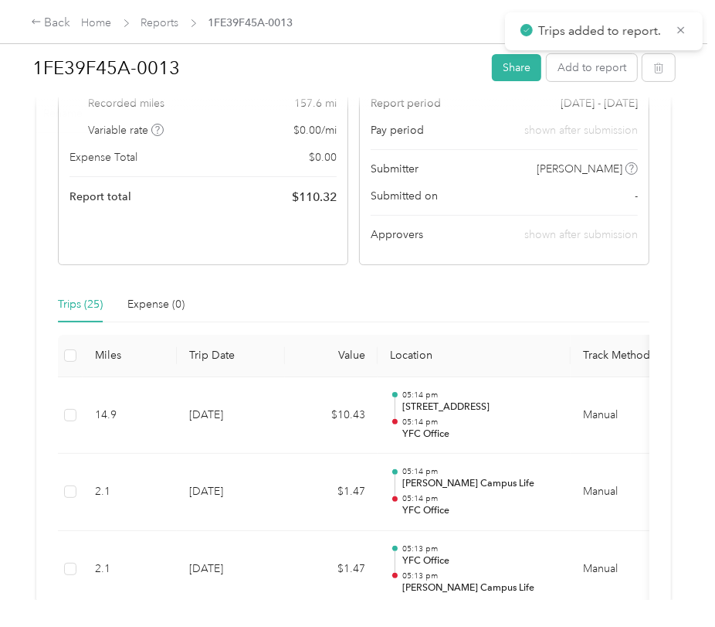
click at [141, 58] on h1 "1FE39F45A-0013" at bounding box center [256, 67] width 449 height 37
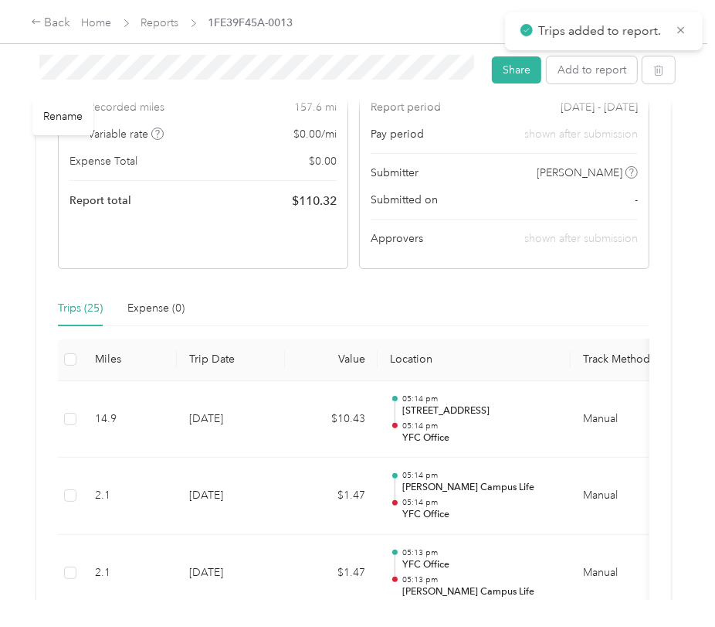
scroll to position [175, 0]
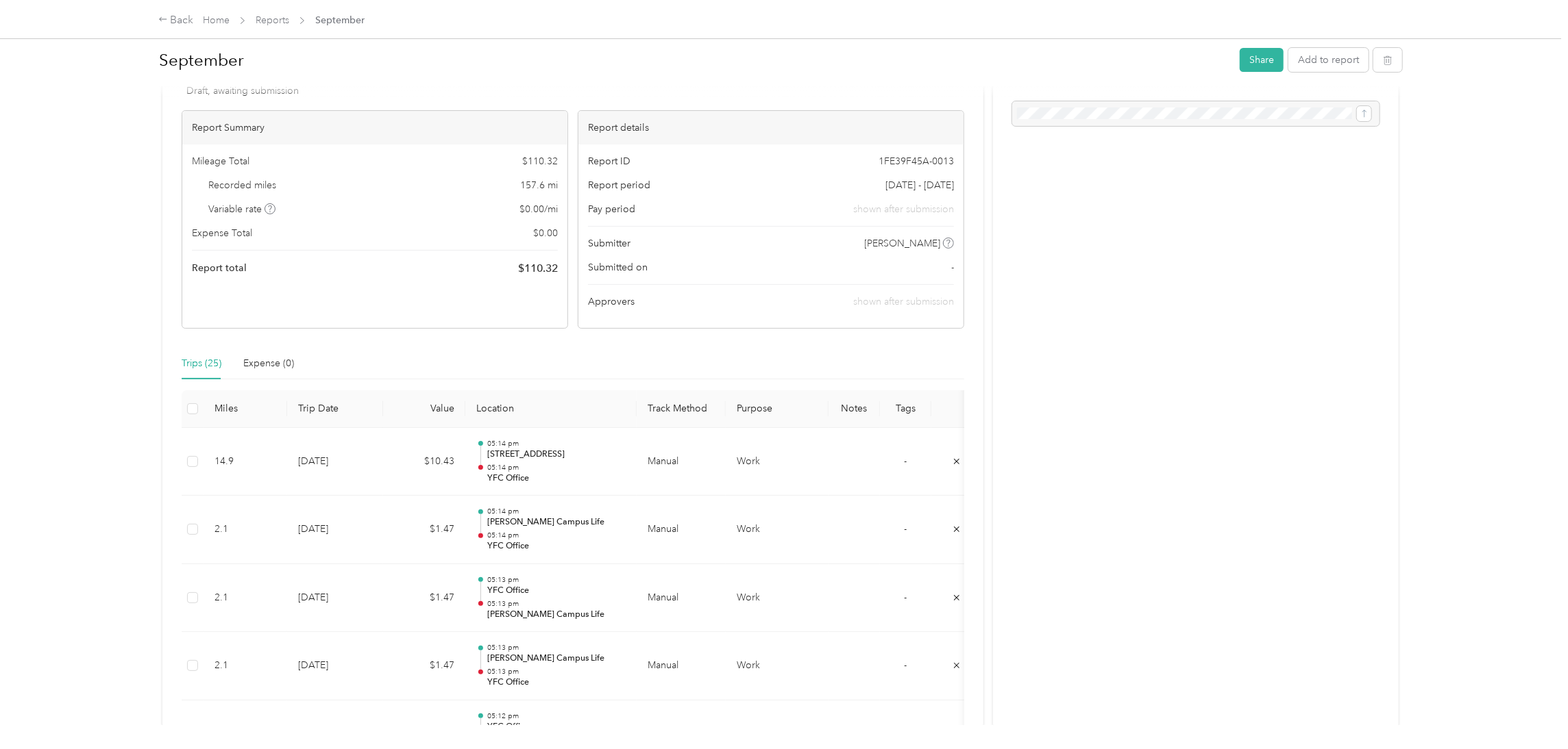
scroll to position [0, 0]
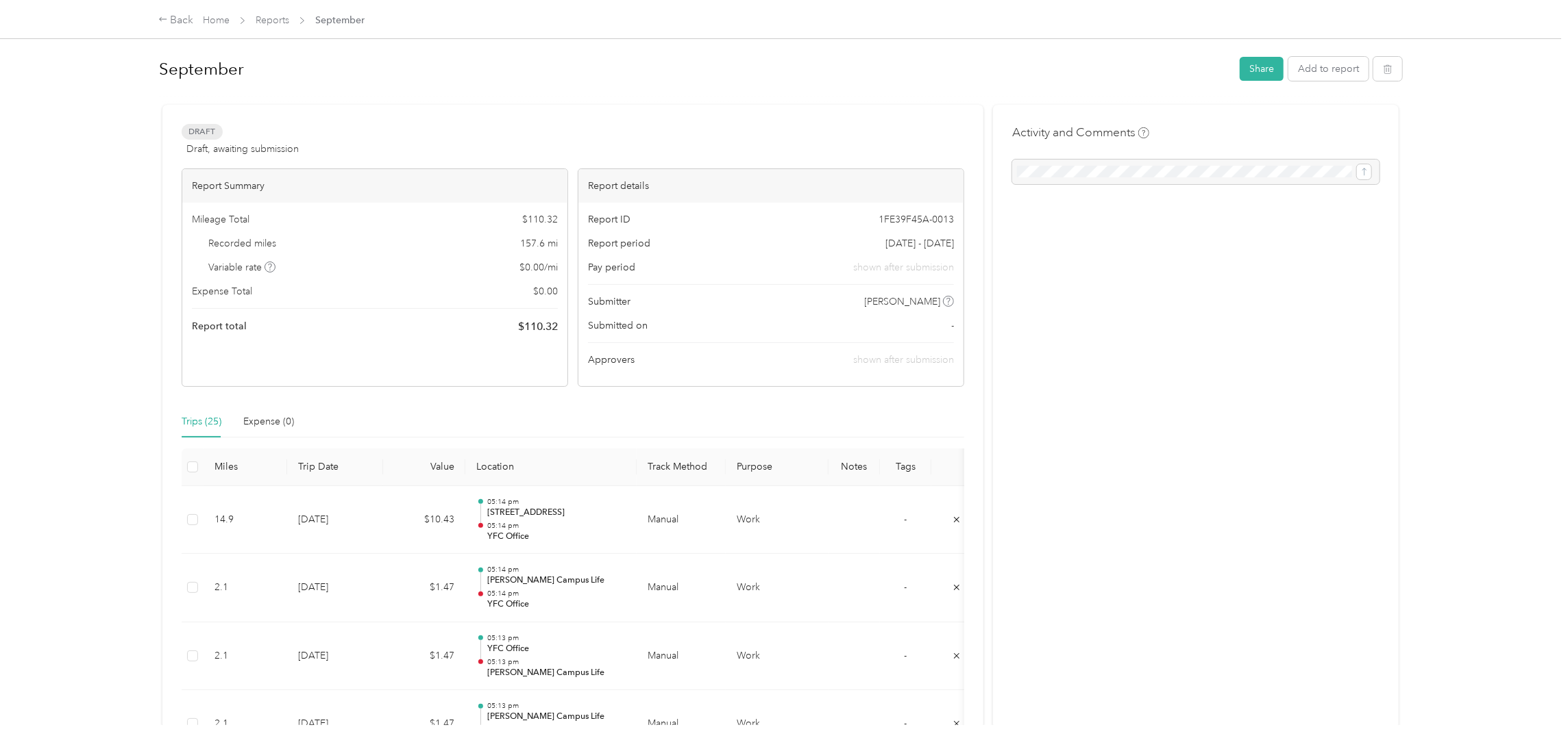
drag, startPoint x: 972, startPoint y: 10, endPoint x: 807, endPoint y: 74, distance: 177.0
click at [634, 74] on h1 "September" at bounding box center [694, 68] width 1071 height 33
drag, startPoint x: 929, startPoint y: 9, endPoint x: 1080, endPoint y: 47, distance: 155.7
click at [634, 52] on div "September" at bounding box center [694, 70] width 1069 height 35
drag, startPoint x: 774, startPoint y: 107, endPoint x: 791, endPoint y: 107, distance: 17.0
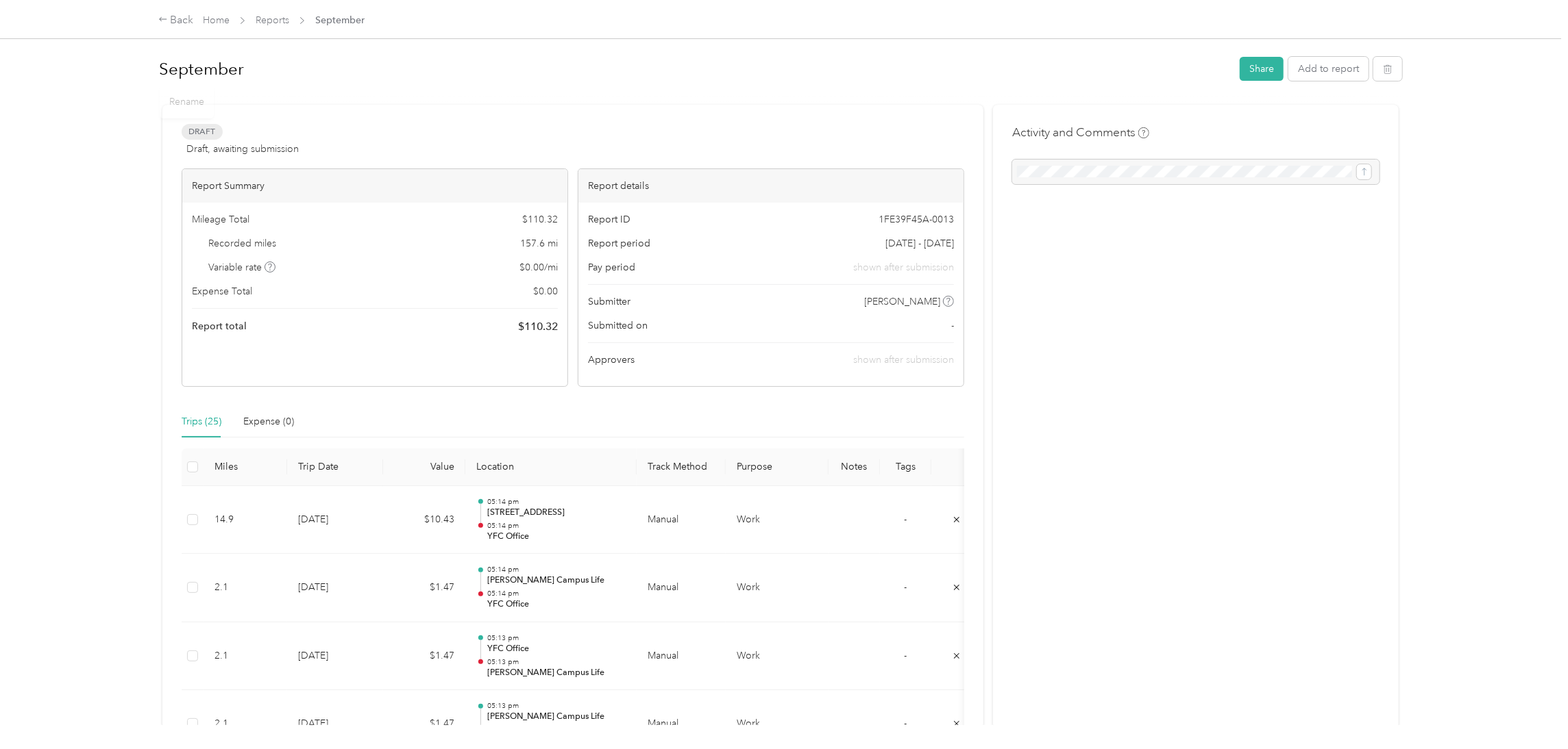
click at [344, 203] on div "Mileage Total $ 110.32 Recorded miles 157.6 mi Variable rate $ 0.00 / mi Expens…" at bounding box center [375, 274] width 385 height 142
click at [634, 66] on button "Share" at bounding box center [1261, 68] width 43 height 24
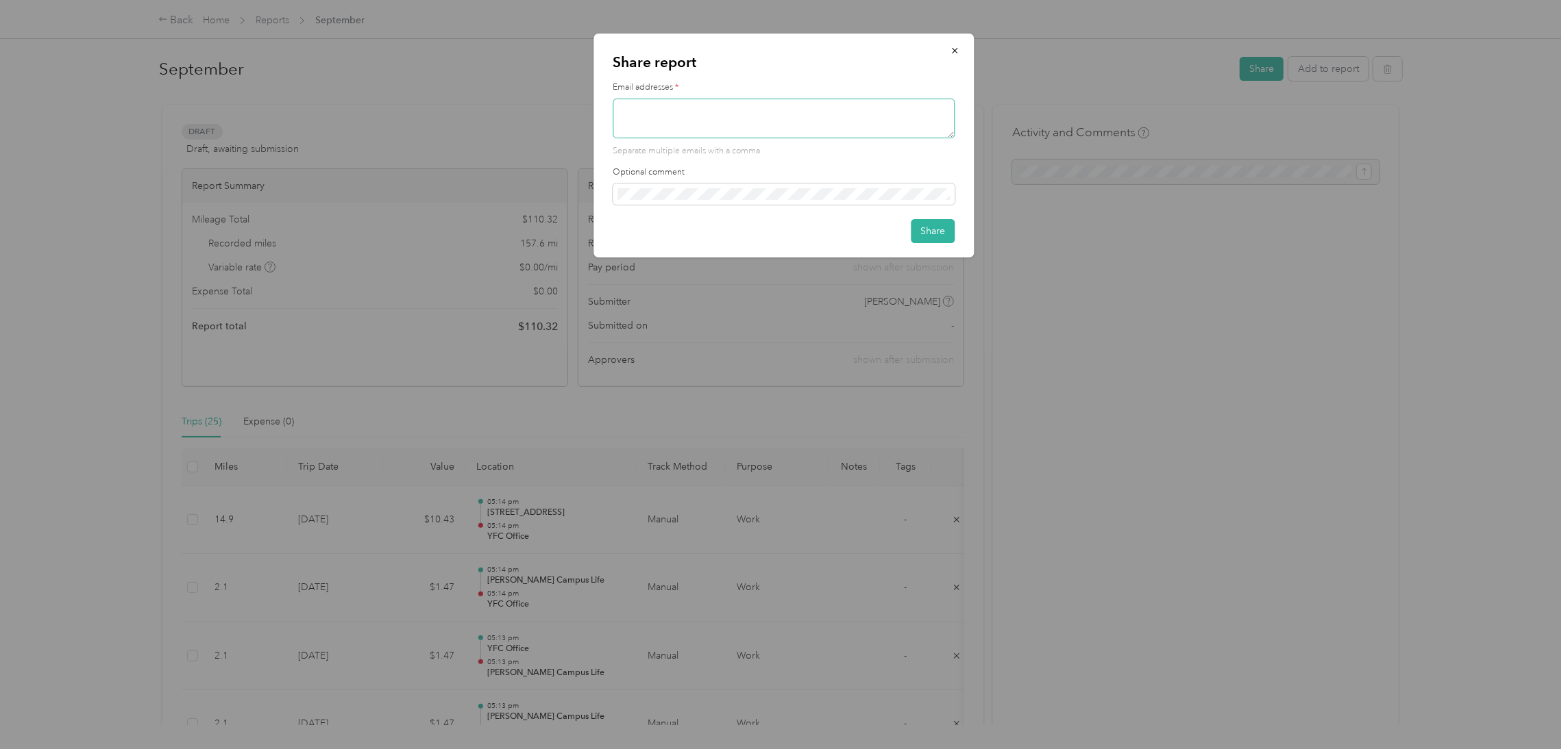
click at [634, 100] on textarea at bounding box center [785, 118] width 342 height 40
type textarea "mcastillo@sjvyfc,org"
click at [634, 231] on button "Share" at bounding box center [933, 230] width 43 height 24
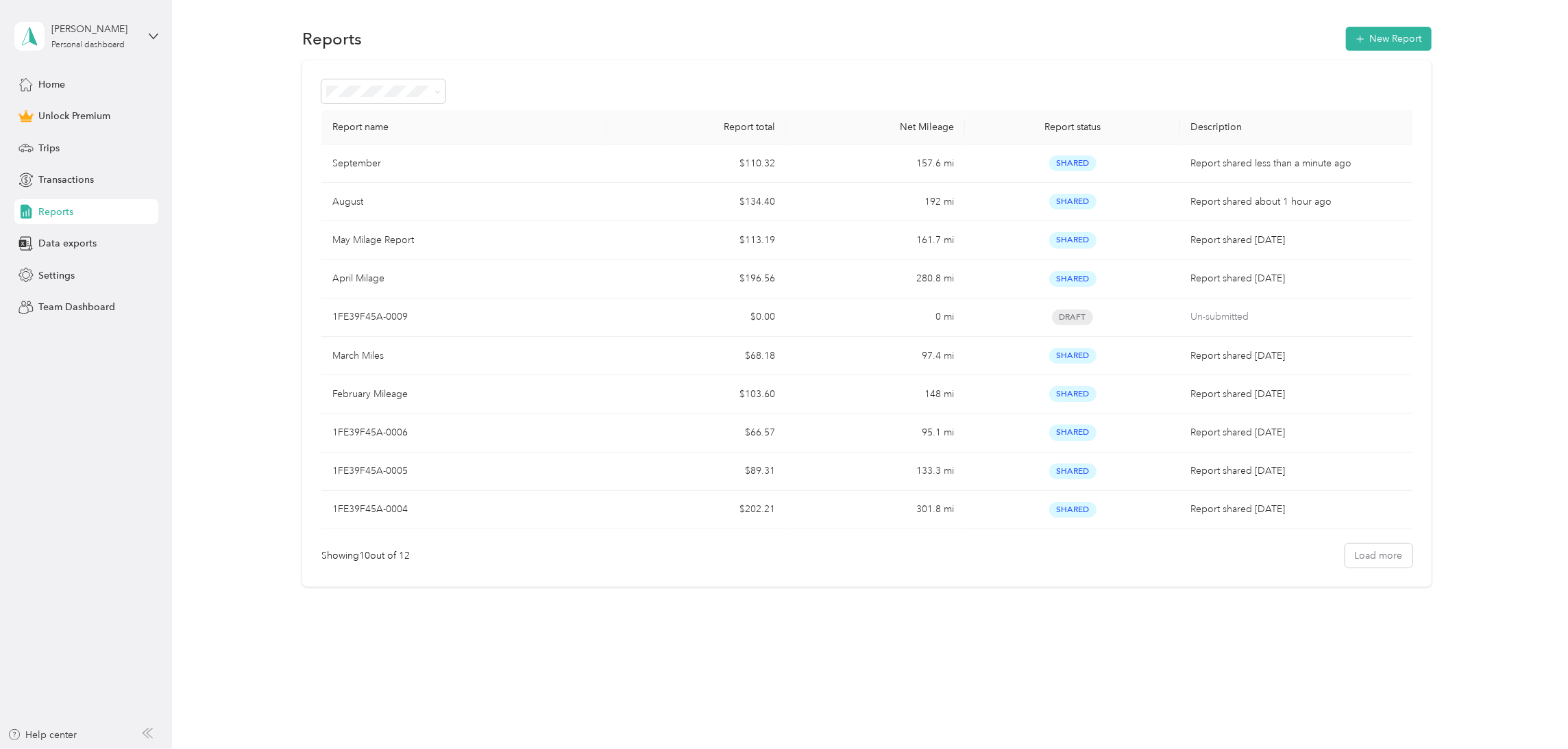
click at [56, 207] on span "Reports" at bounding box center [55, 212] width 35 height 14
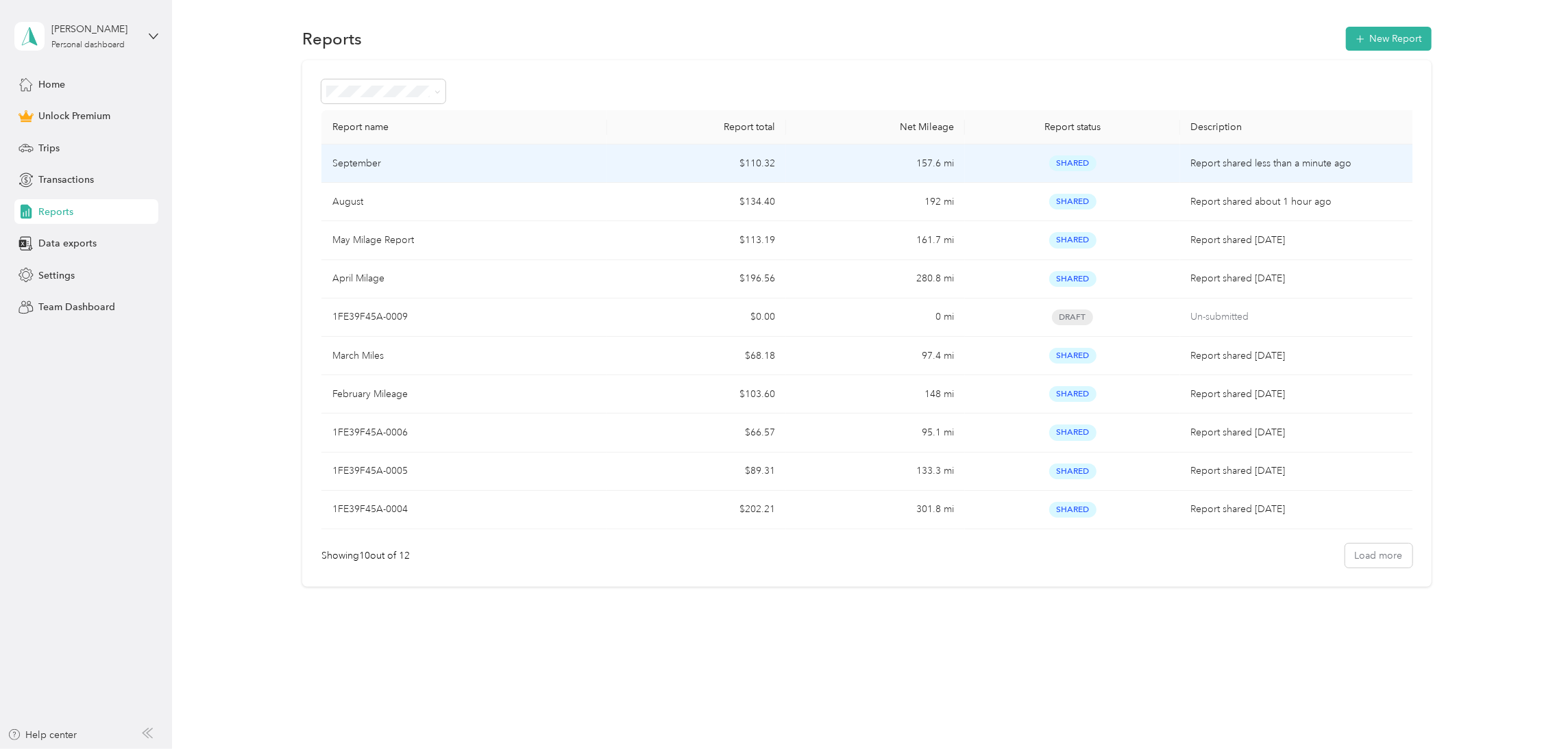
click at [373, 152] on td "September" at bounding box center [464, 163] width 286 height 38
click at [369, 161] on p "September" at bounding box center [357, 163] width 49 height 15
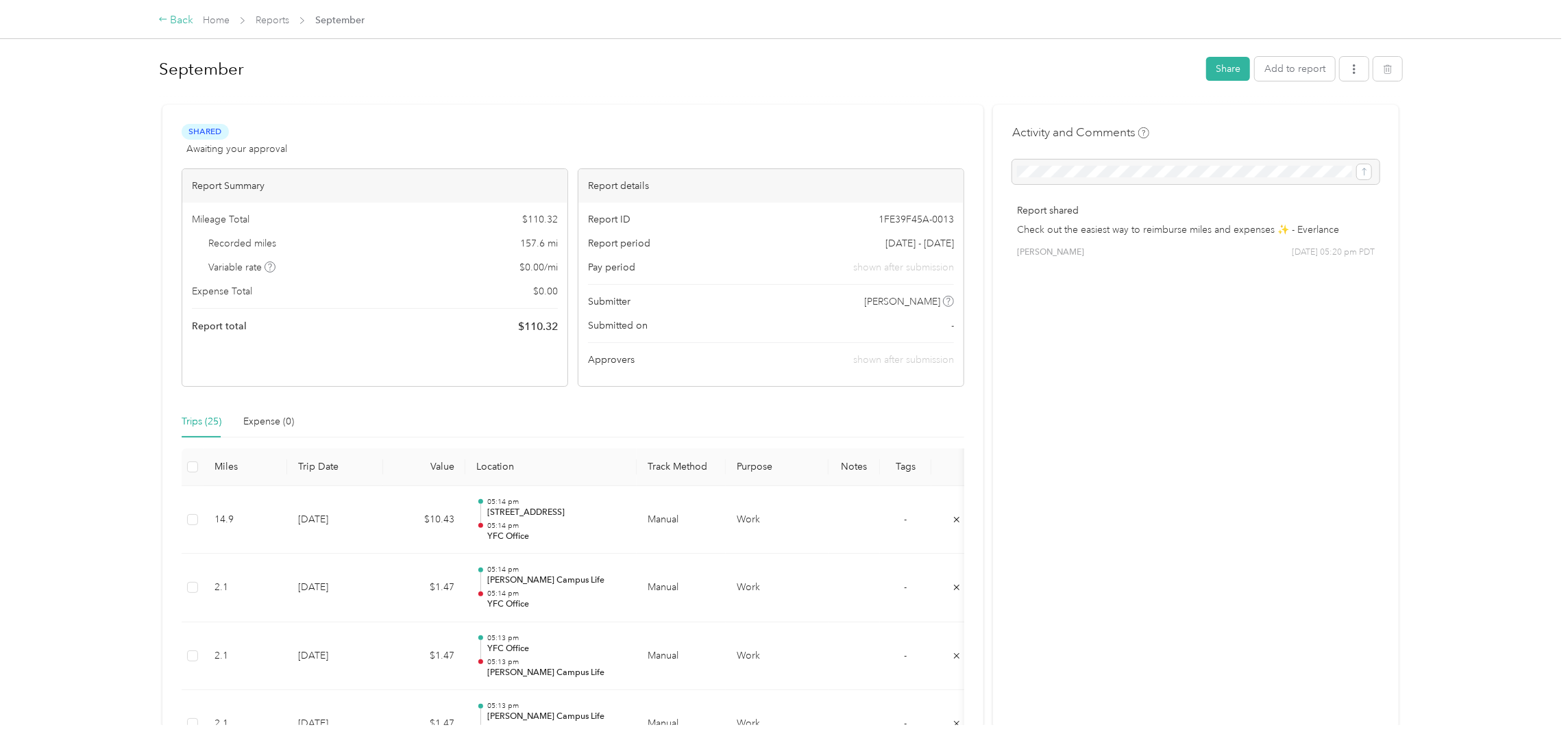
click at [168, 17] on div "Back" at bounding box center [176, 20] width 35 height 17
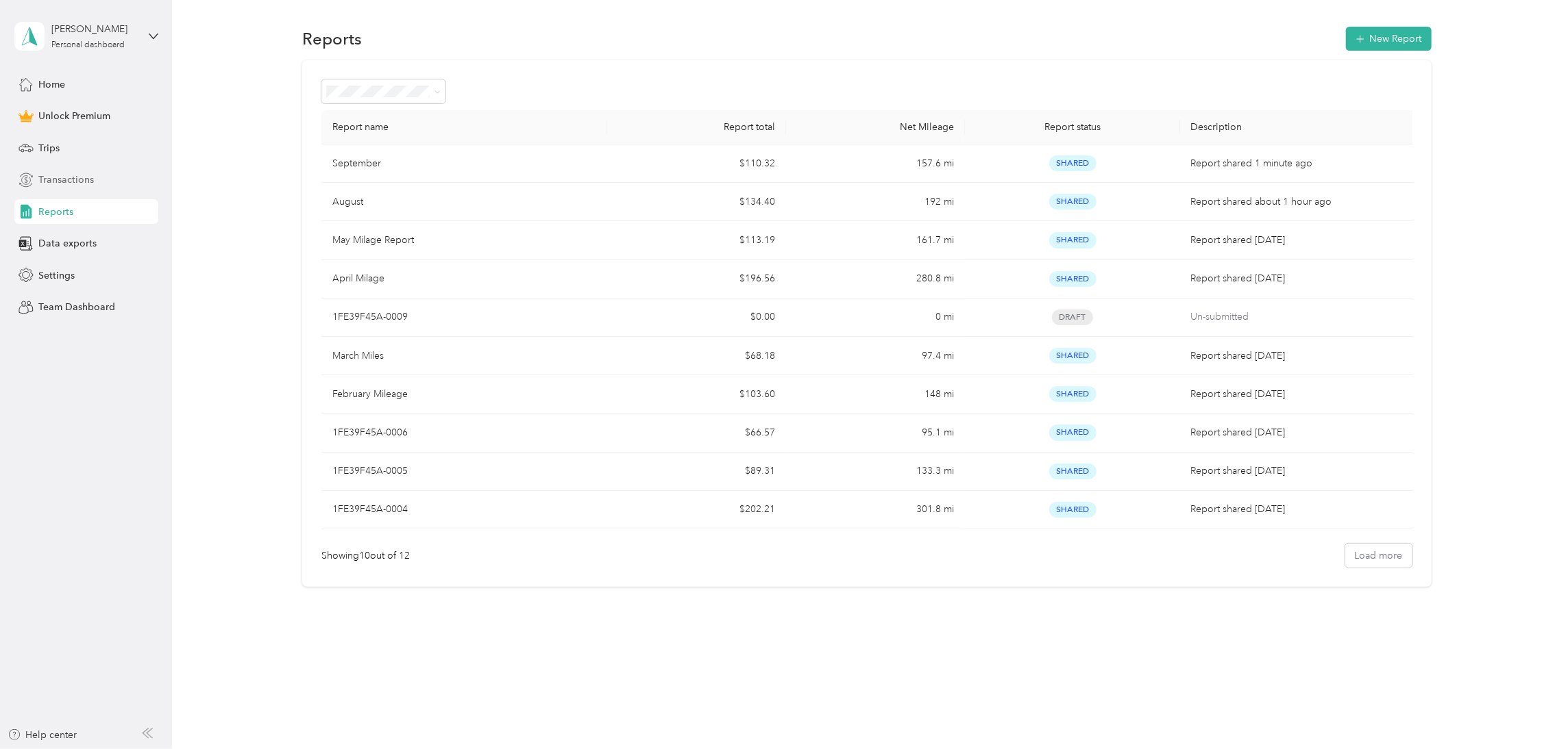
click at [76, 182] on span "Transactions" at bounding box center [66, 180] width 56 height 14
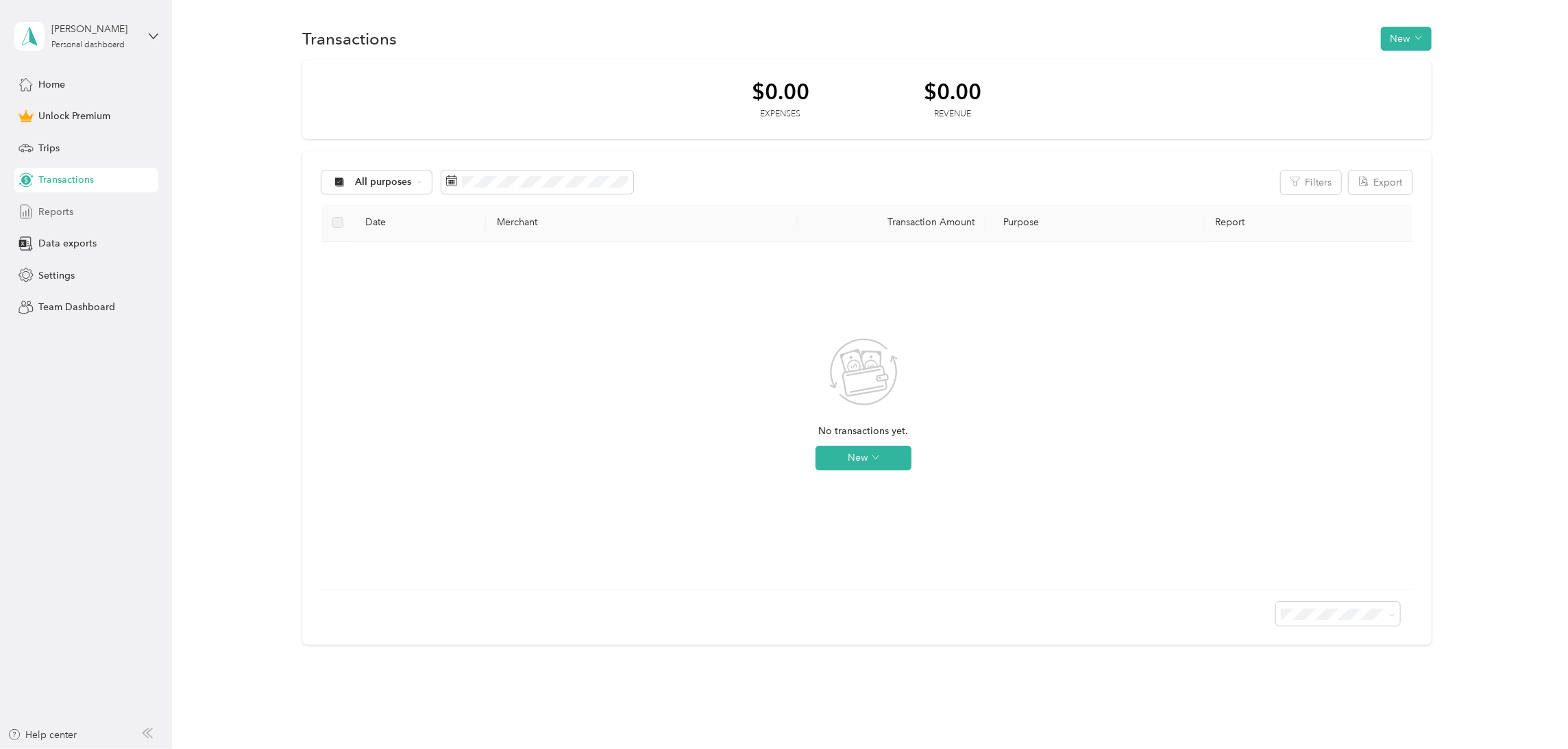
click at [67, 209] on span "Reports" at bounding box center [55, 212] width 35 height 14
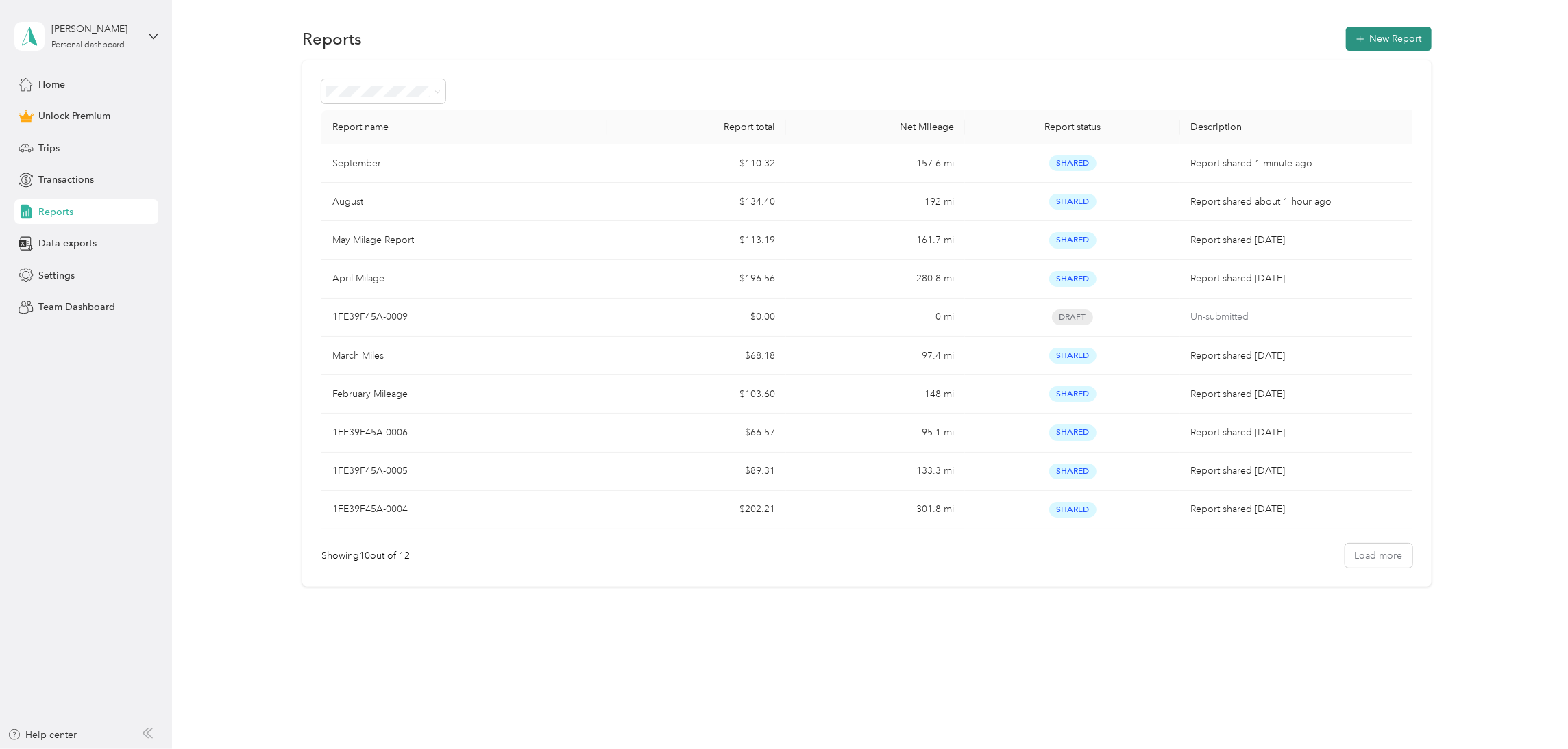
click at [634, 38] on icon "button" at bounding box center [1360, 38] width 13 height 13
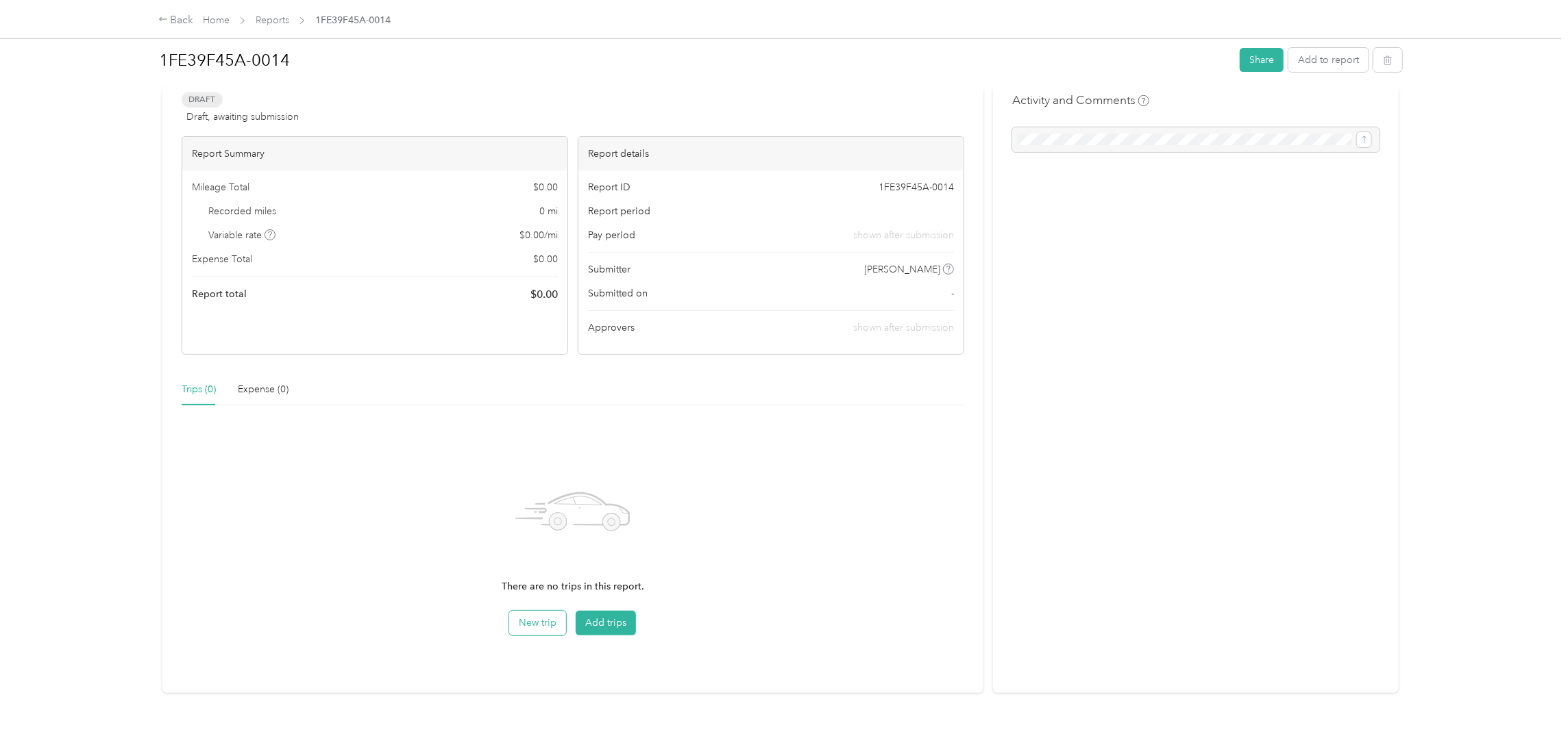
scroll to position [63, 0]
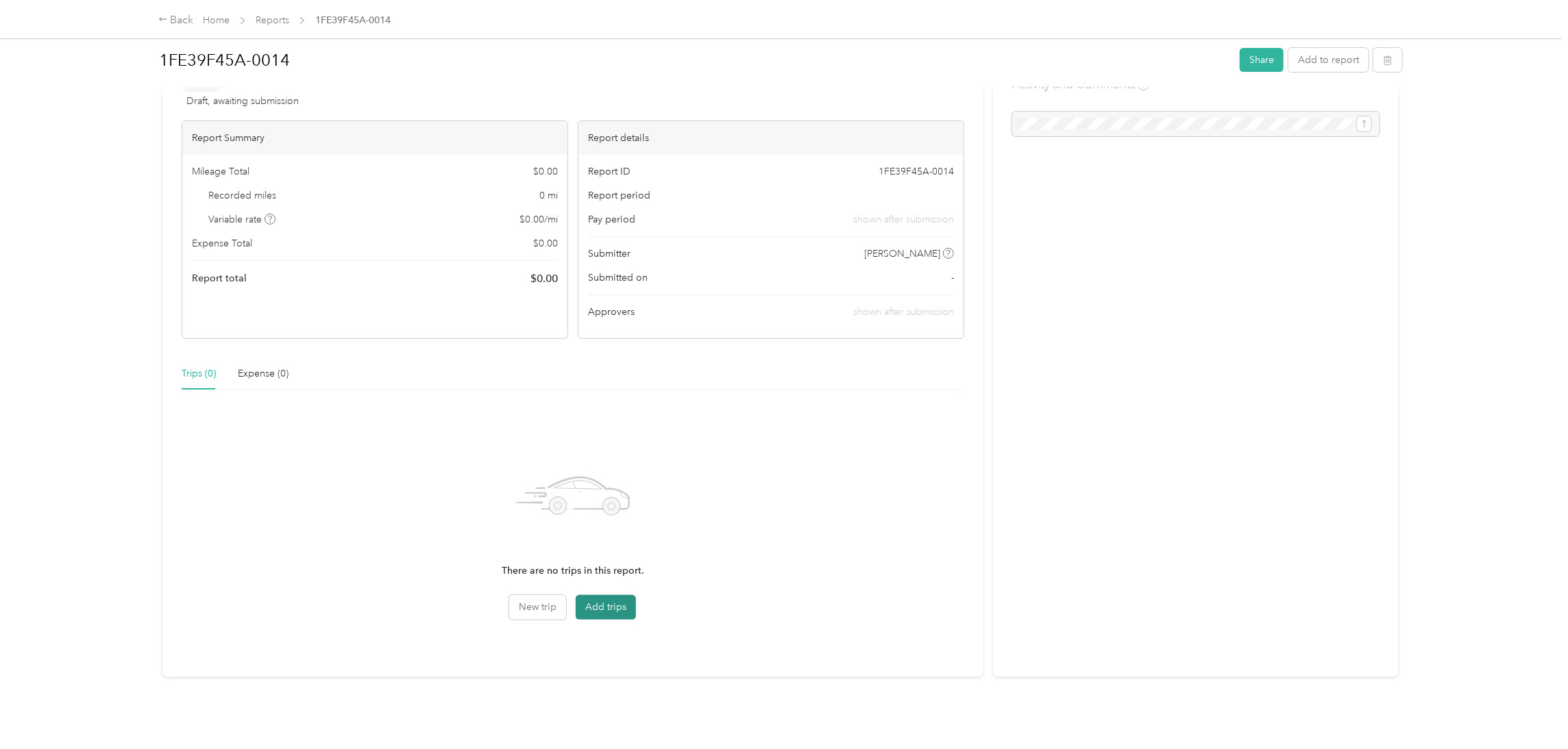
click at [619, 555] on button "Add trips" at bounding box center [606, 607] width 60 height 25
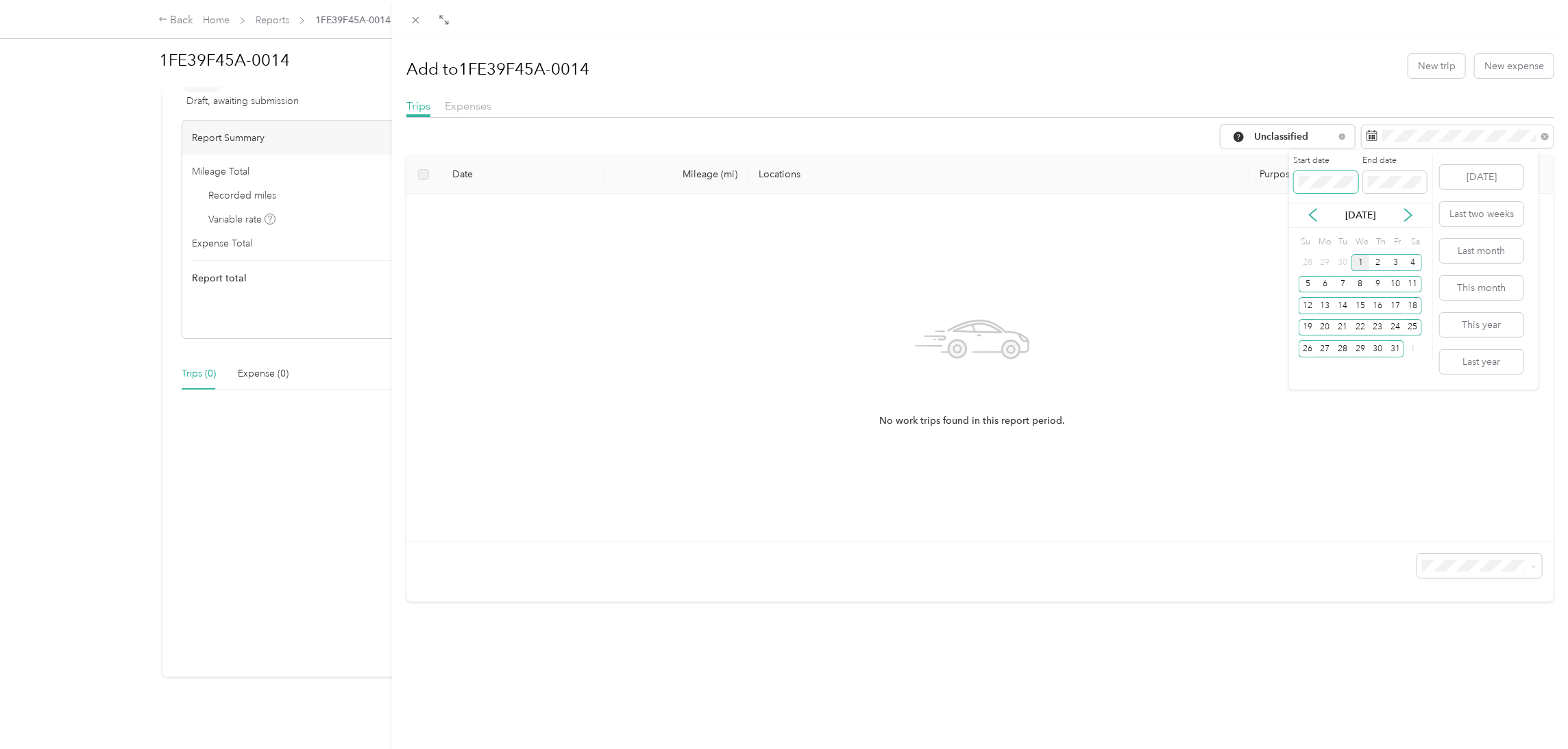
click at [634, 188] on span at bounding box center [1326, 182] width 65 height 21
click at [634, 214] on icon at bounding box center [1313, 215] width 13 height 13
click at [634, 263] on div "1" at bounding box center [1325, 262] width 18 height 17
click at [634, 345] on div "30" at bounding box center [1343, 348] width 18 height 17
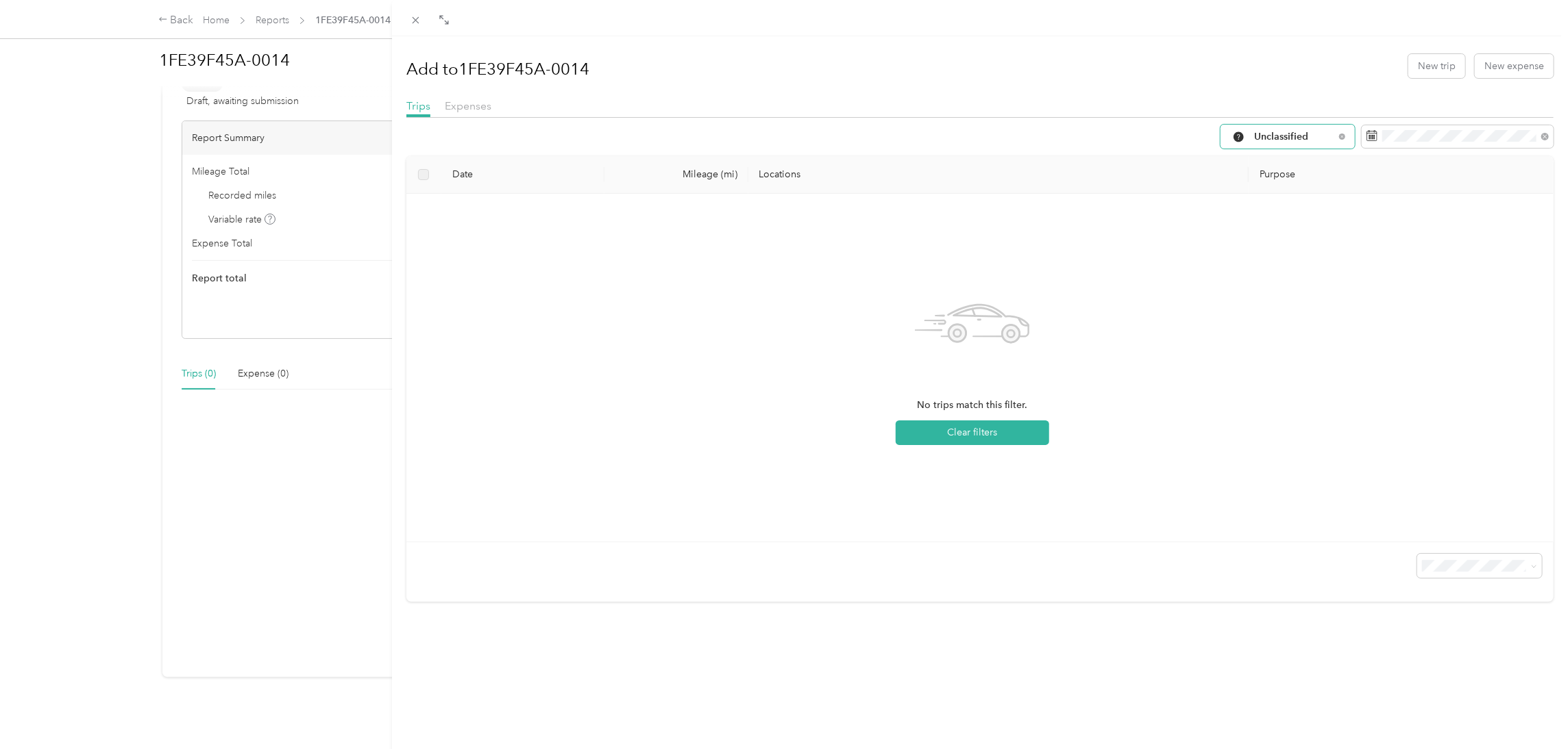
click at [634, 131] on div "Unclassified" at bounding box center [1287, 137] width 134 height 24
click at [634, 167] on li "All Purposes" at bounding box center [1304, 161] width 200 height 24
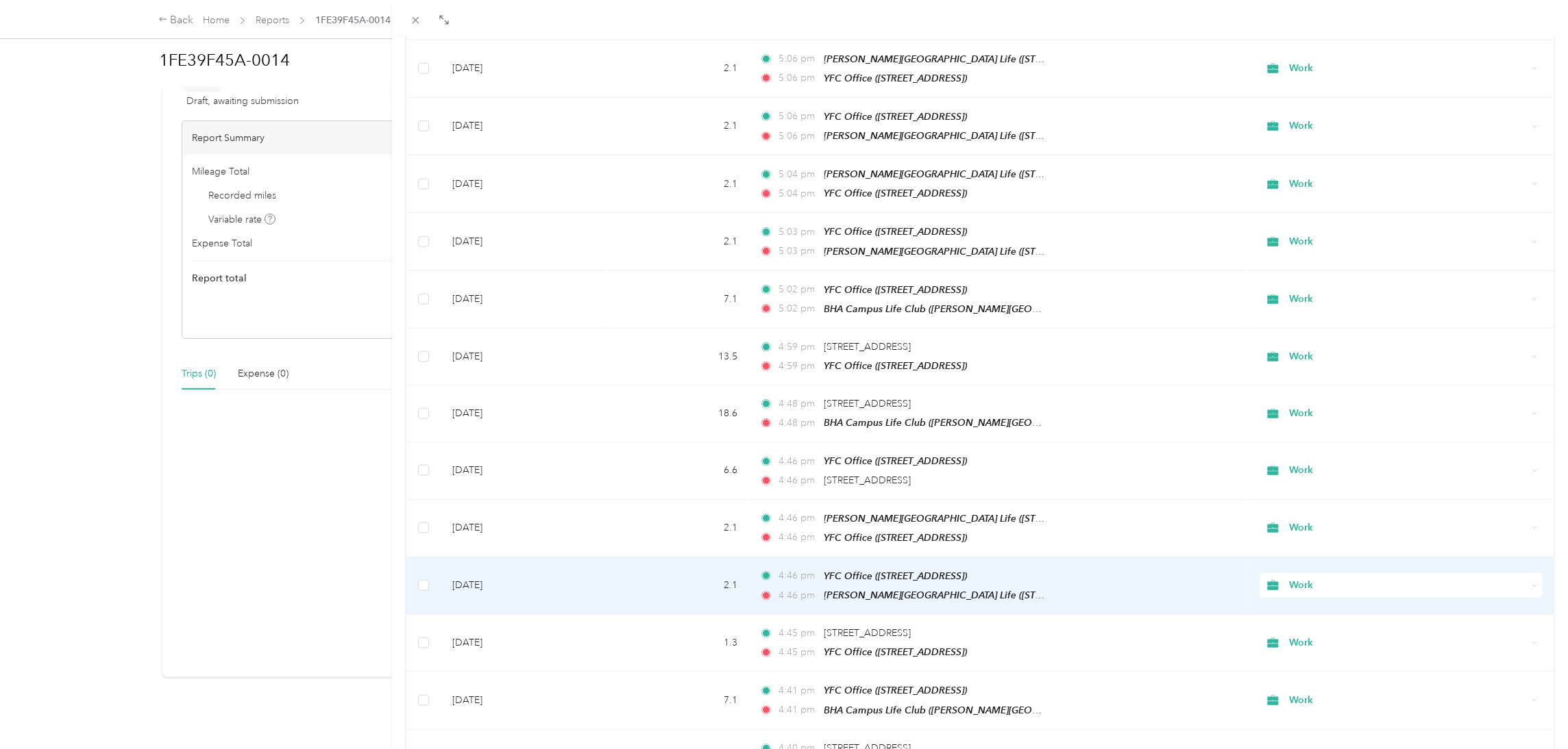
scroll to position [966, 0]
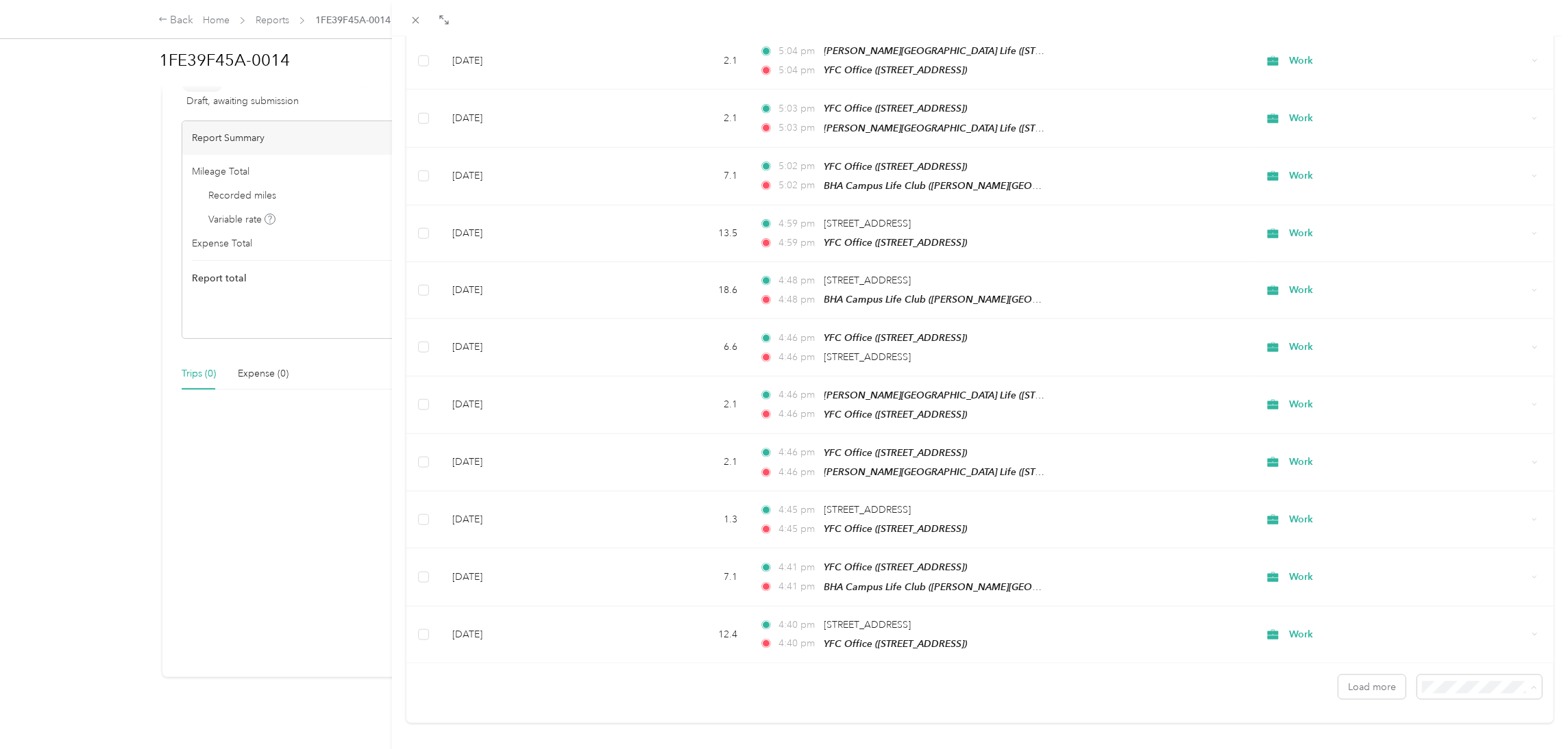
click at [634, 555] on span "50 per load" at bounding box center [1437, 712] width 51 height 12
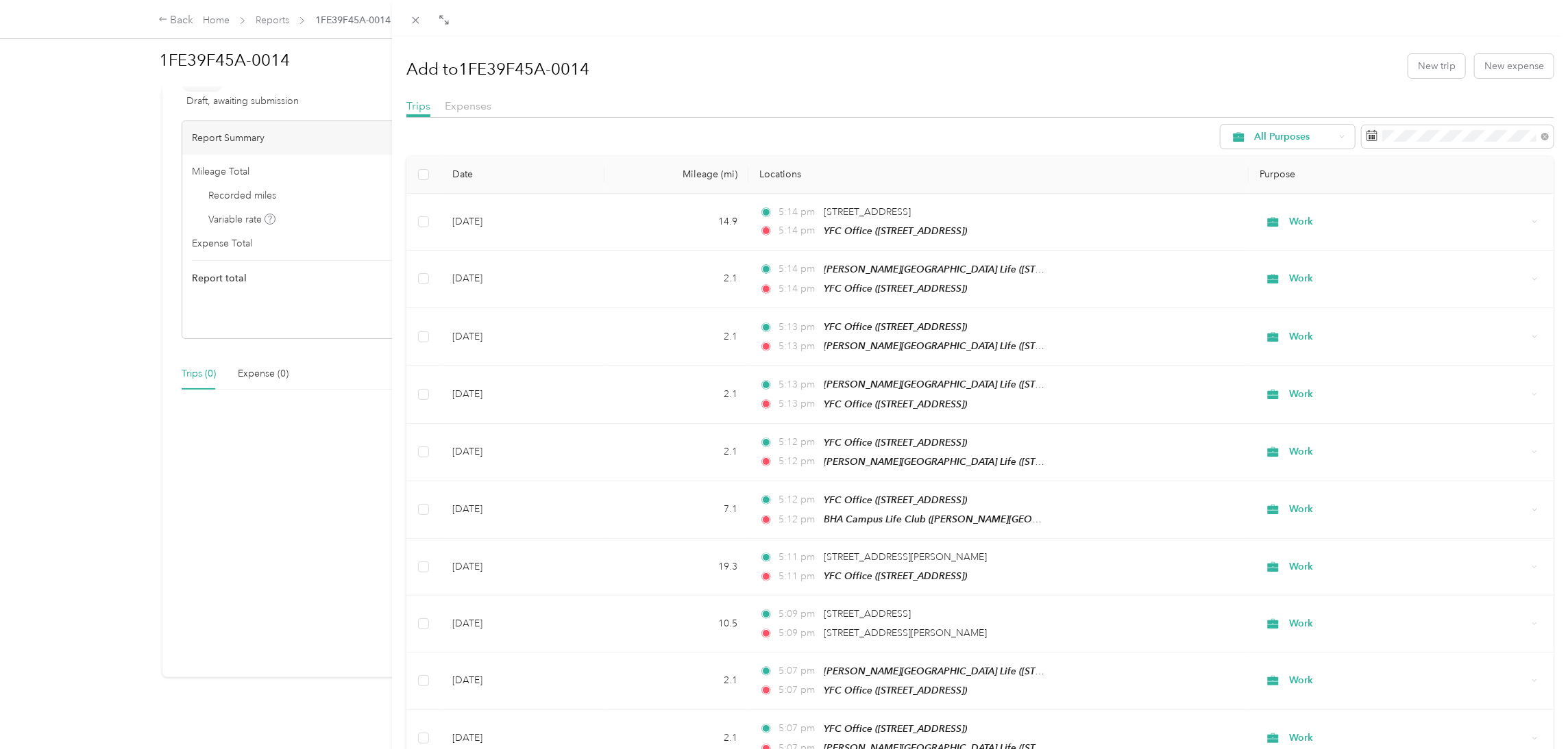
click at [429, 170] on th at bounding box center [423, 175] width 35 height 37
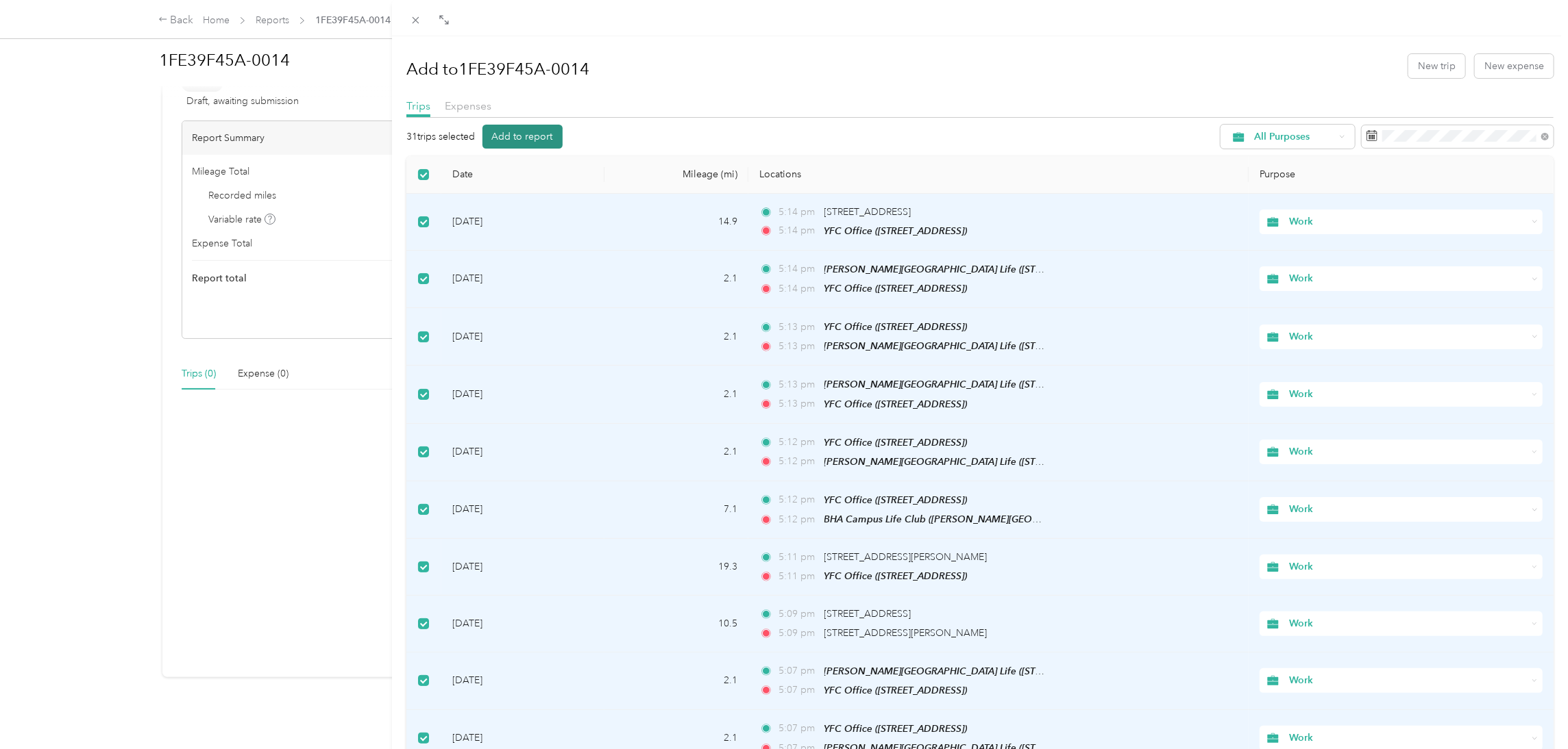
click at [531, 140] on button "Add to report" at bounding box center [522, 137] width 80 height 24
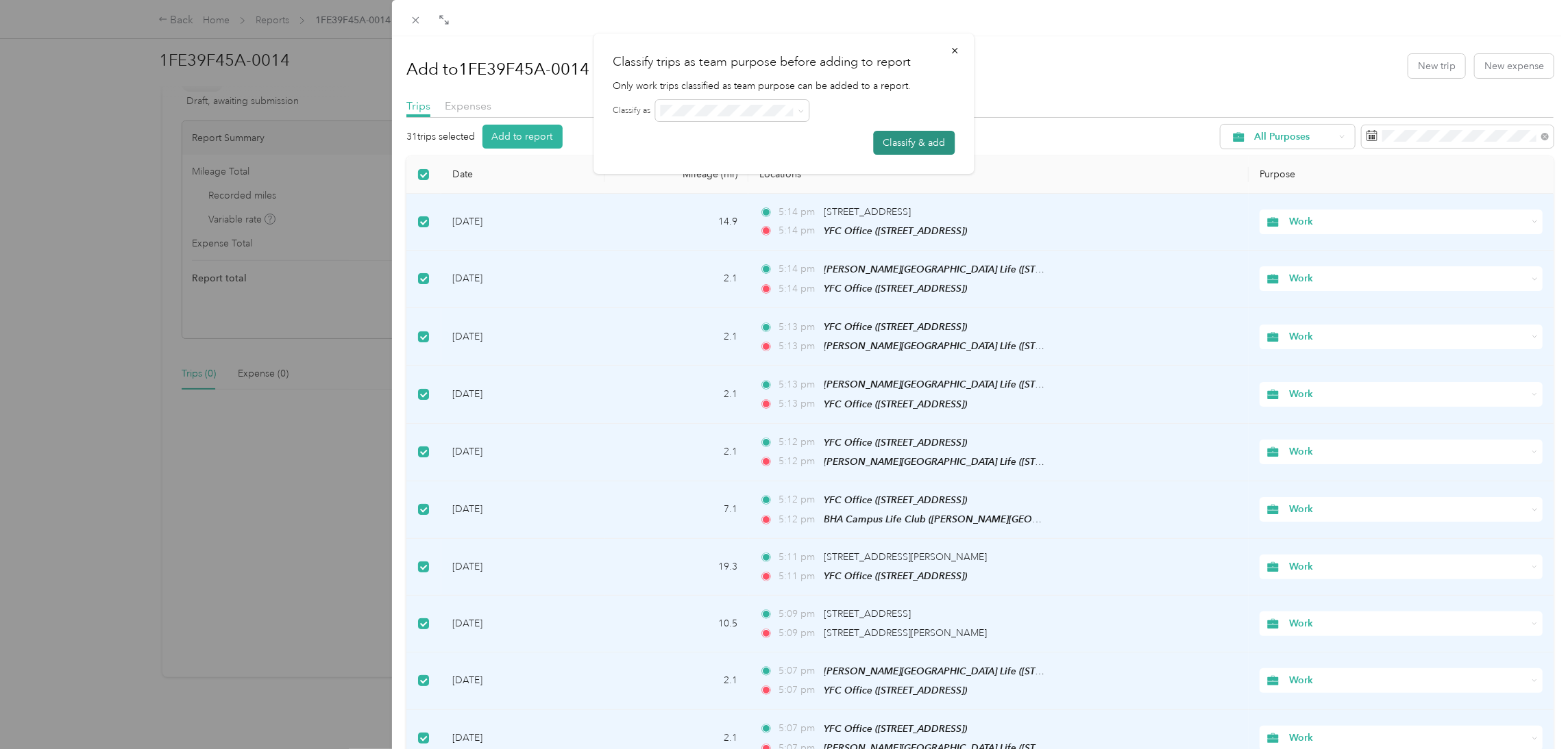
click at [634, 137] on button "Classify & add" at bounding box center [914, 143] width 82 height 24
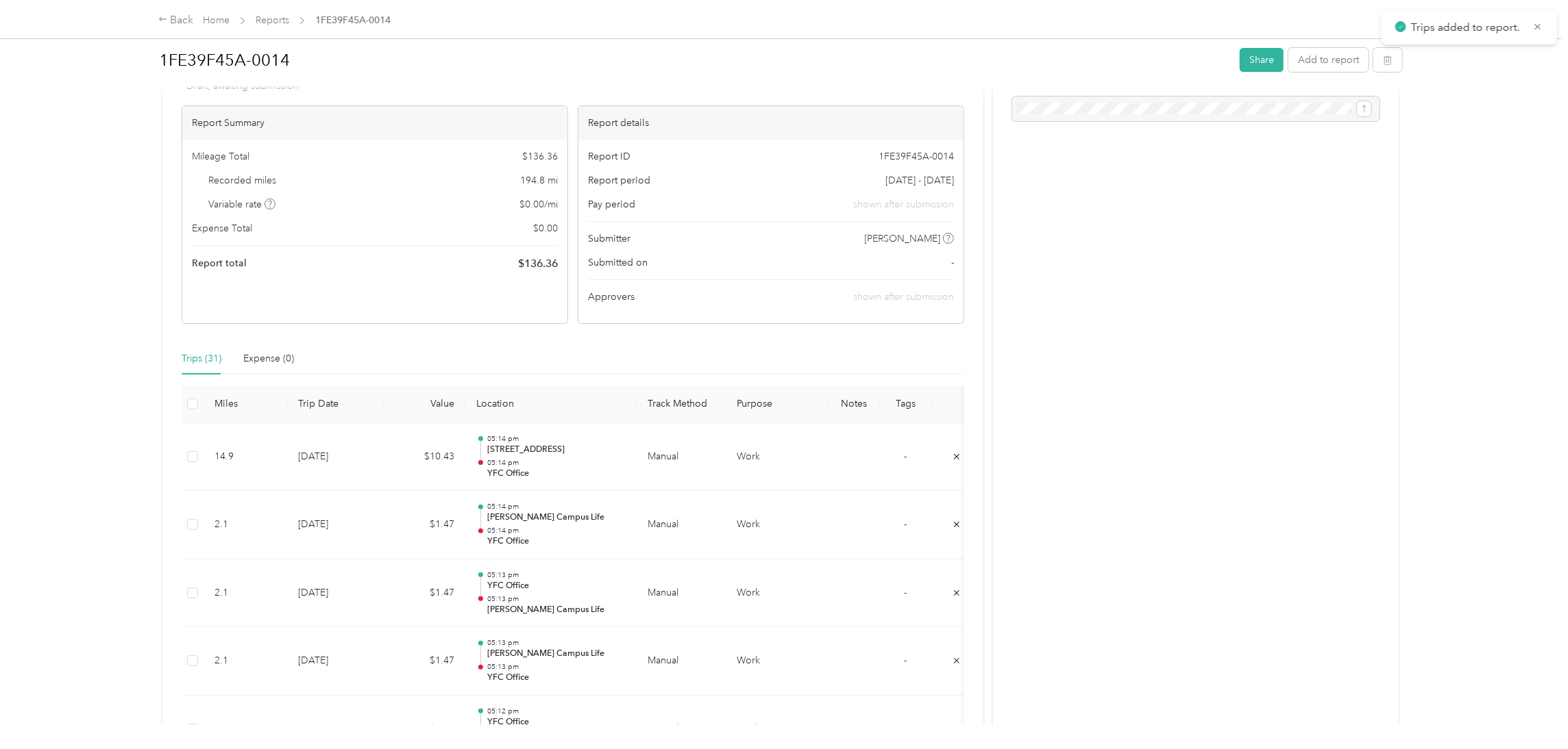
click at [286, 54] on h1 "1FE39F45A-0014" at bounding box center [694, 59] width 1071 height 33
click at [634, 59] on button "Share" at bounding box center [1261, 61] width 43 height 24
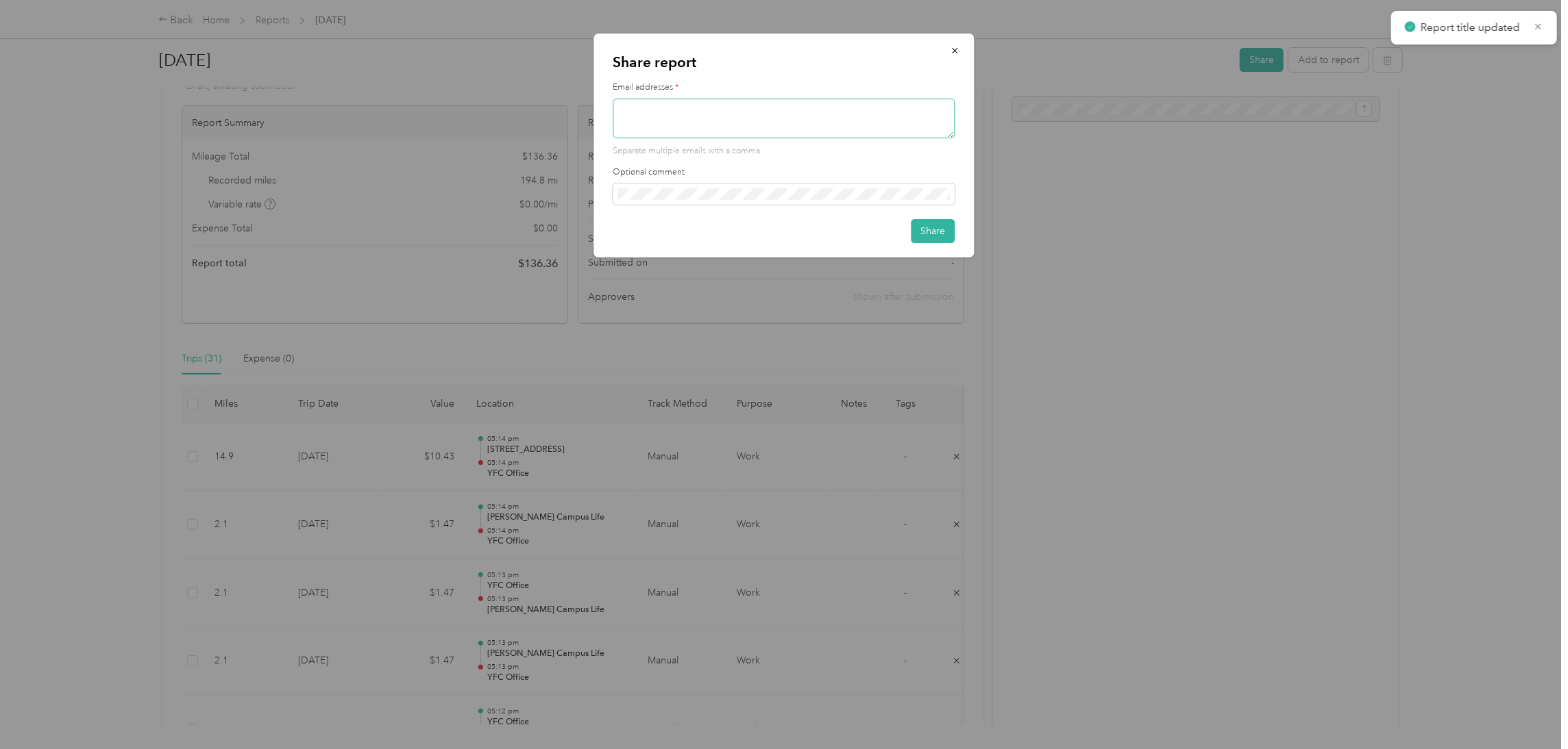
click at [634, 119] on textarea at bounding box center [785, 118] width 342 height 40
type textarea "[EMAIL_ADDRESS][DOMAIN_NAME]"
drag, startPoint x: 936, startPoint y: 227, endPoint x: 939, endPoint y: 236, distance: 9.5
click at [634, 228] on button "Share" at bounding box center [933, 230] width 43 height 24
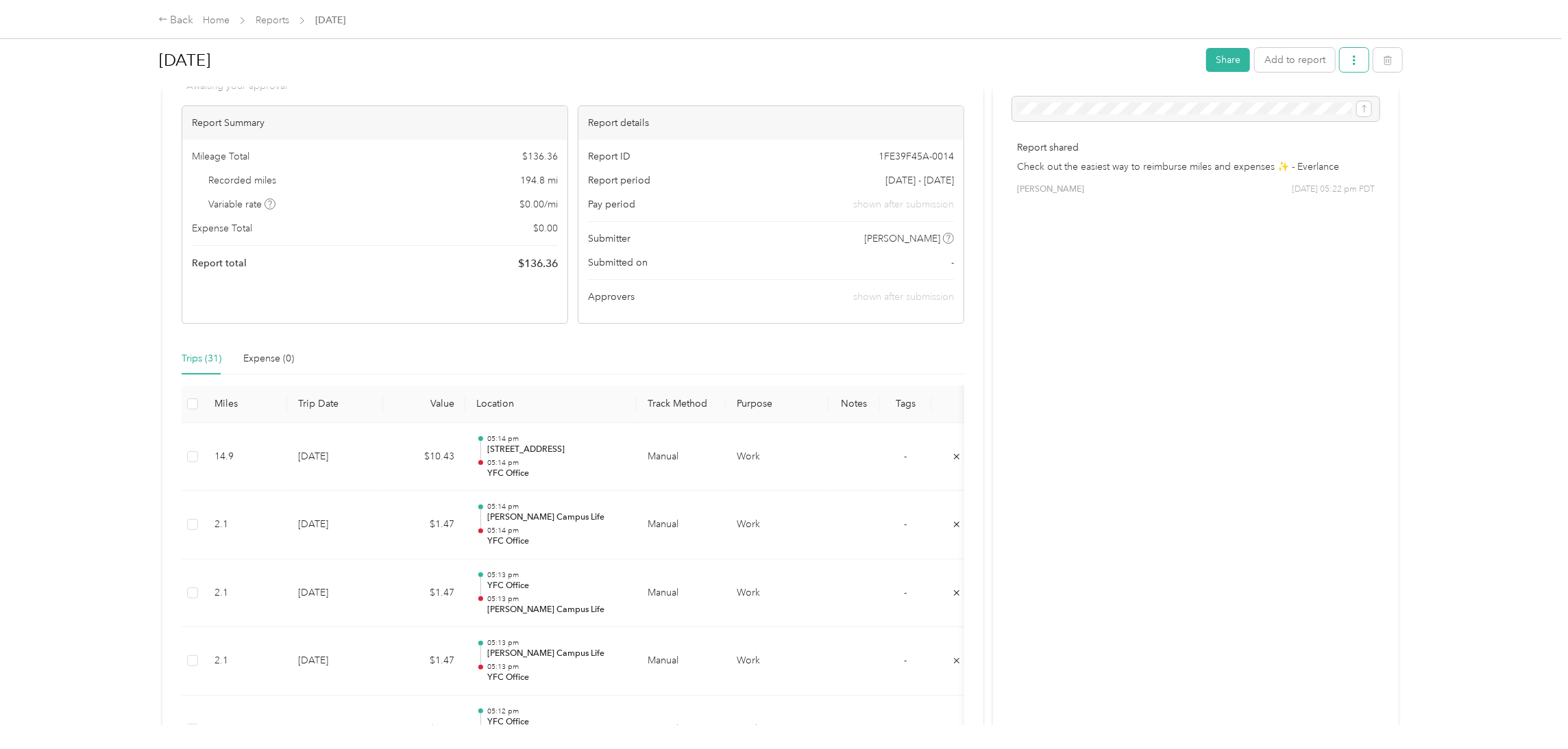
click at [634, 54] on button "button" at bounding box center [1354, 59] width 28 height 24
click at [634, 105] on span "Download" at bounding box center [1305, 110] width 45 height 14
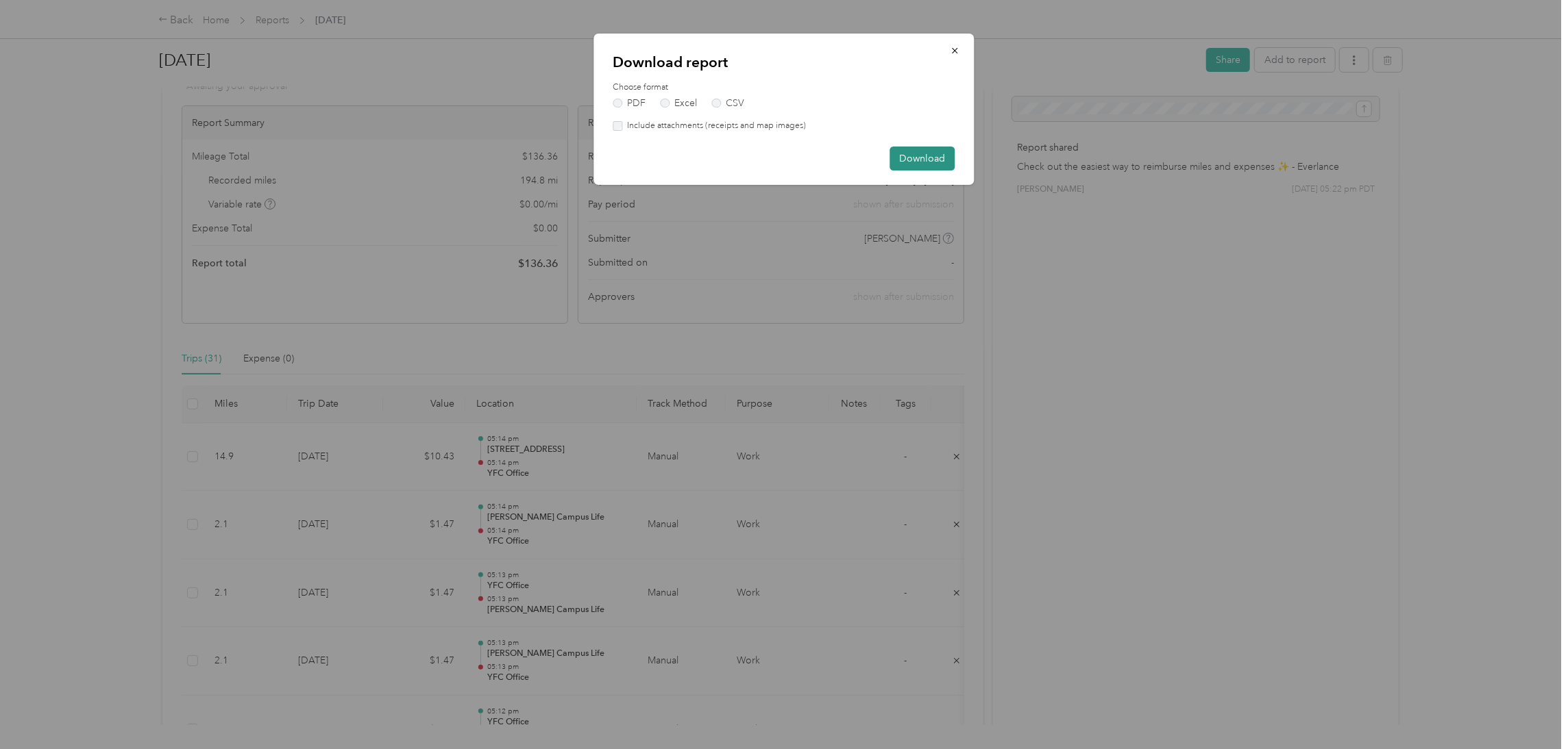
click at [634, 155] on button "Download" at bounding box center [922, 158] width 65 height 24
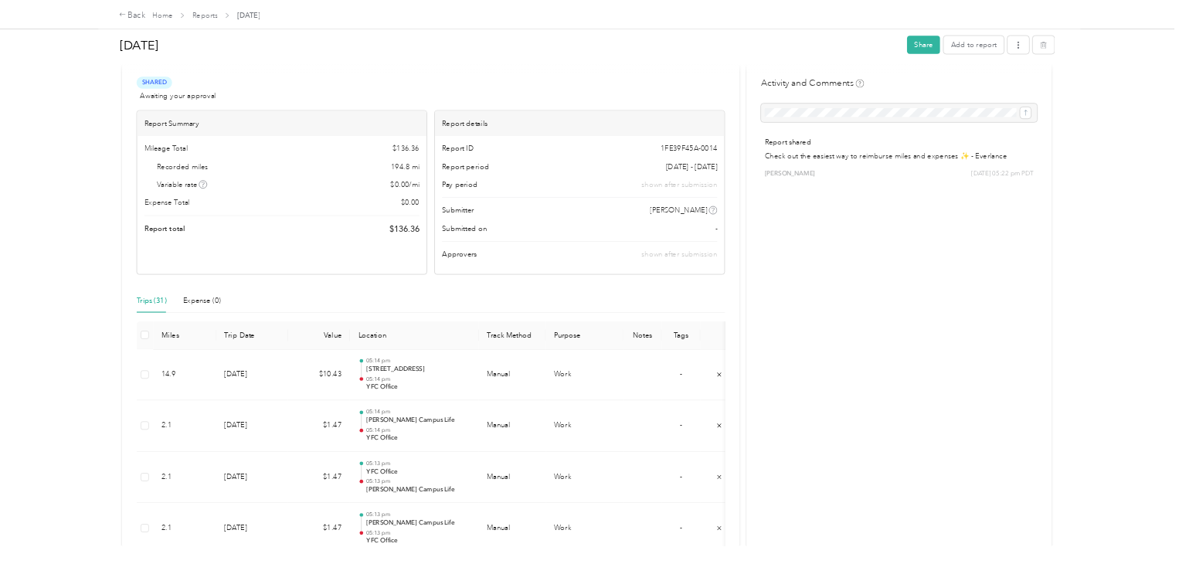
scroll to position [0, 0]
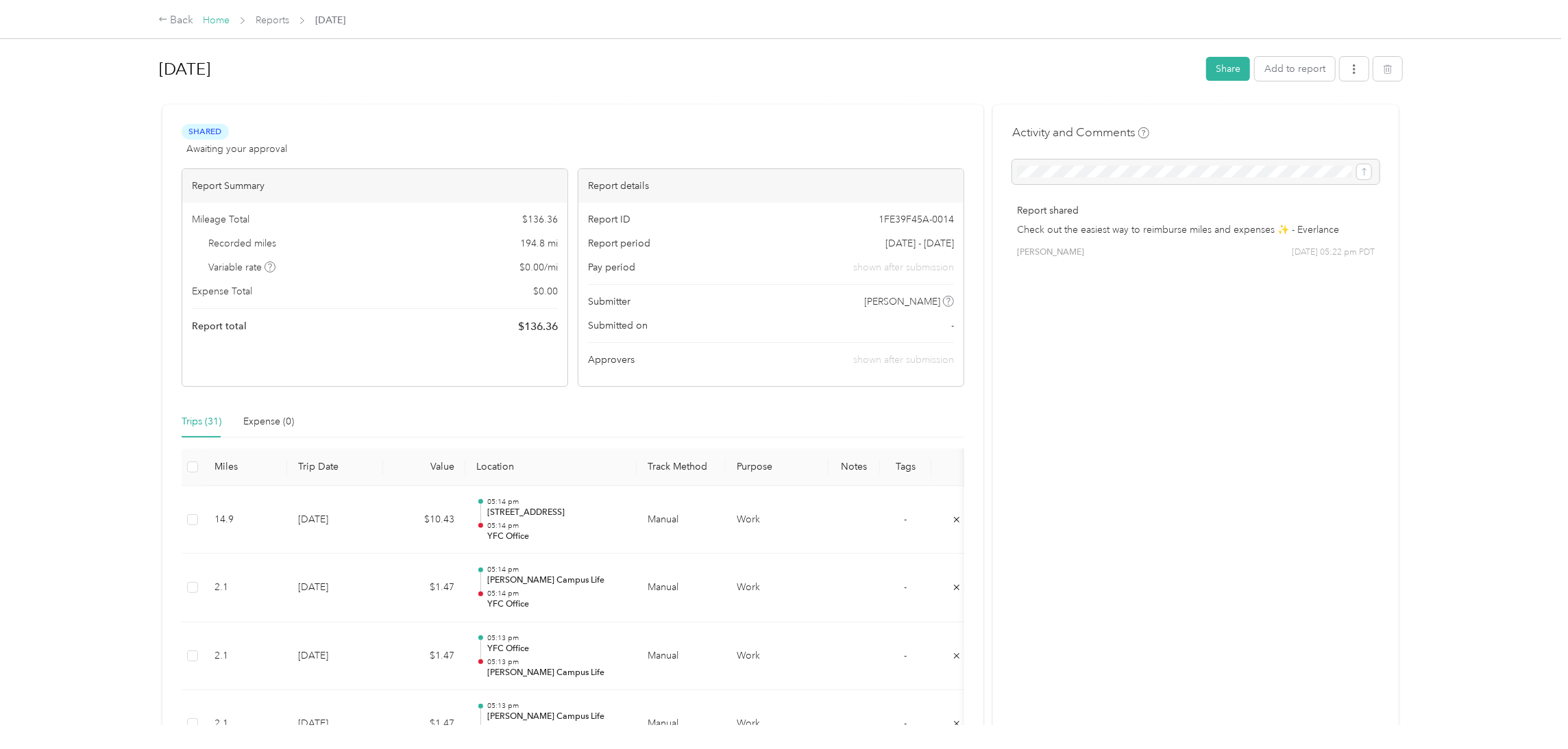
click at [210, 20] on link "Home" at bounding box center [216, 20] width 27 height 12
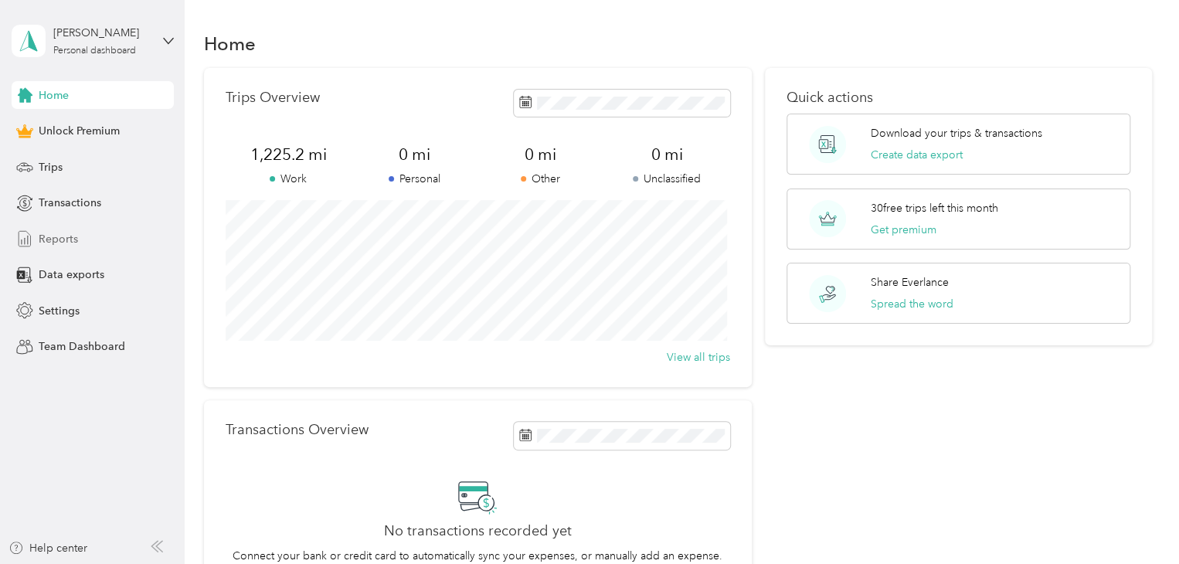
drag, startPoint x: 1495, startPoint y: 5, endPoint x: 81, endPoint y: 240, distance: 1433.4
click at [81, 240] on div "Reports" at bounding box center [93, 239] width 162 height 28
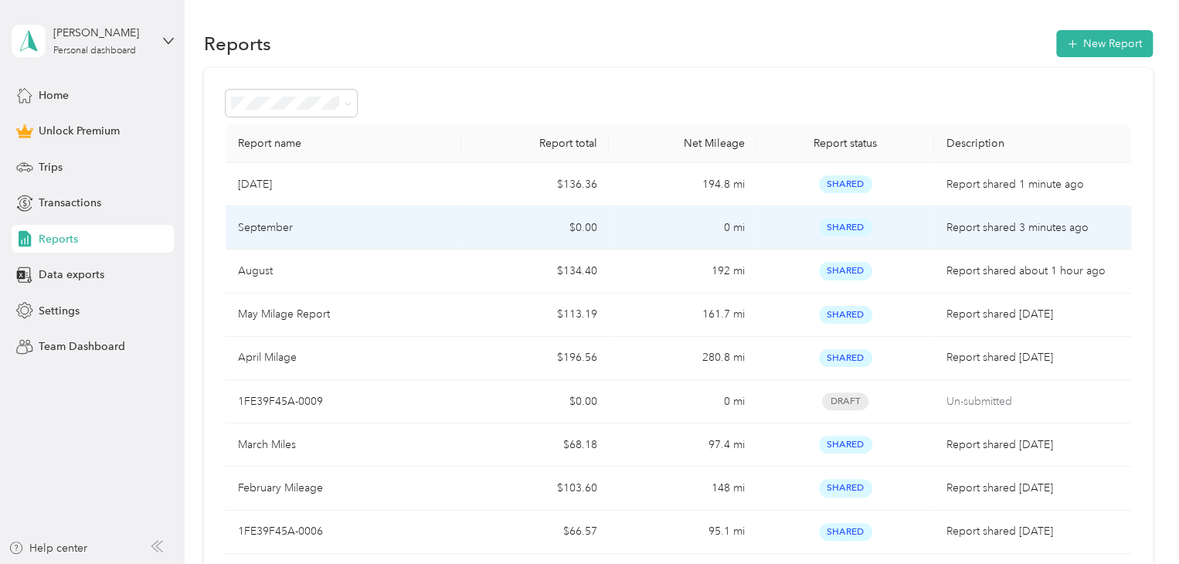
drag, startPoint x: 322, startPoint y: 240, endPoint x: 293, endPoint y: 233, distance: 30.4
click at [293, 233] on div "September" at bounding box center [344, 227] width 212 height 17
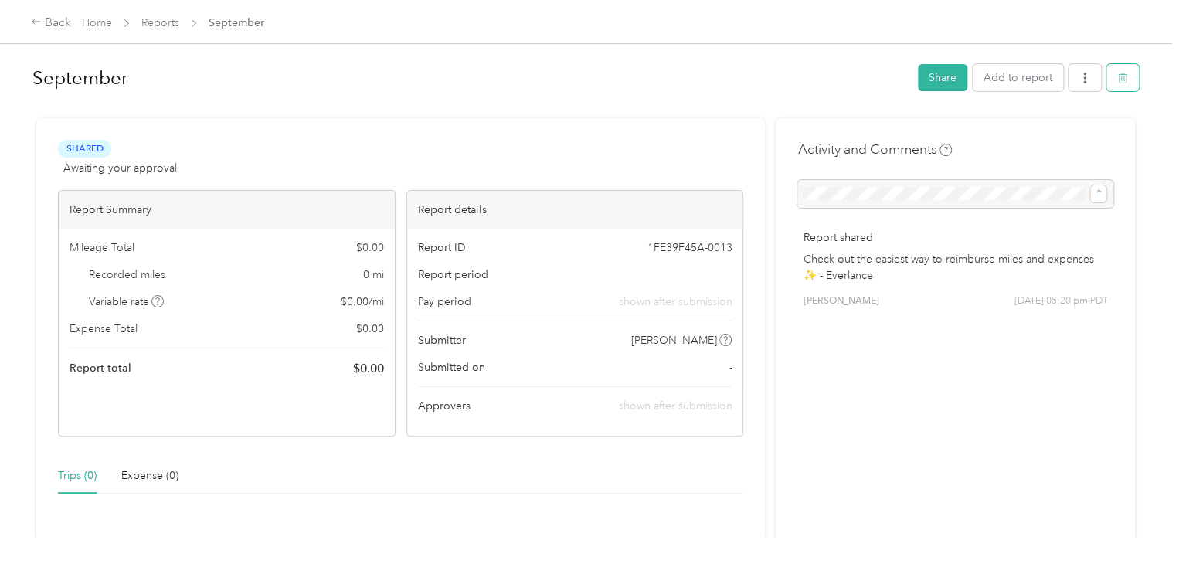
click at [715, 78] on icon "button" at bounding box center [1122, 78] width 11 height 11
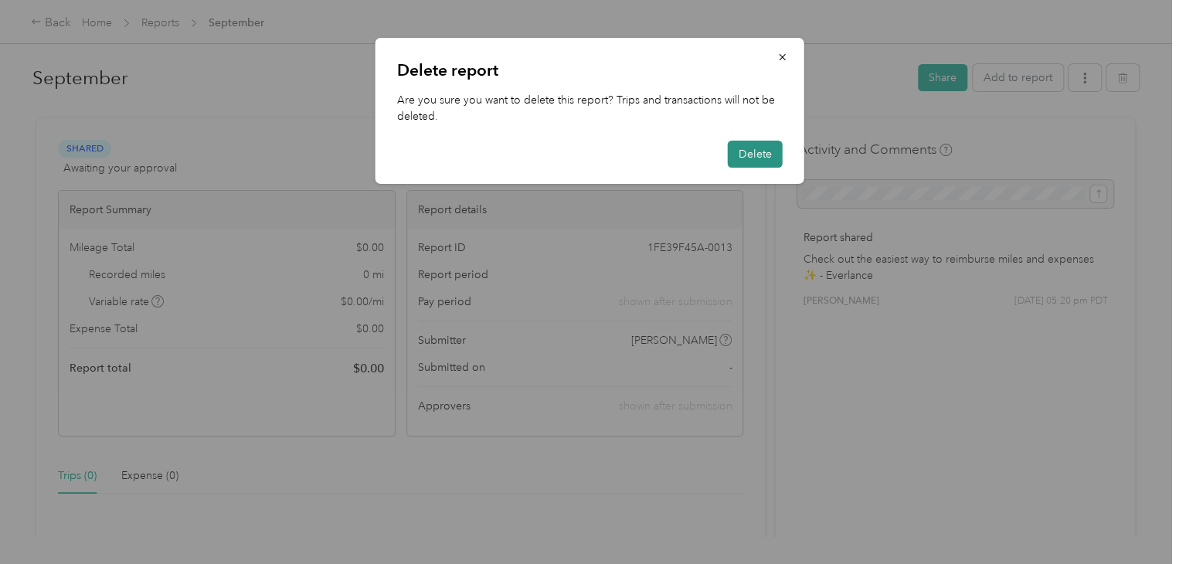
click at [715, 155] on button "Delete" at bounding box center [755, 154] width 55 height 27
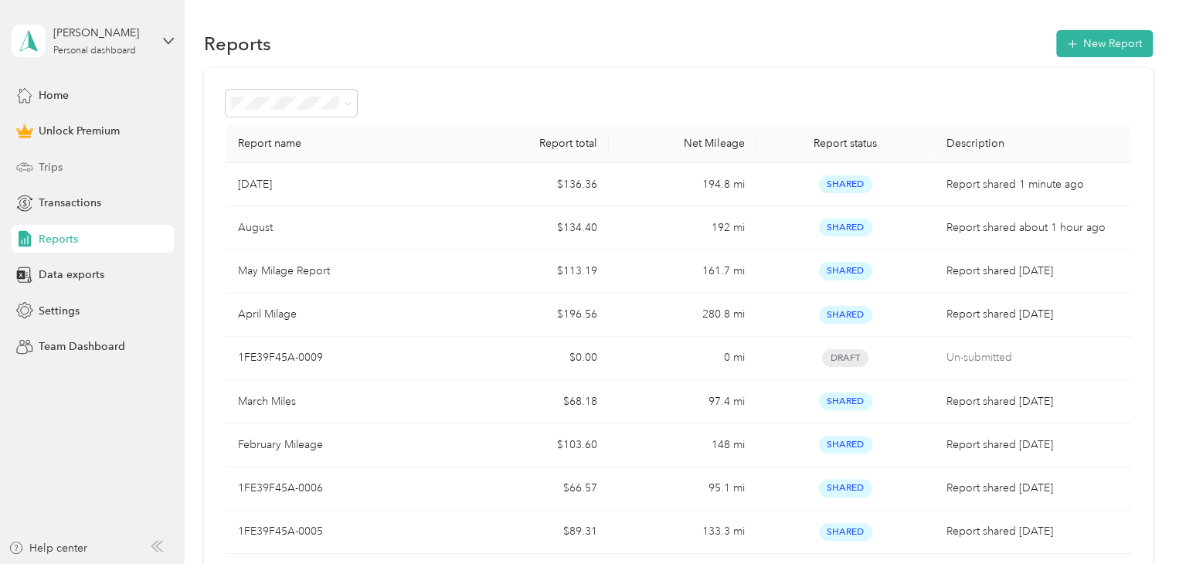
click at [55, 155] on div "Trips" at bounding box center [93, 167] width 162 height 28
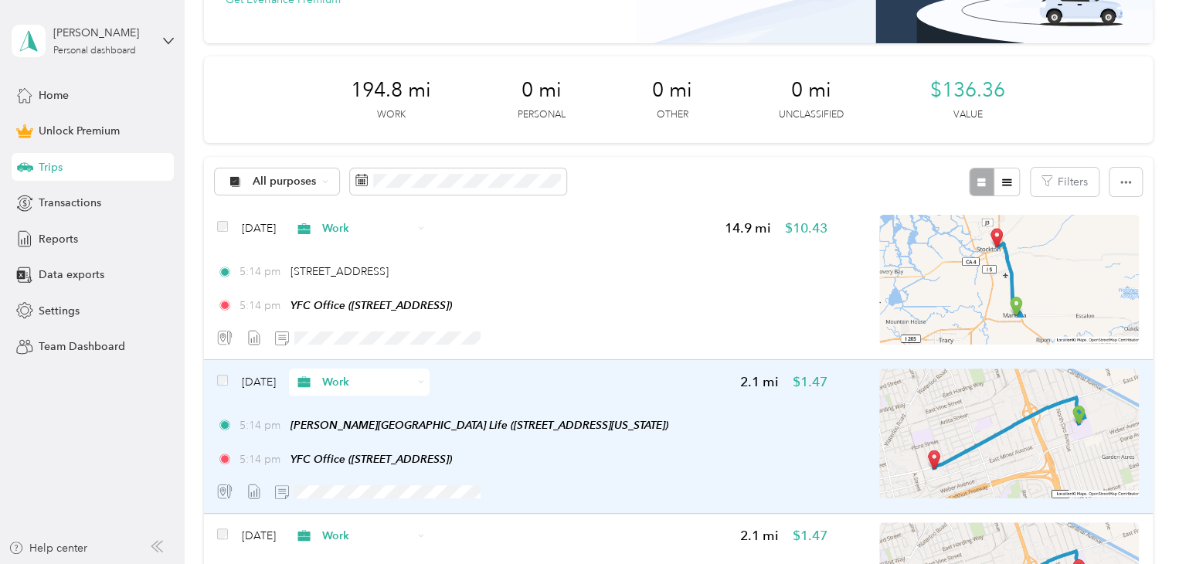
scroll to position [232, 0]
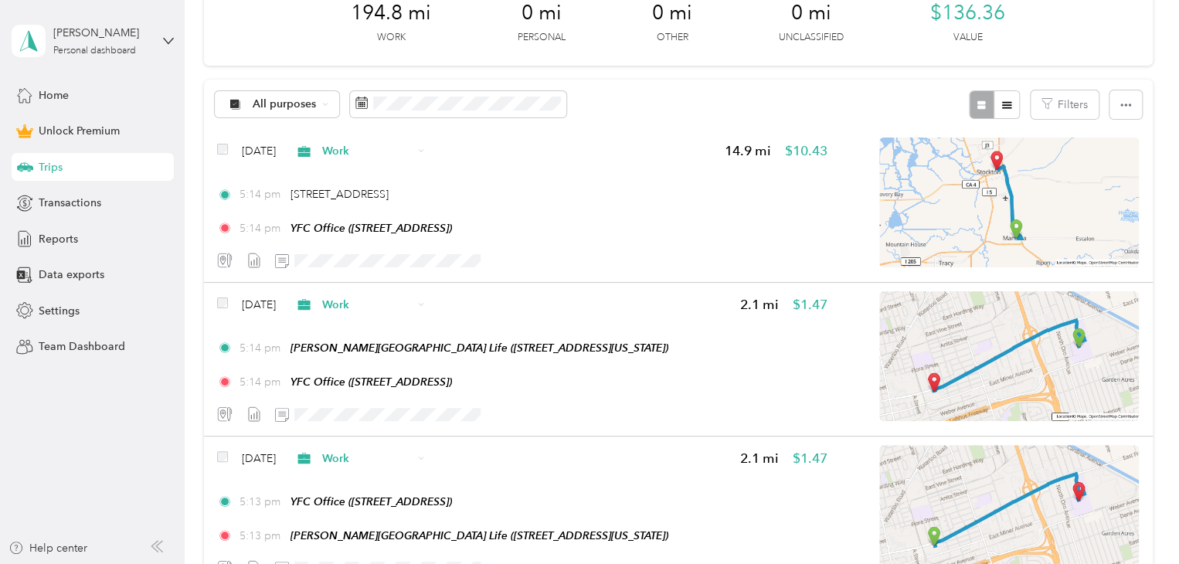
drag, startPoint x: 1133, startPoint y: 2, endPoint x: 852, endPoint y: 73, distance: 290.3
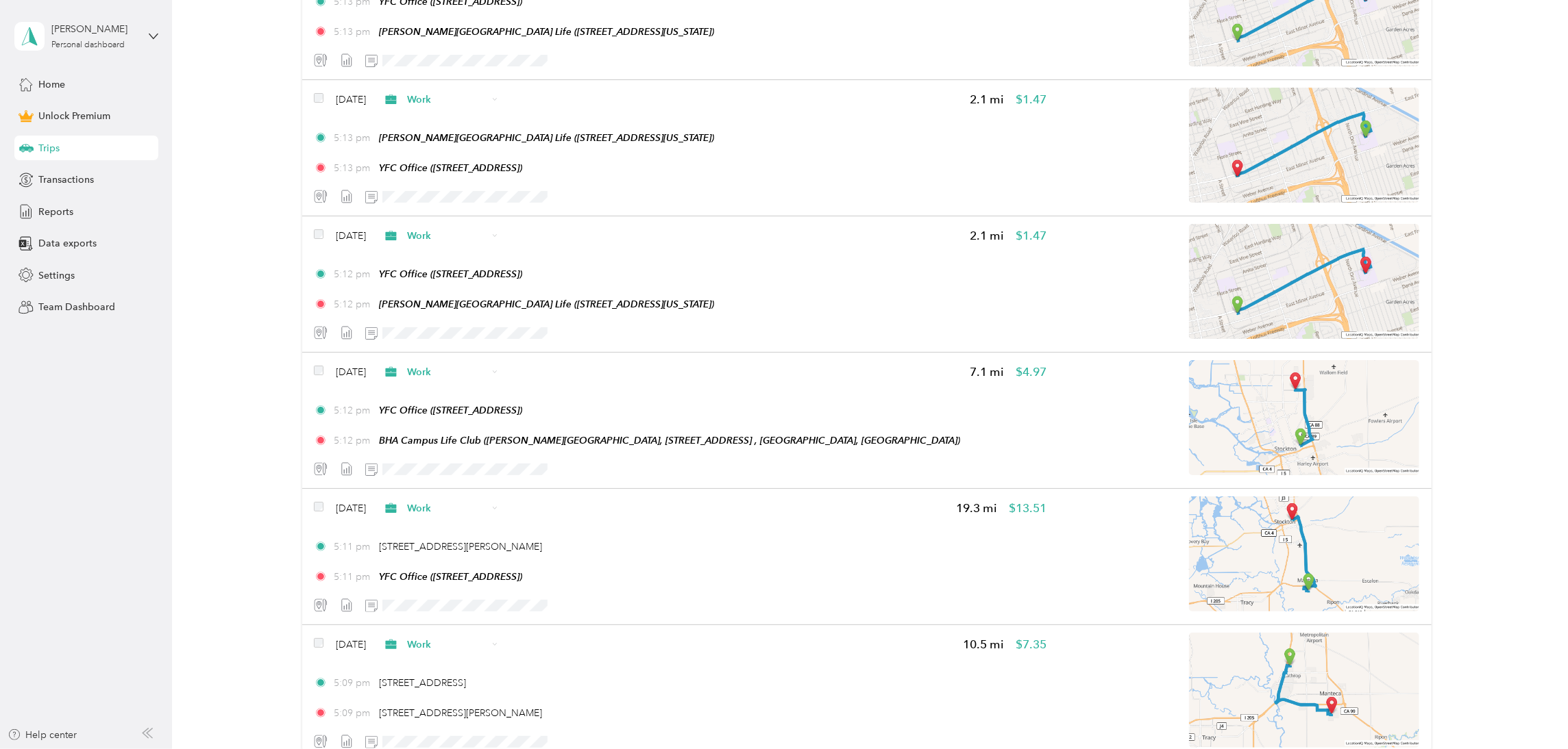
scroll to position [0, 0]
